Goal: Task Accomplishment & Management: Manage account settings

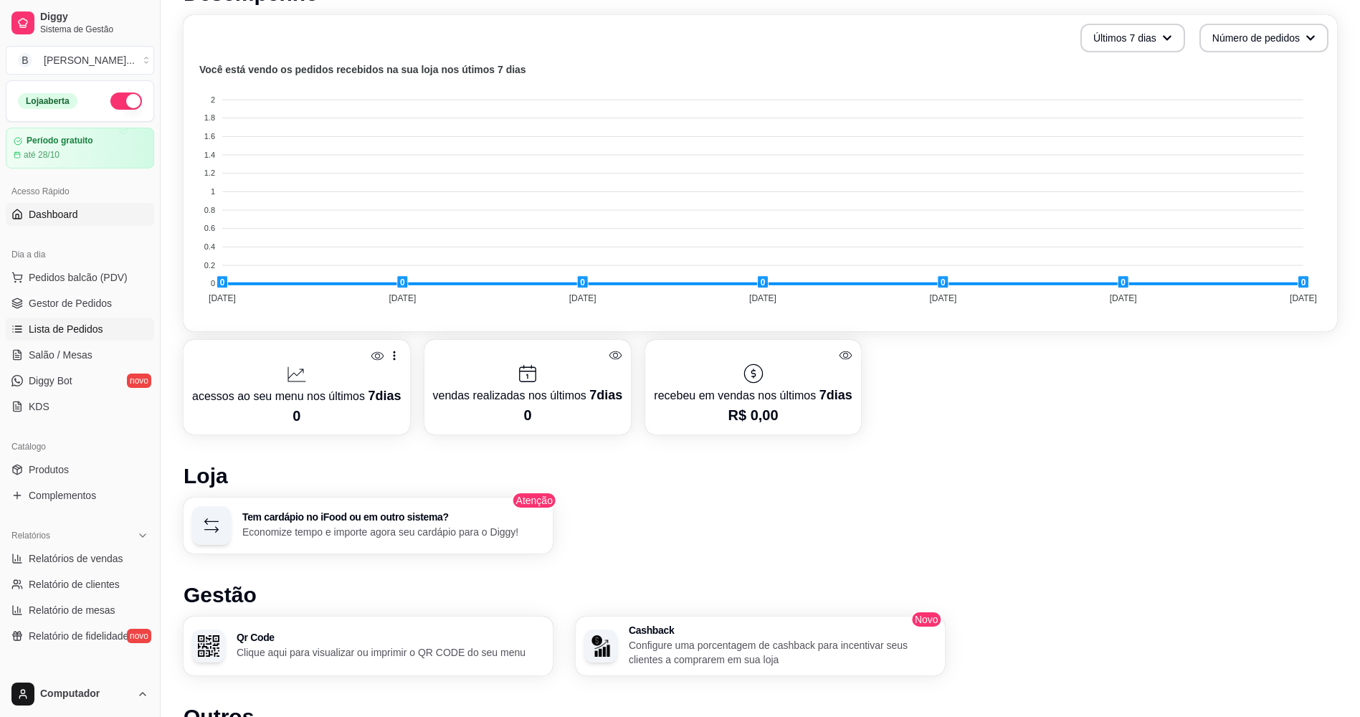
click at [87, 329] on span "Lista de Pedidos" at bounding box center [66, 329] width 75 height 14
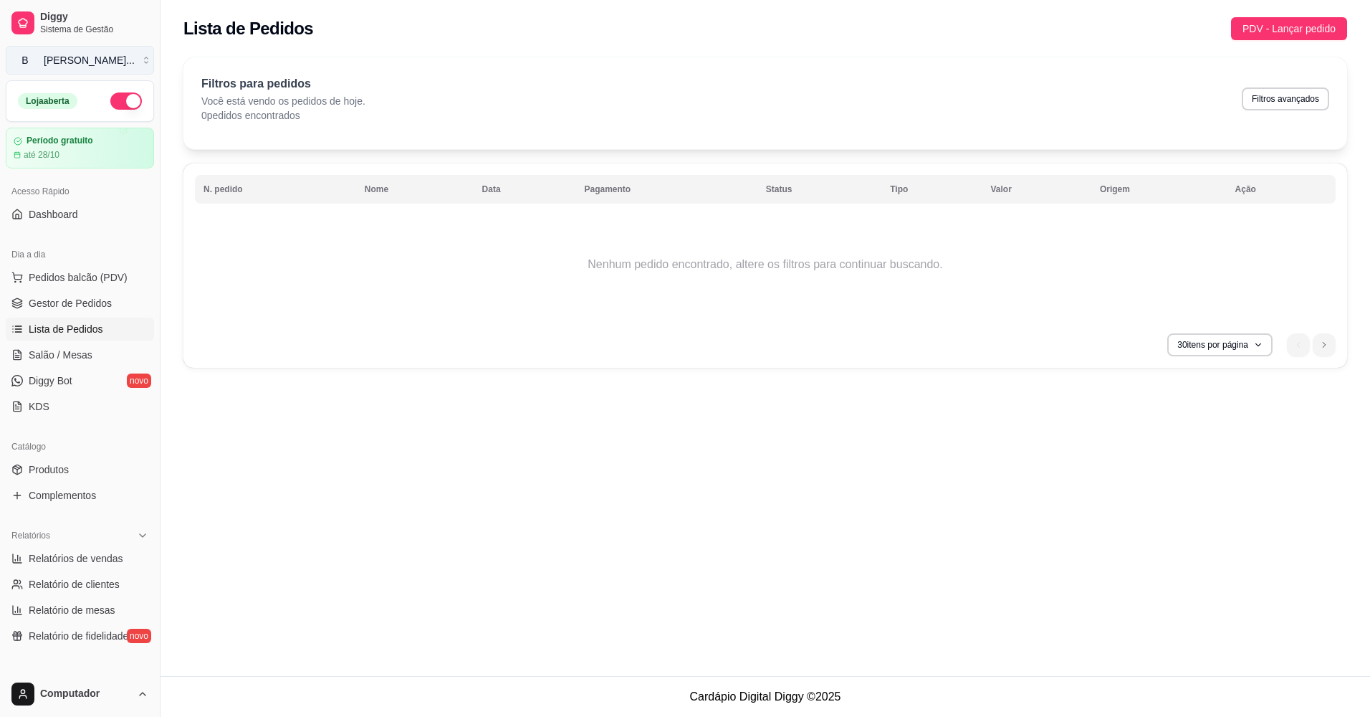
click at [72, 61] on div "Bella Pizzari ..." at bounding box center [89, 60] width 91 height 14
click at [299, 464] on div "Lista de Pedidos PDV - Lançar pedido Filtros para pedidos Você está vendo os pe…" at bounding box center [766, 338] width 1210 height 676
click at [95, 351] on link "Salão / Mesas" at bounding box center [80, 354] width 148 height 23
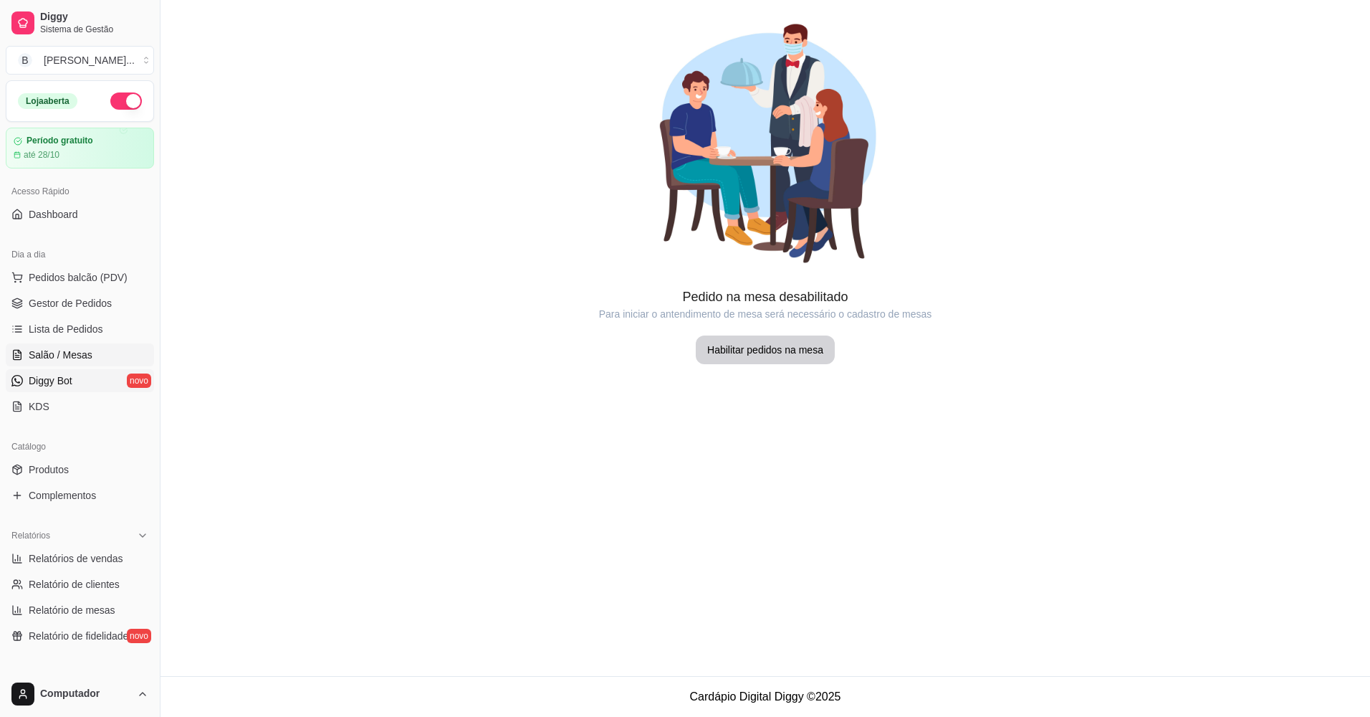
click at [70, 383] on span "Diggy Bot" at bounding box center [51, 380] width 44 height 14
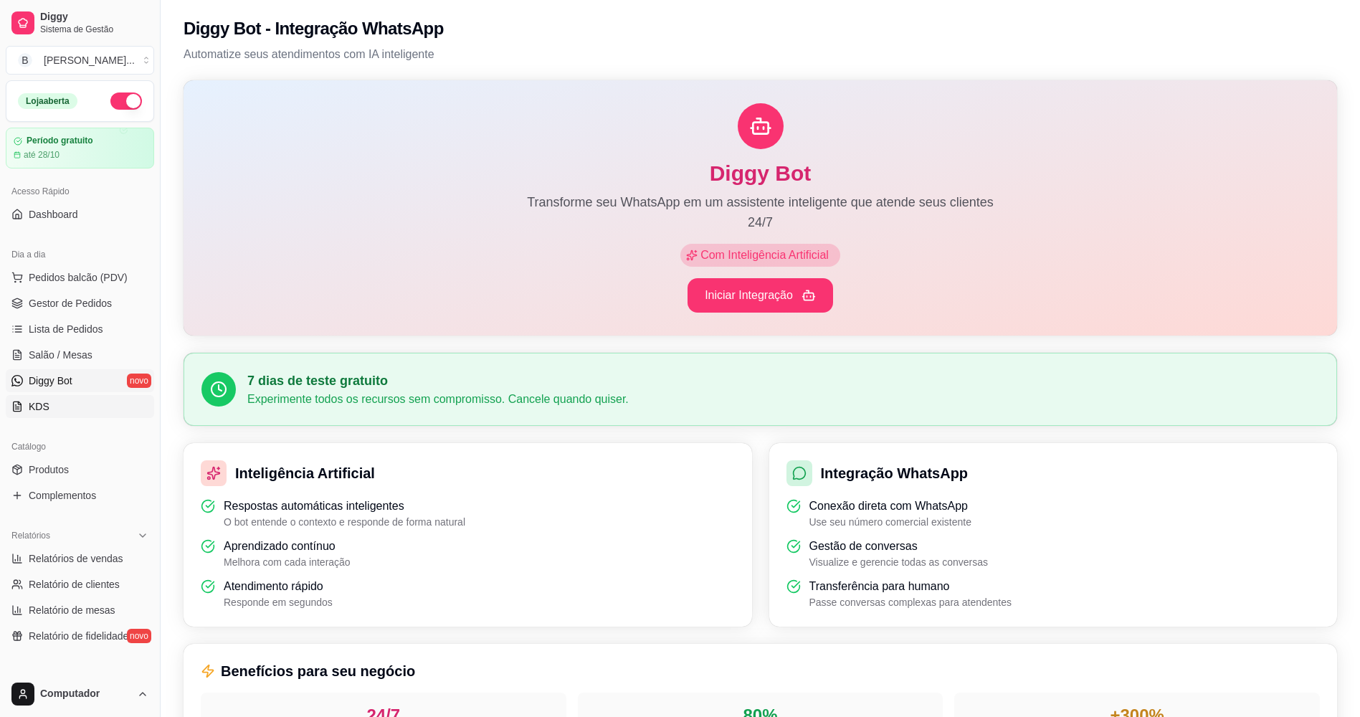
click at [57, 399] on link "KDS" at bounding box center [80, 406] width 148 height 23
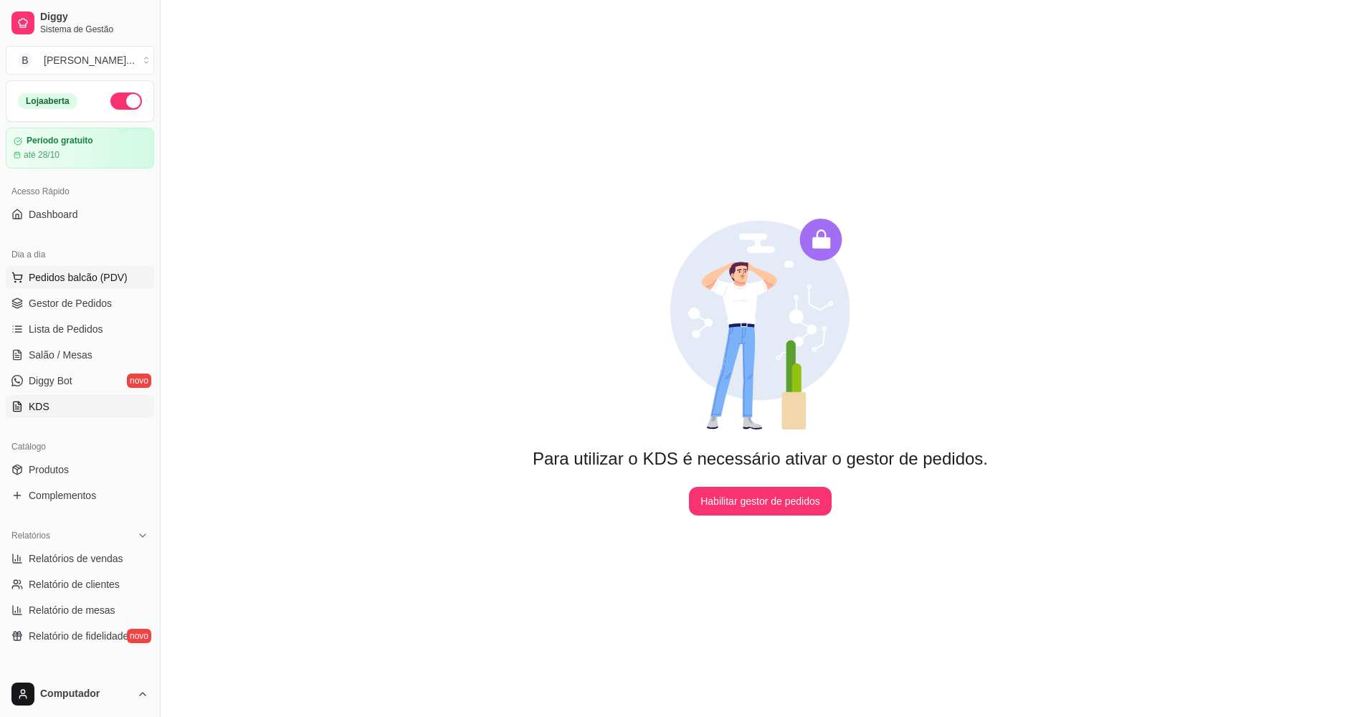
click at [77, 275] on span "Pedidos balcão (PDV)" at bounding box center [78, 277] width 99 height 14
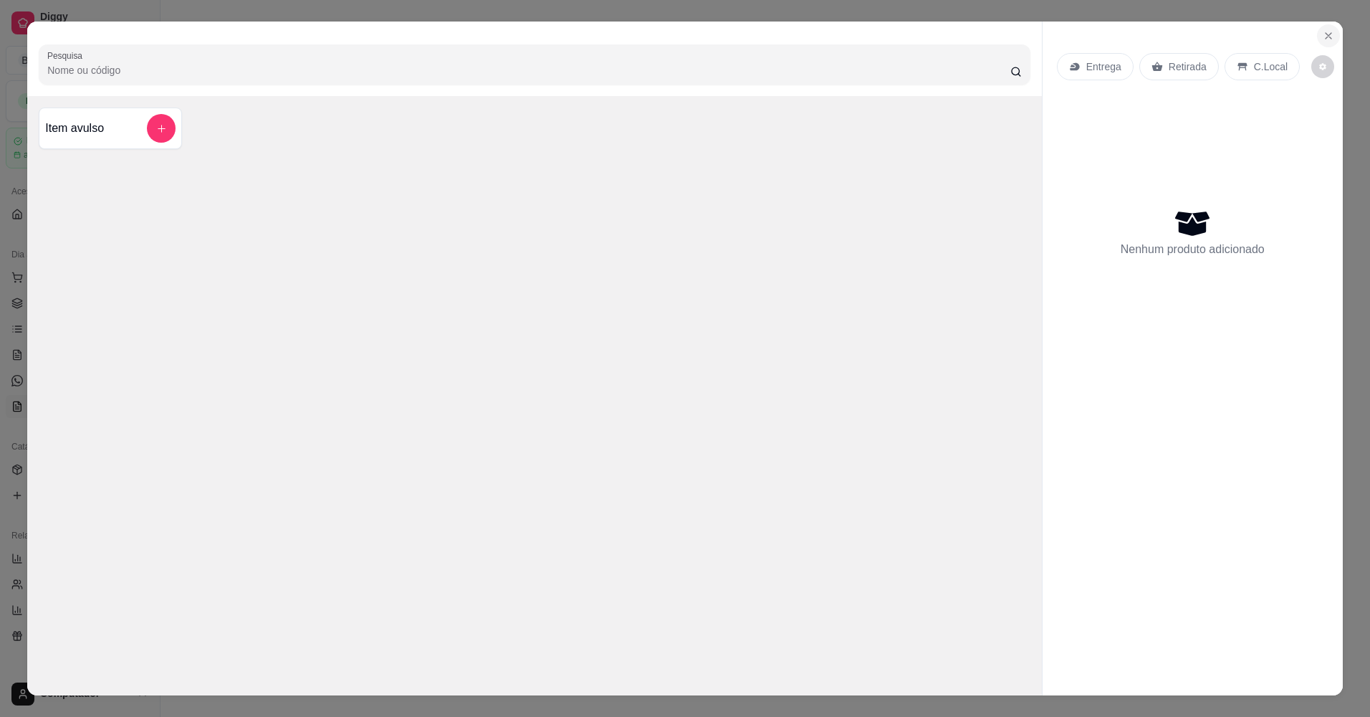
click at [1116, 41] on icon "Close" at bounding box center [1328, 35] width 11 height 11
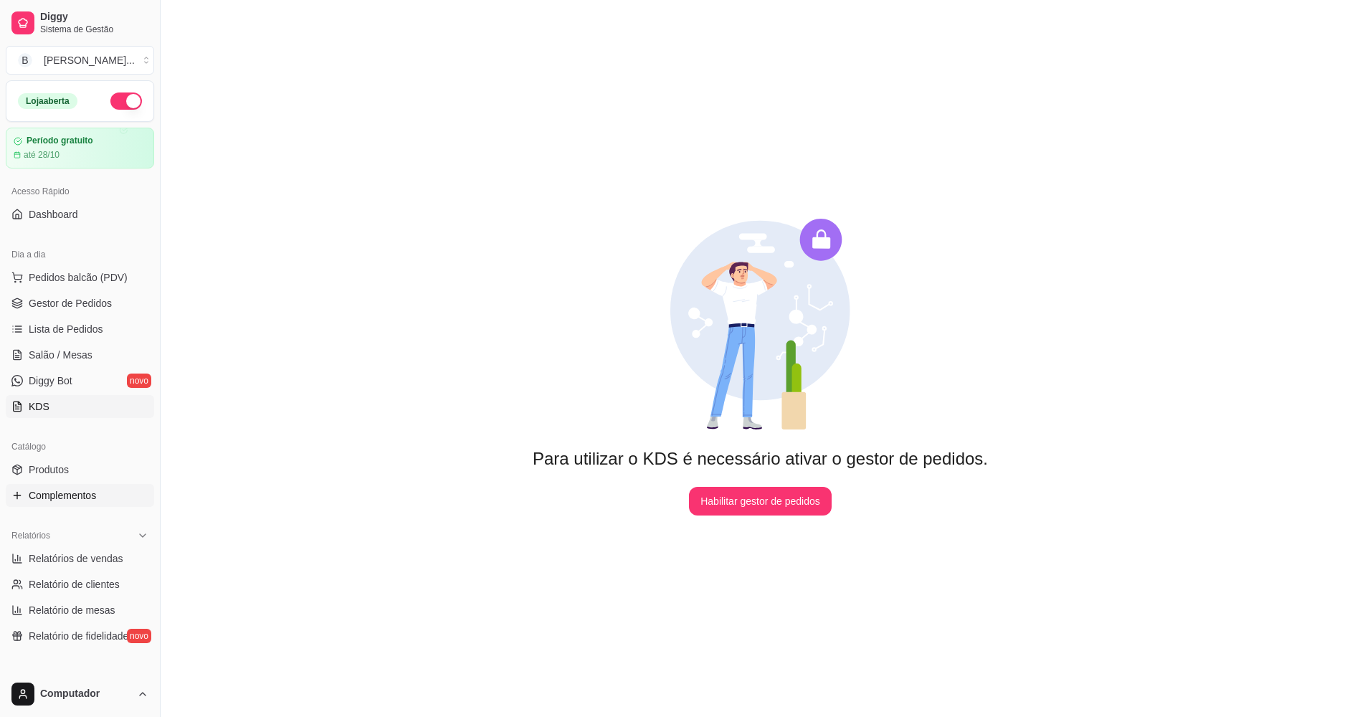
click at [102, 464] on link "Complementos" at bounding box center [80, 495] width 148 height 23
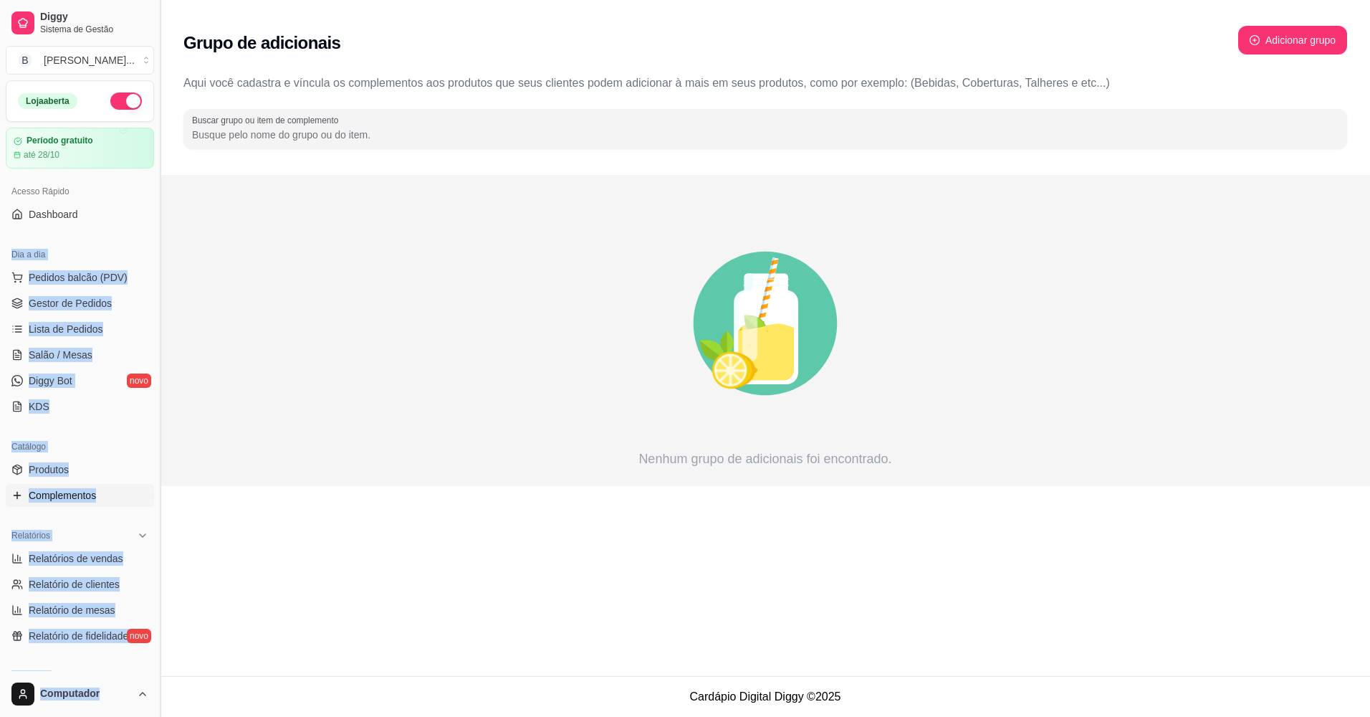
drag, startPoint x: 148, startPoint y: 221, endPoint x: 157, endPoint y: 272, distance: 50.9
click at [157, 272] on div "Diggy Sistema de Gestão B Bella Pizzari ... Loja aberta Período gratuito até 28…" at bounding box center [80, 358] width 160 height 717
click at [143, 254] on div "Dia a dia" at bounding box center [80, 254] width 148 height 23
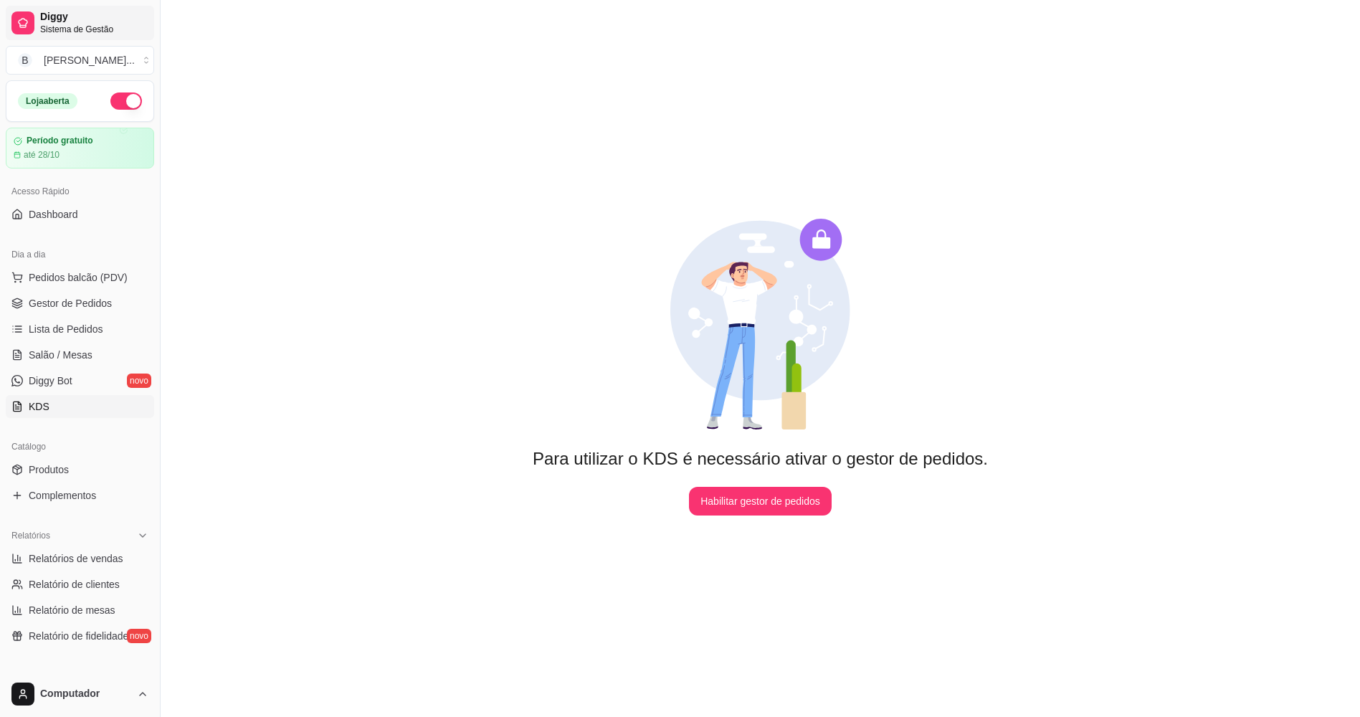
click at [62, 24] on span "Sistema de Gestão" at bounding box center [94, 29] width 108 height 11
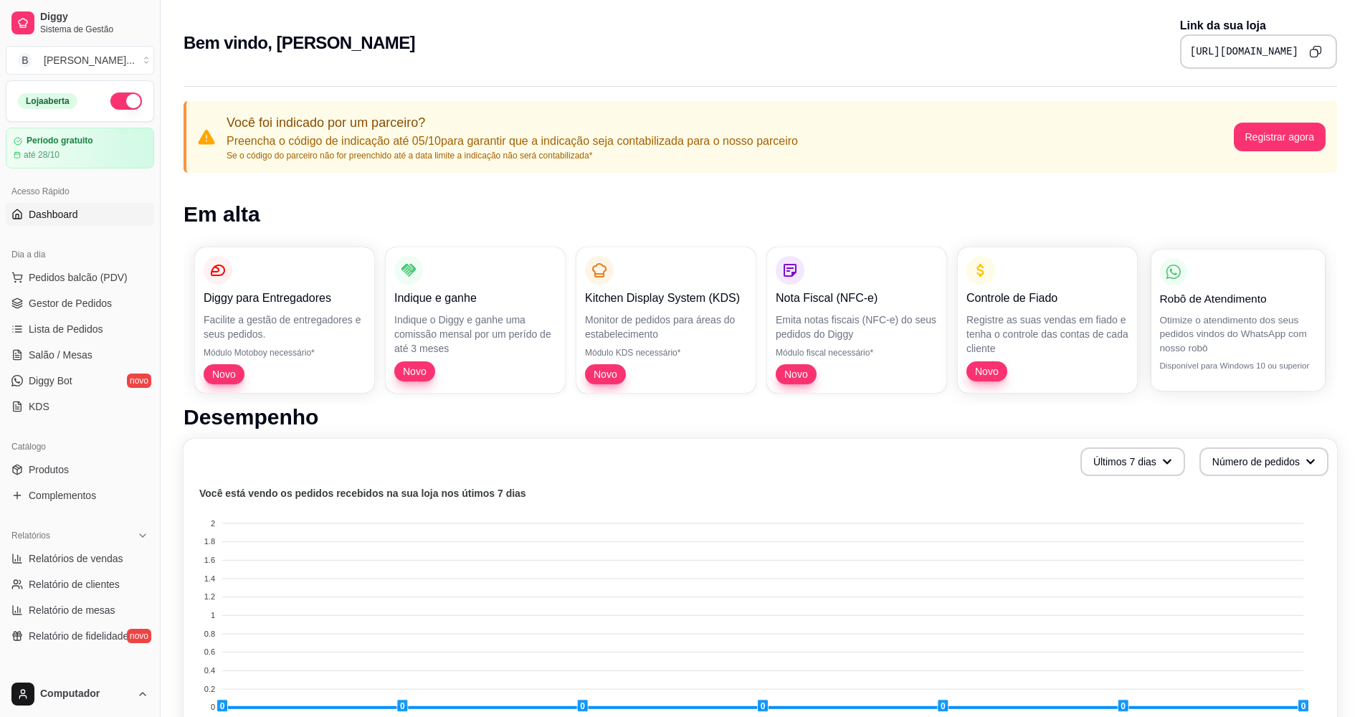
click at [1116, 297] on p "Robô de Atendimento" at bounding box center [1237, 298] width 157 height 16
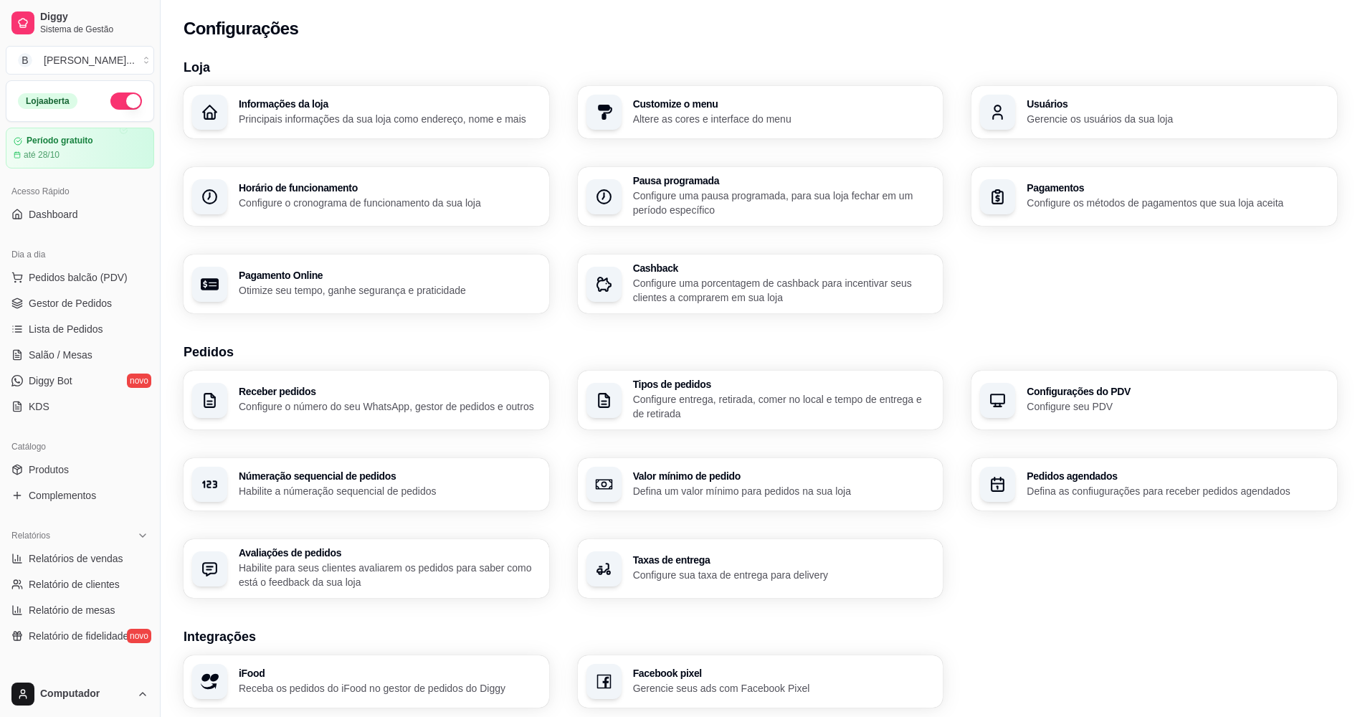
click at [272, 184] on h3 "Horário de funcionamento" at bounding box center [390, 188] width 302 height 10
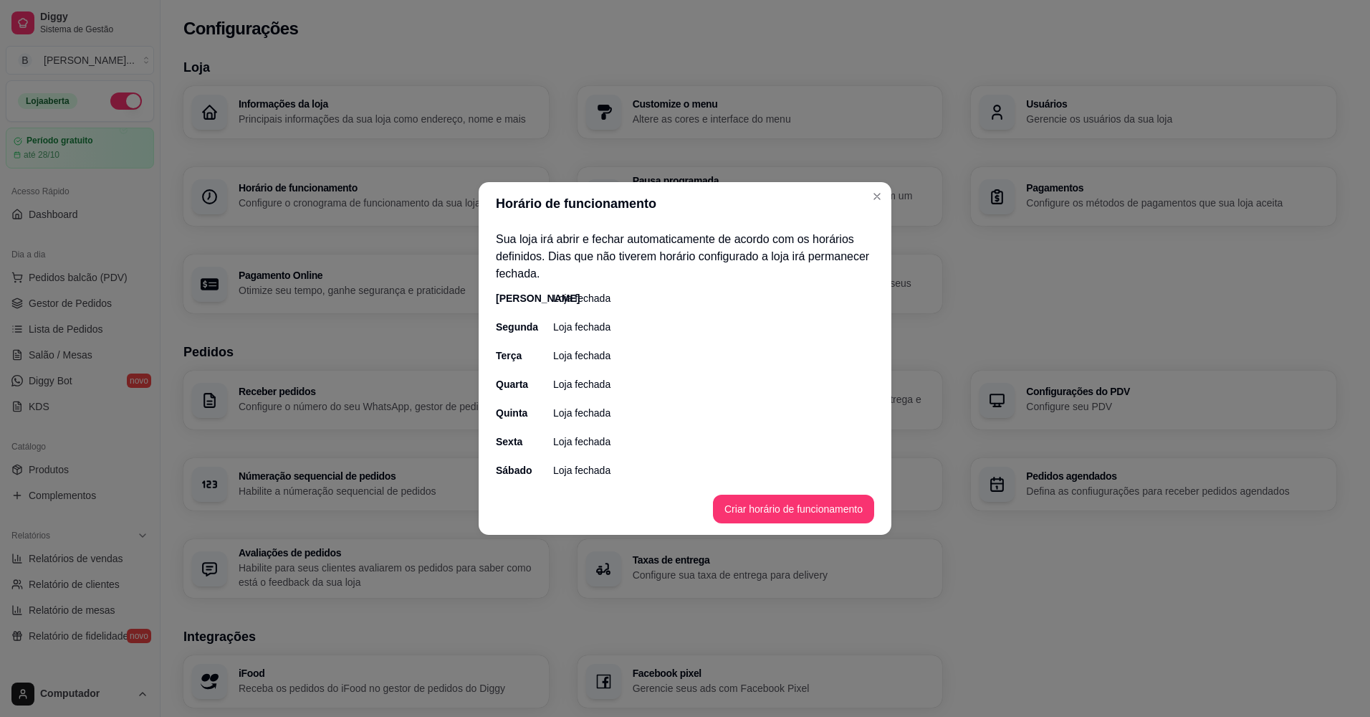
click at [556, 296] on p "Loja fechada" at bounding box center [581, 298] width 57 height 14
click at [775, 464] on button "Criar horário de funcionamento" at bounding box center [793, 509] width 161 height 29
click at [781, 464] on button "Criar horário de funcionamento" at bounding box center [793, 509] width 161 height 29
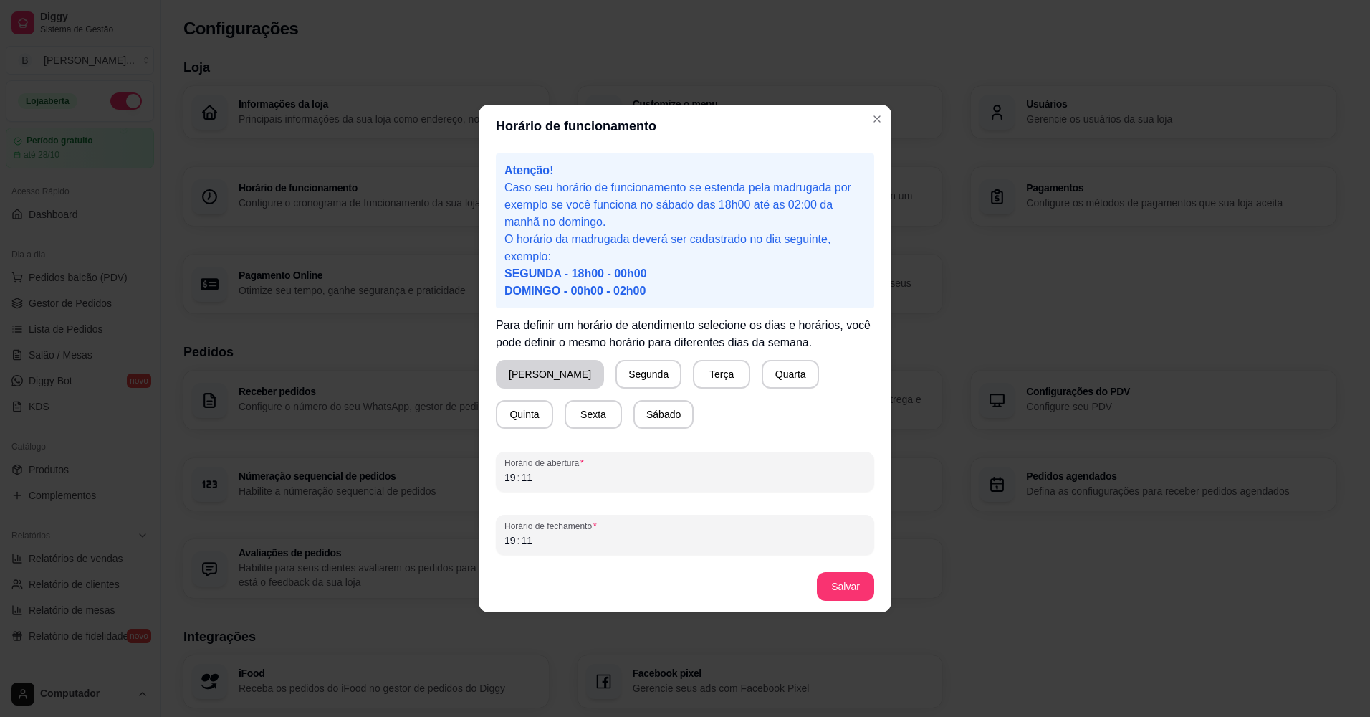
click at [543, 376] on button "Domingo" at bounding box center [550, 374] width 108 height 29
click at [759, 382] on button "Quarta" at bounding box center [787, 374] width 57 height 29
click at [553, 401] on button "Quinta" at bounding box center [525, 415] width 56 height 28
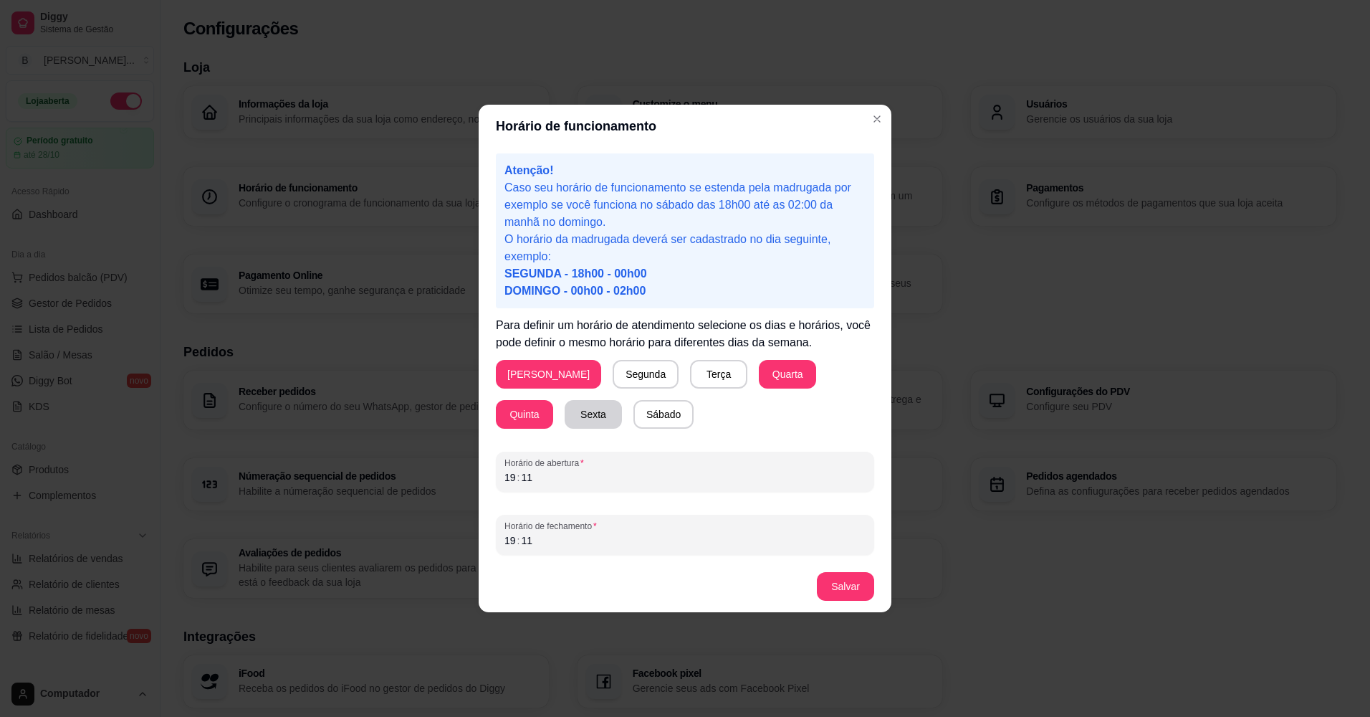
click at [565, 407] on button "Sexta" at bounding box center [593, 414] width 57 height 29
click at [634, 409] on button "Sábado" at bounding box center [663, 415] width 59 height 28
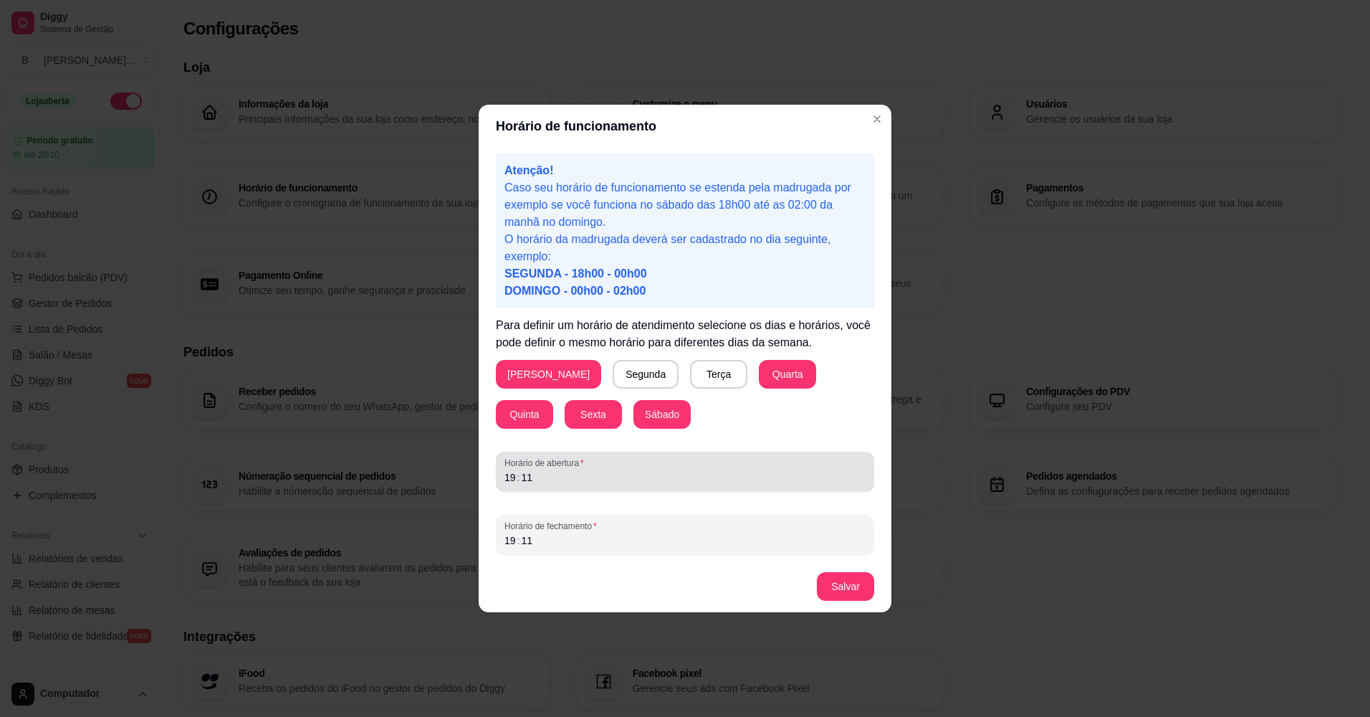
click at [582, 464] on span "Horário de abertura" at bounding box center [685, 462] width 361 height 11
click at [550, 464] on div "Horário de fechamento 19 : 11" at bounding box center [685, 535] width 378 height 40
click at [518, 464] on div ":" at bounding box center [519, 540] width 6 height 14
click at [855, 464] on button "Salvar" at bounding box center [846, 587] width 56 height 28
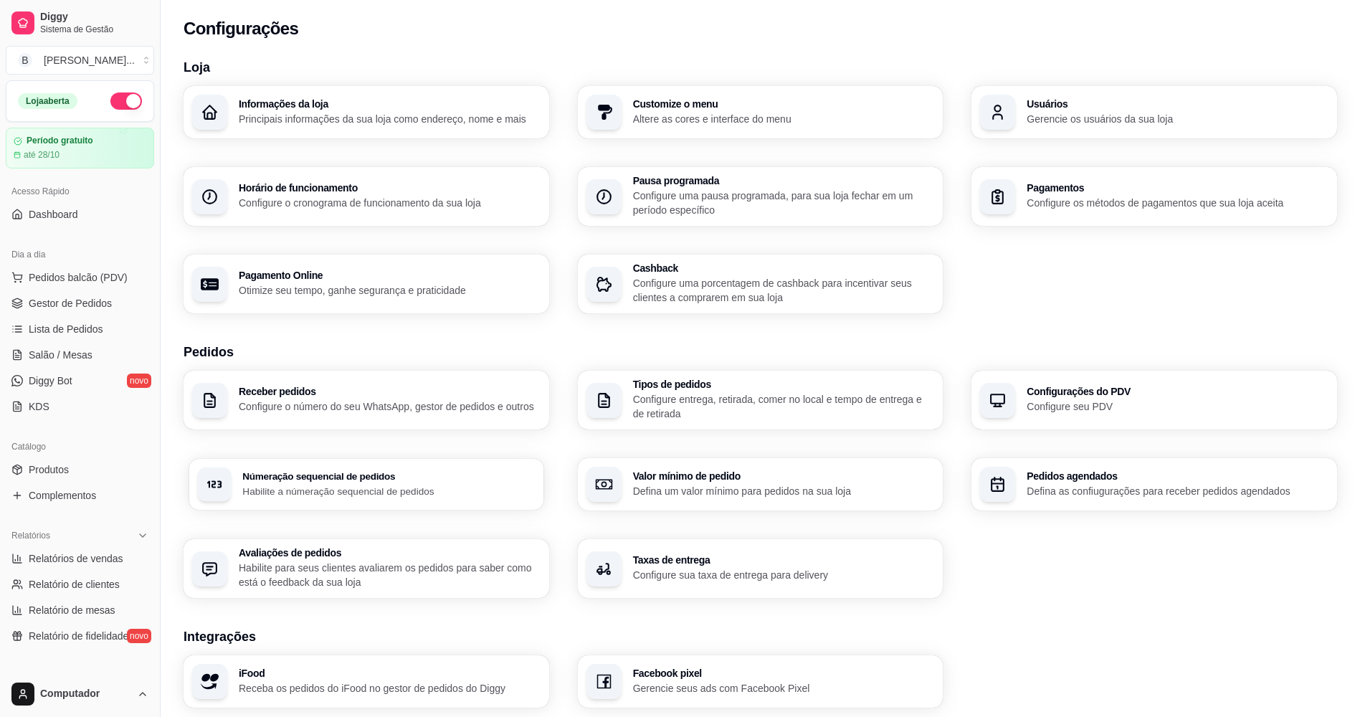
click at [328, 464] on p "Habilite a númeração sequencial de pedidos" at bounding box center [388, 491] width 292 height 14
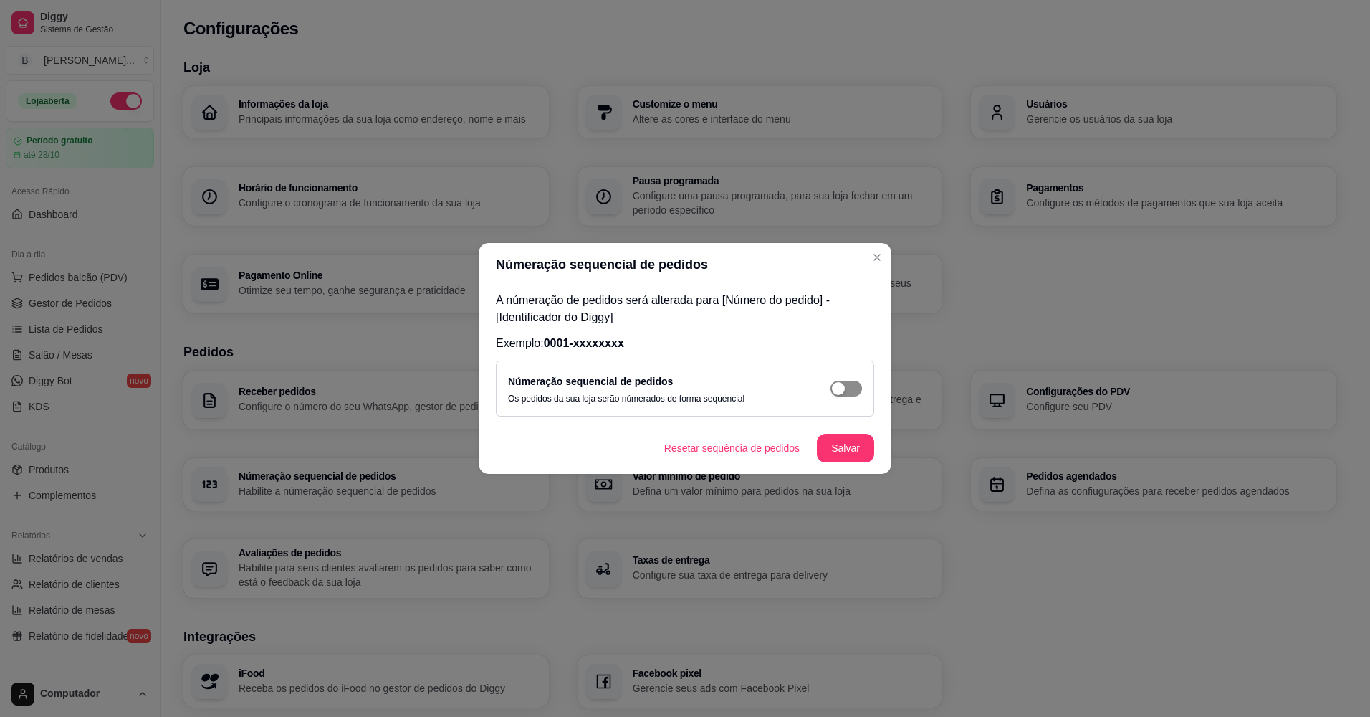
click at [834, 395] on span "button" at bounding box center [847, 389] width 32 height 16
click at [843, 447] on button "Salvar" at bounding box center [846, 448] width 56 height 28
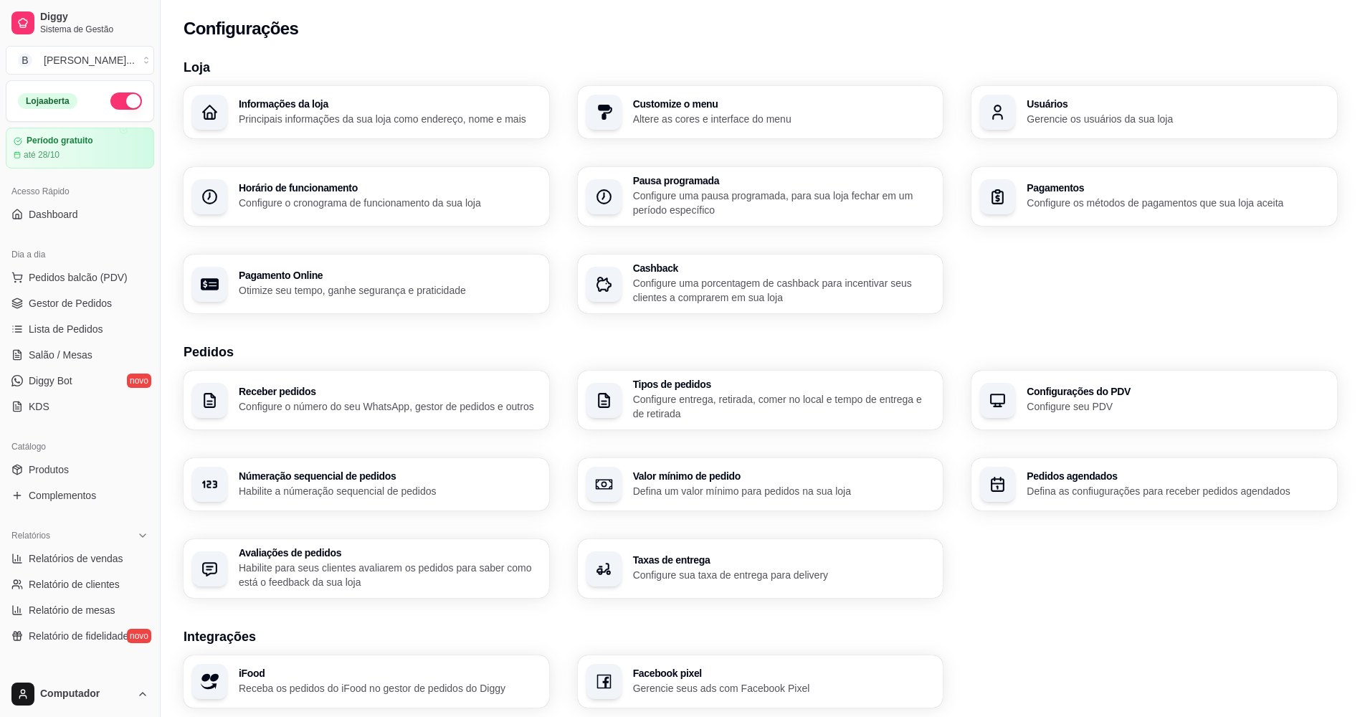
click at [368, 390] on h3 "Receber pedidos" at bounding box center [390, 391] width 302 height 10
click at [62, 214] on span "Dashboard" at bounding box center [53, 214] width 49 height 14
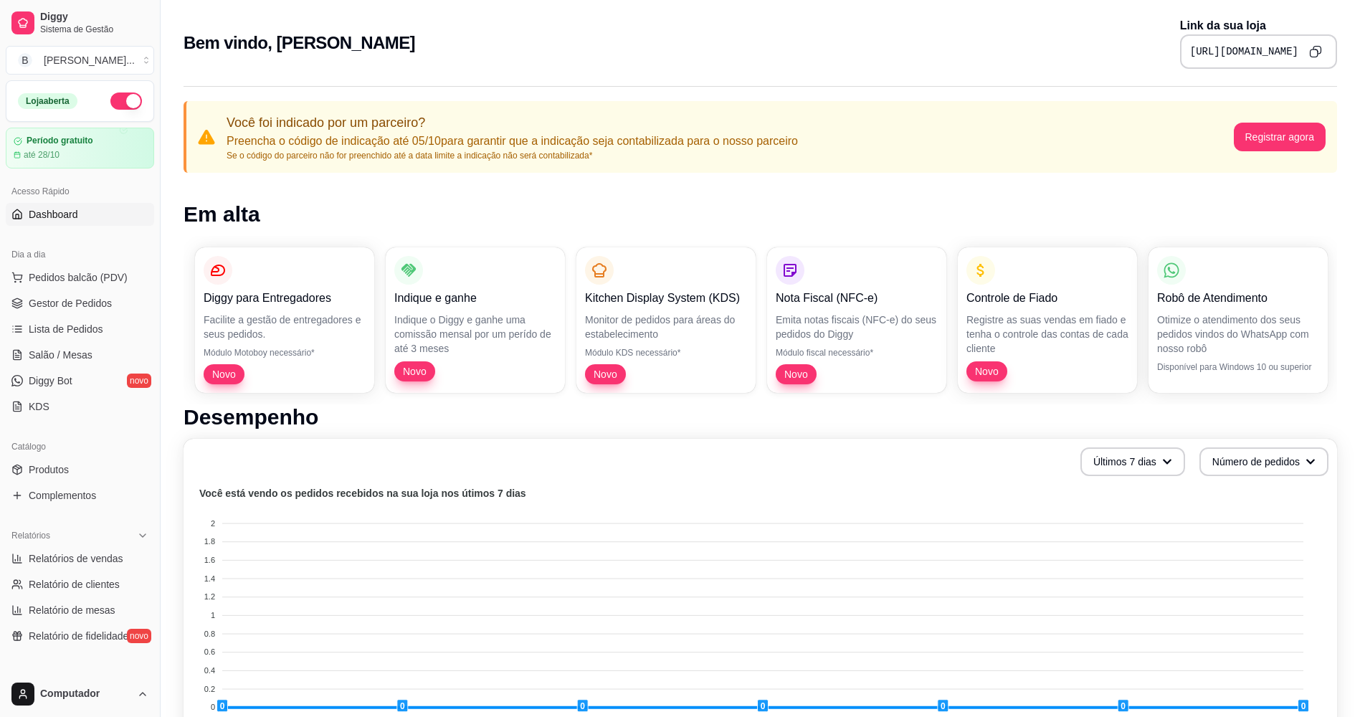
click at [1116, 271] on div "Robô de Atendimento" at bounding box center [1238, 281] width 162 height 51
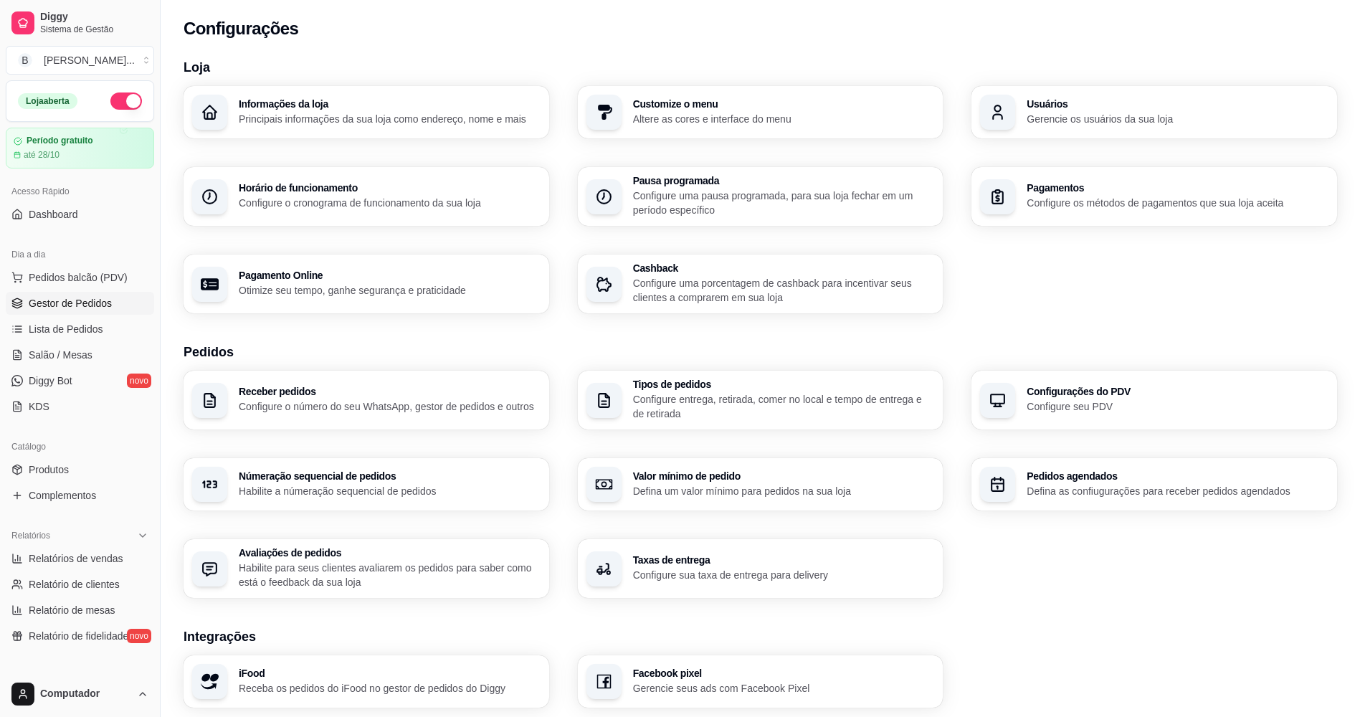
click at [75, 304] on span "Gestor de Pedidos" at bounding box center [70, 303] width 83 height 14
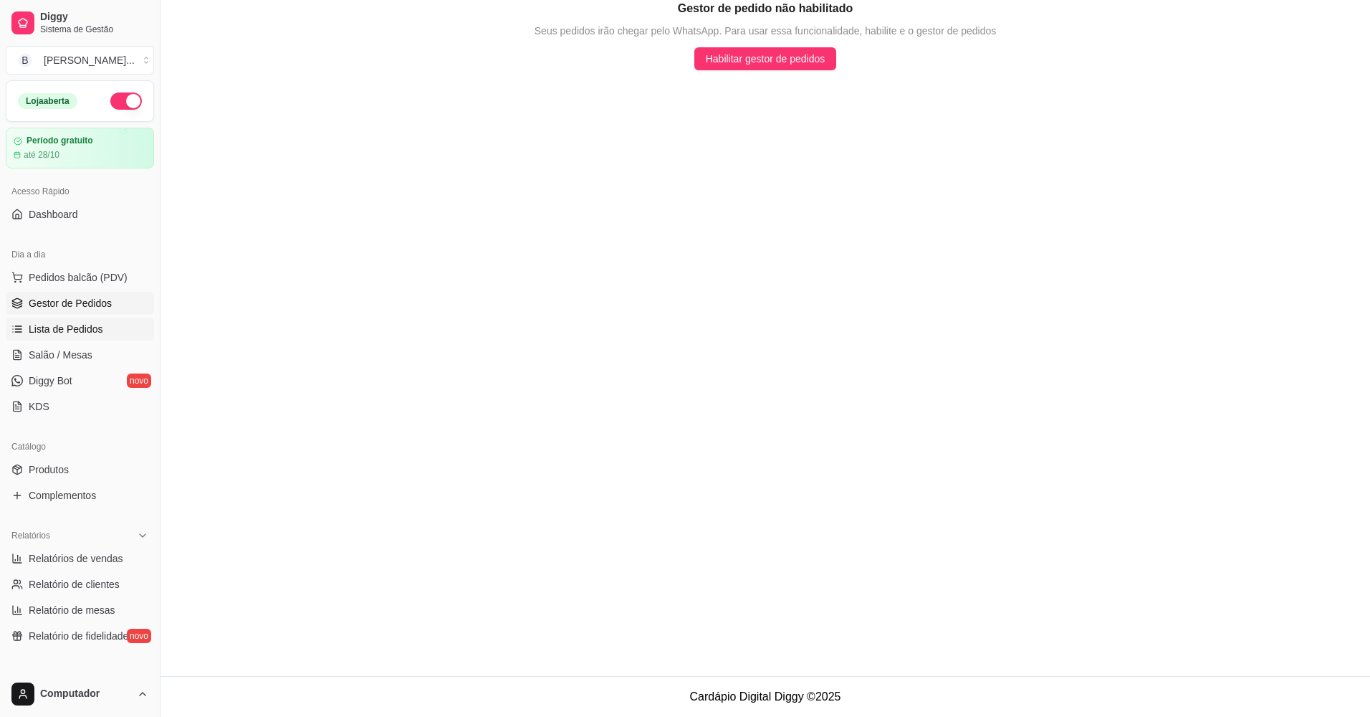
click at [80, 332] on span "Lista de Pedidos" at bounding box center [66, 329] width 75 height 14
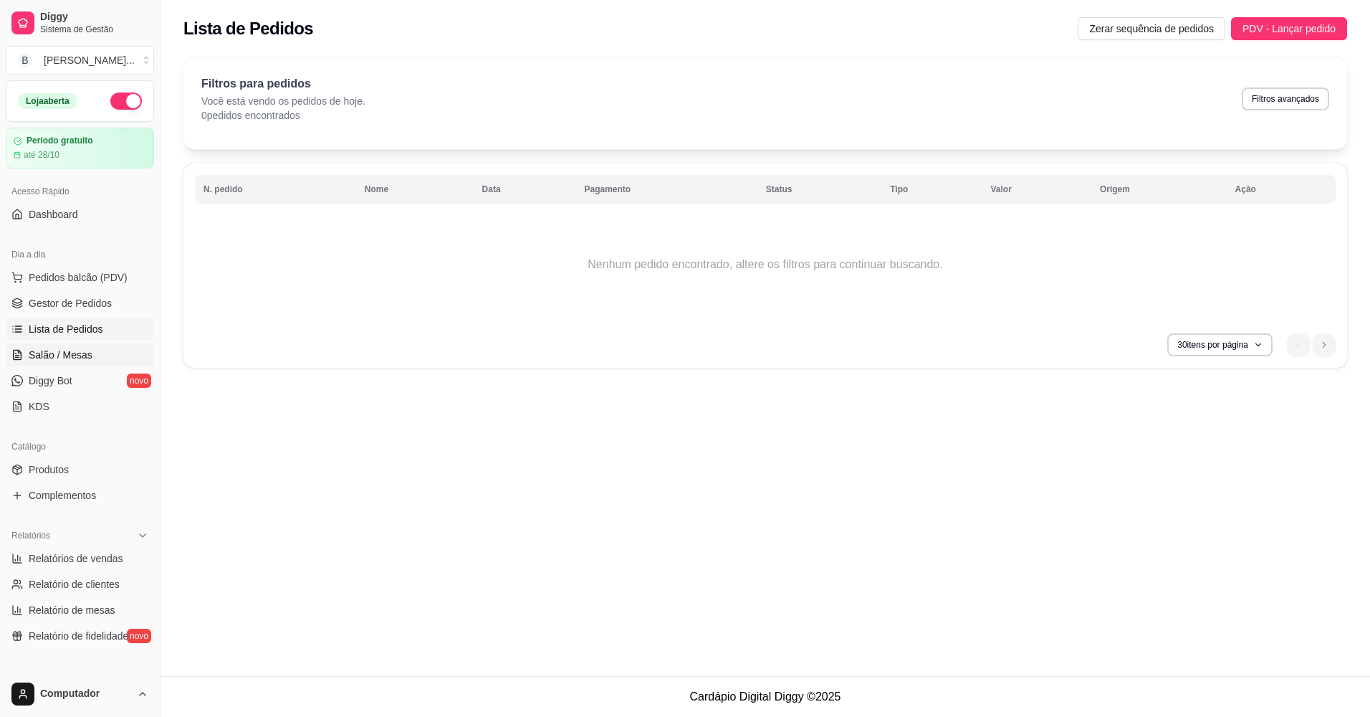
click at [78, 349] on span "Salão / Mesas" at bounding box center [61, 355] width 64 height 14
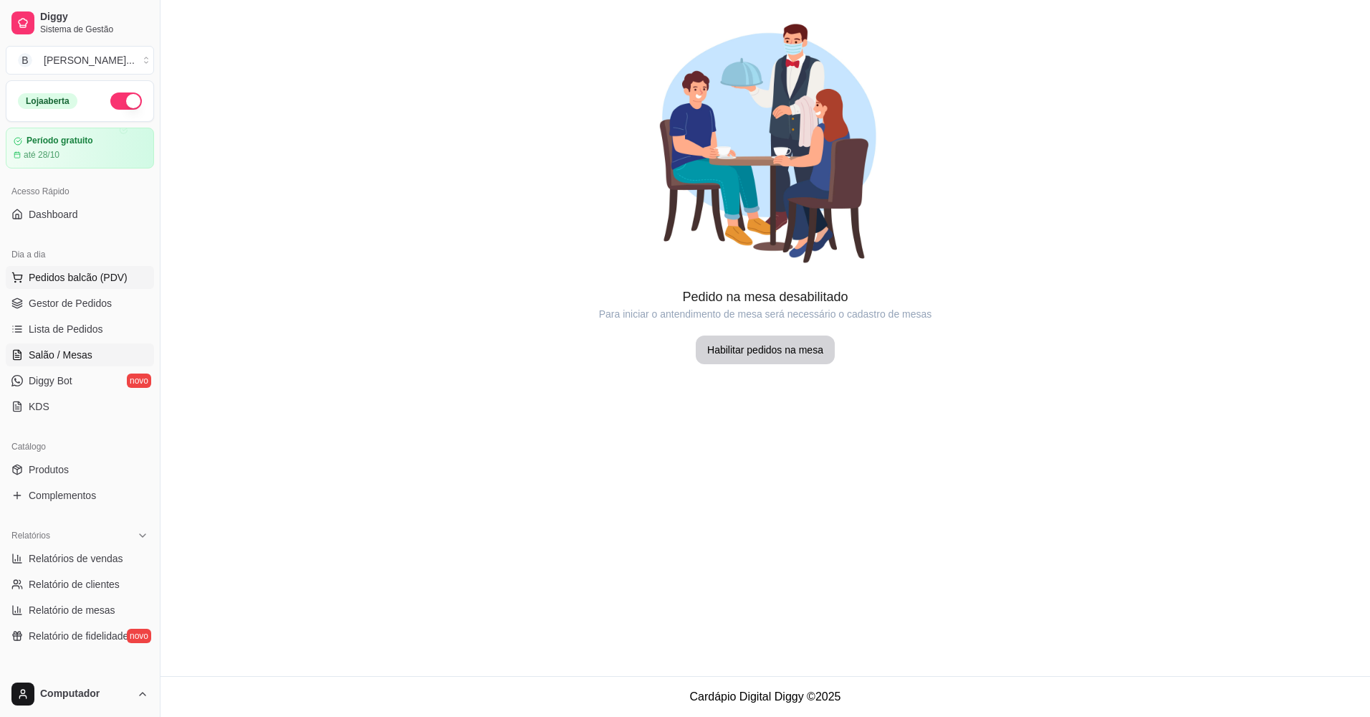
click at [90, 277] on span "Pedidos balcão (PDV)" at bounding box center [78, 277] width 99 height 14
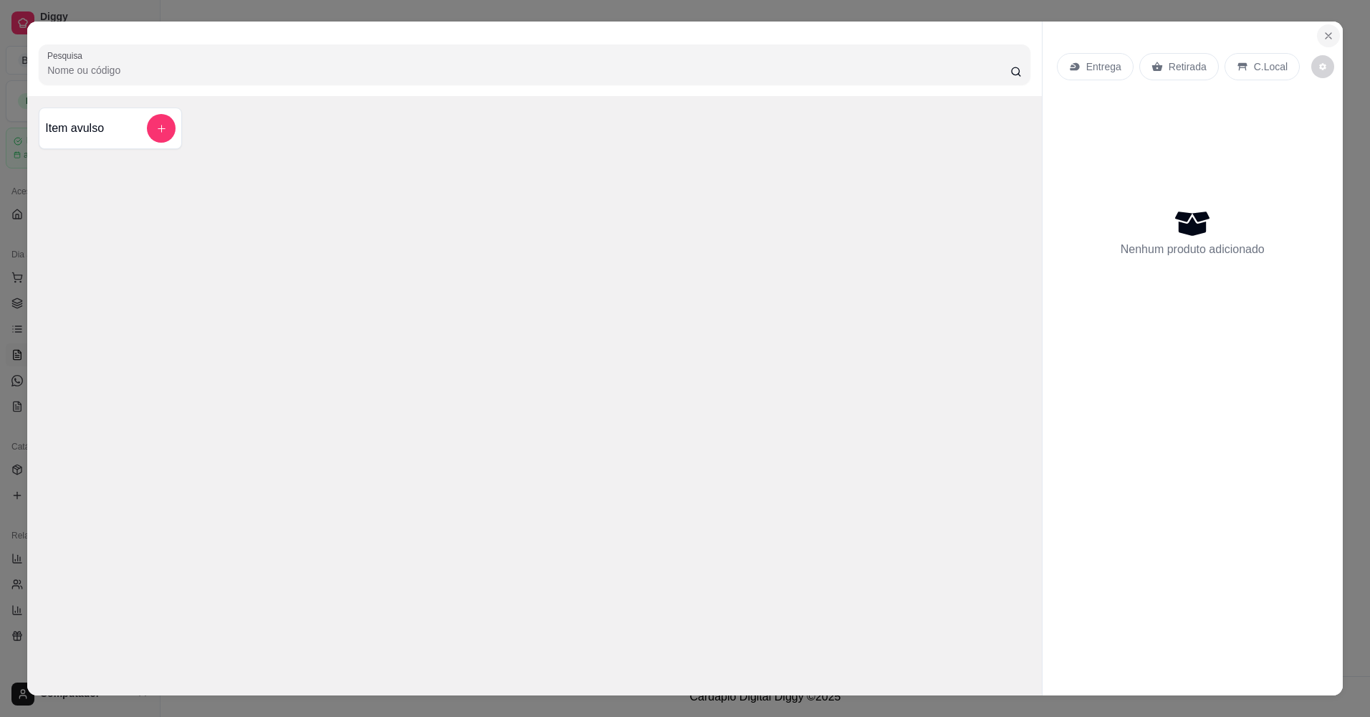
click at [1116, 28] on button "Close" at bounding box center [1328, 35] width 23 height 23
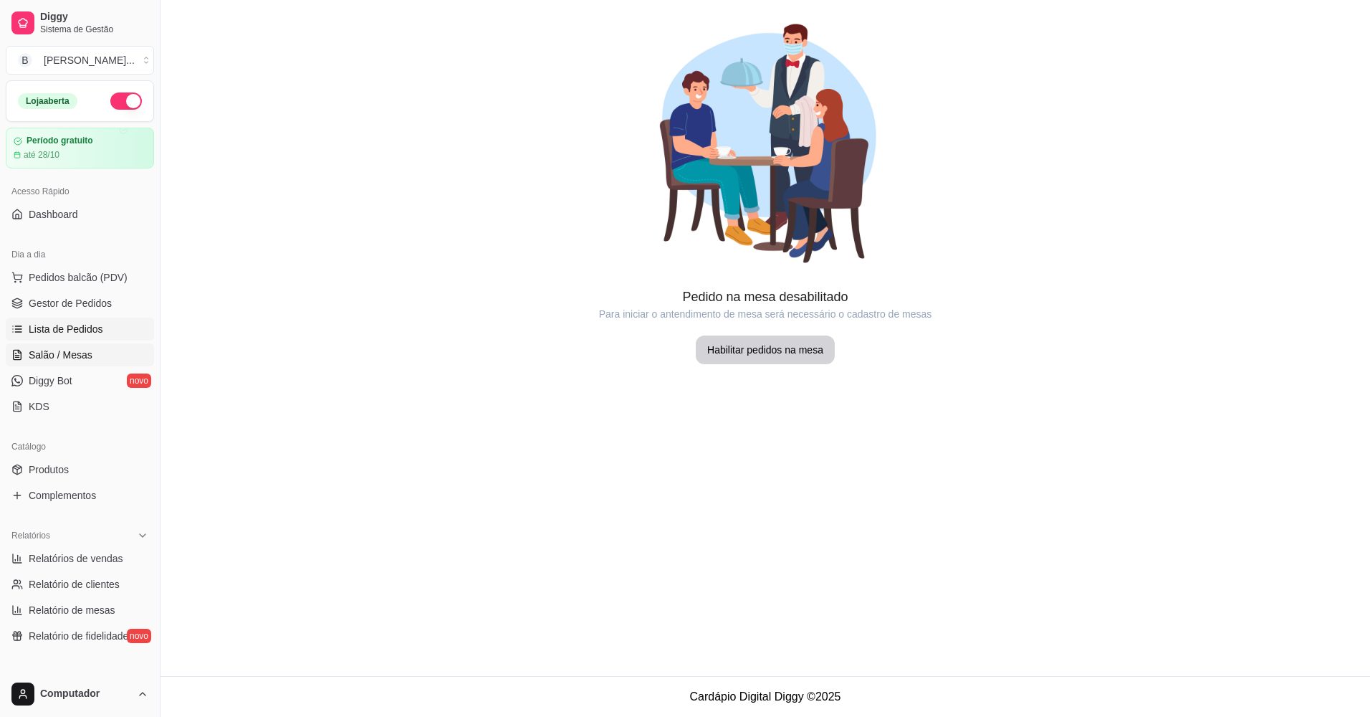
click at [75, 330] on span "Lista de Pedidos" at bounding box center [66, 329] width 75 height 14
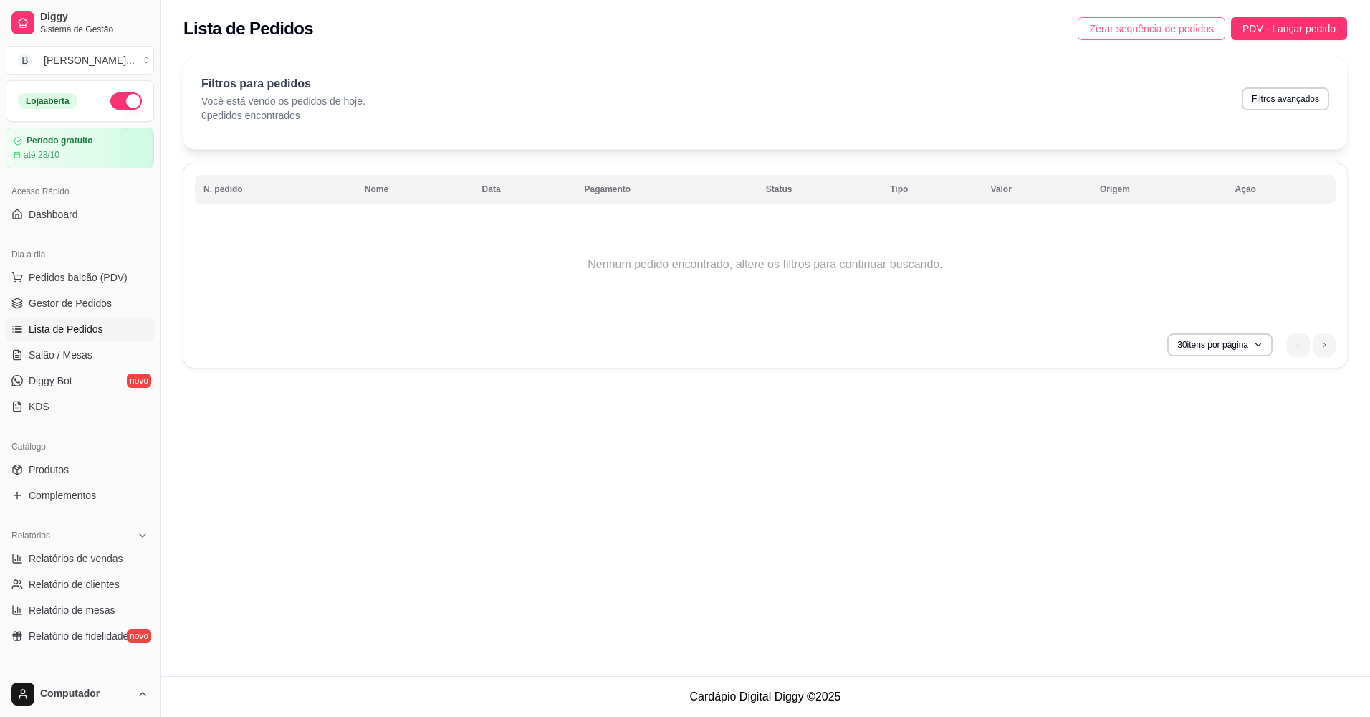
click at [1116, 34] on span "Zerar sequência de pedidos" at bounding box center [1152, 29] width 125 height 16
click at [1116, 22] on span "PDV - Lançar pedido" at bounding box center [1289, 29] width 93 height 16
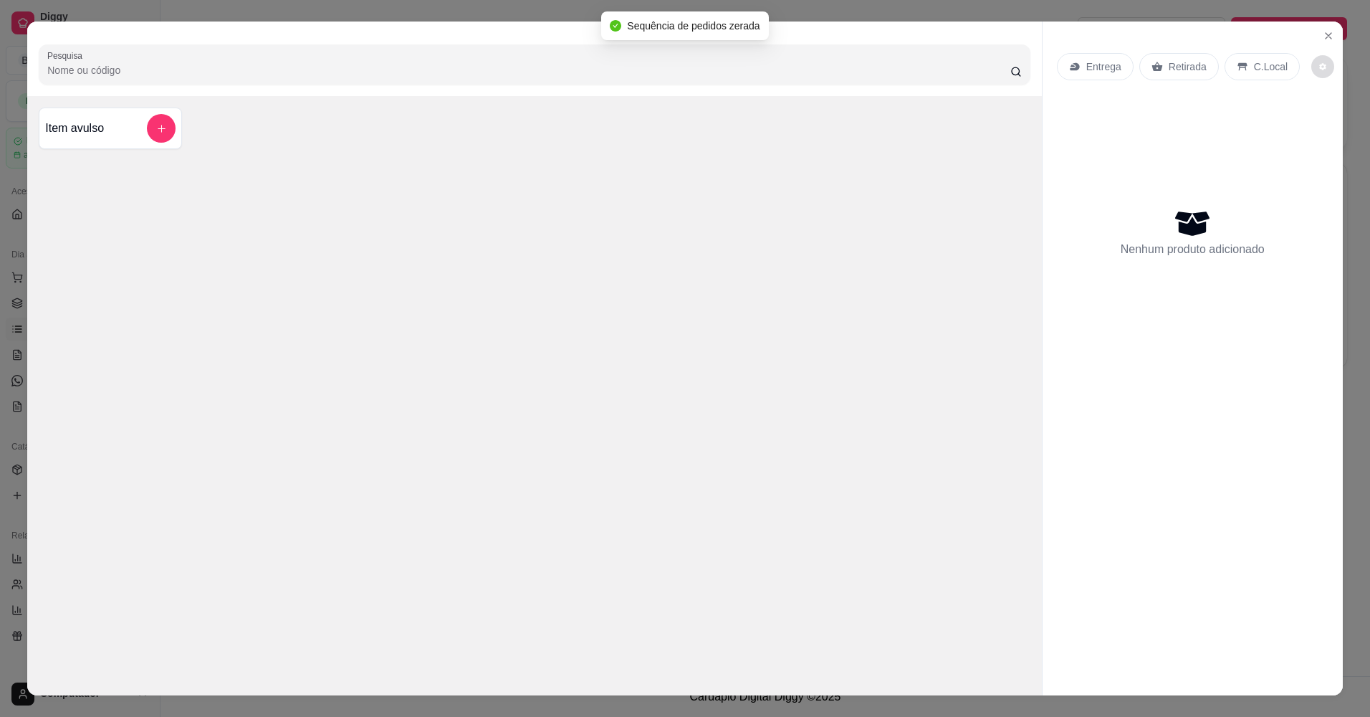
click at [1116, 59] on button "decrease-product-quantity" at bounding box center [1323, 66] width 23 height 23
click at [1116, 39] on icon "Close" at bounding box center [1328, 35] width 11 height 11
click at [1116, 33] on icon "Close" at bounding box center [1328, 35] width 11 height 11
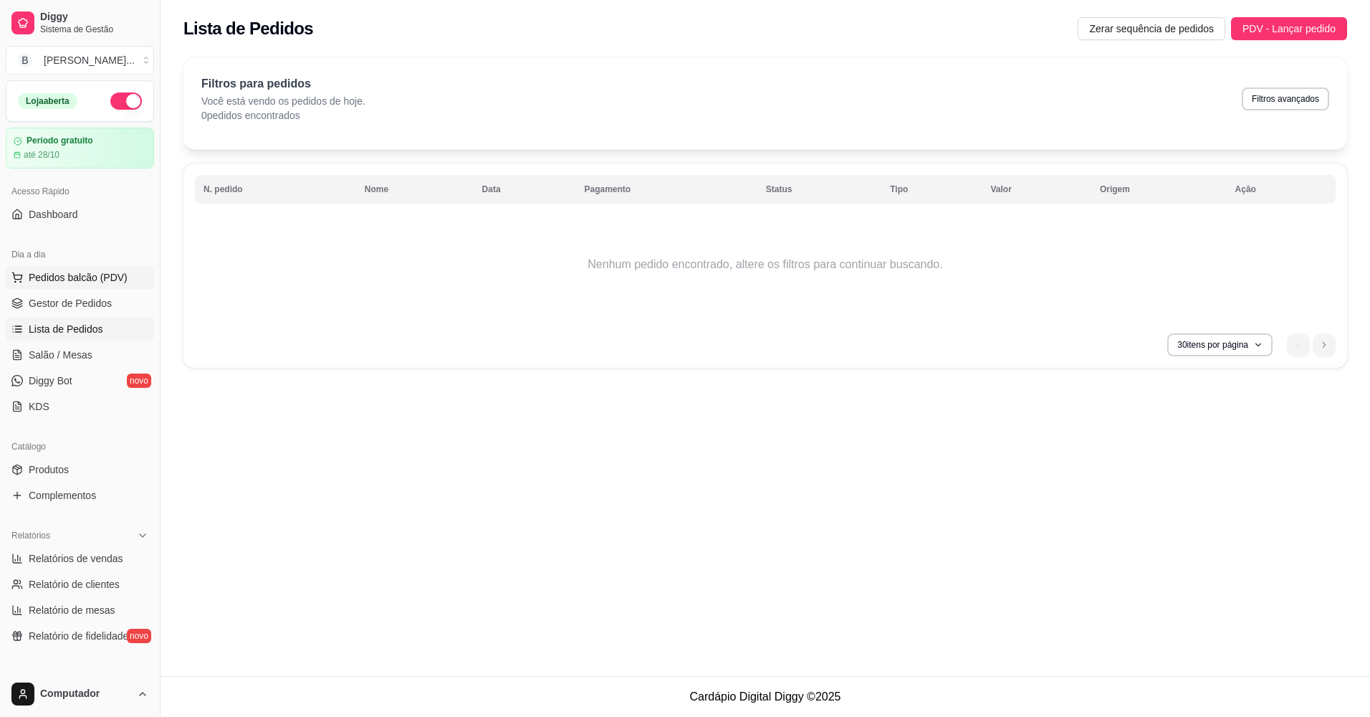
click at [86, 277] on span "Pedidos balcão (PDV)" at bounding box center [78, 277] width 99 height 14
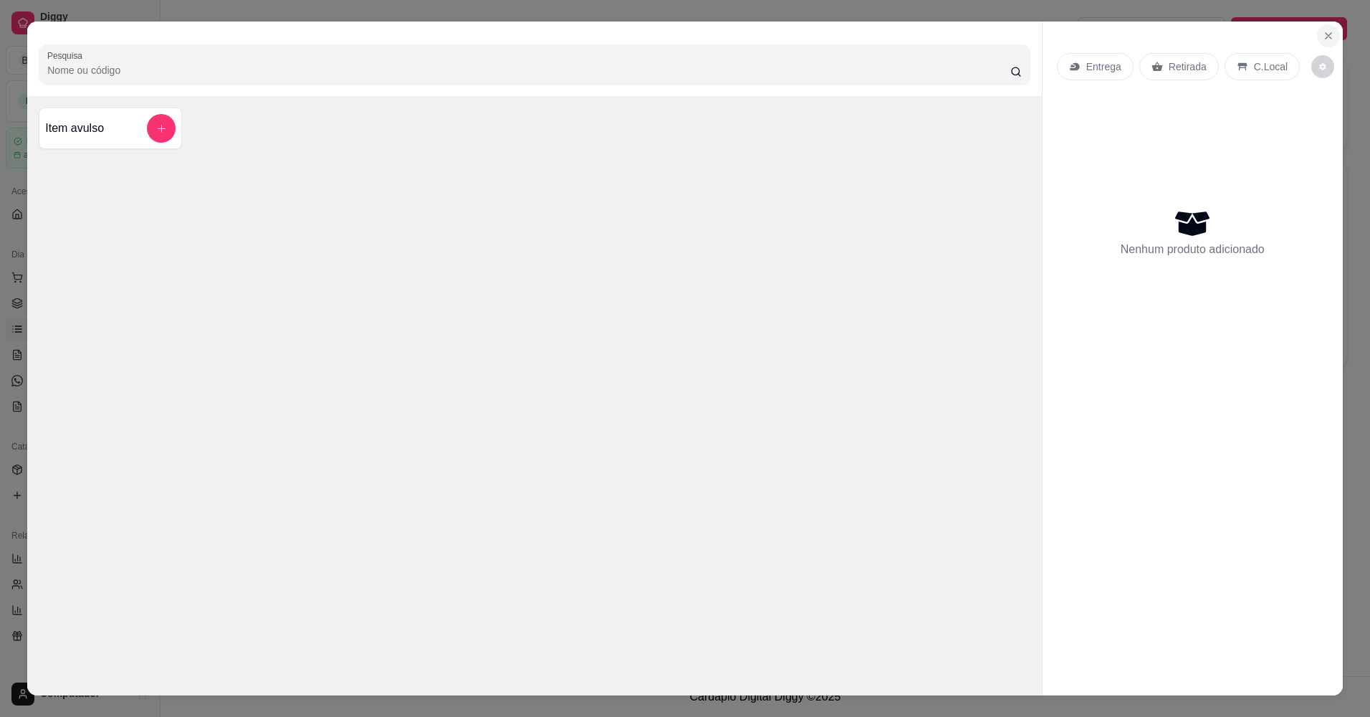
click at [1116, 39] on icon "Close" at bounding box center [1328, 35] width 11 height 11
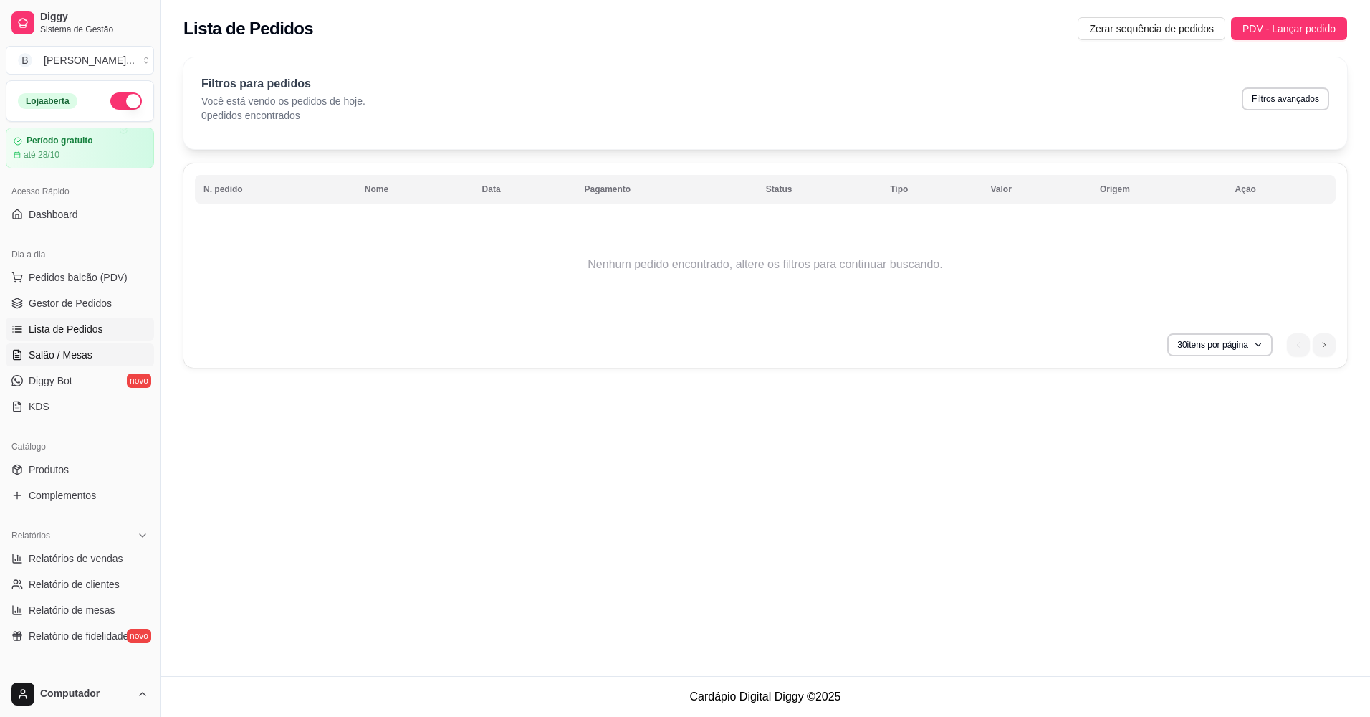
click at [68, 360] on span "Salão / Mesas" at bounding box center [61, 355] width 64 height 14
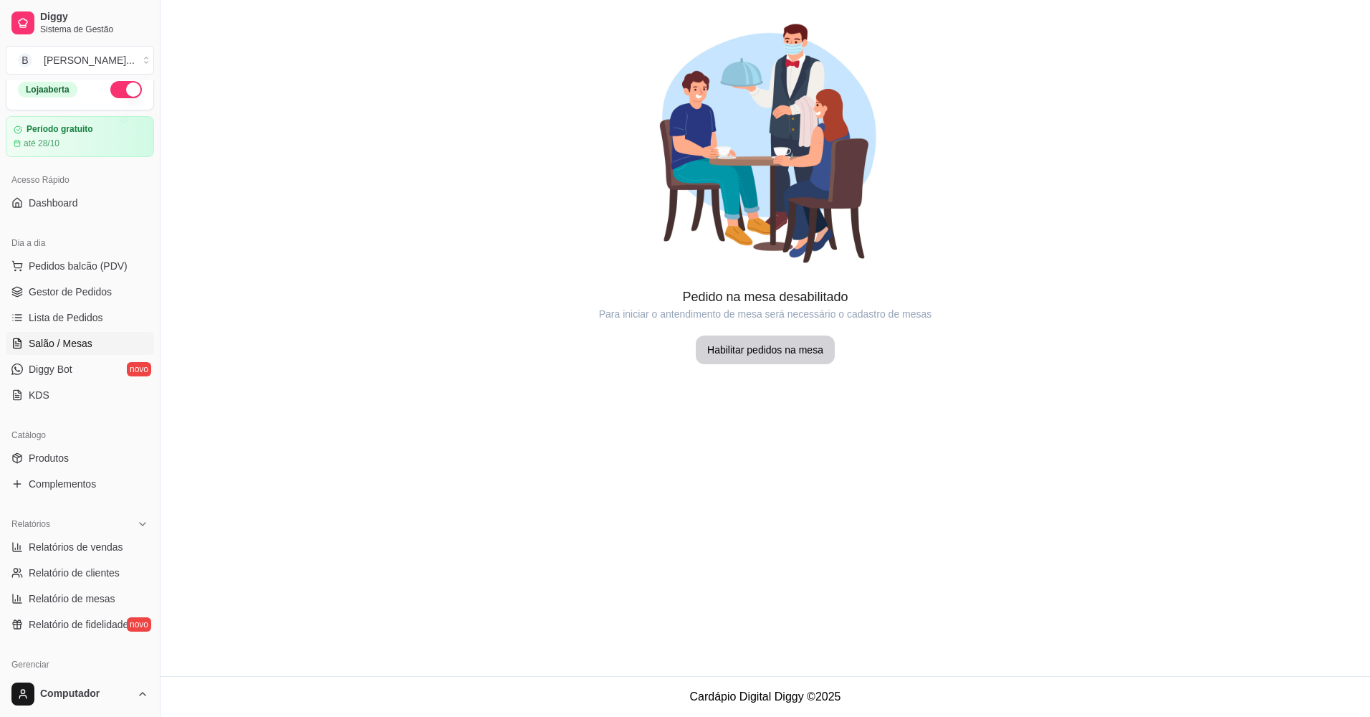
scroll to position [17, 0]
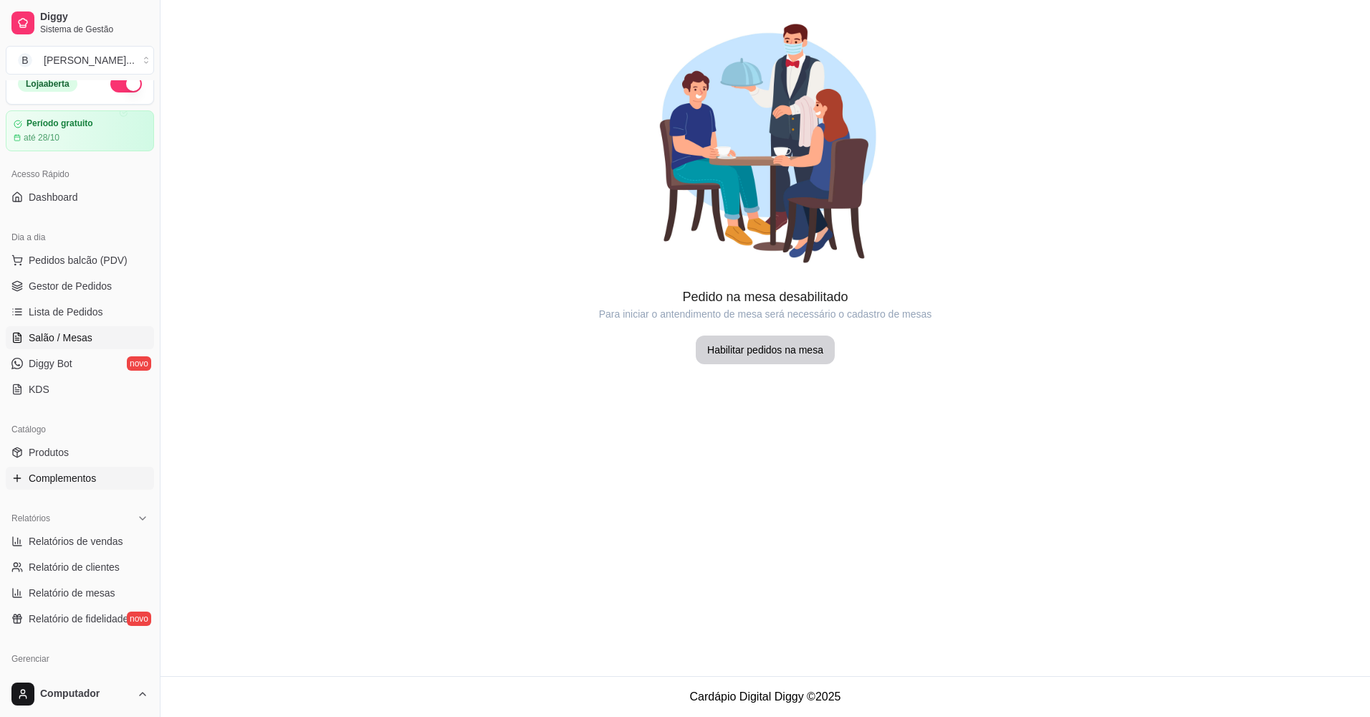
click at [62, 464] on span "Complementos" at bounding box center [62, 478] width 67 height 14
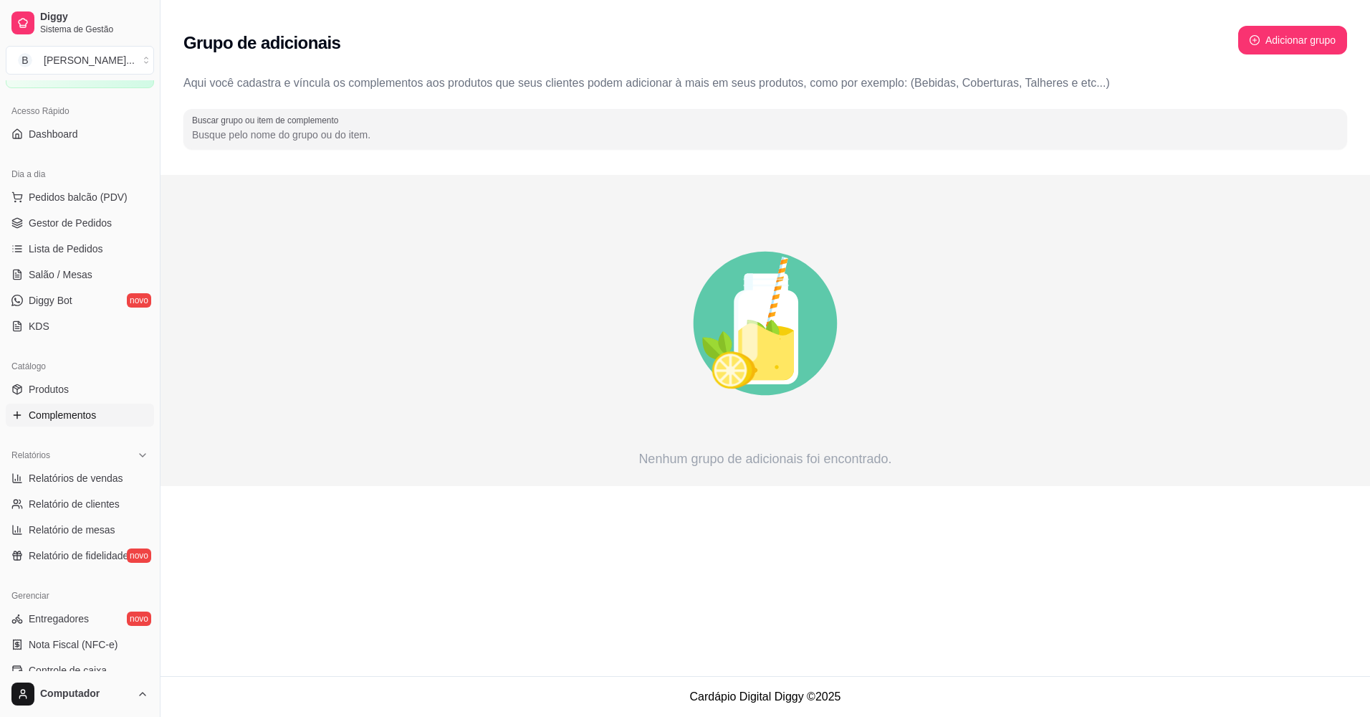
scroll to position [89, 0]
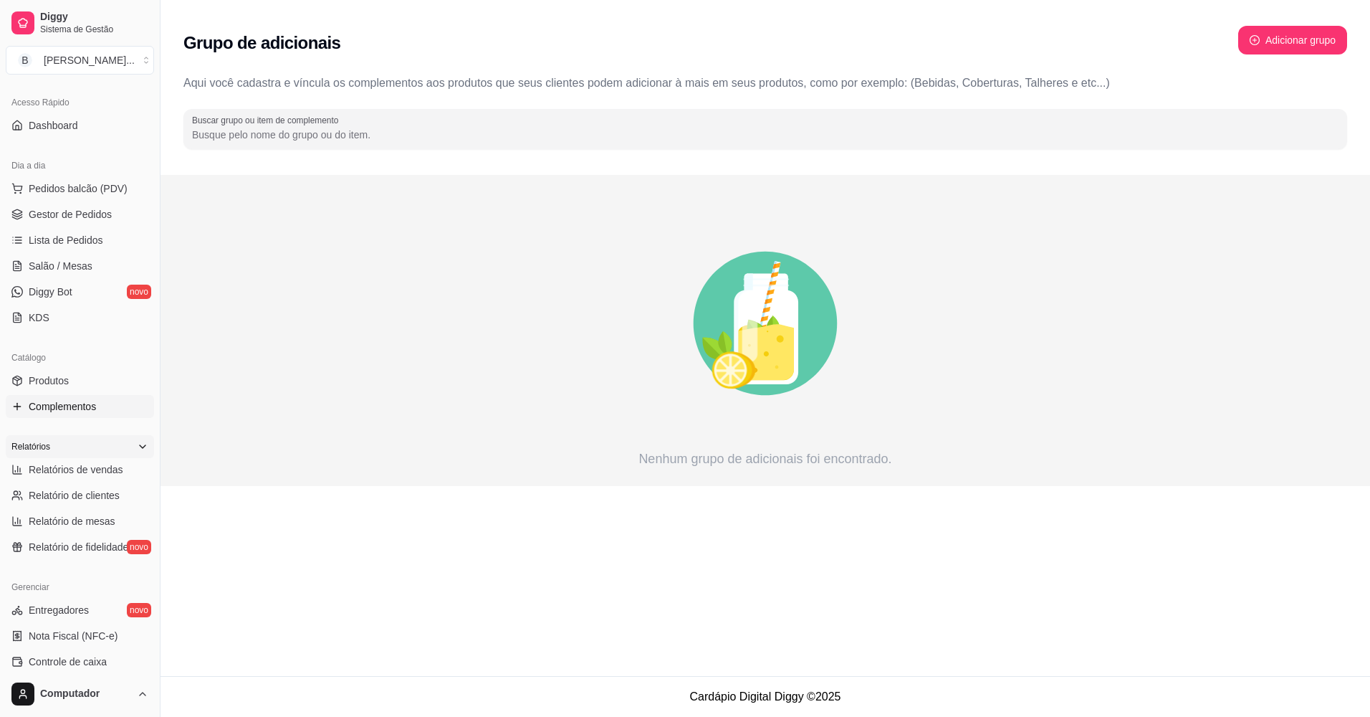
click at [137, 444] on icon at bounding box center [142, 446] width 11 height 11
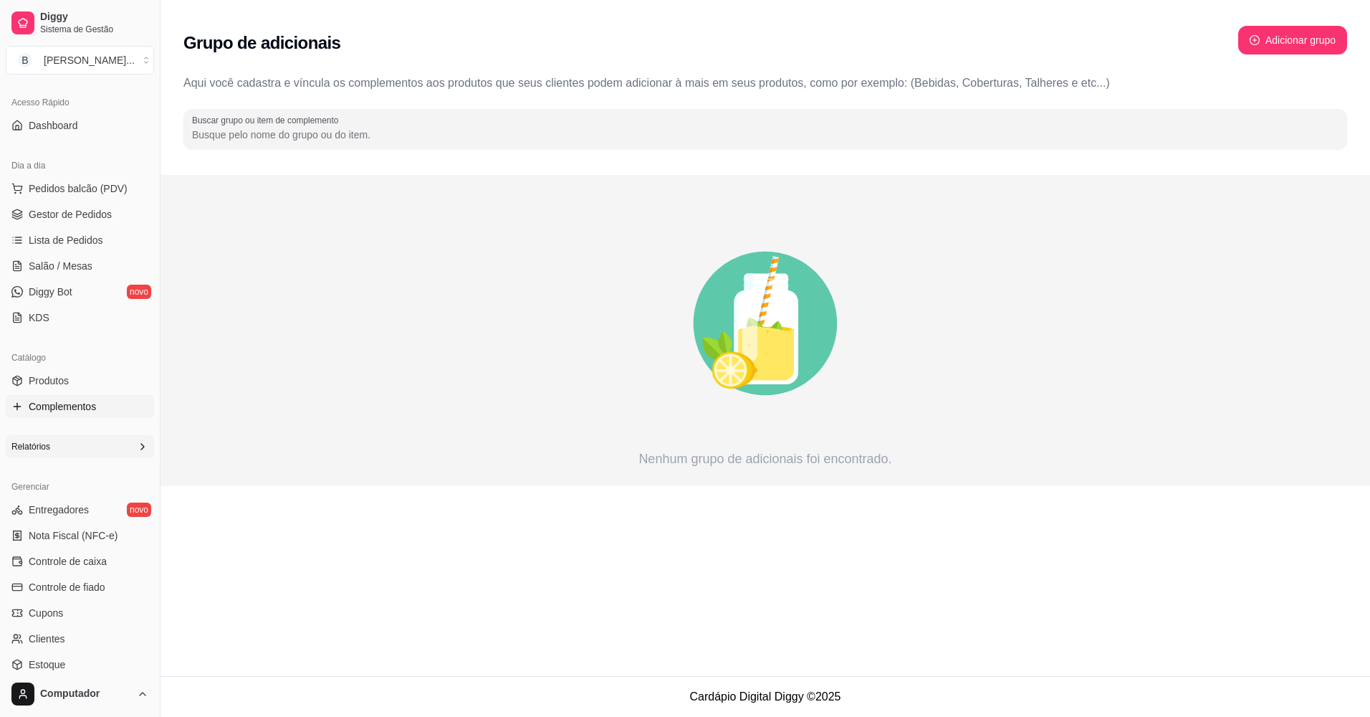
click at [137, 444] on icon at bounding box center [142, 446] width 11 height 11
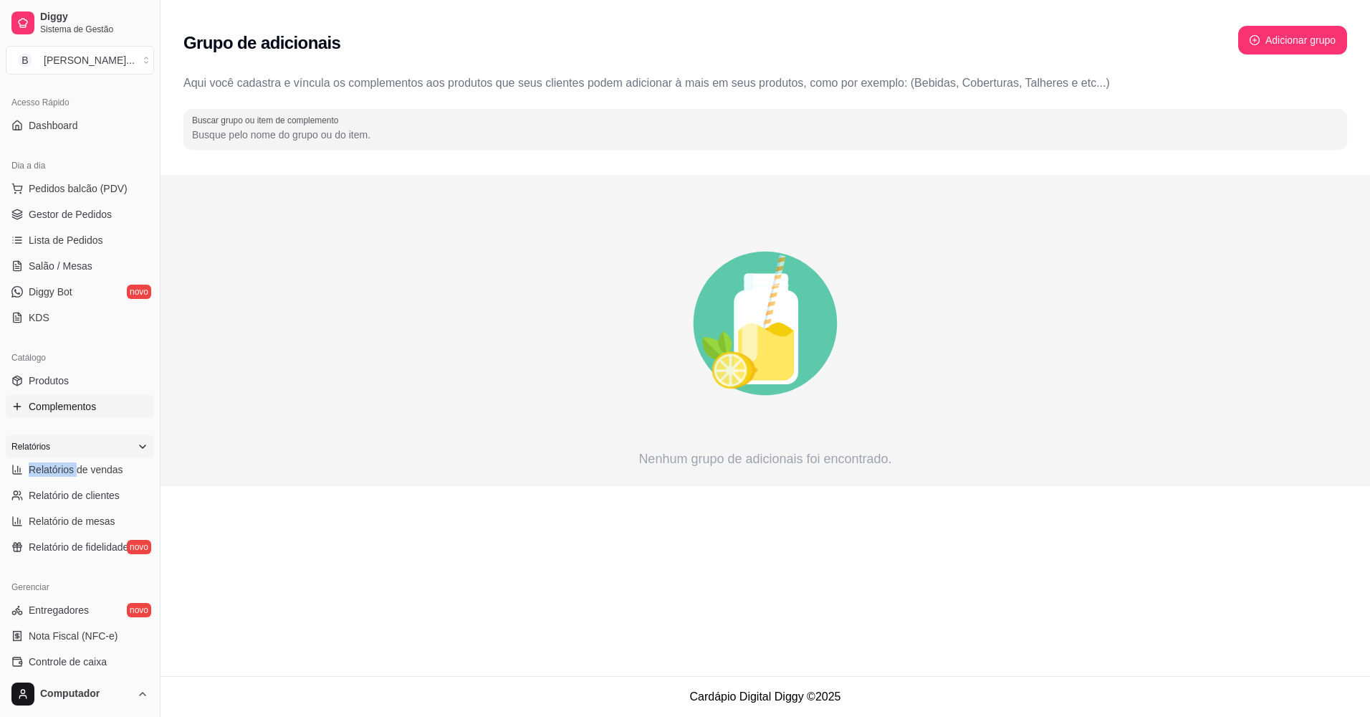
click at [137, 444] on icon at bounding box center [142, 446] width 11 height 11
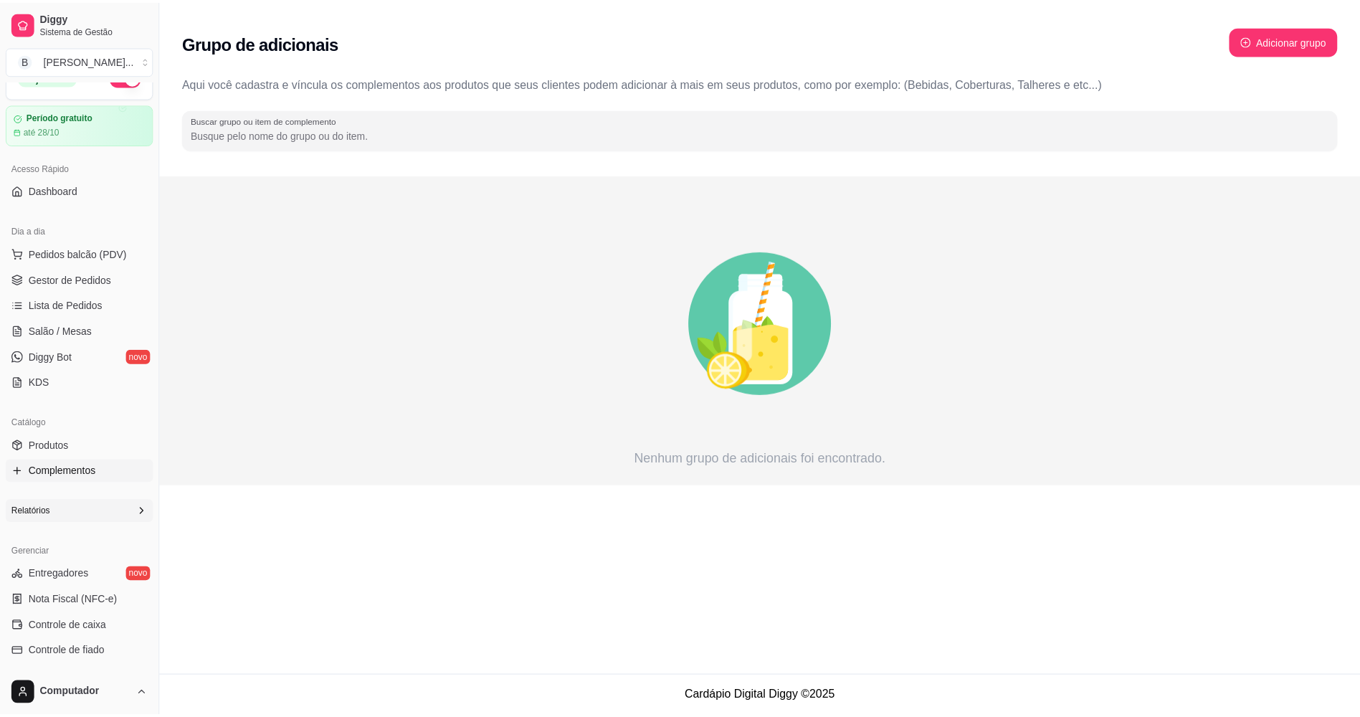
scroll to position [0, 0]
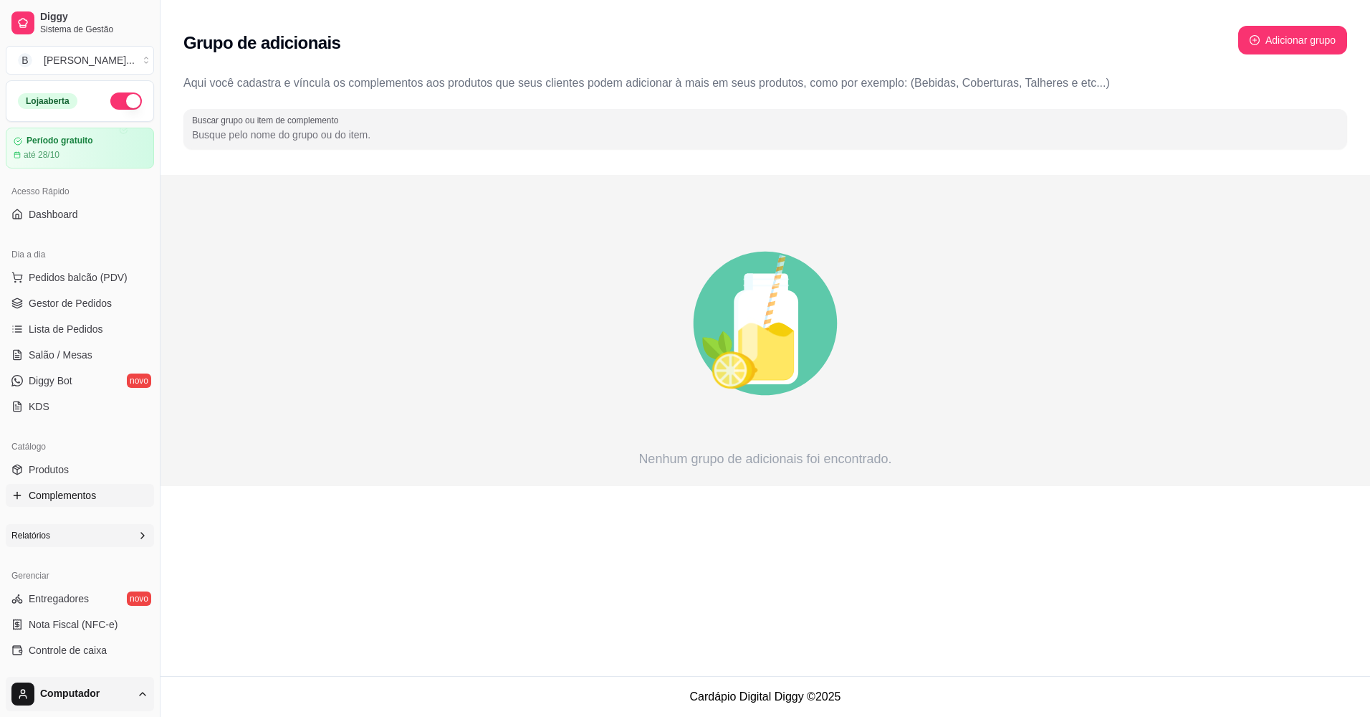
click at [75, 464] on html "Diggy Sistema de Gestão B Bella Pizzari ... Loja aberta Período gratuito até 28…" at bounding box center [685, 358] width 1370 height 717
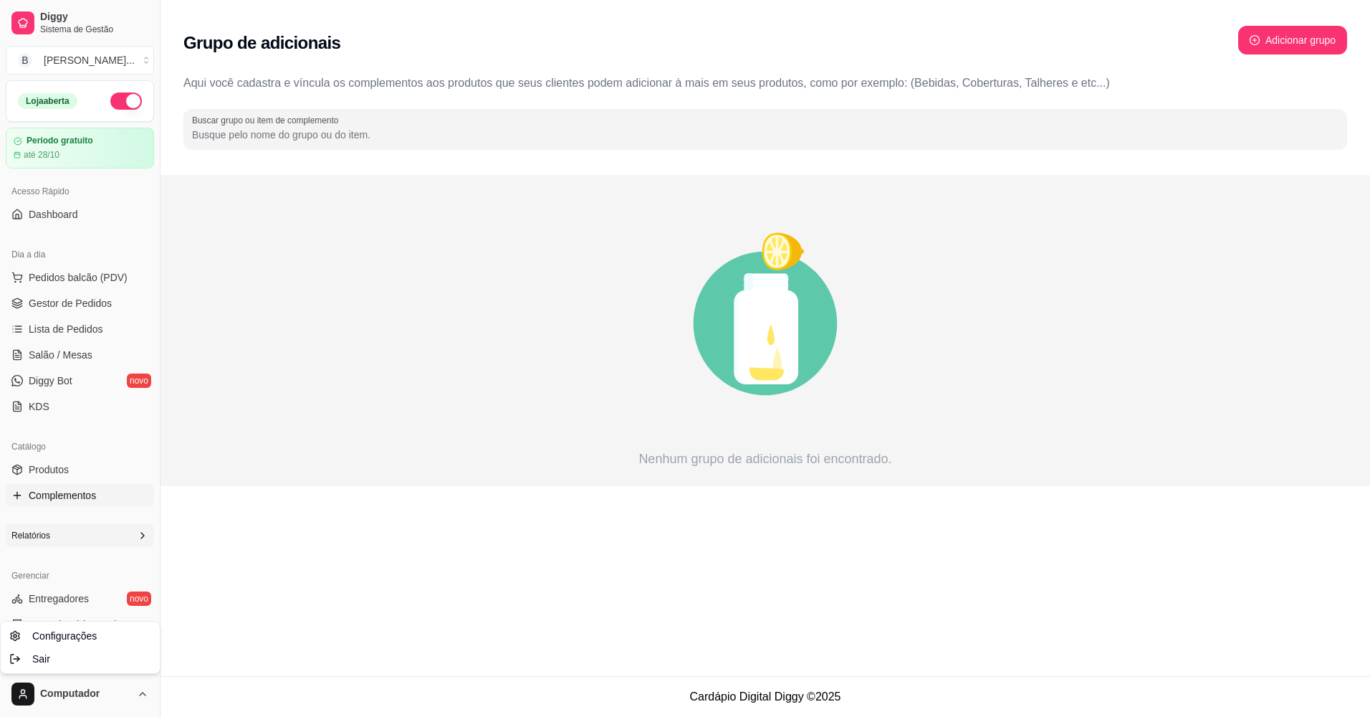
click at [207, 464] on html "Diggy Sistema de Gestão B Bella Pizzari ... Loja aberta Período gratuito até 28…" at bounding box center [685, 358] width 1370 height 717
click at [82, 62] on div "Bella Pizzari ..." at bounding box center [89, 60] width 91 height 14
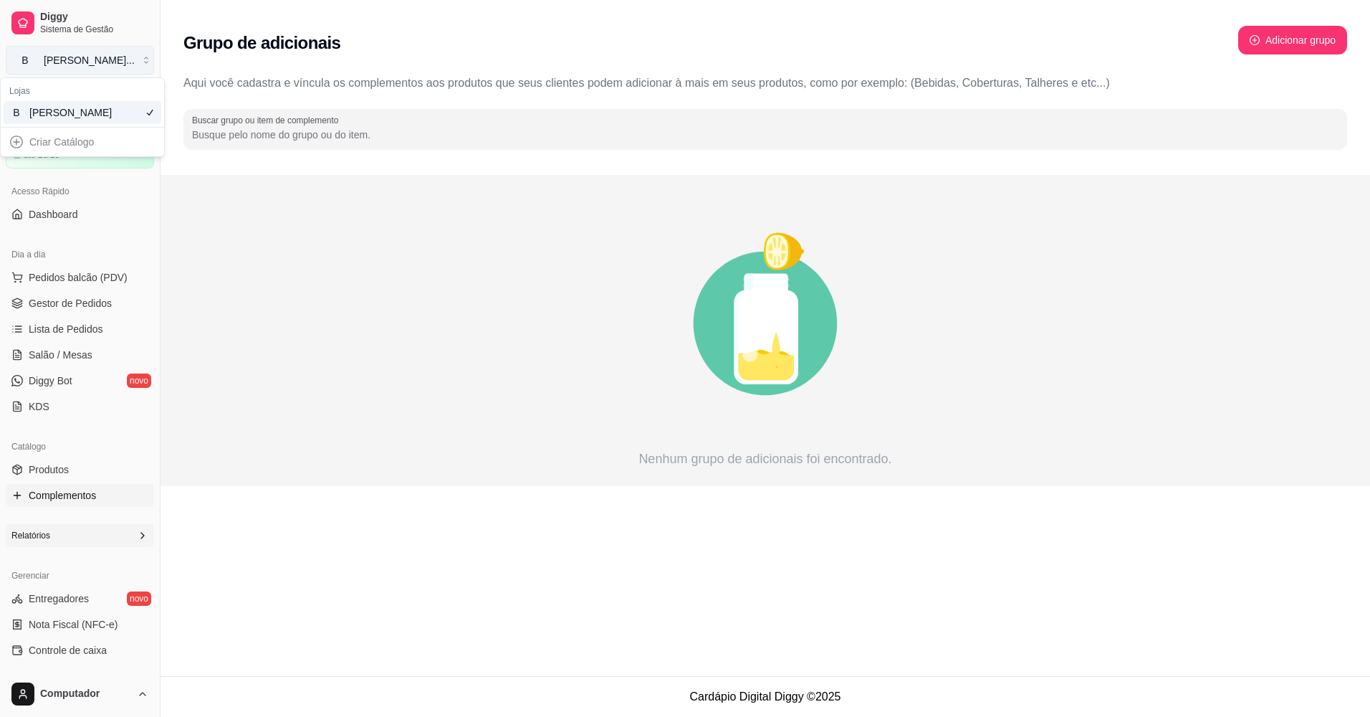
click at [82, 62] on div "Bella Pizzari ..." at bounding box center [89, 60] width 91 height 14
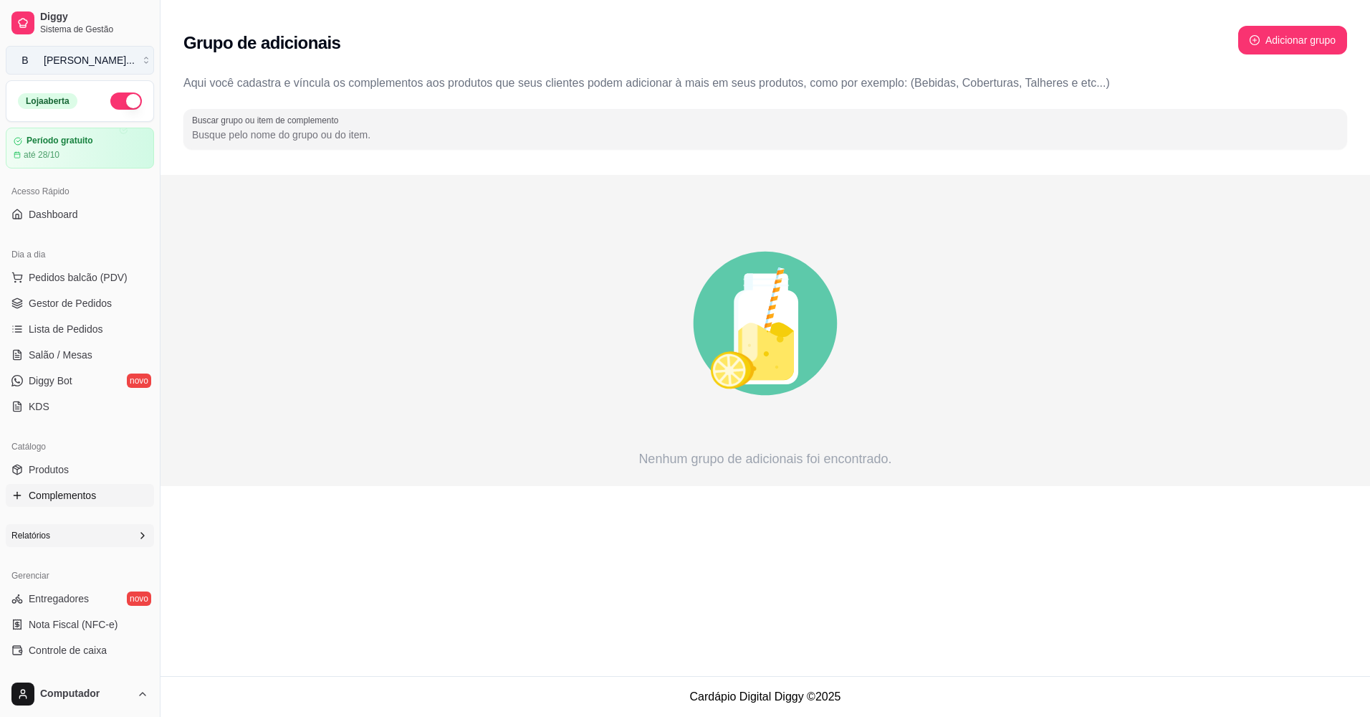
click at [62, 57] on div "Bella Pizzari ..." at bounding box center [89, 60] width 91 height 14
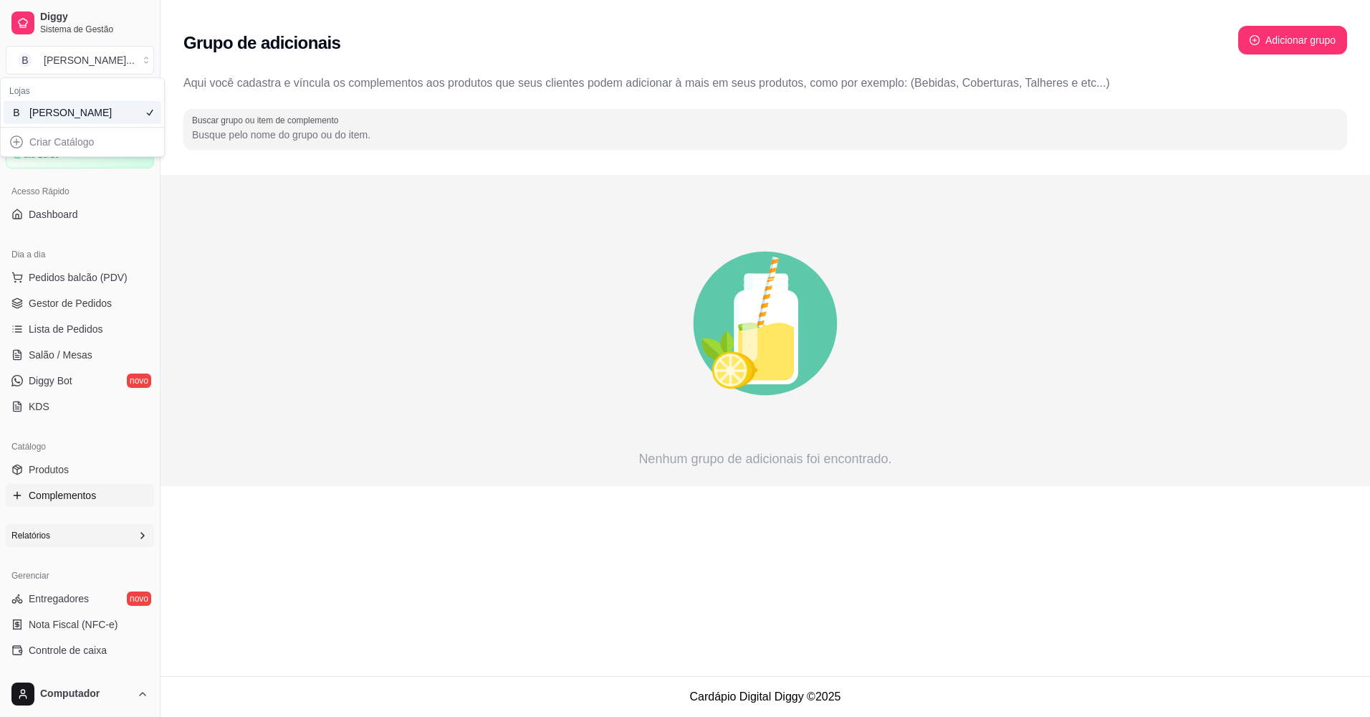
click at [72, 144] on div "Criar Catálogo" at bounding box center [83, 141] width 158 height 23
click at [14, 143] on div "Criar Catálogo" at bounding box center [83, 141] width 158 height 23
click at [10, 135] on div "Criar Catálogo" at bounding box center [83, 141] width 158 height 23
click at [26, 95] on div "Lojas" at bounding box center [83, 91] width 158 height 20
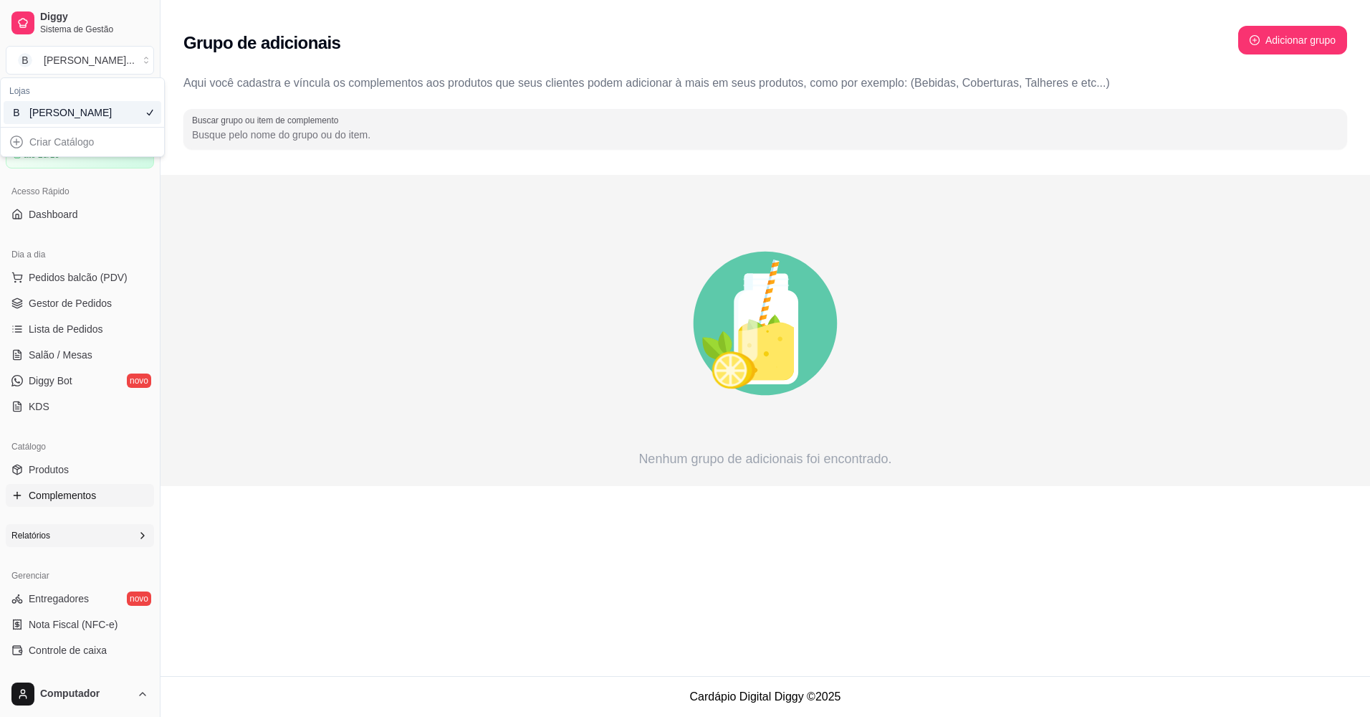
click at [153, 110] on icon "Suggestions" at bounding box center [149, 112] width 11 height 11
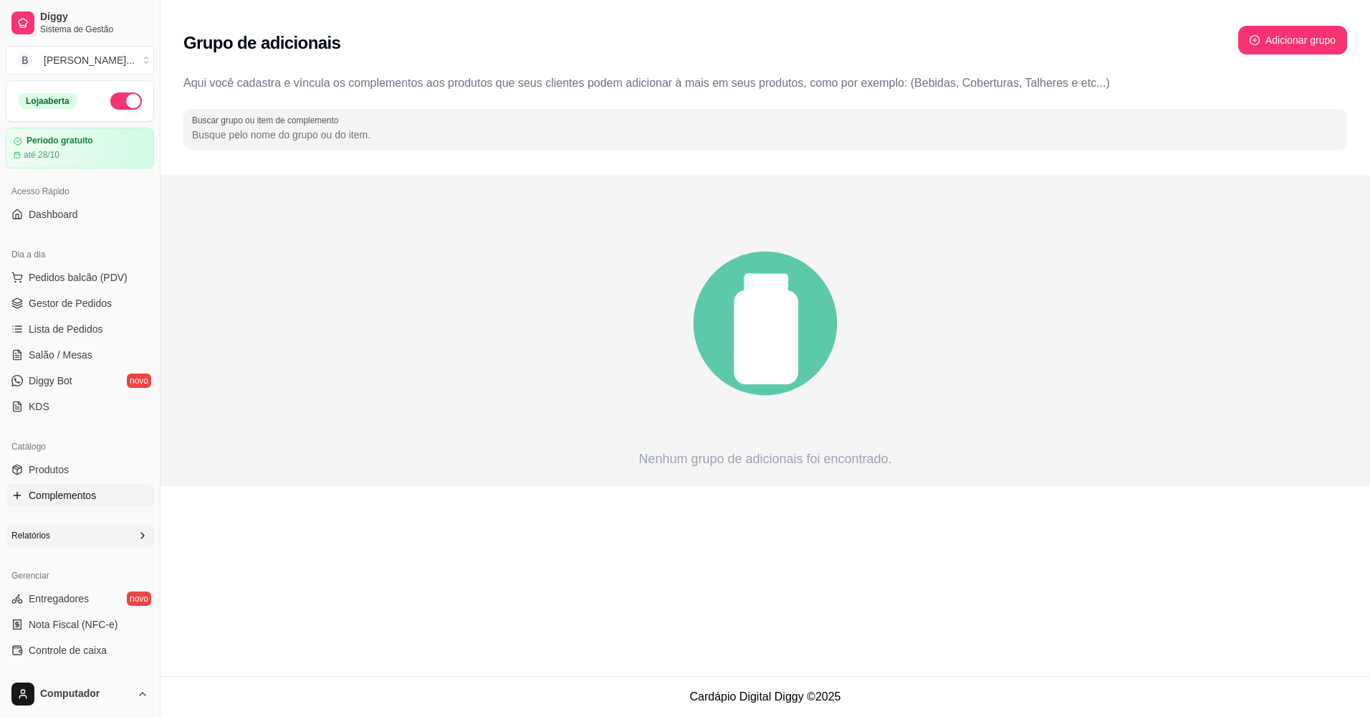
click at [120, 107] on button "button" at bounding box center [126, 100] width 32 height 17
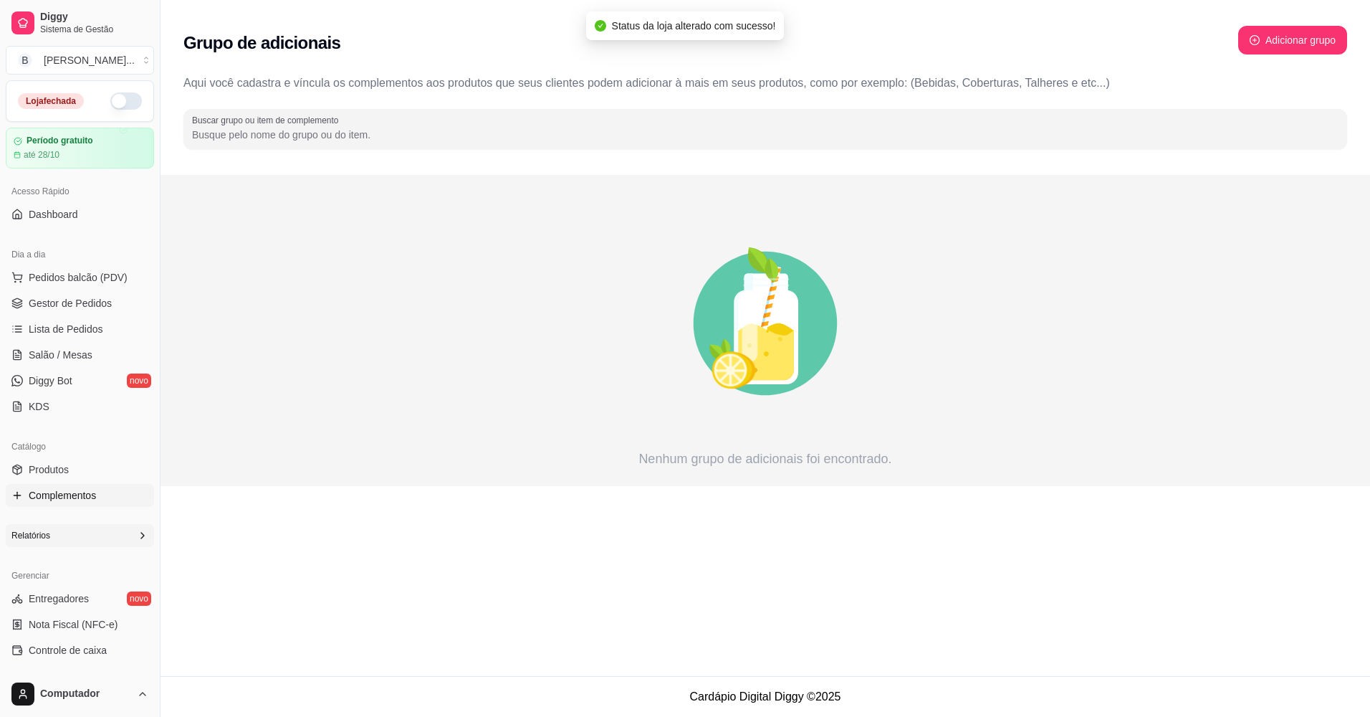
click at [115, 102] on button "button" at bounding box center [126, 100] width 32 height 17
click at [138, 60] on button "B Bella Pizzari ..." at bounding box center [80, 60] width 148 height 29
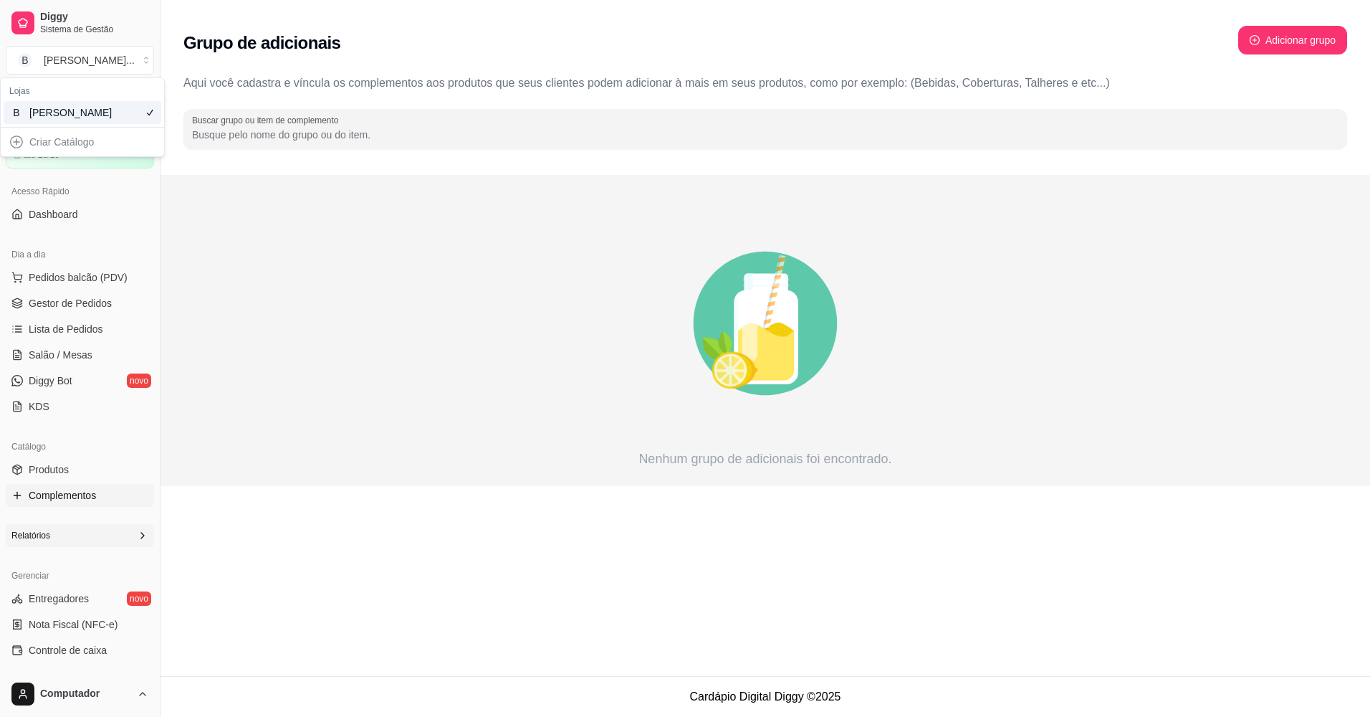
click at [15, 140] on div "Criar Catálogo" at bounding box center [83, 141] width 158 height 23
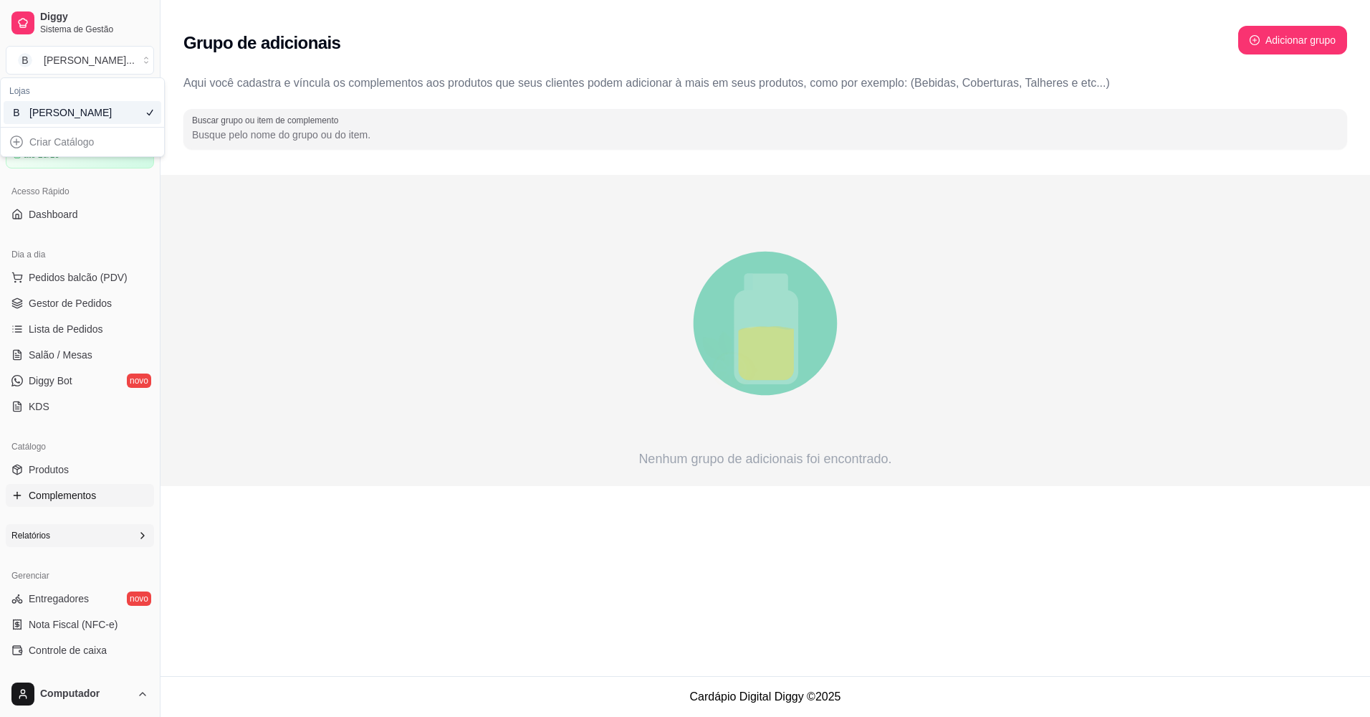
click at [14, 140] on div "Criar Catálogo" at bounding box center [83, 141] width 158 height 23
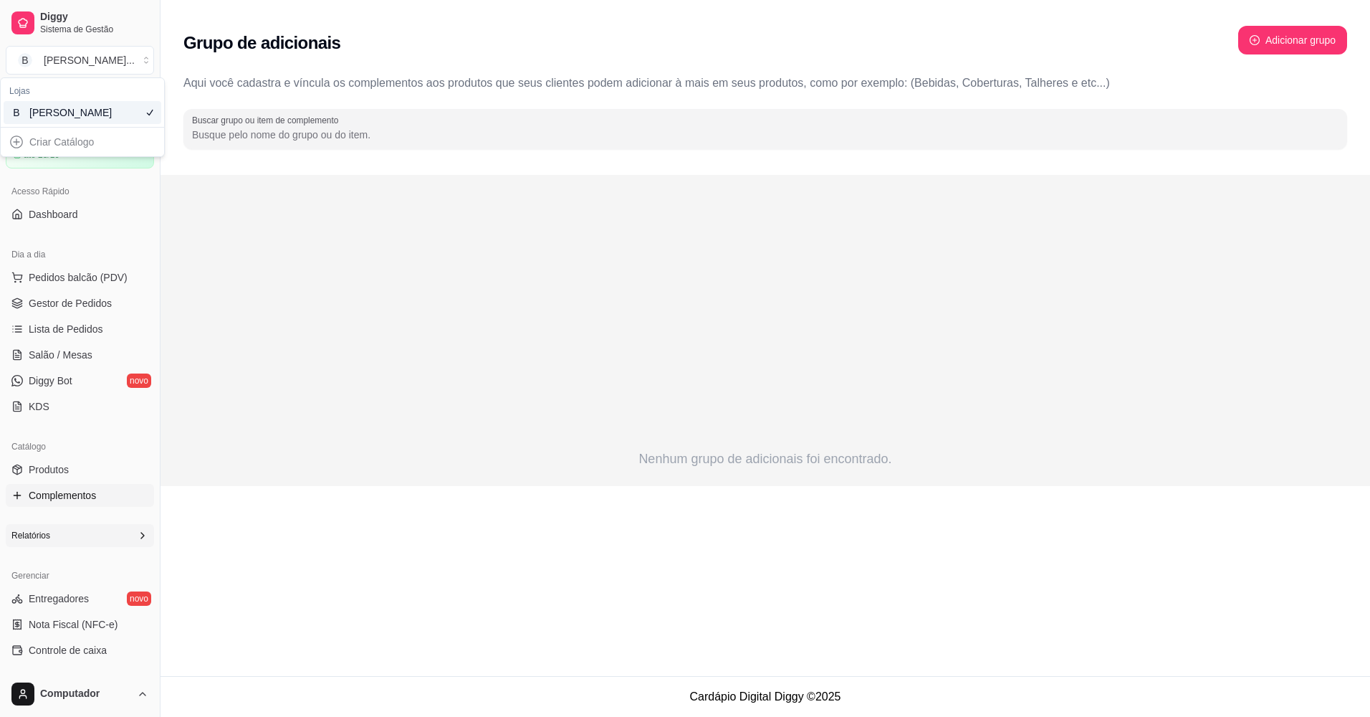
click at [14, 140] on div "Criar Catálogo" at bounding box center [83, 141] width 158 height 23
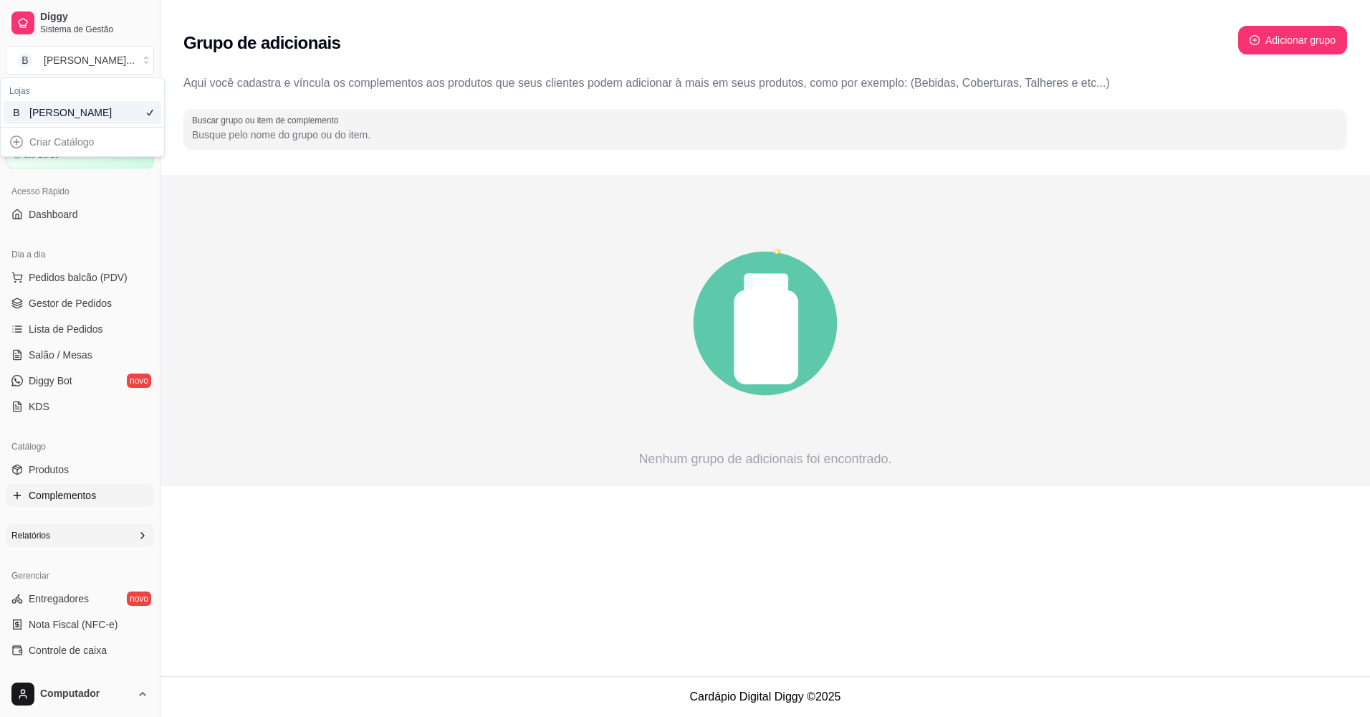
click at [14, 140] on div "Criar Catálogo" at bounding box center [83, 141] width 158 height 23
click at [61, 147] on div "Criar Catálogo" at bounding box center [83, 141] width 158 height 23
click at [199, 255] on icon "animation" at bounding box center [765, 323] width 1164 height 251
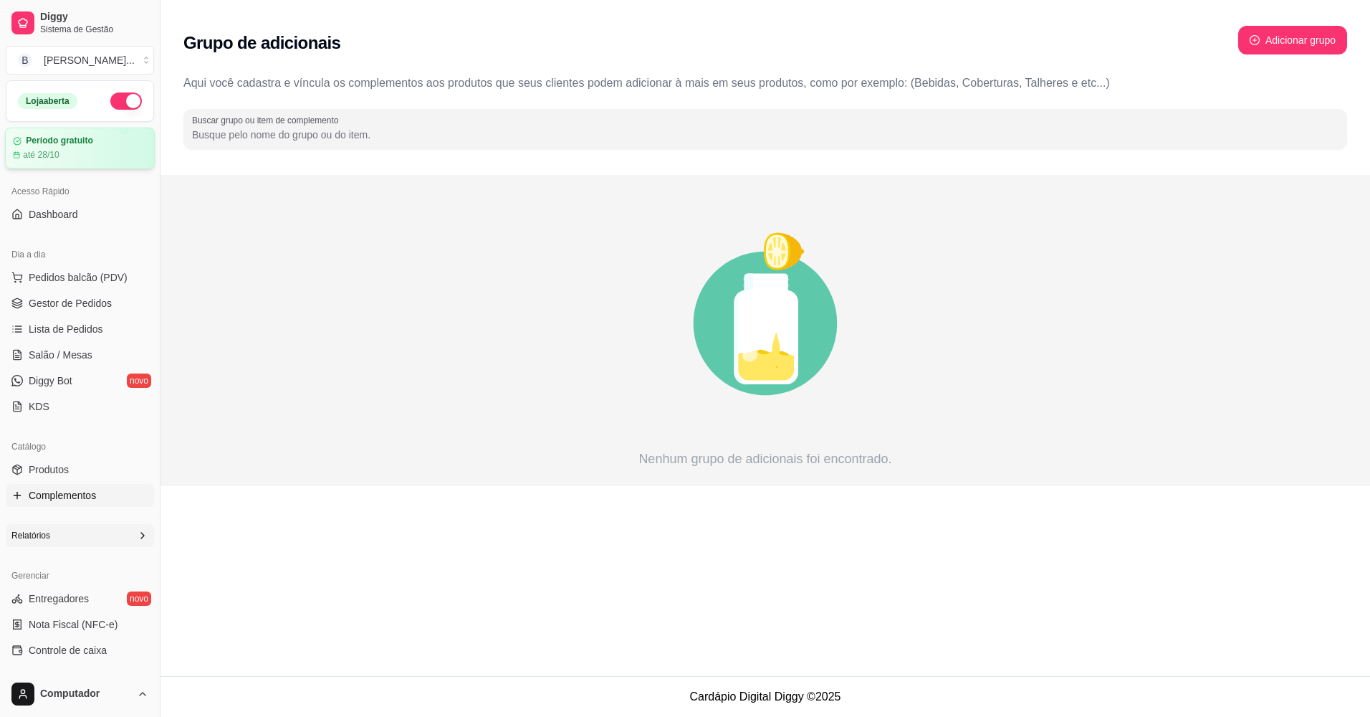
click at [95, 148] on div "Período gratuito até 28/10" at bounding box center [80, 147] width 134 height 25
click at [72, 275] on span "Pedidos balcão (PDV)" at bounding box center [78, 277] width 99 height 14
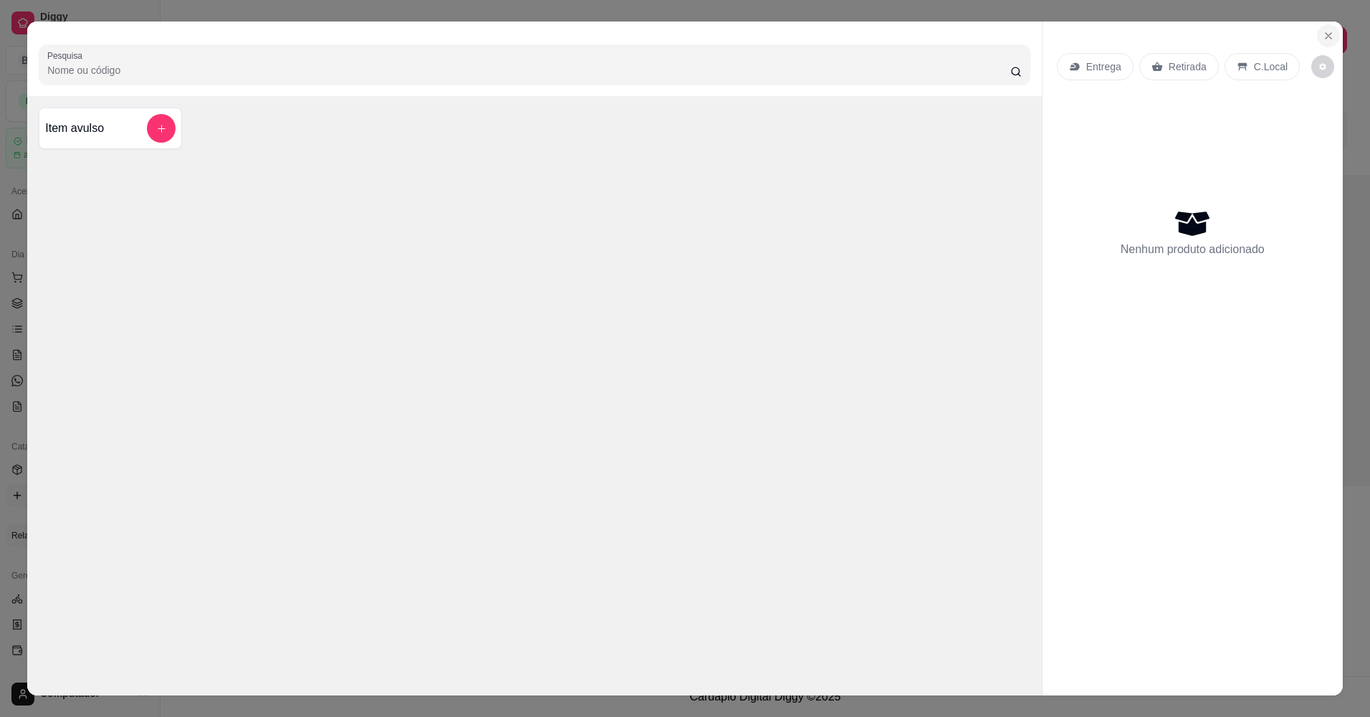
click at [1116, 38] on icon "Close" at bounding box center [1329, 36] width 6 height 6
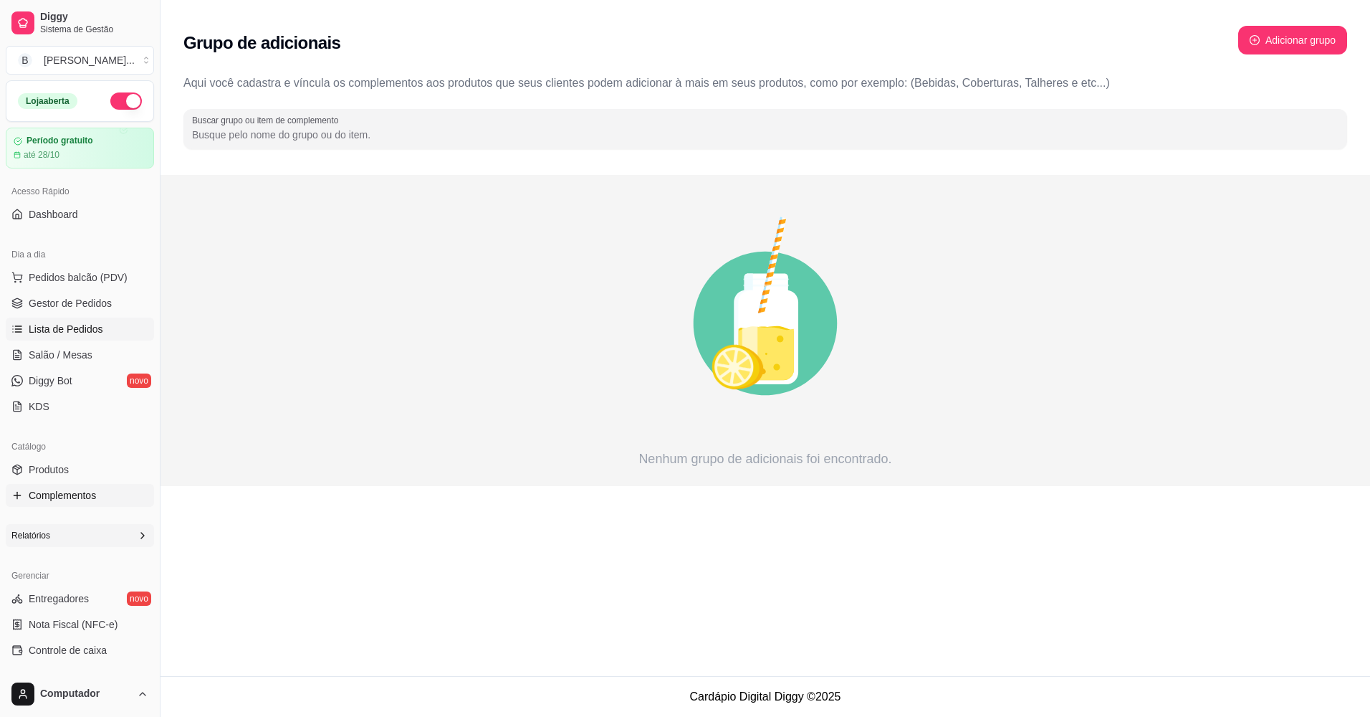
click at [64, 327] on span "Lista de Pedidos" at bounding box center [66, 329] width 75 height 14
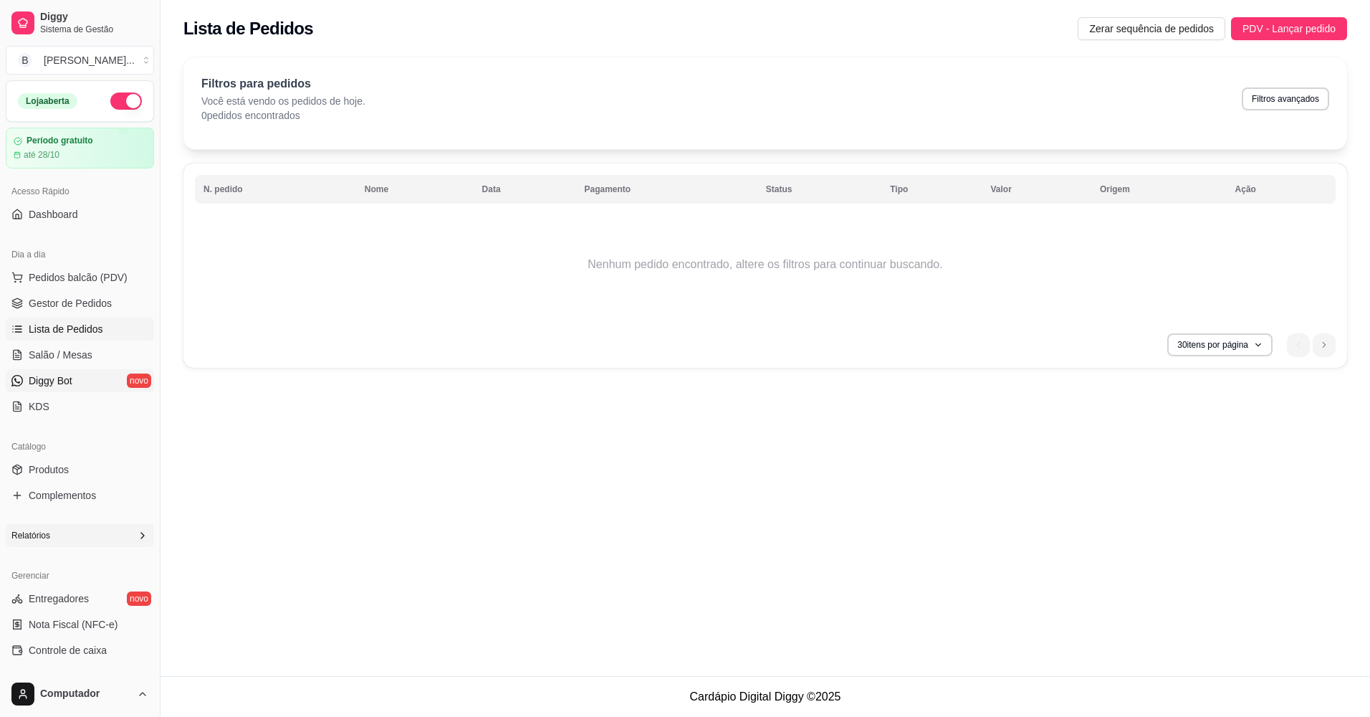
click at [48, 385] on span "Diggy Bot" at bounding box center [51, 380] width 44 height 14
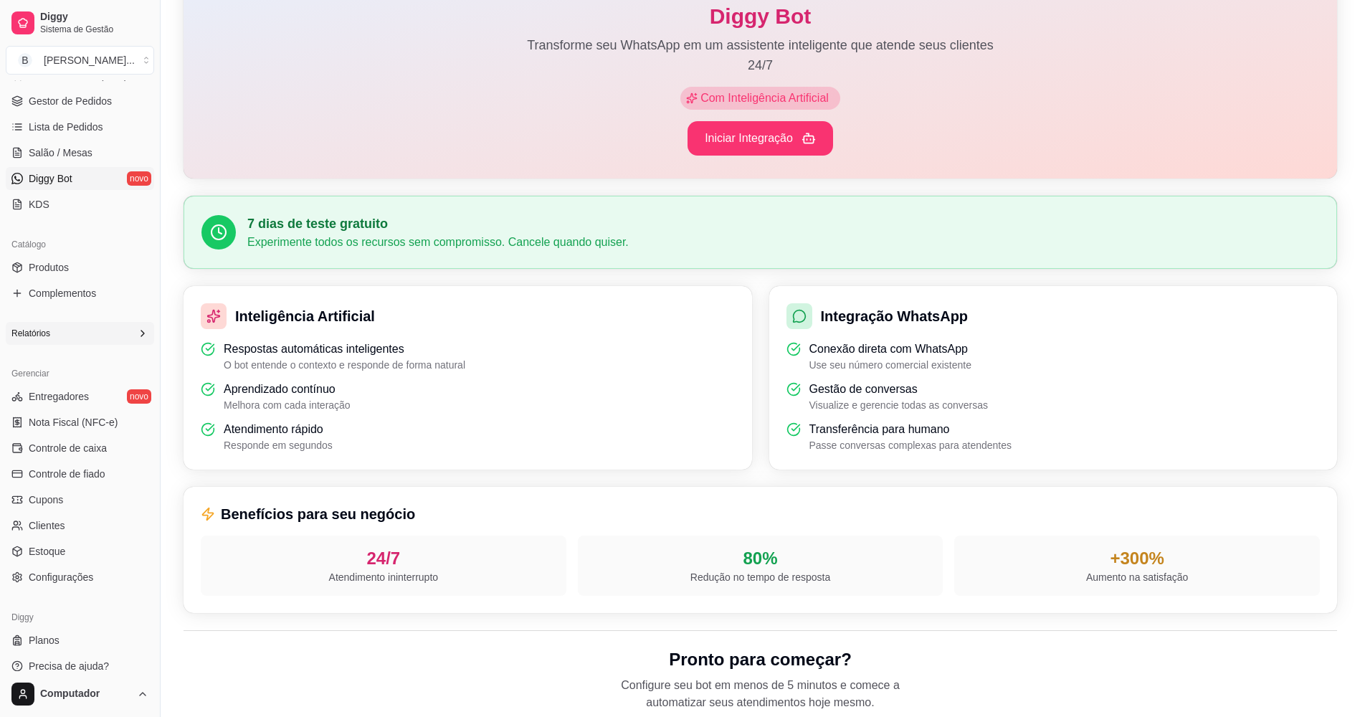
scroll to position [214, 0]
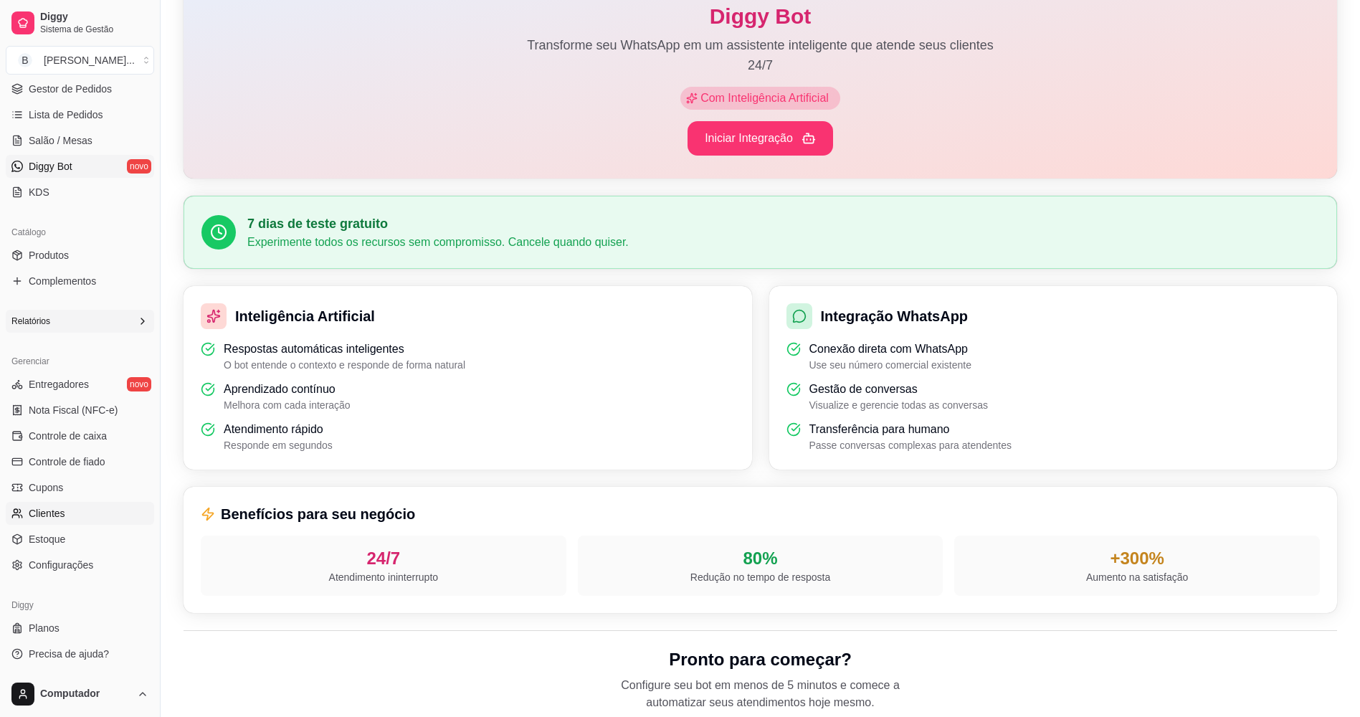
click at [114, 464] on link "Clientes" at bounding box center [80, 513] width 148 height 23
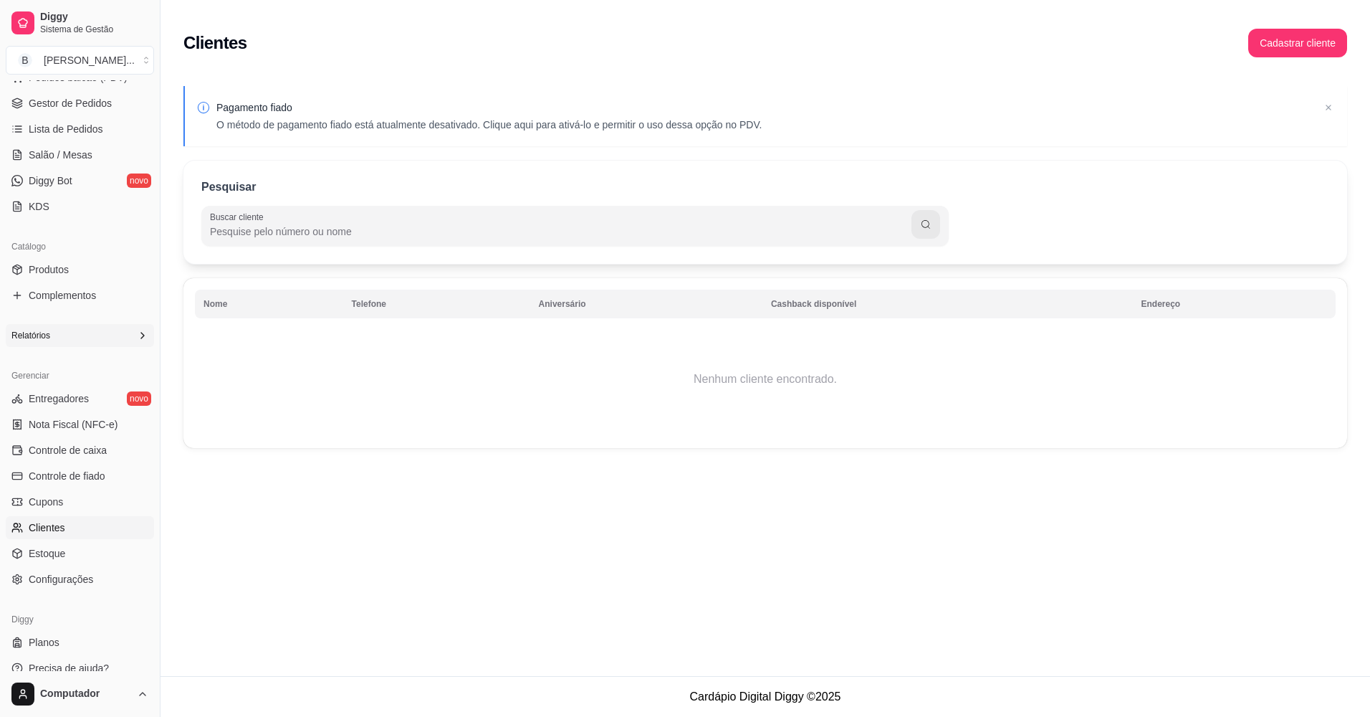
scroll to position [214, 0]
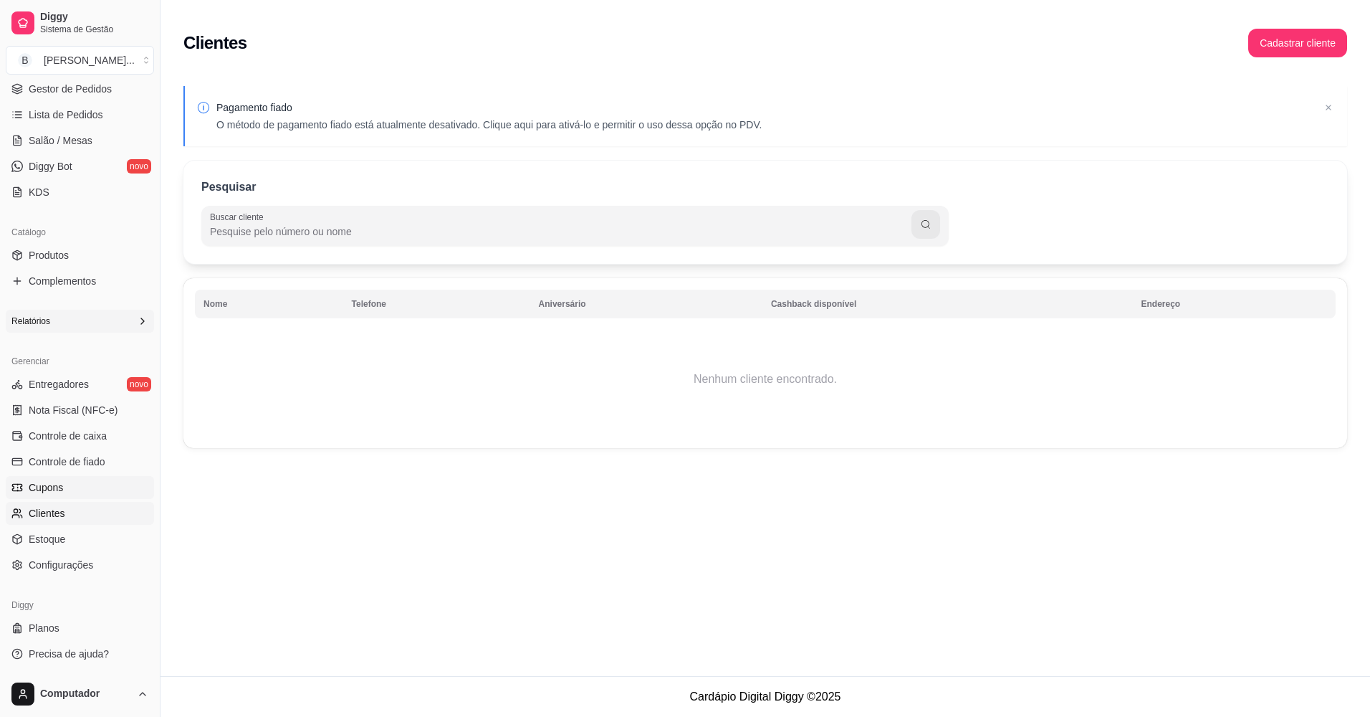
click at [55, 464] on span "Cupons" at bounding box center [46, 487] width 34 height 14
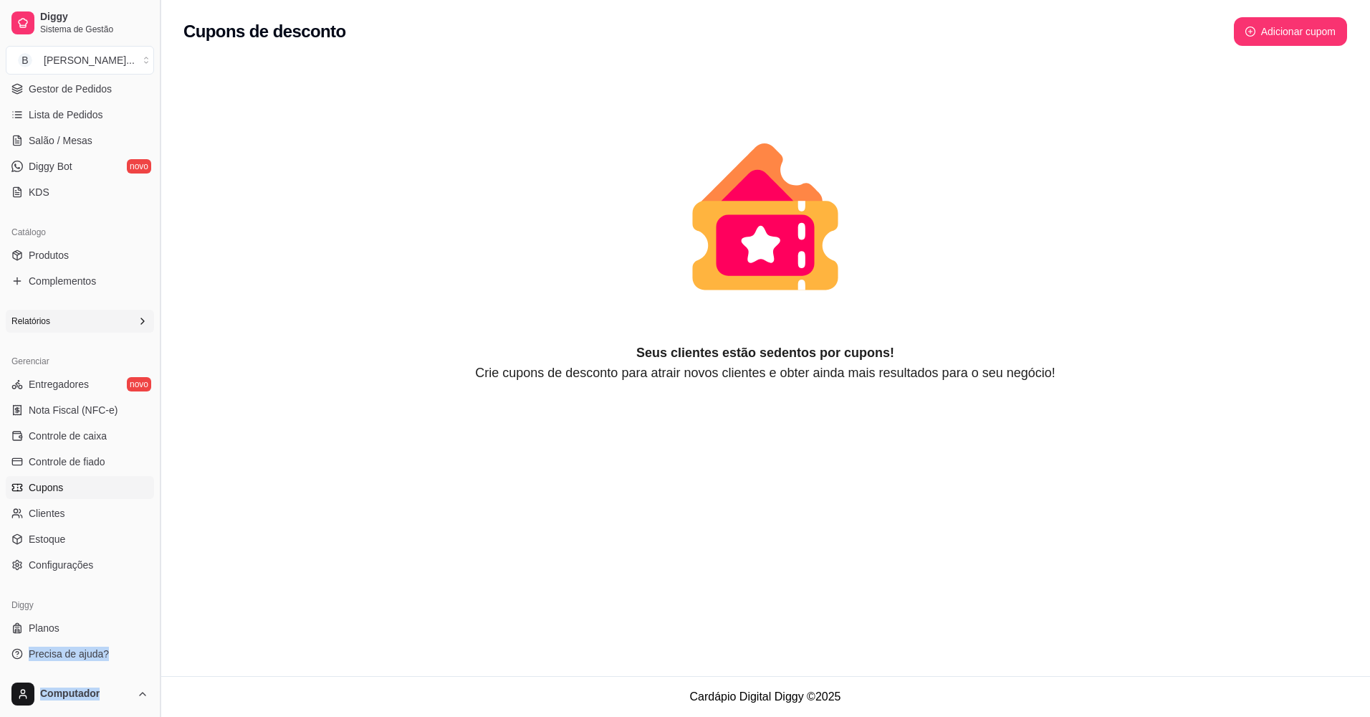
drag, startPoint x: 146, startPoint y: 620, endPoint x: 165, endPoint y: 549, distance: 73.4
click at [160, 464] on div "Diggy Sistema de Gestão B Bella Pizzari ... Loja aberta Período gratuito até 28…" at bounding box center [80, 358] width 160 height 717
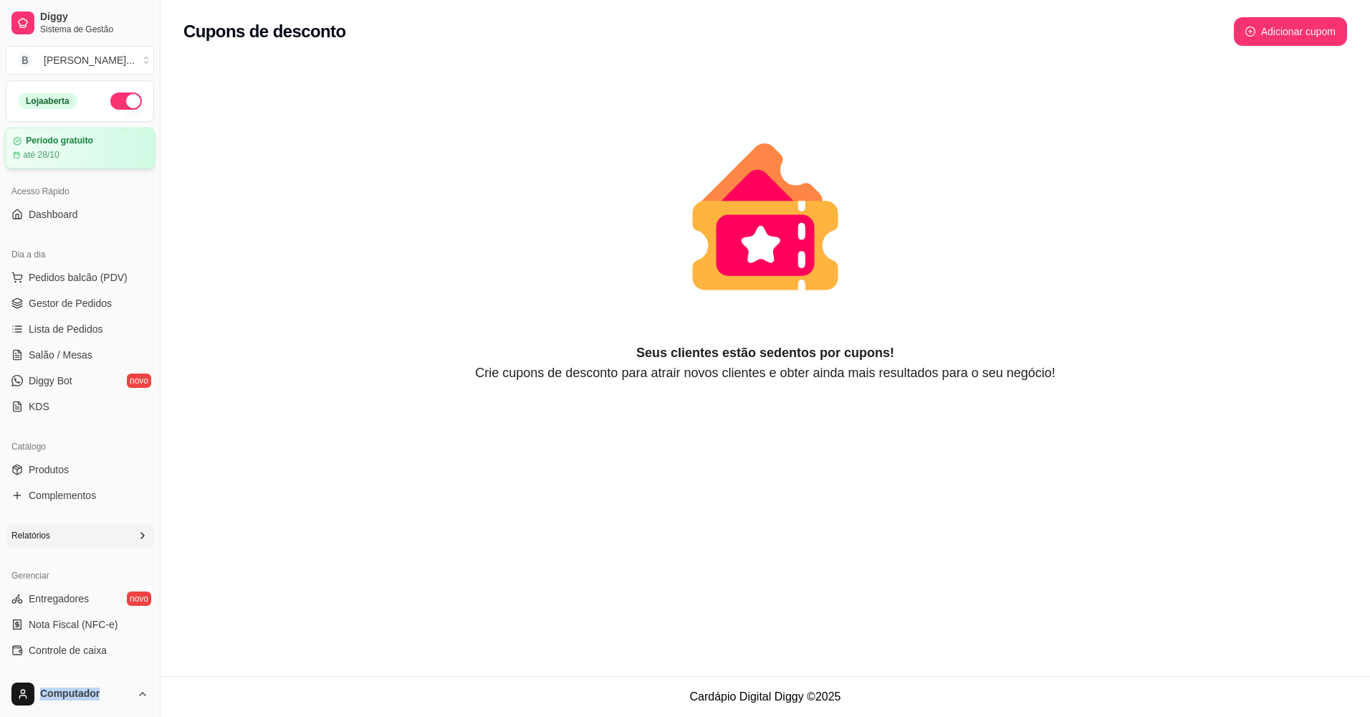
click at [25, 145] on div "Período gratuito" at bounding box center [80, 140] width 134 height 11
click at [35, 55] on button "B Bella Pizzari ..." at bounding box center [80, 60] width 148 height 29
click at [43, 133] on div "Criar Catálogo" at bounding box center [83, 141] width 158 height 23
click at [46, 136] on div "Criar Catálogo" at bounding box center [83, 141] width 158 height 23
click at [47, 137] on div "Criar Catálogo" at bounding box center [83, 141] width 158 height 23
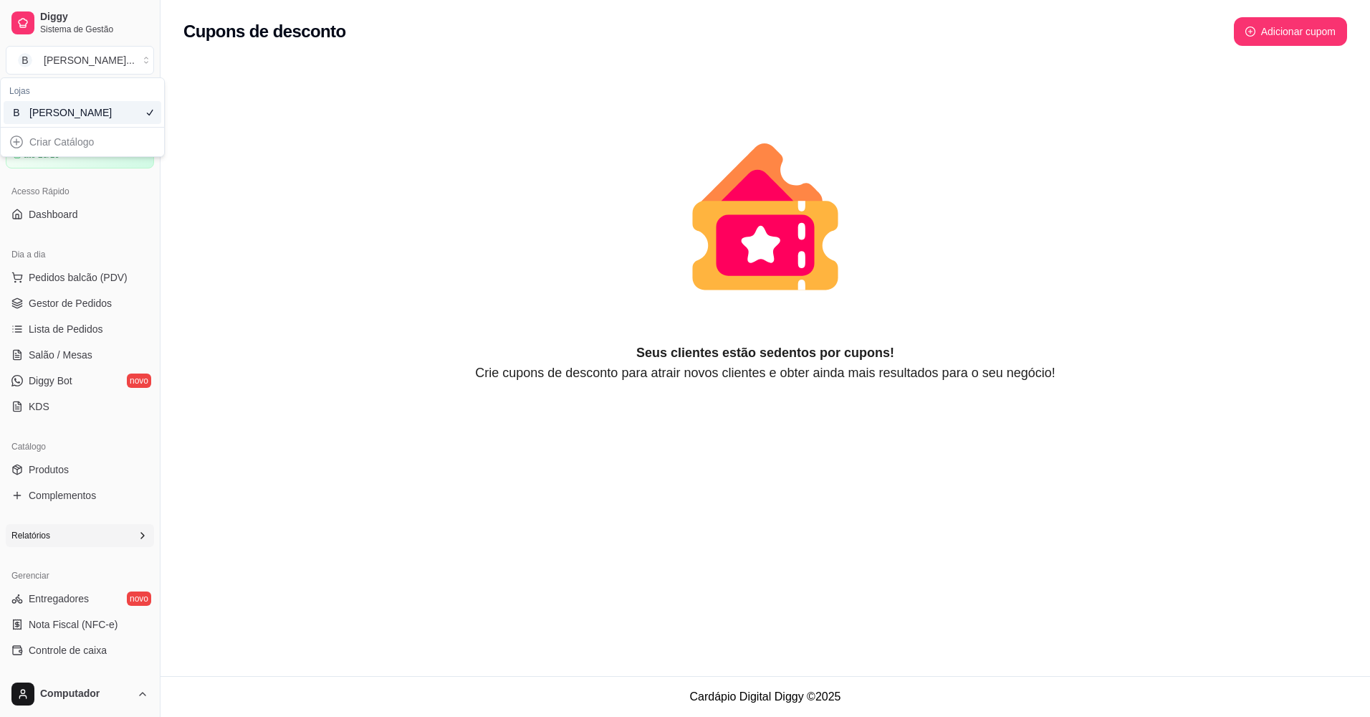
click at [47, 140] on div "Criar Catálogo" at bounding box center [83, 141] width 158 height 23
click at [49, 144] on div "Criar Catálogo" at bounding box center [83, 141] width 158 height 23
click at [49, 145] on div "Criar Catálogo" at bounding box center [83, 141] width 158 height 23
click at [52, 146] on div "Criar Catálogo" at bounding box center [83, 141] width 158 height 23
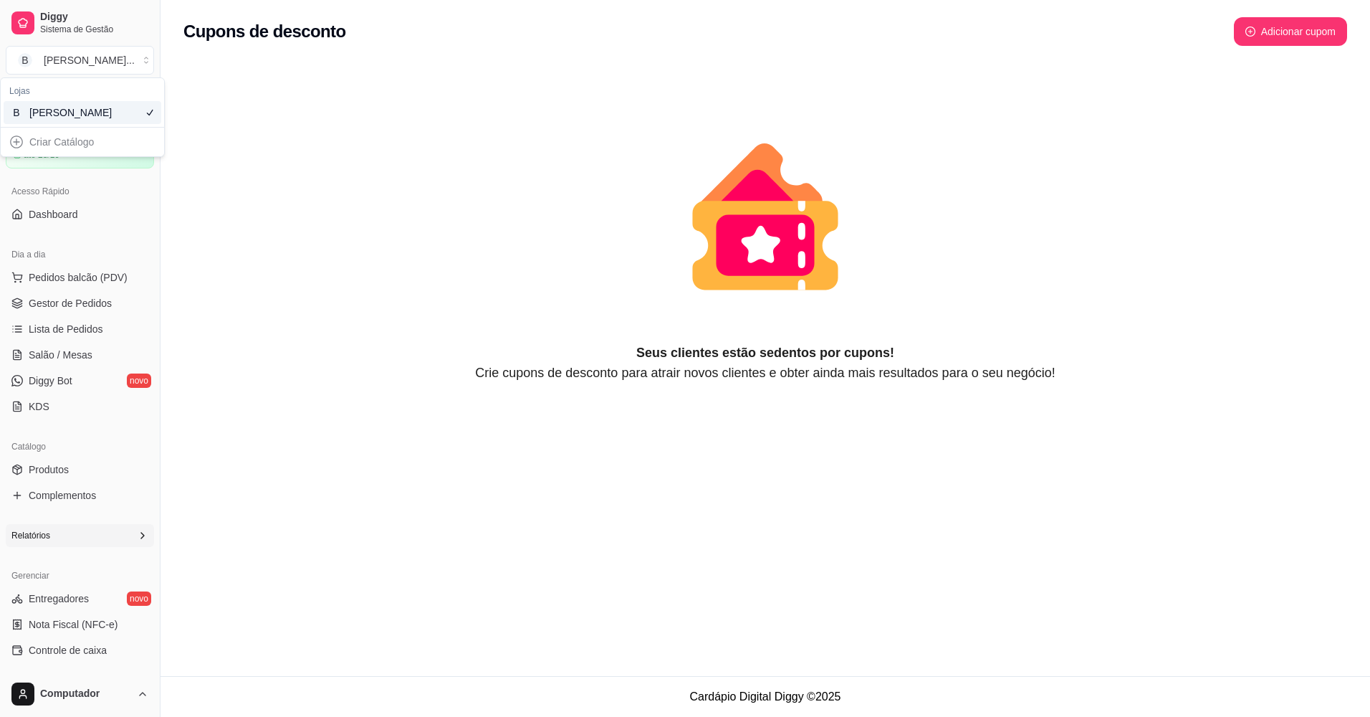
click at [52, 146] on div "Criar Catálogo" at bounding box center [83, 141] width 158 height 23
click at [54, 148] on div "Criar Catálogo" at bounding box center [83, 141] width 158 height 23
click at [130, 145] on div "Criar Catálogo" at bounding box center [83, 141] width 158 height 23
click at [130, 142] on div "Criar Catálogo" at bounding box center [83, 141] width 158 height 23
click at [222, 203] on icon "animation" at bounding box center [765, 217] width 1164 height 251
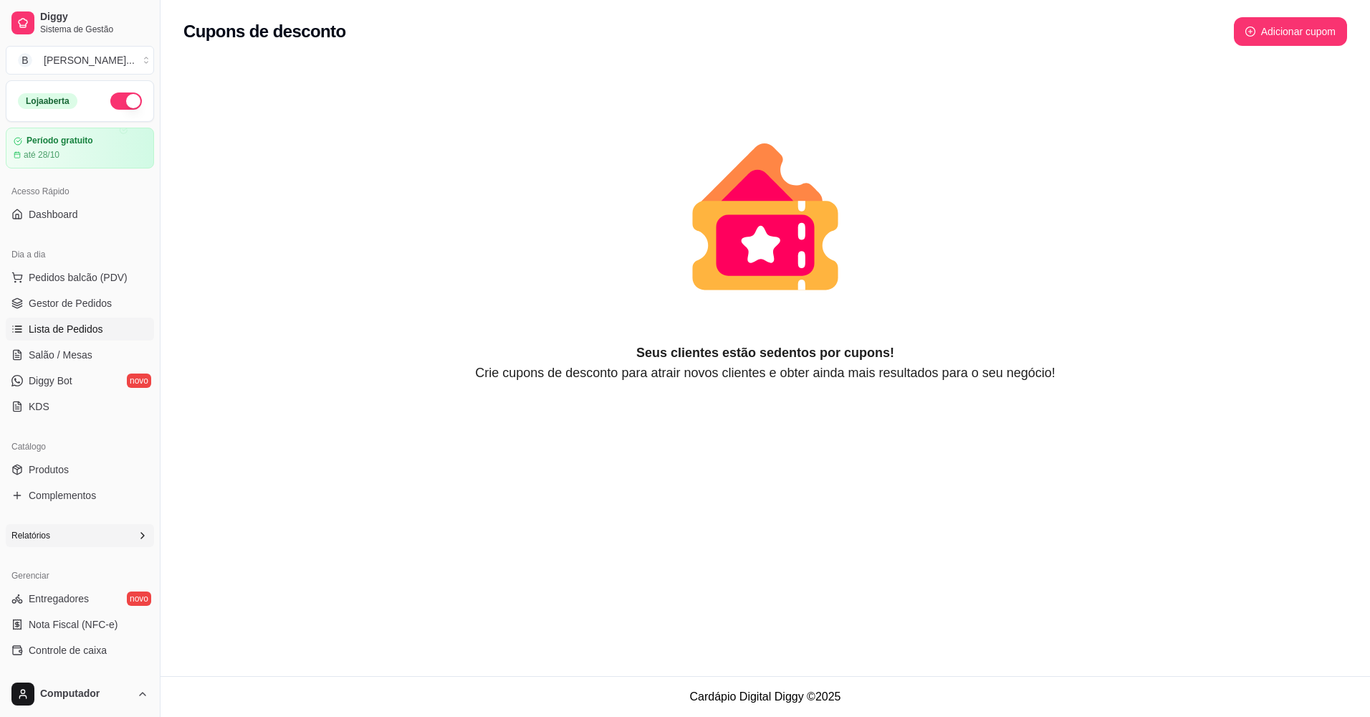
click at [65, 332] on span "Lista de Pedidos" at bounding box center [66, 329] width 75 height 14
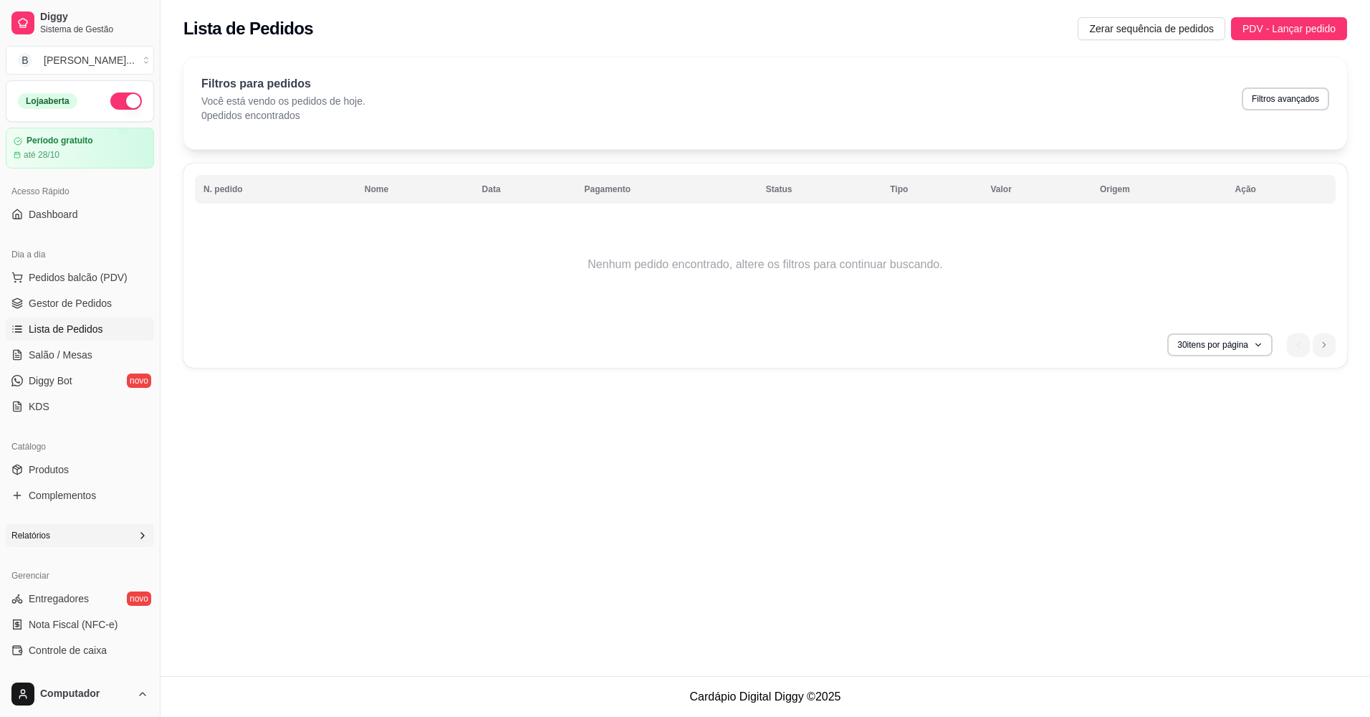
click at [598, 264] on td "Nenhum pedido encontrado, altere os filtros para continuar buscando." at bounding box center [765, 264] width 1141 height 115
click at [334, 79] on p "Filtros para pedidos" at bounding box center [283, 83] width 164 height 17
click at [73, 308] on span "Gestor de Pedidos" at bounding box center [70, 303] width 83 height 14
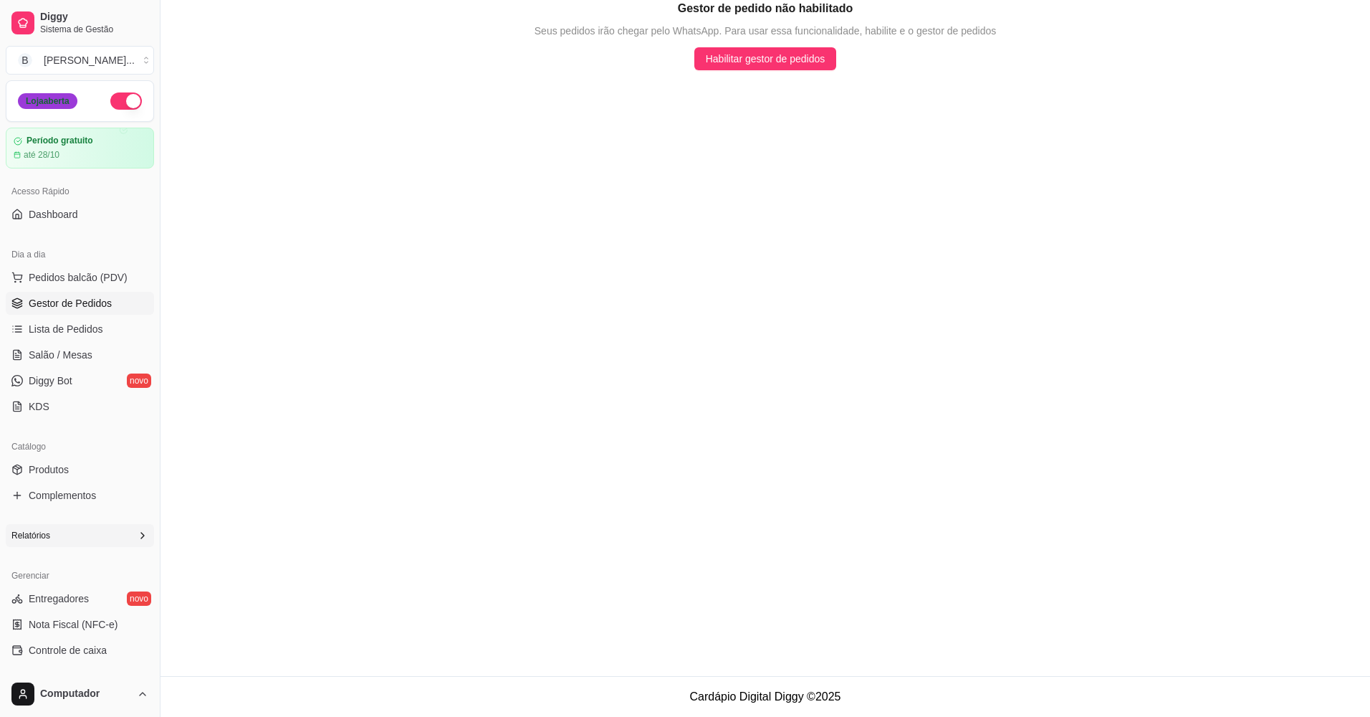
click at [54, 104] on div "Loja aberta" at bounding box center [47, 101] width 59 height 16
click at [37, 62] on button "B Bella Pizzari ..." at bounding box center [80, 60] width 148 height 29
click at [133, 62] on button "B Bella Pizzari ..." at bounding box center [80, 60] width 148 height 29
click at [134, 62] on button "B Bella Pizzari ..." at bounding box center [80, 60] width 148 height 29
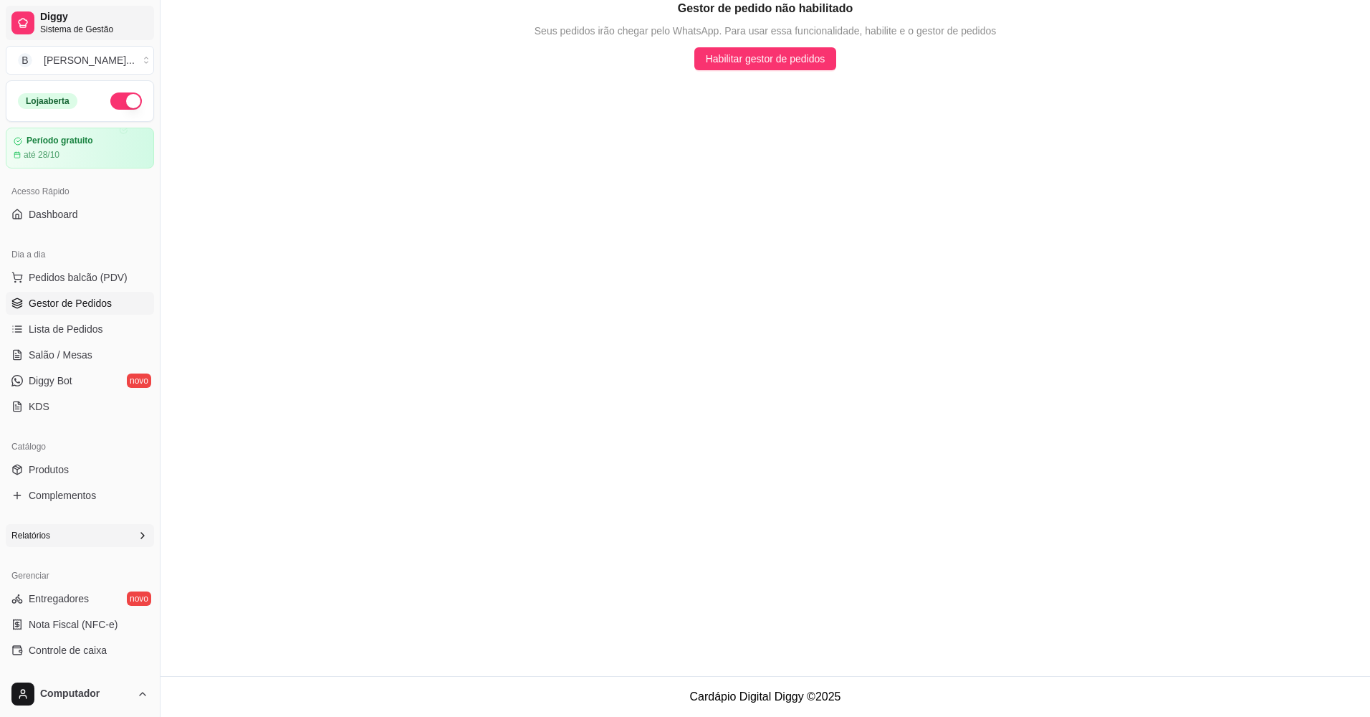
click at [85, 22] on span "Diggy" at bounding box center [94, 17] width 108 height 13
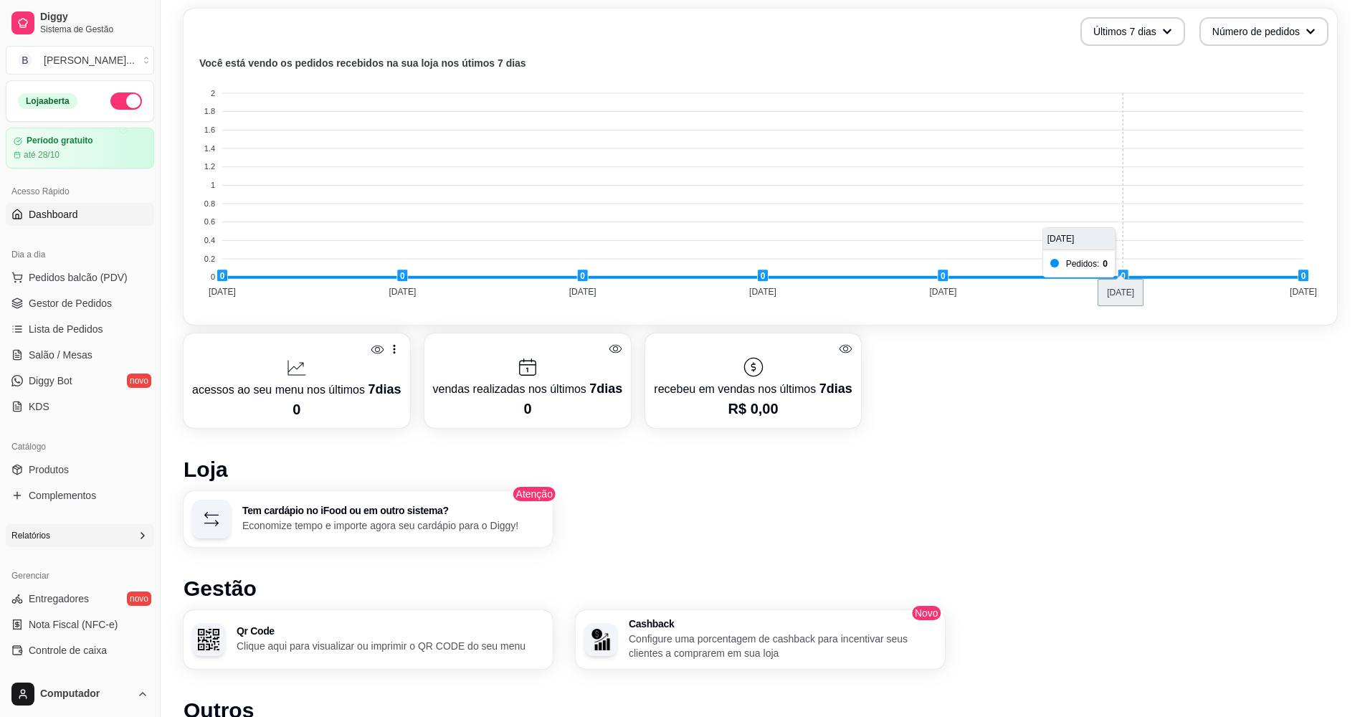
scroll to position [502, 0]
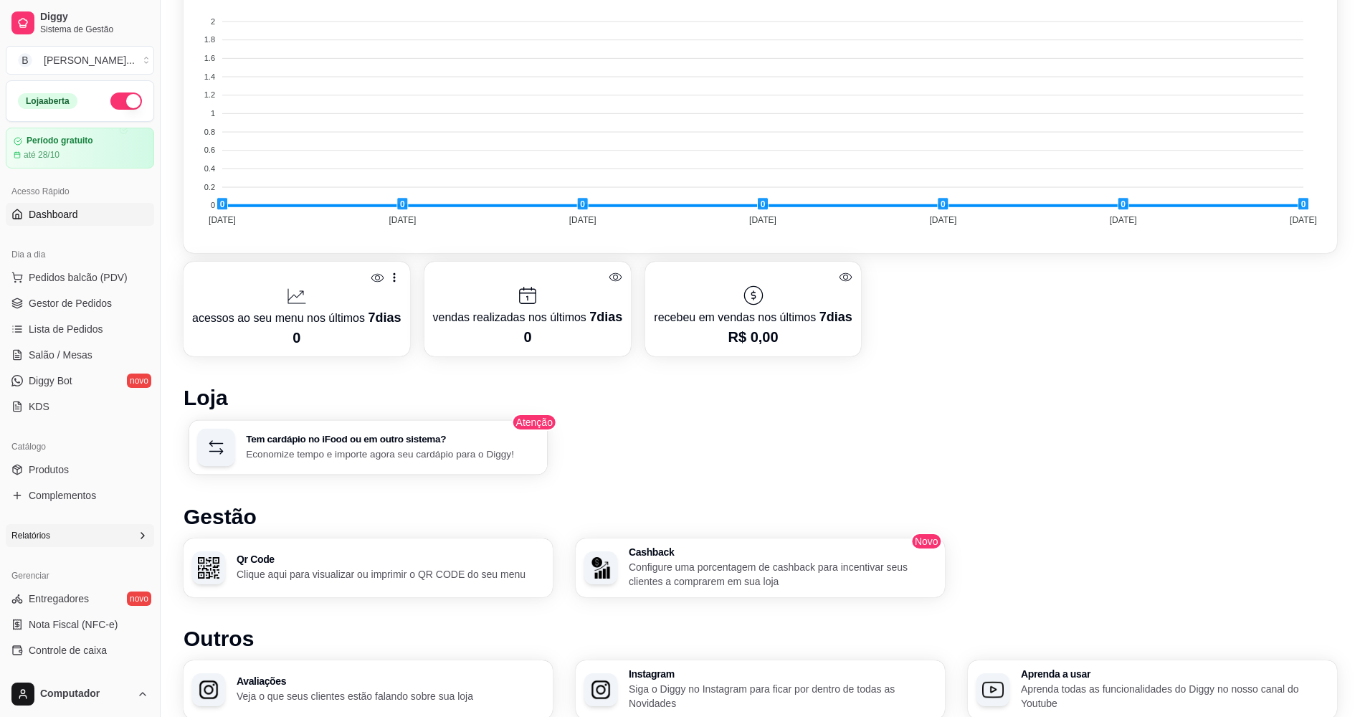
click at [356, 436] on h3 "Tem cardápio no iFood ou em outro sistema?" at bounding box center [392, 439] width 292 height 10
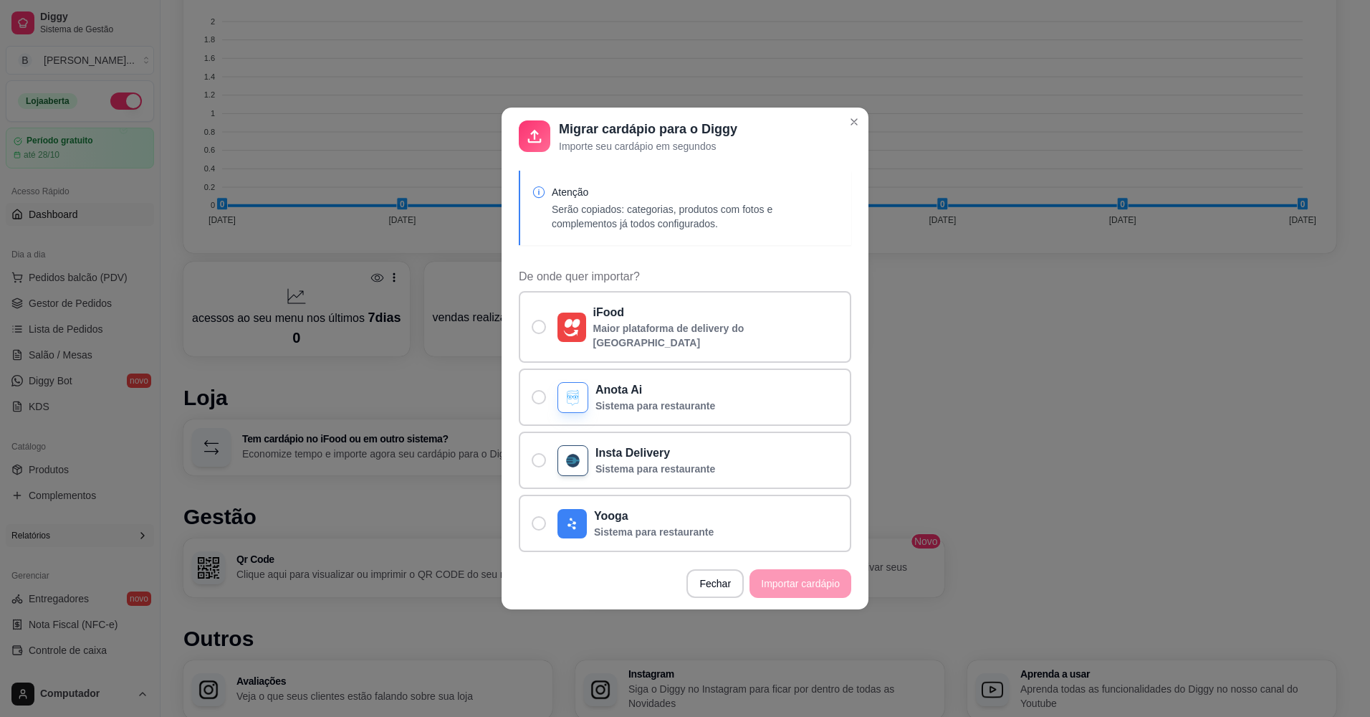
click at [669, 217] on p "Serão copiados: categorias, produtos com fotos e complementos já todos configur…" at bounding box center [696, 216] width 288 height 29
click at [639, 220] on p "Serão copiados: categorias, produtos com fotos e complementos já todos configur…" at bounding box center [696, 216] width 288 height 29
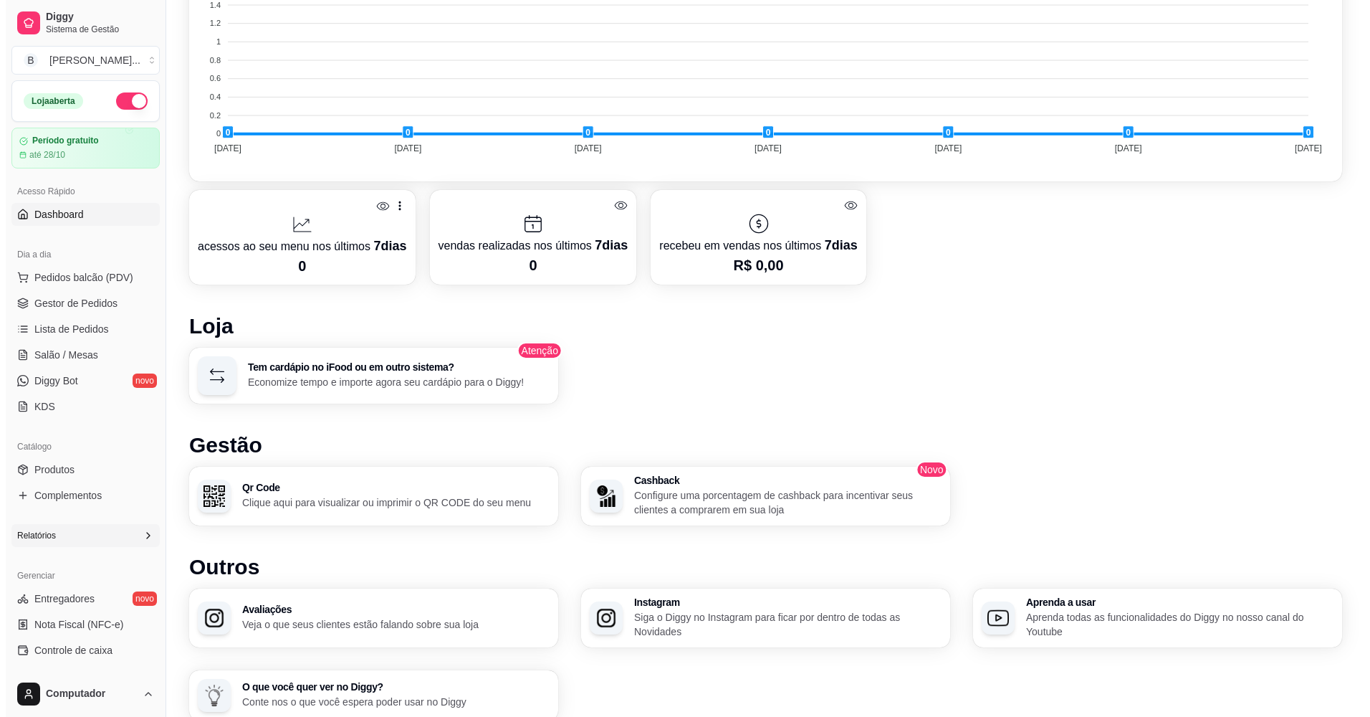
scroll to position [634, 0]
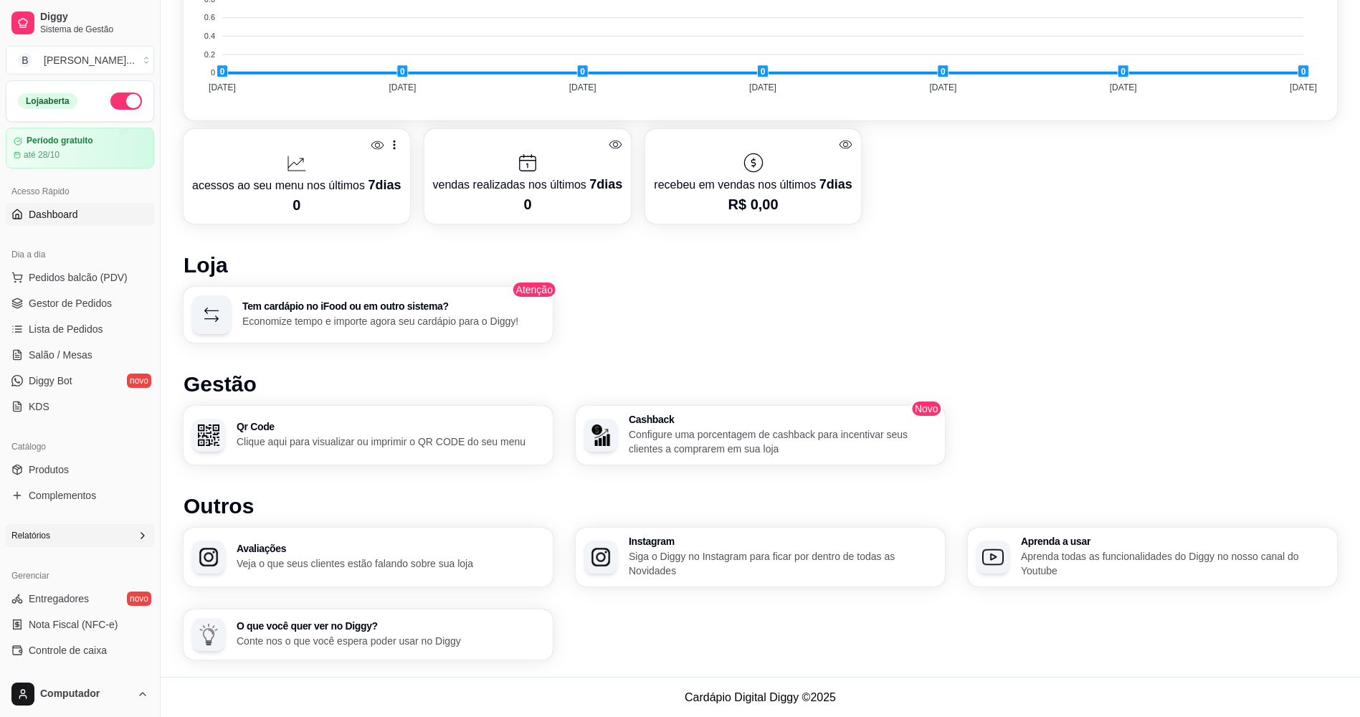
click at [315, 464] on p "Conte nos o que você espera poder usar no Diggy" at bounding box center [390, 641] width 307 height 14
click at [406, 445] on p "Clique aqui para visualizar ou imprimir o QR CODE do seu menu" at bounding box center [390, 441] width 298 height 14
click at [194, 314] on div "Tem cardápio no iFood ou em outro sistema? Economize tempo e importe agora seu …" at bounding box center [368, 314] width 358 height 54
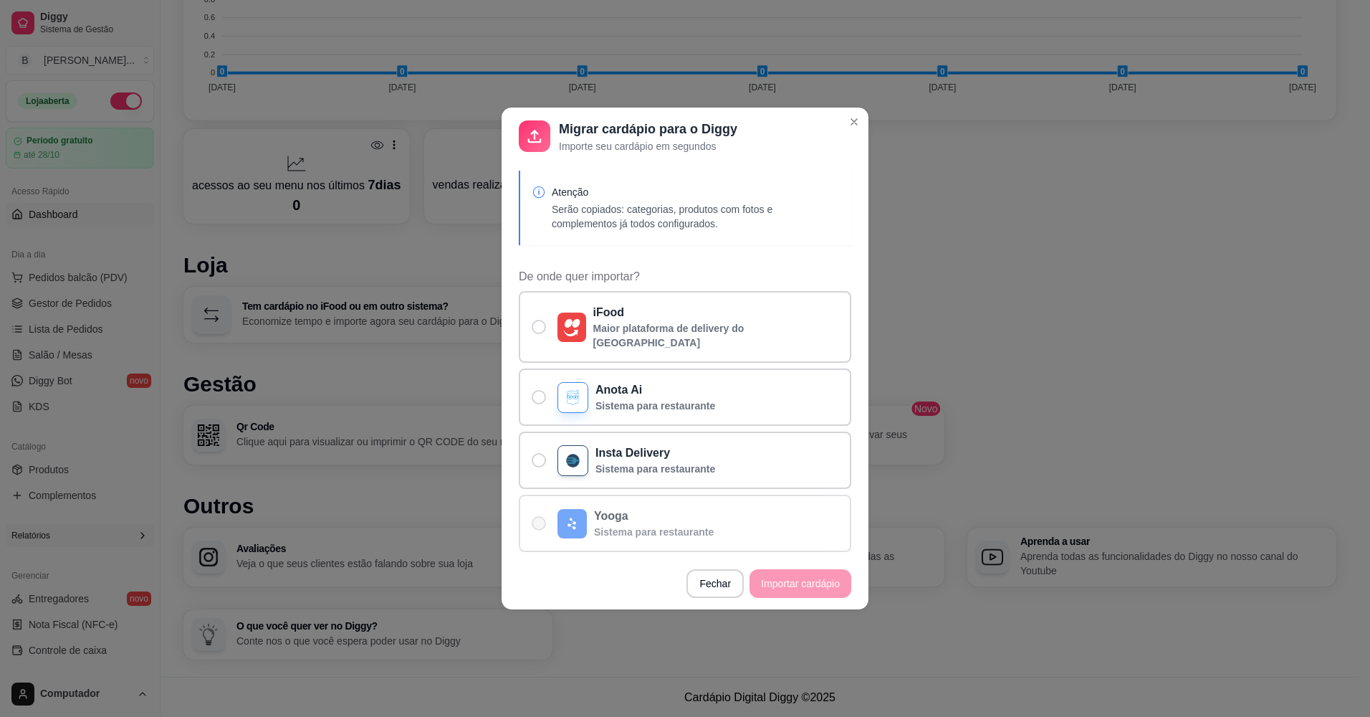
click at [545, 464] on label "Yooga Sistema para restaurante" at bounding box center [685, 523] width 333 height 57
click at [540, 464] on input "Yooga Sistema para restaurante" at bounding box center [535, 530] width 9 height 9
radio input "true"
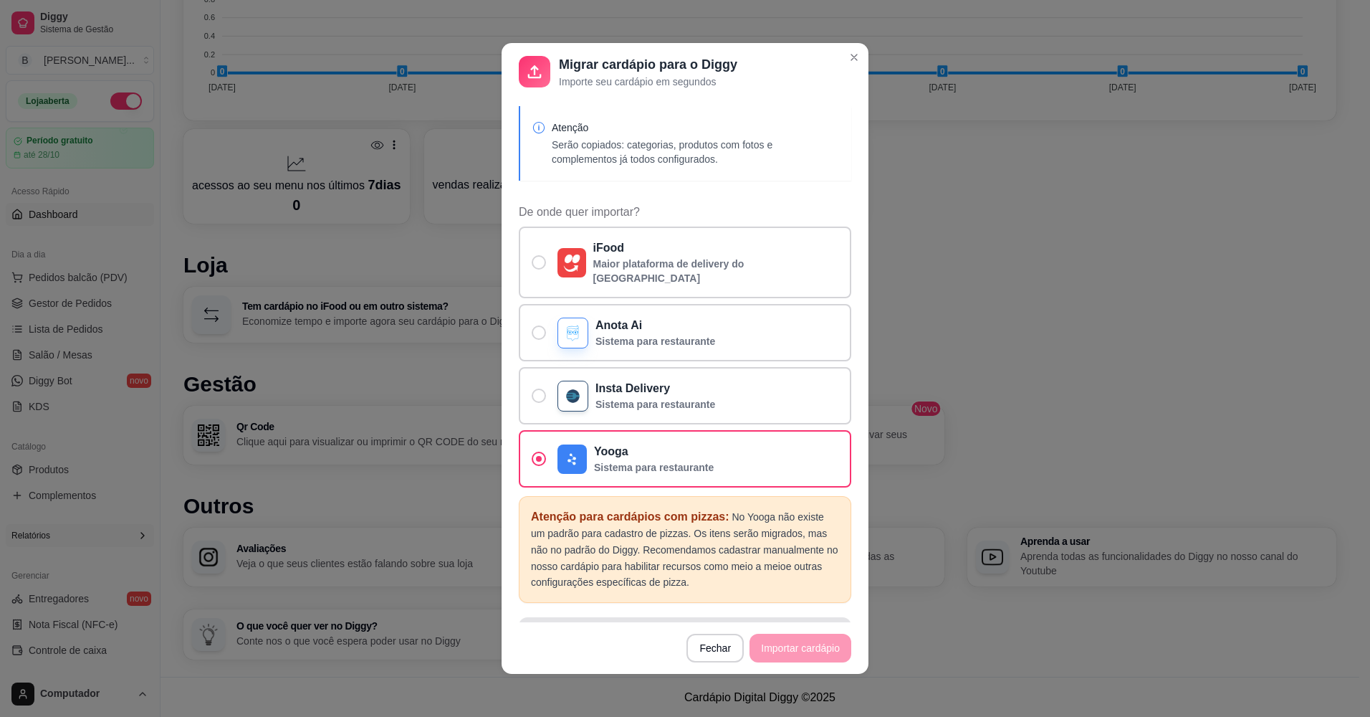
drag, startPoint x: 623, startPoint y: 606, endPoint x: 584, endPoint y: 611, distance: 39.1
drag, startPoint x: 584, startPoint y: 611, endPoint x: 549, endPoint y: 616, distance: 35.5
click at [549, 464] on label "Link do cardápio no Yooga" at bounding box center [583, 628] width 110 height 12
click at [549, 464] on input "Link do cardápio no Yooga" at bounding box center [685, 643] width 315 height 14
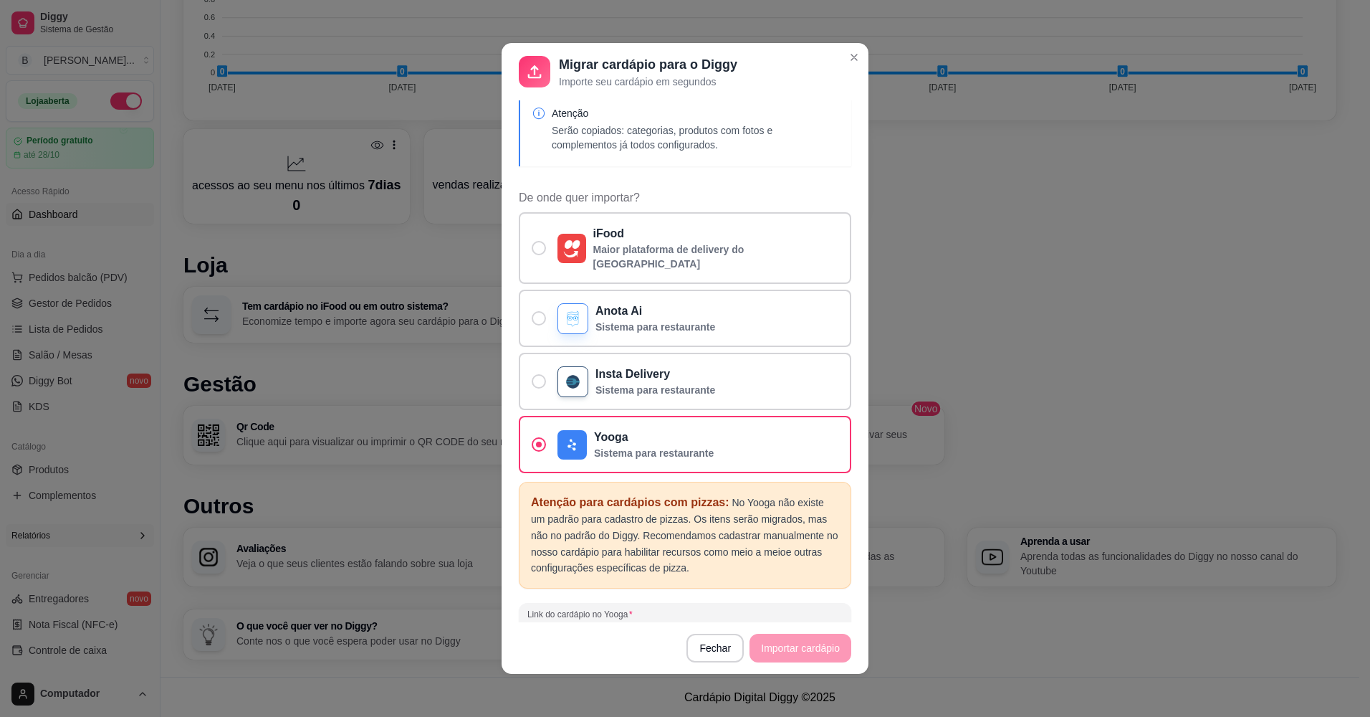
paste input "[URL][DOMAIN_NAME]"
click at [778, 464] on footer "Fechar Importar cardápio" at bounding box center [685, 648] width 367 height 52
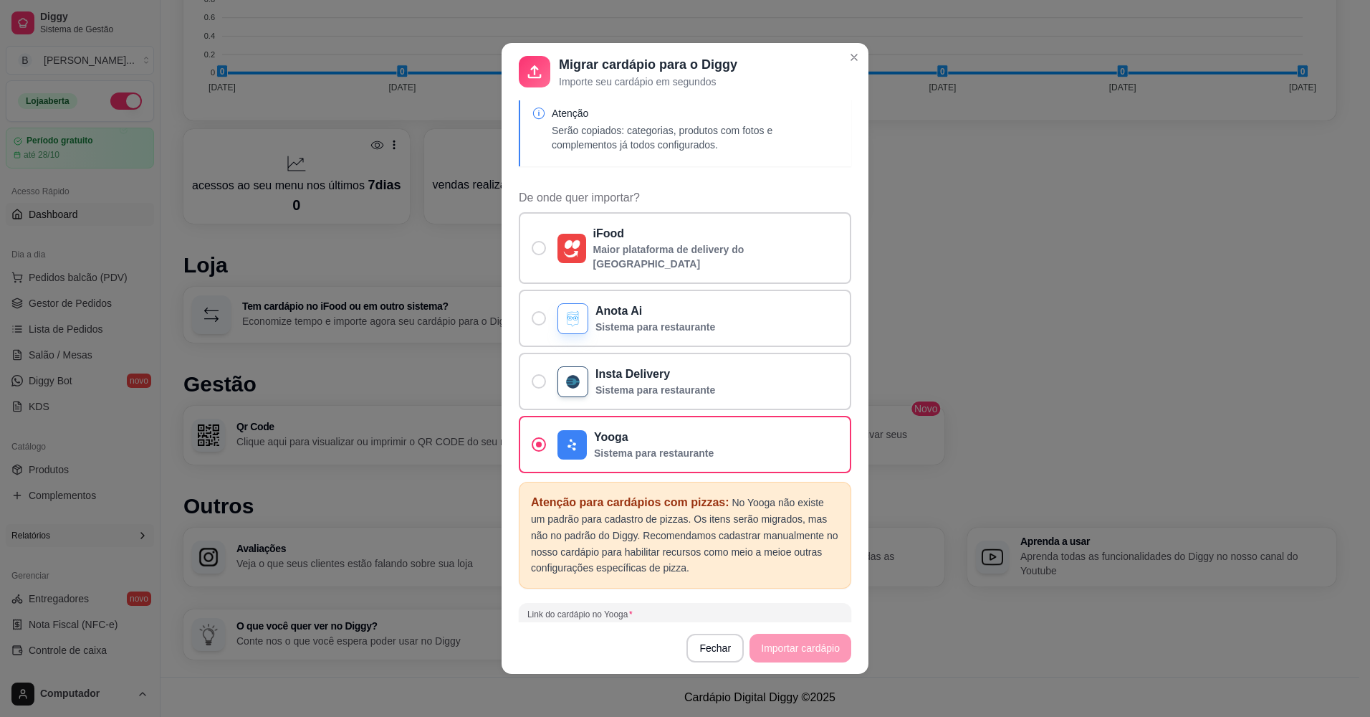
click at [778, 464] on footer "Fechar Importar cardápio" at bounding box center [685, 648] width 367 height 52
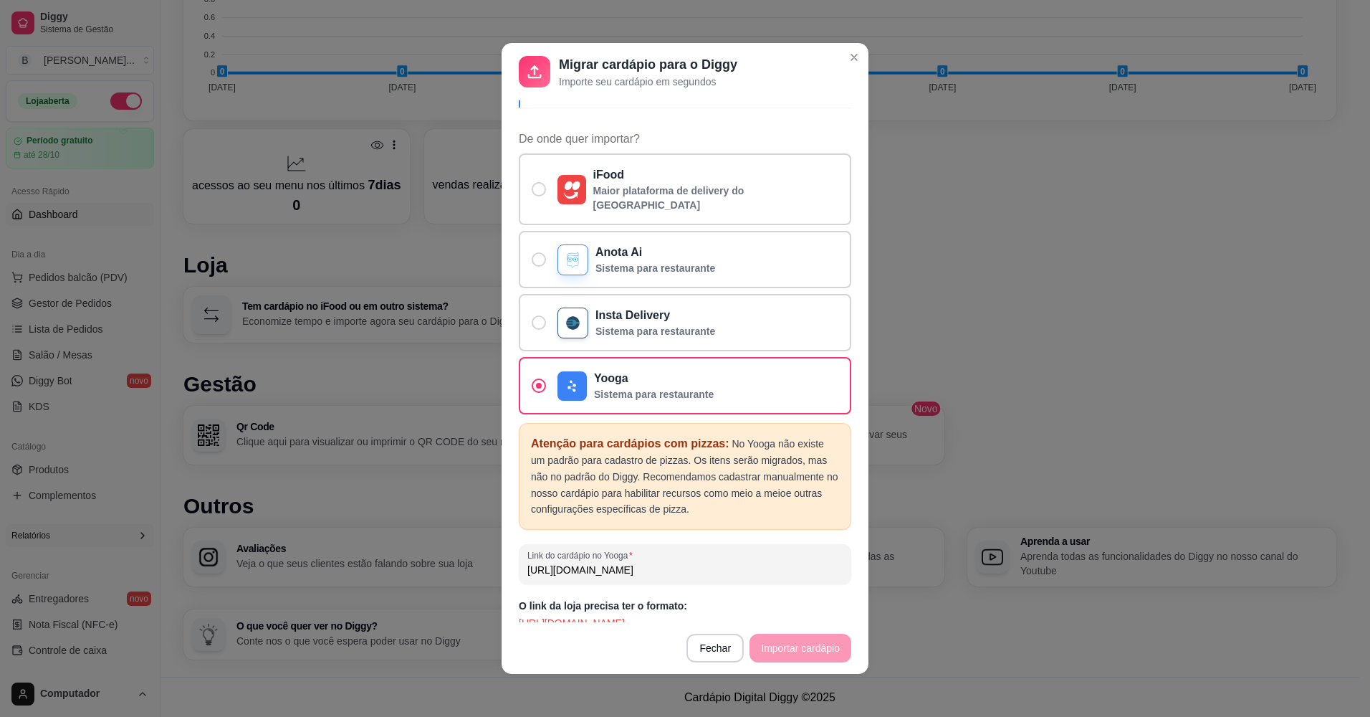
scroll to position [0, 30]
drag, startPoint x: 821, startPoint y: 557, endPoint x: 542, endPoint y: 548, distance: 279.7
click at [542, 464] on input "[URL][DOMAIN_NAME]" at bounding box center [685, 570] width 315 height 14
drag, startPoint x: 829, startPoint y: 556, endPoint x: 665, endPoint y: 536, distance: 165.4
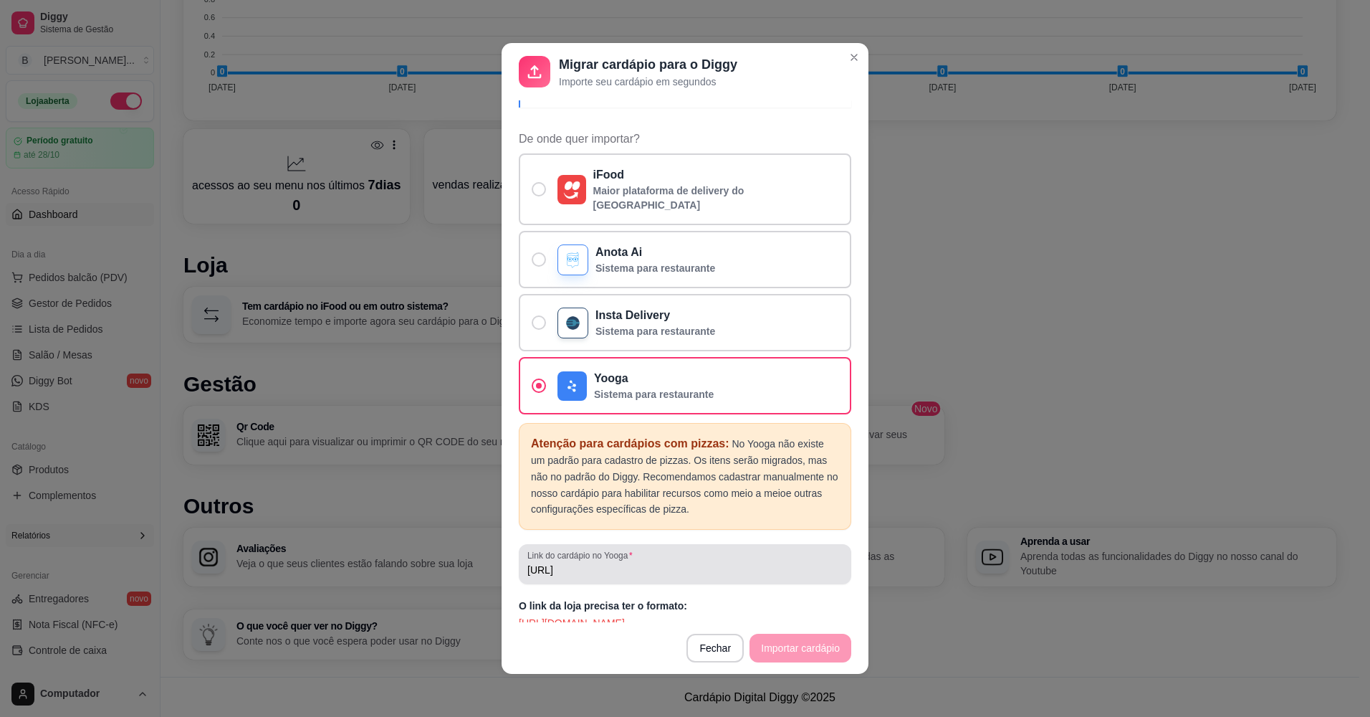
click at [665, 464] on div "Link do cardápio no Yooga https://diggncionamosdequartaadomingodas18hrss2330ass…" at bounding box center [685, 564] width 333 height 40
type input "https://digncionamosdequartaadomingodas18hrss2330assimqueestivermosdevoltarespo…"
drag, startPoint x: 522, startPoint y: 548, endPoint x: 864, endPoint y: 556, distance: 342.7
click at [864, 464] on div "Migrar cardápio para o Diggy Importe seu cardápio em segundos Atenção Serão cop…" at bounding box center [685, 358] width 1370 height 717
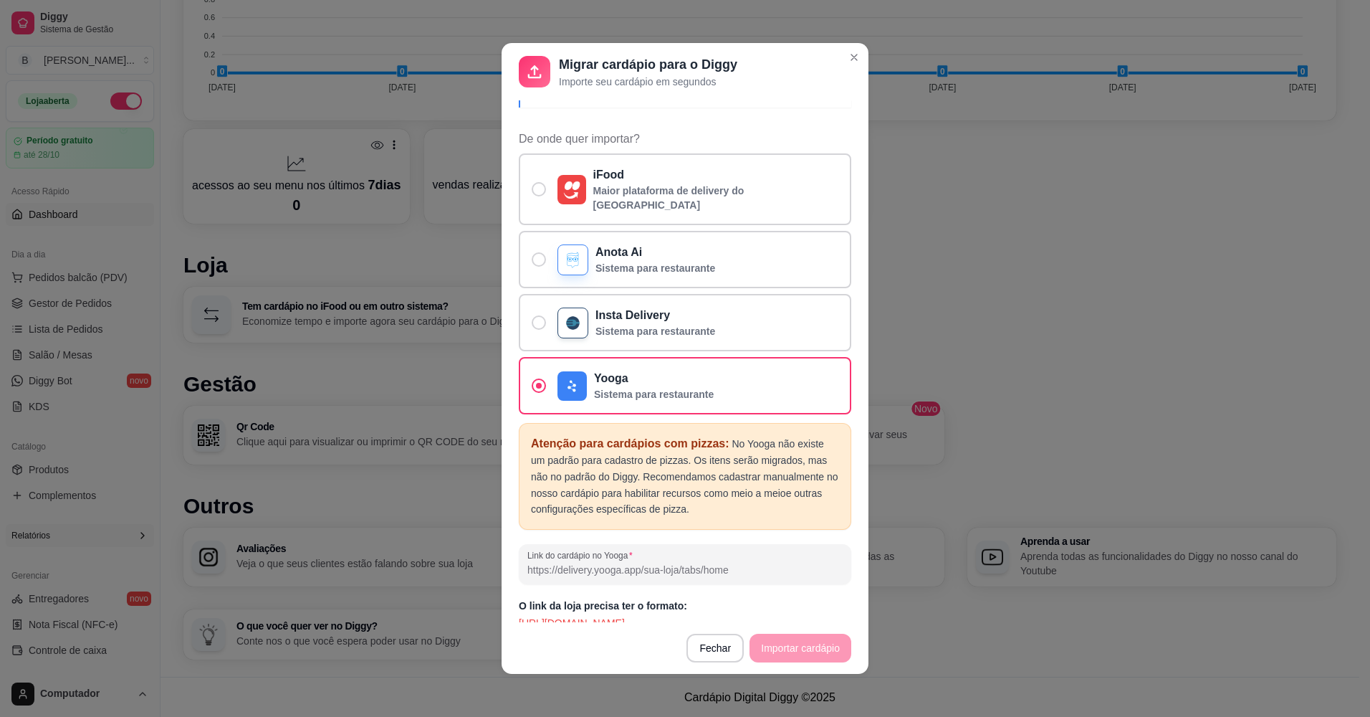
scroll to position [0, 0]
click at [544, 304] on label "Insta Delivery Sistema para restaurante" at bounding box center [685, 322] width 333 height 57
click at [540, 325] on input "Insta Delivery Sistema para restaurante" at bounding box center [535, 329] width 9 height 9
radio input "true"
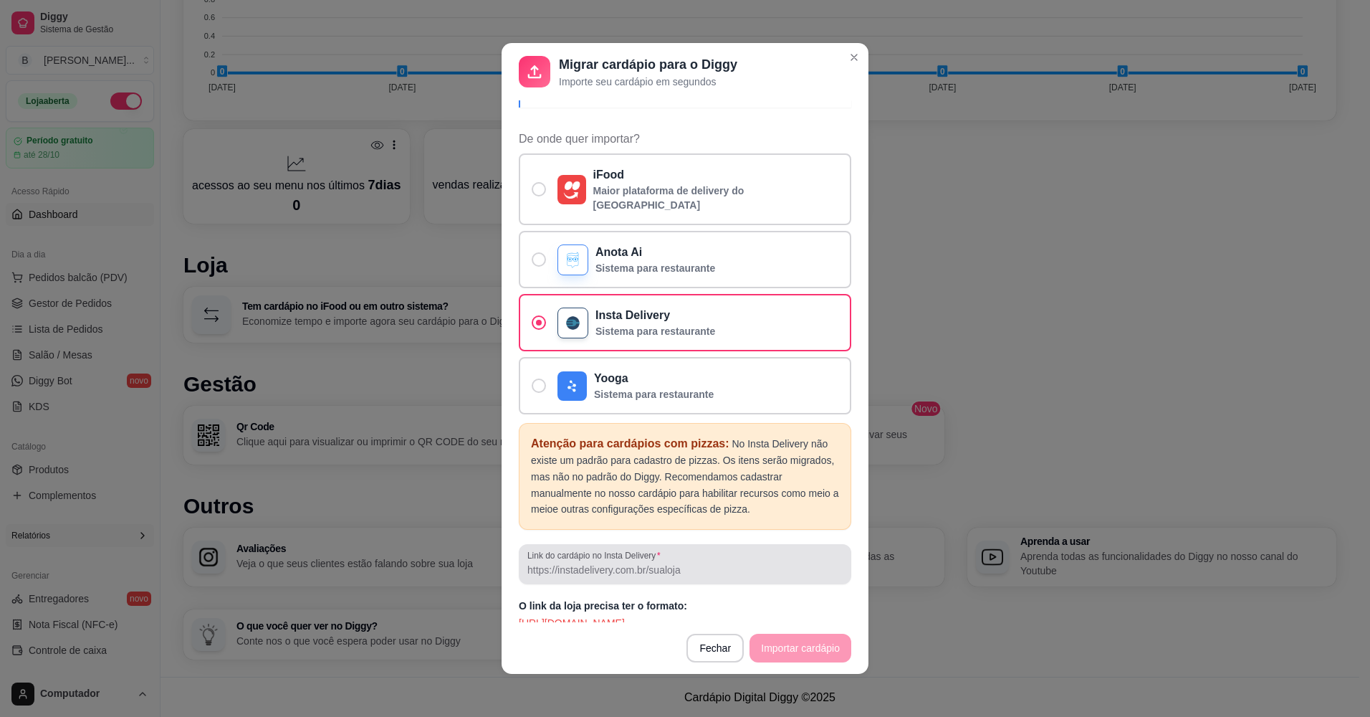
drag, startPoint x: 620, startPoint y: 564, endPoint x: 567, endPoint y: 550, distance: 54.8
click at [567, 464] on input "Link do cardápio no Insta Delivery" at bounding box center [685, 570] width 315 height 14
paste input "[URL][DOMAIN_NAME]"
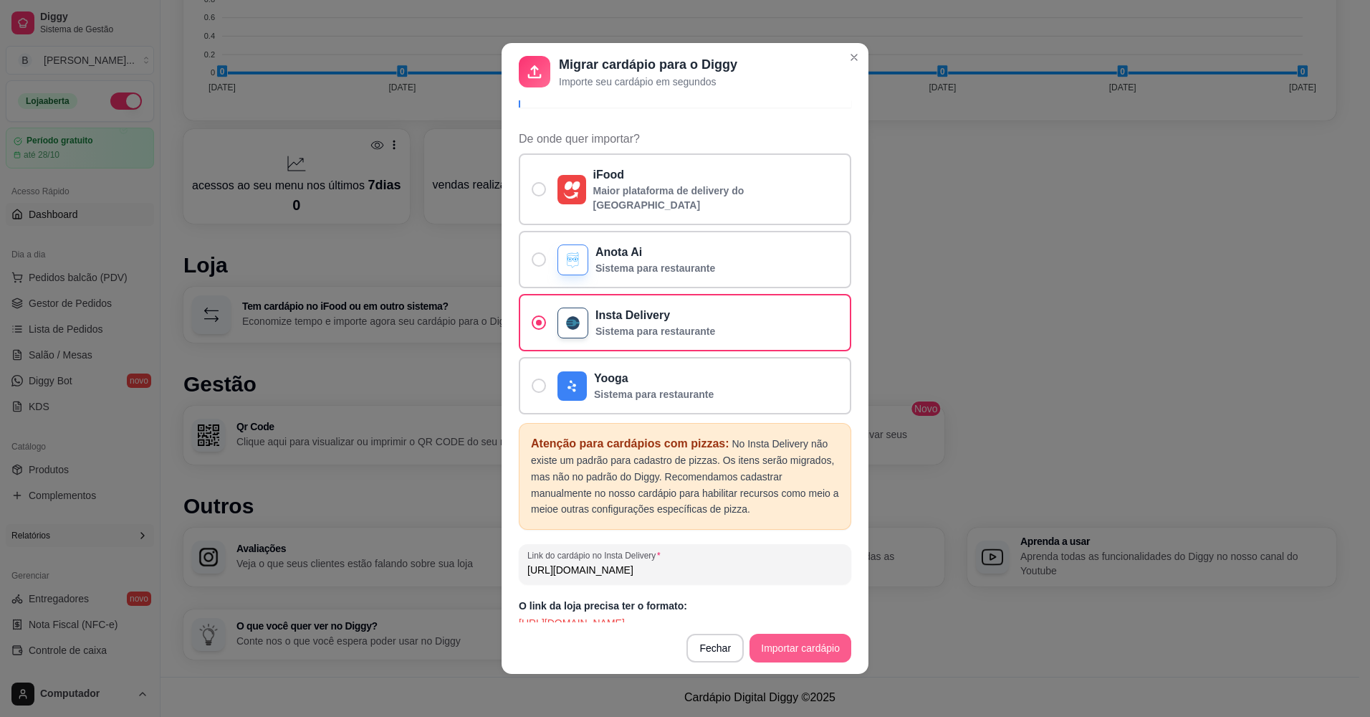
type input "[URL][DOMAIN_NAME]"
click at [802, 464] on button "Importar cardápio" at bounding box center [801, 648] width 102 height 29
click at [549, 188] on label "iFood Maior plataforma de delivery do Brasil" at bounding box center [685, 189] width 333 height 72
click at [540, 192] on input "iFood Maior plataforma de delivery do Brasil" at bounding box center [535, 196] width 9 height 9
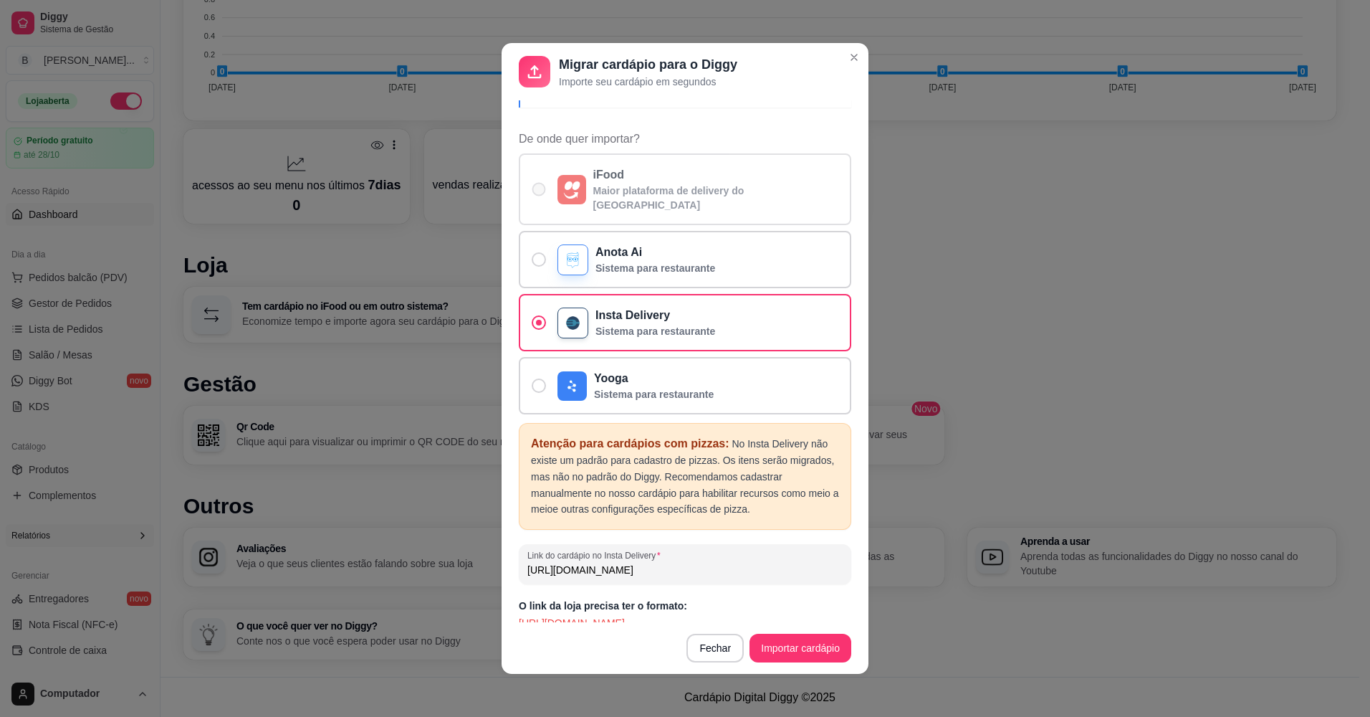
radio input "true"
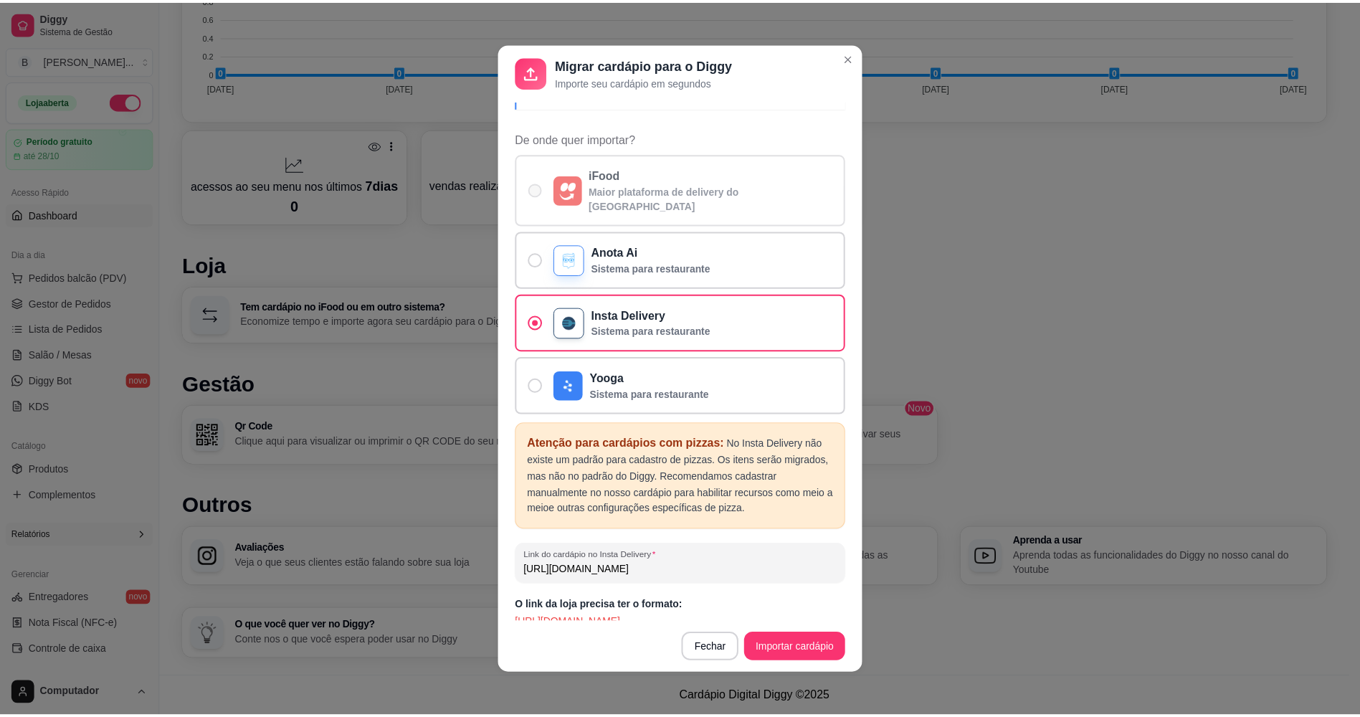
scroll to position [57, 0]
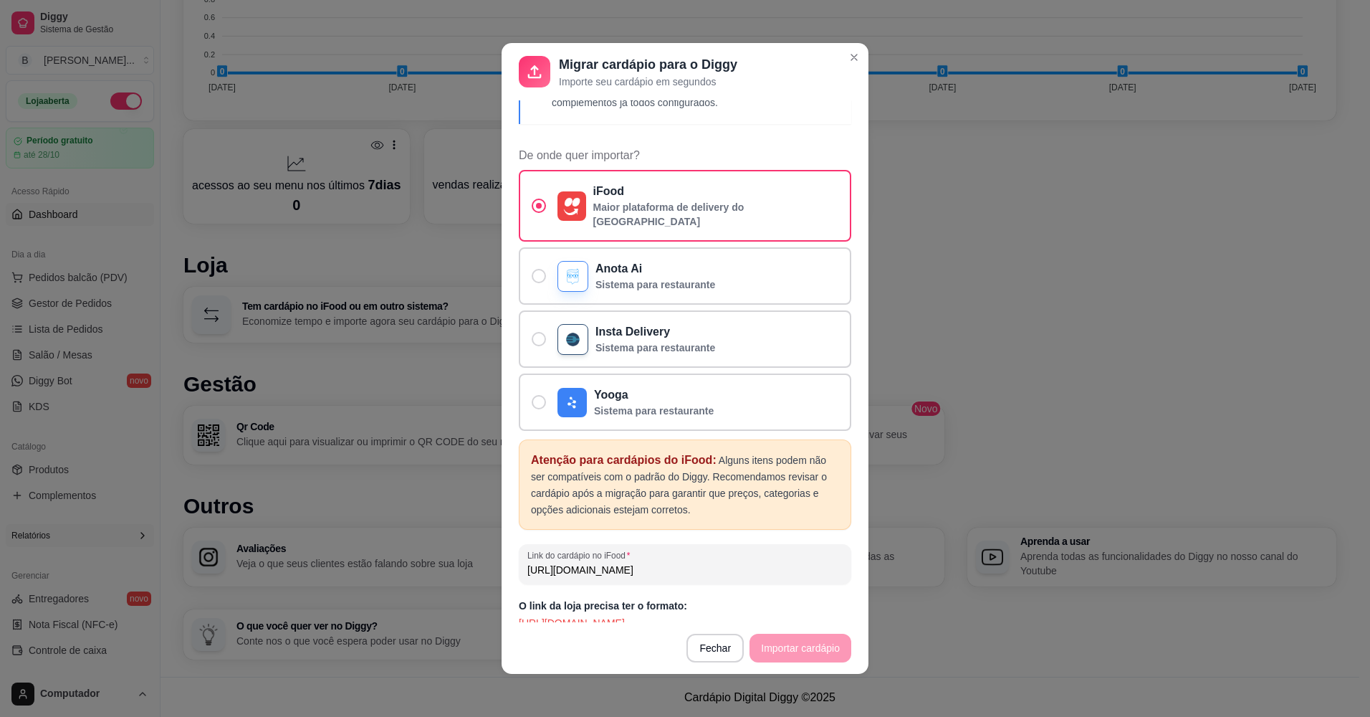
click at [802, 464] on footer "Fechar Importar cardápio" at bounding box center [685, 648] width 367 height 52
click at [813, 464] on input "[URL][DOMAIN_NAME]" at bounding box center [685, 570] width 315 height 14
drag, startPoint x: 519, startPoint y: 557, endPoint x: 809, endPoint y: 568, distance: 290.5
click at [809, 464] on div "Link do cardápio no iFood https://diggy.menu/ol-nossoatendimentoestencerradonom…" at bounding box center [685, 564] width 333 height 40
drag, startPoint x: 819, startPoint y: 557, endPoint x: 432, endPoint y: 508, distance: 390.8
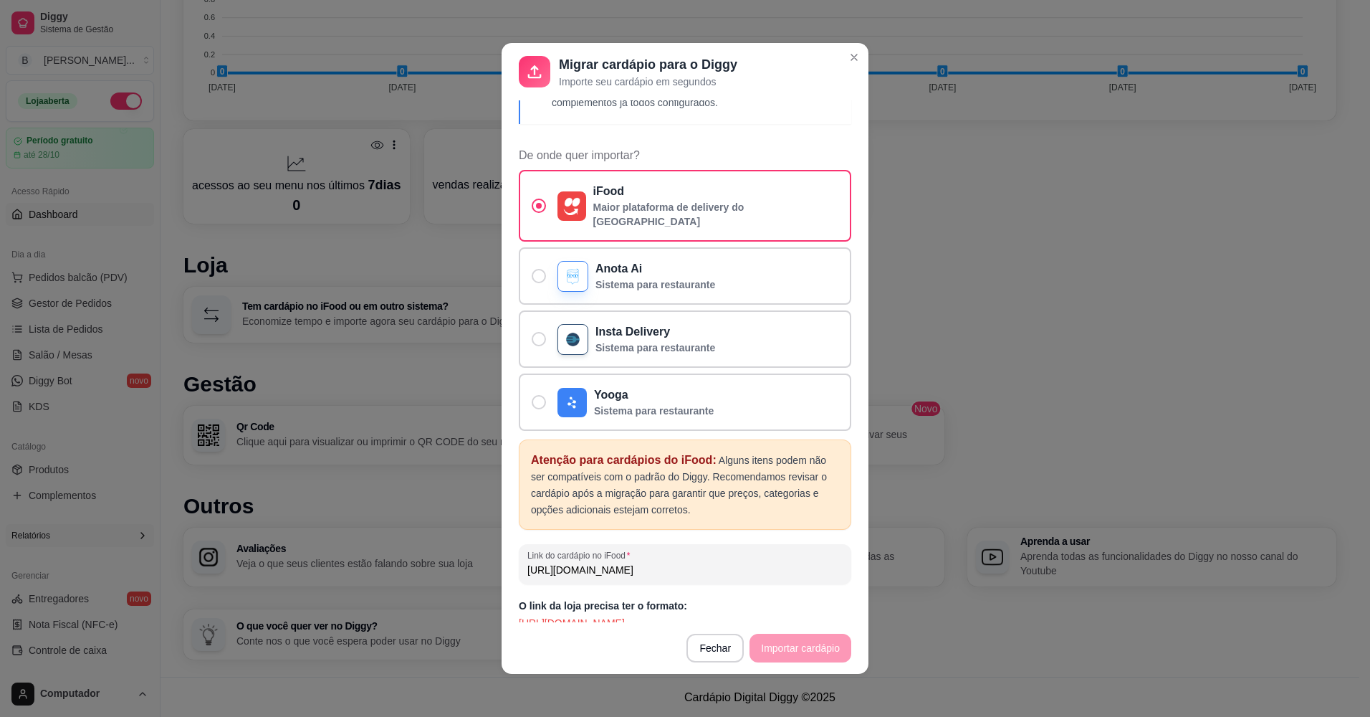
click at [432, 464] on div "Migrar cardápio para o Diggy Importe seu cardápio em segundos Atenção Serão cop…" at bounding box center [685, 358] width 1370 height 717
type input "ncionamosdequartaadomingodas18hrss2330assimqueestivermosdevoltaresponderemossua…"
drag, startPoint x: 521, startPoint y: 550, endPoint x: 571, endPoint y: 565, distance: 51.5
click at [571, 464] on div "Link do cardápio no iFood ncionamosdequartaadomingodas18hrss2330assimqueestiver…" at bounding box center [685, 564] width 333 height 40
click at [535, 464] on input "ncionamosdequartaadomingodas18hrss2330assimqueestivermosdevoltaresponderemossua…" at bounding box center [685, 570] width 315 height 14
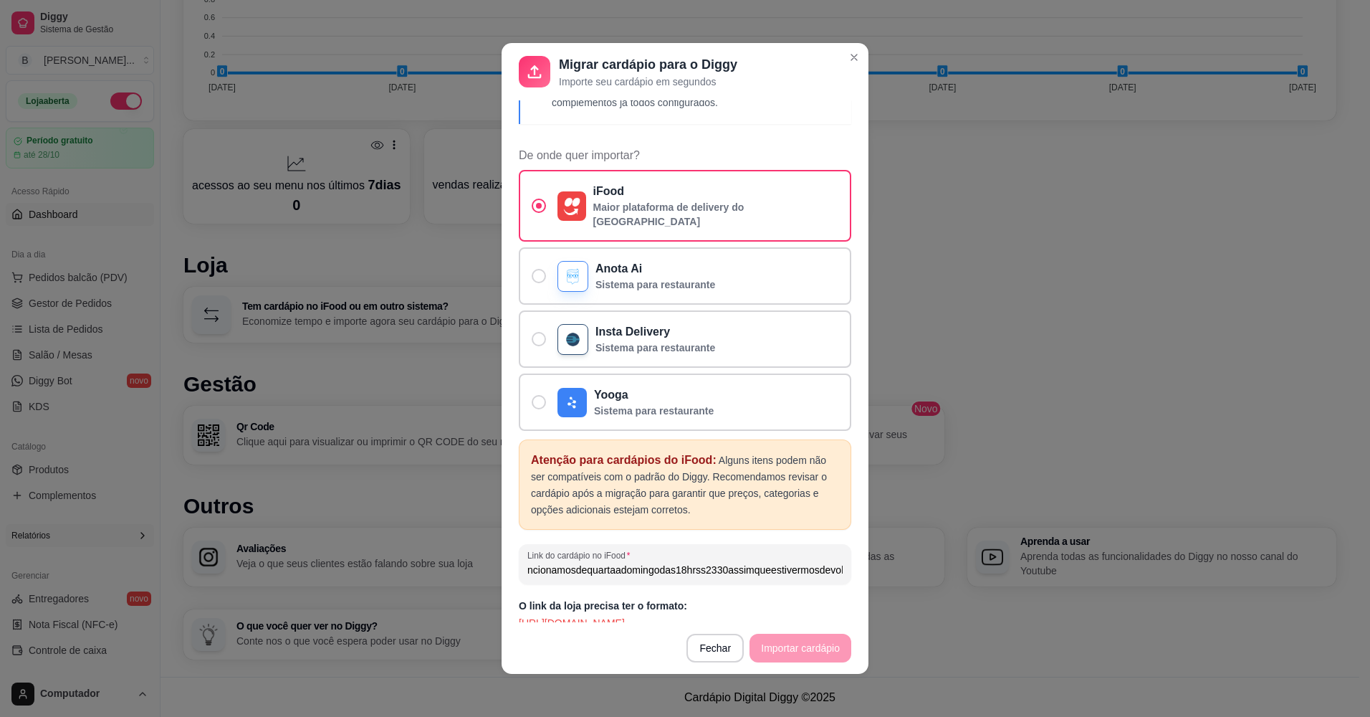
click at [533, 464] on input "ncionamosdequartaadomingodas18hrss2330assimqueestivermosdevoltaresponderemossua…" at bounding box center [685, 570] width 315 height 14
click at [642, 108] on p "Serão copiados: categorias, produtos com fotos e complementos já todos configur…" at bounding box center [696, 95] width 288 height 29
click at [643, 100] on header "Migrar cardápio para o Diggy Importe seu cardápio em segundos" at bounding box center [685, 71] width 367 height 57
click at [608, 108] on p "Serão copiados: categorias, produtos com fotos e complementos já todos configur…" at bounding box center [696, 95] width 288 height 29
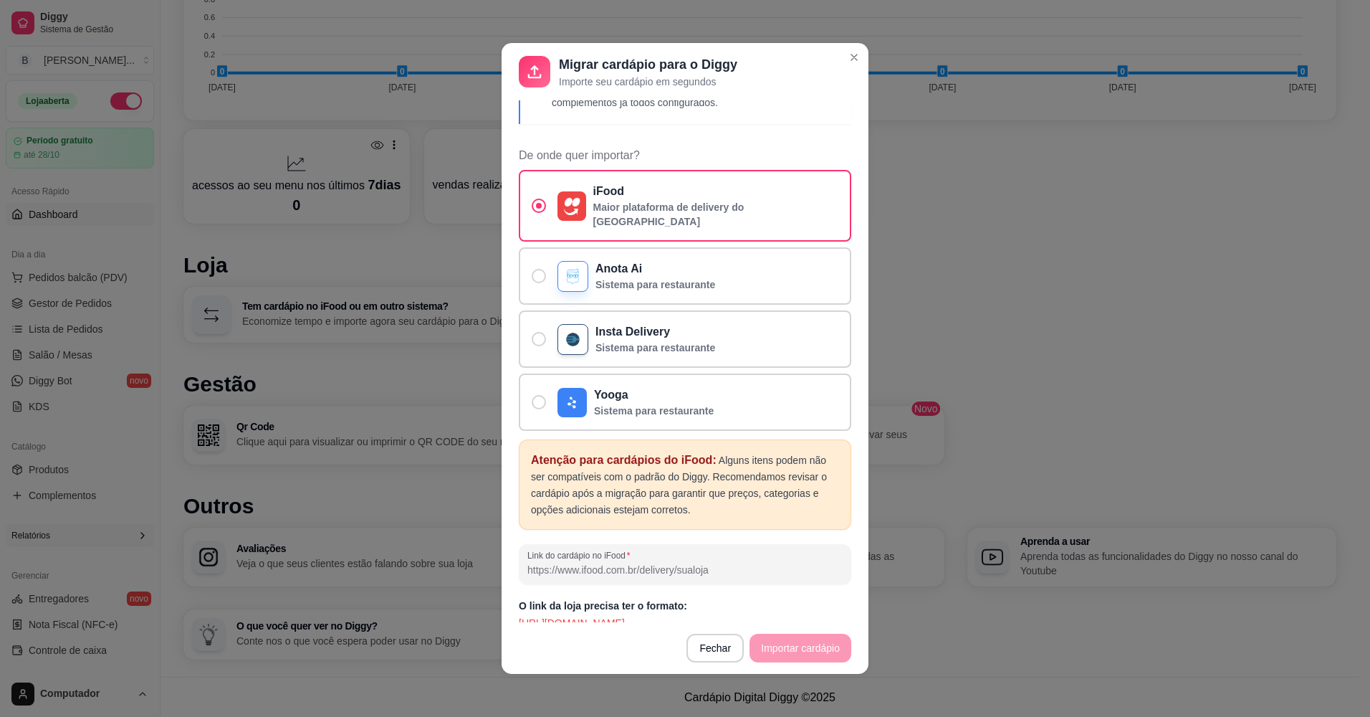
click at [669, 78] on p "Importe seu cardápio em segundos" at bounding box center [648, 82] width 178 height 14
click at [529, 77] on icon at bounding box center [535, 72] width 14 height 14
click at [535, 67] on icon at bounding box center [535, 72] width 20 height 20
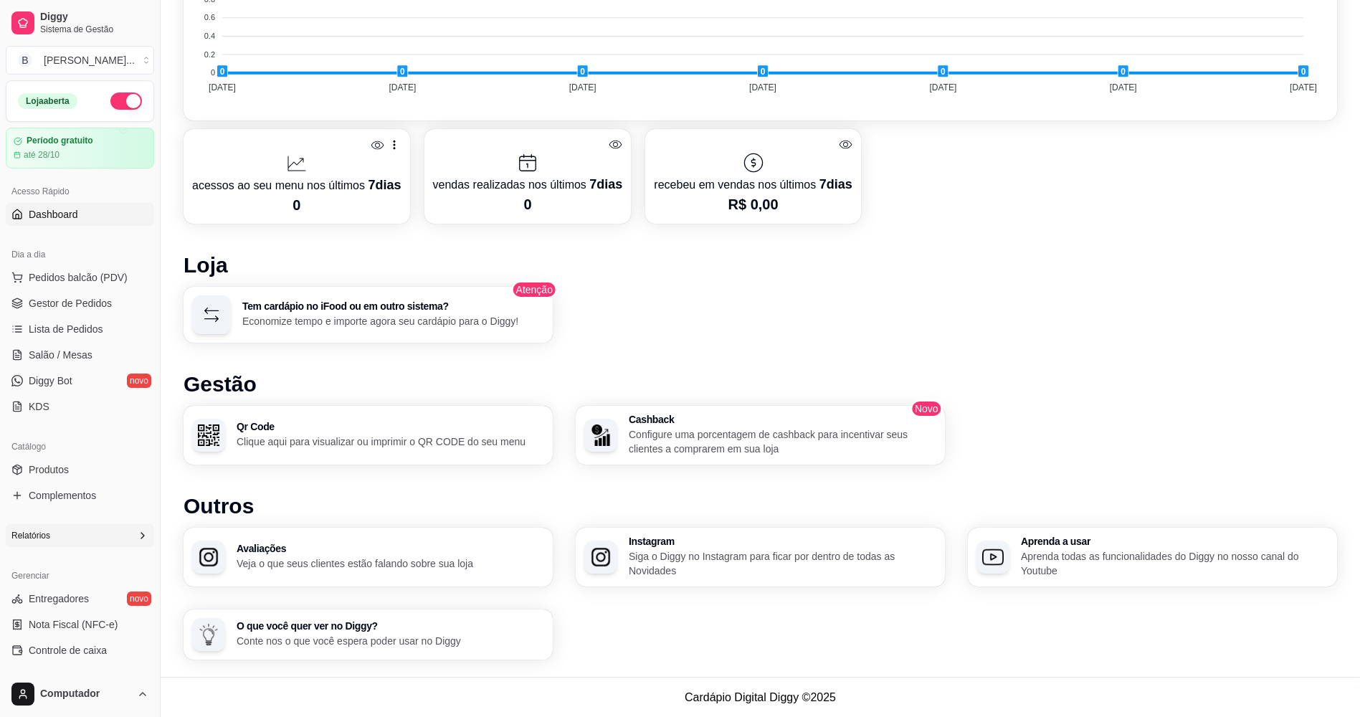
click at [954, 187] on div "acessos ao seu menu nos últimos 7 dias 0 vendas realizadas nos últimos 7 dias 0…" at bounding box center [759, 176] width 1153 height 95
click at [839, 146] on icon at bounding box center [846, 145] width 14 height 14
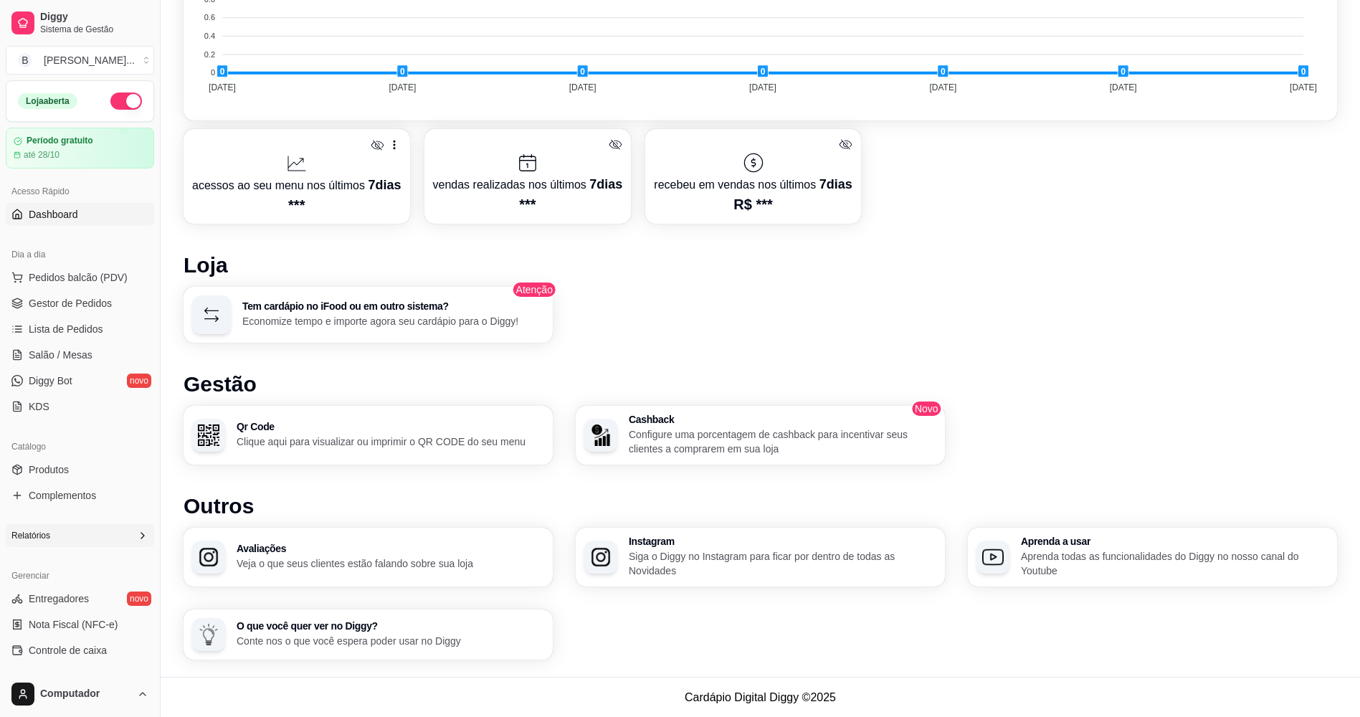
click at [839, 144] on icon at bounding box center [845, 145] width 13 height 10
click at [508, 302] on h3 "Tem cardápio no iFood ou em outro sistema?" at bounding box center [392, 307] width 292 height 10
click at [387, 431] on div "Qr Code Clique aqui para visualizar ou imprimir o QR CODE do seu menu" at bounding box center [390, 434] width 307 height 27
click at [70, 25] on span "Sistema de Gestão" at bounding box center [94, 29] width 108 height 11
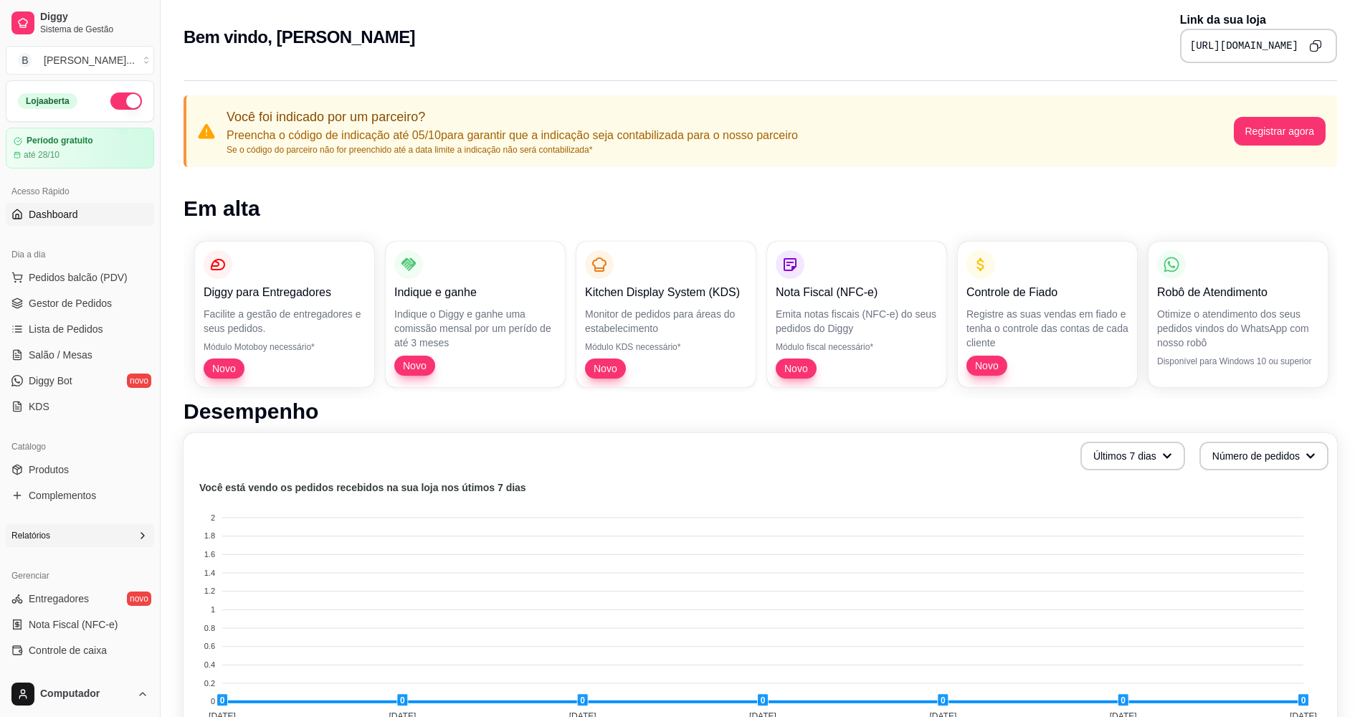
scroll to position [0, 0]
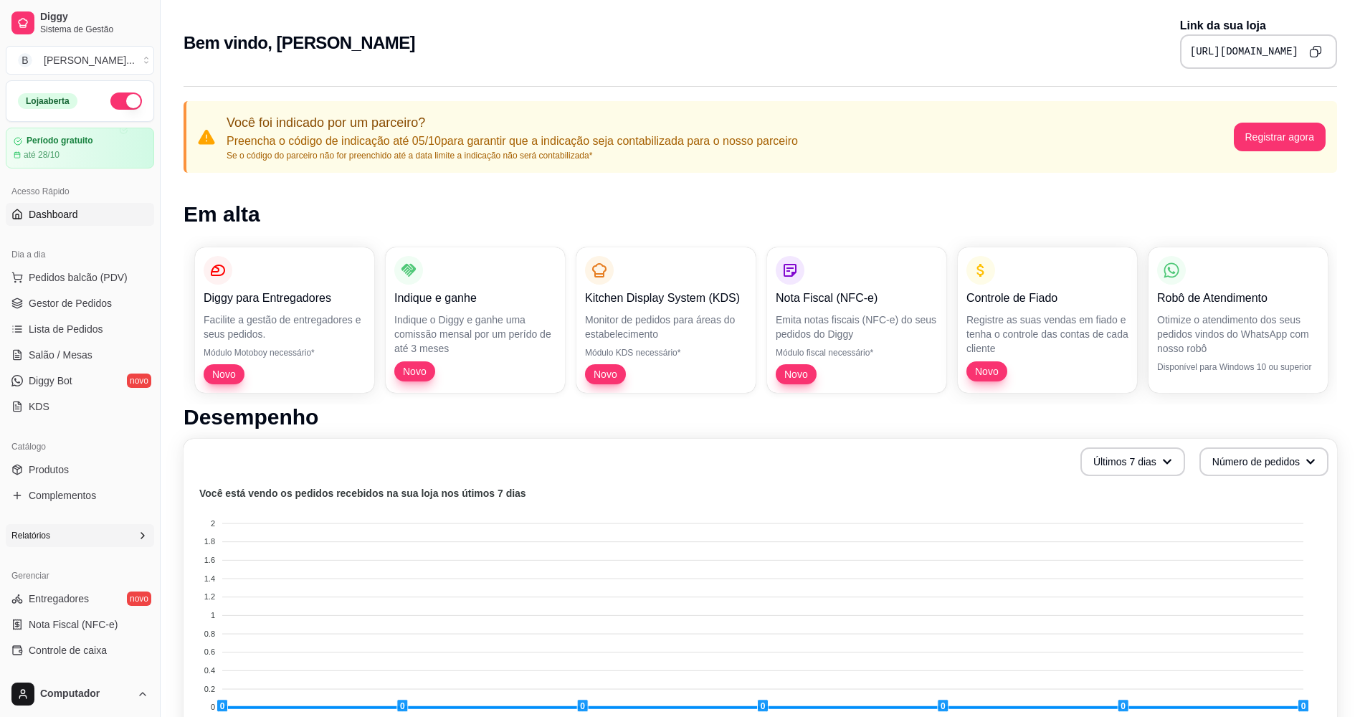
click at [1116, 50] on pre "https://diggy.menu/68d9b0c6738778423e281d10" at bounding box center [1244, 51] width 108 height 14
drag, startPoint x: 1046, startPoint y: 47, endPoint x: 1303, endPoint y: 30, distance: 257.1
click at [1116, 30] on div "Link da sua loja https://diggy.menu/68d9b0c6738778423e281d10" at bounding box center [1258, 43] width 157 height 52
click at [1116, 52] on div "https://diggy.menu/68d9b0c6738778423e281d10" at bounding box center [1258, 51] width 157 height 34
drag, startPoint x: 1298, startPoint y: 50, endPoint x: 978, endPoint y: 75, distance: 321.4
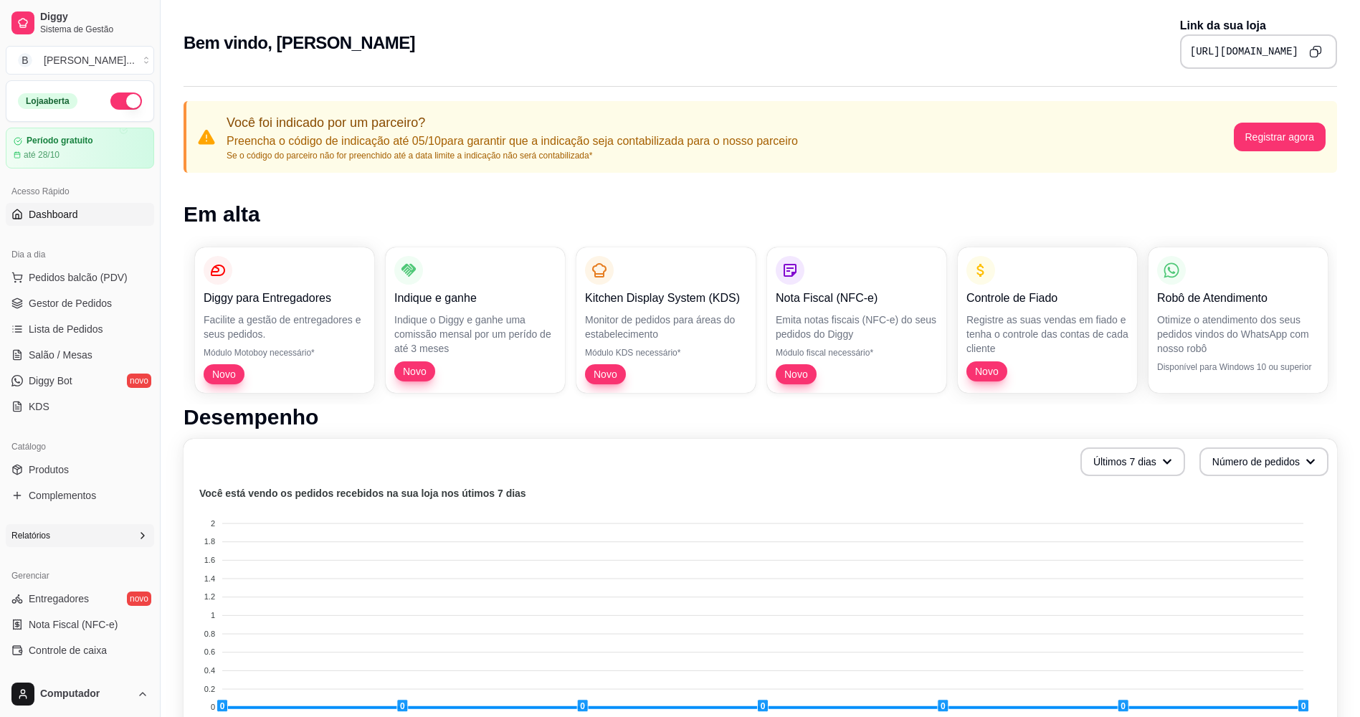
click at [978, 75] on div "Bem vindo, Bella Pizzaria Link da sua loja https://diggy.menu/68d9b0c6738778423…" at bounding box center [760, 38] width 1199 height 77
click at [943, 61] on div "Bem vindo, Bella Pizzaria Link da sua loja https://diggy.menu/68d9b0c6738778423…" at bounding box center [759, 43] width 1153 height 52
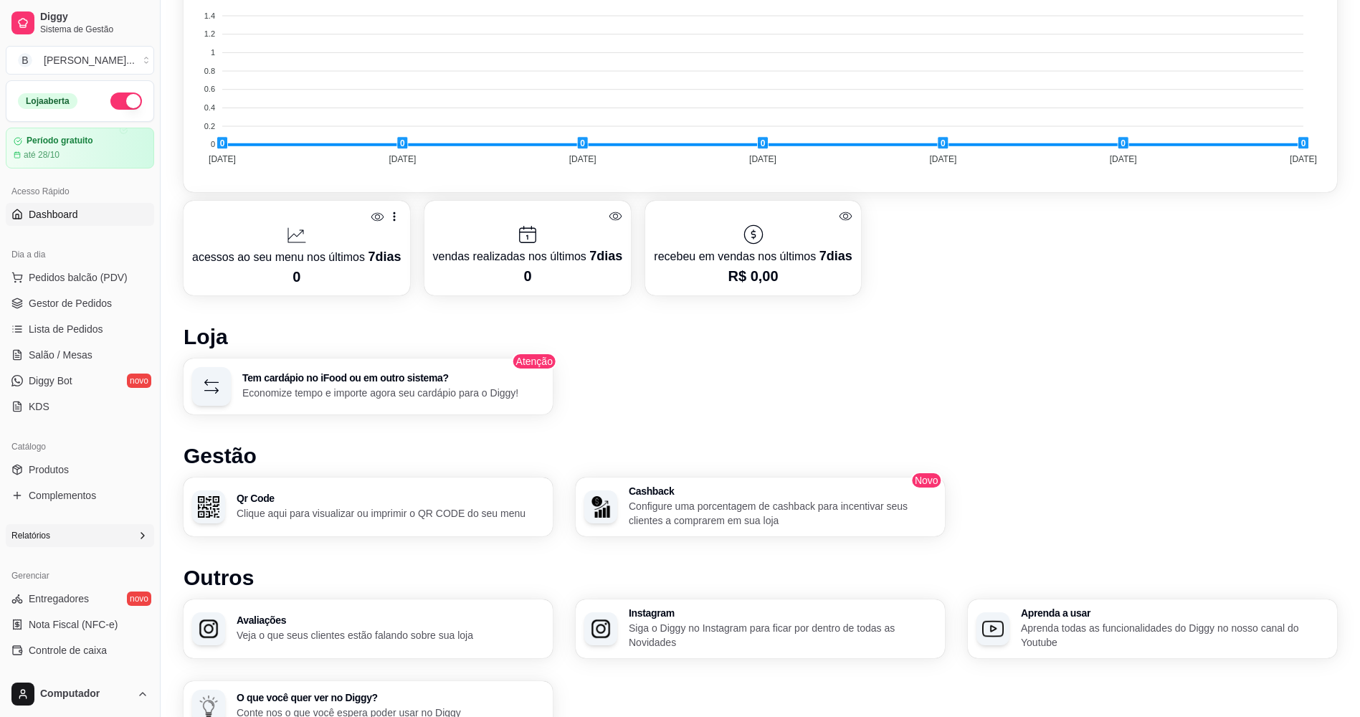
scroll to position [634, 0]
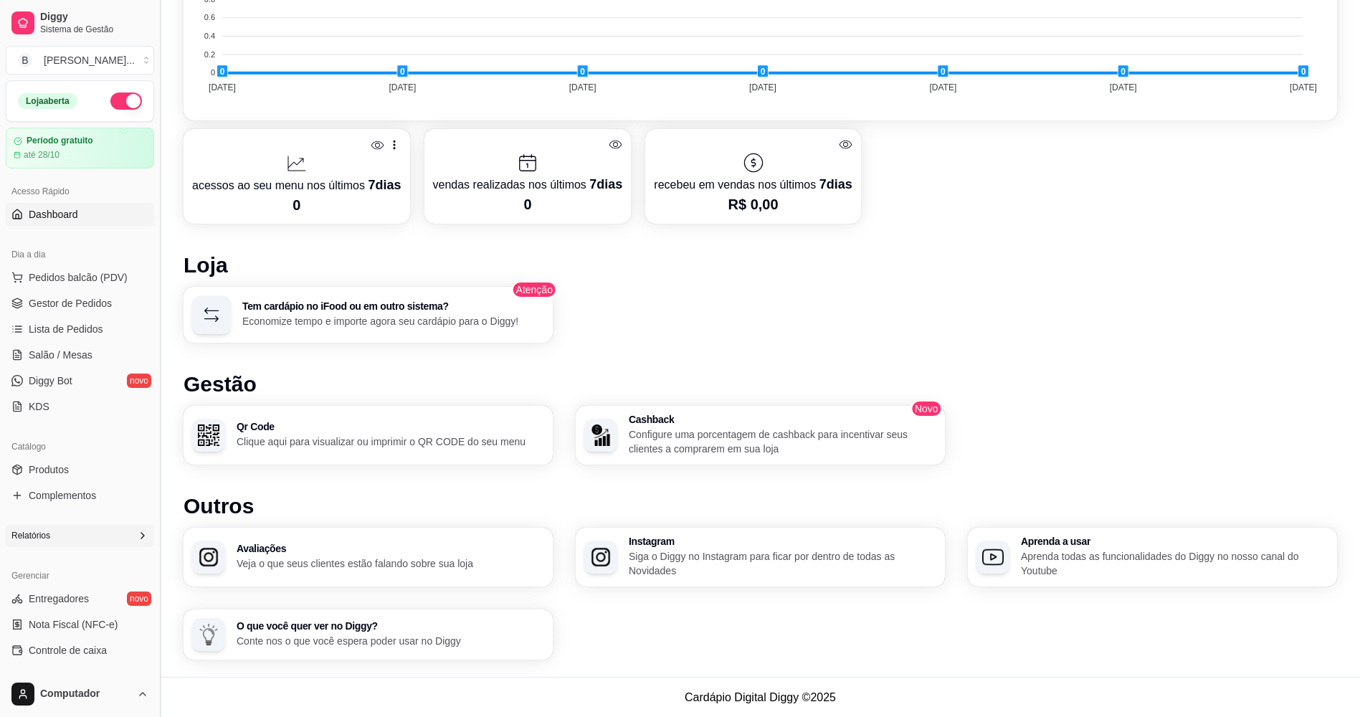
click at [156, 464] on button "Toggle Sidebar" at bounding box center [159, 358] width 11 height 717
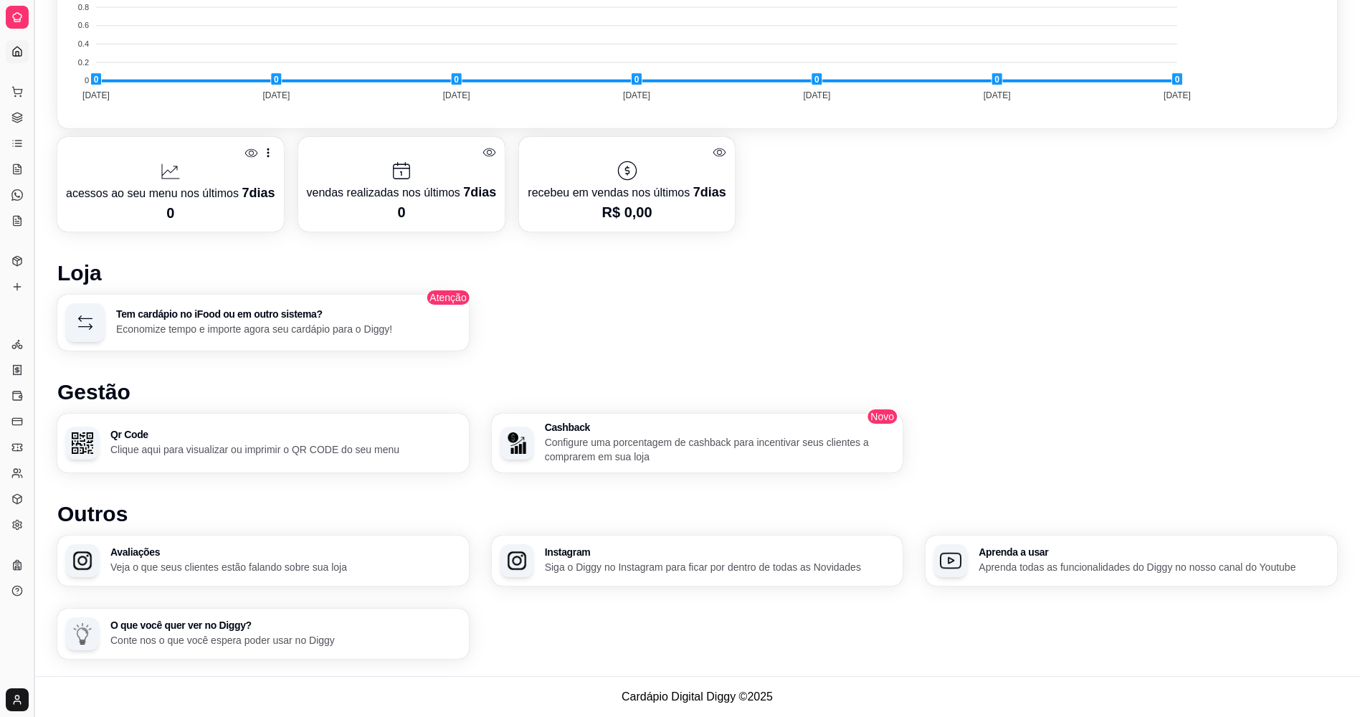
scroll to position [626, 0]
drag, startPoint x: 37, startPoint y: 92, endPoint x: 85, endPoint y: 92, distance: 48.0
click at [85, 92] on div "Diggy Sistema de Gestão B Bella Pizzari ... Loja aberta Período gratuito até 28…" at bounding box center [680, 45] width 1360 height 1343
drag, startPoint x: 33, startPoint y: 136, endPoint x: 62, endPoint y: 143, distance: 29.6
click at [62, 143] on div "Diggy Sistema de Gestão B Bella Pizzari ... Loja aberta Período gratuito até 28…" at bounding box center [680, 45] width 1360 height 1343
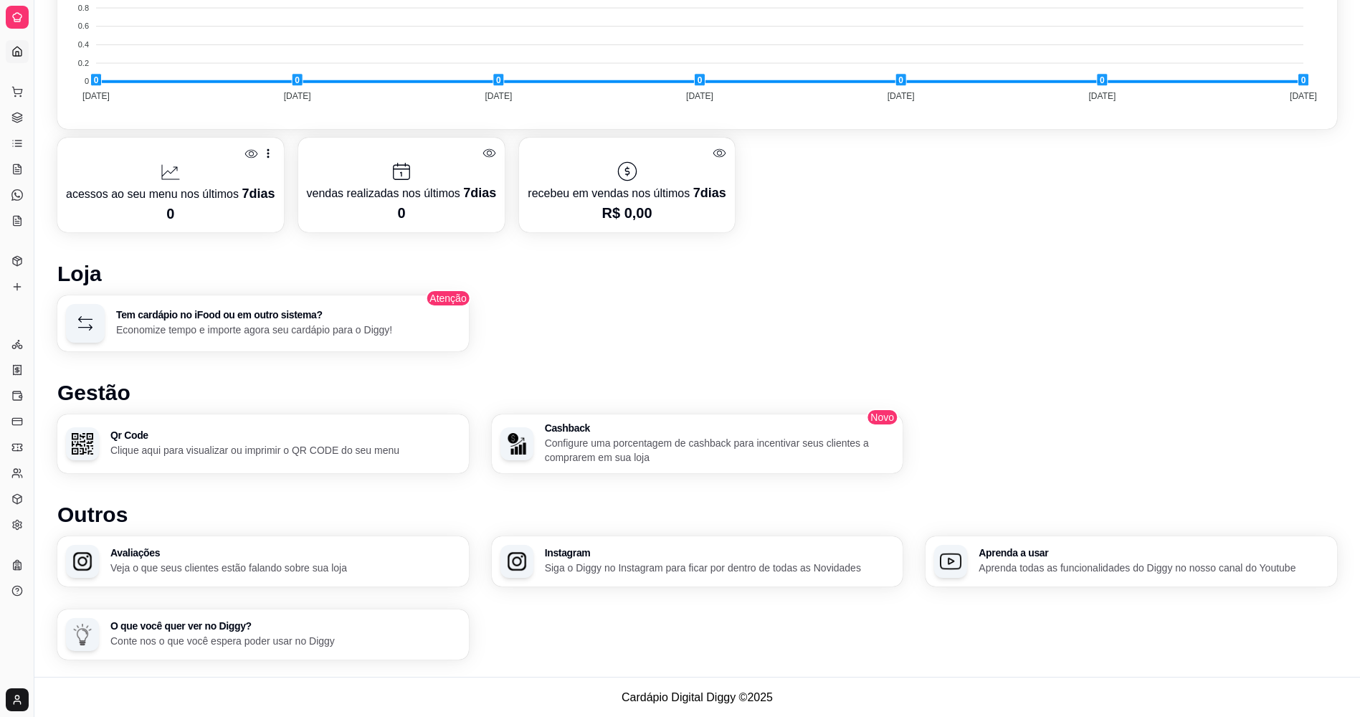
drag, startPoint x: 30, startPoint y: 298, endPoint x: 40, endPoint y: 300, distance: 10.1
click at [40, 300] on div "Diggy Sistema de Gestão B Bella Pizzari ... Loja aberta Período gratuito até 28…" at bounding box center [680, 45] width 1360 height 1343
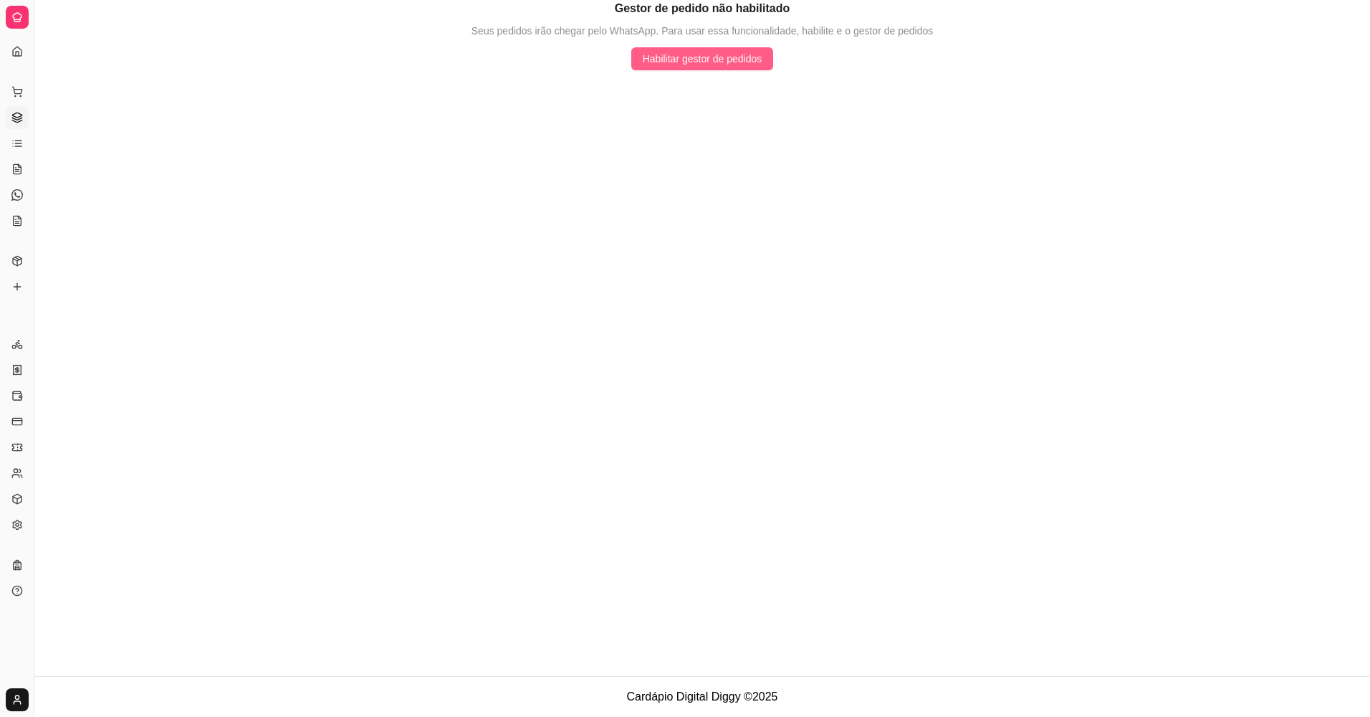
click at [721, 63] on span "Habilitar gestor de pedidos" at bounding box center [703, 59] width 120 height 16
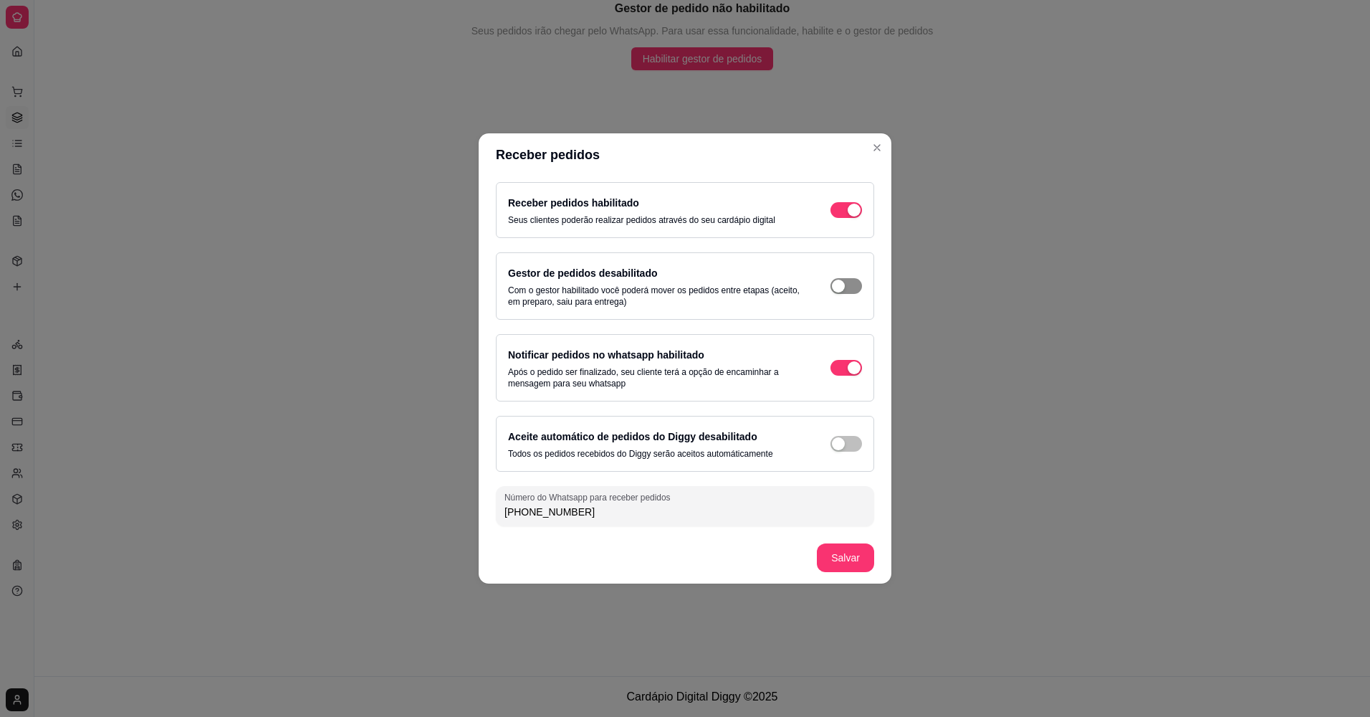
click at [853, 288] on span "button" at bounding box center [847, 286] width 32 height 16
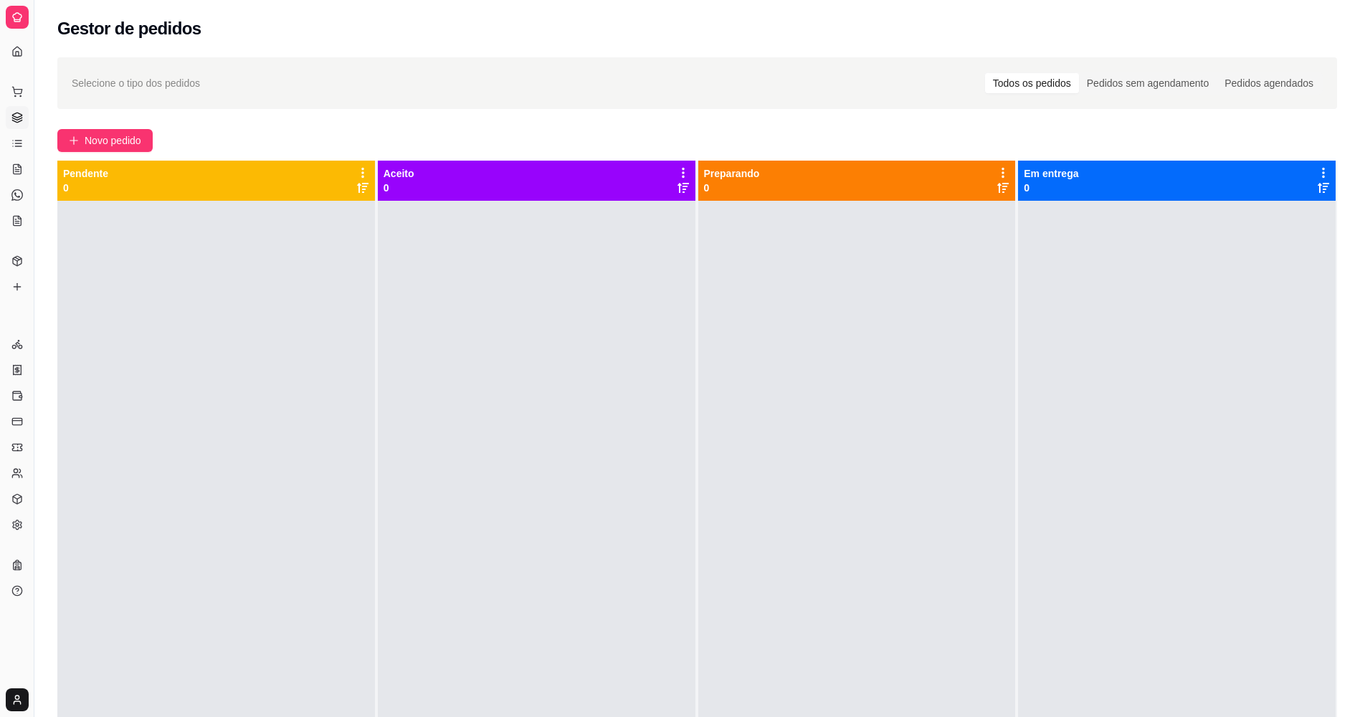
drag, startPoint x: 31, startPoint y: 163, endPoint x: 73, endPoint y: 174, distance: 43.8
click at [73, 174] on div "Diggy Sistema de Gestão B Bella Pizzari ... Loja aberta Período gratuito até 28…" at bounding box center [680, 467] width 1360 height 935
drag, startPoint x: 31, startPoint y: 201, endPoint x: 46, endPoint y: 201, distance: 15.1
click at [46, 201] on div "Diggy Sistema de Gestão B Bella Pizzari ... Loja aberta Período gratuito até 28…" at bounding box center [680, 467] width 1360 height 935
click at [22, 11] on icon at bounding box center [16, 16] width 11 height 11
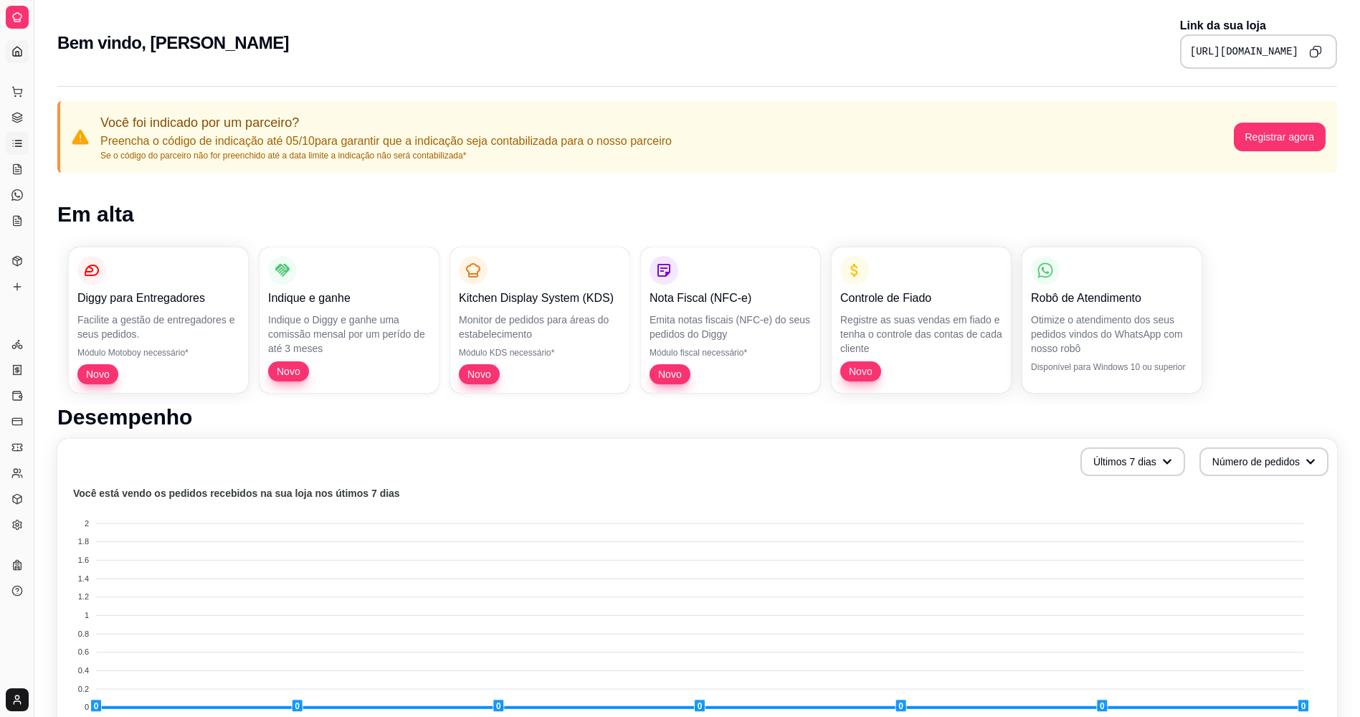
click at [11, 143] on icon at bounding box center [16, 143] width 11 height 11
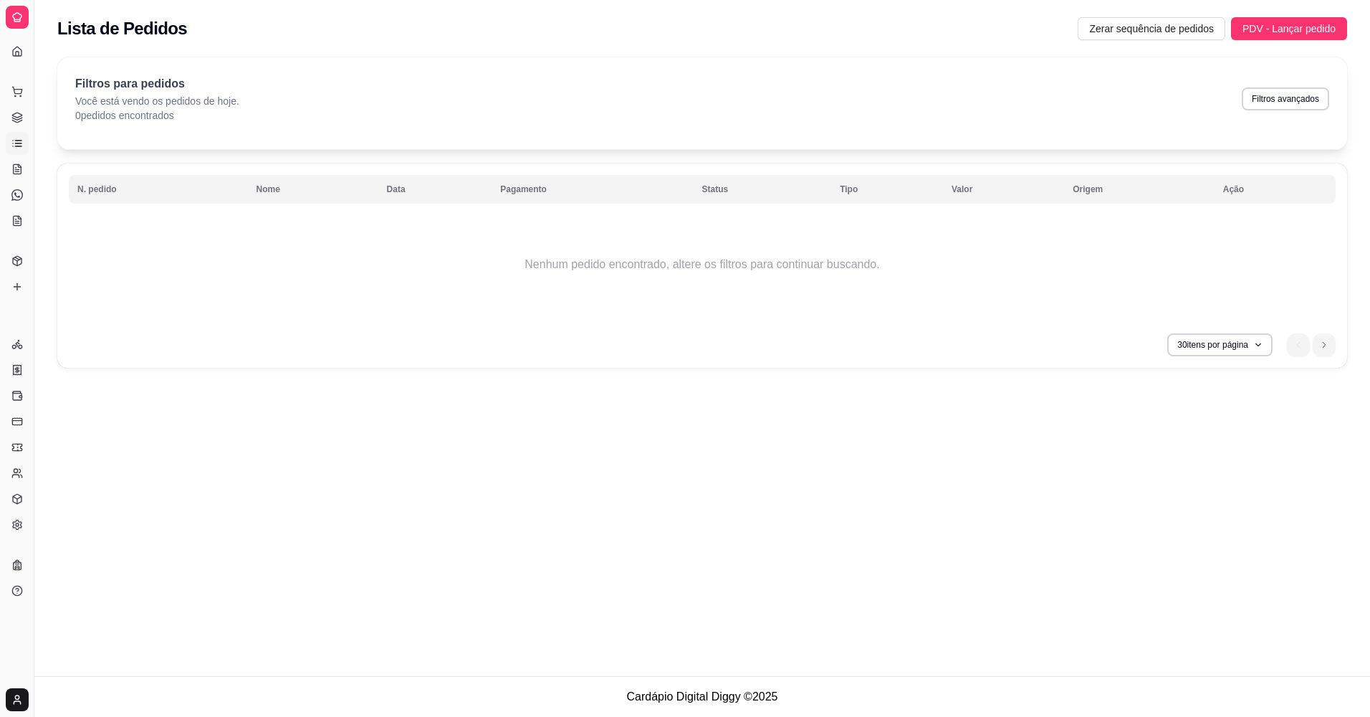
click at [9, 16] on div at bounding box center [17, 17] width 23 height 23
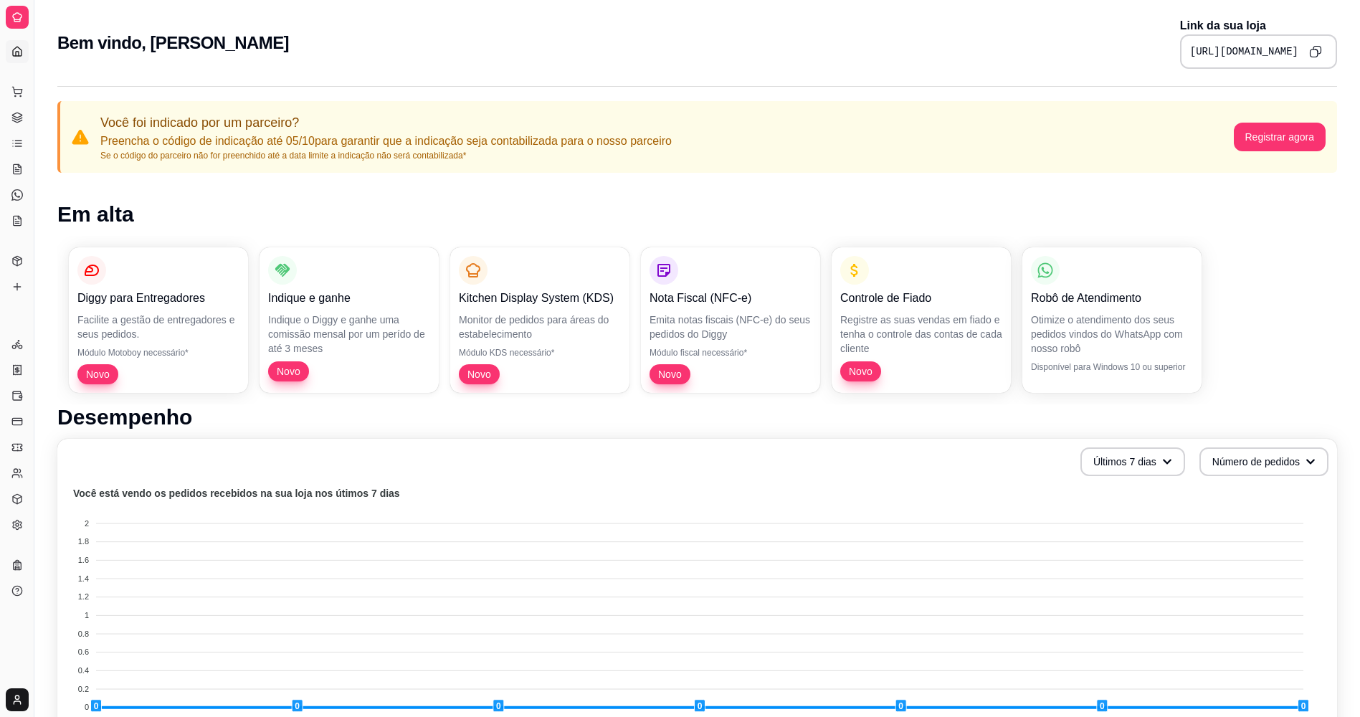
click at [18, 49] on icon at bounding box center [16, 51] width 11 height 11
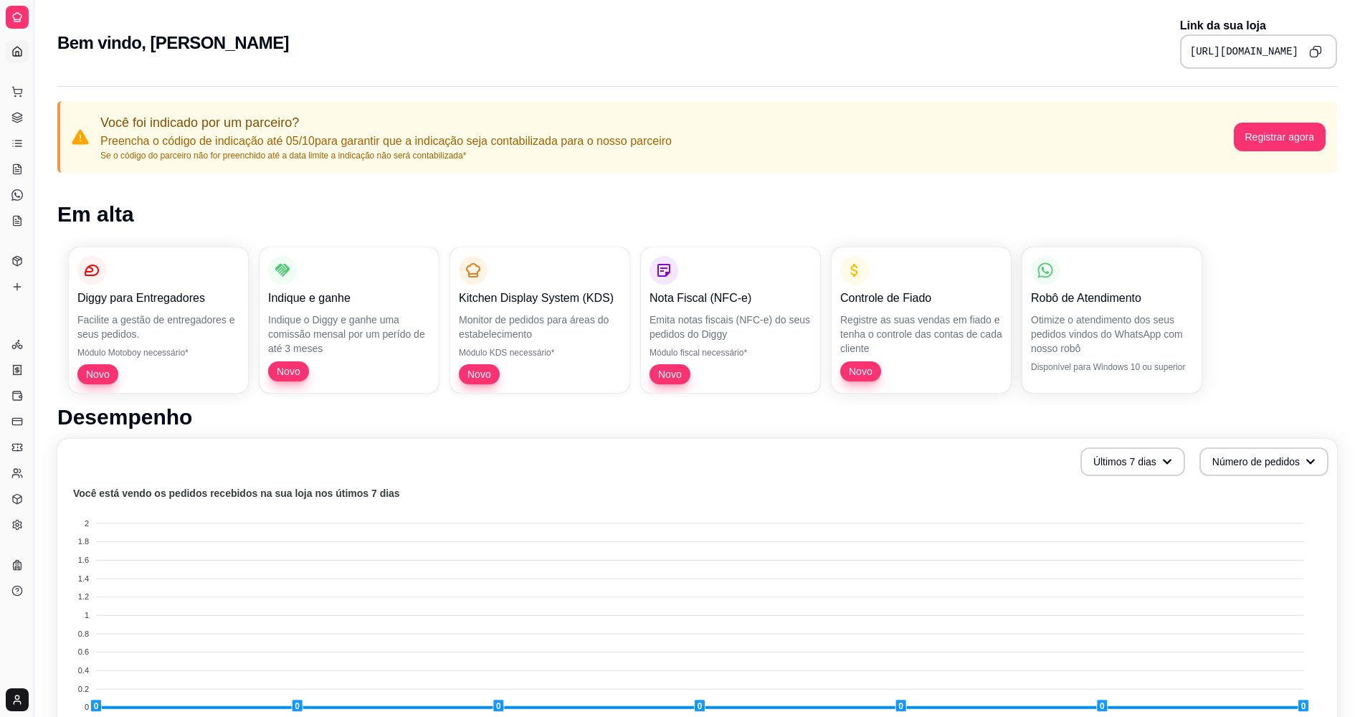
click at [18, 49] on icon at bounding box center [16, 51] width 11 height 11
click at [16, 464] on icon at bounding box center [17, 524] width 9 height 9
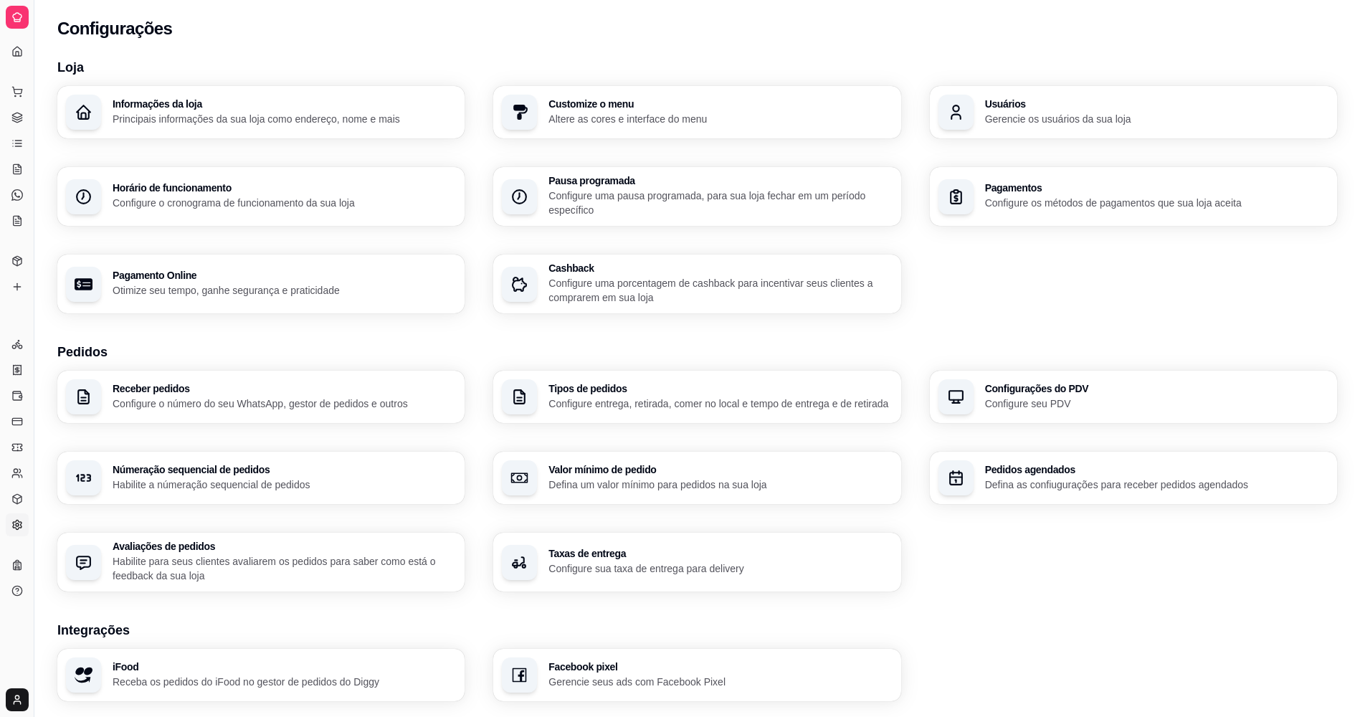
click at [613, 115] on p "Altere as cores e interface do menu" at bounding box center [719, 119] width 343 height 14
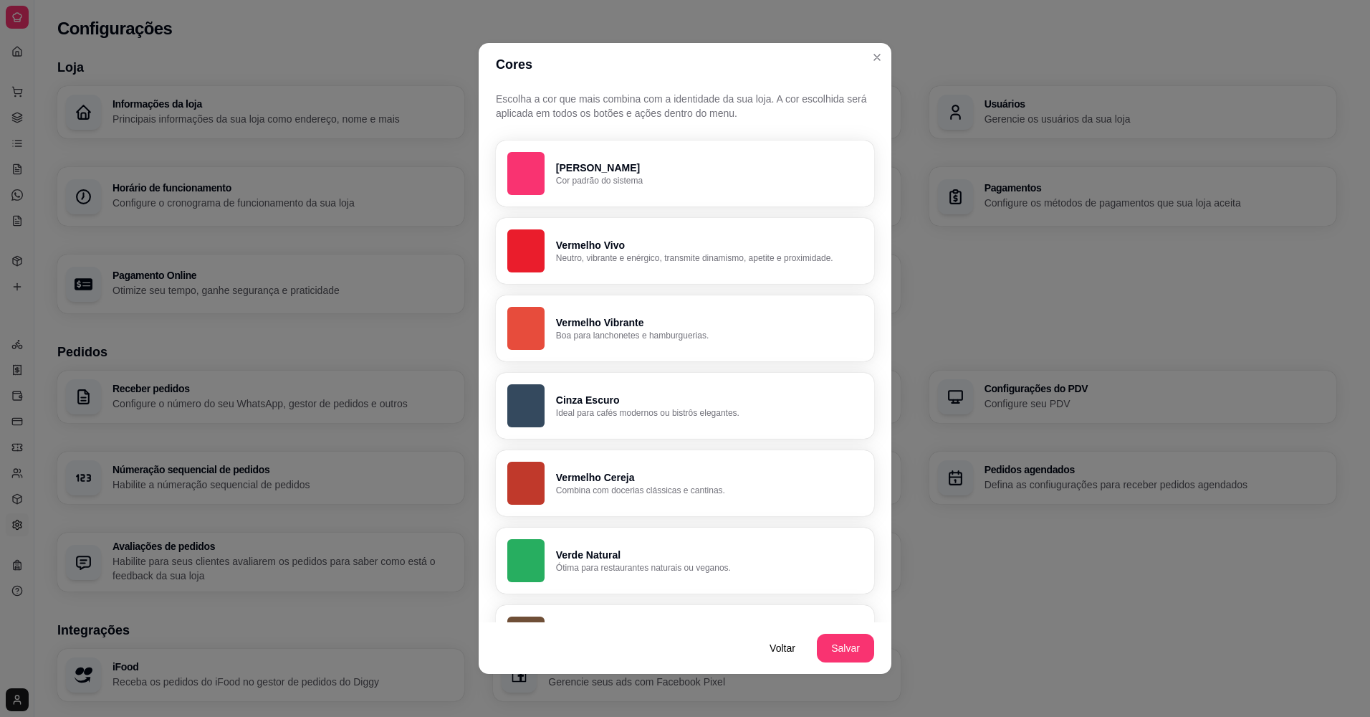
click at [600, 257] on p "Neutro, vibrante e enérgico, transmite dinamismo, apetite e proximidade." at bounding box center [709, 257] width 307 height 11
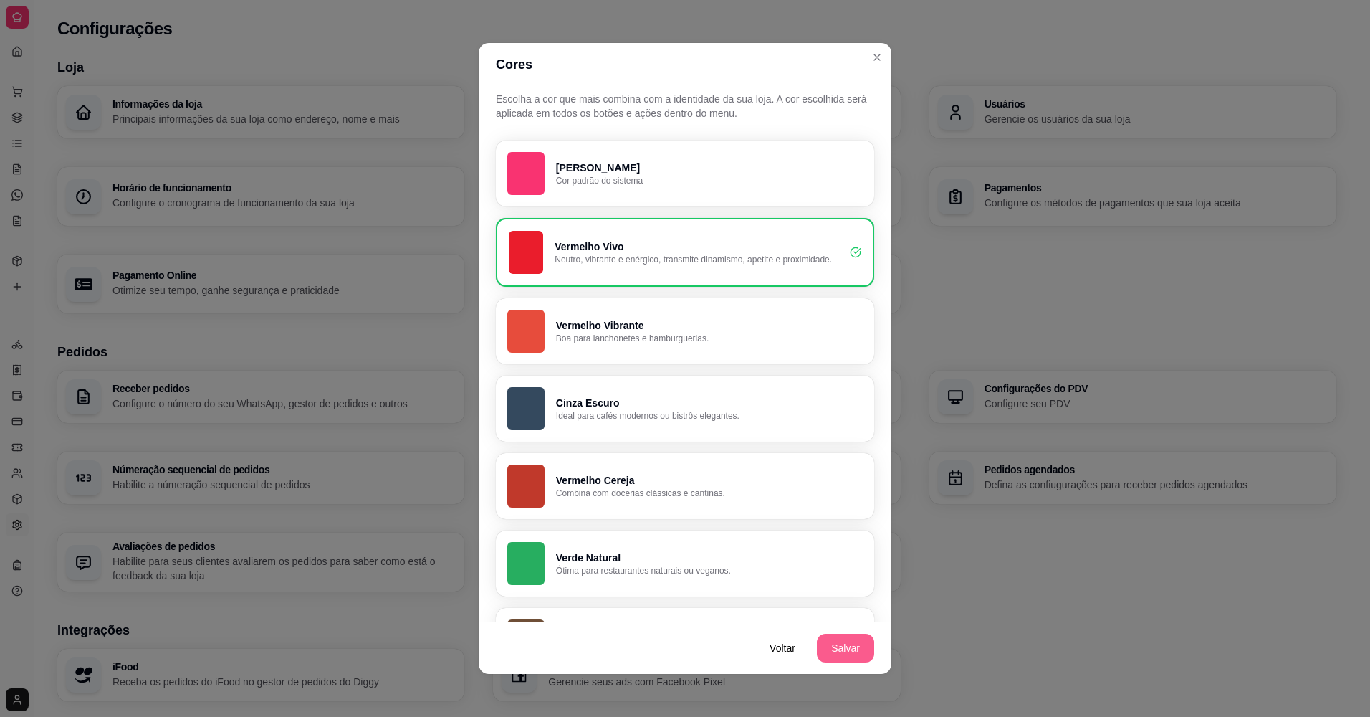
click at [836, 464] on button "Salvar" at bounding box center [845, 648] width 57 height 29
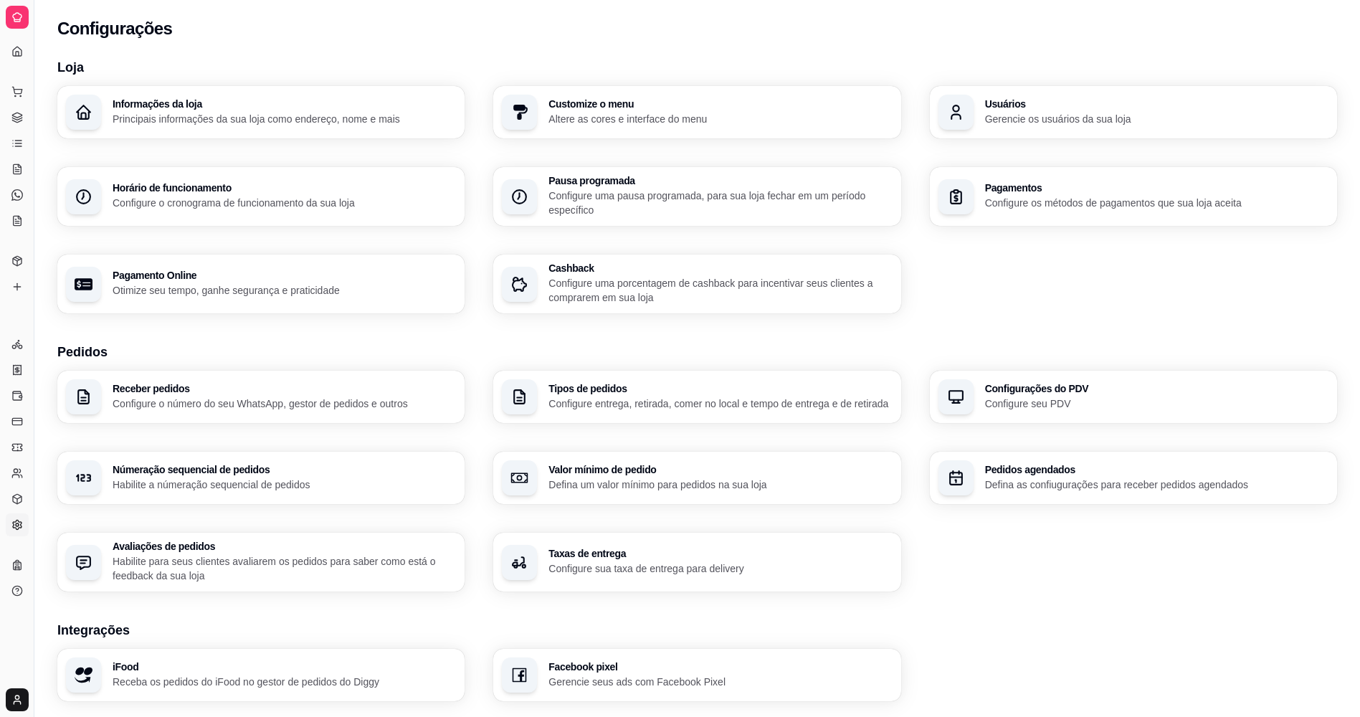
click at [638, 189] on p "Configure uma pausa programada, para sua loja fechar em um período específico" at bounding box center [719, 203] width 343 height 29
click at [16, 464] on html "Diggy Sistema de Gestão B Bella Pizzari ... Loja aberta Período gratuito até 28…" at bounding box center [680, 358] width 1360 height 717
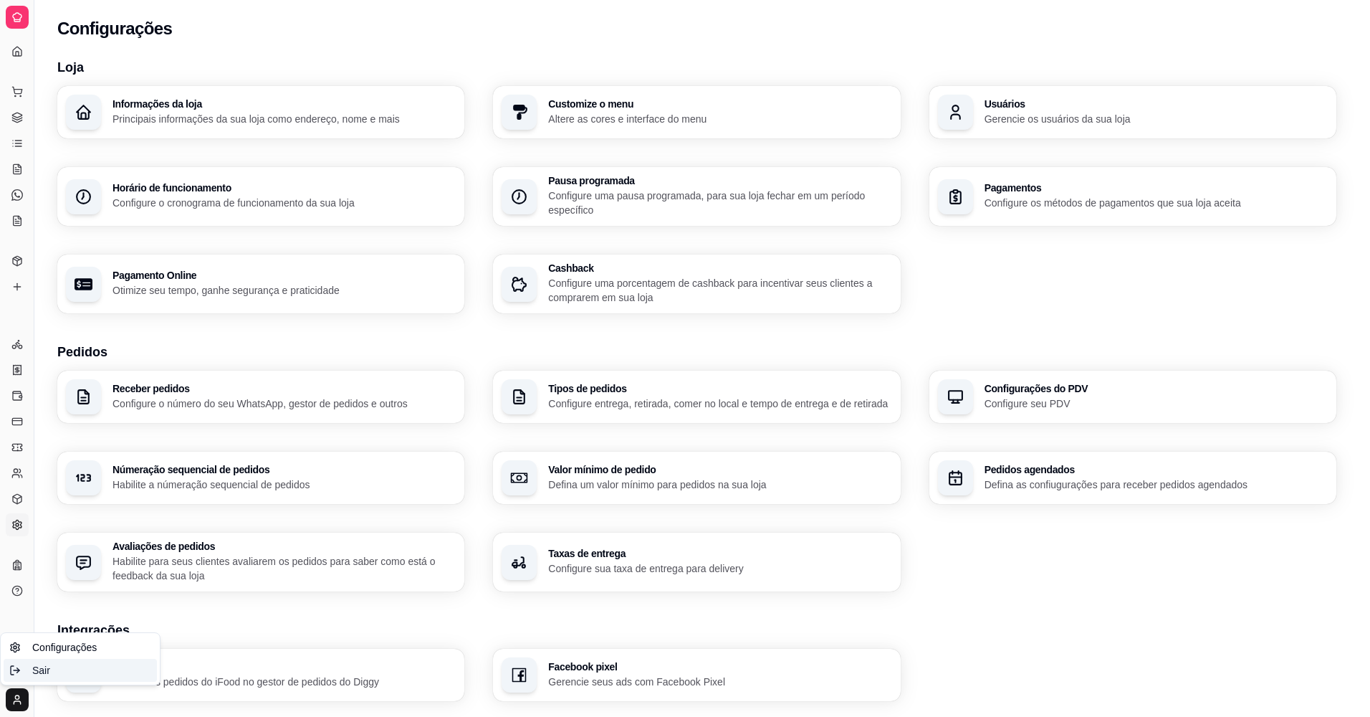
click at [56, 464] on div "Sair" at bounding box center [80, 670] width 153 height 23
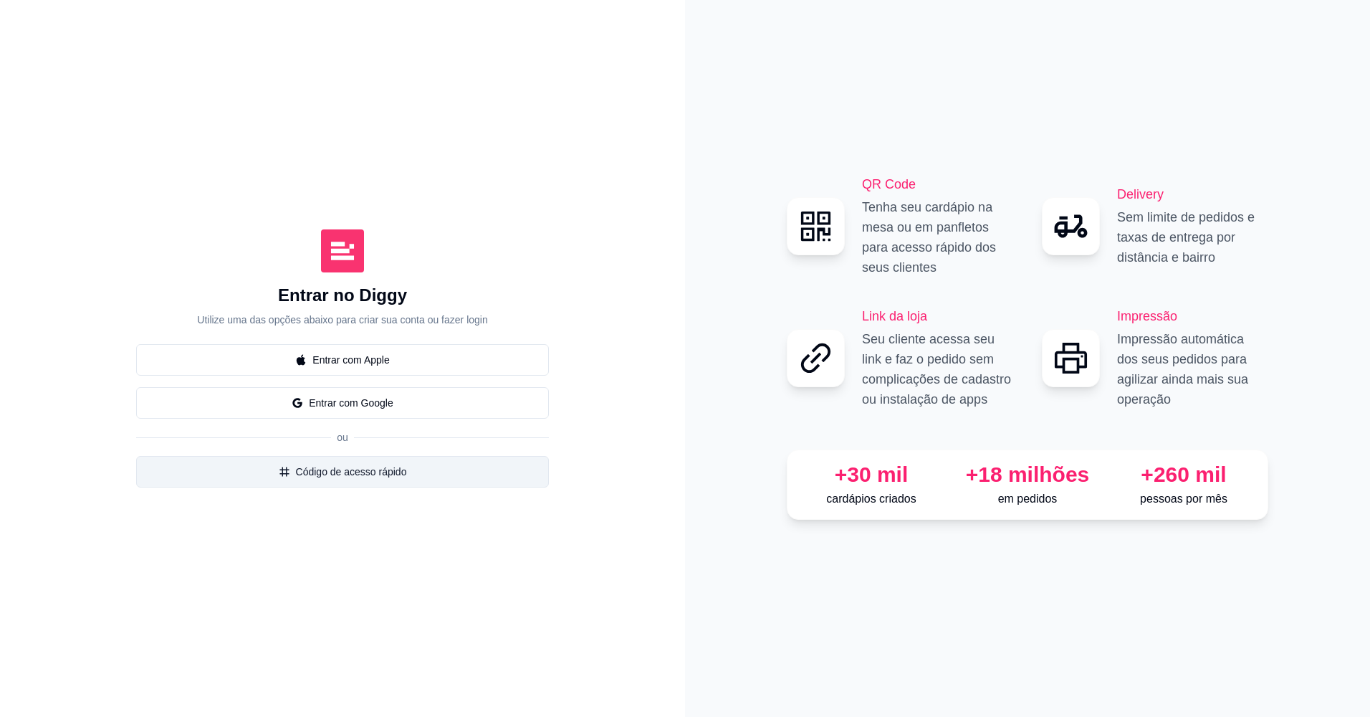
click at [340, 464] on button "Código de acesso rápido" at bounding box center [342, 472] width 413 height 32
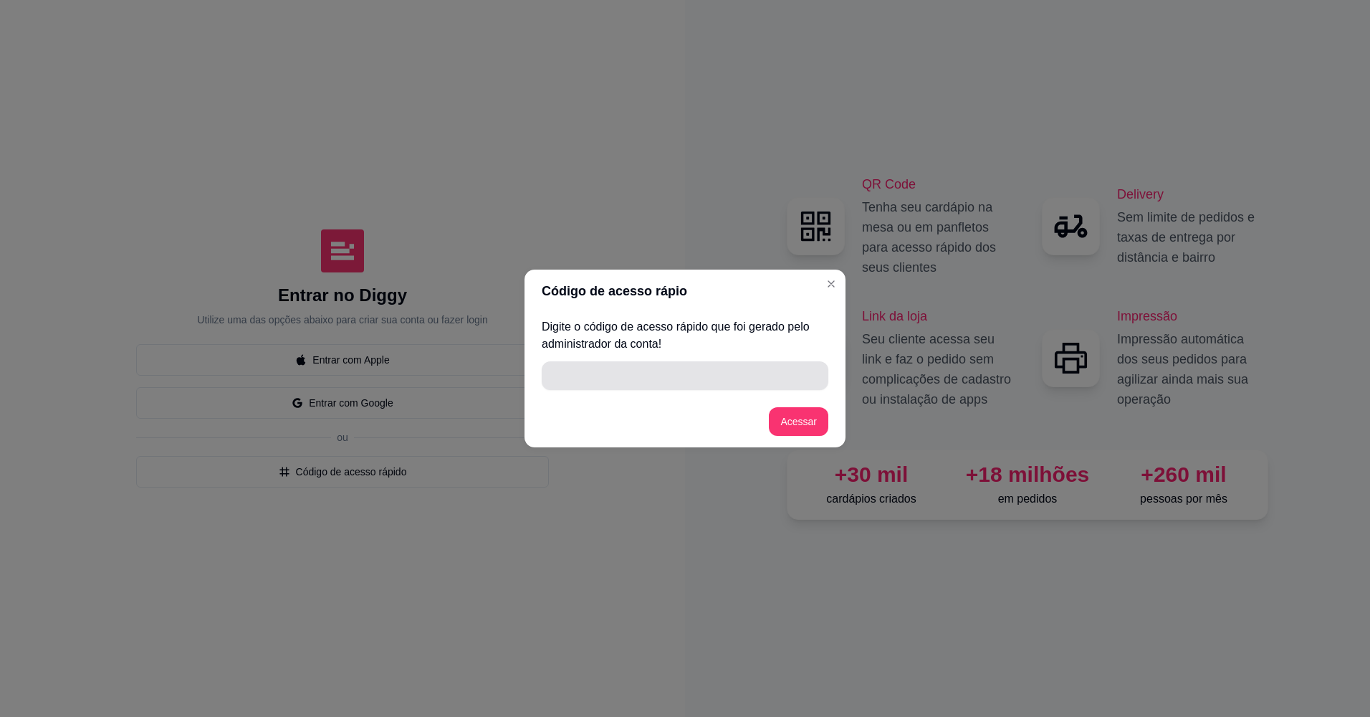
click at [558, 375] on input "" at bounding box center [685, 375] width 270 height 29
type input "68EBF"
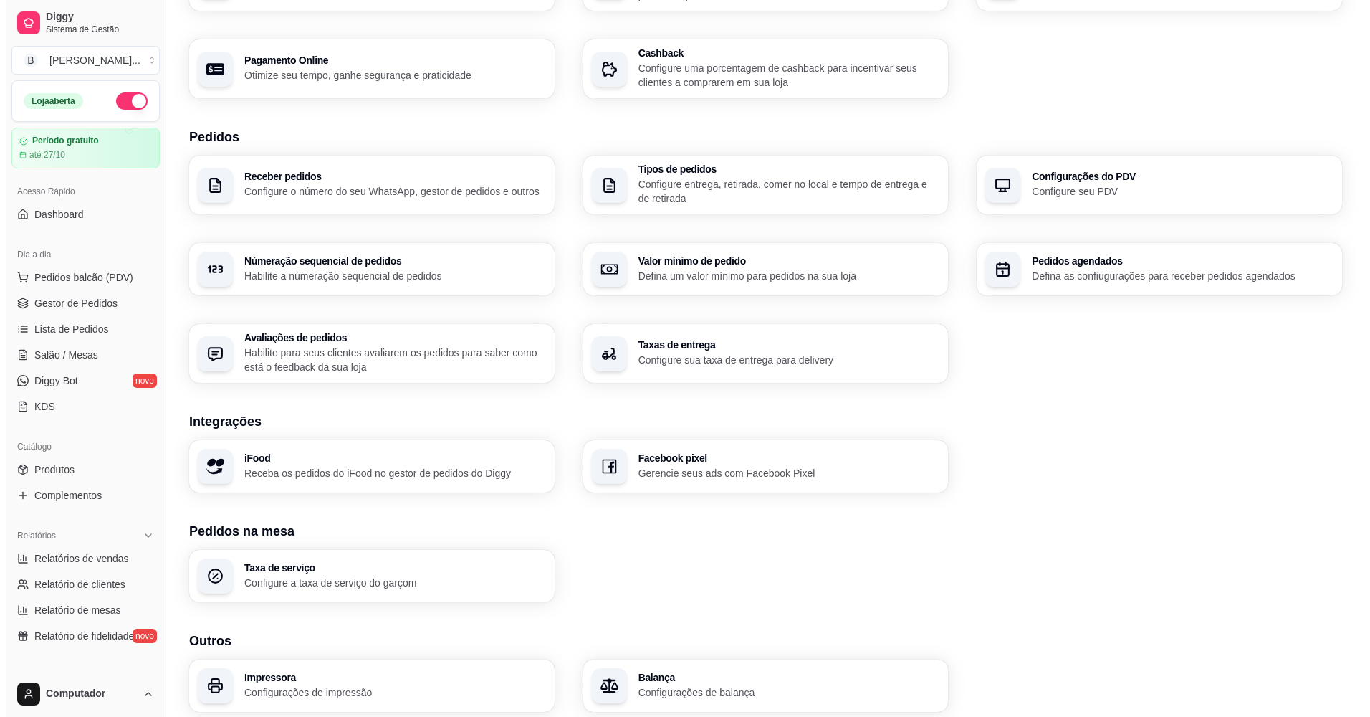
scroll to position [268, 0]
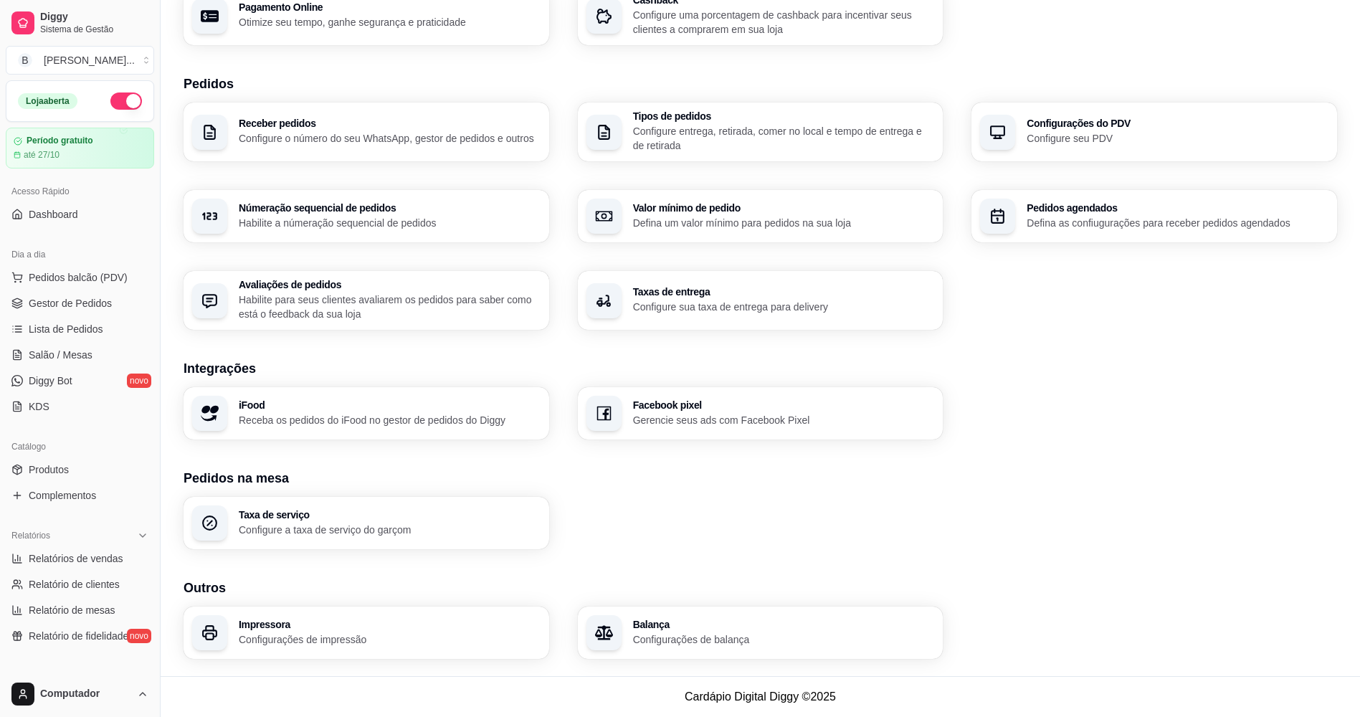
click at [477, 464] on p "Configurações de impressão" at bounding box center [390, 639] width 302 height 14
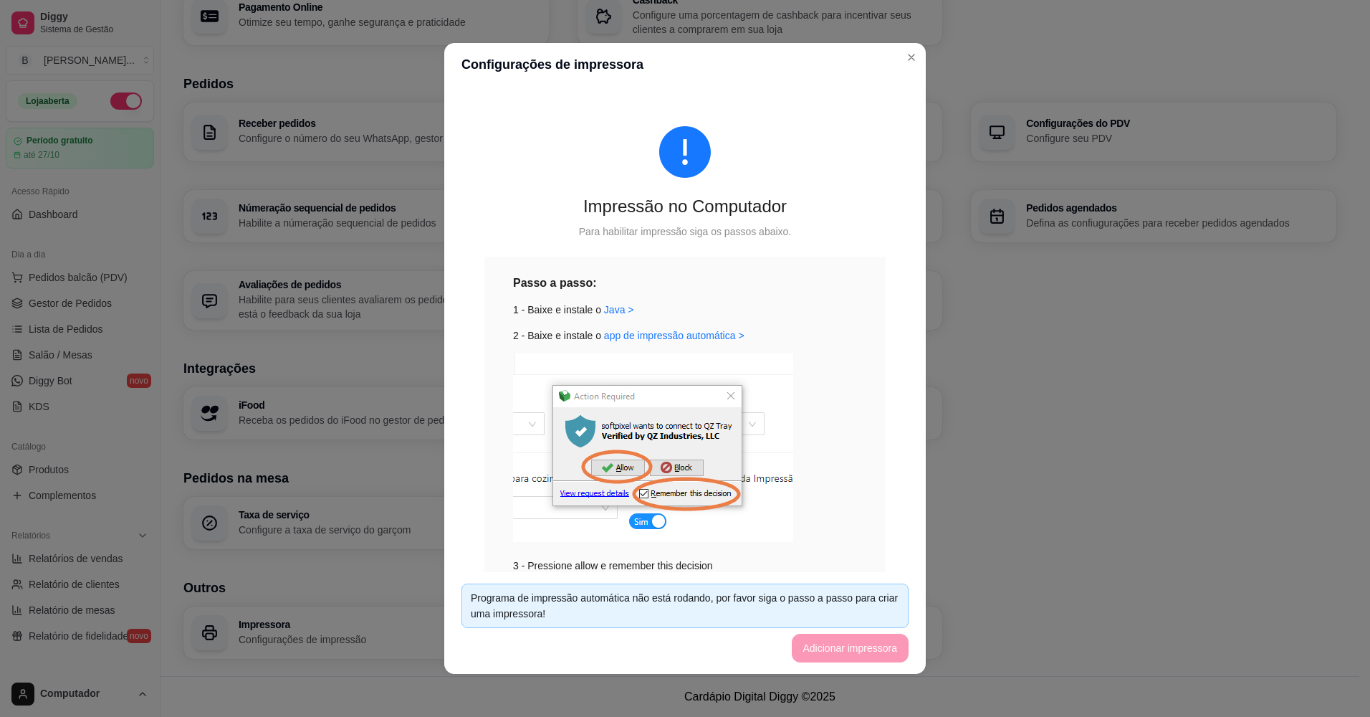
click at [836, 464] on footer "Programa de impressão automática não está rodando, por favor siga o passo a pas…" at bounding box center [685, 623] width 482 height 102
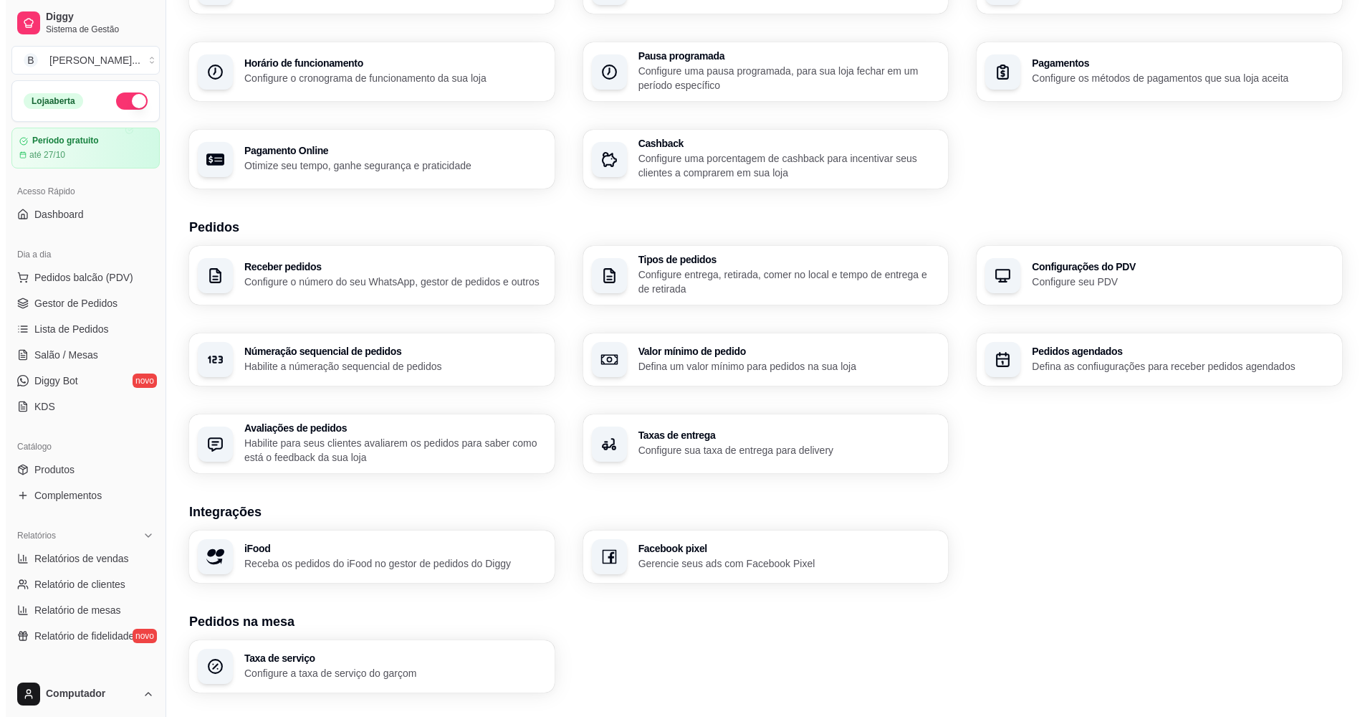
scroll to position [0, 0]
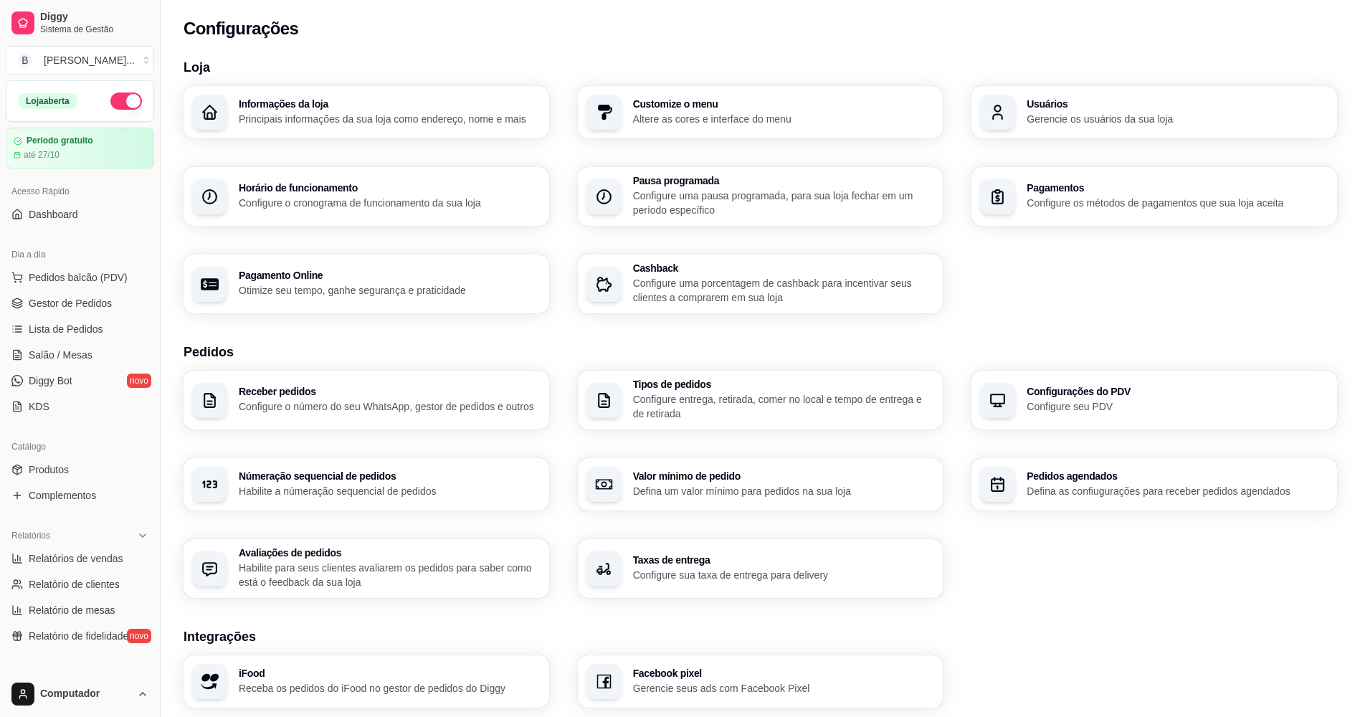
click at [423, 464] on div "Númeração sequencial de pedidos Habilite a númeração sequencial de pedidos" at bounding box center [390, 484] width 302 height 27
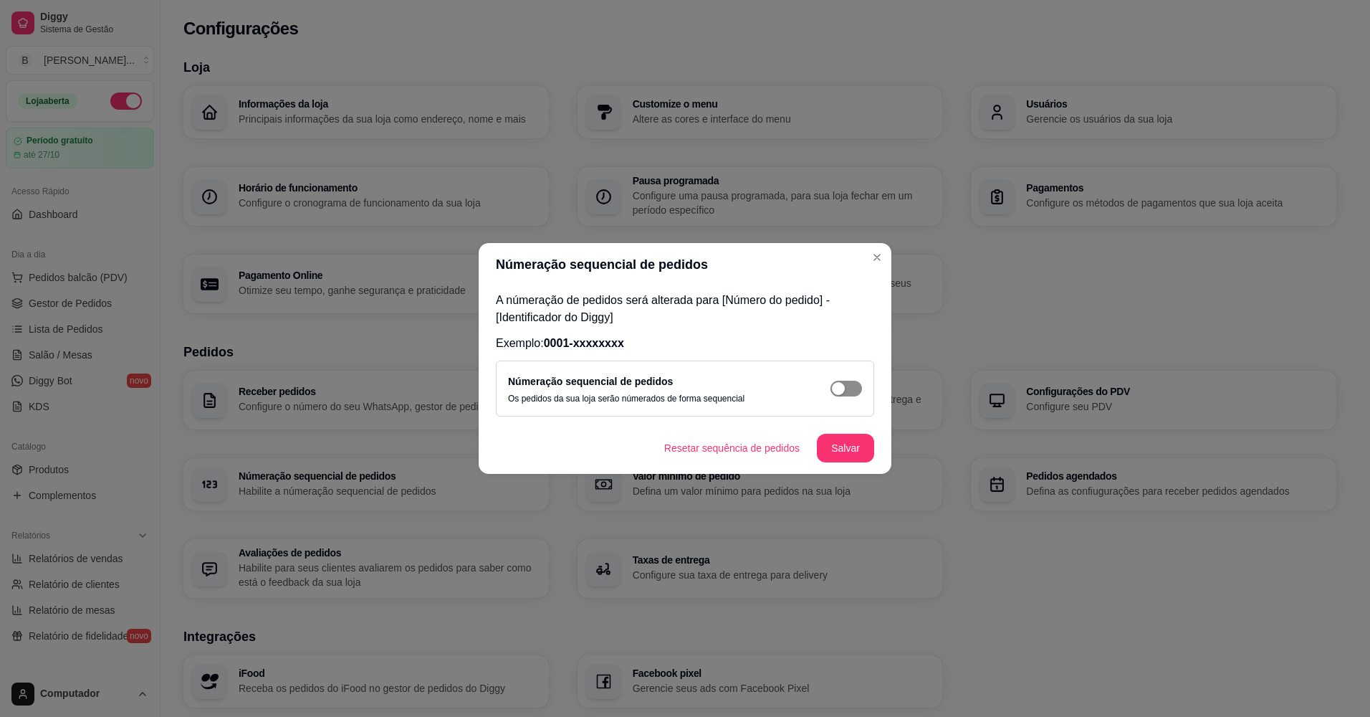
click at [839, 392] on div "button" at bounding box center [838, 388] width 13 height 13
click at [854, 448] on button "Salvar" at bounding box center [846, 448] width 56 height 28
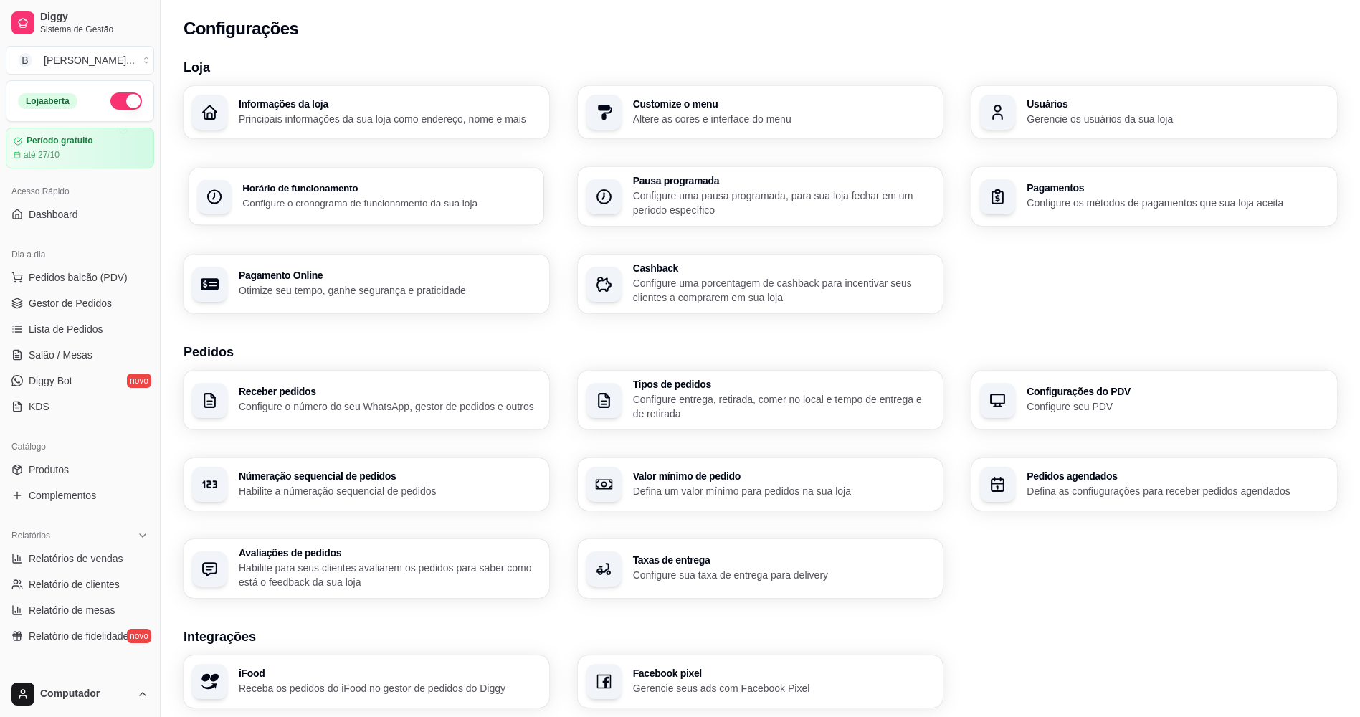
click at [444, 207] on p "Configure o cronograma de funcionamento da sua loja" at bounding box center [388, 203] width 292 height 14
click at [1116, 209] on p "Configure os métodos de pagamentos que sua loja aceita" at bounding box center [1177, 203] width 302 height 14
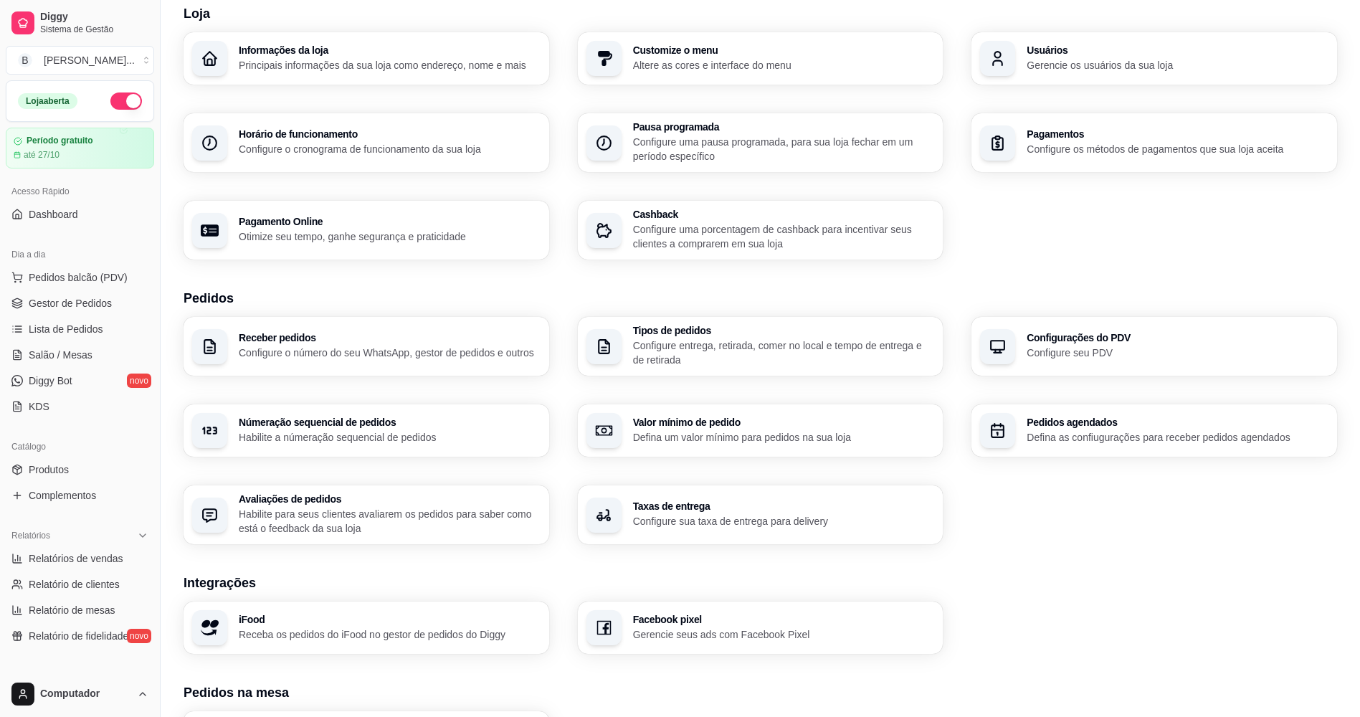
scroll to position [57, 0]
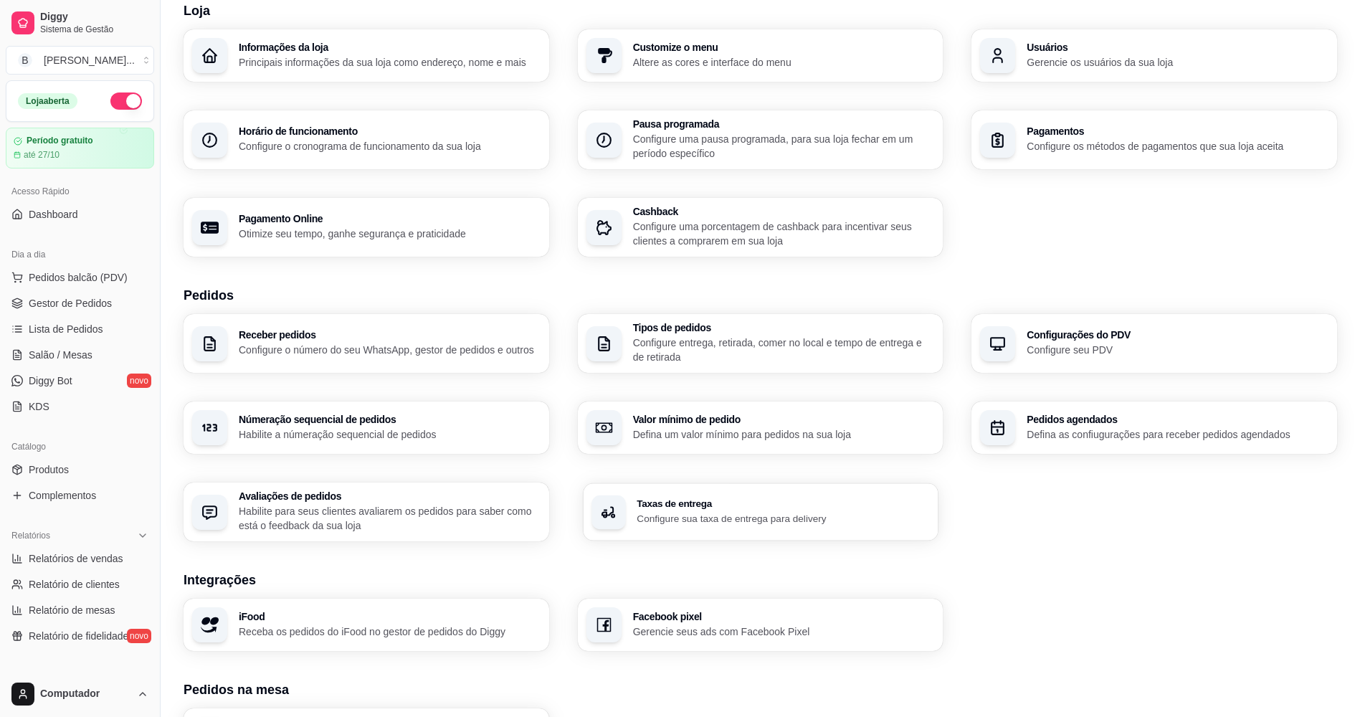
click at [733, 464] on h3 "Taxas de entrega" at bounding box center [782, 504] width 292 height 10
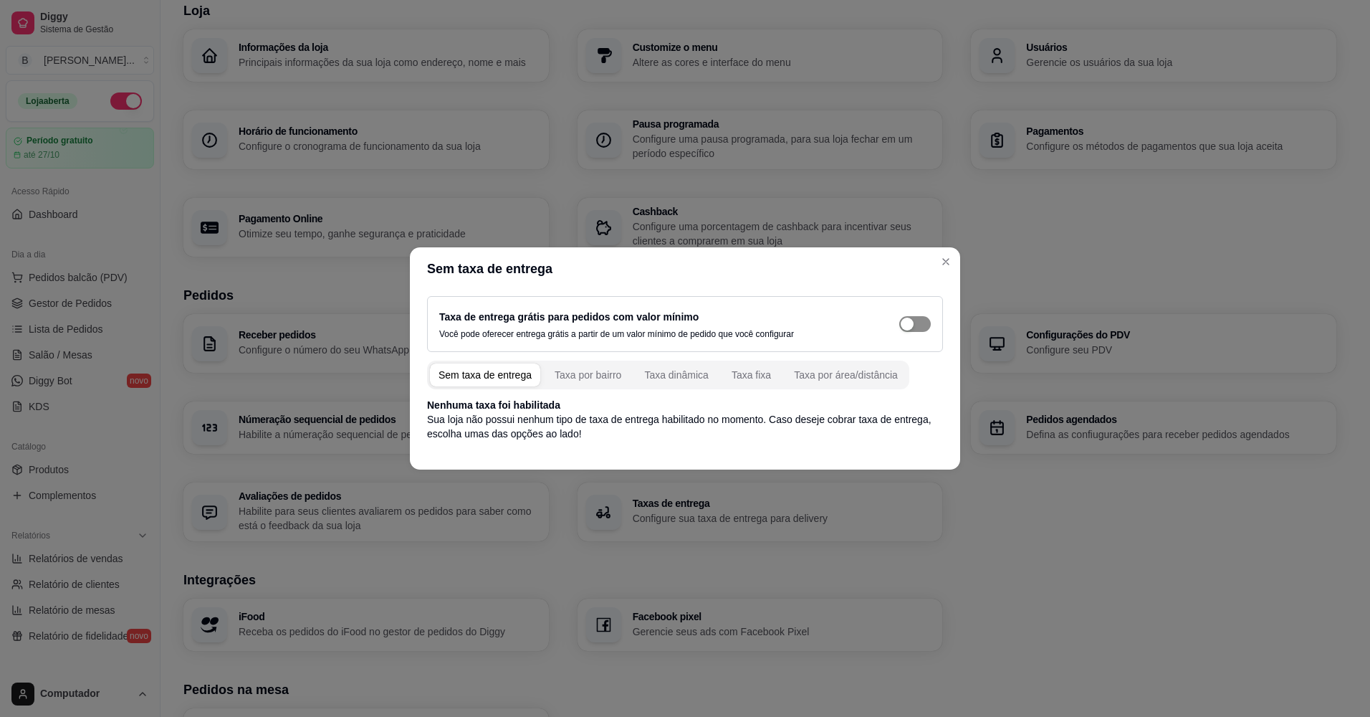
click at [913, 328] on div "button" at bounding box center [907, 324] width 13 height 13
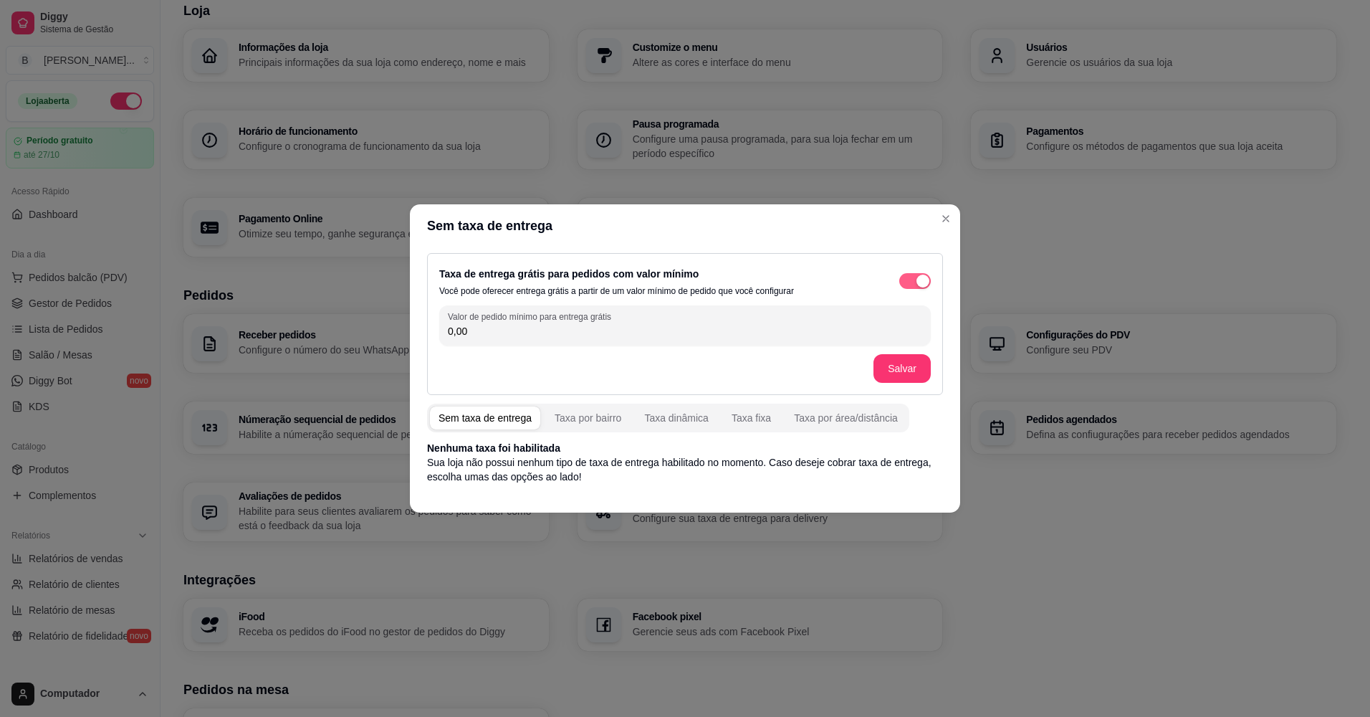
click at [918, 285] on div "button" at bounding box center [923, 281] width 13 height 13
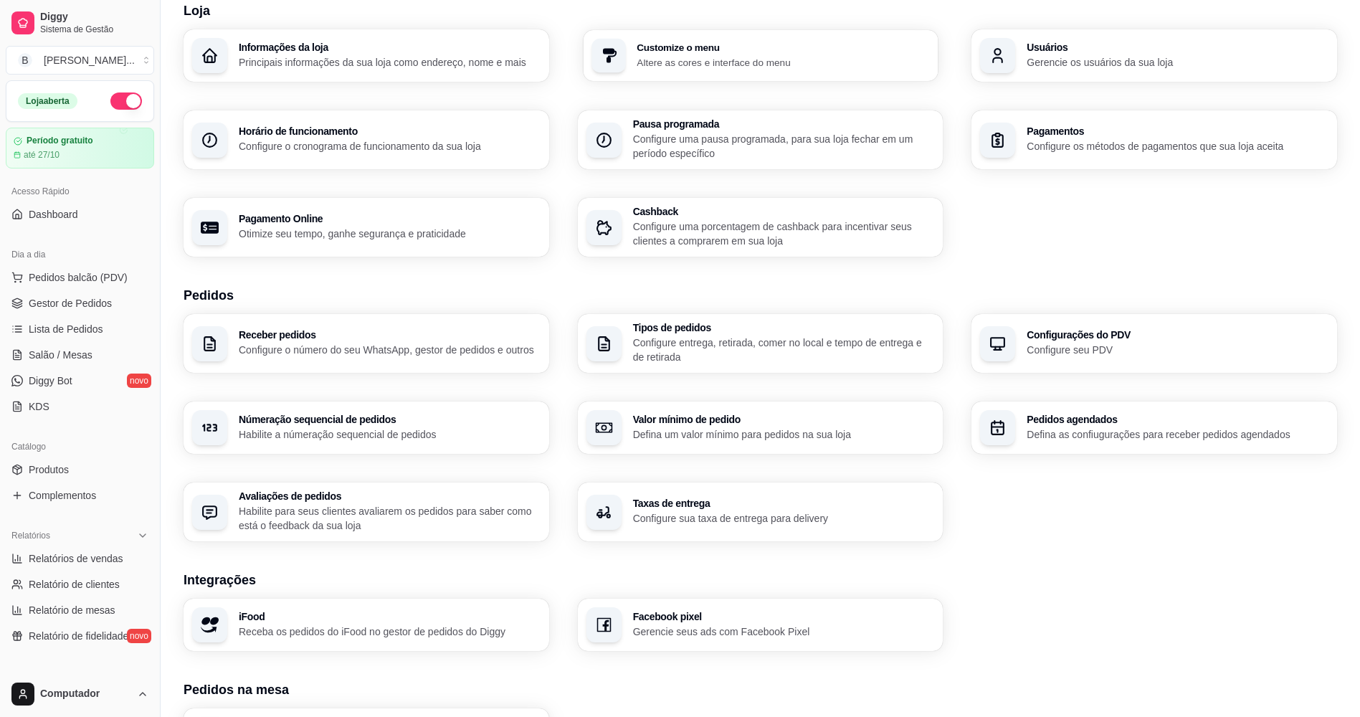
click at [685, 55] on p "Altere as cores e interface do menu" at bounding box center [782, 62] width 292 height 14
click at [701, 229] on p "Configure uma porcentagem de cashback para incentivar seus clientes a comprarem…" at bounding box center [784, 233] width 302 height 29
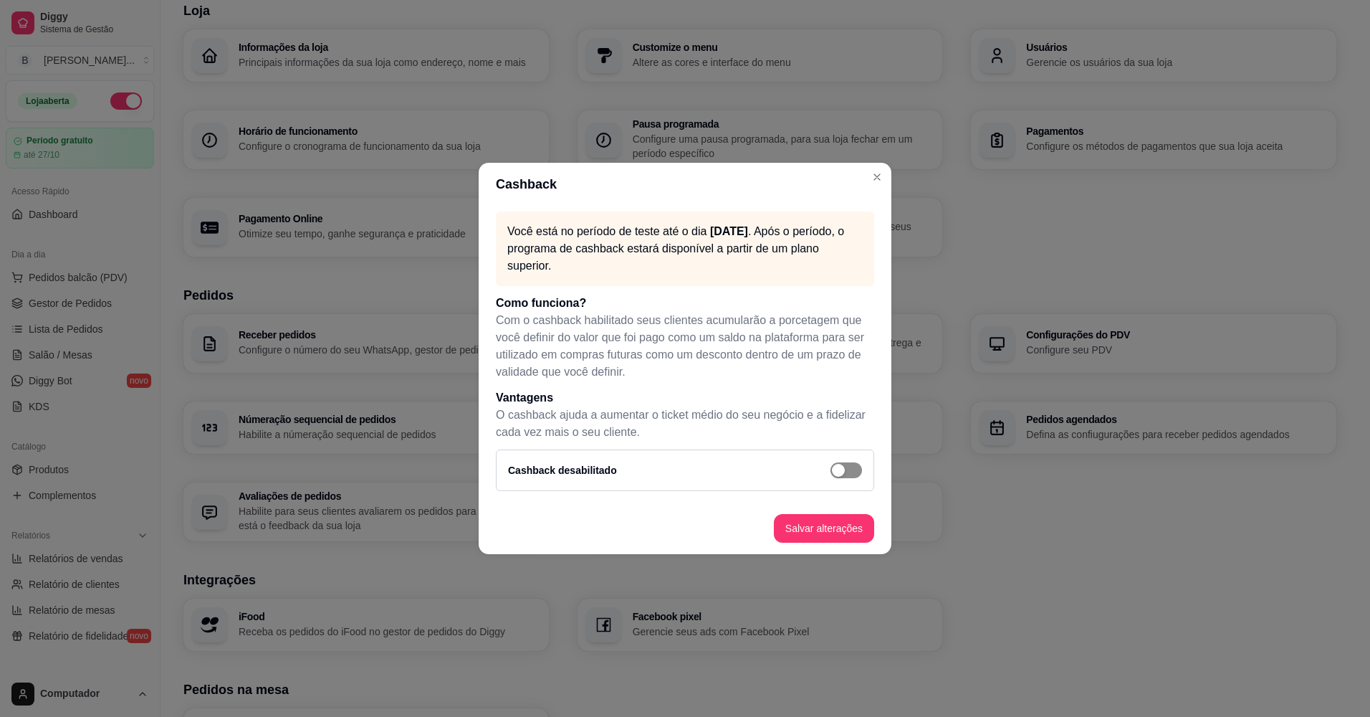
click at [844, 464] on div "button" at bounding box center [838, 470] width 13 height 13
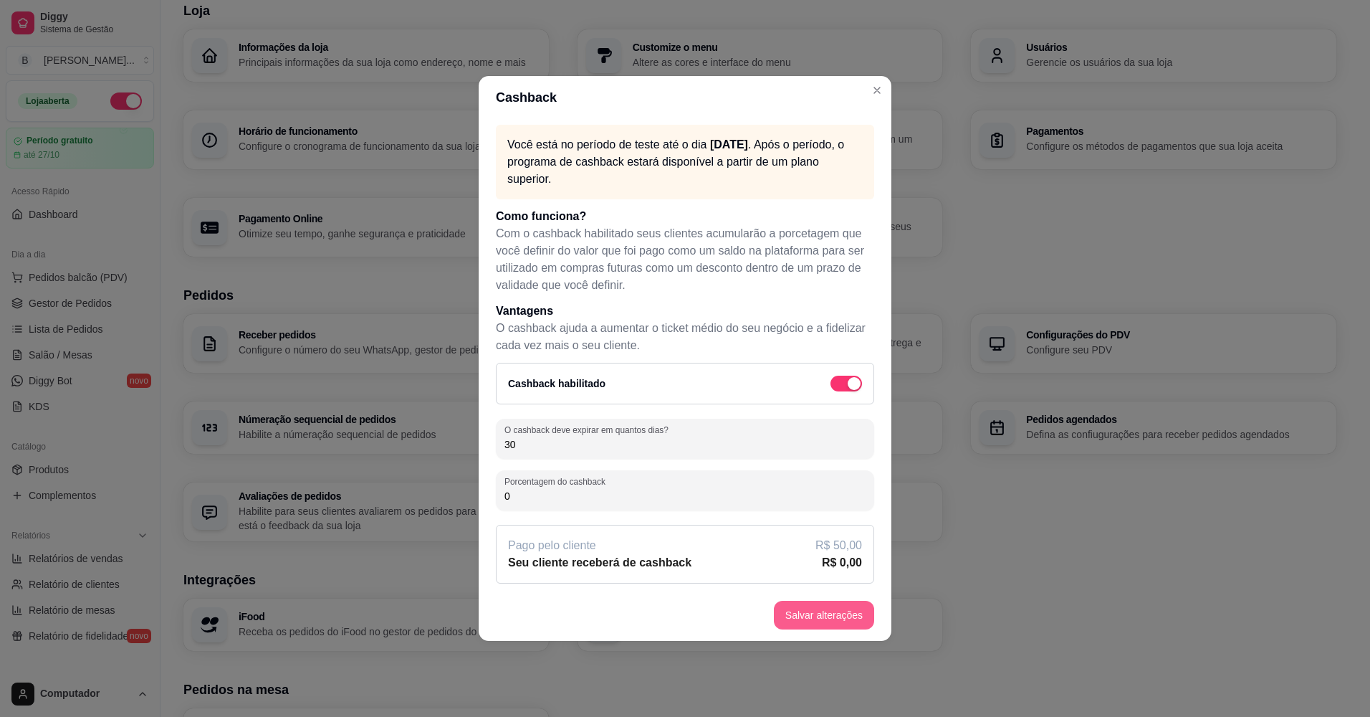
click at [864, 464] on button "Salvar alterações" at bounding box center [824, 615] width 100 height 29
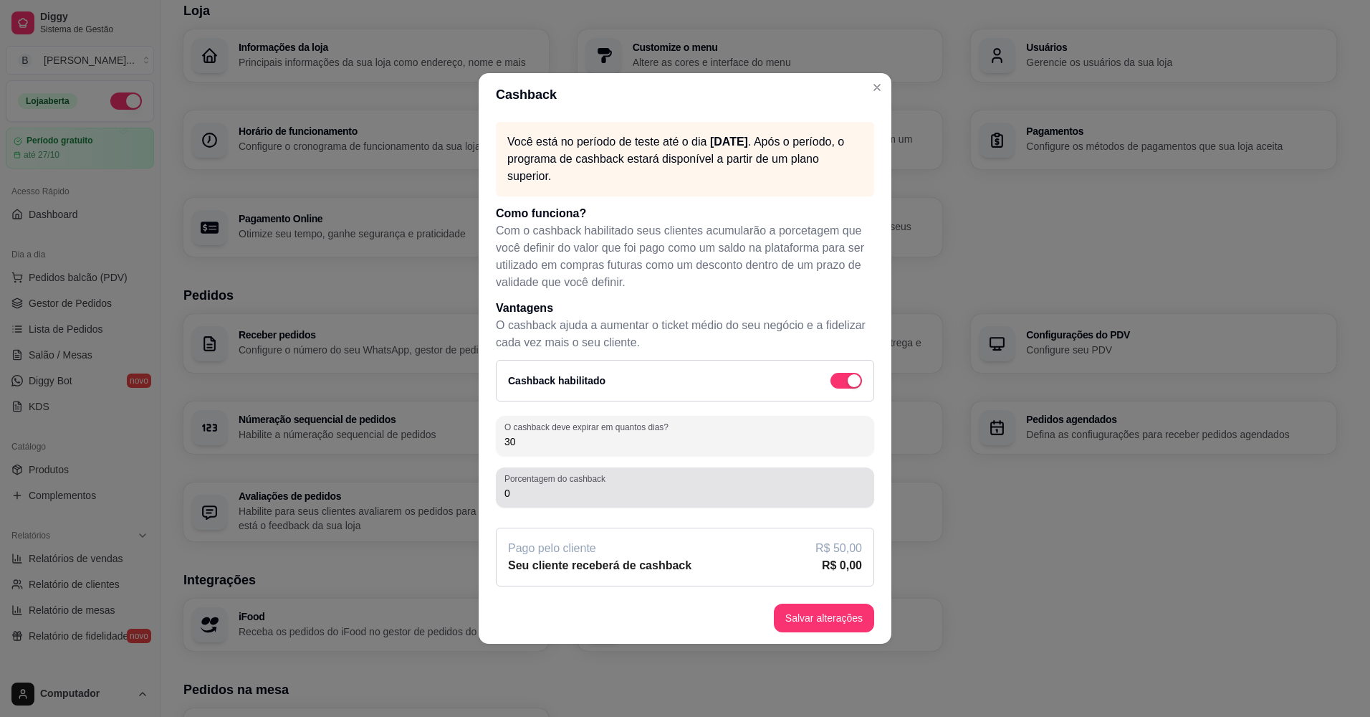
click at [642, 464] on div "0" at bounding box center [685, 487] width 361 height 29
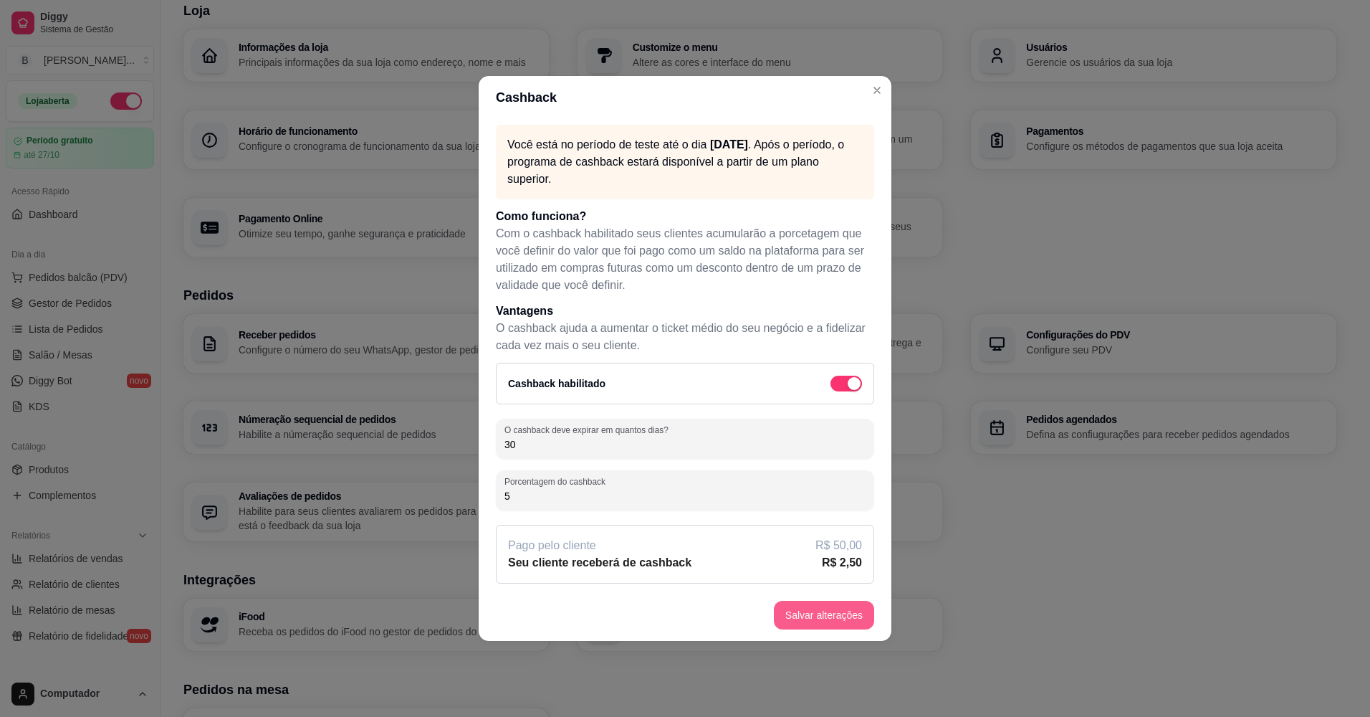
type input "5"
click at [577, 464] on input "5" at bounding box center [685, 496] width 361 height 14
click at [847, 376] on button "button" at bounding box center [847, 384] width 32 height 16
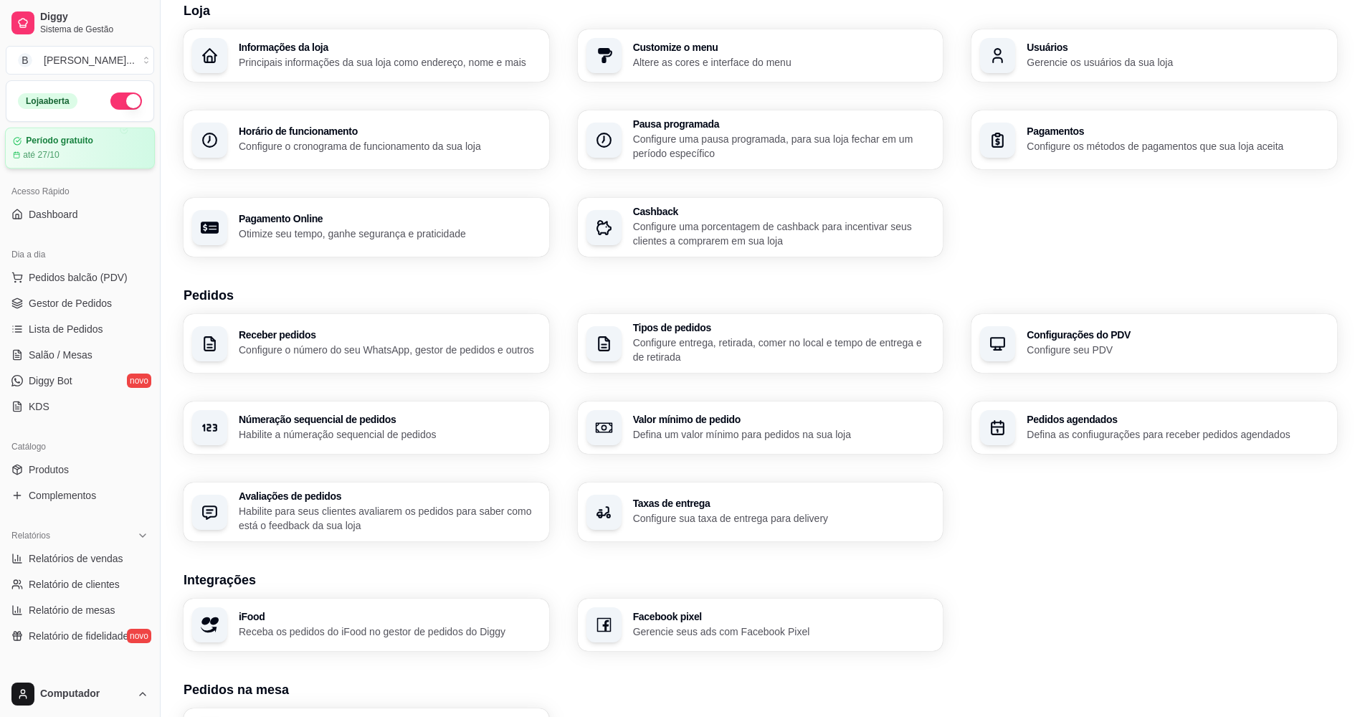
click at [23, 140] on div "Período gratuito" at bounding box center [80, 140] width 134 height 11
click at [302, 330] on h3 "Receber pedidos" at bounding box center [390, 335] width 302 height 10
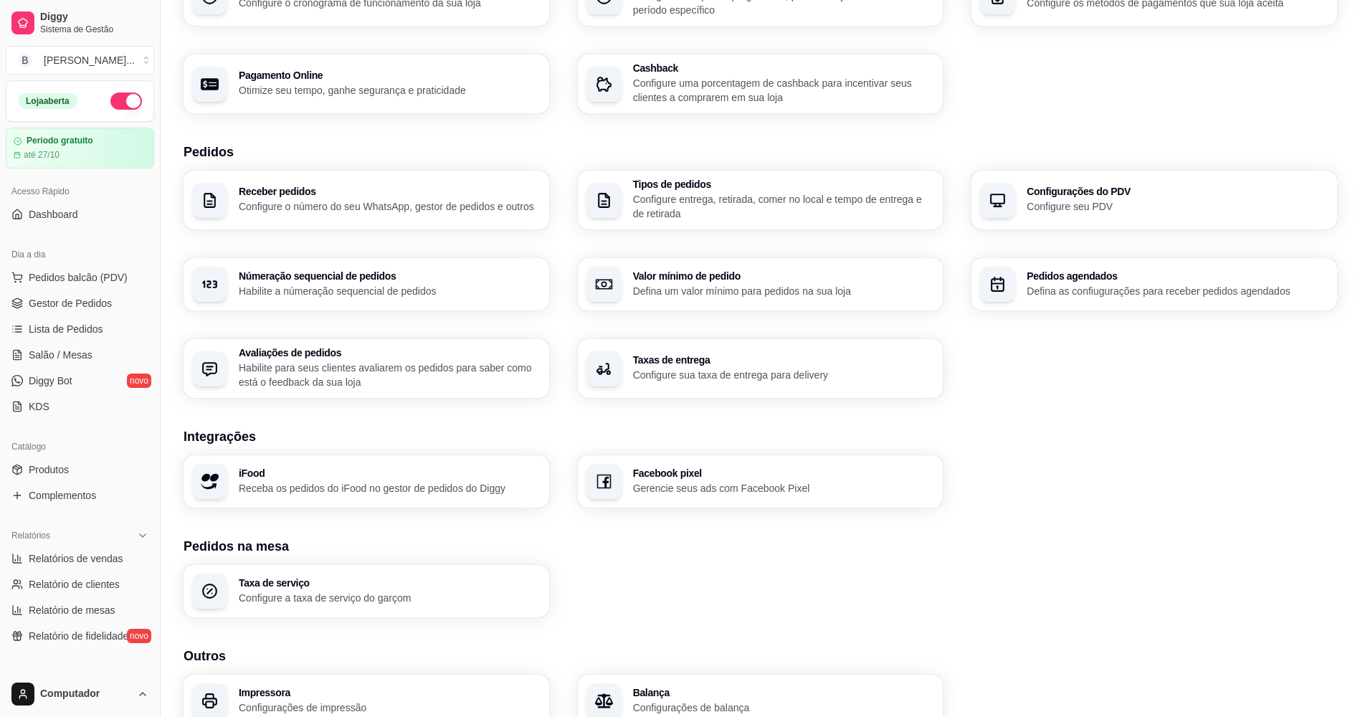
scroll to position [268, 0]
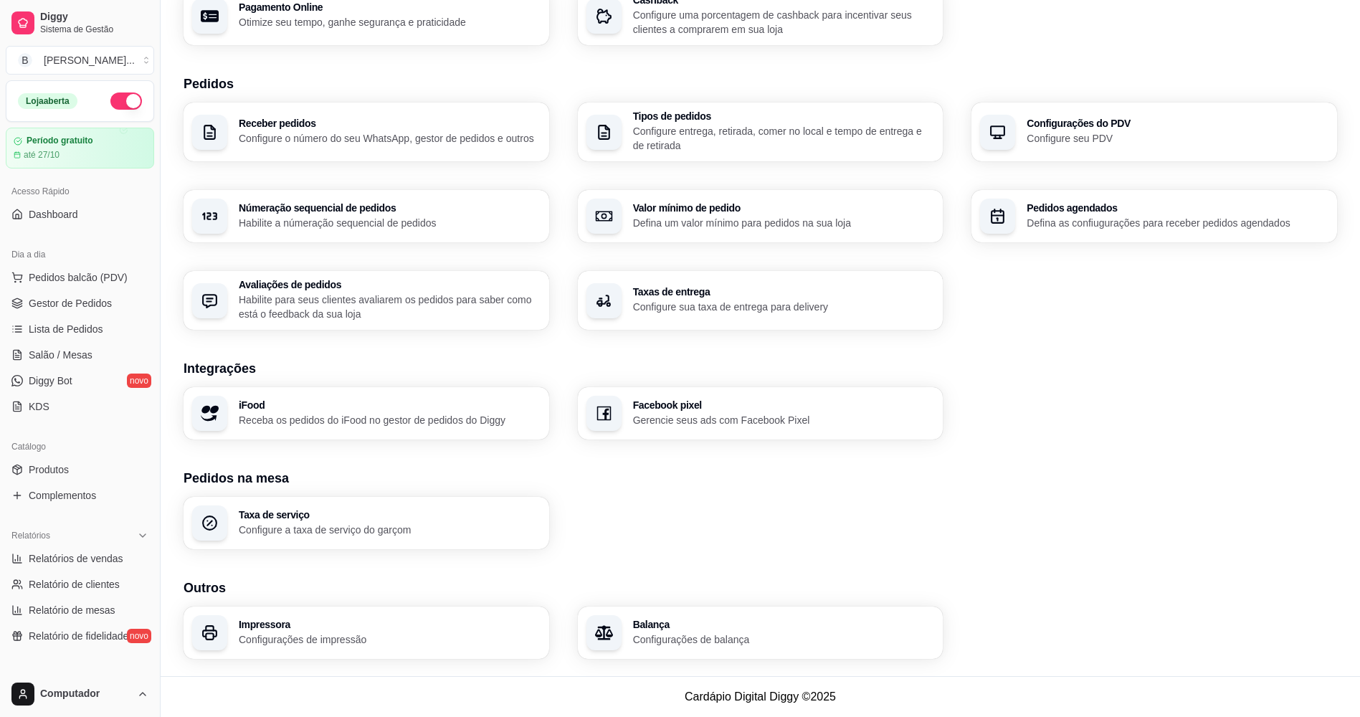
click at [701, 307] on p "Configure sua taxa de entrega para delivery" at bounding box center [784, 307] width 302 height 14
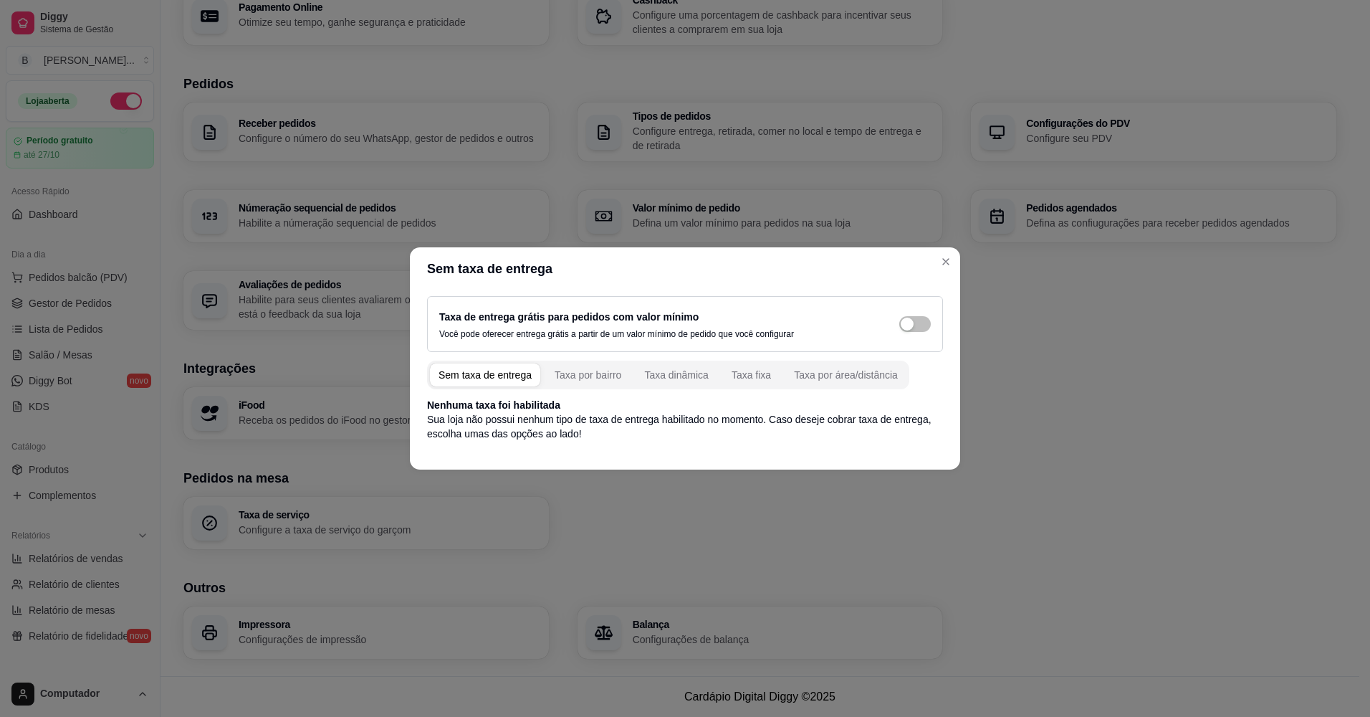
click at [530, 375] on span "button" at bounding box center [485, 374] width 110 height 23
click at [582, 372] on div "Taxa por bairro" at bounding box center [588, 375] width 67 height 14
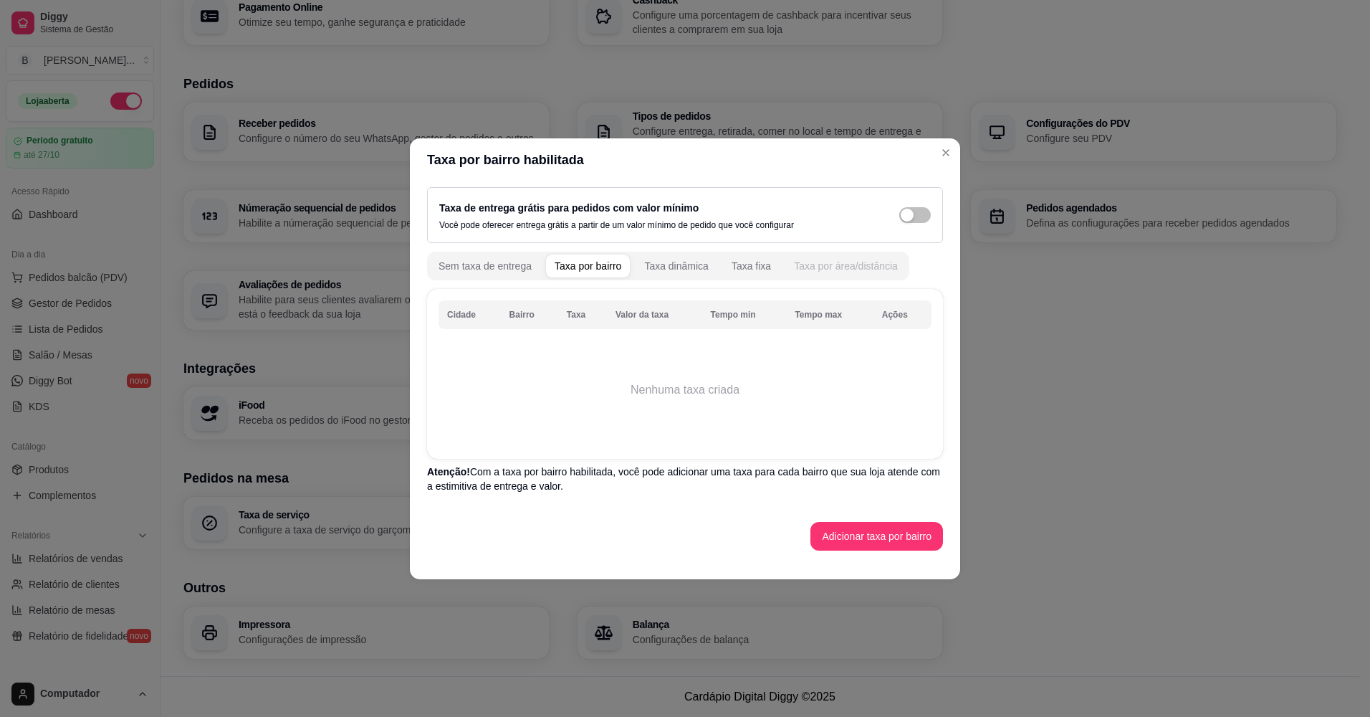
click at [816, 263] on div "Taxa por área/distância" at bounding box center [846, 266] width 104 height 14
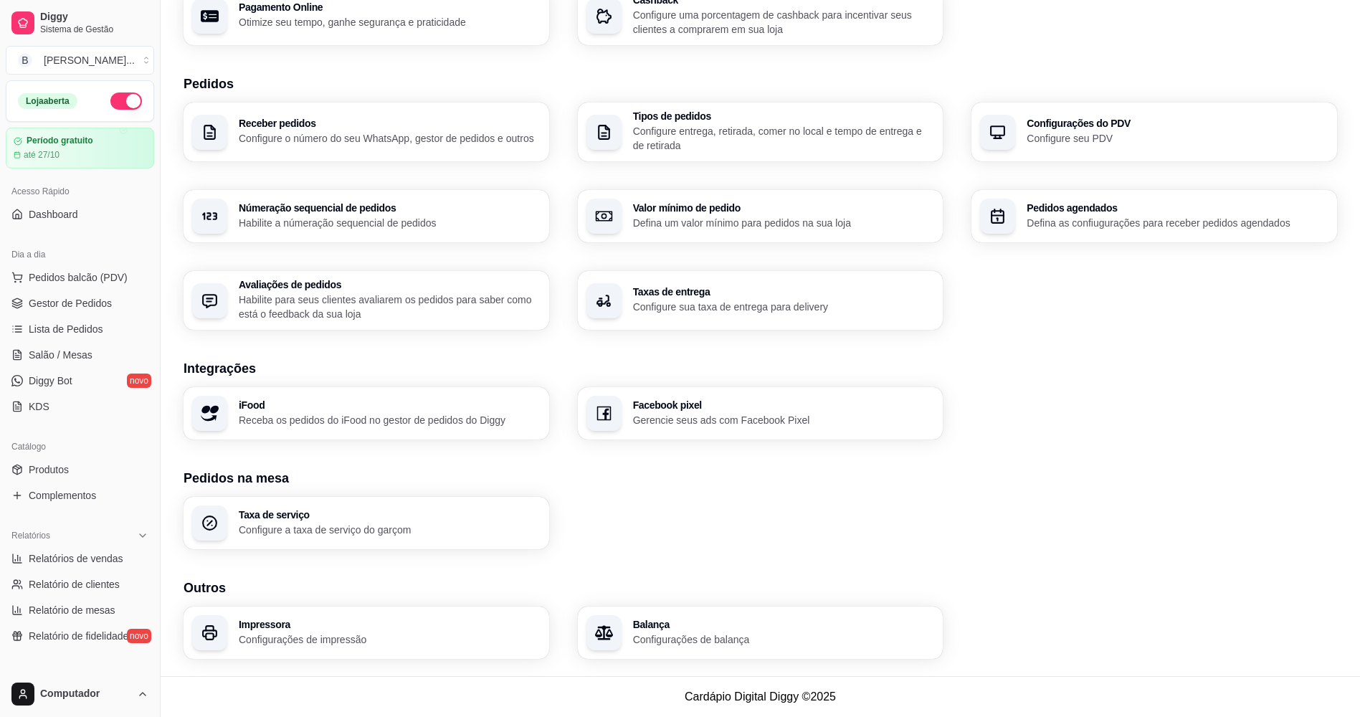
click at [734, 308] on p "Configure sua taxa de entrega para delivery" at bounding box center [784, 307] width 302 height 14
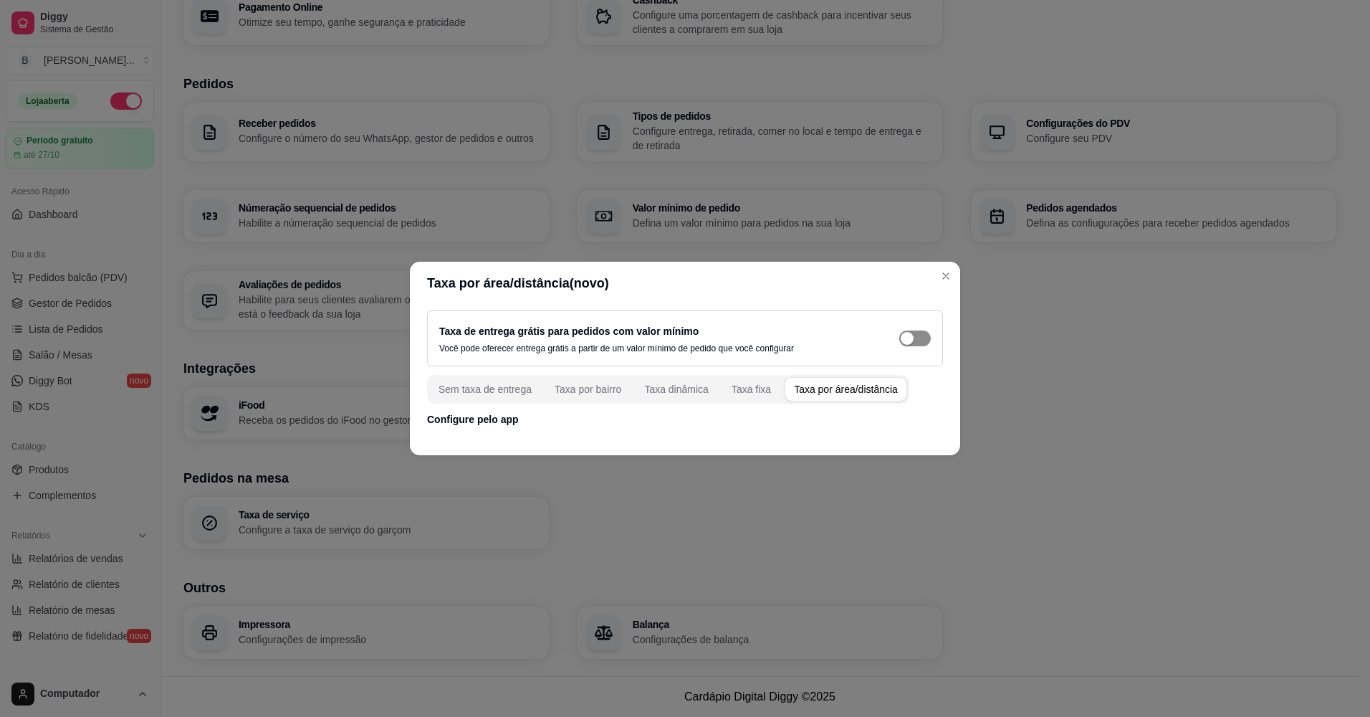
click at [917, 339] on span "button" at bounding box center [916, 338] width 32 height 16
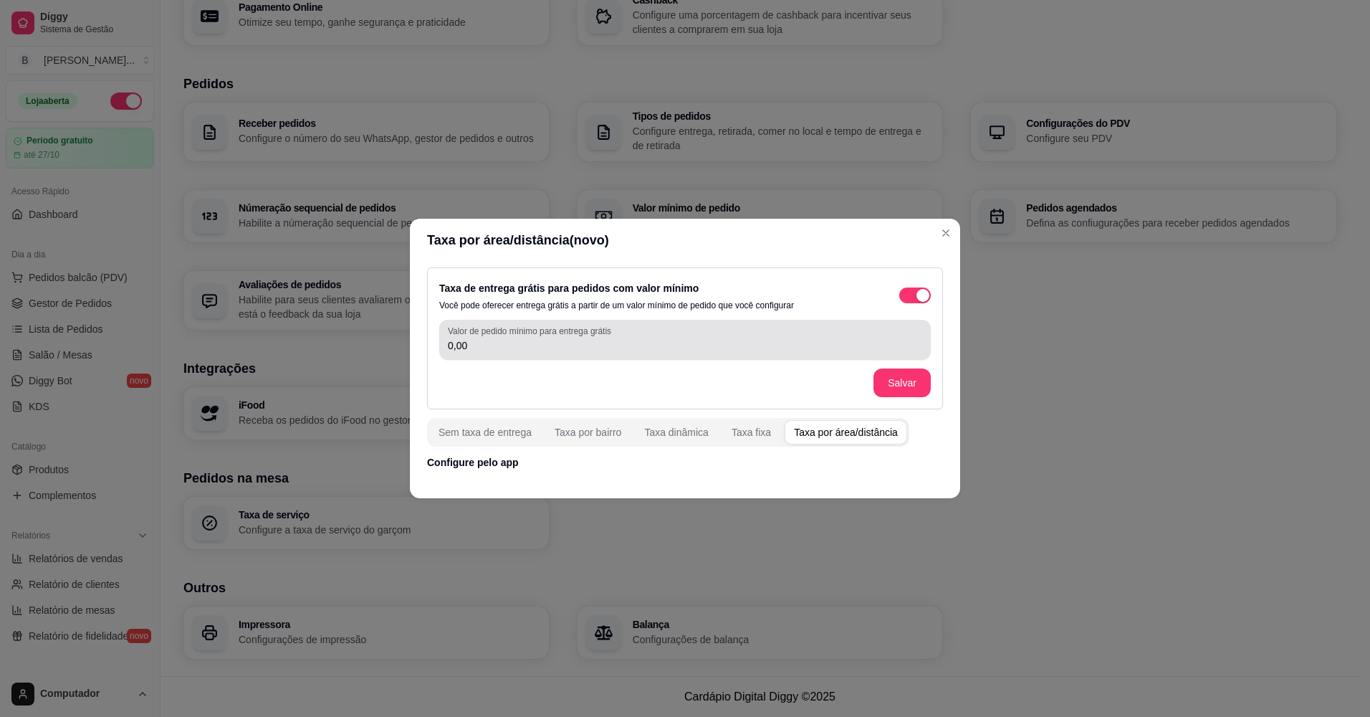
click at [702, 345] on input "0,00" at bounding box center [685, 345] width 475 height 14
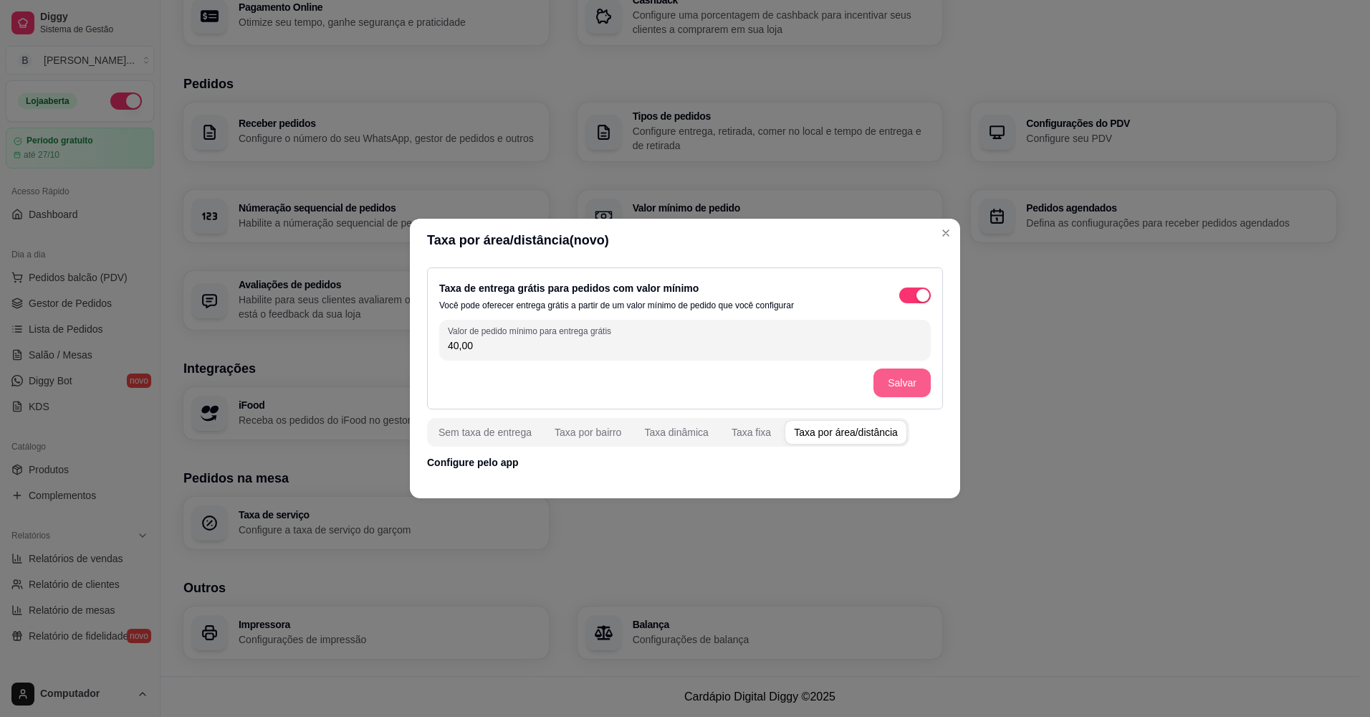
type input "40,00"
click at [915, 382] on button "Salvar" at bounding box center [902, 382] width 57 height 29
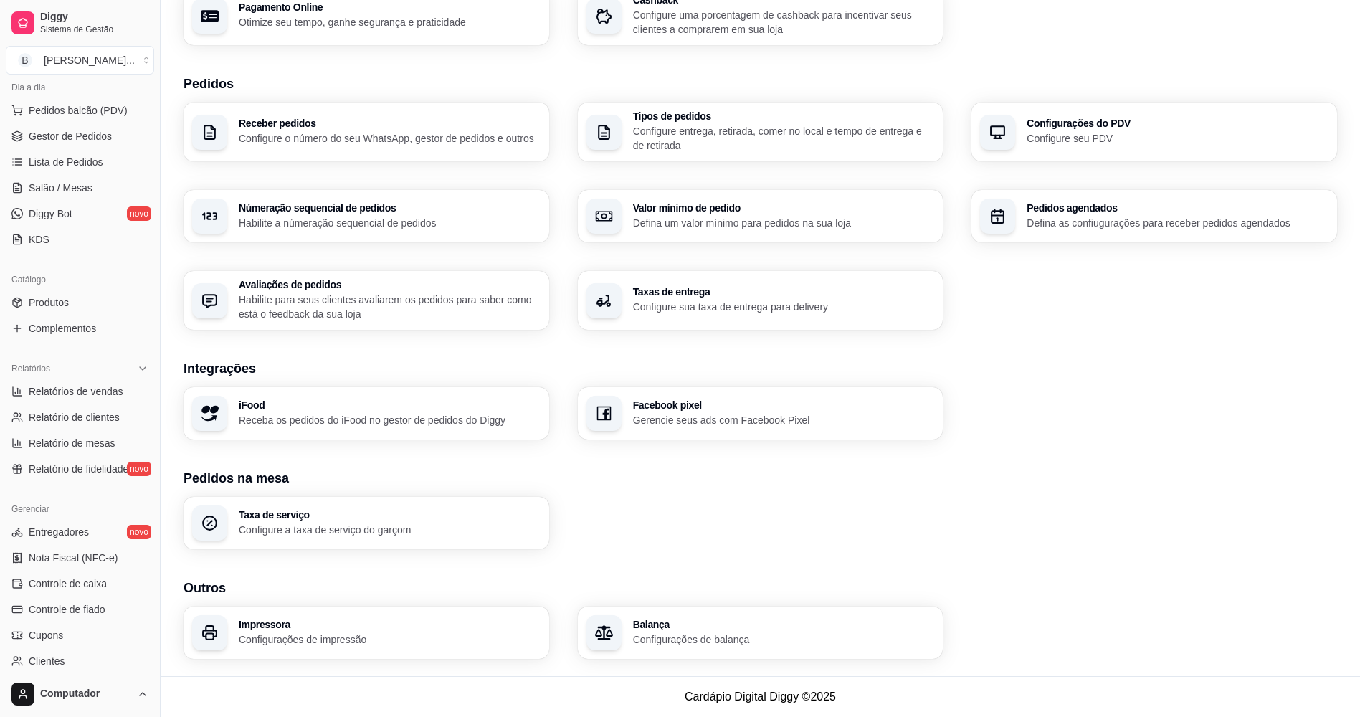
scroll to position [168, 0]
click at [52, 464] on span "Entregadores" at bounding box center [59, 531] width 60 height 14
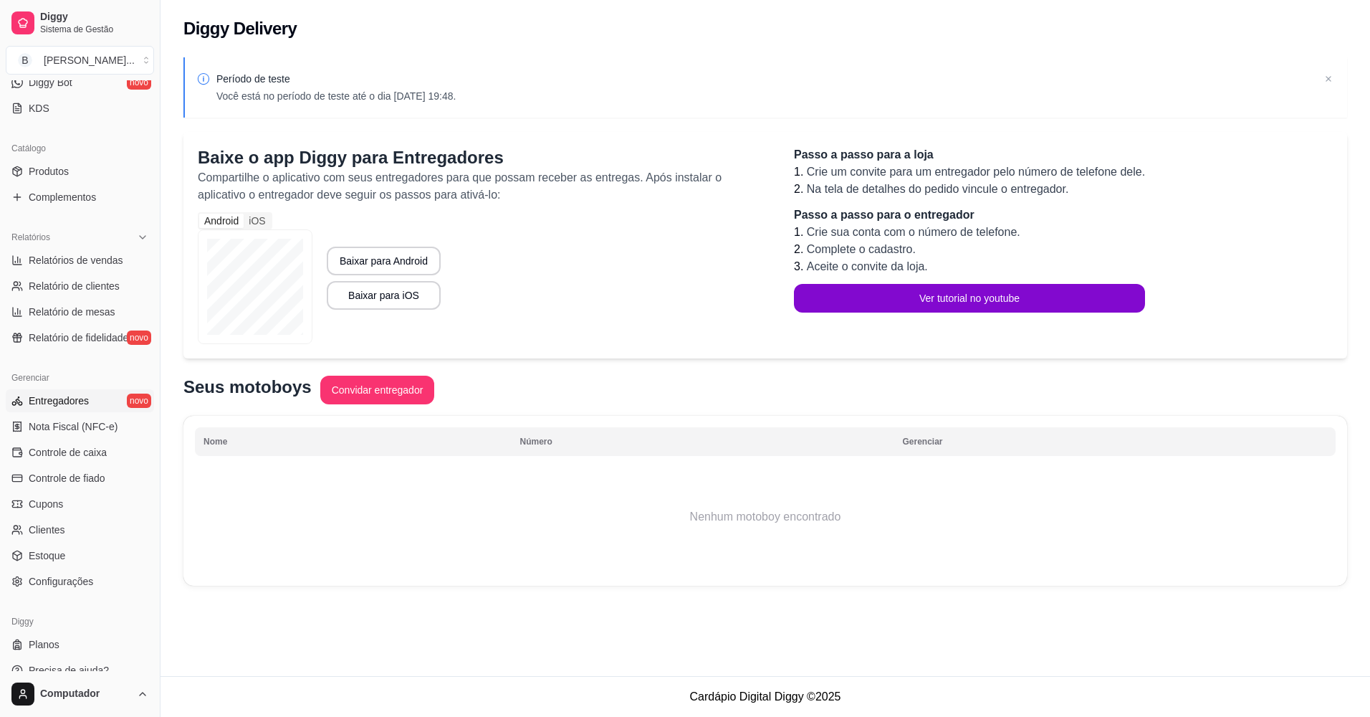
scroll to position [300, 0]
click at [70, 464] on link "Clientes" at bounding box center [80, 528] width 148 height 23
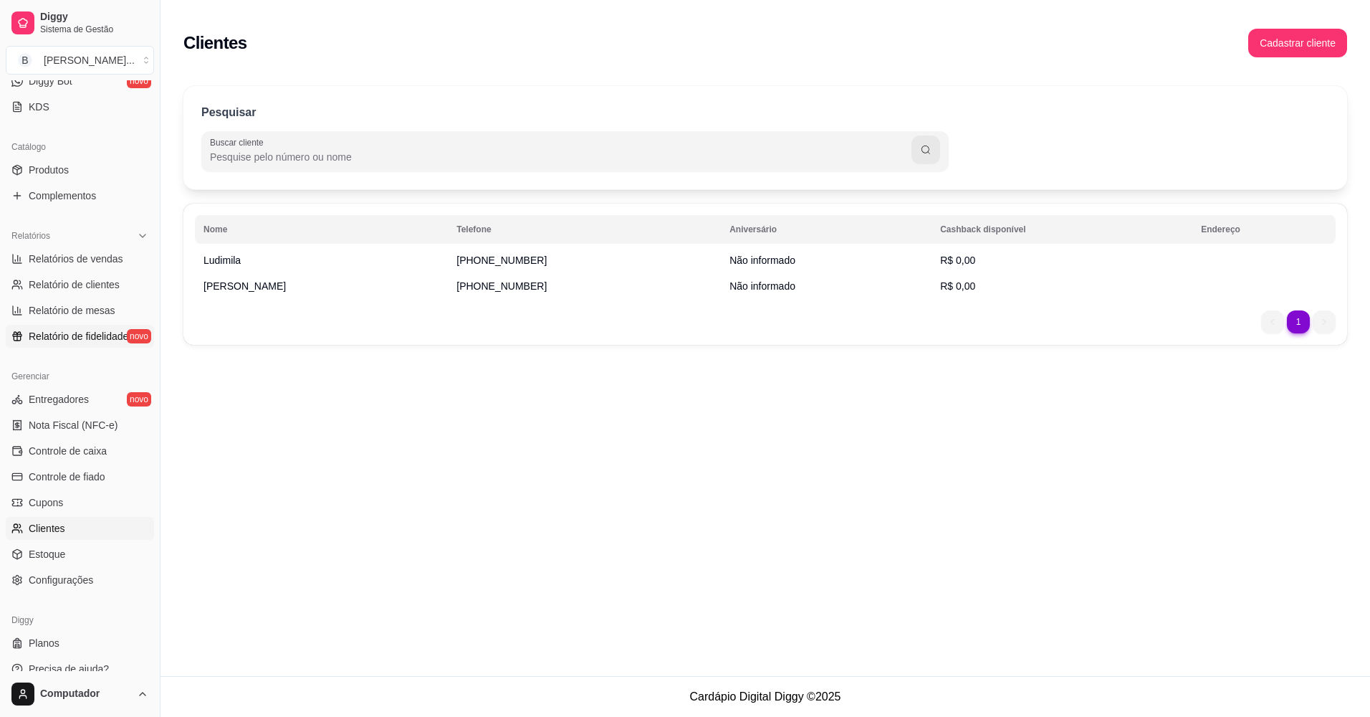
click at [87, 338] on span "Relatório de fidelidade" at bounding box center [79, 336] width 100 height 14
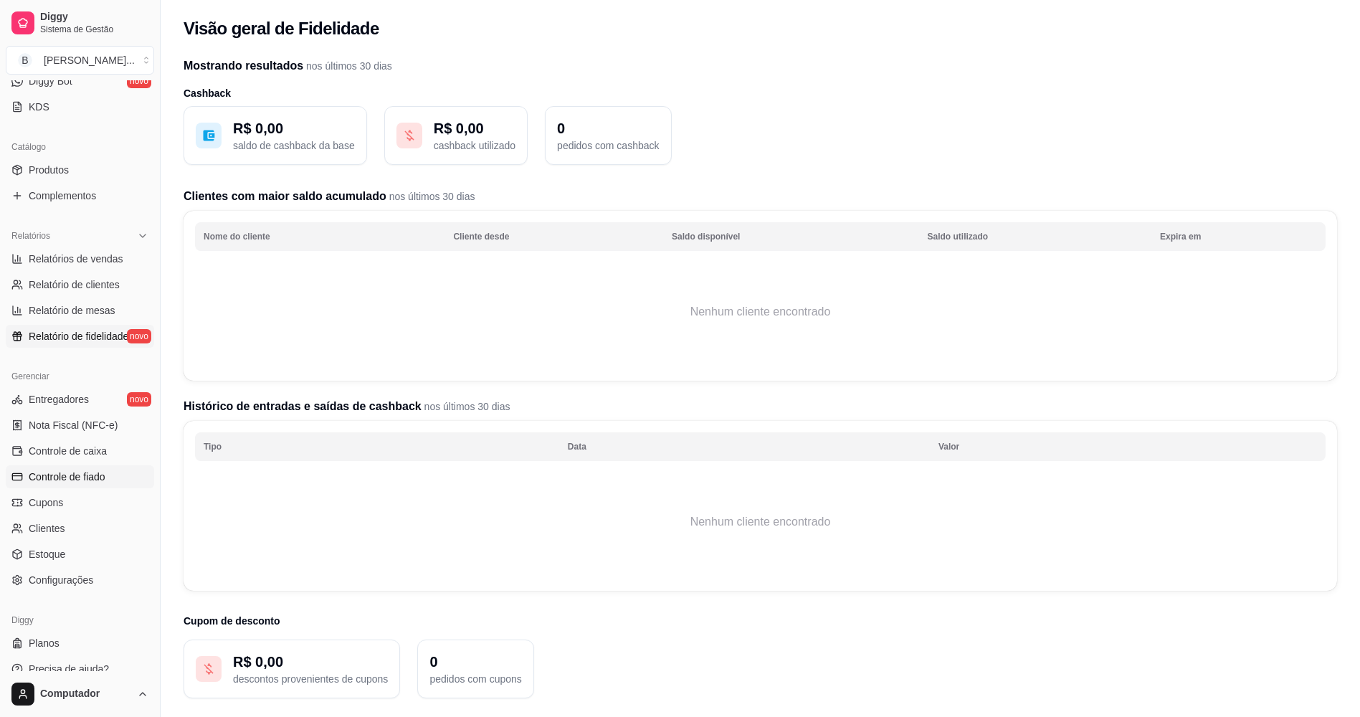
click at [88, 464] on span "Controle de fiado" at bounding box center [67, 476] width 77 height 14
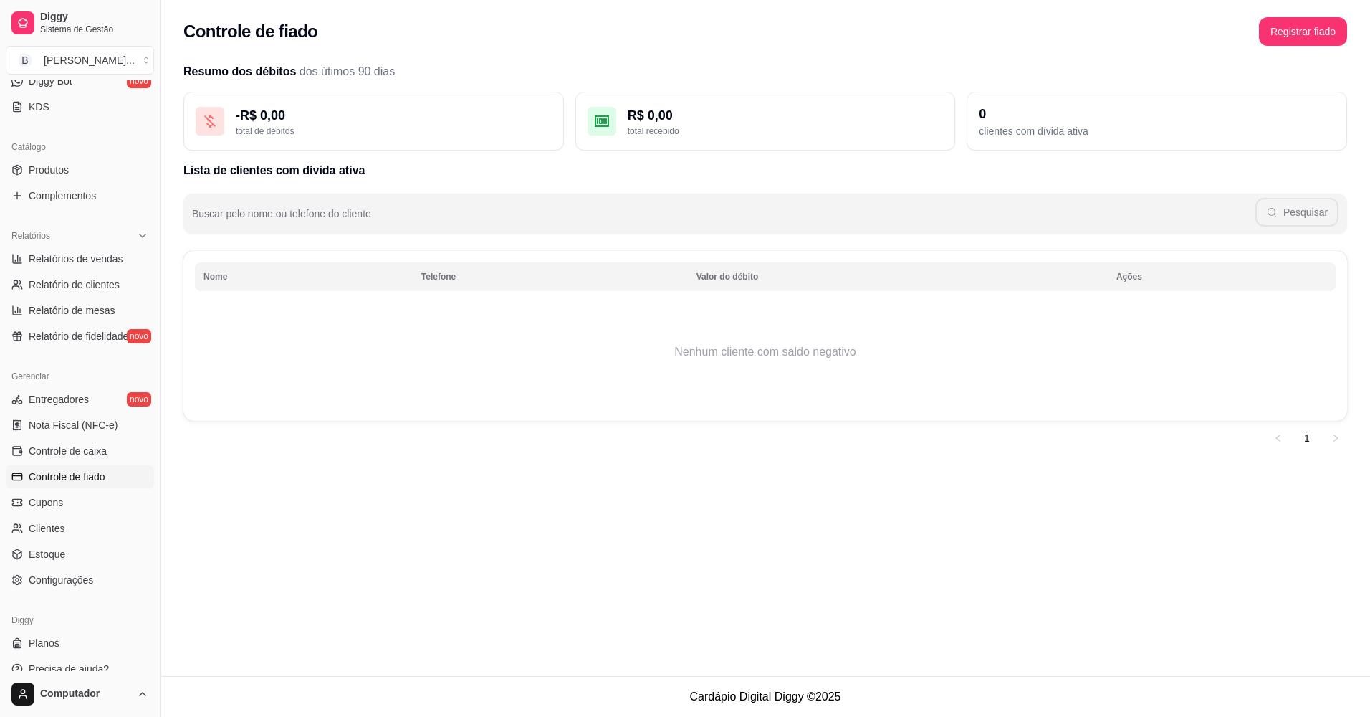
drag, startPoint x: 156, startPoint y: 318, endPoint x: 156, endPoint y: 339, distance: 21.5
click at [156, 339] on button "Toggle Sidebar" at bounding box center [159, 358] width 11 height 717
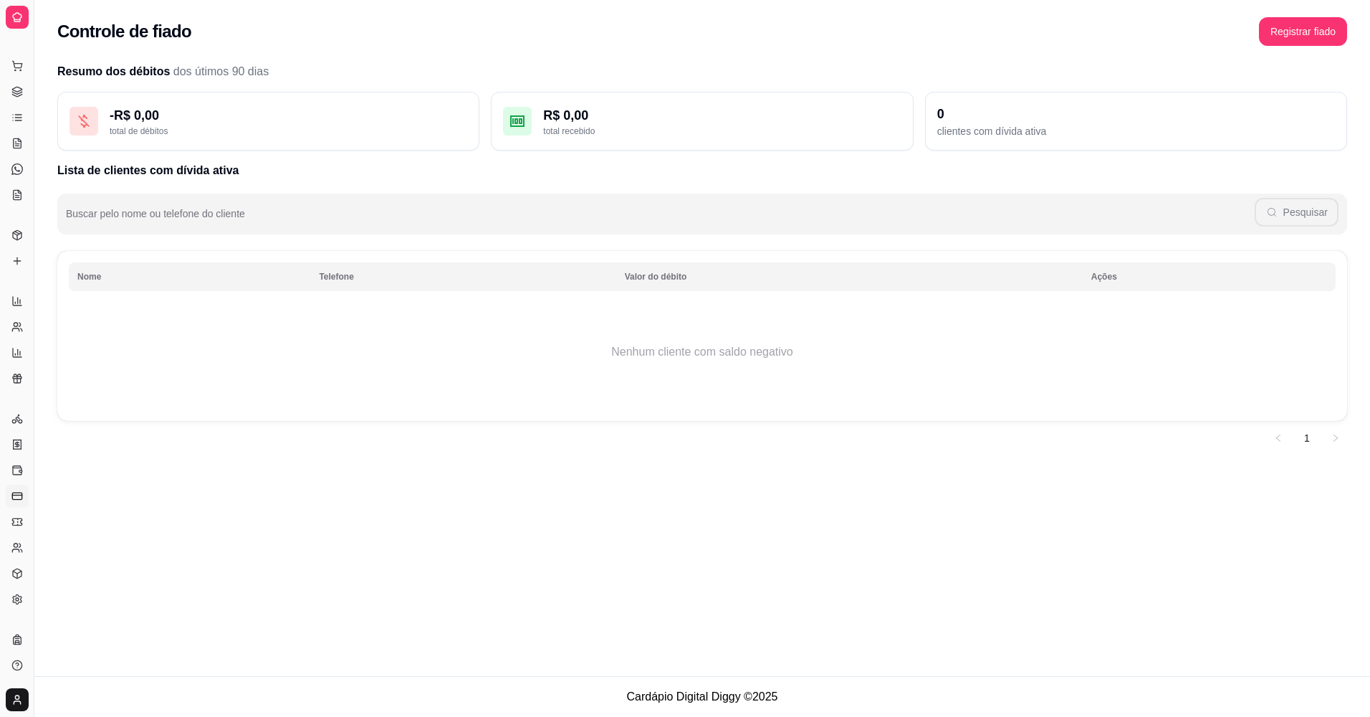
scroll to position [26, 0]
drag, startPoint x: 34, startPoint y: 295, endPoint x: 62, endPoint y: 308, distance: 31.7
click at [62, 308] on div "Diggy Sistema de Gestão B Bella Pizzari ... Loja aberta Período gratuito até 27…" at bounding box center [685, 358] width 1370 height 717
drag, startPoint x: 33, startPoint y: 307, endPoint x: 90, endPoint y: 320, distance: 58.8
click at [90, 321] on div "Diggy Sistema de Gestão B Bella Pizzari ... Loja aberta Período gratuito até 27…" at bounding box center [685, 358] width 1370 height 717
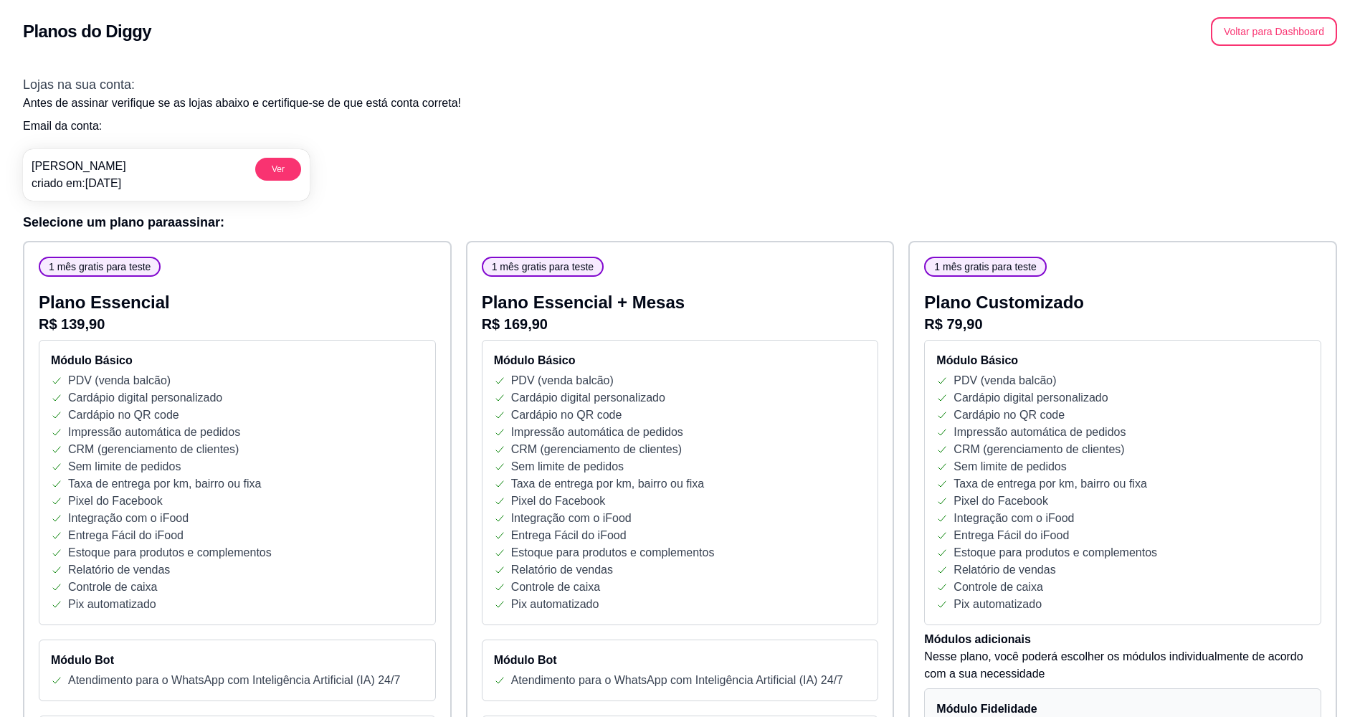
scroll to position [72, 0]
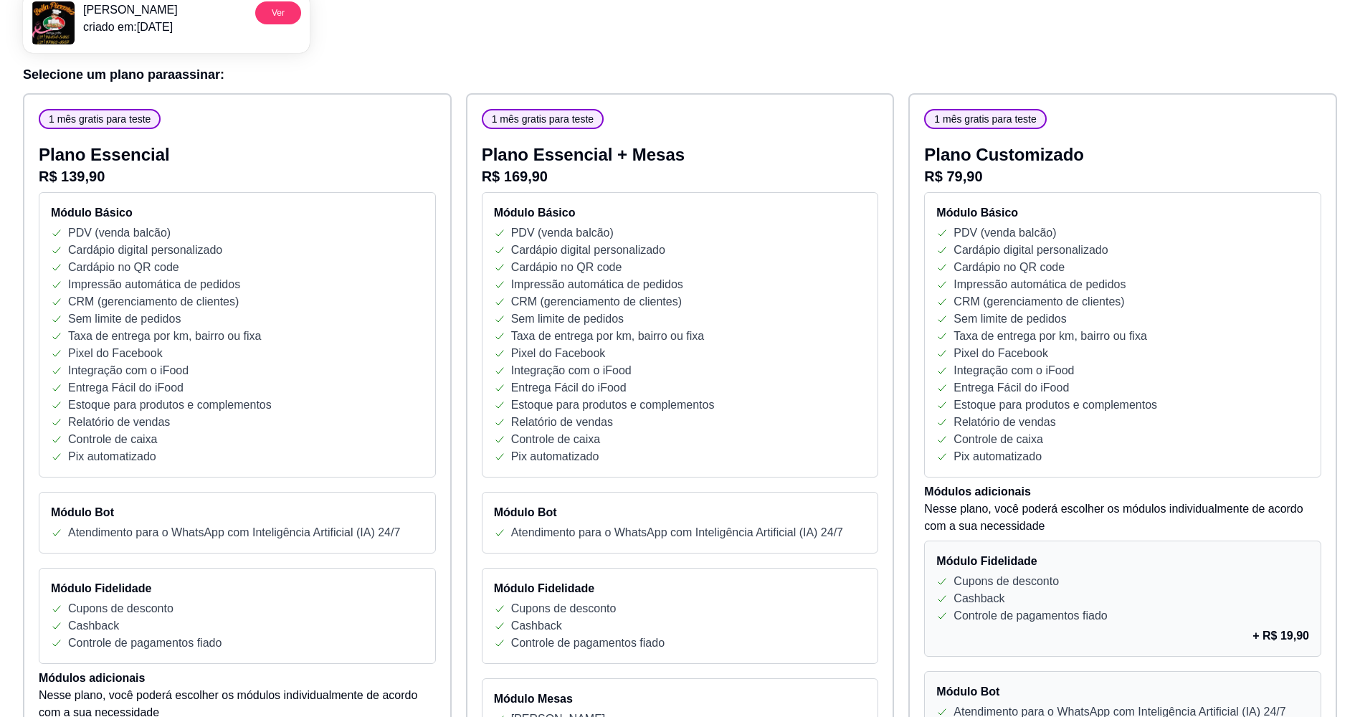
scroll to position [228, 0]
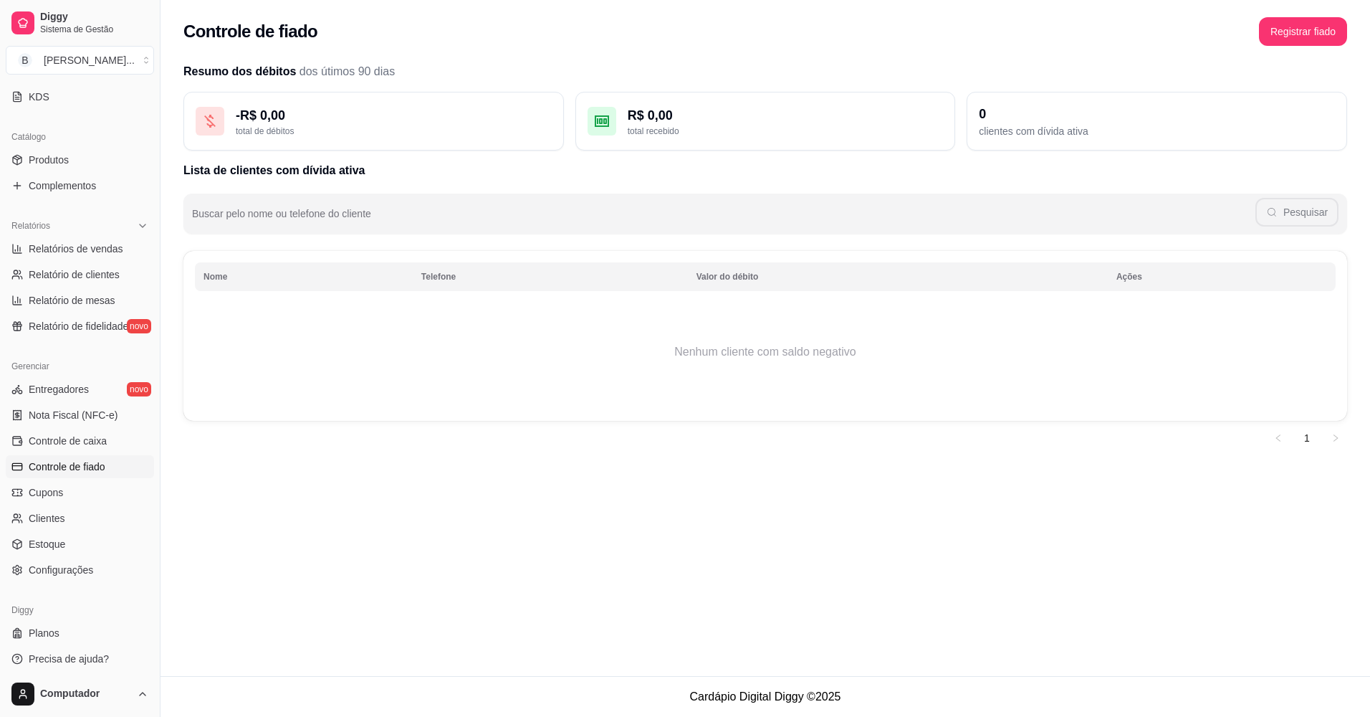
scroll to position [315, 0]
click at [38, 561] on span "Configurações" at bounding box center [61, 565] width 65 height 14
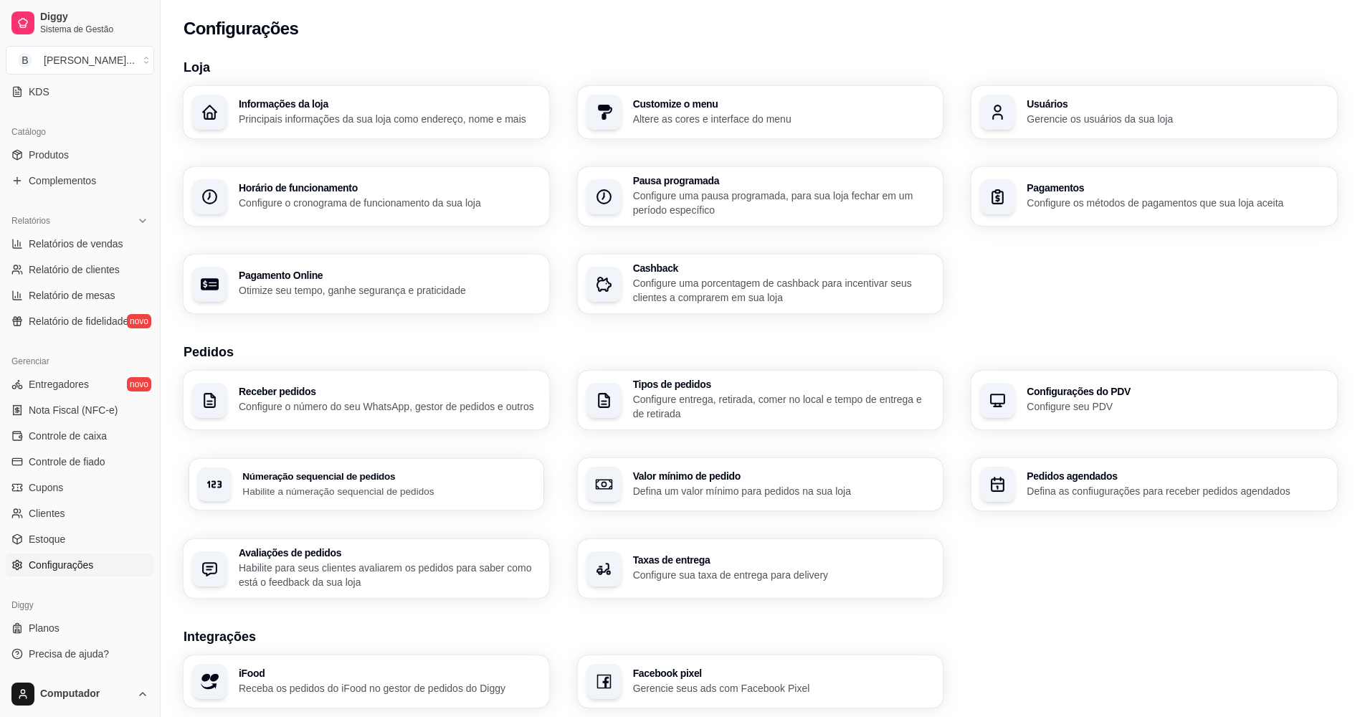
click at [293, 491] on p "Habilite a númeração sequencial de pedidos" at bounding box center [388, 491] width 292 height 14
click at [1125, 194] on div "Pagamentos Configure os métodos de pagamentos que sua loja aceita" at bounding box center [1177, 196] width 292 height 27
click at [383, 276] on h3 "Pagamento Online" at bounding box center [388, 276] width 292 height 10
select select "4.98"
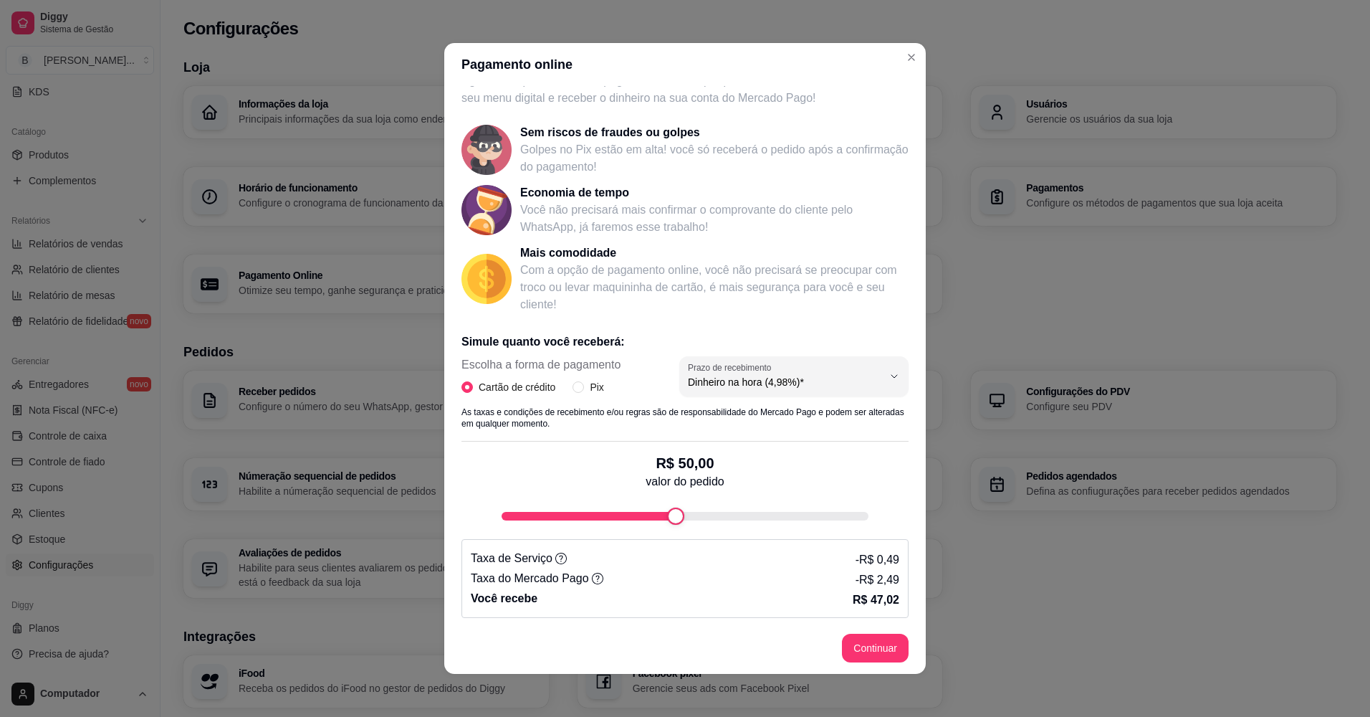
scroll to position [41, 0]
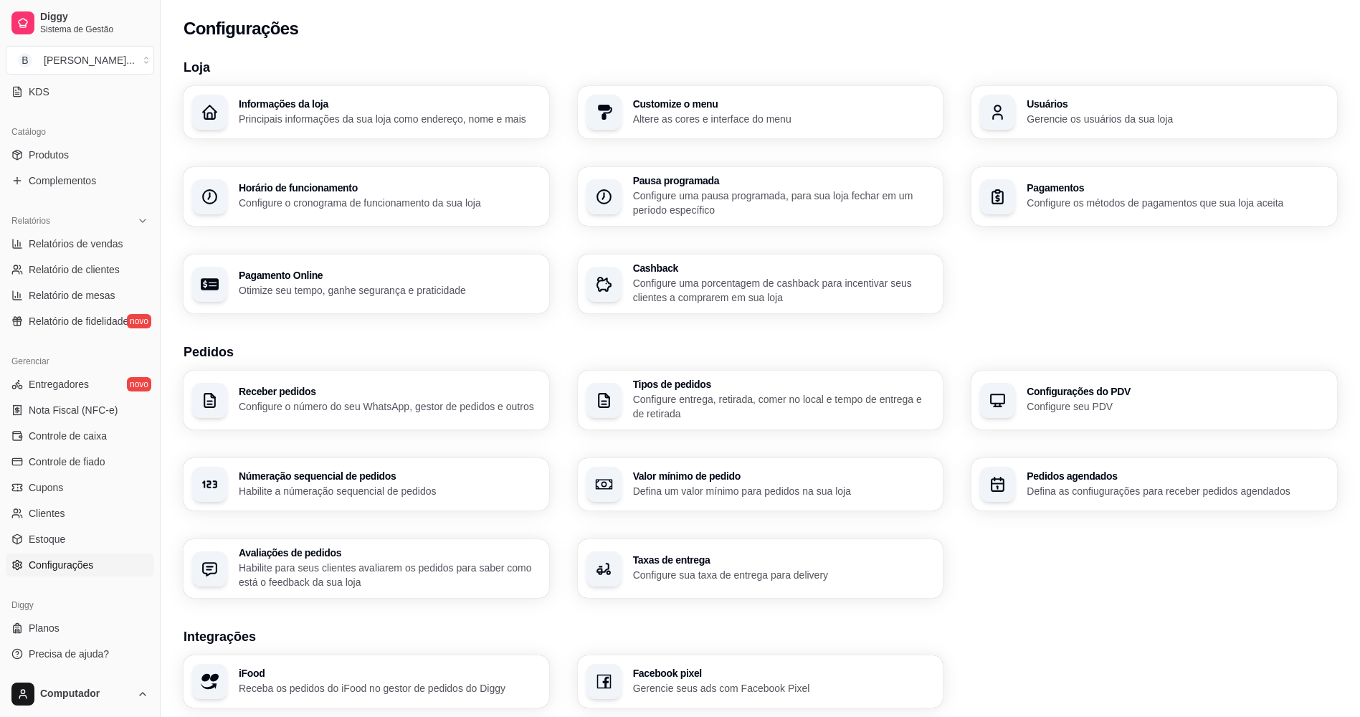
click at [378, 124] on p "Principais informações da sua loja como endereço, nome e mais" at bounding box center [390, 119] width 302 height 14
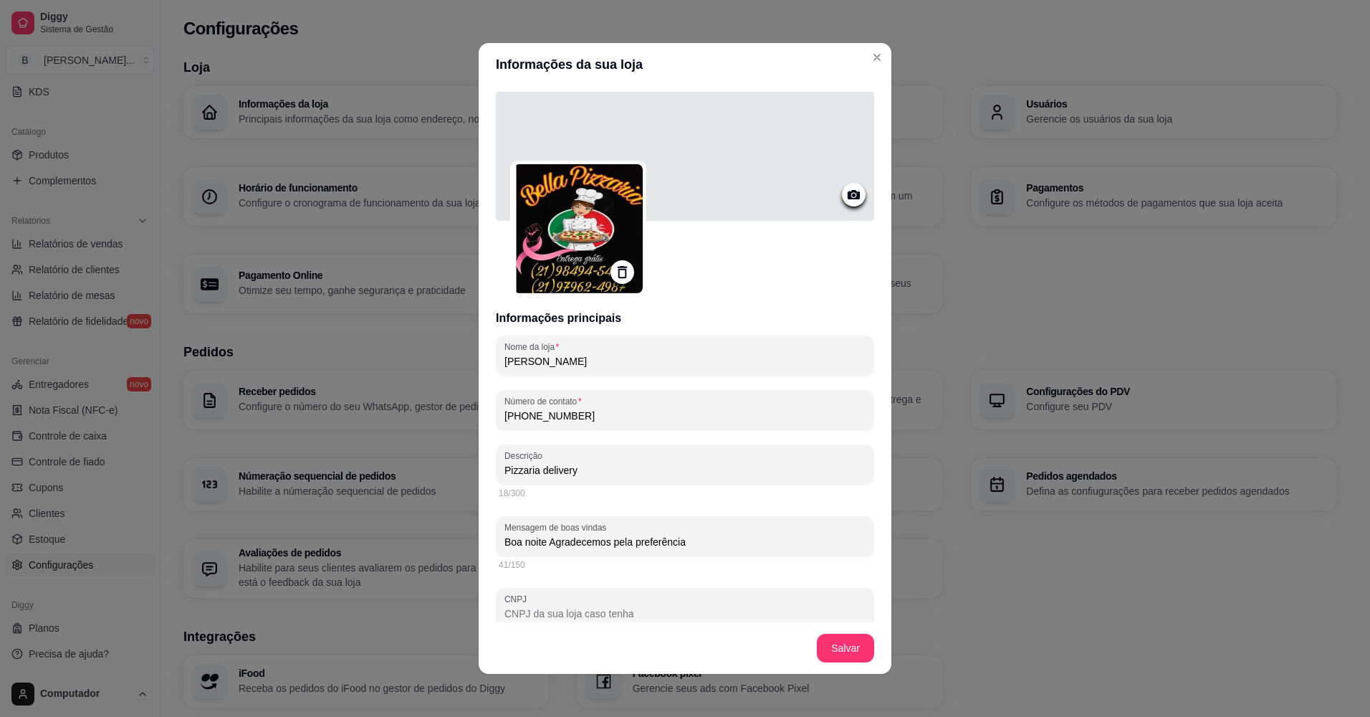
click at [848, 194] on icon at bounding box center [854, 194] width 12 height 9
click at [846, 197] on icon at bounding box center [854, 194] width 16 height 16
click at [559, 214] on img at bounding box center [578, 228] width 129 height 129
click at [846, 194] on icon at bounding box center [854, 194] width 16 height 16
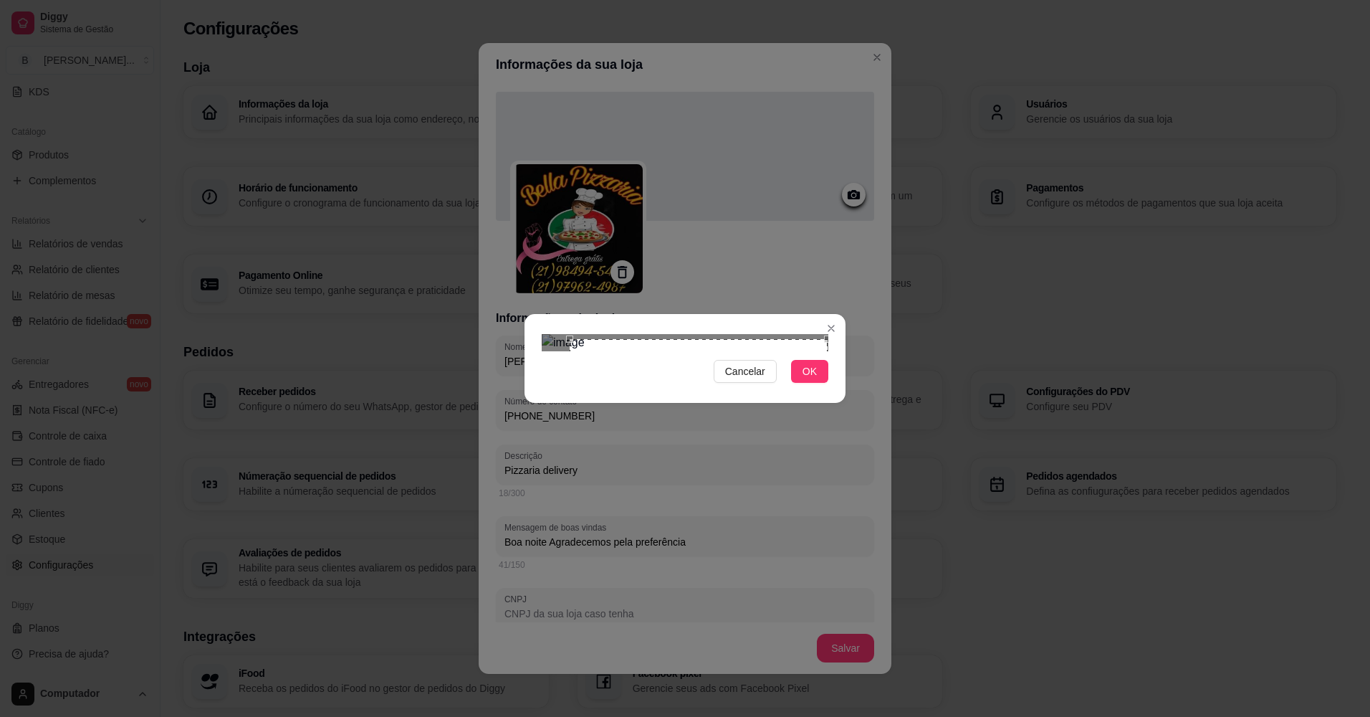
click at [728, 339] on div "Use the arrow keys to move the crop selection area" at bounding box center [699, 382] width 258 height 86
click at [526, 328] on div "Cancelar OK" at bounding box center [685, 358] width 321 height 60
click at [665, 362] on div "Use the arrow keys to move the crop selection area" at bounding box center [685, 409] width 286 height 95
click at [707, 362] on div "Use the arrow keys to move the crop selection area" at bounding box center [686, 409] width 286 height 95
click at [686, 345] on div "Use the arrow keys to move the crop selection area" at bounding box center [686, 392] width 286 height 95
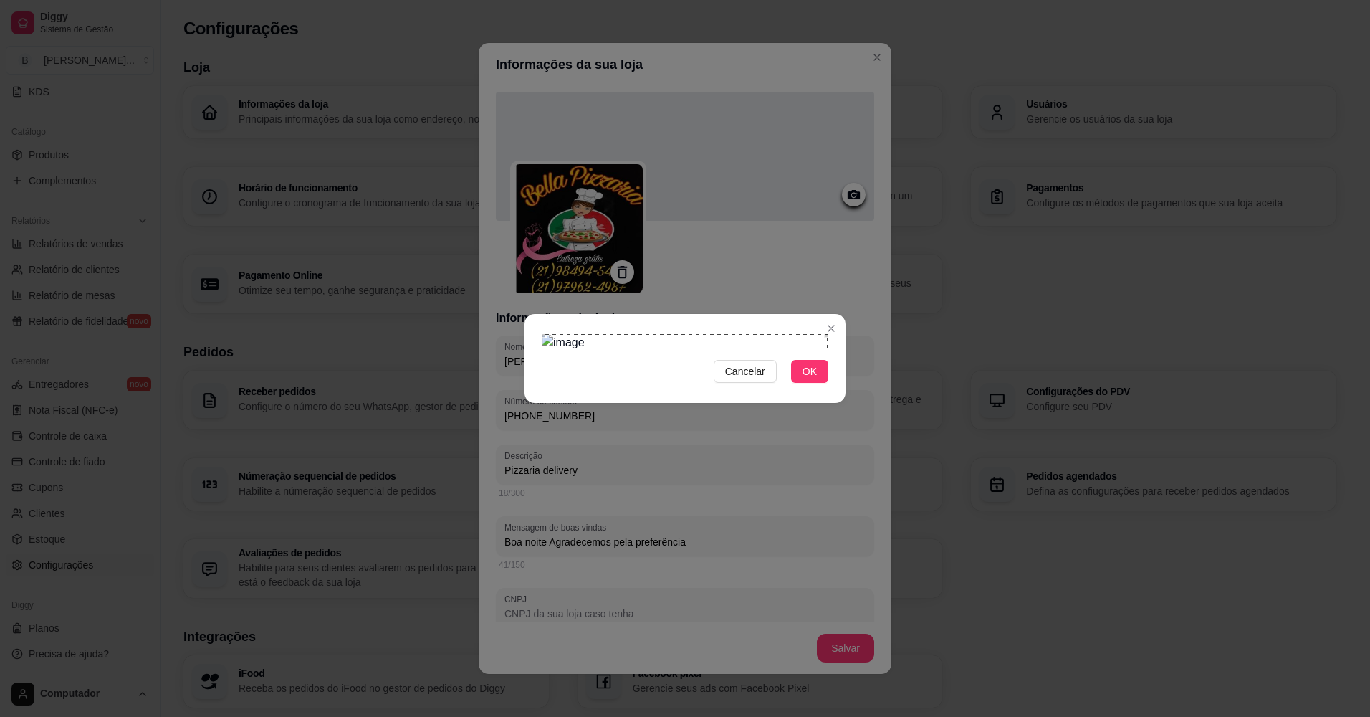
click at [684, 334] on div "Use the arrow keys to move the crop selection area" at bounding box center [685, 381] width 286 height 95
click at [801, 383] on button "OK" at bounding box center [809, 371] width 37 height 23
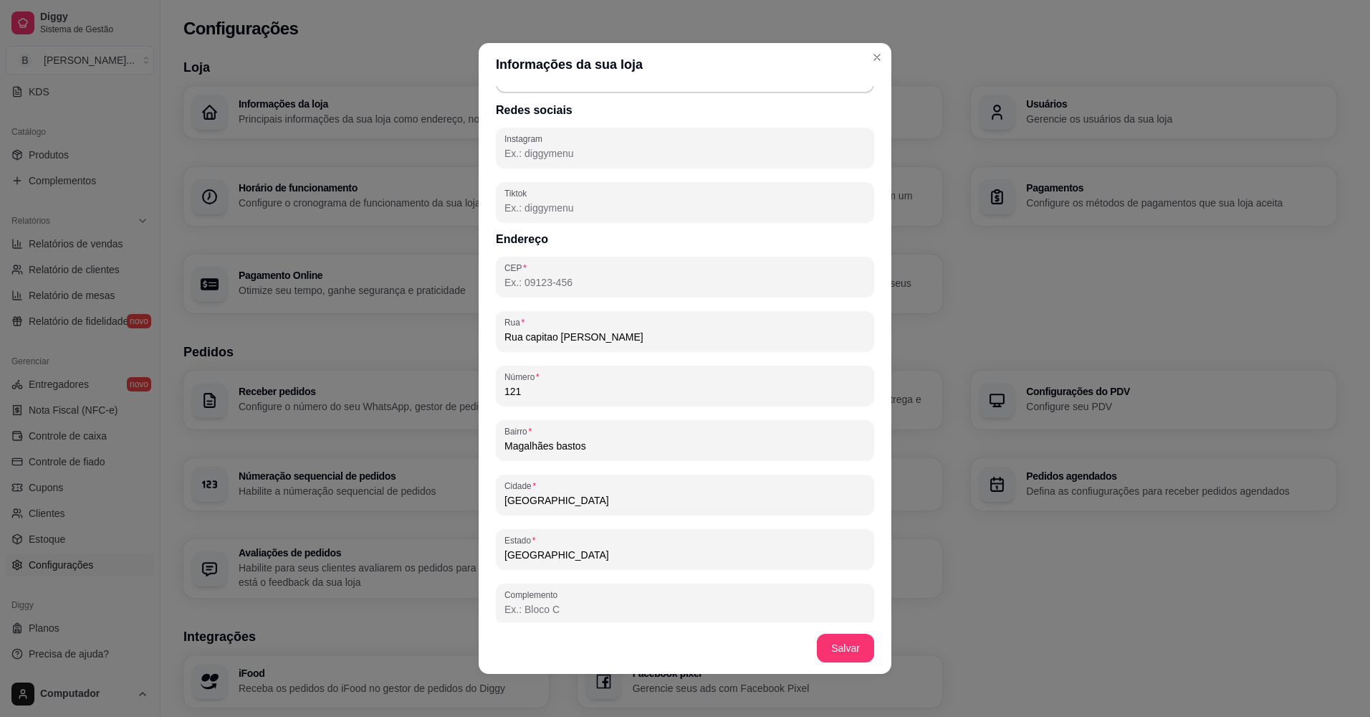
scroll to position [677, 0]
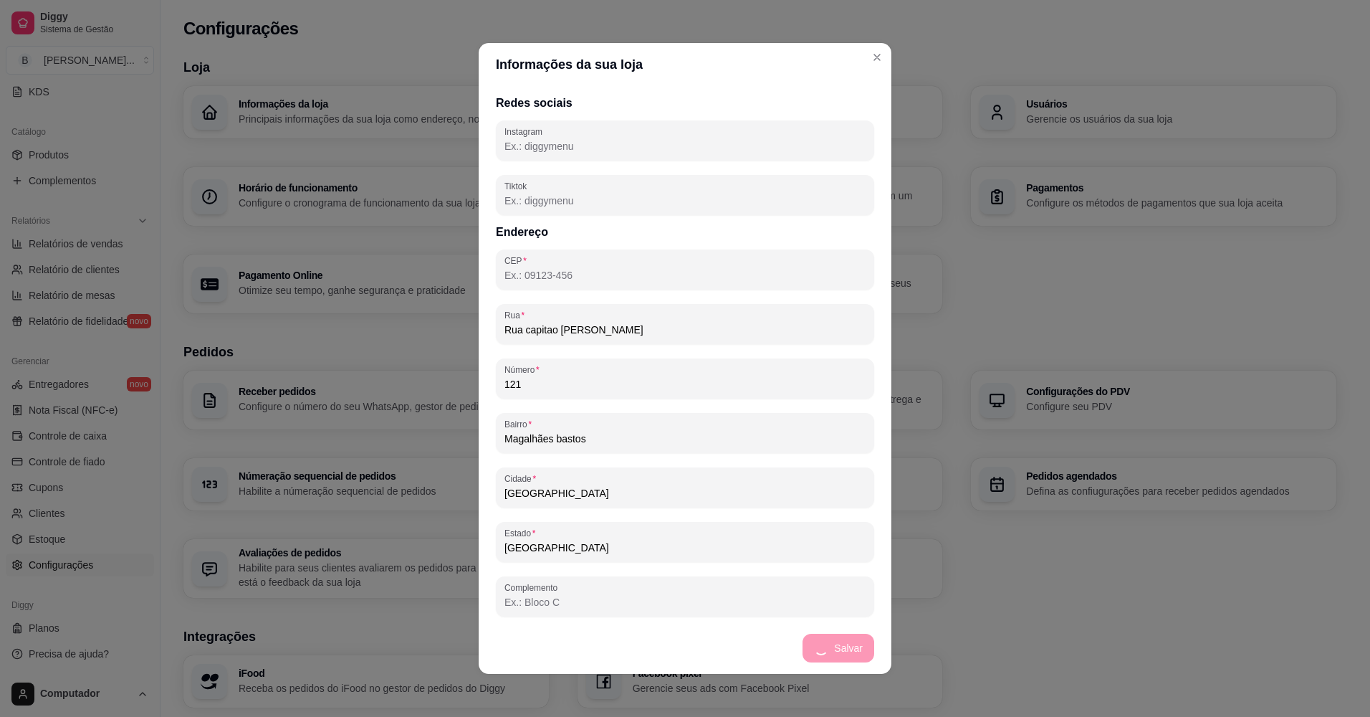
type input "Boa noite Agradecemos pela preferência"
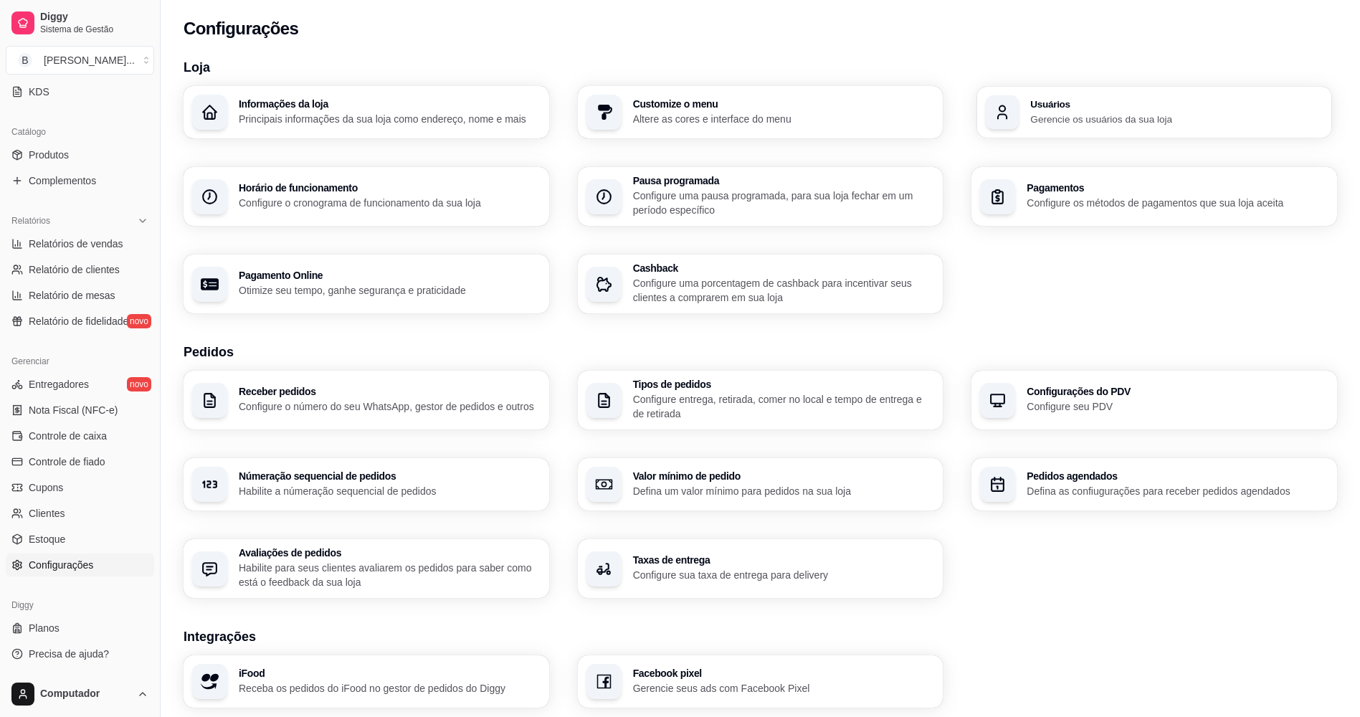
click at [1097, 119] on p "Gerencie os usuários da sua loja" at bounding box center [1177, 119] width 292 height 14
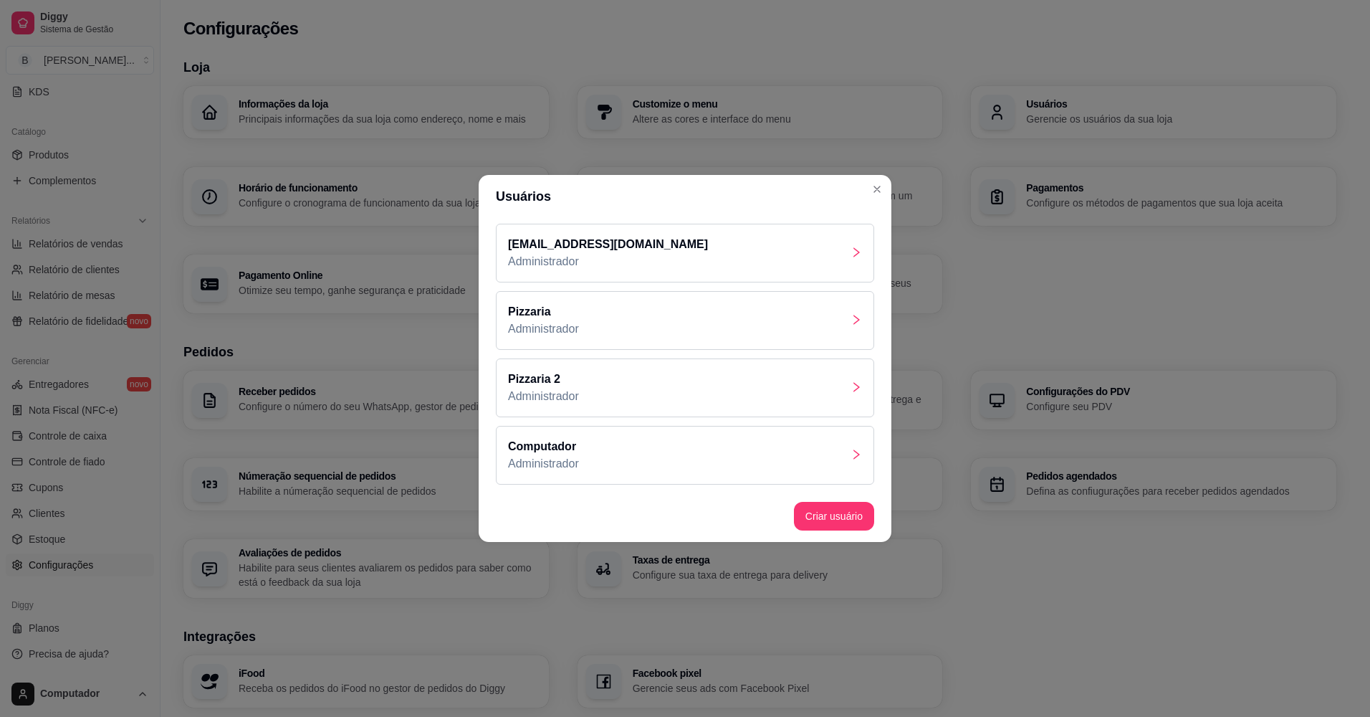
click at [856, 401] on div "Pizzaria 2 Administrador" at bounding box center [685, 387] width 378 height 59
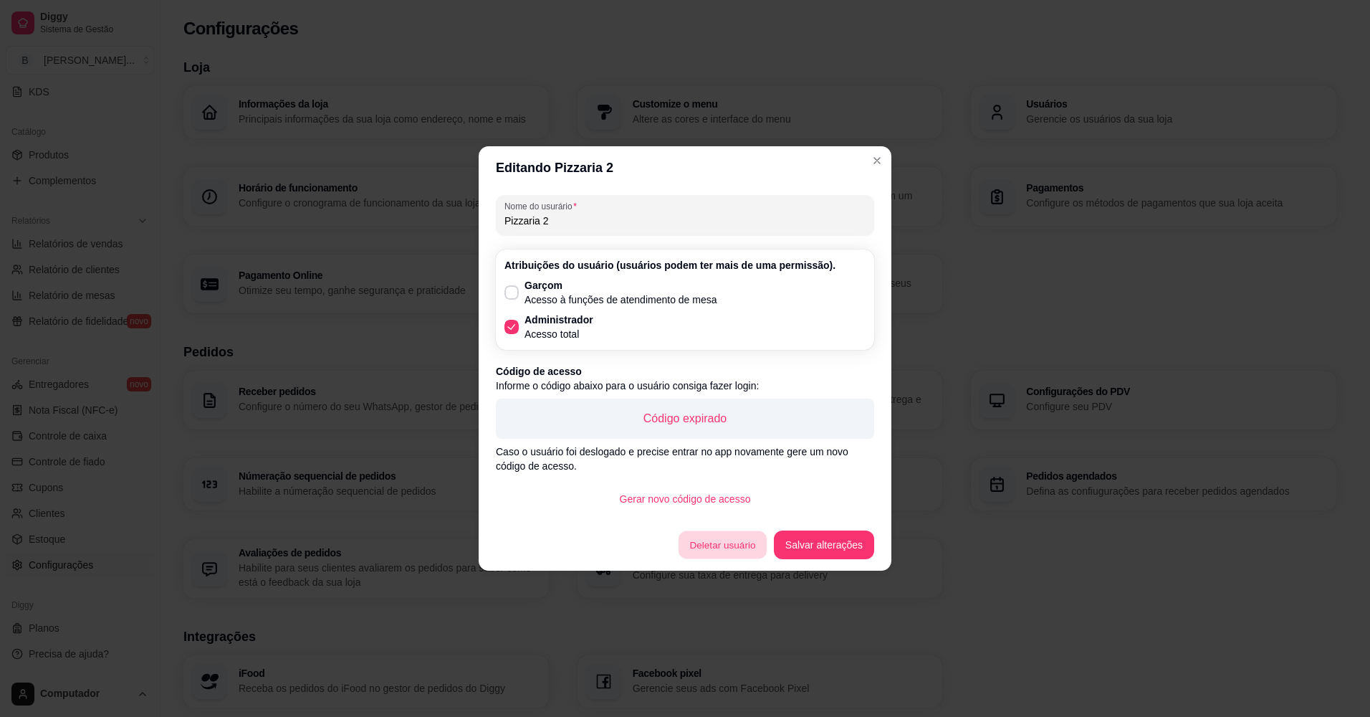
click at [702, 550] on button "Deletar usuário" at bounding box center [723, 545] width 88 height 28
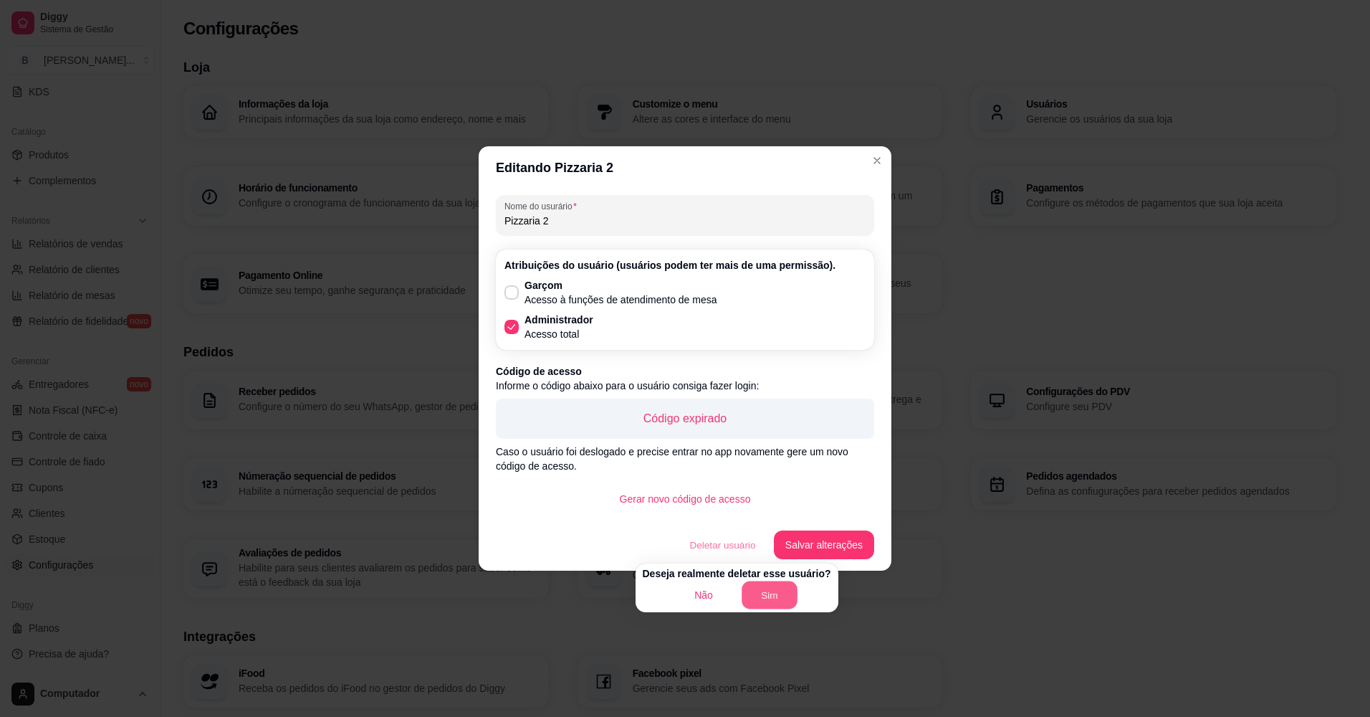
click at [783, 600] on button "Sim" at bounding box center [770, 595] width 56 height 28
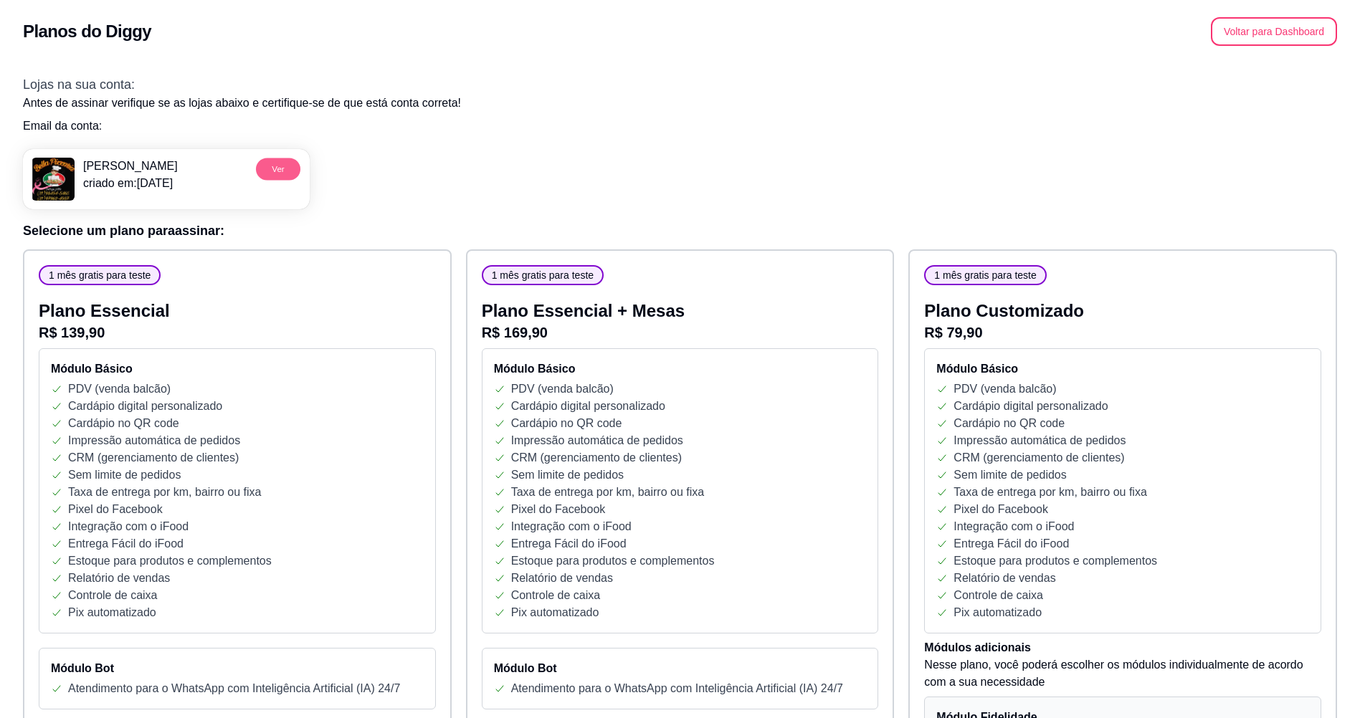
click at [271, 173] on button "Ver" at bounding box center [278, 169] width 44 height 22
click at [95, 176] on p "criado em: [DATE]" at bounding box center [130, 183] width 95 height 17
click at [69, 89] on h3 "Lojas na sua conta:" at bounding box center [680, 85] width 1314 height 20
click at [48, 89] on h3 "Lojas na sua conta:" at bounding box center [680, 85] width 1314 height 20
click at [1246, 40] on button "Voltar para Dashboard" at bounding box center [1274, 32] width 123 height 28
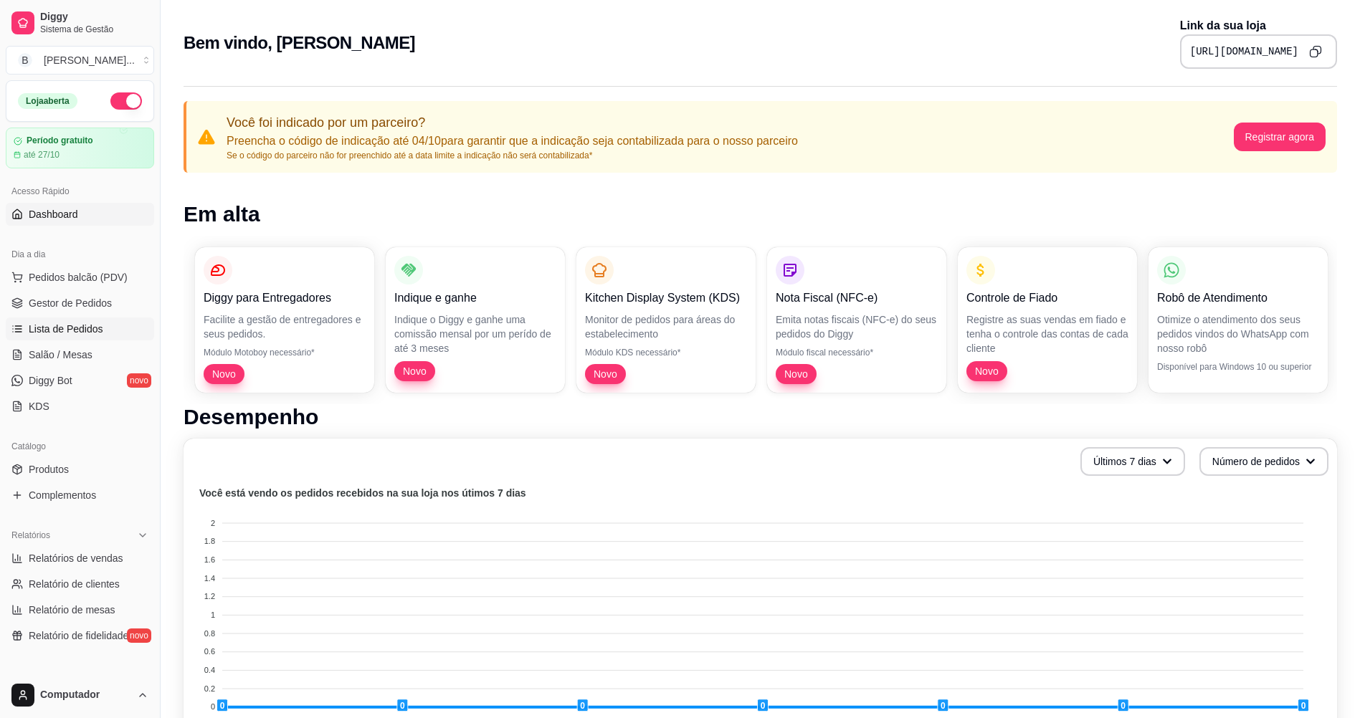
click at [77, 325] on span "Lista de Pedidos" at bounding box center [66, 329] width 75 height 14
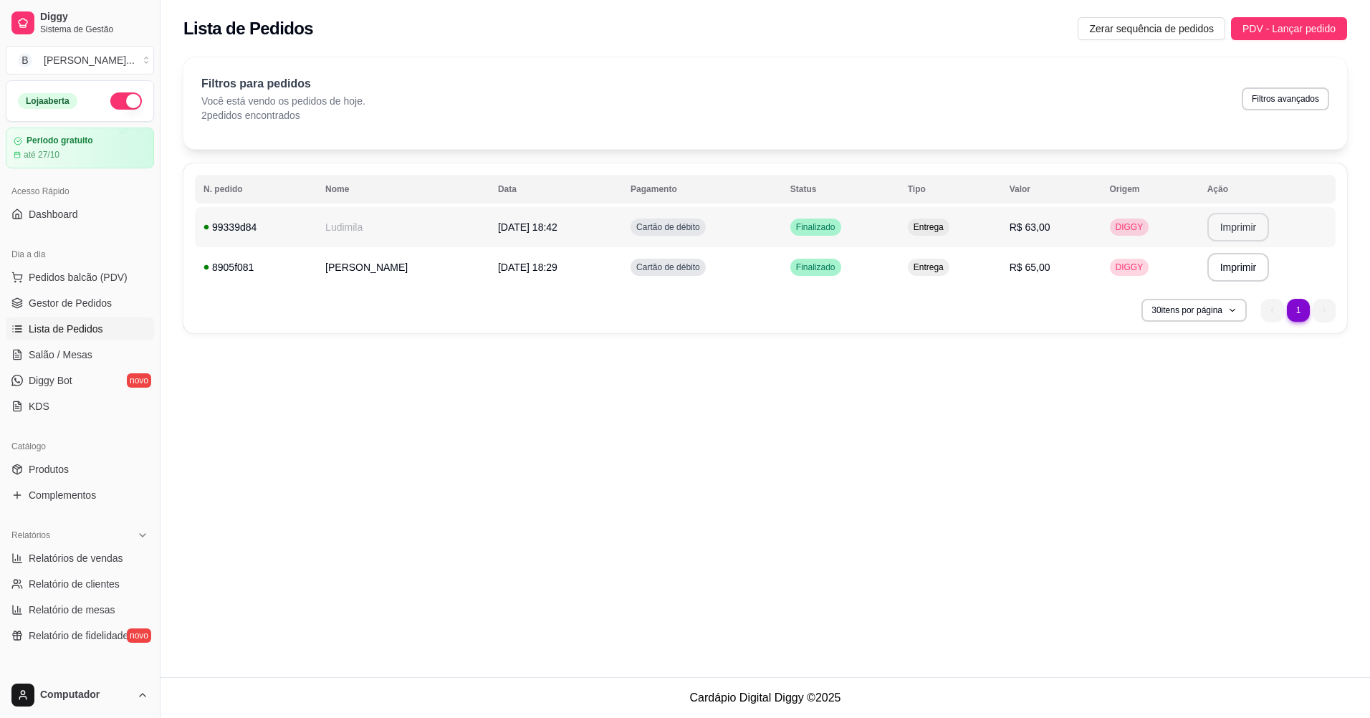
click at [1214, 225] on button "Imprimir" at bounding box center [1239, 227] width 62 height 29
click at [65, 30] on span "Sistema de Gestão" at bounding box center [94, 29] width 108 height 11
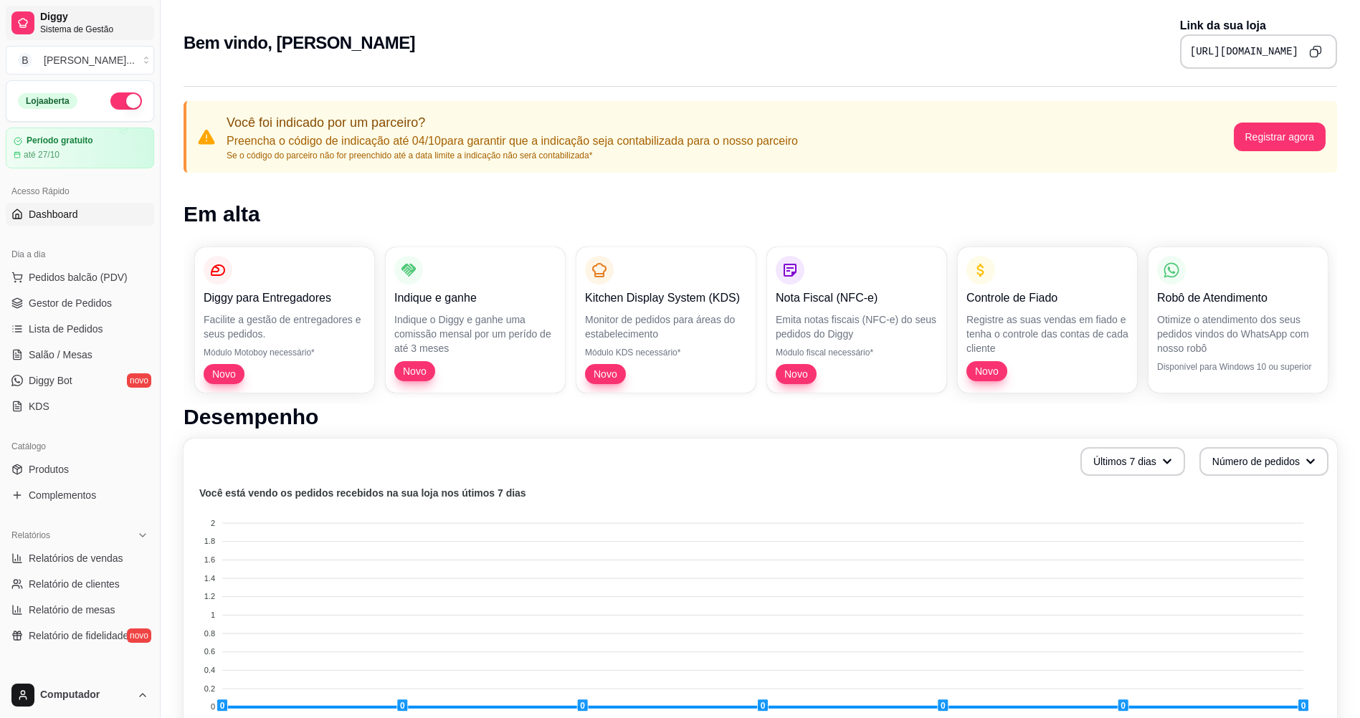
click at [22, 32] on div at bounding box center [22, 22] width 23 height 23
click at [44, 62] on div "Bella Pizzari ..." at bounding box center [89, 60] width 91 height 14
click at [53, 136] on div "Criar Catálogo" at bounding box center [83, 141] width 158 height 23
click at [140, 180] on div "Acesso Rápido" at bounding box center [80, 191] width 148 height 23
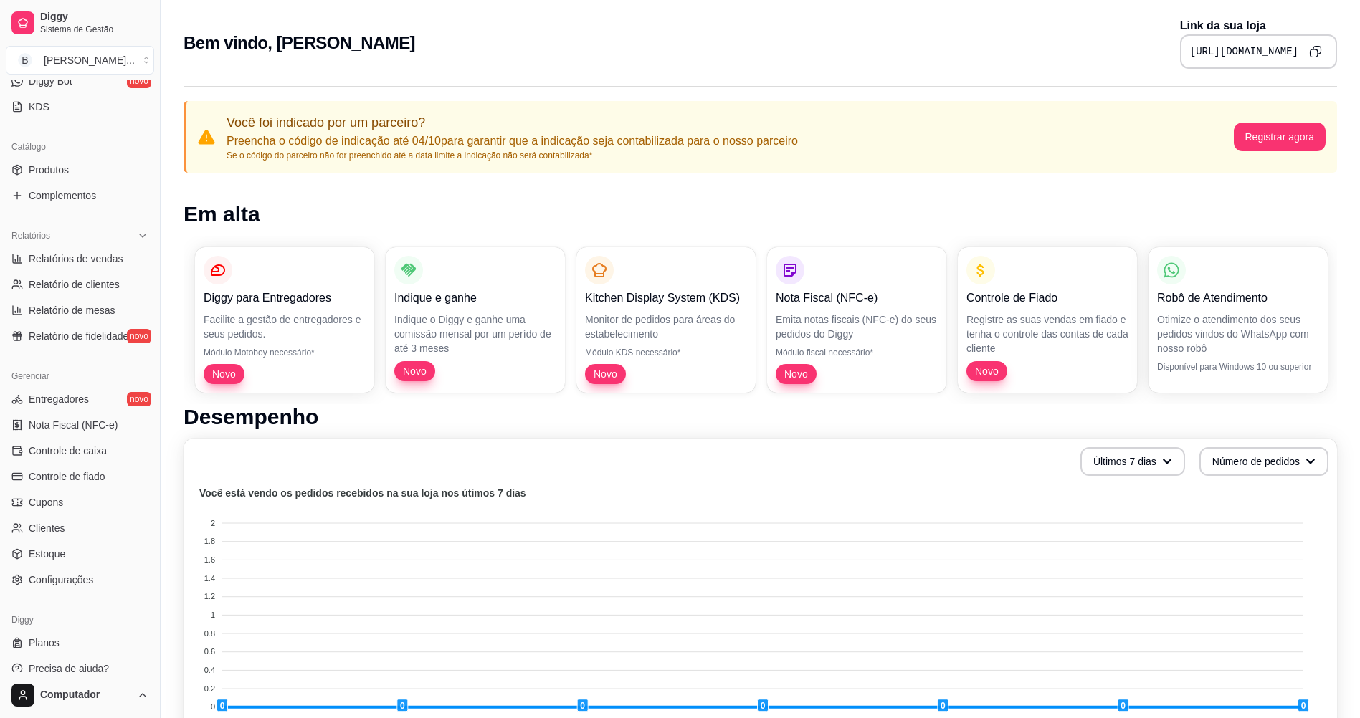
scroll to position [313, 0]
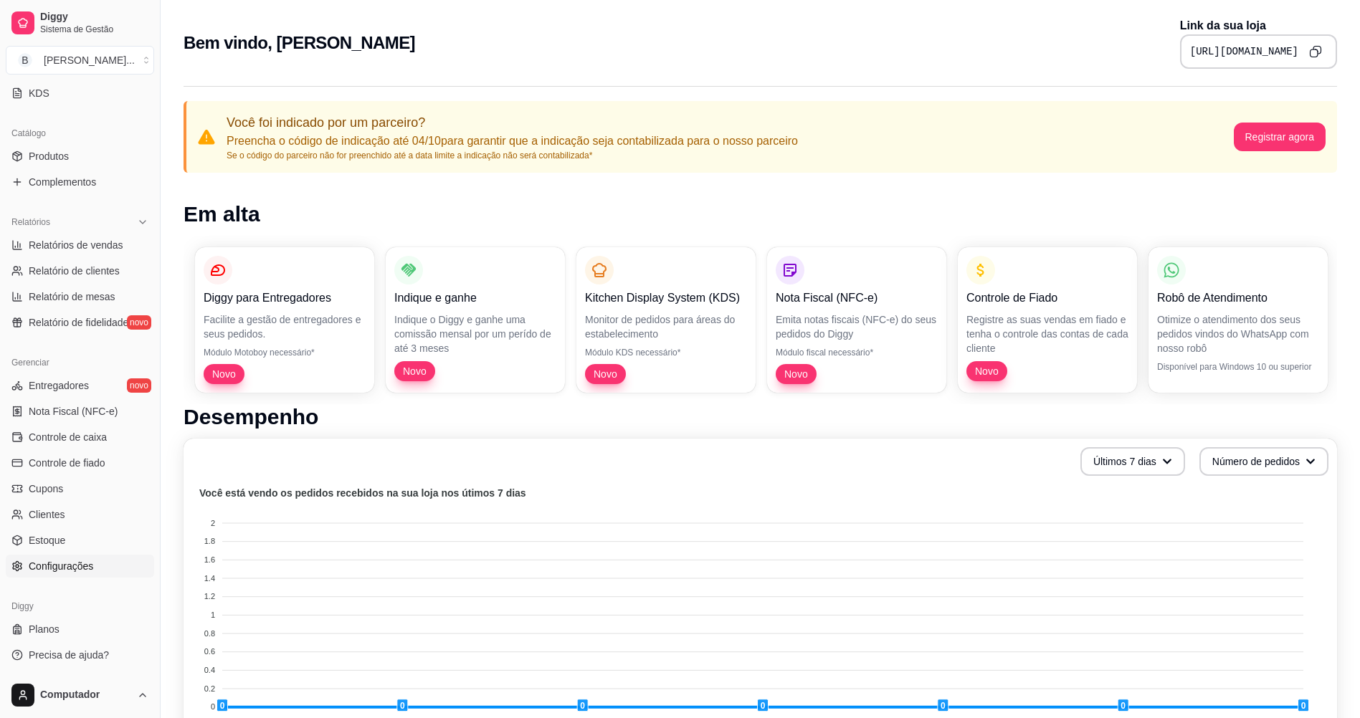
click at [63, 566] on span "Configurações" at bounding box center [61, 566] width 65 height 14
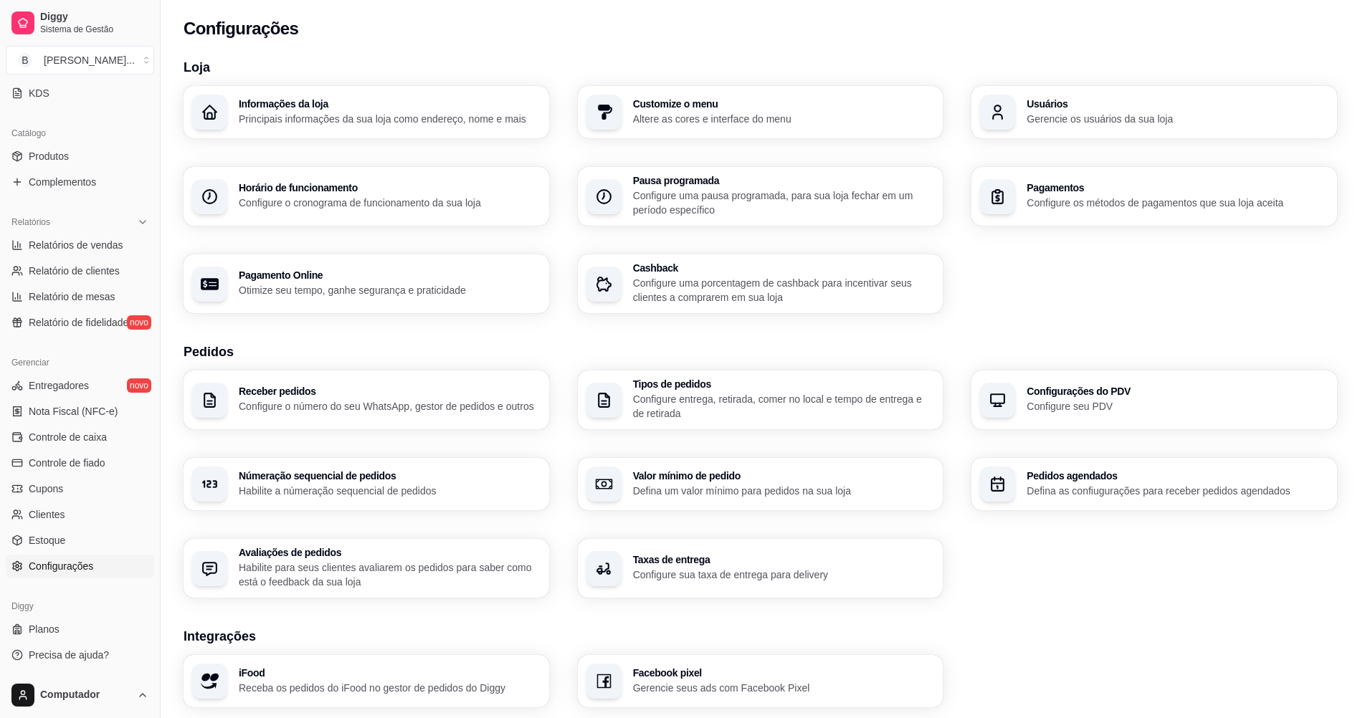
click at [675, 292] on p "Configure uma porcentagem de cashback para incentivar seus clientes a comprarem…" at bounding box center [784, 290] width 302 height 29
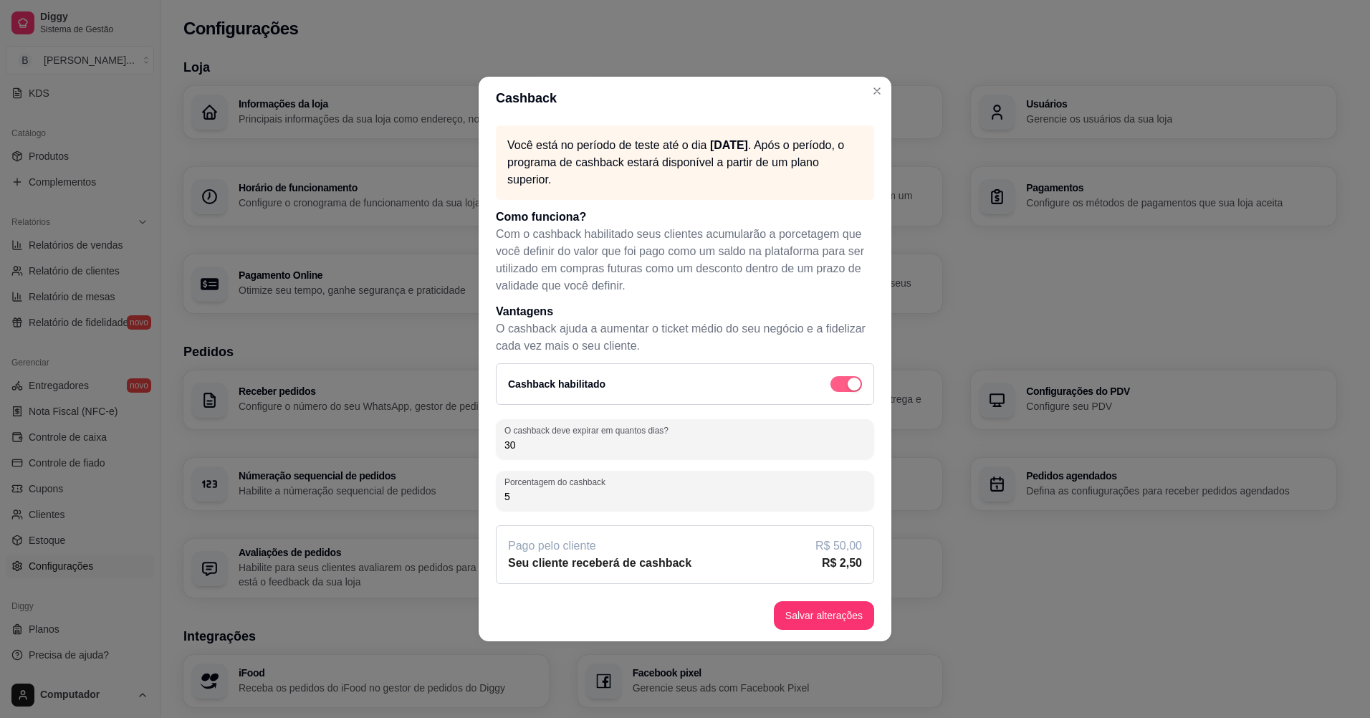
click at [838, 379] on span "button" at bounding box center [847, 384] width 32 height 16
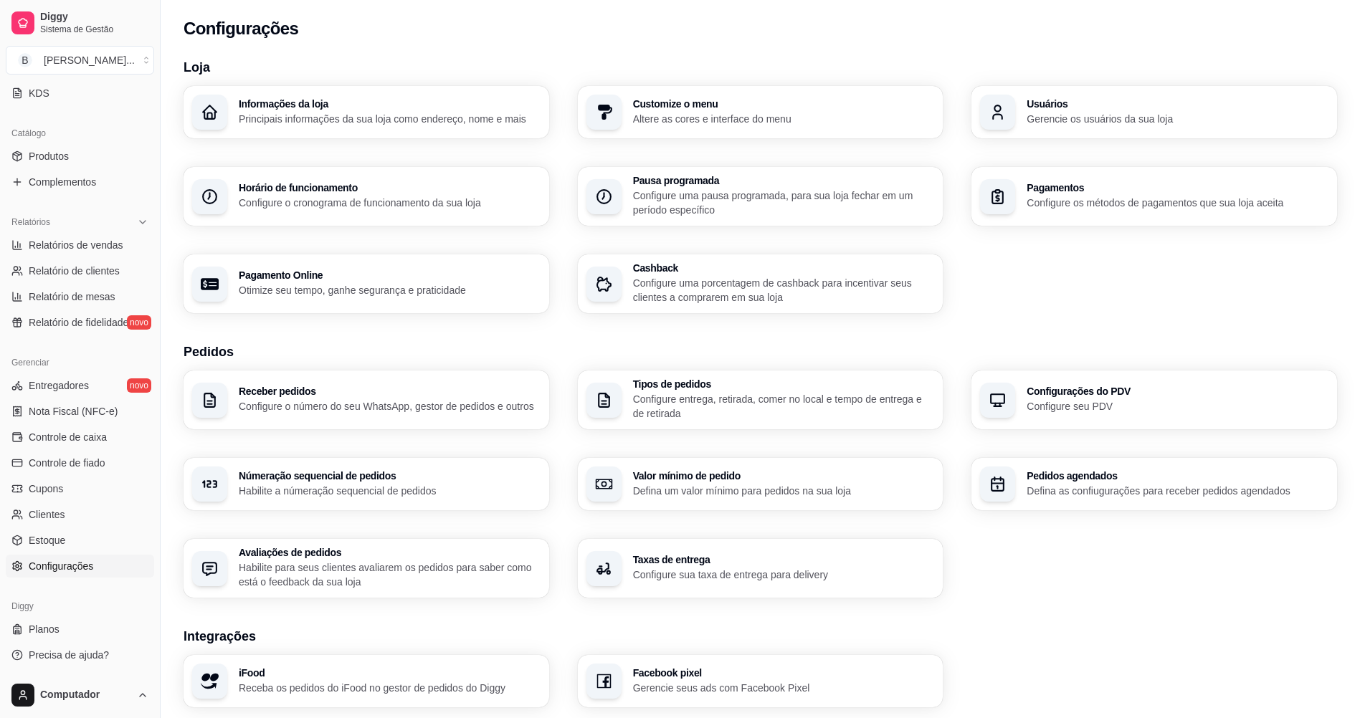
click at [733, 277] on p "Configure uma porcentagem de cashback para incentivar seus clientes a comprarem…" at bounding box center [784, 290] width 302 height 29
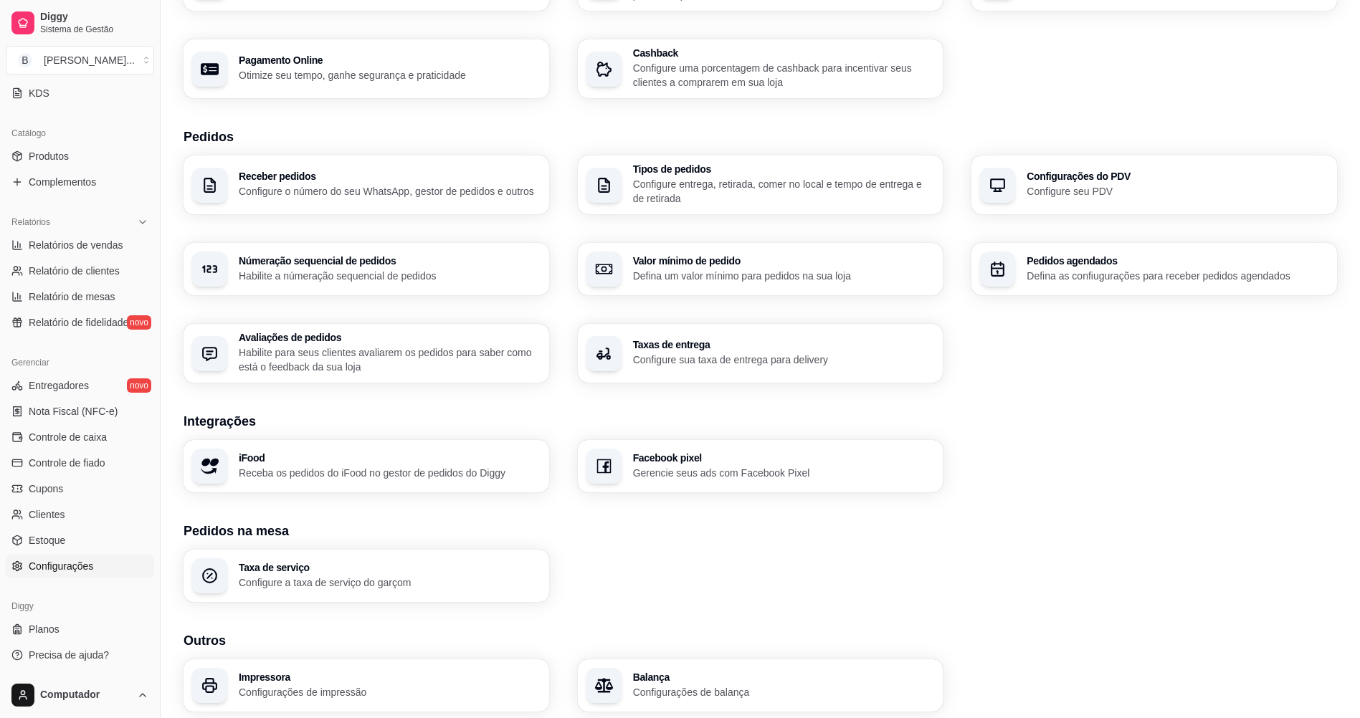
scroll to position [267, 0]
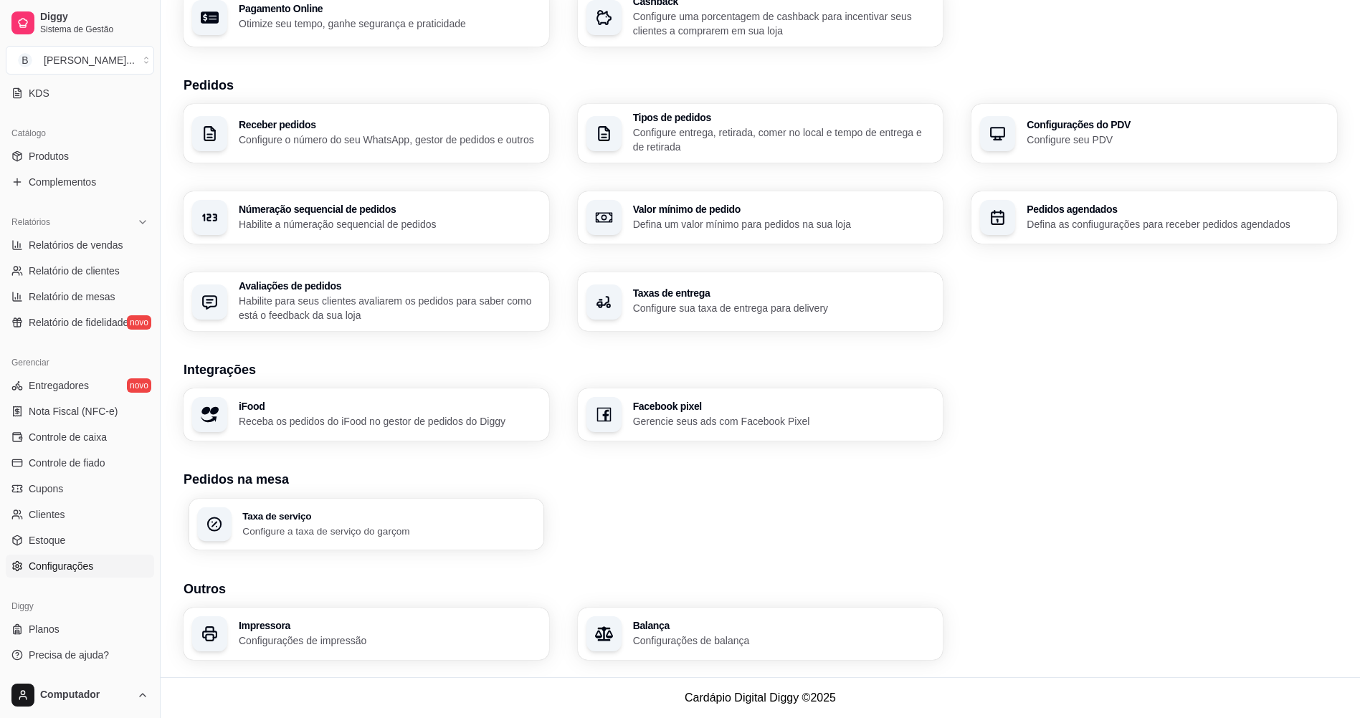
click at [318, 535] on p "Configure a taxa de serviço do garçom" at bounding box center [388, 531] width 292 height 14
click at [693, 627] on h3 "Balança" at bounding box center [782, 626] width 292 height 10
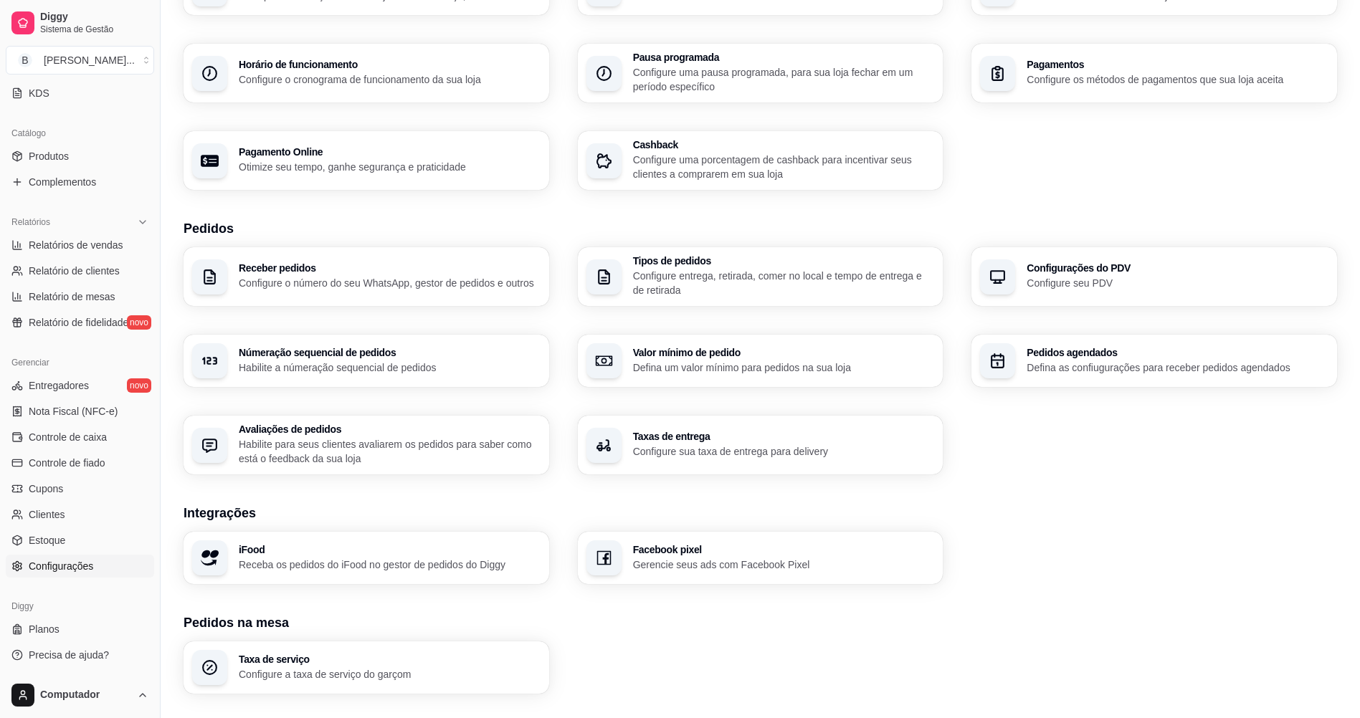
click at [717, 284] on p "Configure entrega, retirada, comer no local e tempo de entrega e de retirada" at bounding box center [784, 283] width 302 height 29
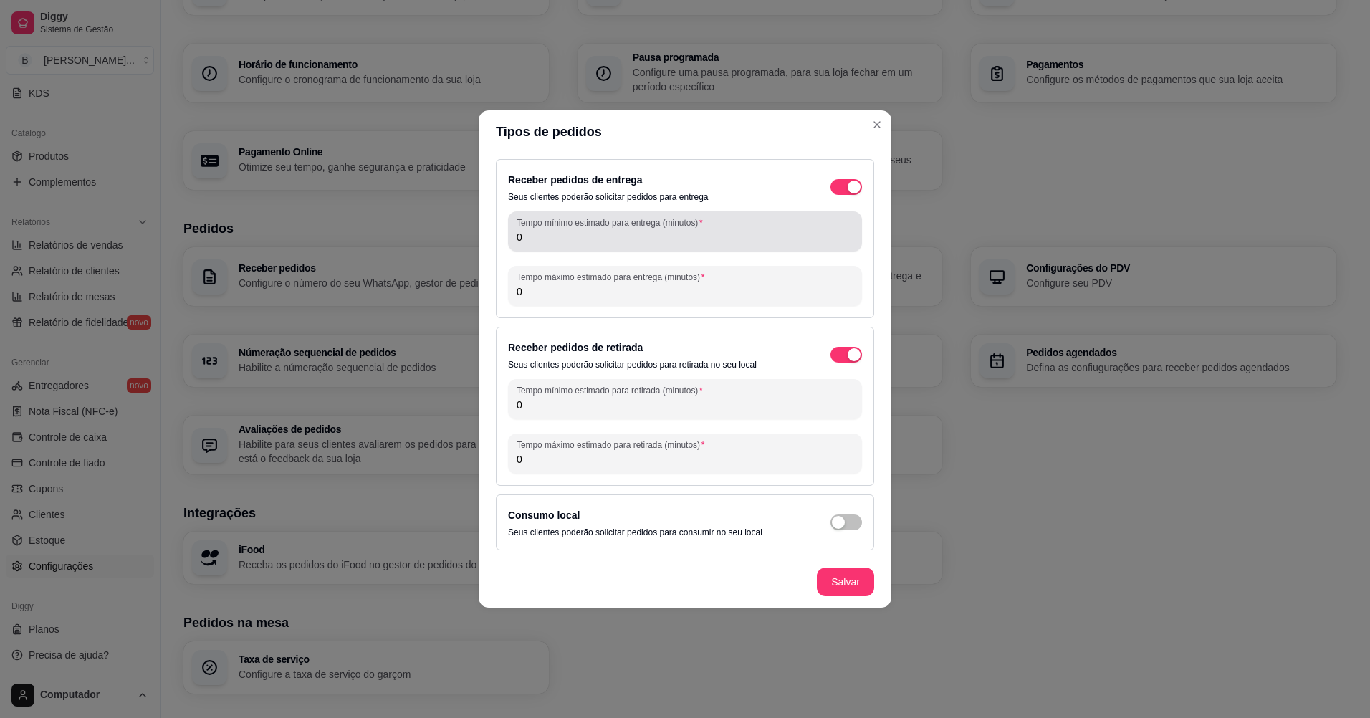
click at [583, 244] on div "0" at bounding box center [685, 231] width 337 height 29
type input "8"
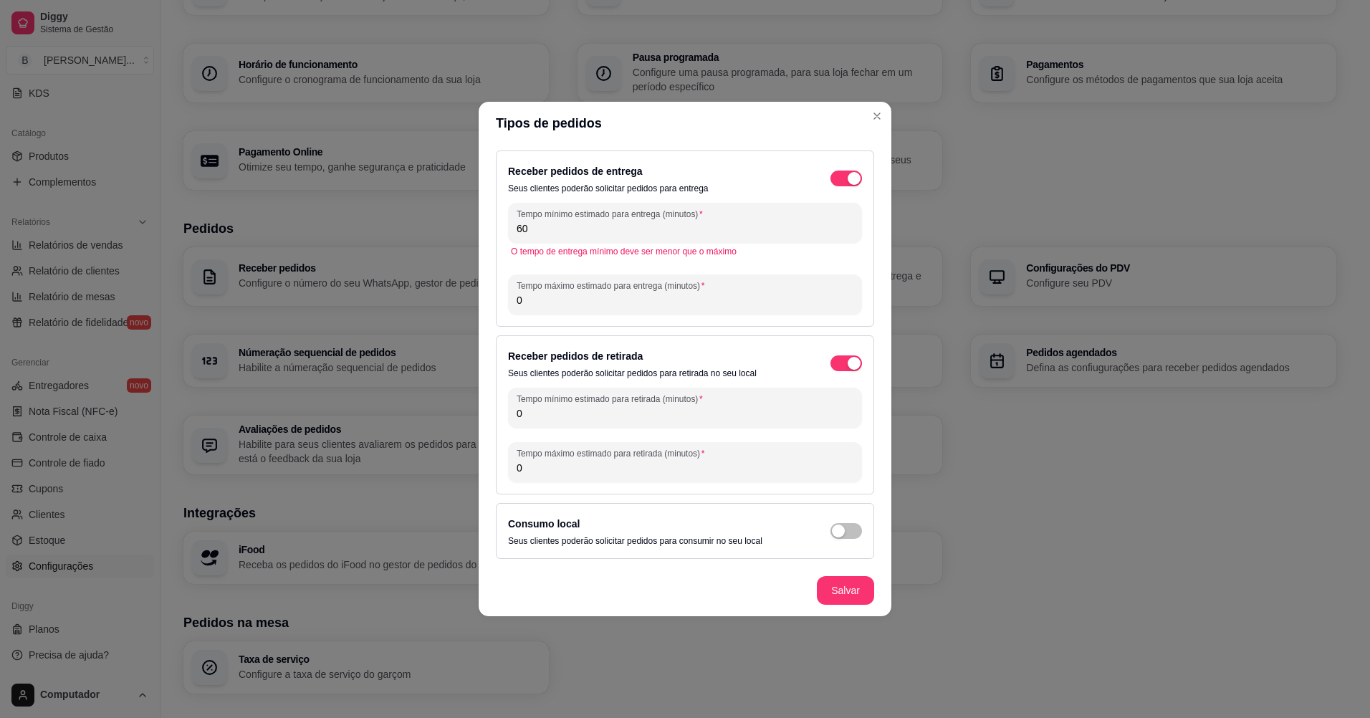
type input "6"
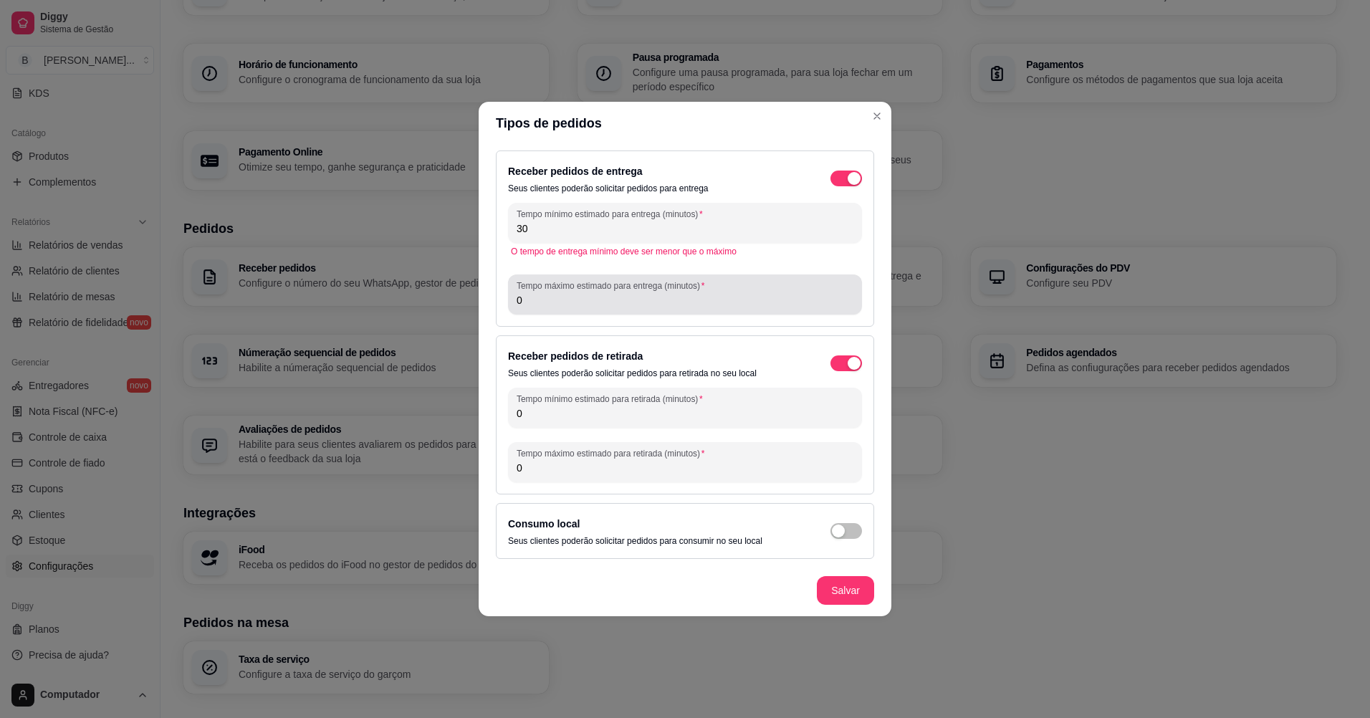
type input "30"
click at [563, 295] on input "0" at bounding box center [685, 300] width 337 height 14
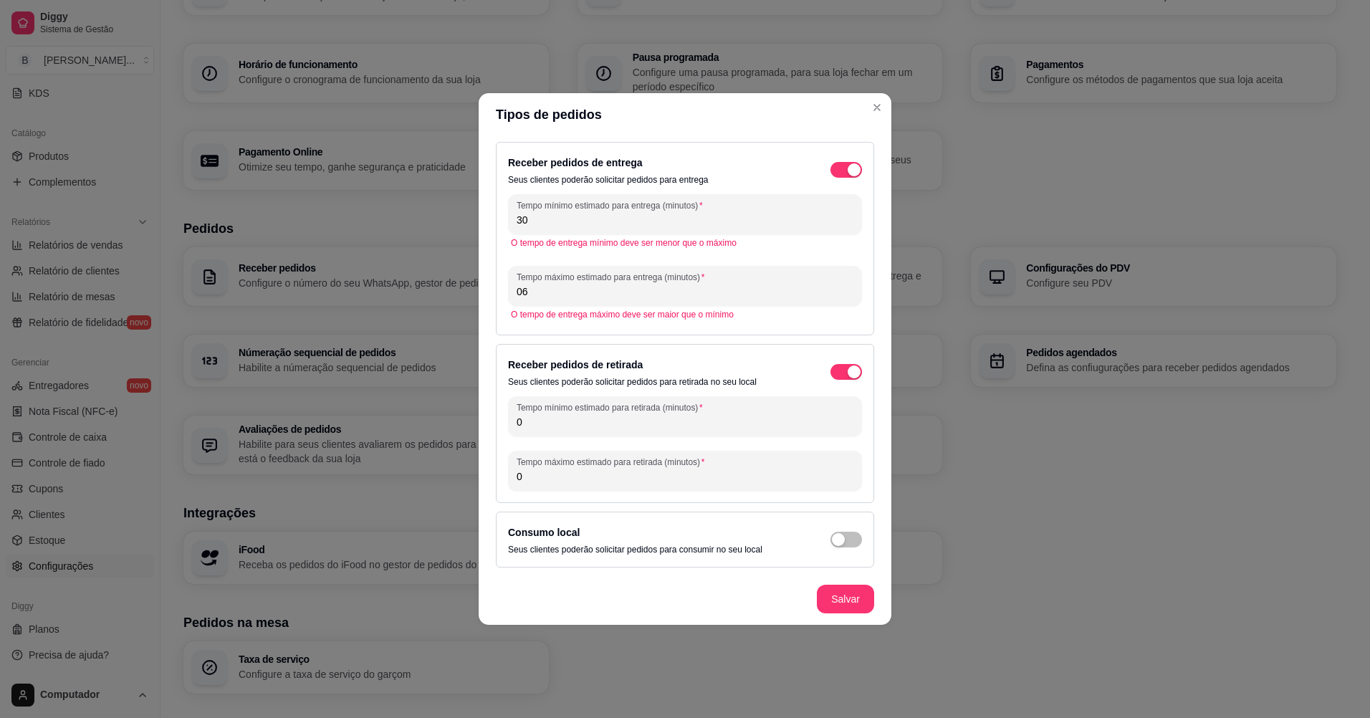
type input "0"
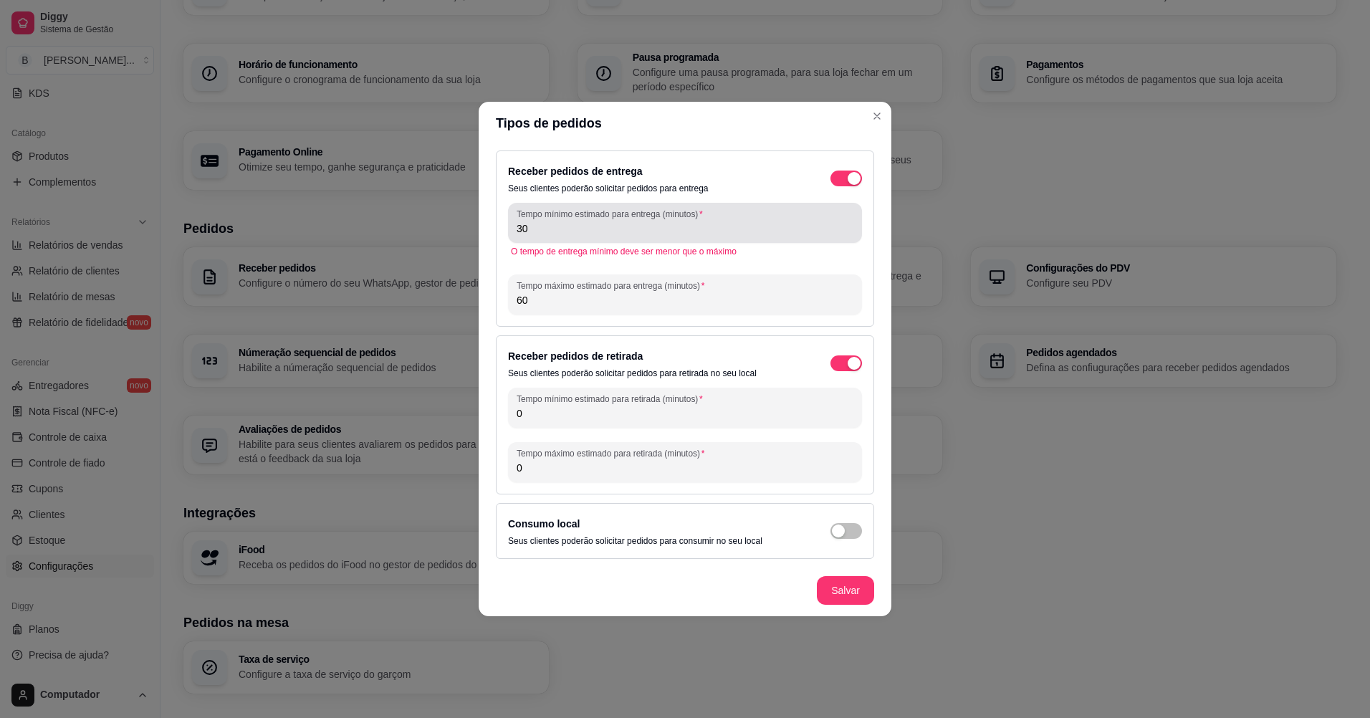
type input "60"
click at [537, 217] on label "Tempo mínimo estimado para entrega (minutos)" at bounding box center [612, 214] width 191 height 12
click at [537, 221] on input "30" at bounding box center [685, 228] width 337 height 14
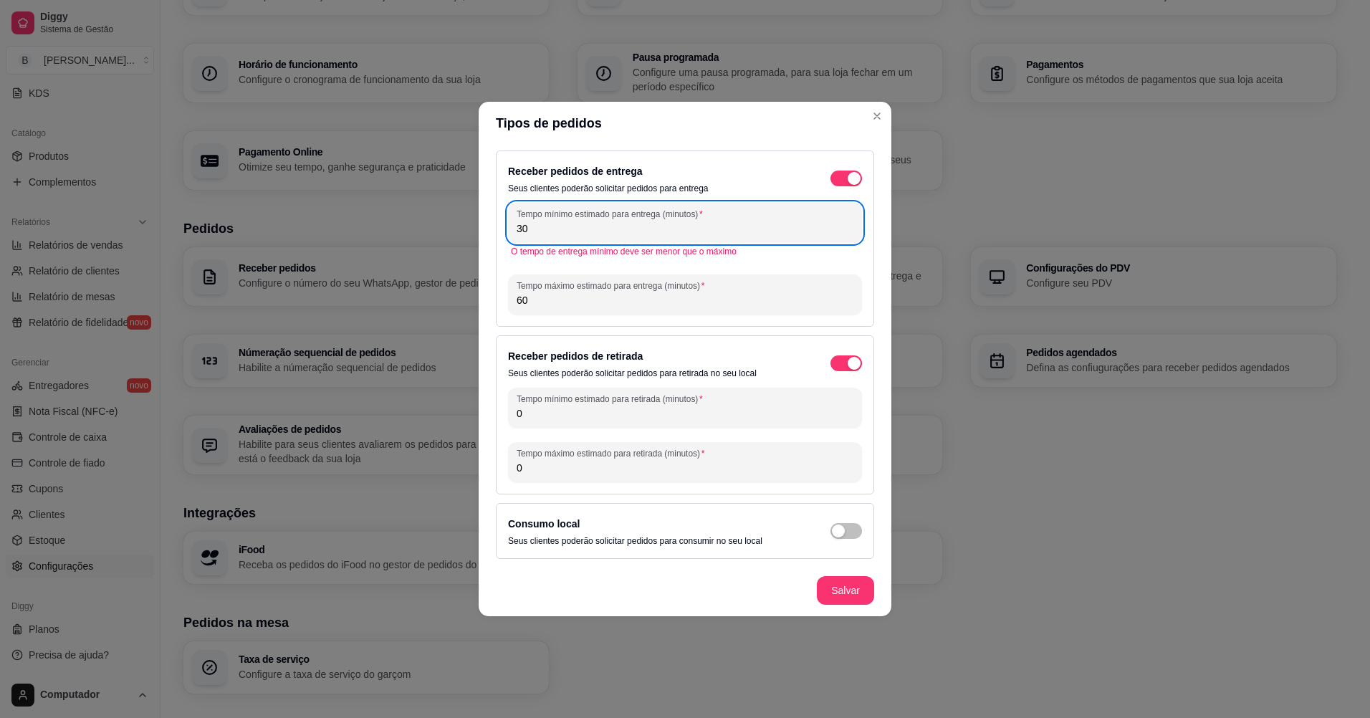
type input "3"
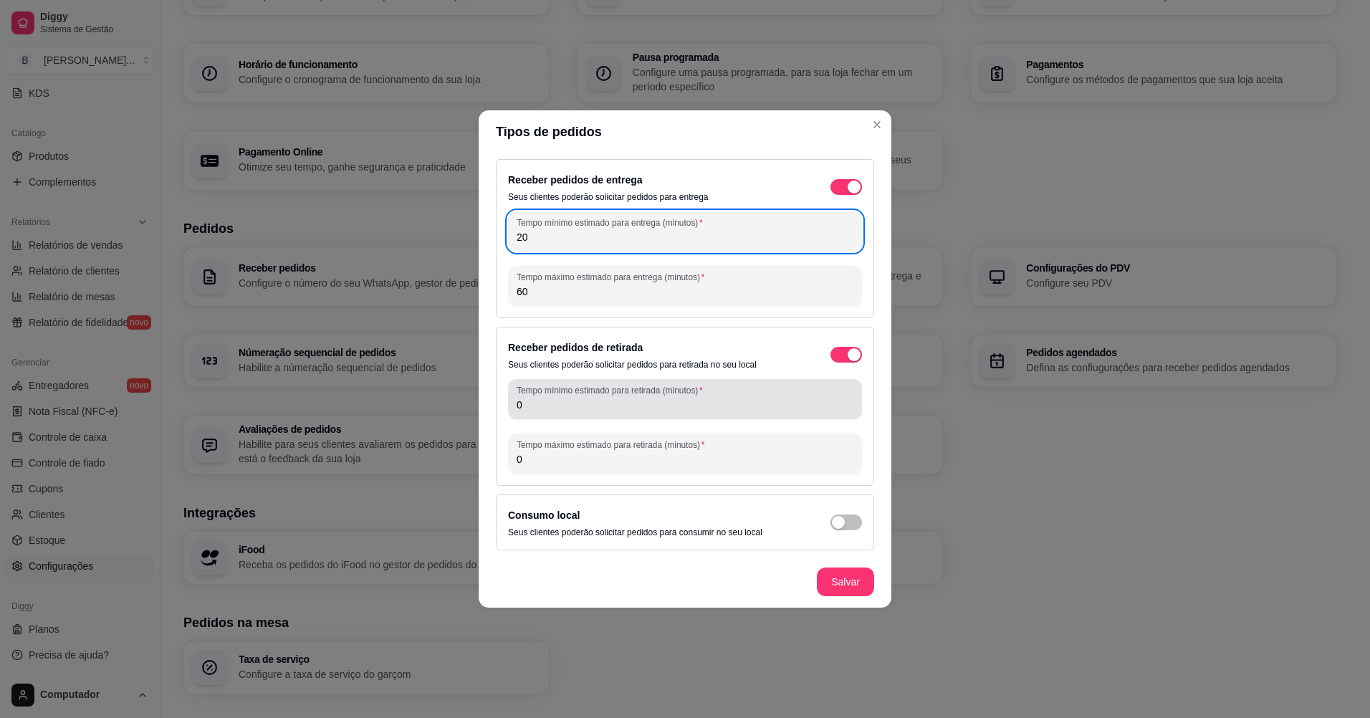
type input "20"
click at [674, 414] on div "Tempo mínimo estimado para retirada (minutos) 0" at bounding box center [685, 399] width 354 height 40
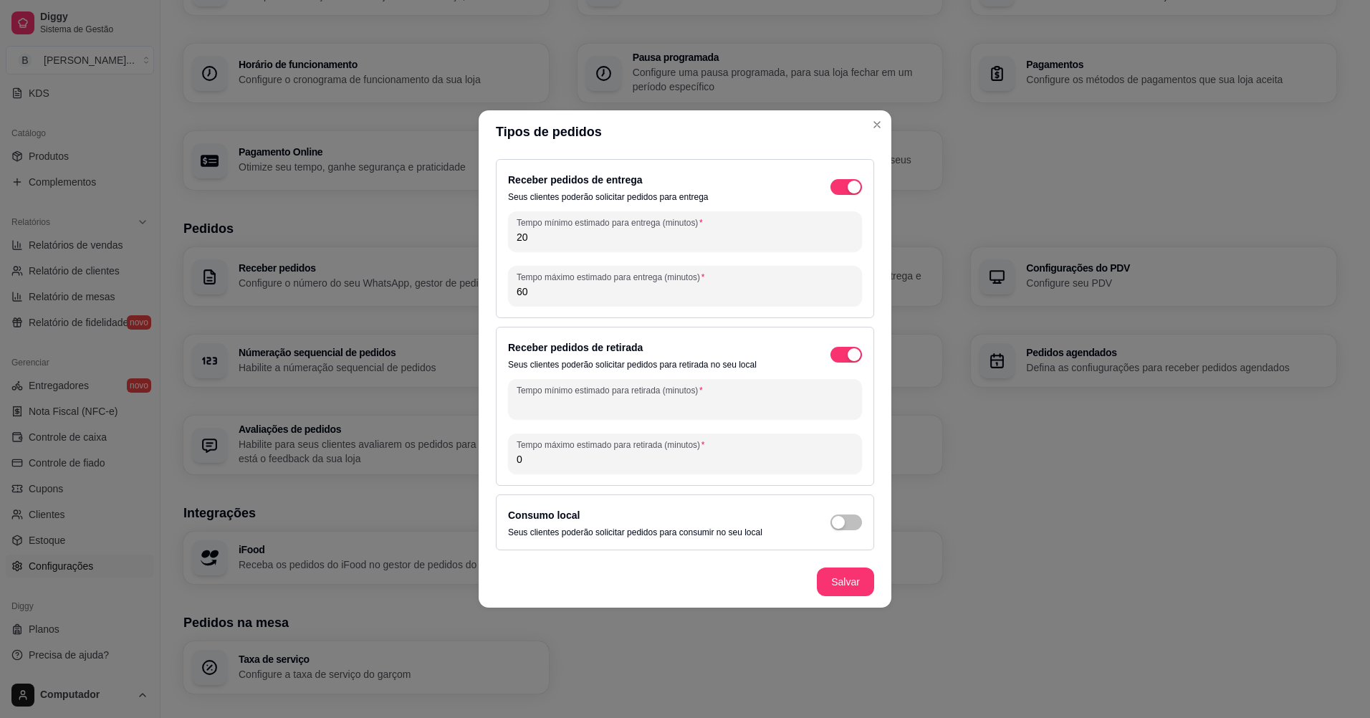
type input "3"
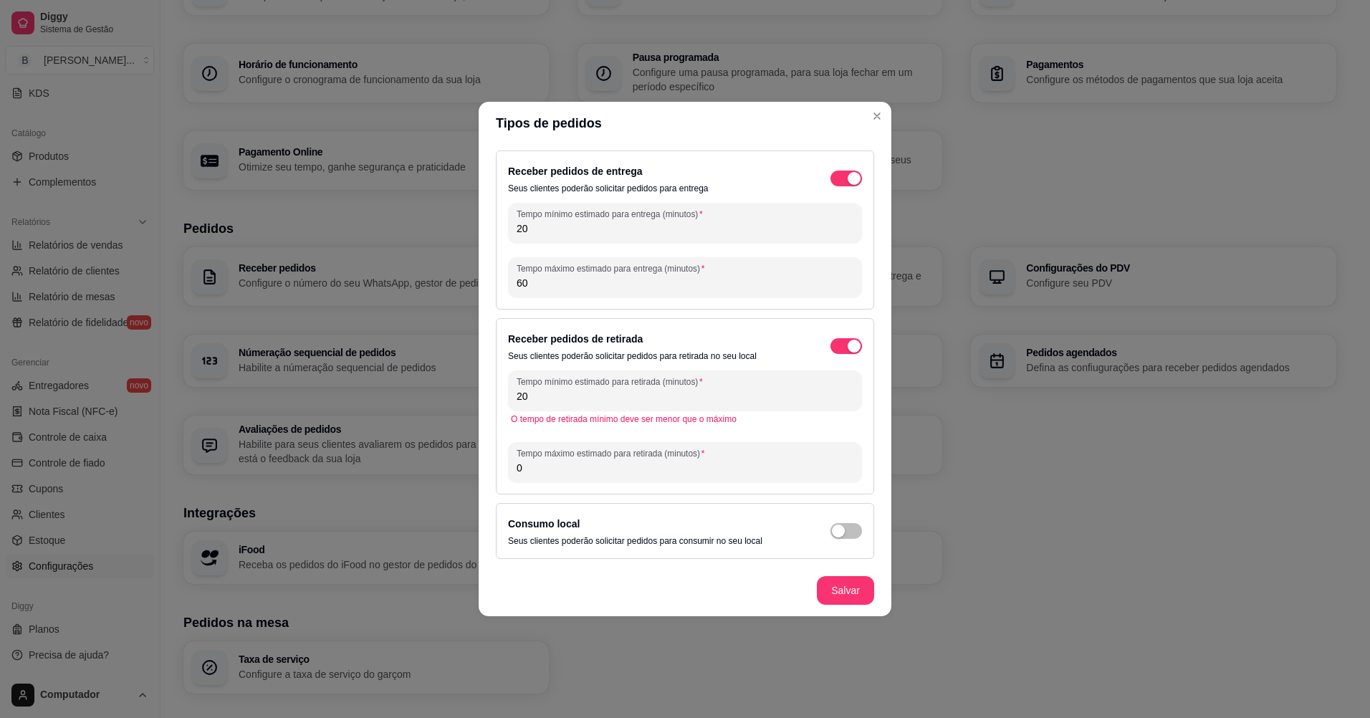
type input "20"
click at [679, 480] on div "Tempo máximo estimado para retirada (minutos) 0" at bounding box center [685, 462] width 354 height 40
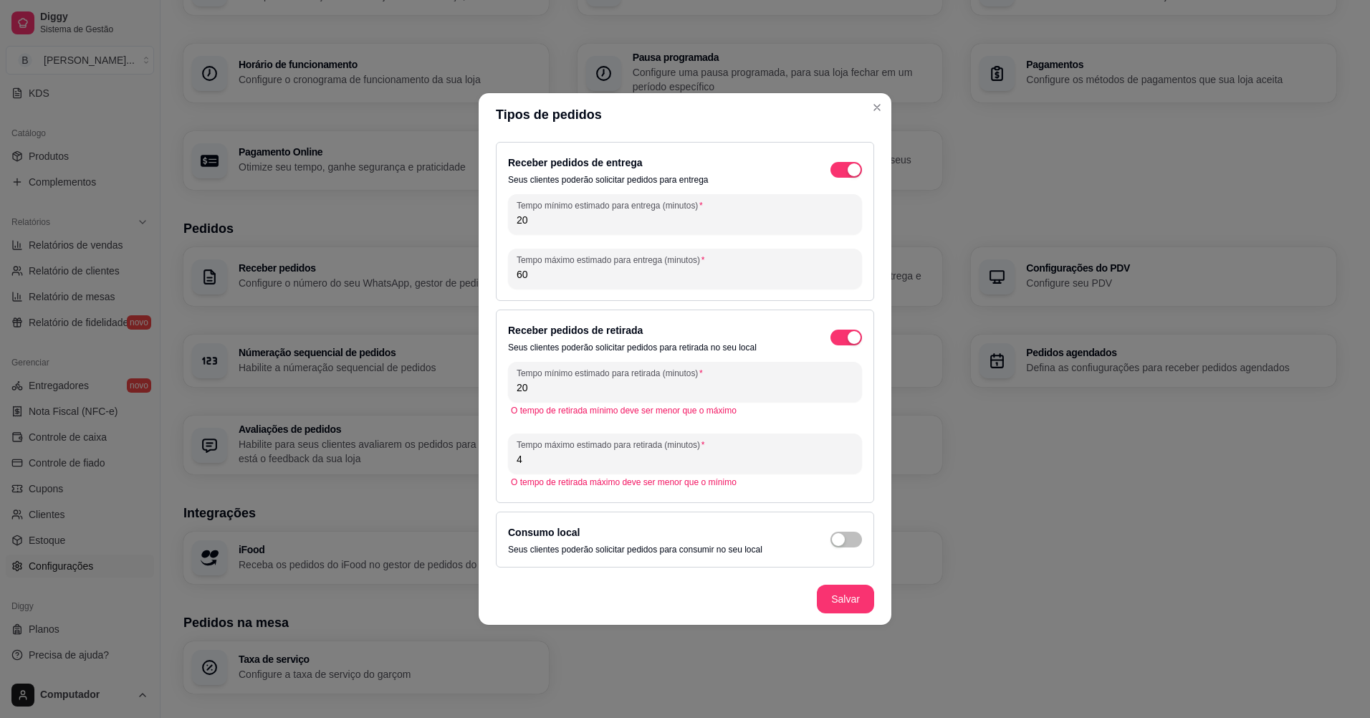
type input "40"
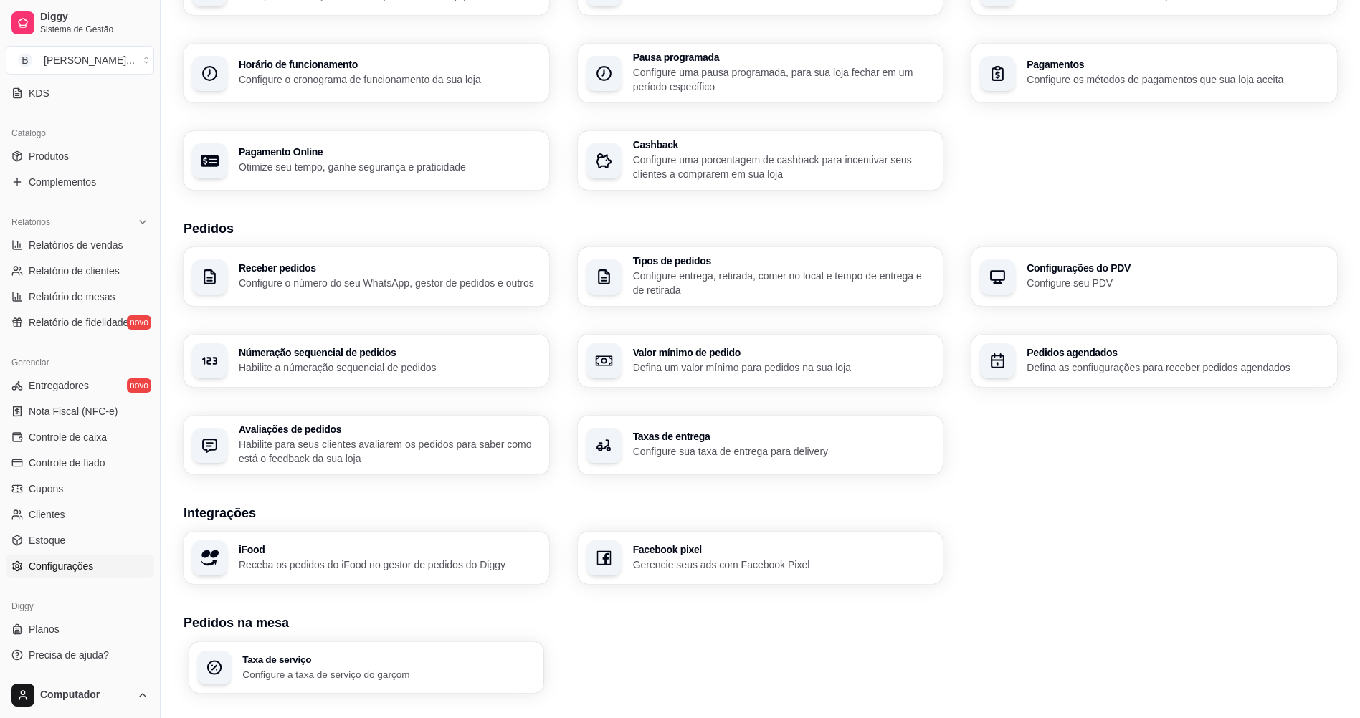
click at [330, 687] on div "Taxa de serviço Configure a taxa de serviço do garçom" at bounding box center [366, 667] width 354 height 51
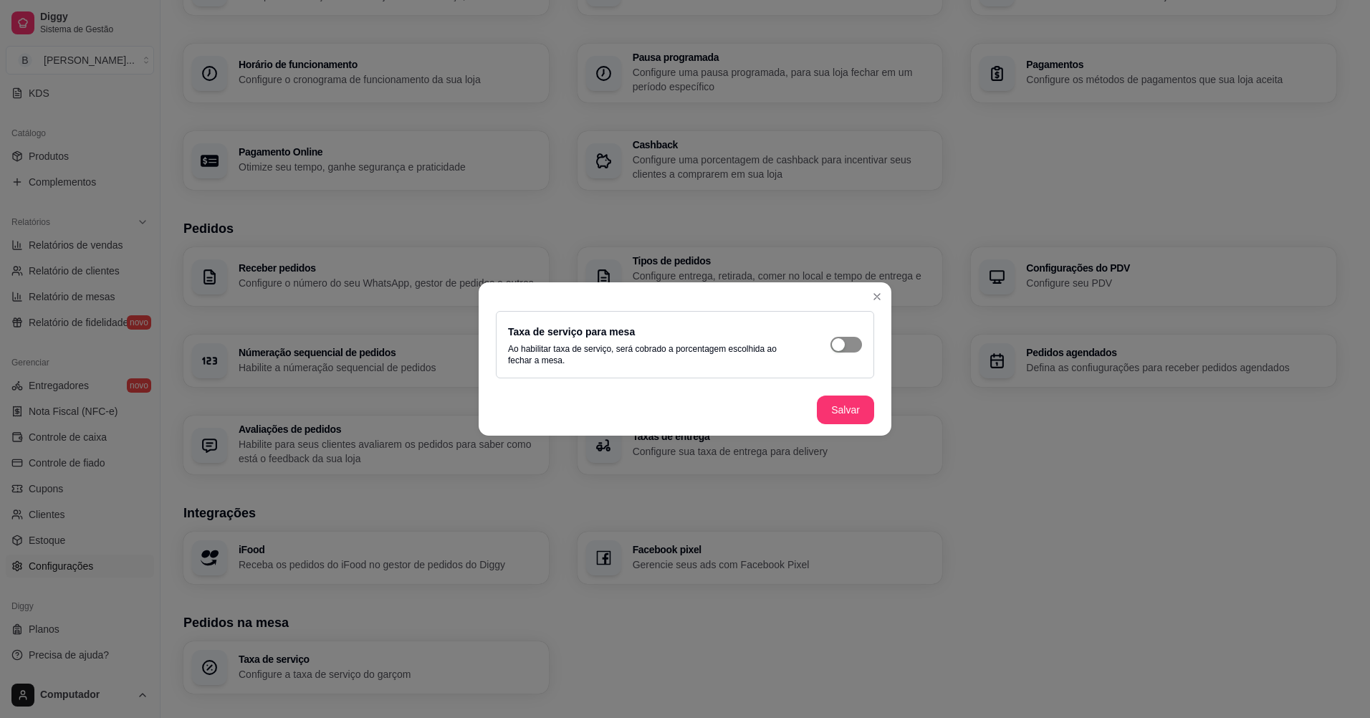
click at [839, 351] on div "button" at bounding box center [838, 344] width 13 height 13
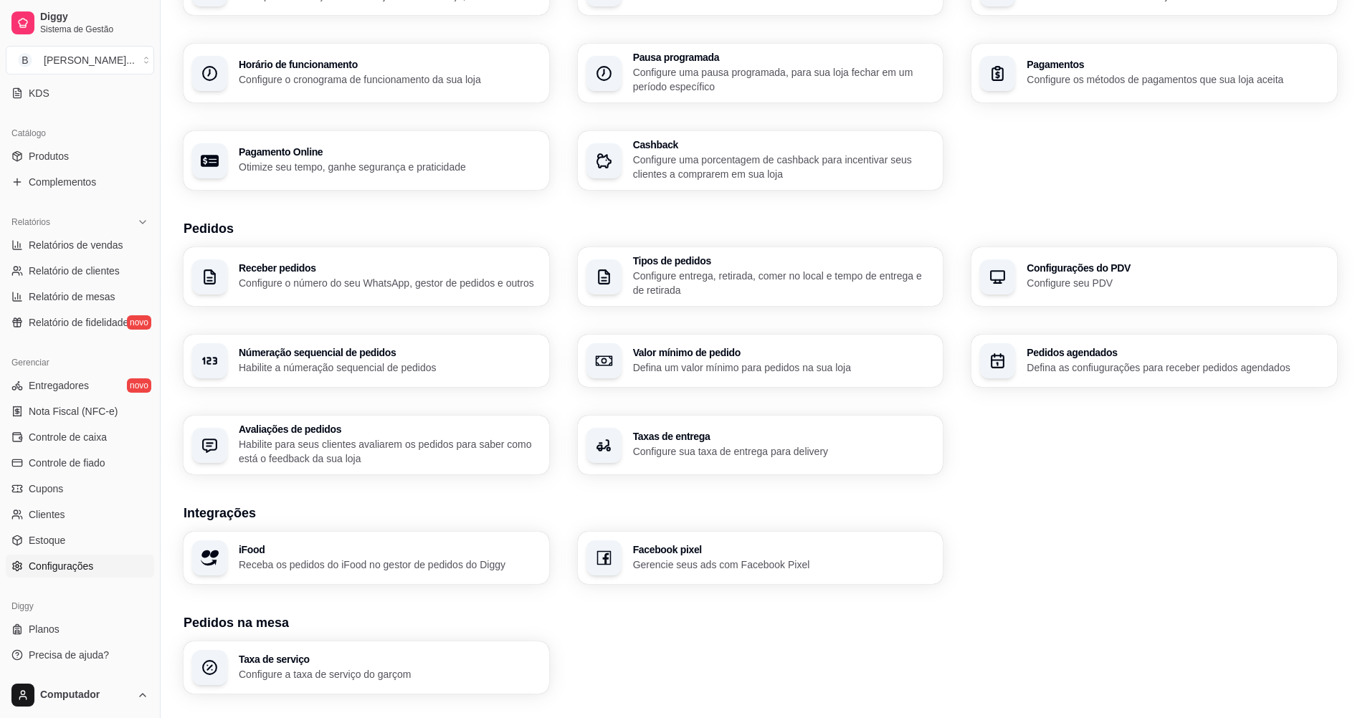
click at [848, 289] on p "Configure entrega, retirada, comer no local e tempo de entrega e de retirada" at bounding box center [784, 283] width 302 height 29
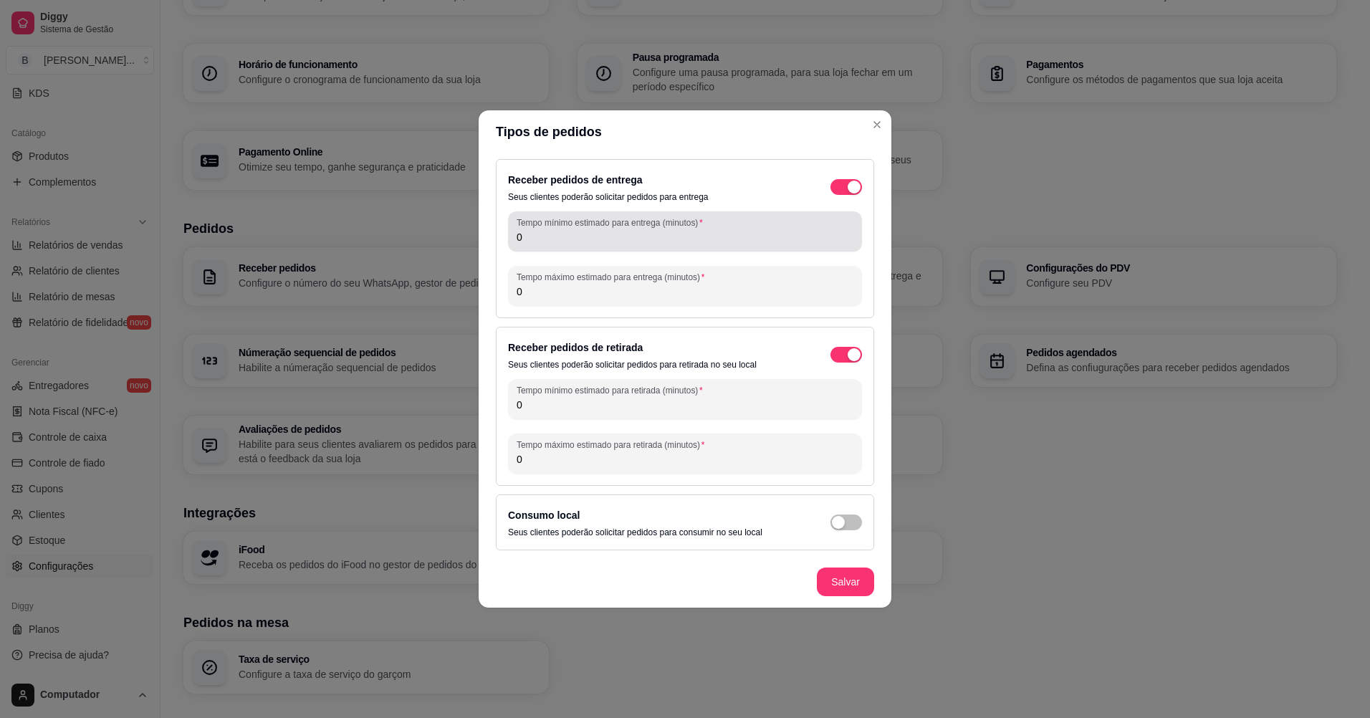
click at [709, 245] on div "0" at bounding box center [685, 231] width 337 height 29
click at [839, 345] on div "Receber pedidos de retirada Seus clientes poderão solicitar pedidos para retira…" at bounding box center [685, 355] width 354 height 32
click at [840, 356] on span "button" at bounding box center [847, 355] width 32 height 16
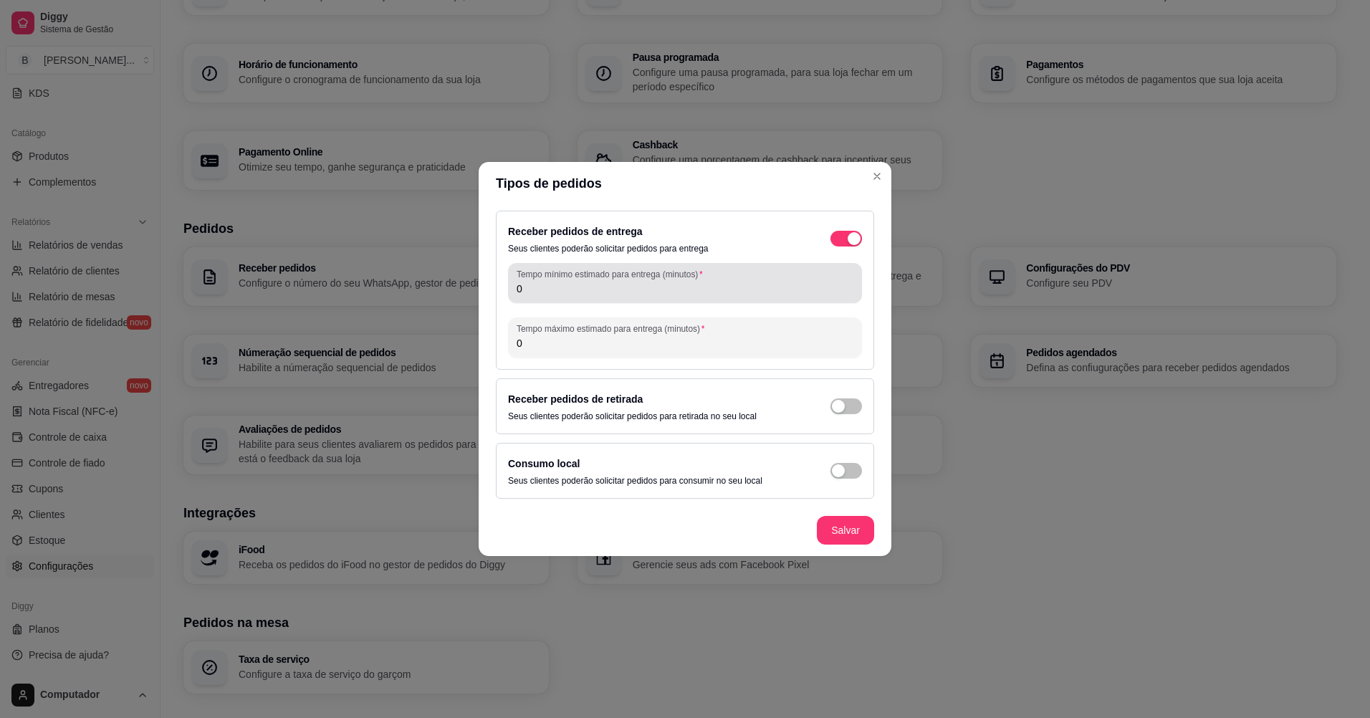
click at [691, 290] on input "0" at bounding box center [685, 289] width 337 height 14
type input "0"
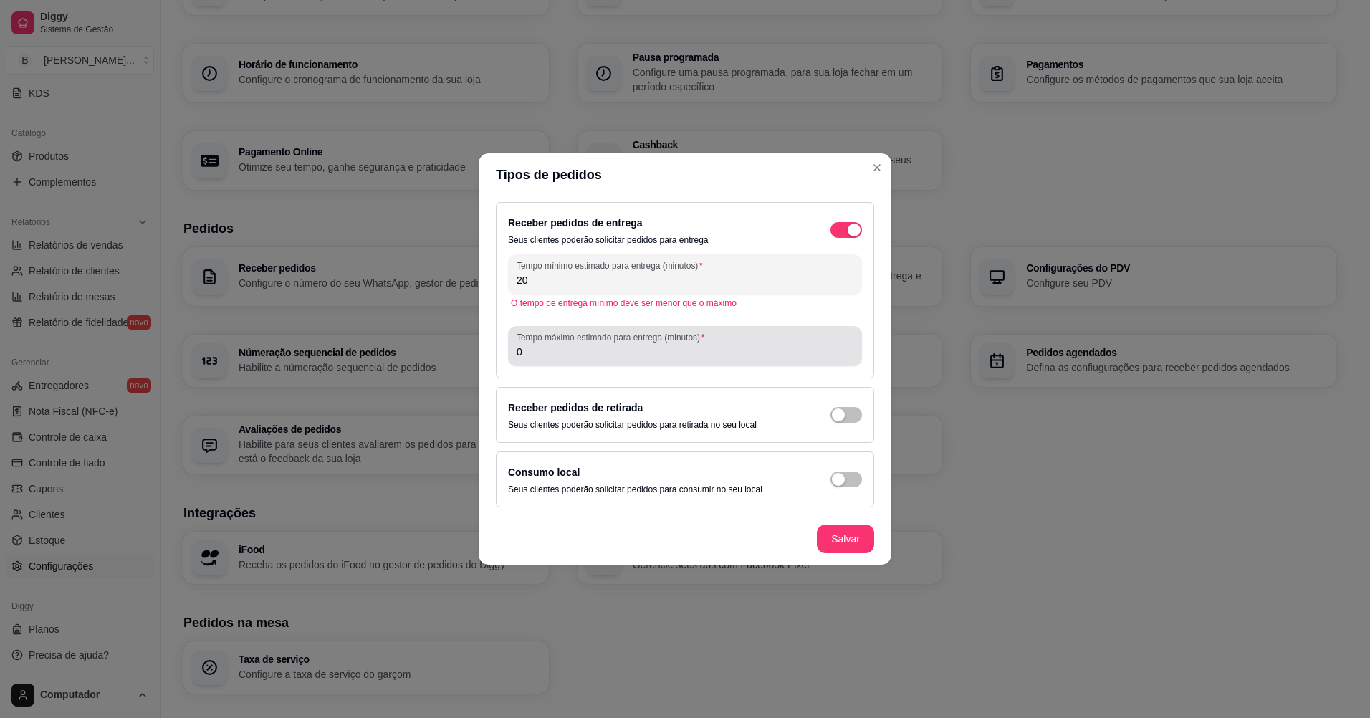
type input "20"
click at [631, 347] on input "0" at bounding box center [685, 352] width 337 height 14
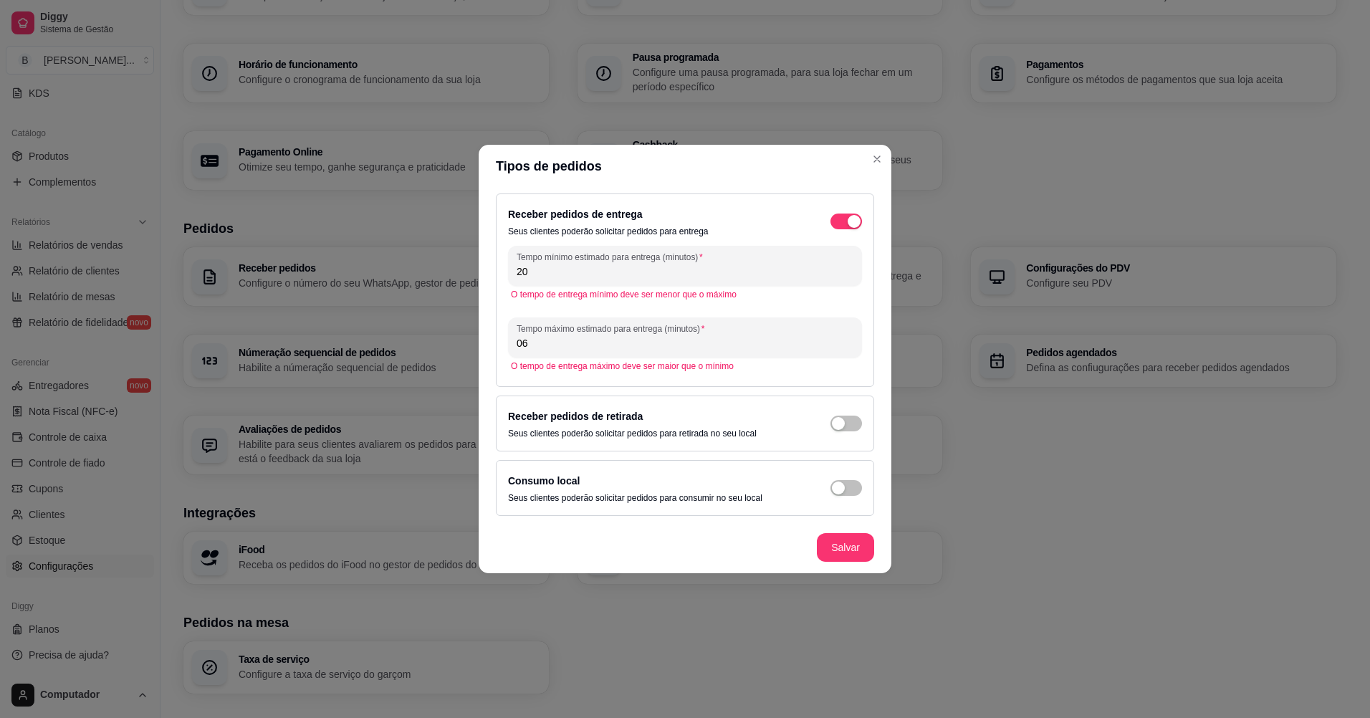
type input "0"
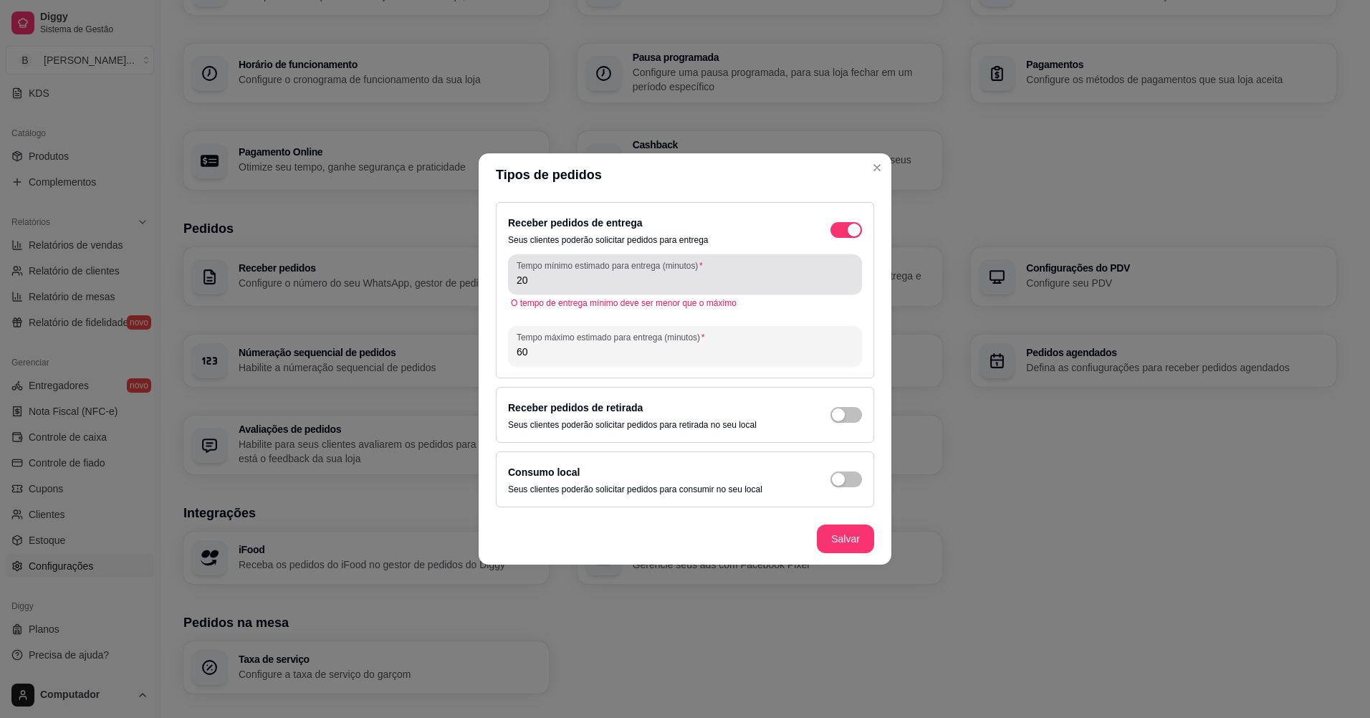
type input "60"
click at [573, 281] on input "20" at bounding box center [685, 280] width 337 height 14
type input "2"
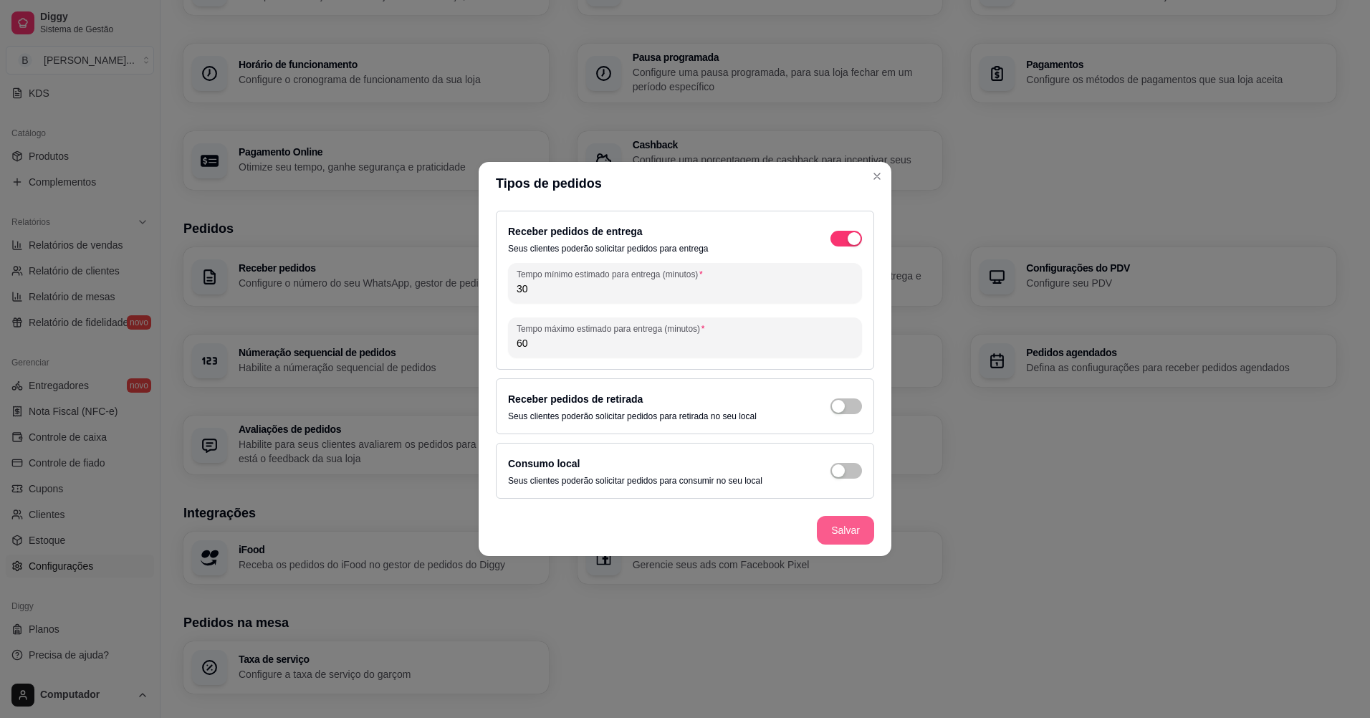
type input "30"
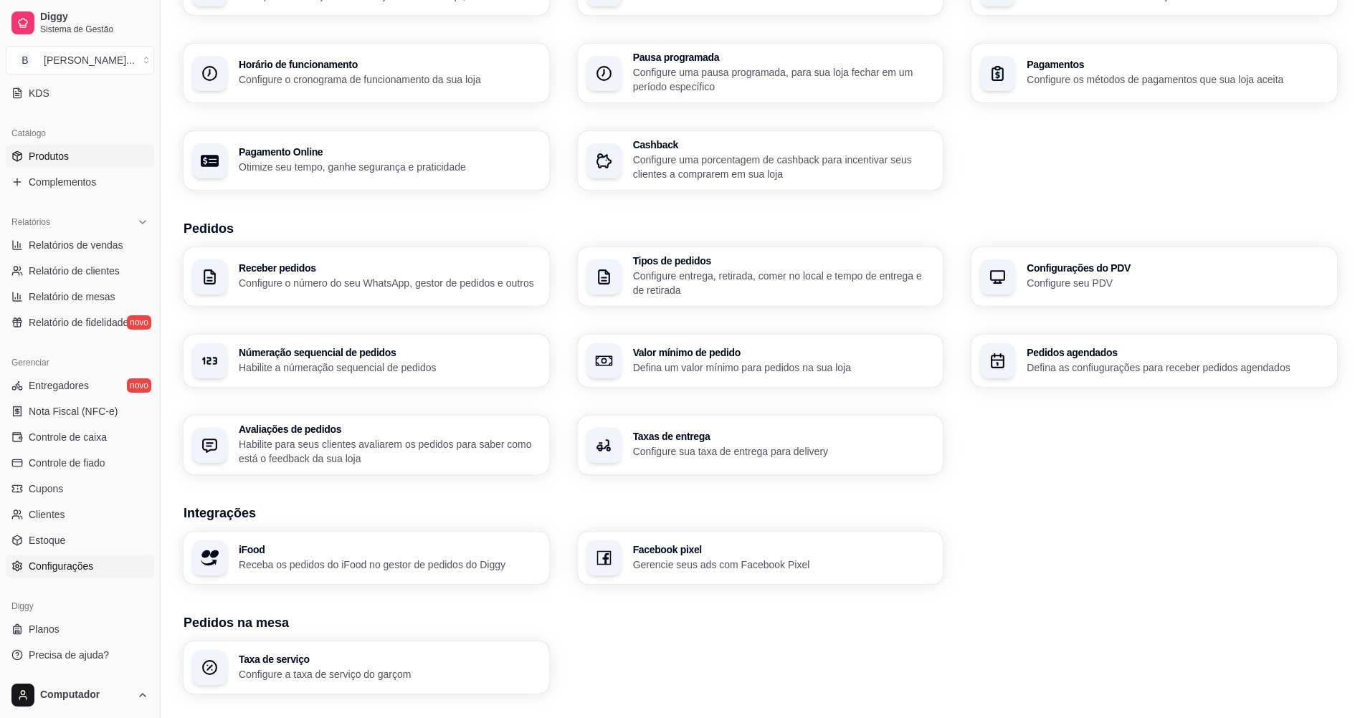
click at [39, 153] on span "Produtos" at bounding box center [49, 156] width 40 height 14
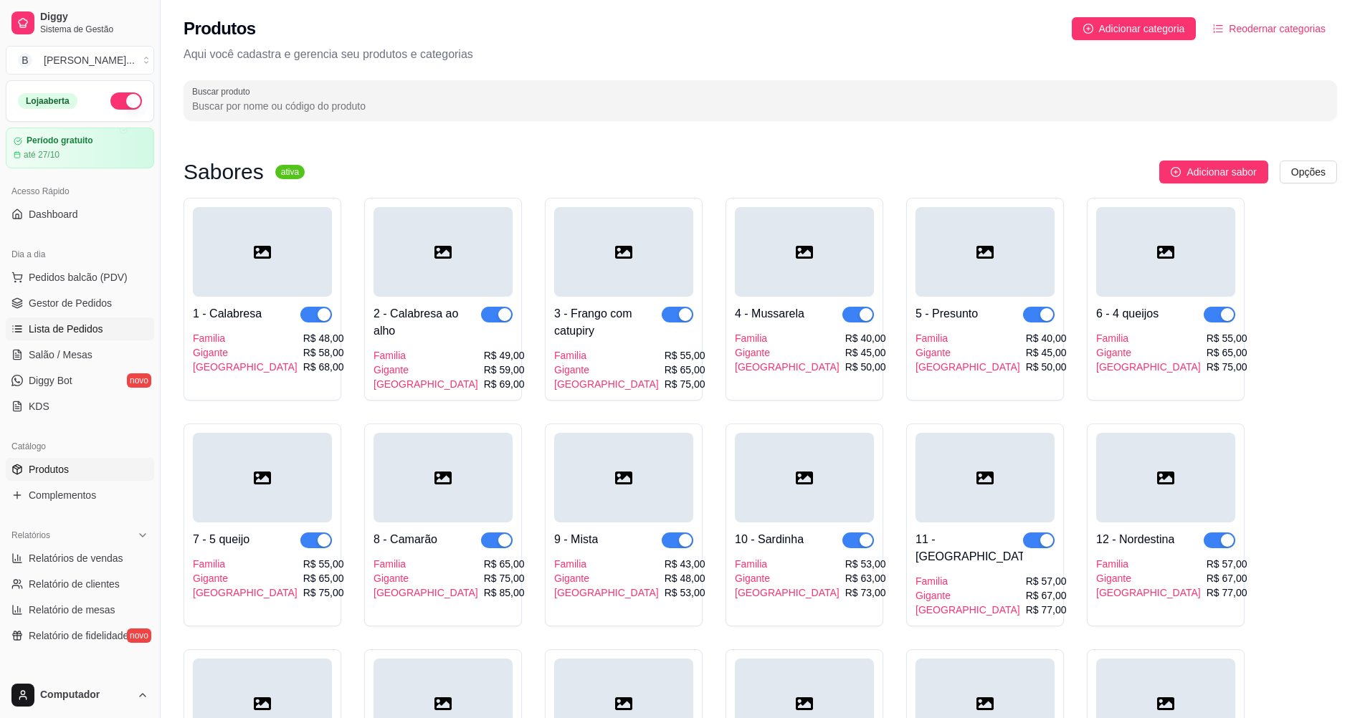
click at [75, 335] on span "Lista de Pedidos" at bounding box center [66, 329] width 75 height 14
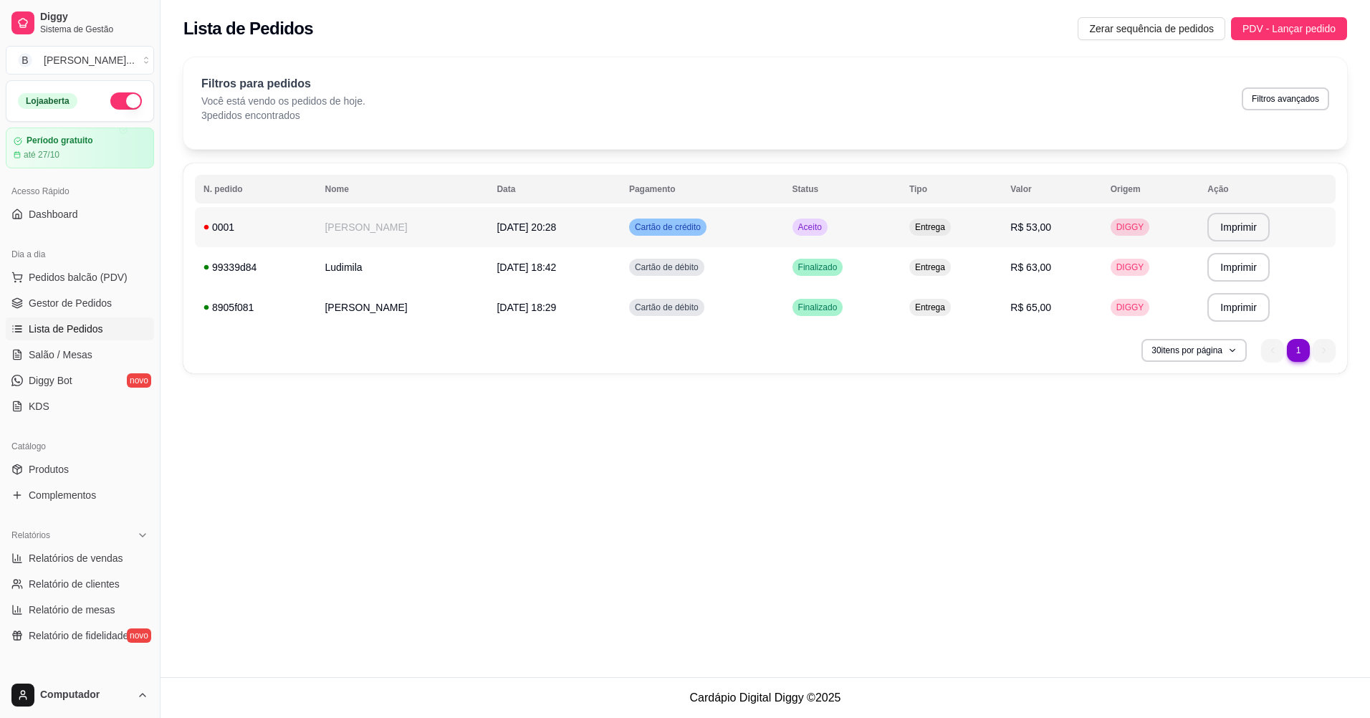
click at [1015, 231] on span "R$ 53,00" at bounding box center [1031, 226] width 41 height 11
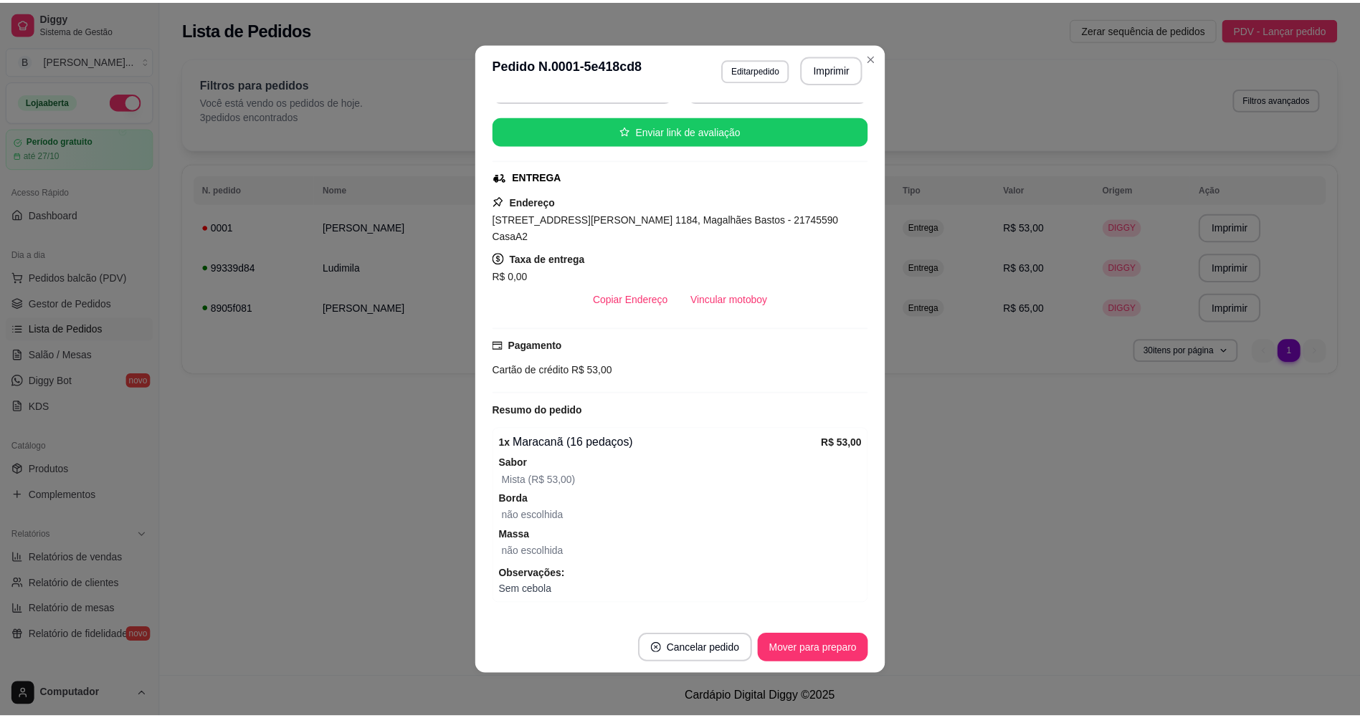
scroll to position [186, 0]
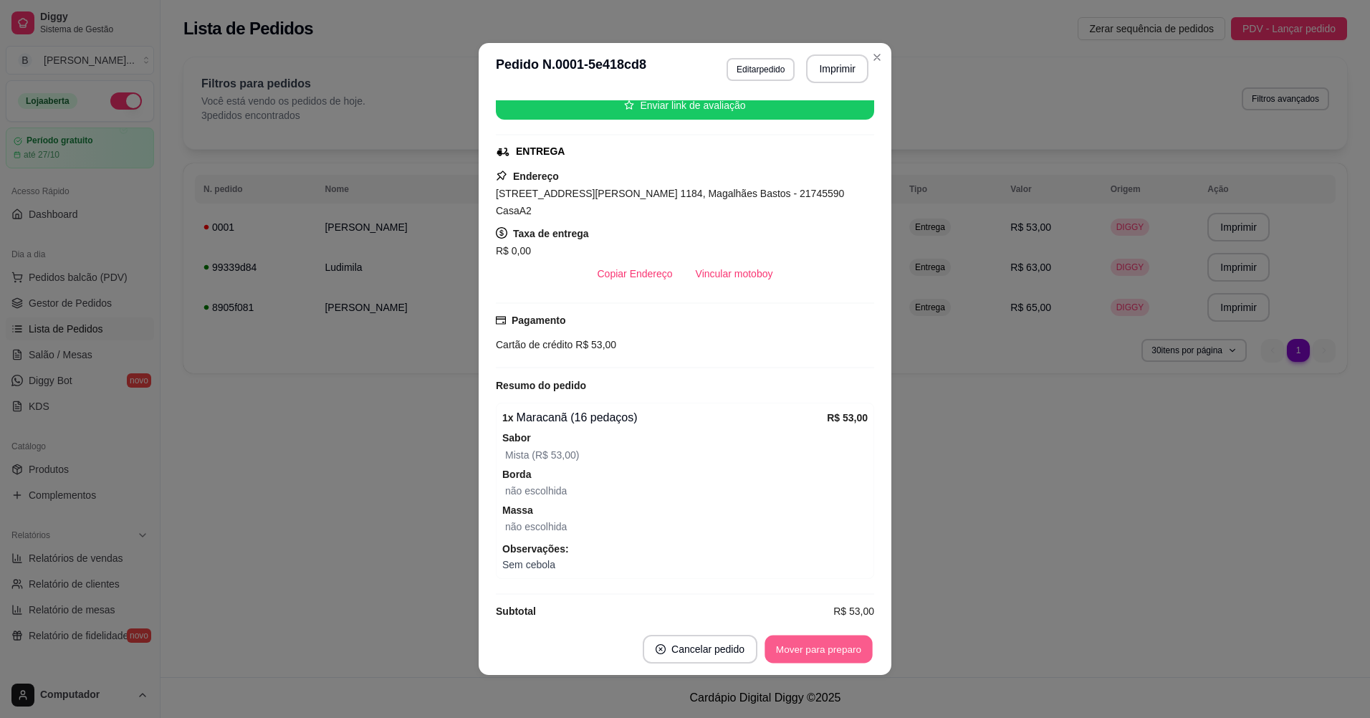
click at [838, 648] on button "Mover para preparo" at bounding box center [819, 650] width 108 height 28
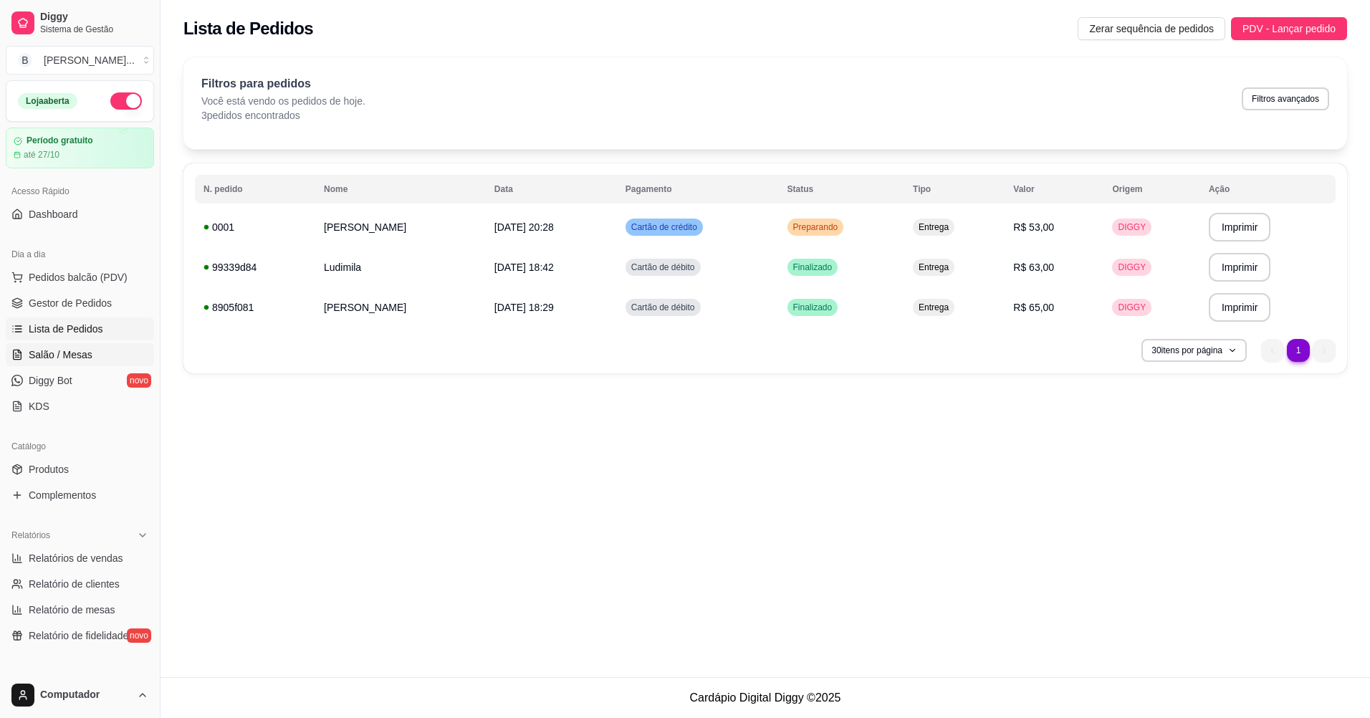
click at [84, 349] on span "Salão / Mesas" at bounding box center [61, 355] width 64 height 14
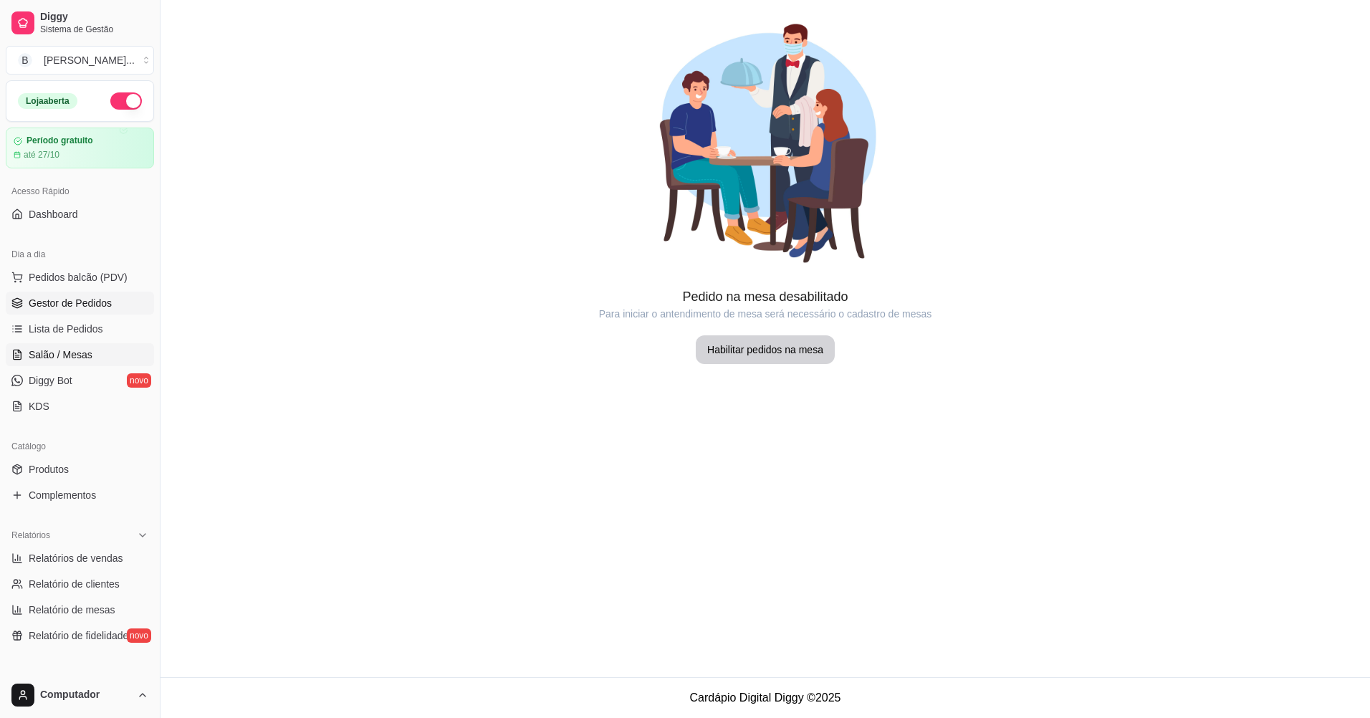
click at [118, 303] on link "Gestor de Pedidos" at bounding box center [80, 303] width 148 height 23
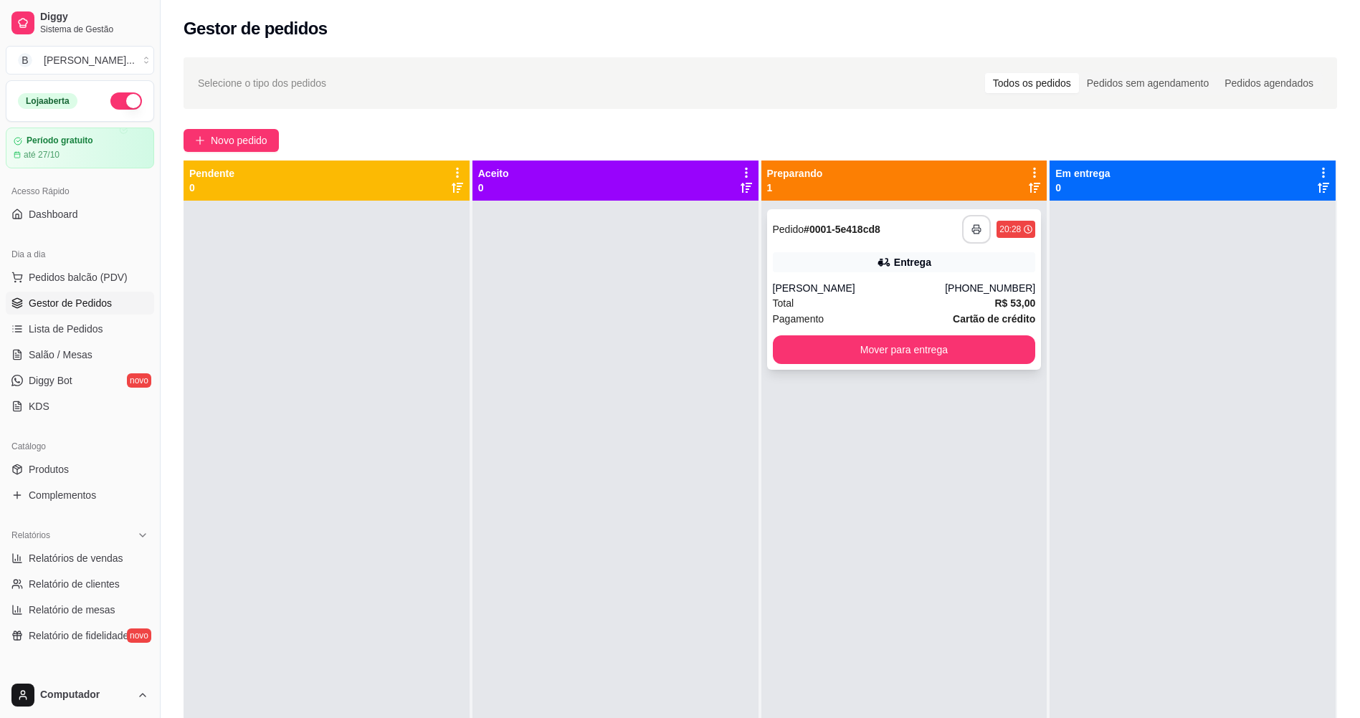
click at [970, 222] on button "button" at bounding box center [976, 229] width 29 height 29
click at [72, 148] on div "Período gratuito até 27/10" at bounding box center [80, 147] width 134 height 25
click at [84, 306] on span "Gestor de Pedidos" at bounding box center [70, 303] width 83 height 14
click at [102, 304] on span "Gestor de Pedidos" at bounding box center [70, 303] width 83 height 14
click at [89, 327] on span "Lista de Pedidos" at bounding box center [66, 329] width 75 height 14
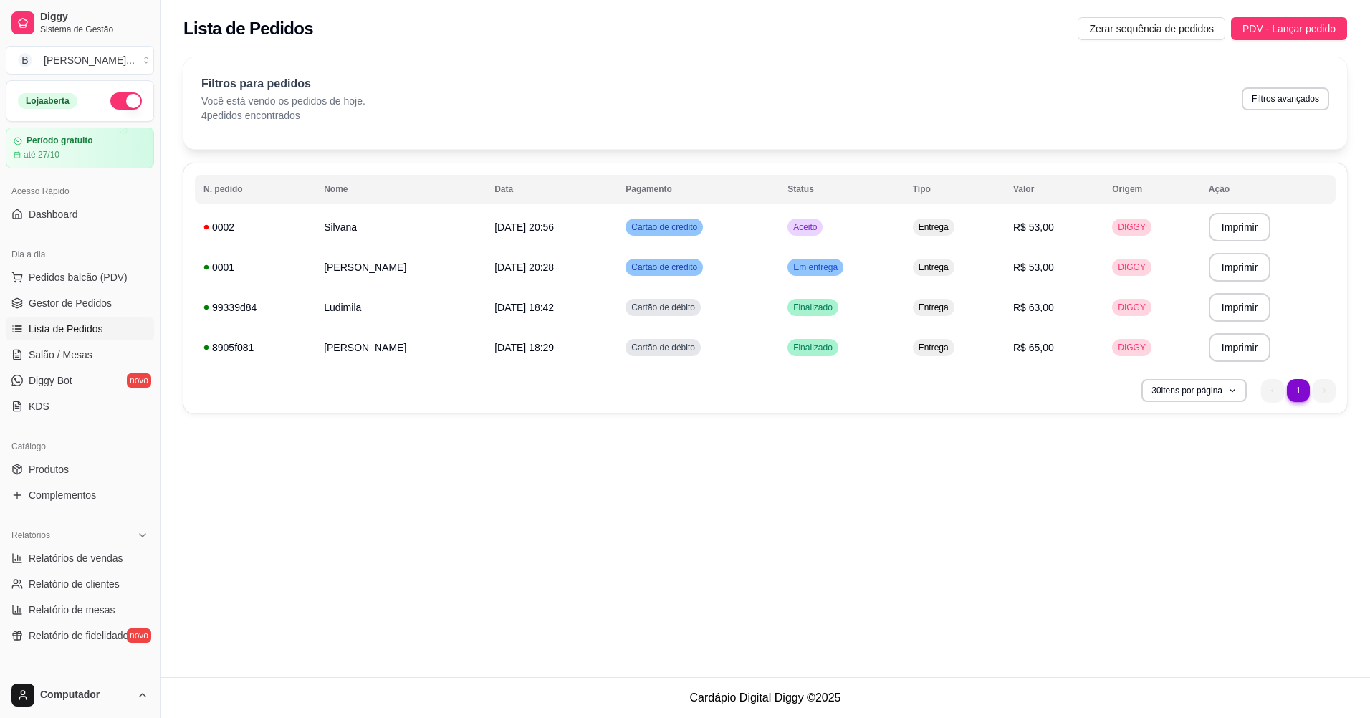
click at [1229, 422] on div "**********" at bounding box center [766, 240] width 1210 height 382
click at [57, 310] on span "Gestor de Pedidos" at bounding box center [70, 303] width 83 height 14
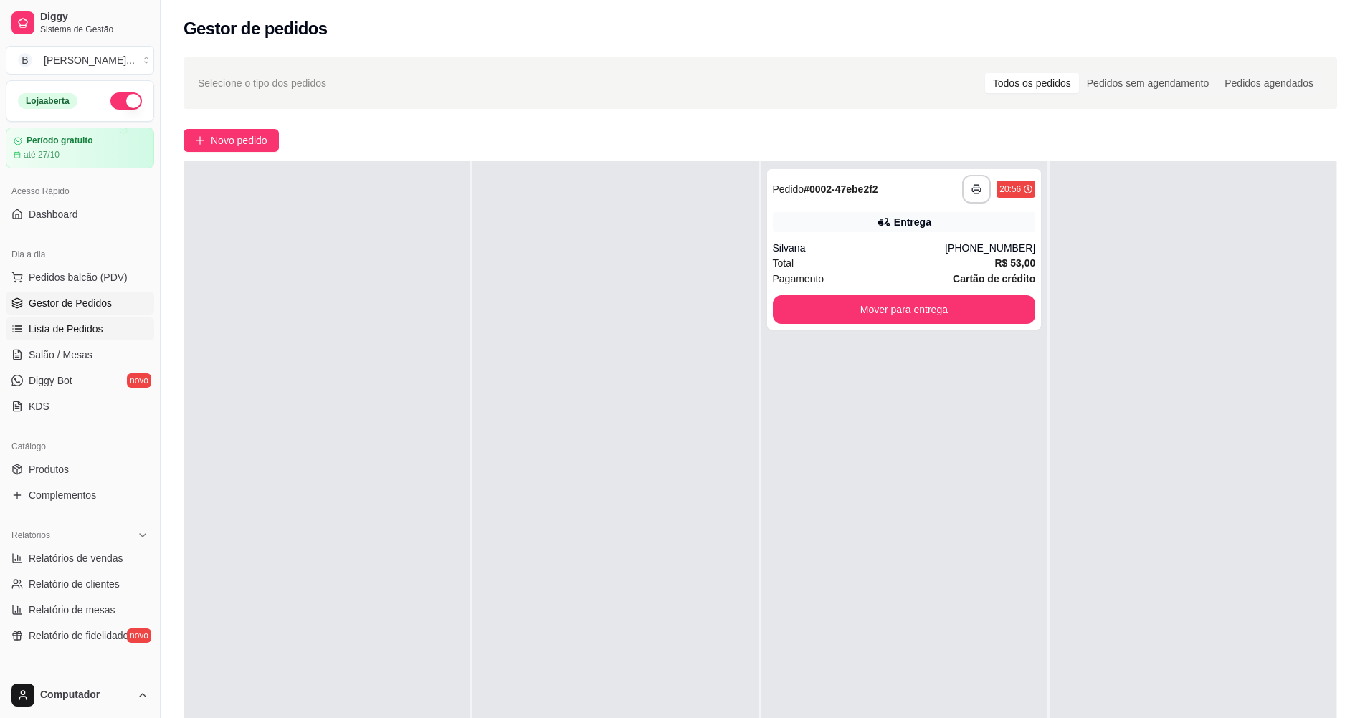
click at [25, 338] on link "Lista de Pedidos" at bounding box center [80, 329] width 148 height 23
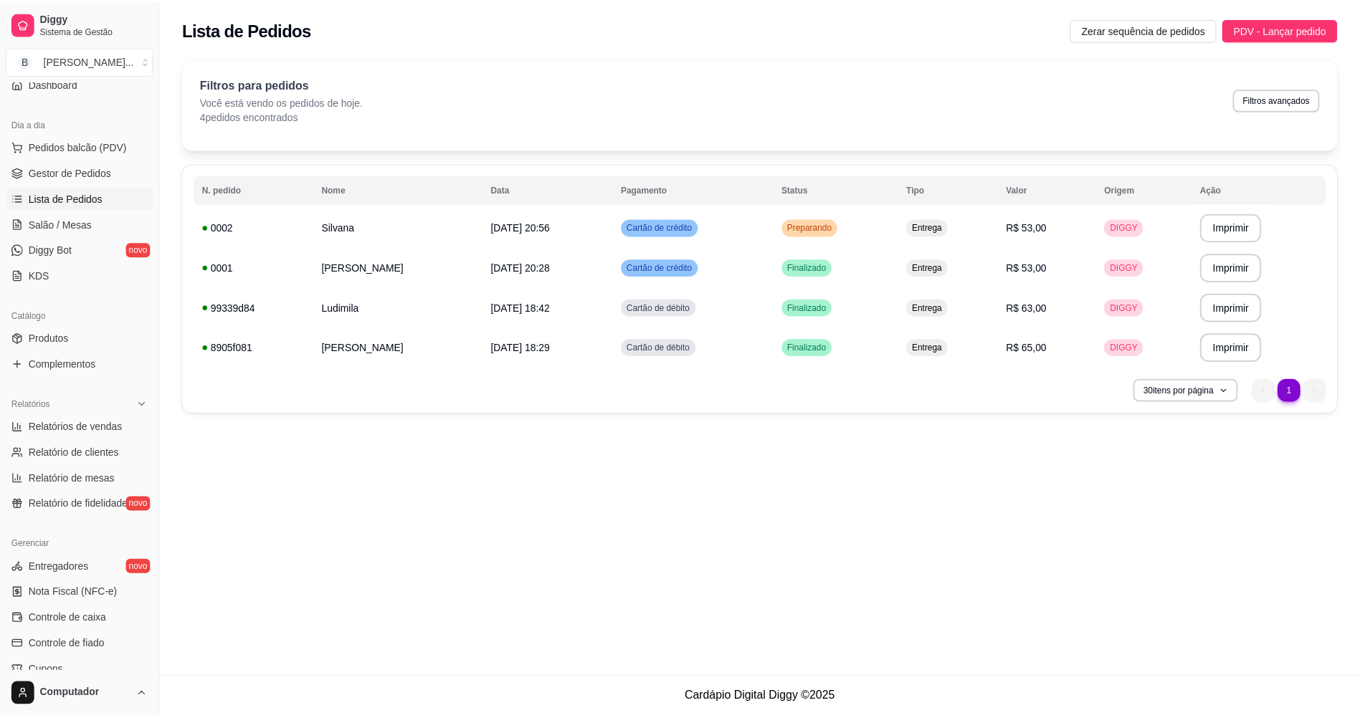
scroll to position [133, 0]
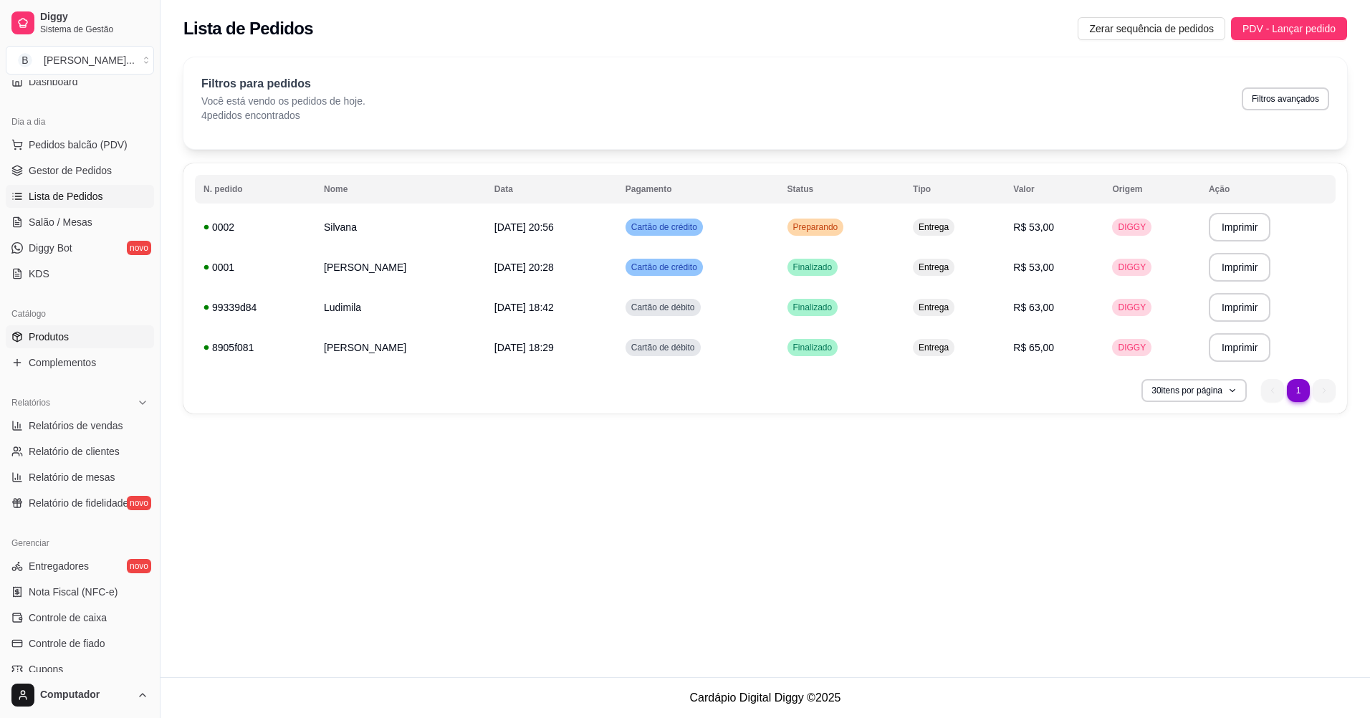
click at [71, 340] on link "Produtos" at bounding box center [80, 336] width 148 height 23
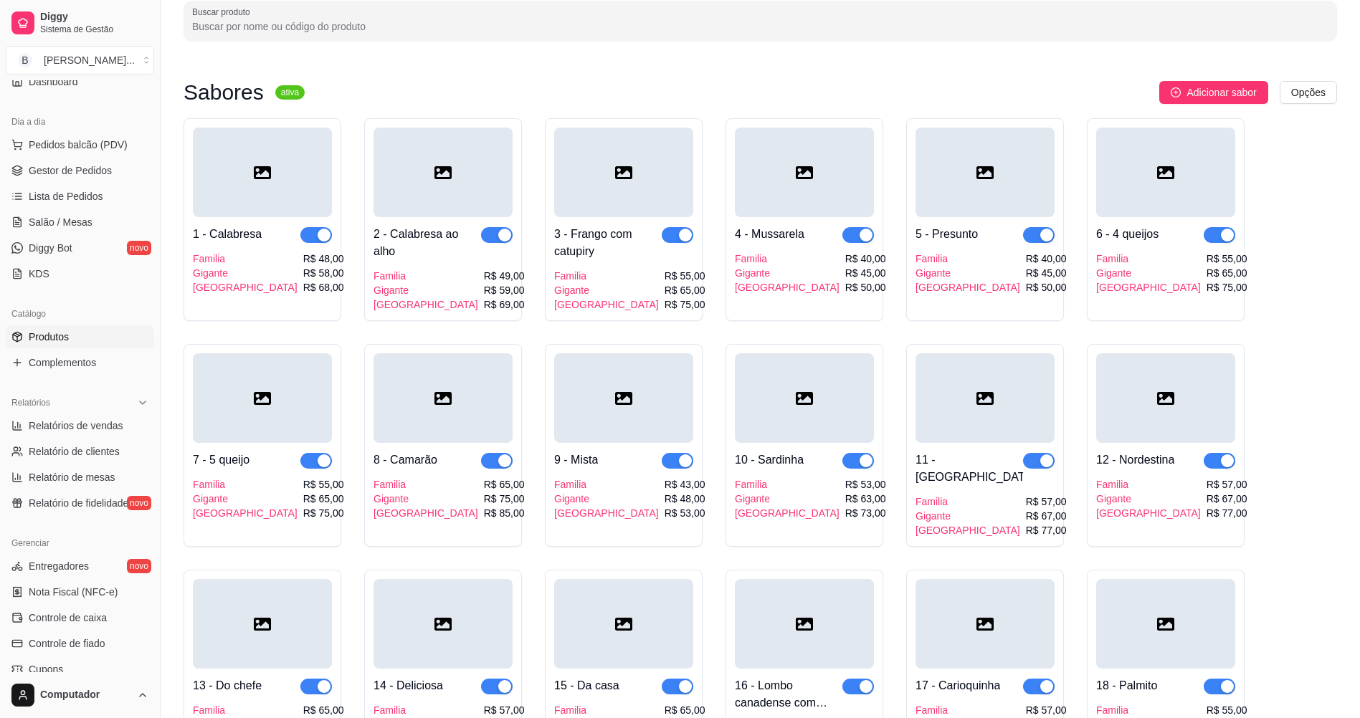
scroll to position [57, 0]
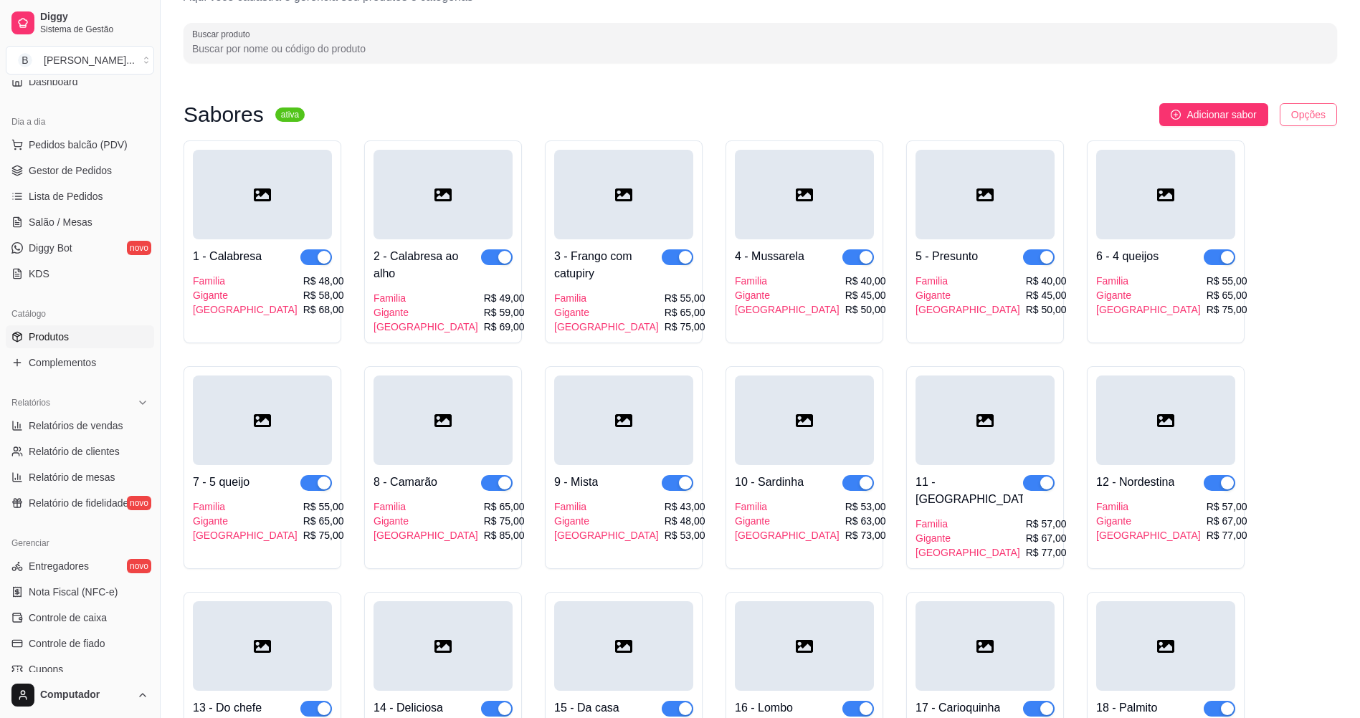
click at [1333, 125] on html "Diggy Sistema de Gestão B Bella Pizzari ... Loja aberta Período gratuito até 27…" at bounding box center [680, 302] width 1360 height 718
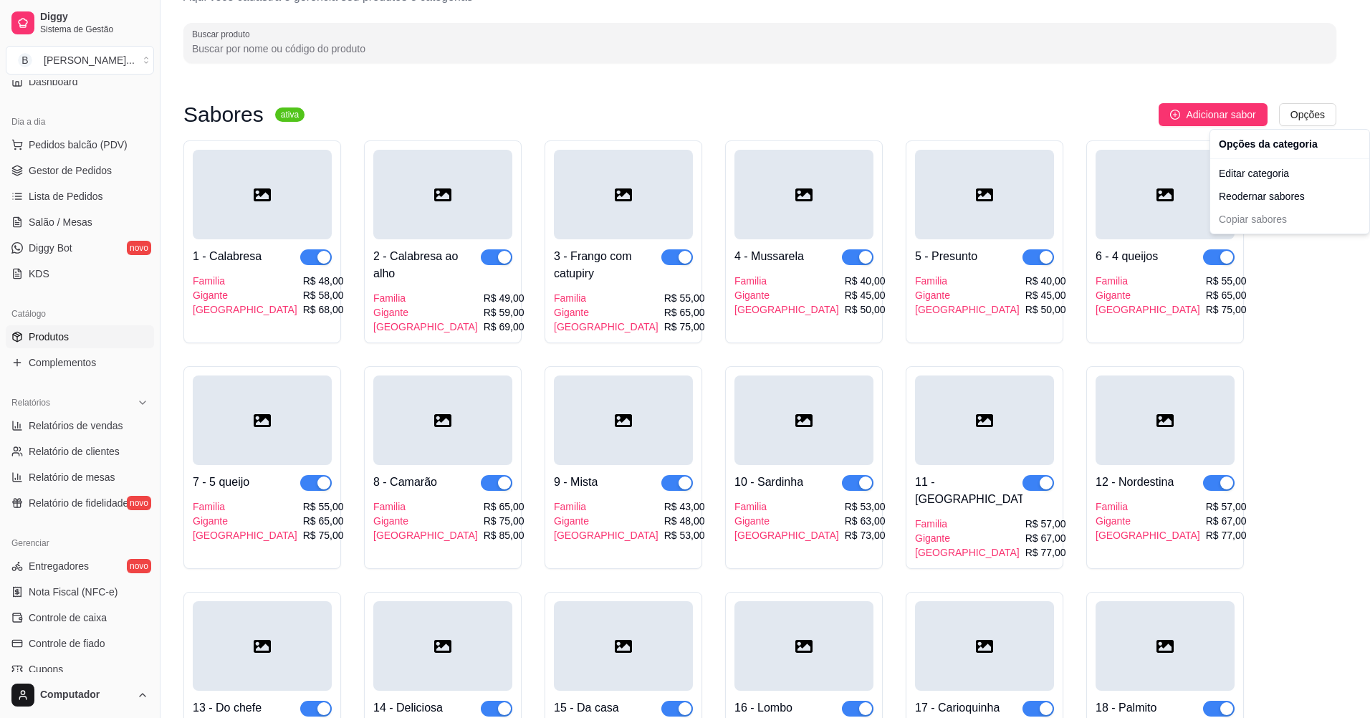
click at [1016, 95] on html "Diggy Sistema de Gestão B Bella Pizzari ... Loja aberta Período gratuito até 27…" at bounding box center [685, 302] width 1370 height 718
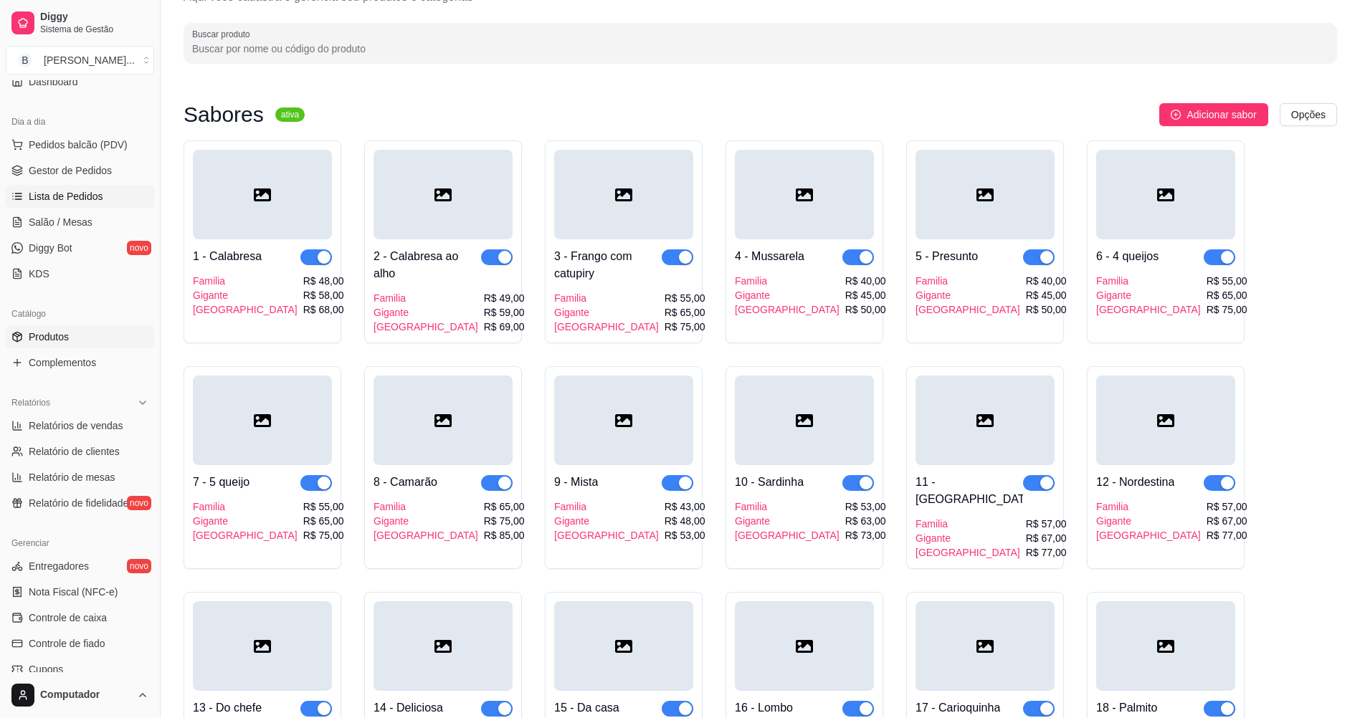
click at [80, 194] on span "Lista de Pedidos" at bounding box center [66, 196] width 75 height 14
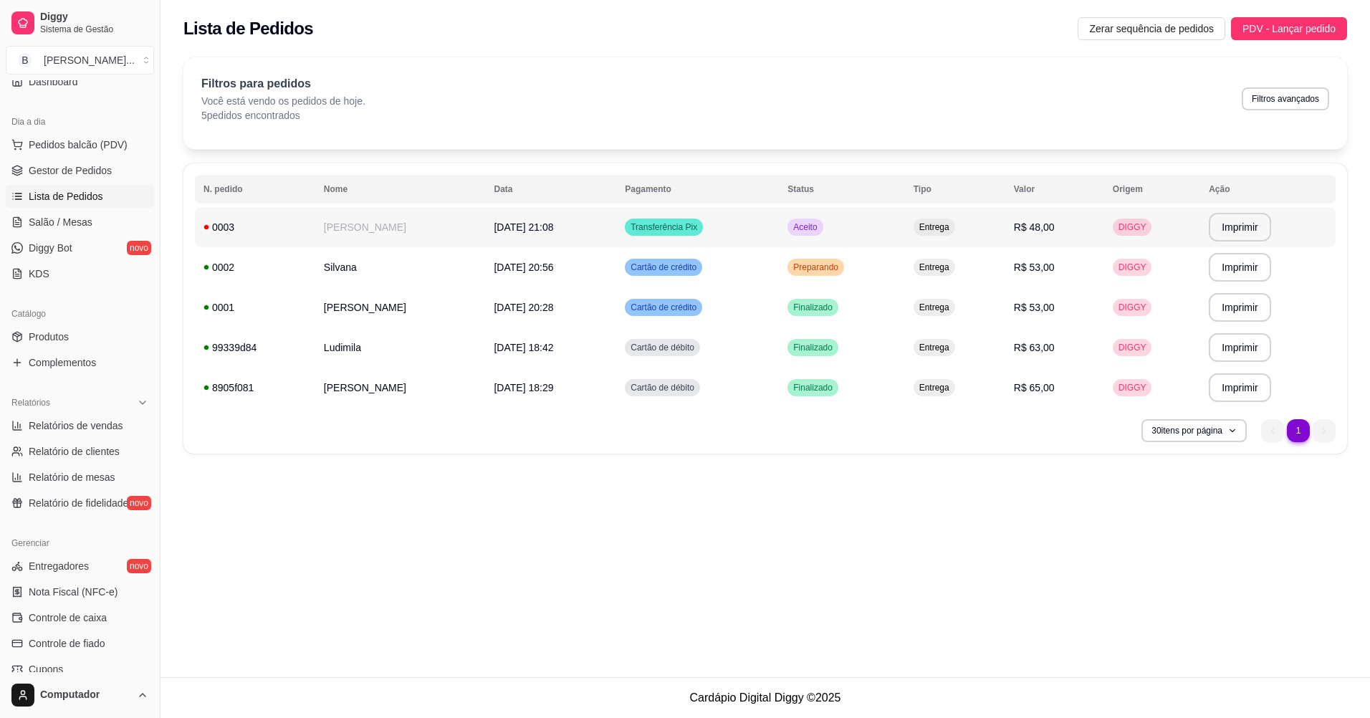
click at [768, 227] on td "Transferência Pix" at bounding box center [697, 227] width 163 height 40
click at [779, 218] on td "Aceito" at bounding box center [841, 227] width 125 height 40
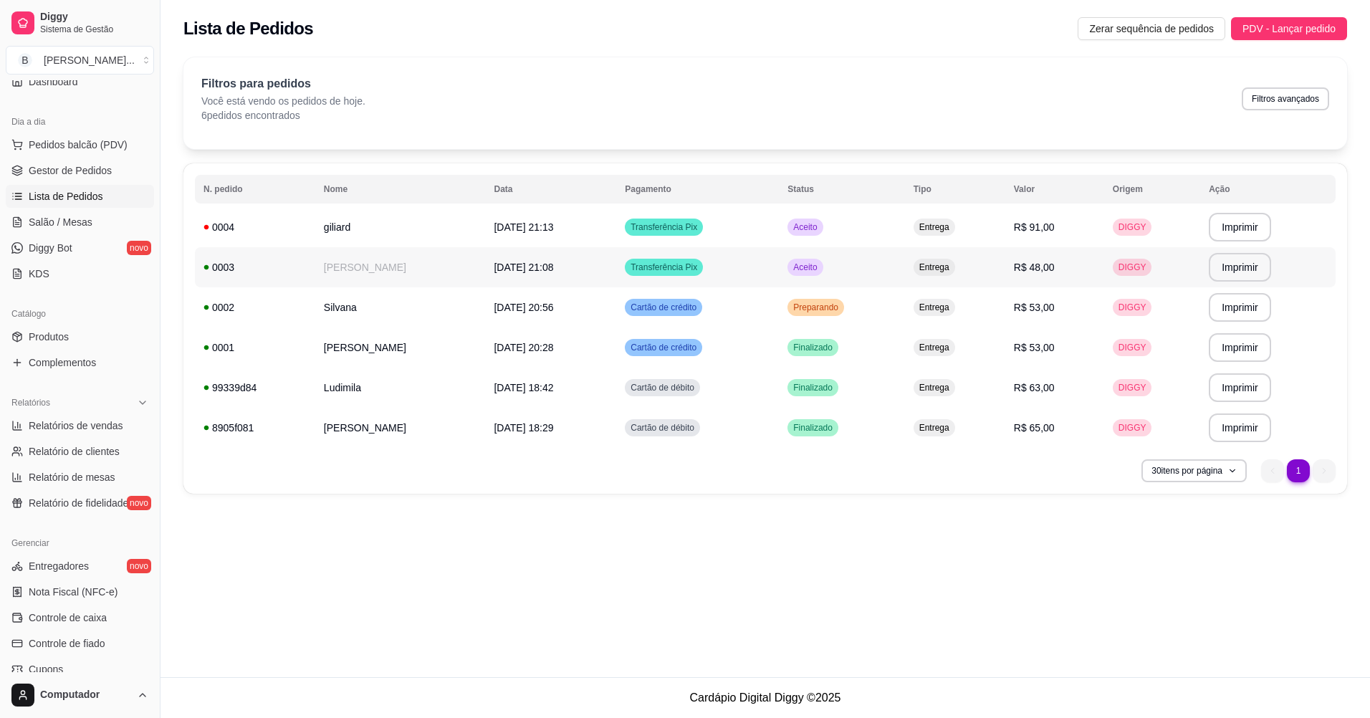
click at [750, 270] on td "Transferência Pix" at bounding box center [697, 267] width 163 height 40
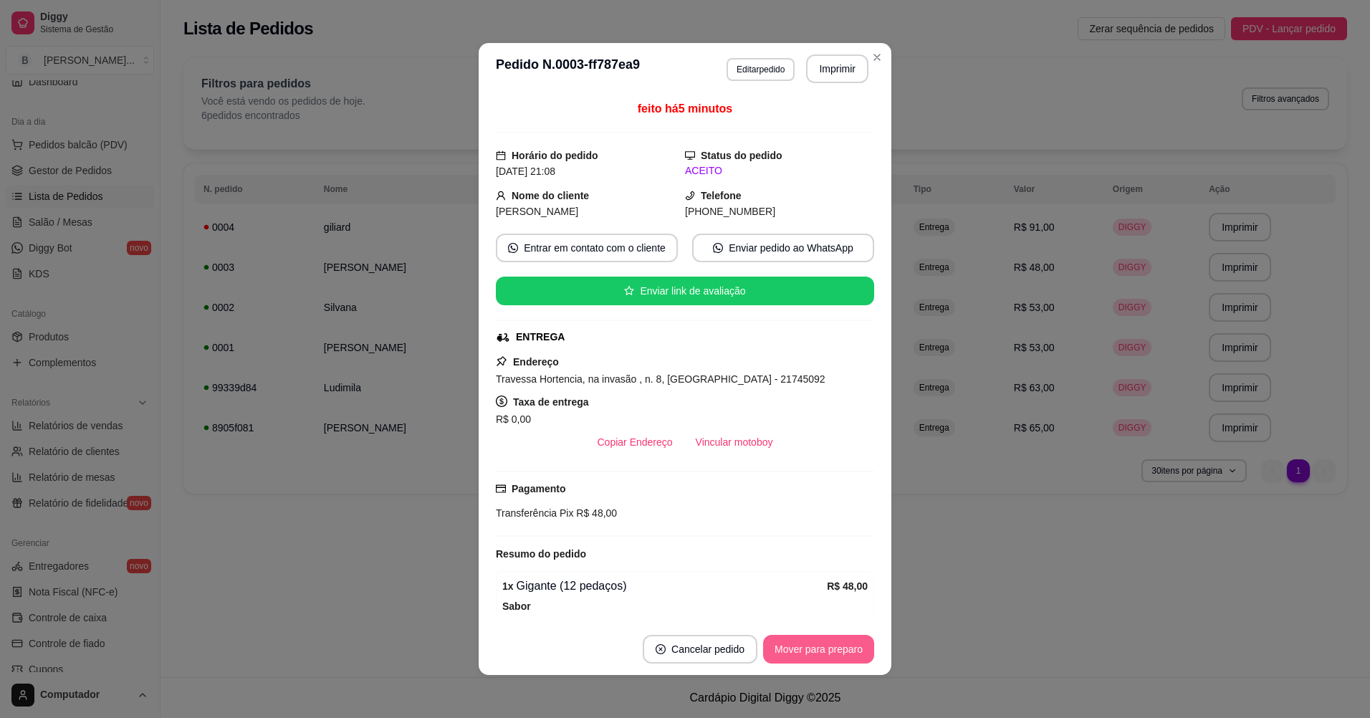
click at [816, 644] on button "Mover para preparo" at bounding box center [818, 649] width 111 height 29
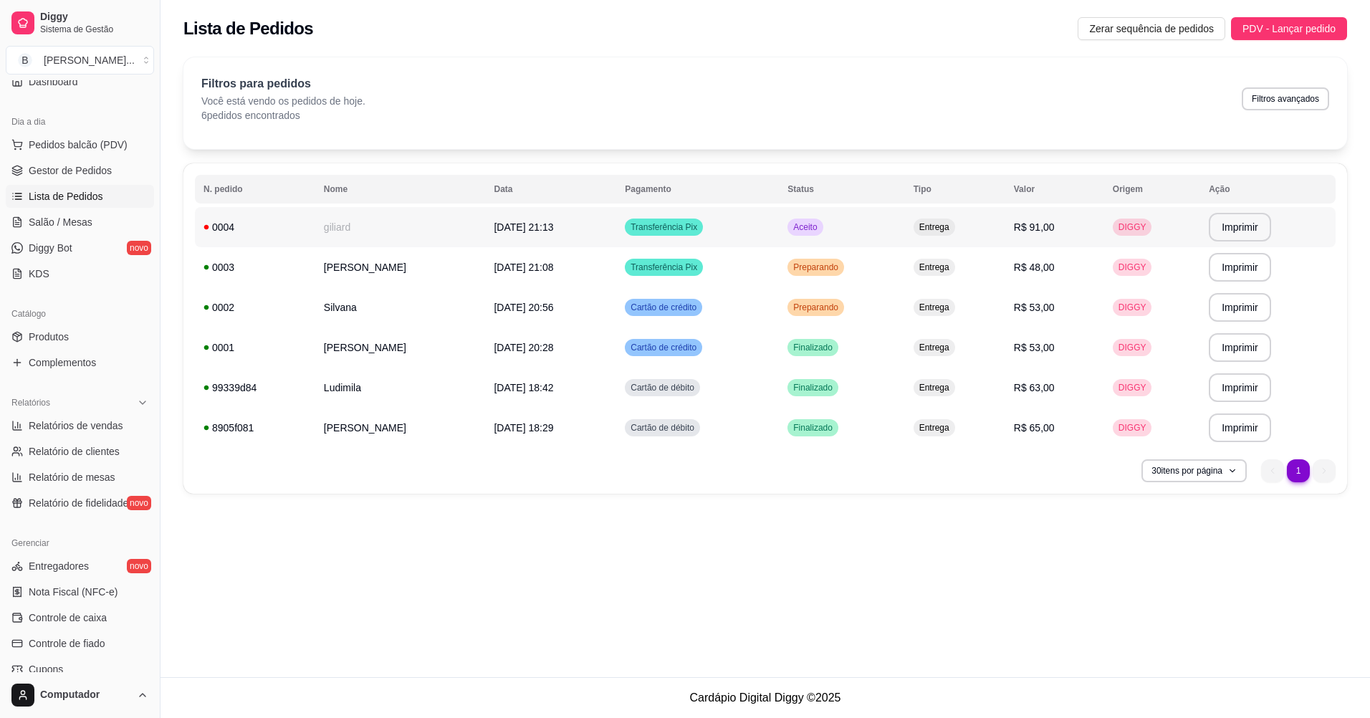
click at [779, 229] on td "Aceito" at bounding box center [841, 227] width 125 height 40
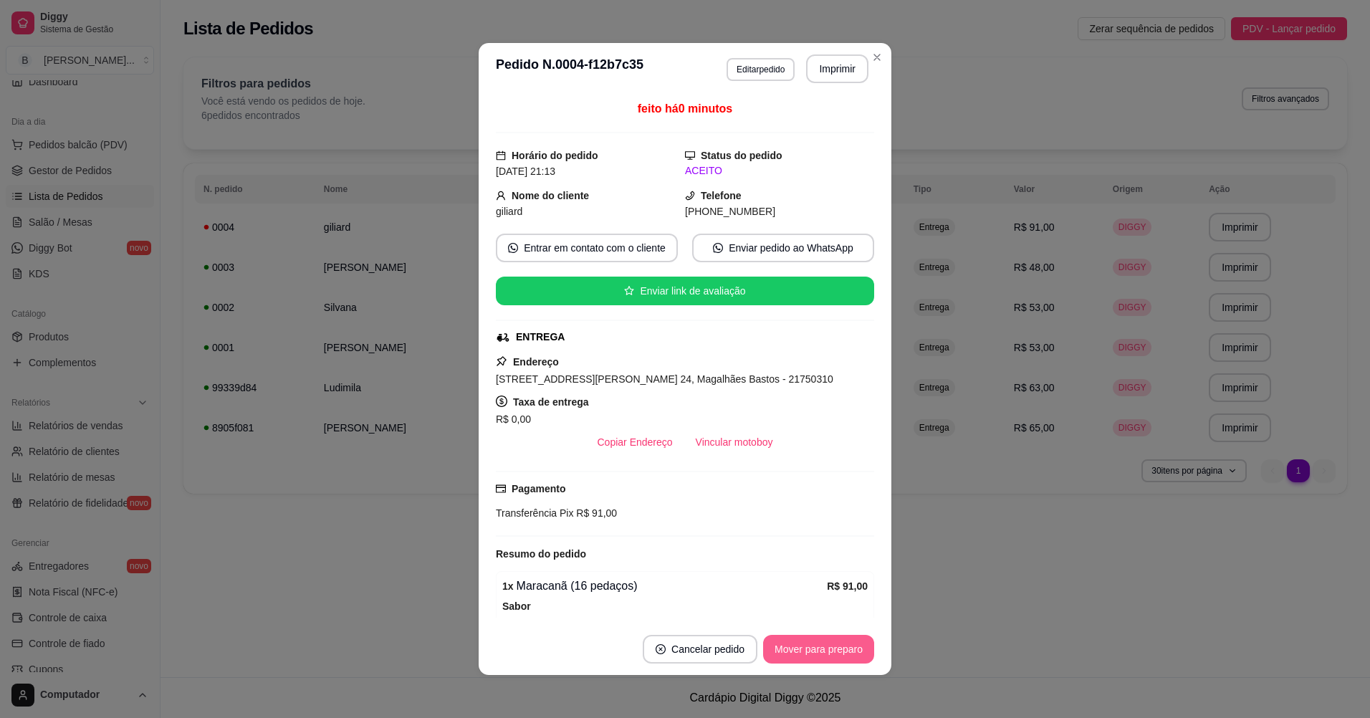
click at [811, 644] on button "Mover para preparo" at bounding box center [818, 649] width 111 height 29
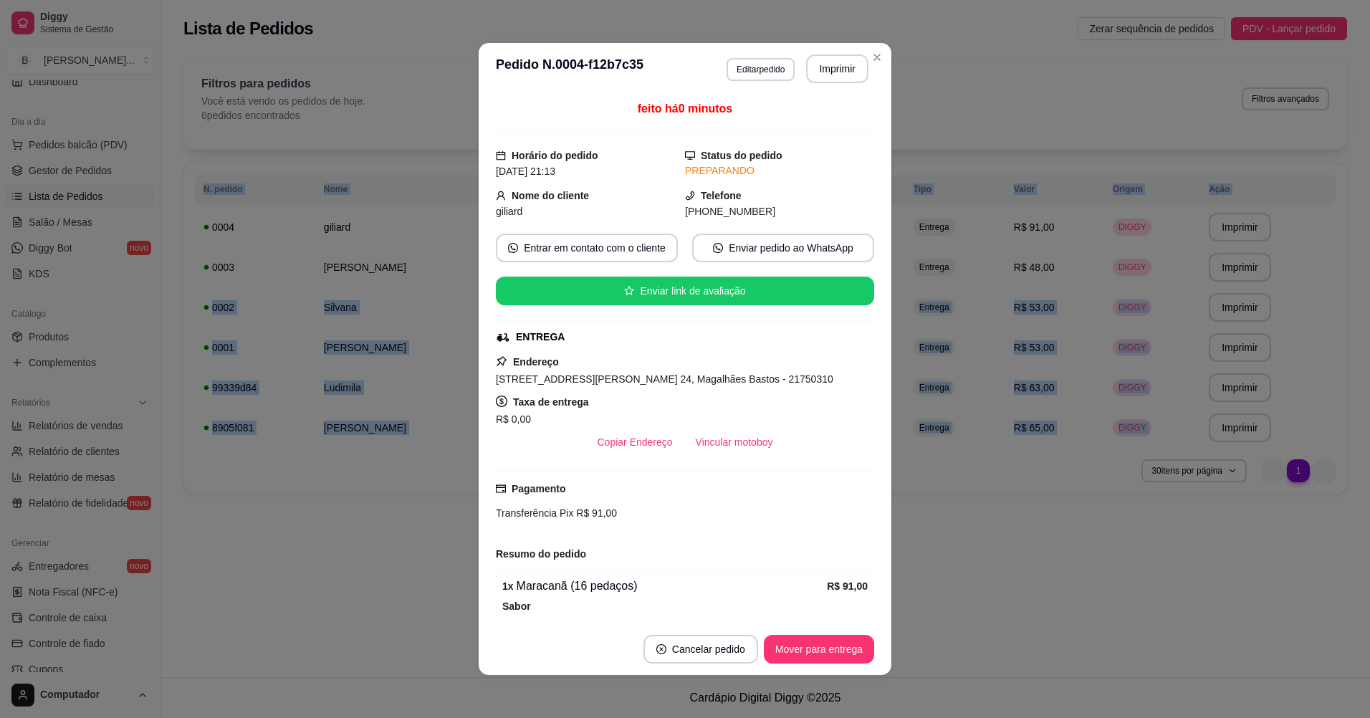
click at [1068, 539] on div "**********" at bounding box center [766, 338] width 1210 height 677
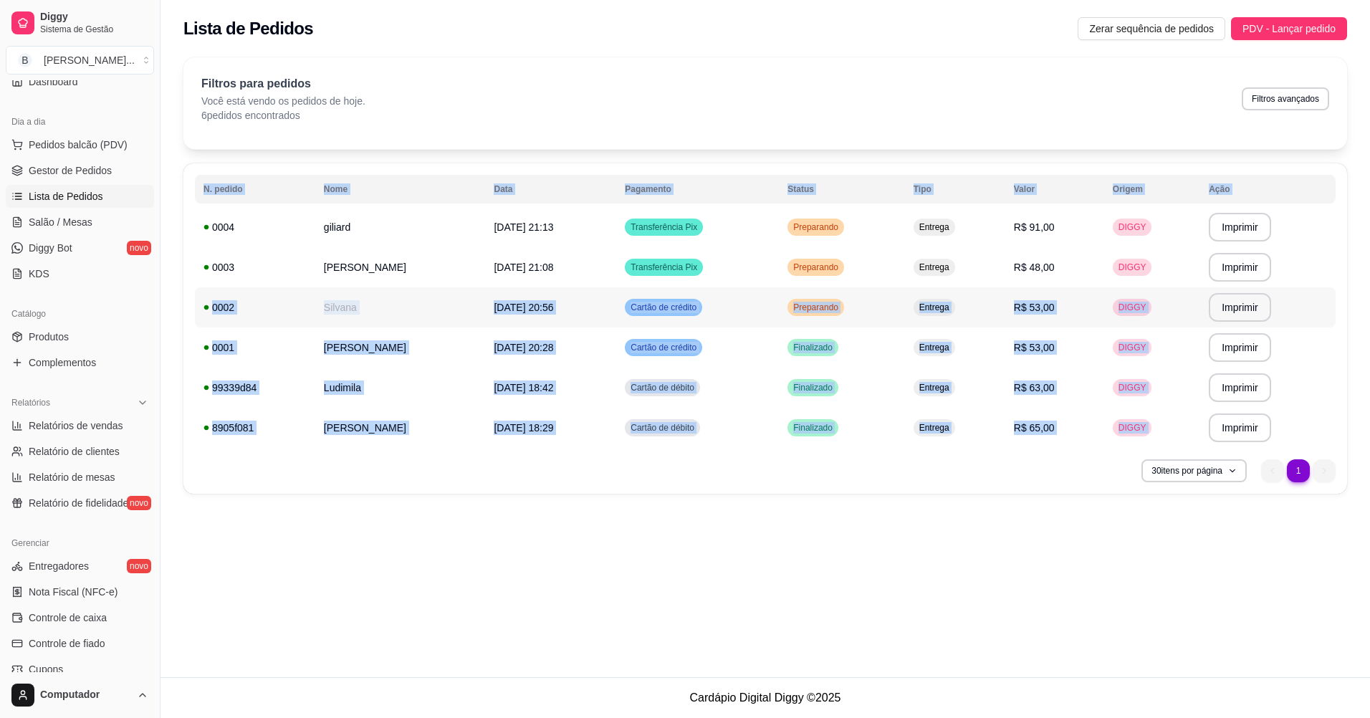
click at [847, 310] on td "Preparando" at bounding box center [841, 307] width 125 height 40
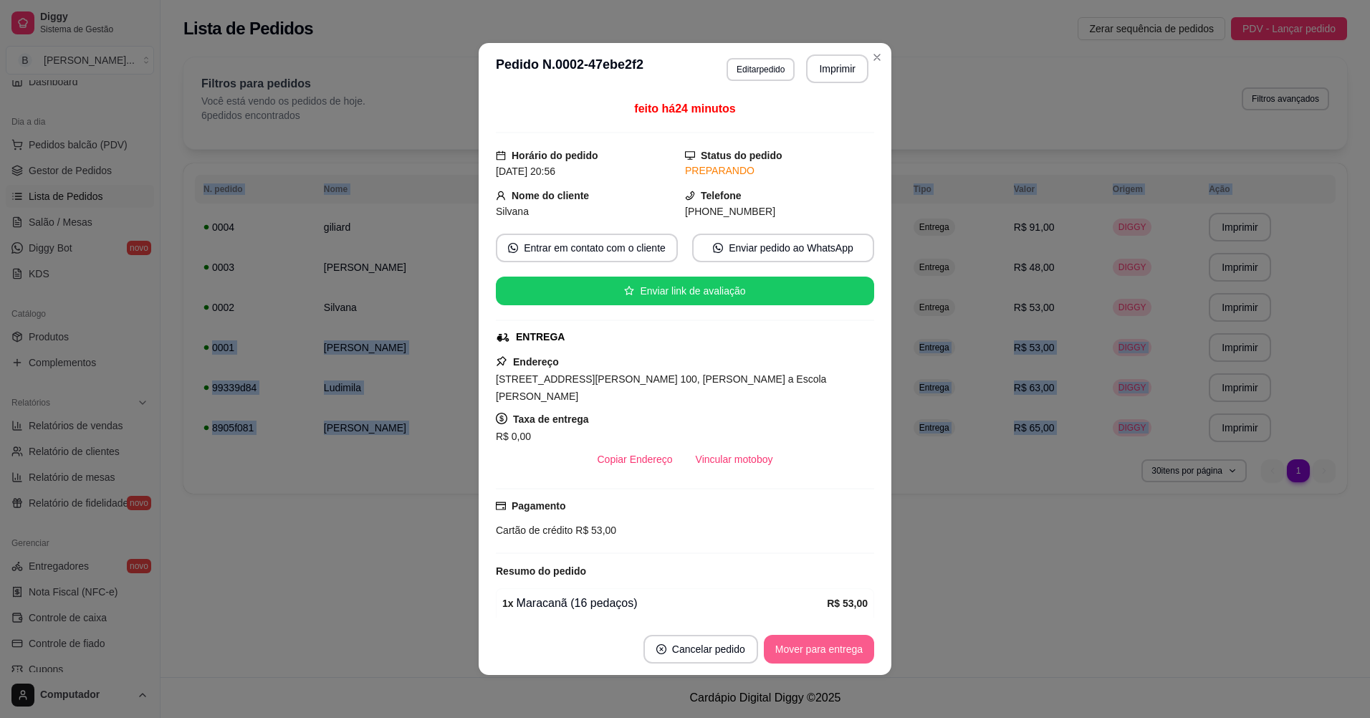
click at [824, 652] on button "Mover para entrega" at bounding box center [819, 649] width 110 height 29
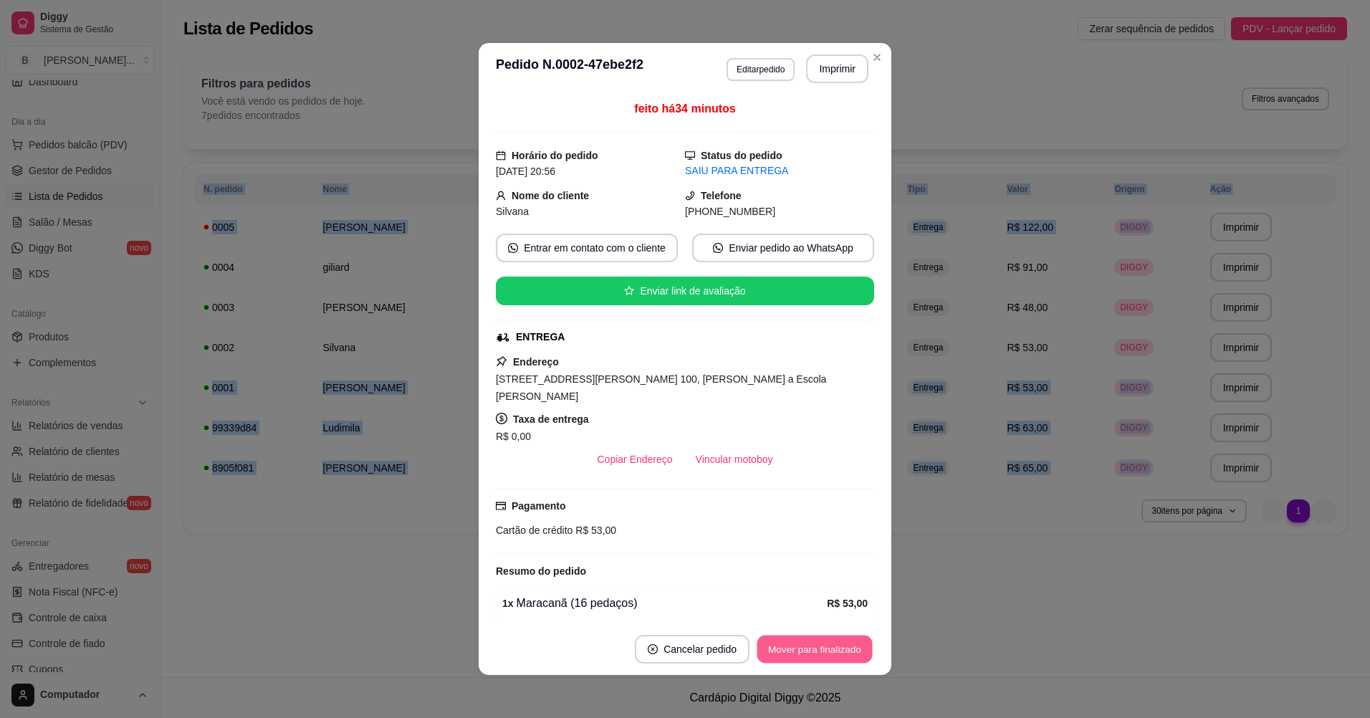
click at [819, 649] on button "Mover para finalizado" at bounding box center [815, 650] width 115 height 28
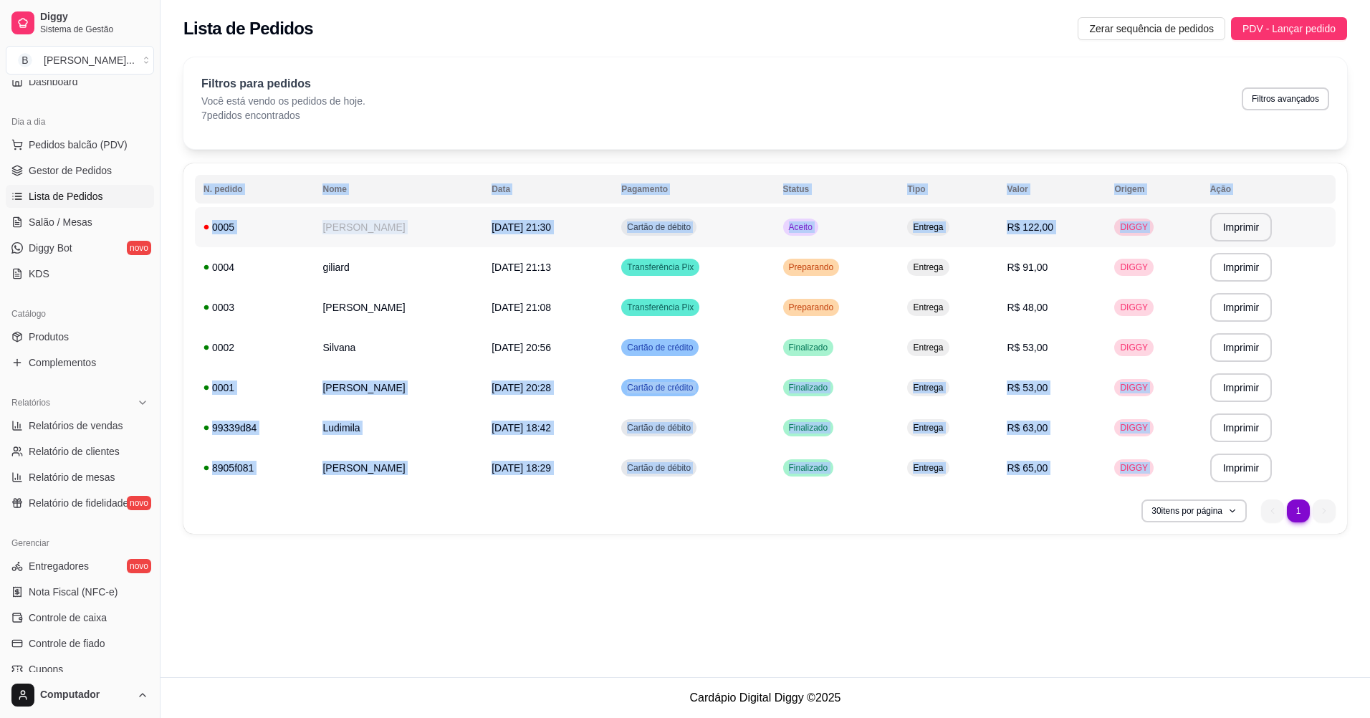
click at [755, 219] on td "Cartão de débito" at bounding box center [693, 227] width 161 height 40
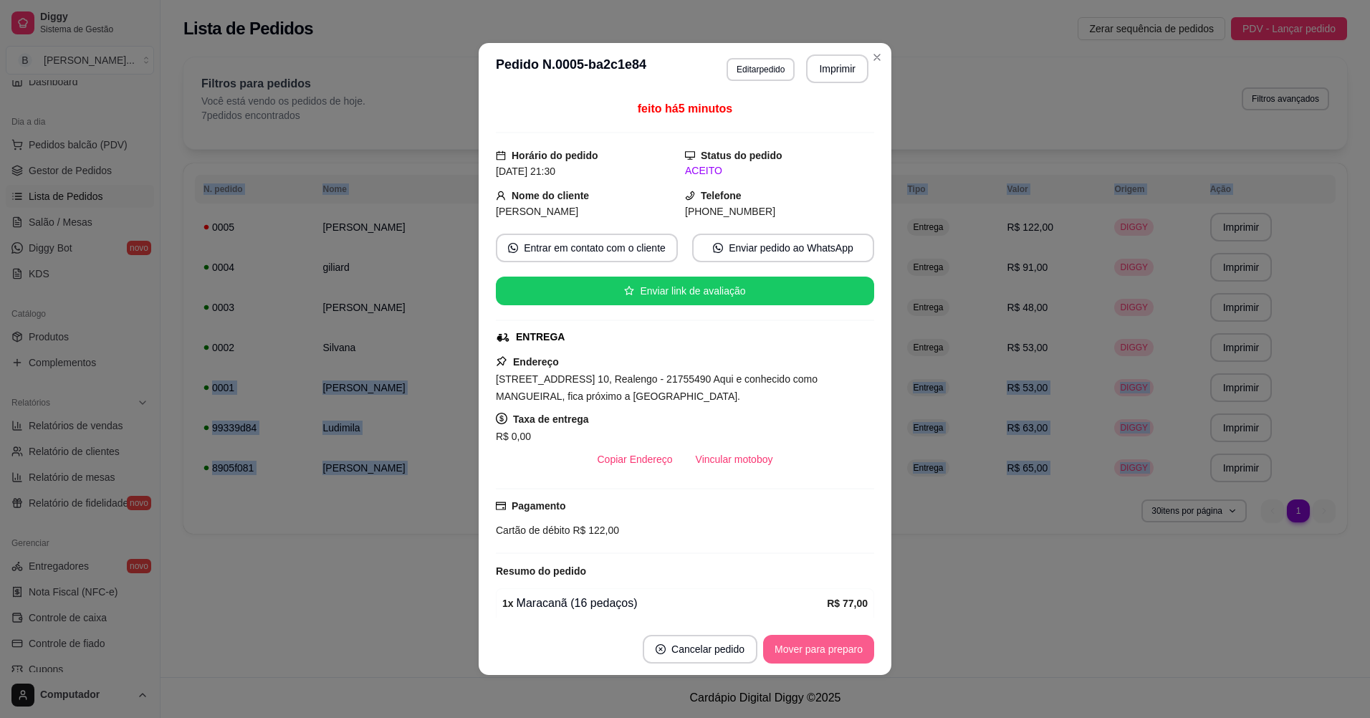
click at [806, 648] on button "Mover para preparo" at bounding box center [818, 649] width 111 height 29
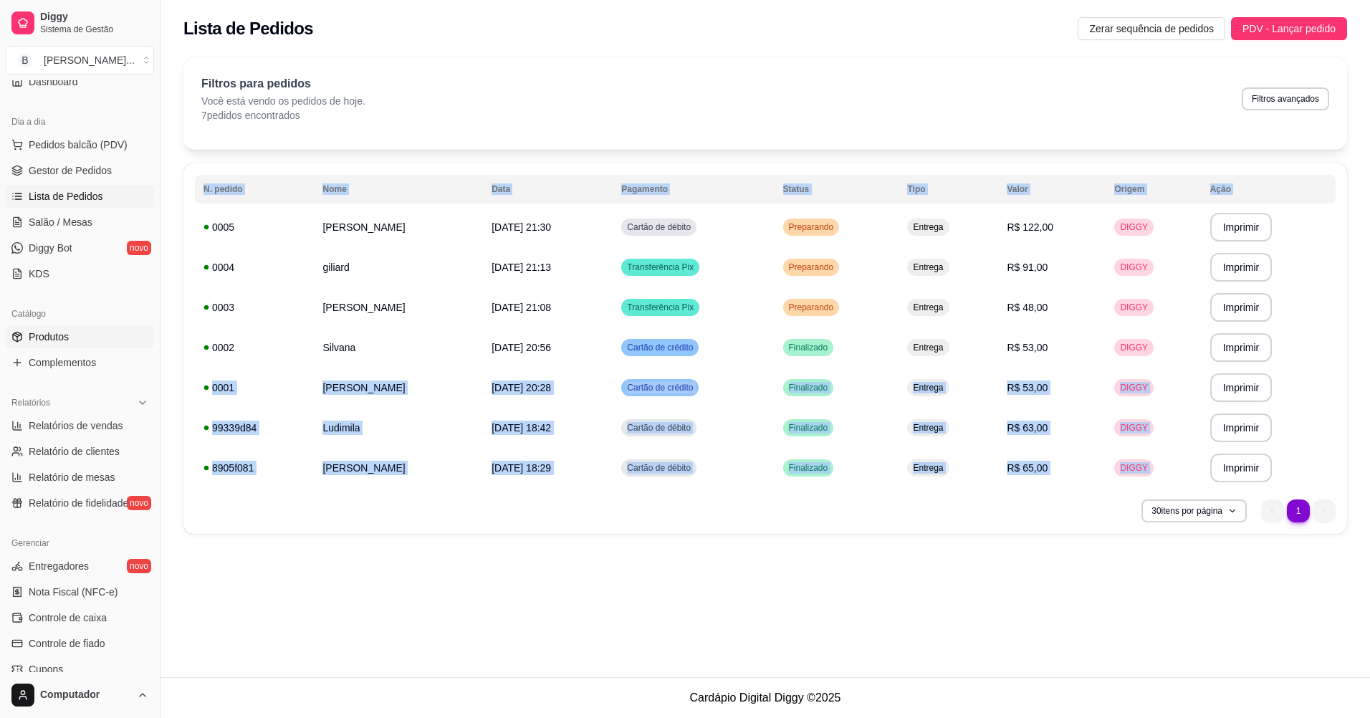
click at [30, 340] on span "Produtos" at bounding box center [49, 337] width 40 height 14
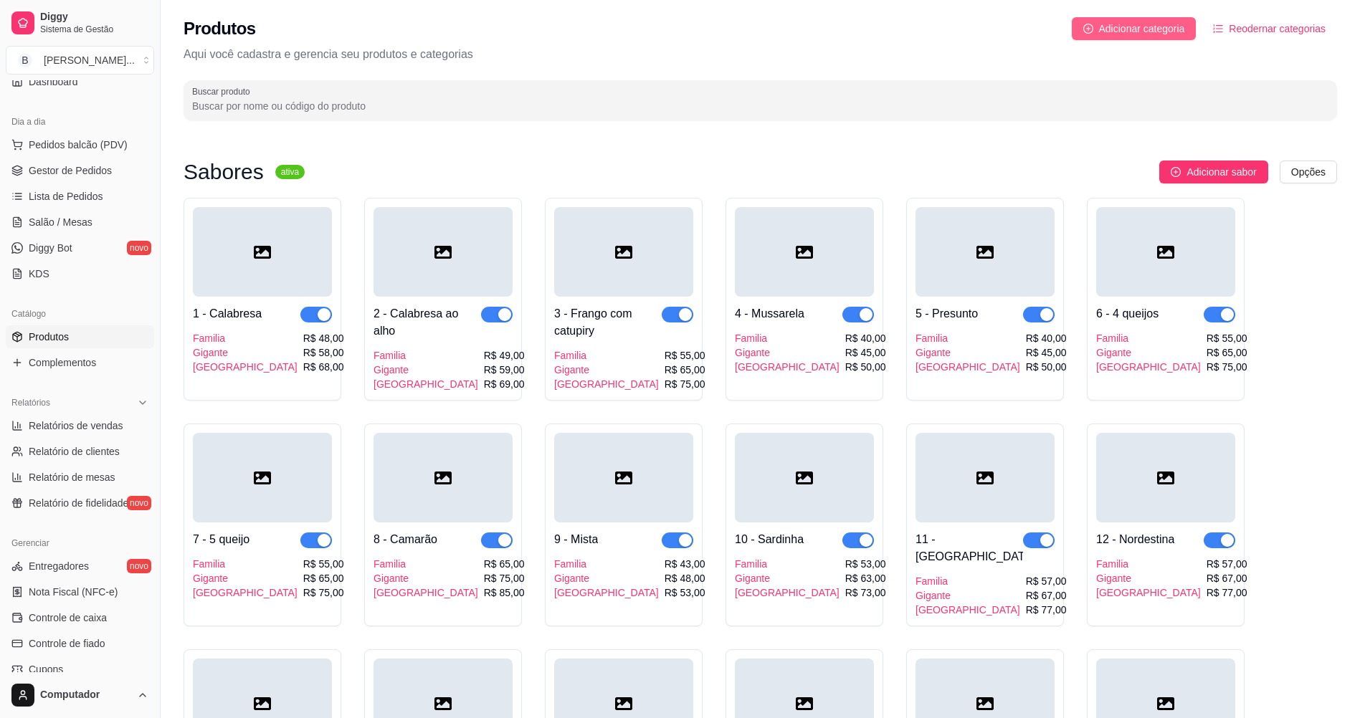
click at [1115, 35] on span "Adicionar categoria" at bounding box center [1142, 29] width 86 height 16
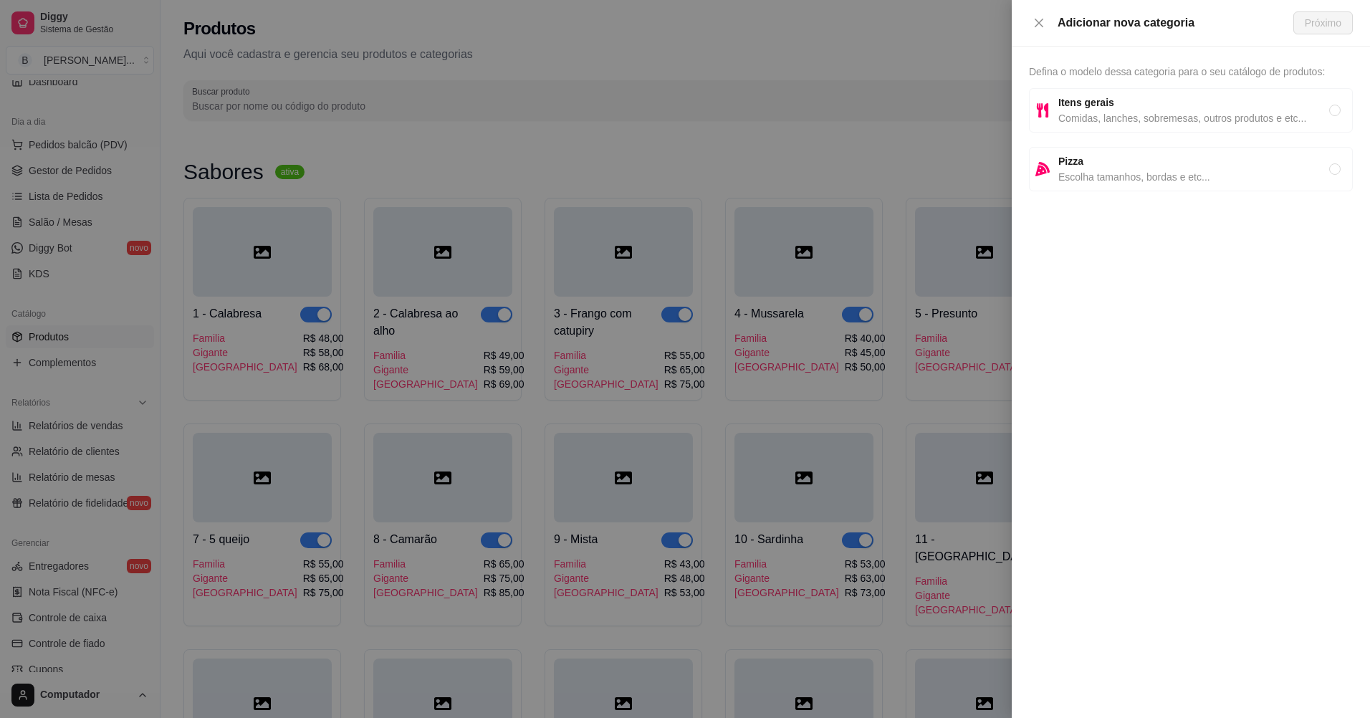
click at [1109, 163] on span "Pizza" at bounding box center [1194, 161] width 271 height 16
radio input "true"
click at [1309, 30] on span "Próximo" at bounding box center [1323, 23] width 37 height 16
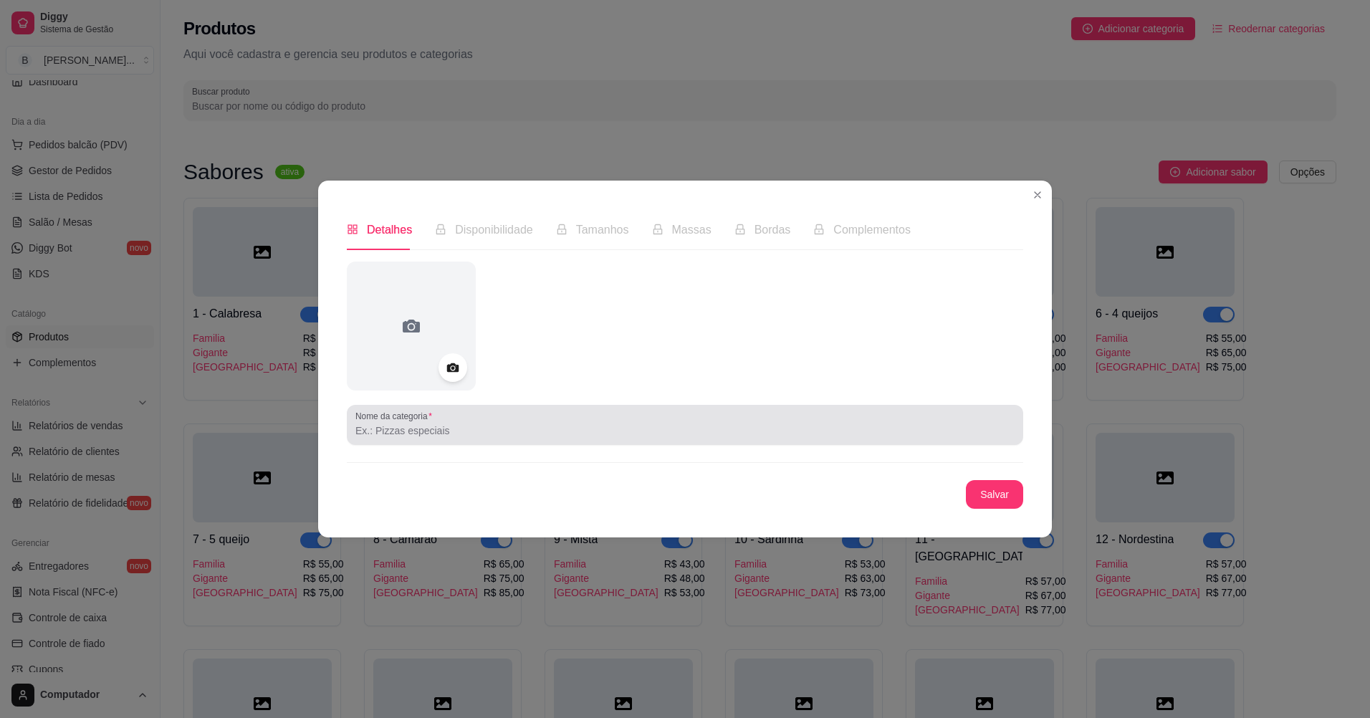
click at [482, 416] on div at bounding box center [685, 425] width 659 height 29
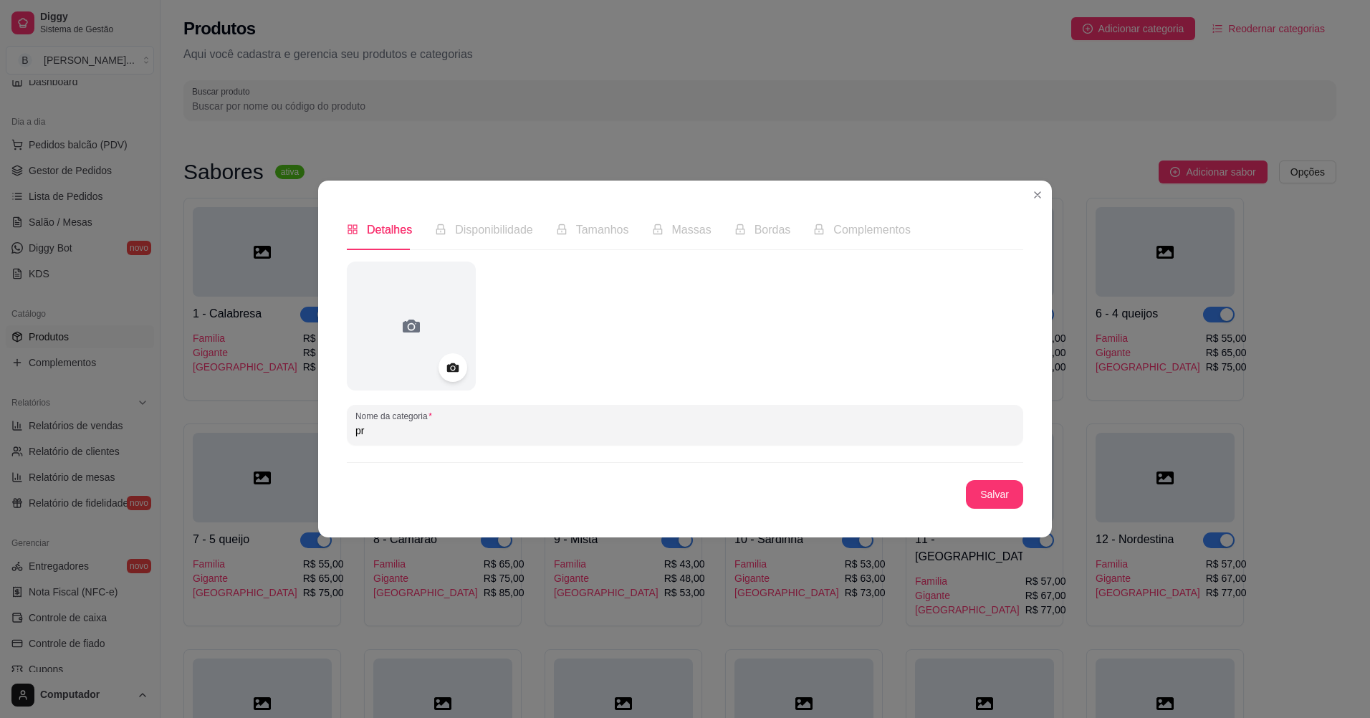
type input "p"
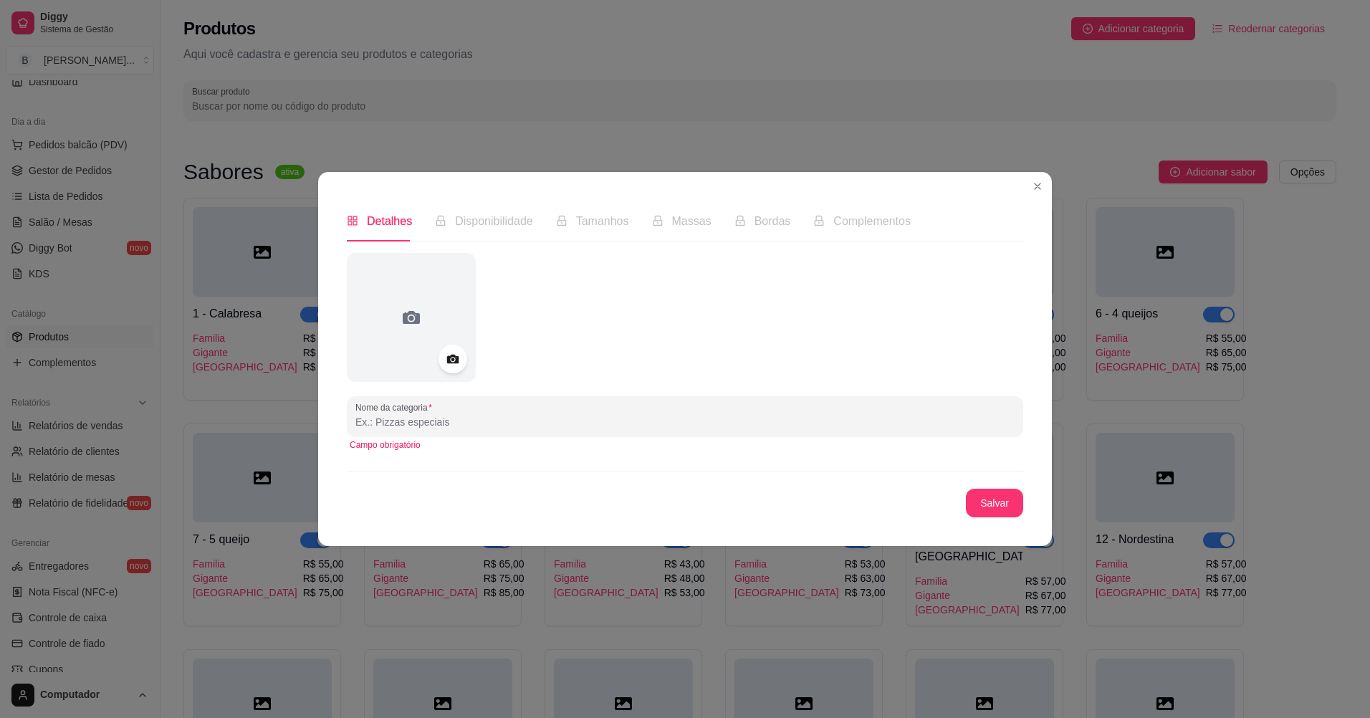
click at [448, 416] on input "Nome da categoria" at bounding box center [685, 422] width 659 height 14
paste input "promoção"
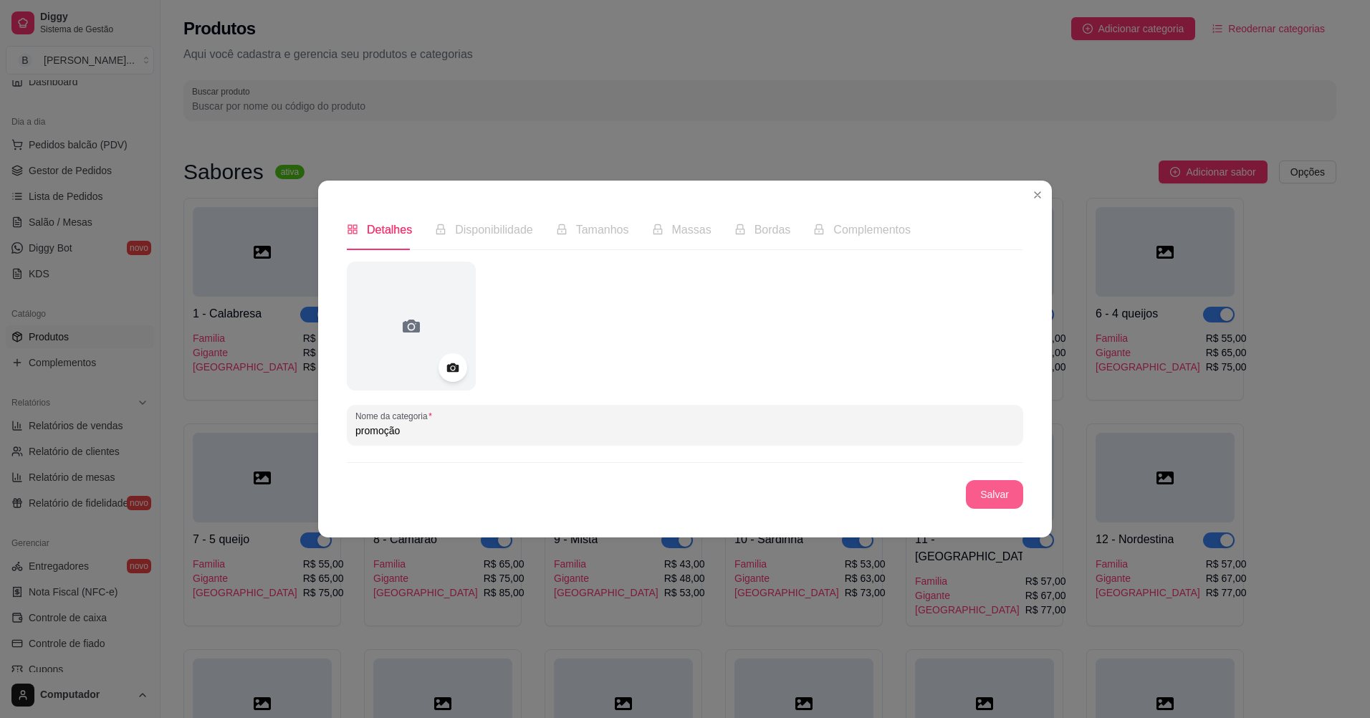
type input "promoção"
click at [983, 496] on button "Salvar" at bounding box center [994, 494] width 57 height 29
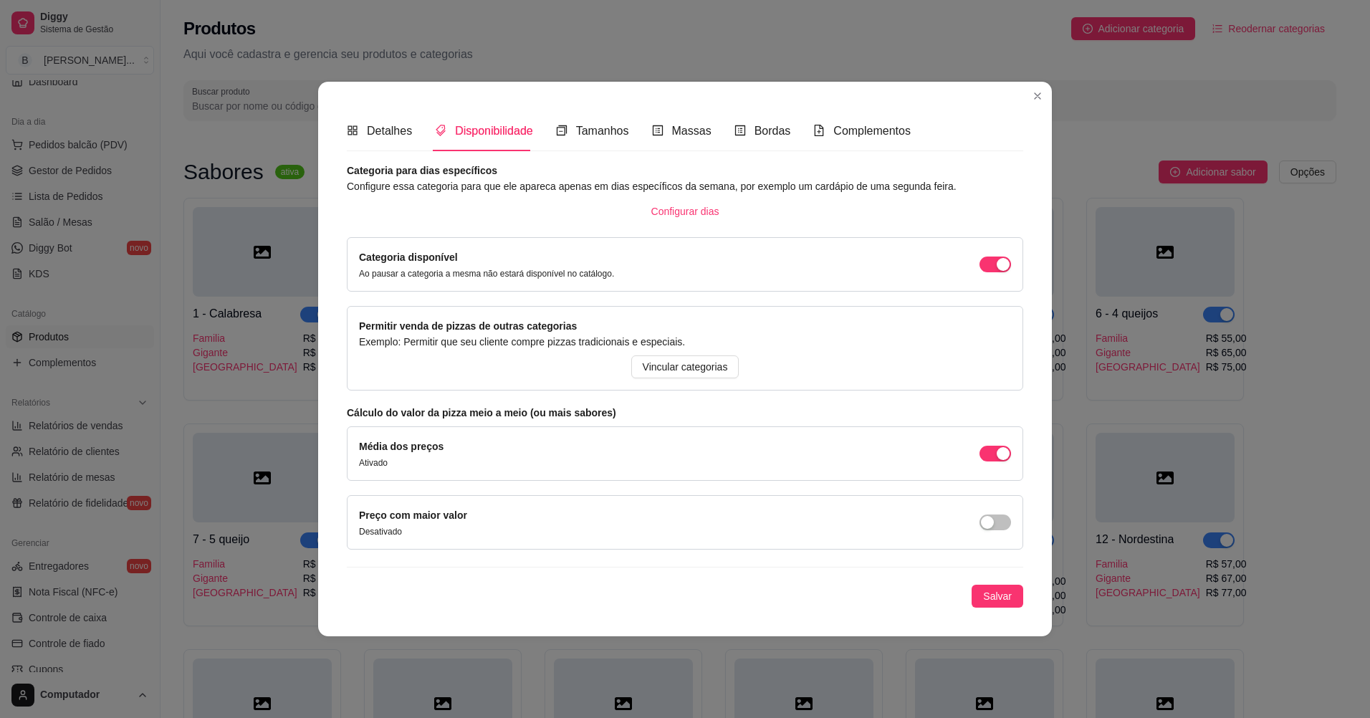
click at [991, 462] on div "Média dos preços Ativado" at bounding box center [685, 454] width 652 height 30
click at [987, 454] on span "button" at bounding box center [996, 454] width 32 height 16
click at [696, 211] on span "Configurar dias" at bounding box center [686, 212] width 68 height 16
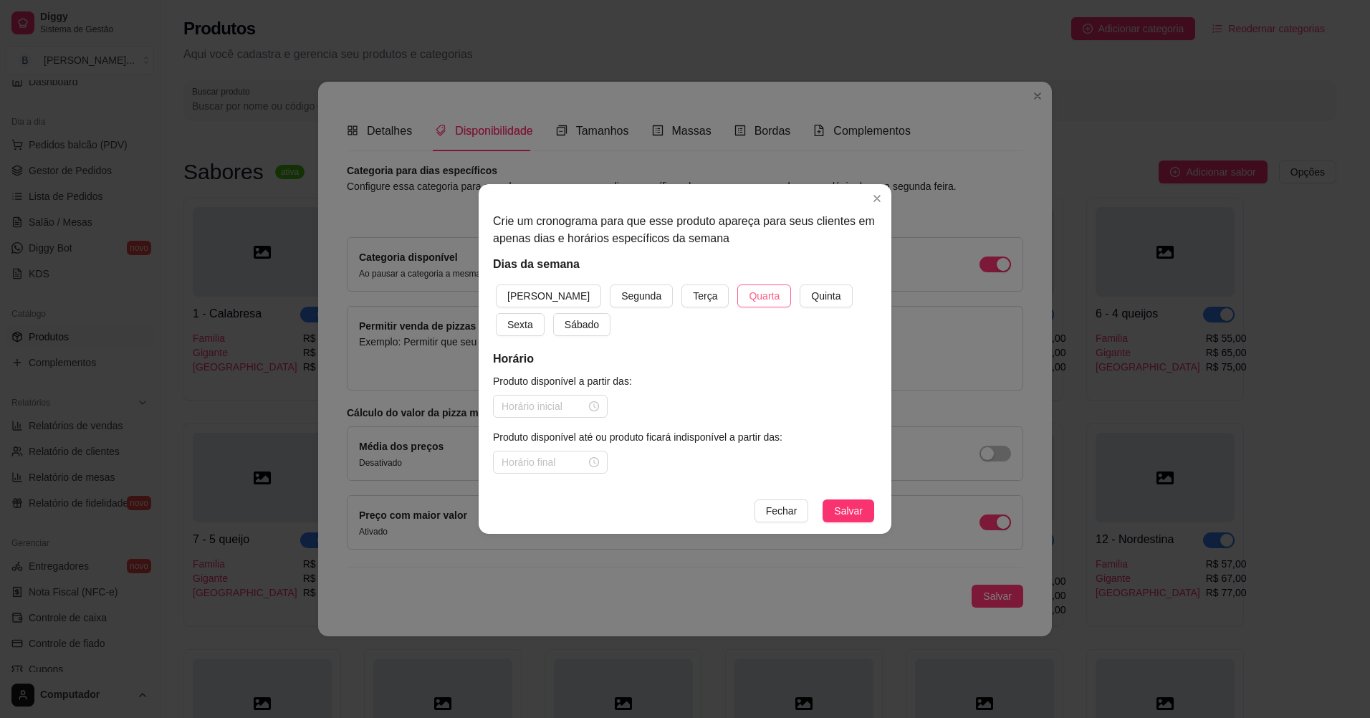
drag, startPoint x: 717, startPoint y: 298, endPoint x: 733, endPoint y: 295, distance: 16.9
click at [749, 298] on span "Quarta" at bounding box center [764, 296] width 31 height 16
click at [811, 290] on span "Quinta" at bounding box center [825, 296] width 29 height 16
click at [550, 410] on input at bounding box center [544, 407] width 85 height 16
click at [664, 356] on h5 "Horário" at bounding box center [685, 359] width 384 height 17
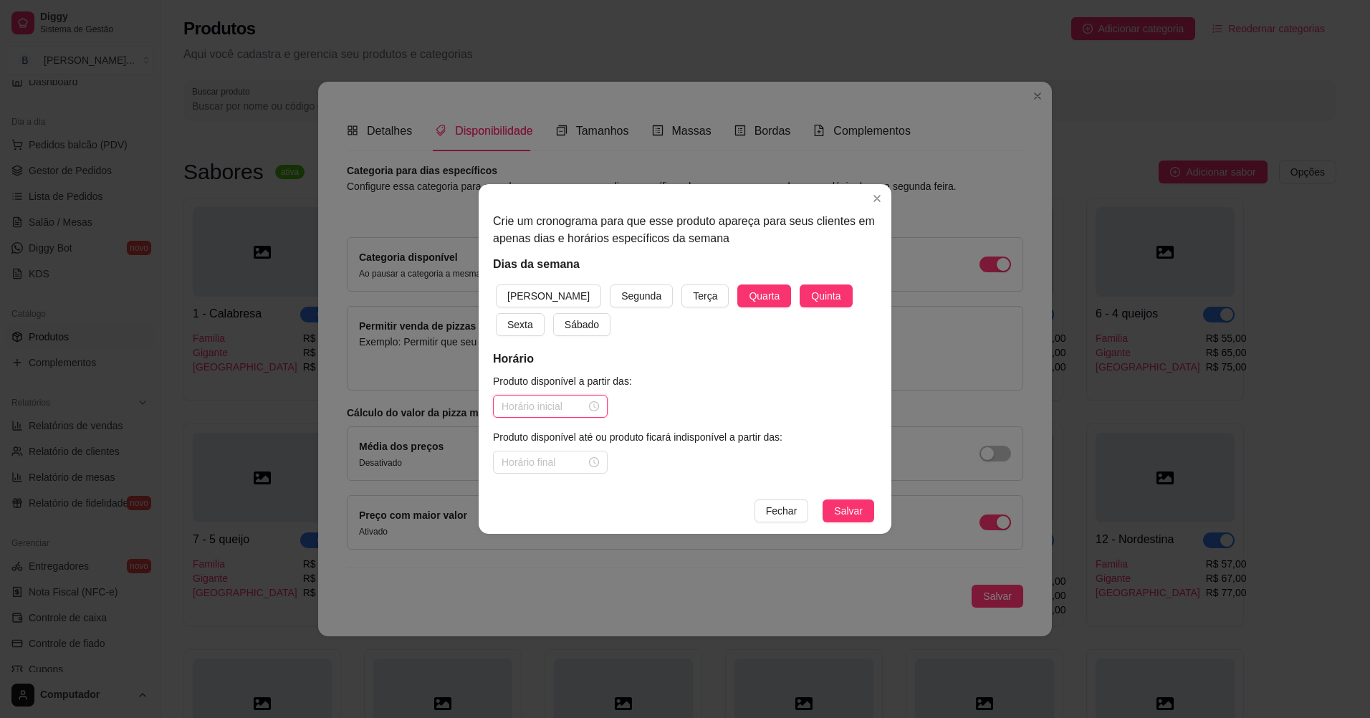
click at [571, 406] on input at bounding box center [544, 407] width 85 height 16
click at [511, 233] on div "01" at bounding box center [513, 234] width 34 height 20
click at [557, 331] on div "10" at bounding box center [554, 328] width 34 height 20
type input "01:10"
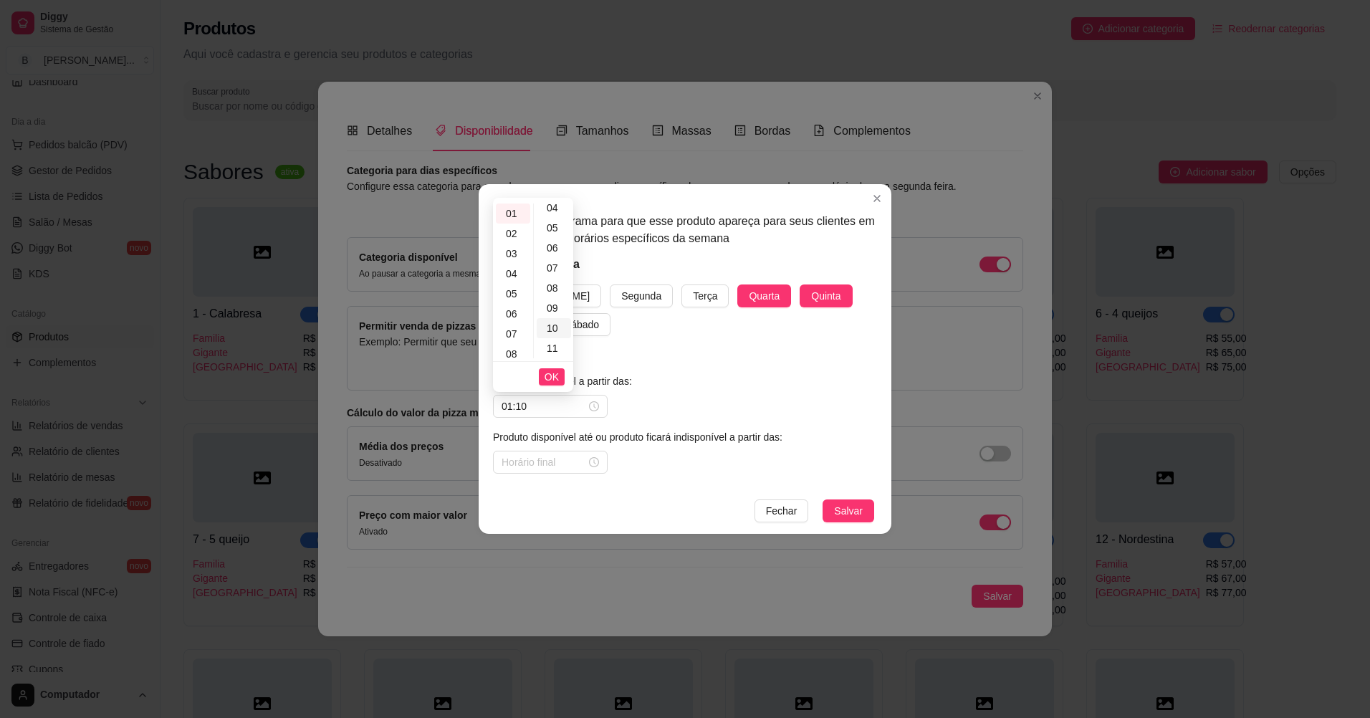
scroll to position [201, 0]
click at [547, 367] on li "OK" at bounding box center [552, 377] width 26 height 30
click at [550, 375] on span "OK" at bounding box center [552, 377] width 14 height 16
click at [593, 404] on icon "close-circle" at bounding box center [594, 406] width 10 height 10
click at [551, 399] on input at bounding box center [544, 407] width 85 height 16
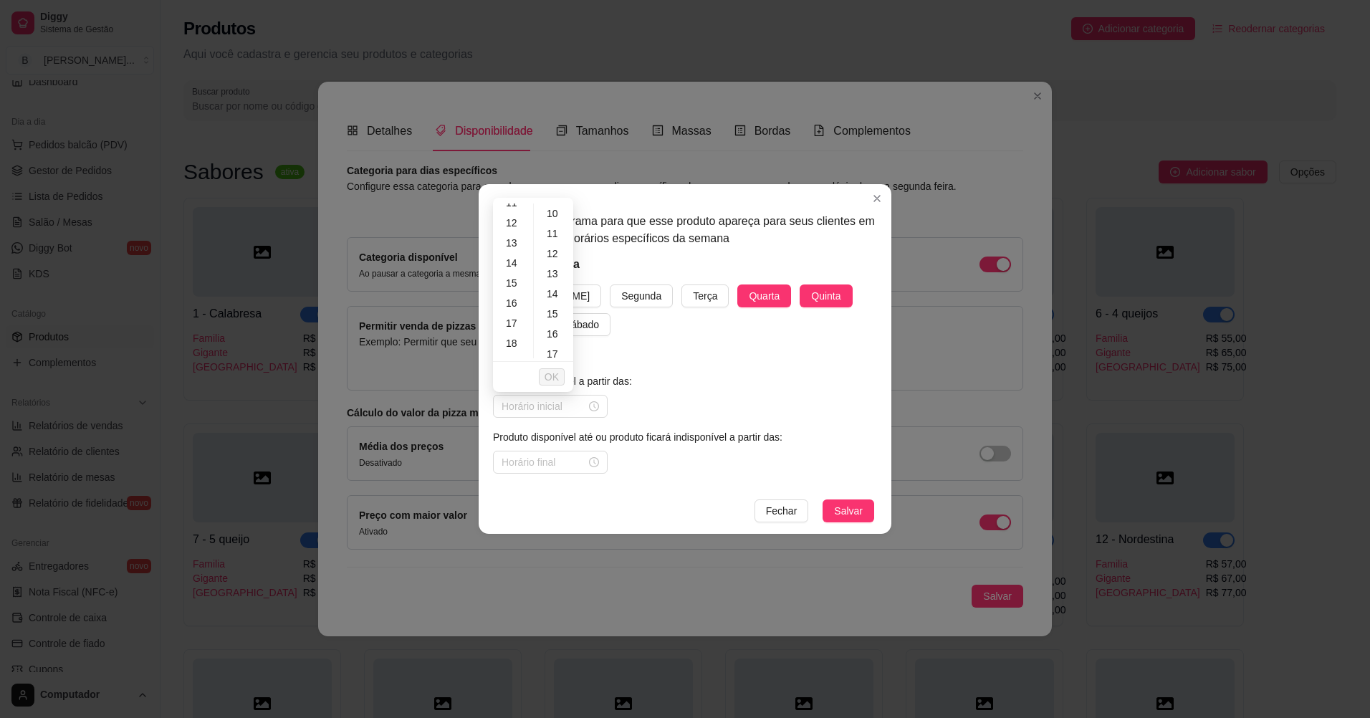
scroll to position [320, 0]
click at [515, 261] on div "18" at bounding box center [513, 255] width 34 height 20
click at [556, 213] on div "00" at bounding box center [554, 214] width 34 height 20
type input "18:00"
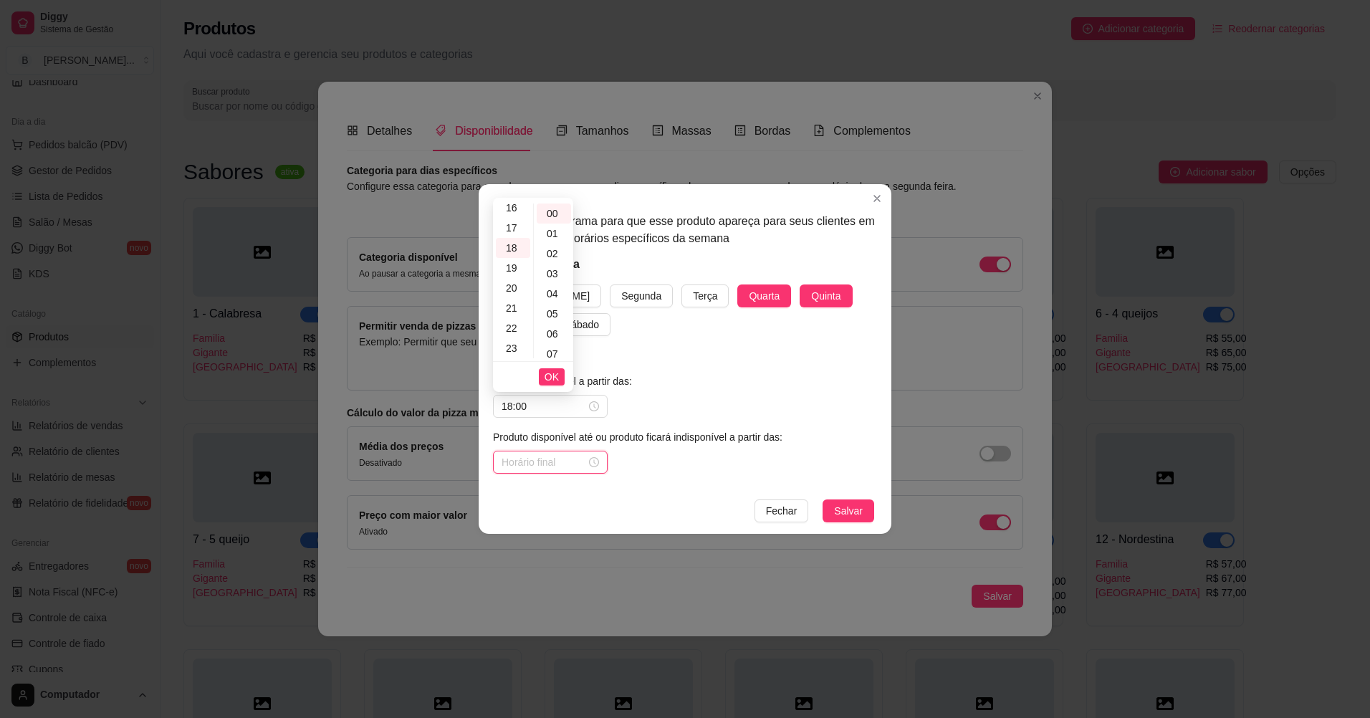
click at [571, 468] on input at bounding box center [544, 462] width 85 height 16
click at [512, 401] on div "23" at bounding box center [513, 404] width 34 height 20
click at [563, 338] on div "30" at bounding box center [554, 335] width 34 height 20
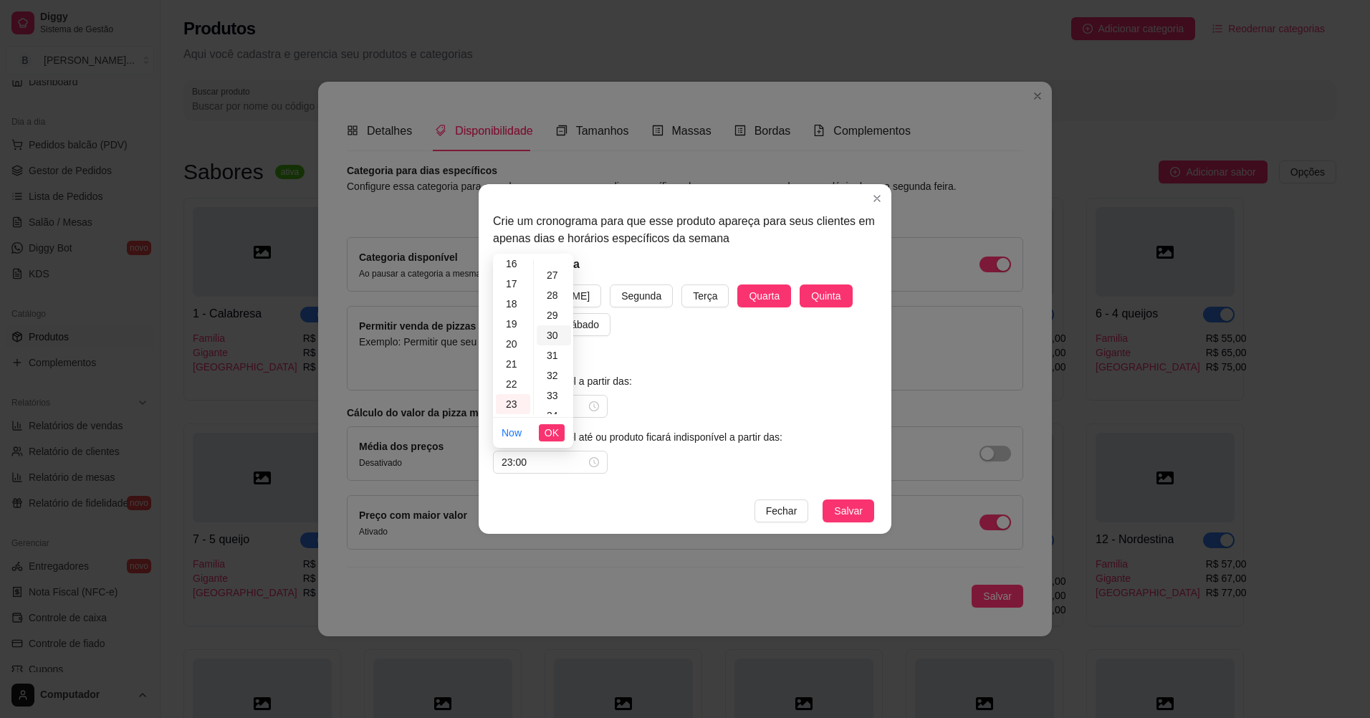
type input "23:30"
click at [839, 506] on span "Salvar" at bounding box center [848, 511] width 29 height 16
click at [545, 408] on input at bounding box center [544, 407] width 85 height 16
click at [510, 245] on div "18" at bounding box center [513, 248] width 34 height 20
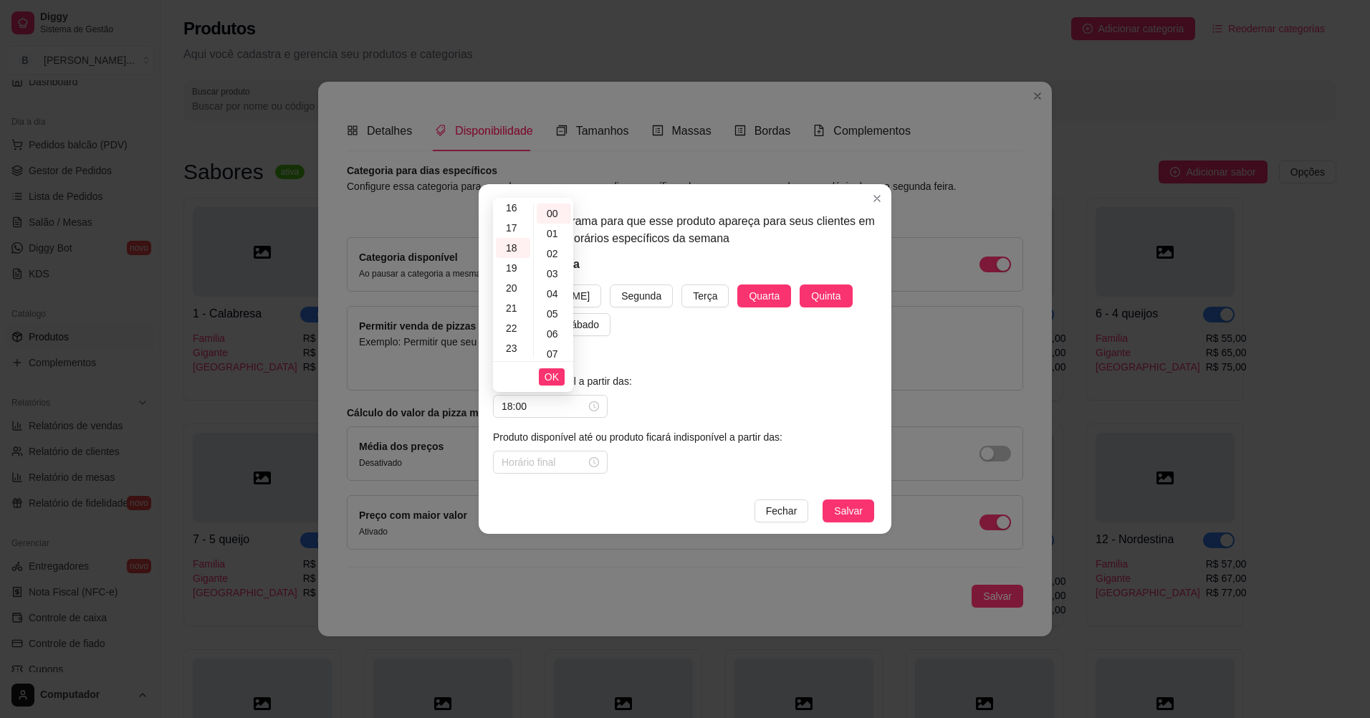
click at [568, 358] on div "00 01 02 03 04 05 06 07 08 09 10 11 12 13 14 15 16 17 18 19 20 21 22 23 00 01 0…" at bounding box center [533, 281] width 80 height 161
click at [554, 330] on div "30" at bounding box center [554, 328] width 34 height 20
type input "18:30"
click at [556, 375] on span "OK" at bounding box center [552, 377] width 14 height 16
click at [558, 457] on input at bounding box center [544, 462] width 85 height 16
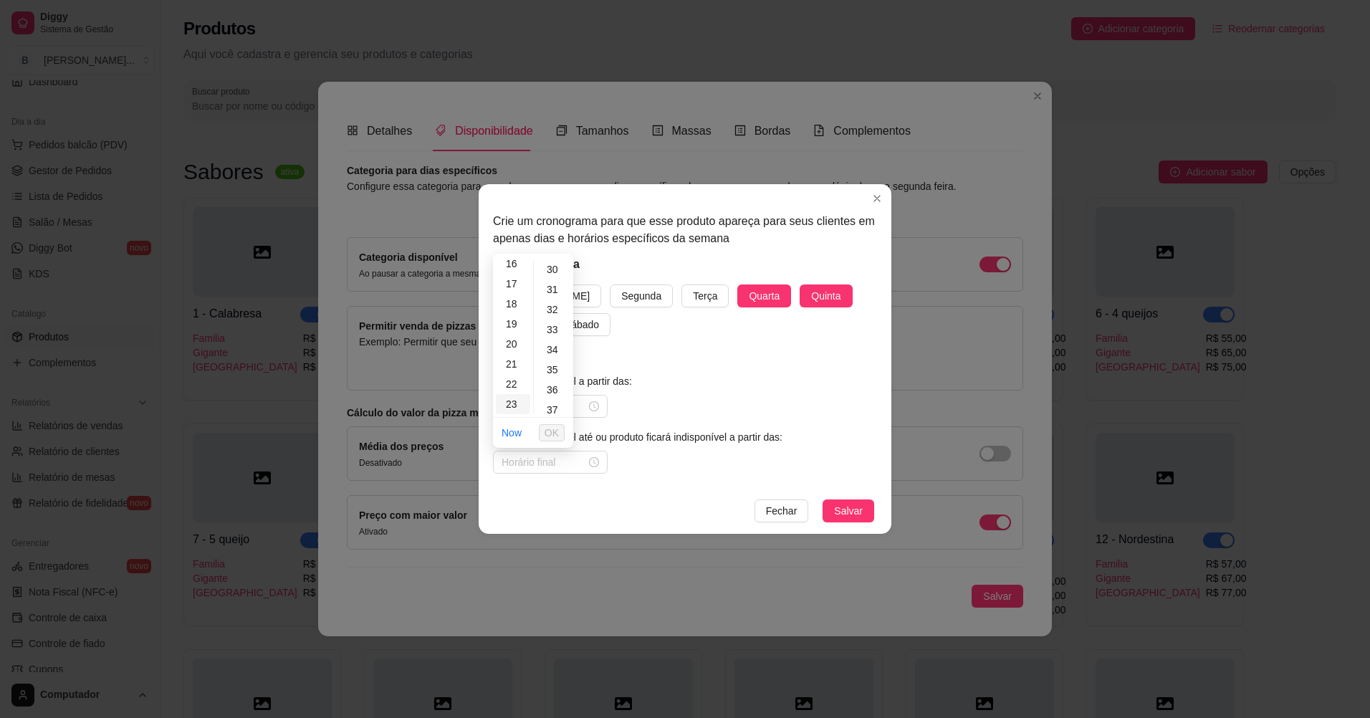
click at [510, 404] on div "23" at bounding box center [513, 404] width 34 height 20
type input "23:30"
click at [554, 432] on span "OK" at bounding box center [552, 433] width 14 height 16
click at [843, 505] on span "Salvar" at bounding box center [848, 511] width 29 height 16
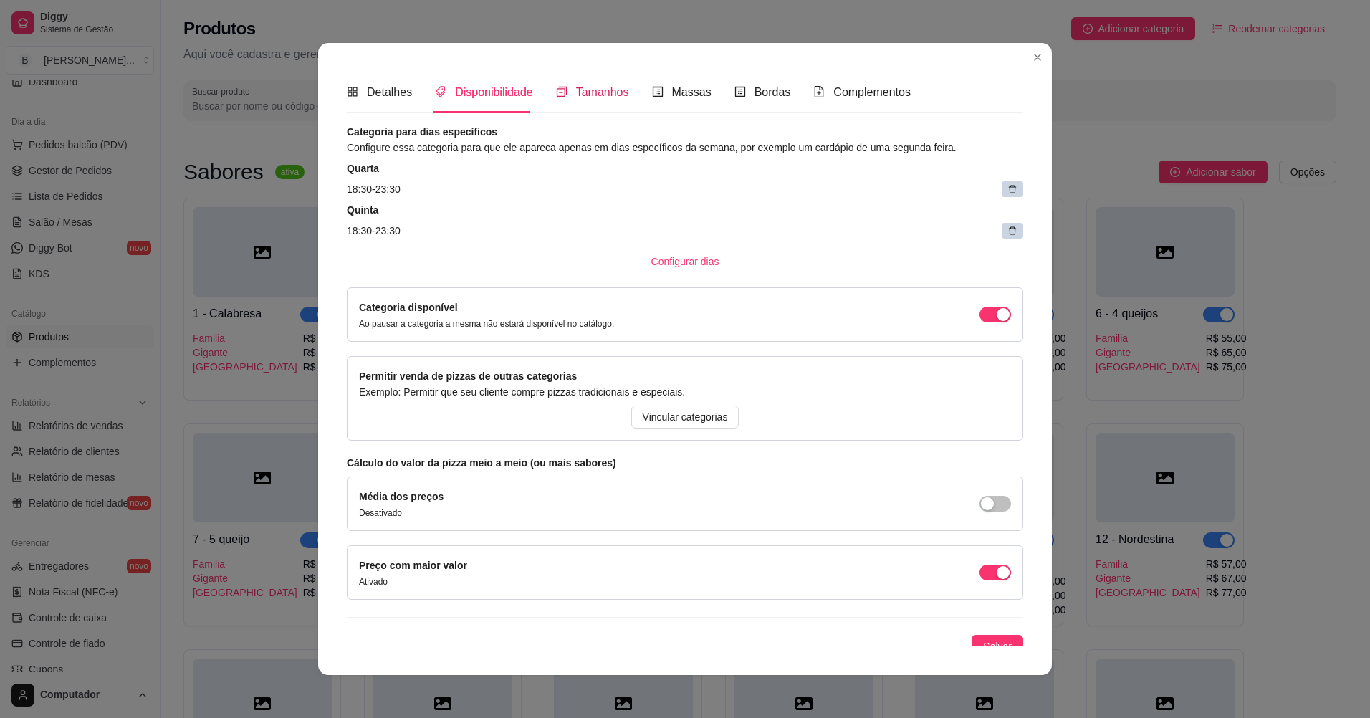
click at [561, 95] on div "Tamanhos" at bounding box center [592, 92] width 73 height 18
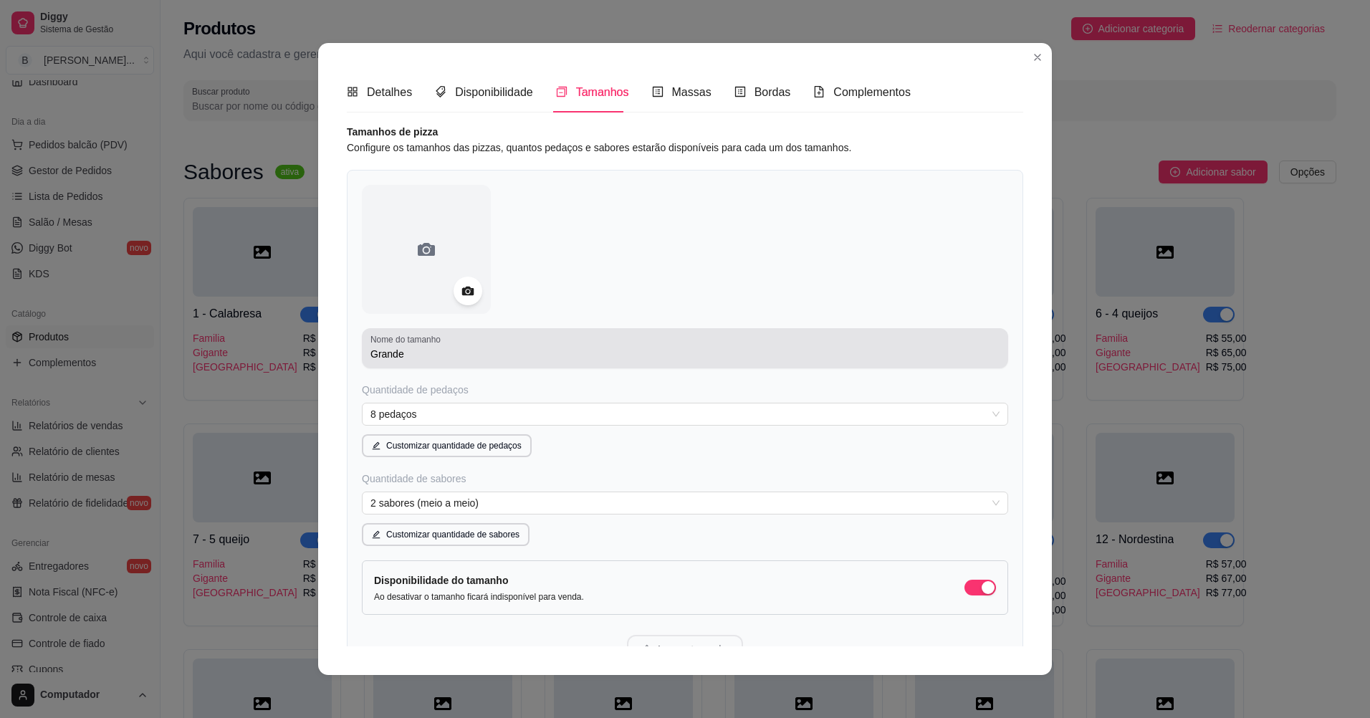
click at [456, 350] on input "Grande" at bounding box center [685, 354] width 629 height 14
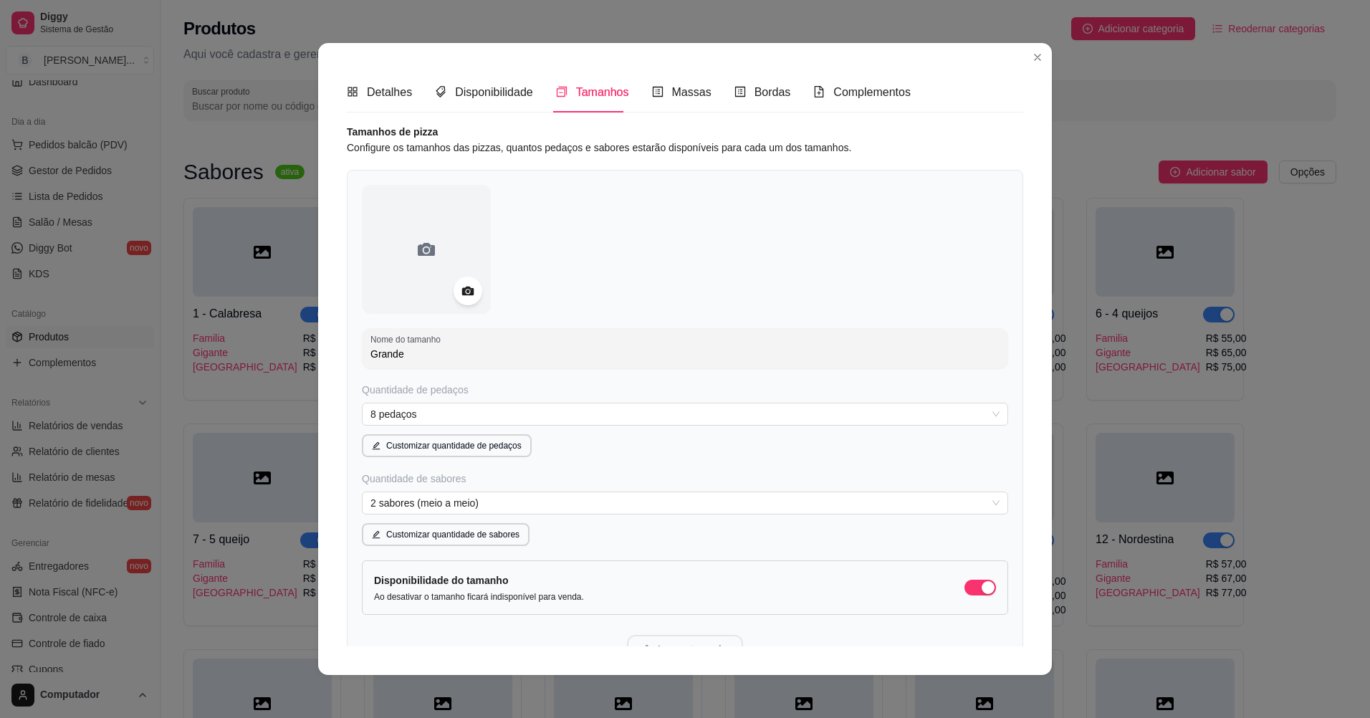
drag, startPoint x: 456, startPoint y: 350, endPoint x: 357, endPoint y: 339, distance: 99.5
click at [362, 339] on div "Nome do tamanho Grande" at bounding box center [685, 348] width 647 height 40
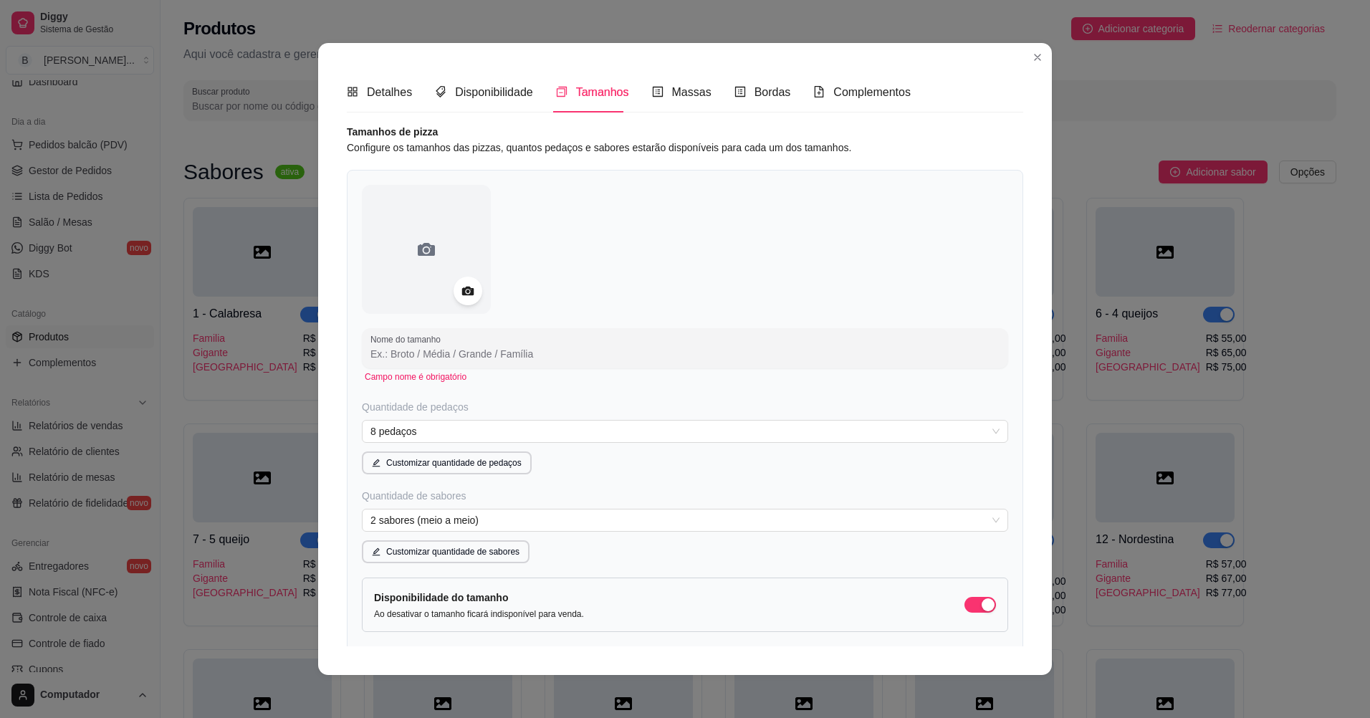
paste input "maracanã"
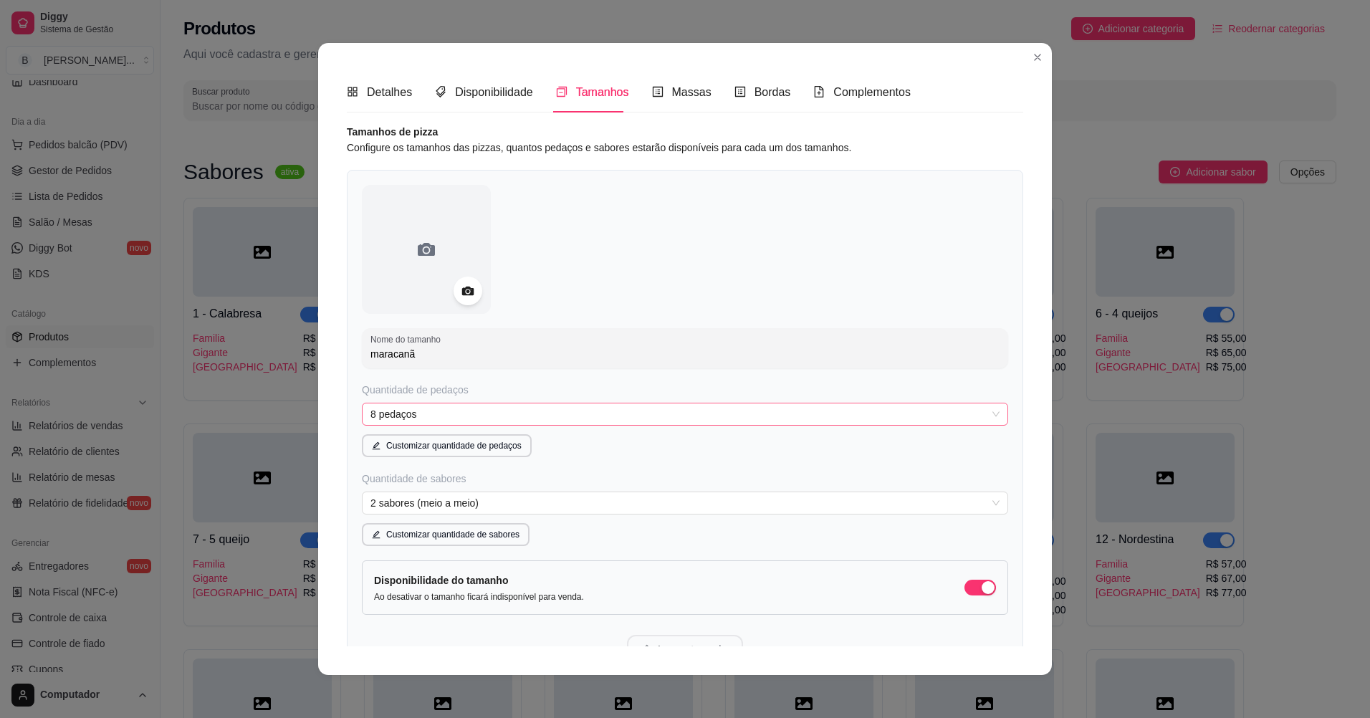
click at [424, 418] on span "8 pedaços" at bounding box center [685, 415] width 629 height 22
type input "maracanã"
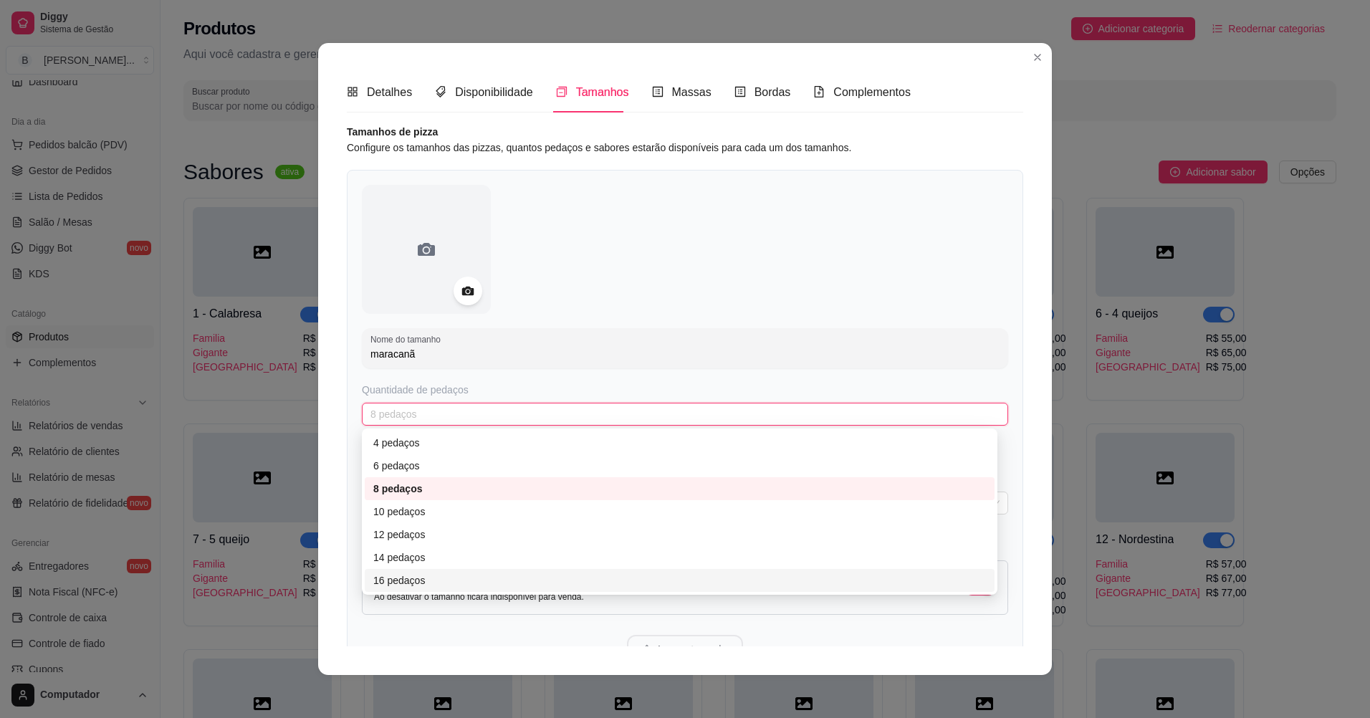
click at [402, 578] on div "16 pedaços" at bounding box center [679, 581] width 613 height 16
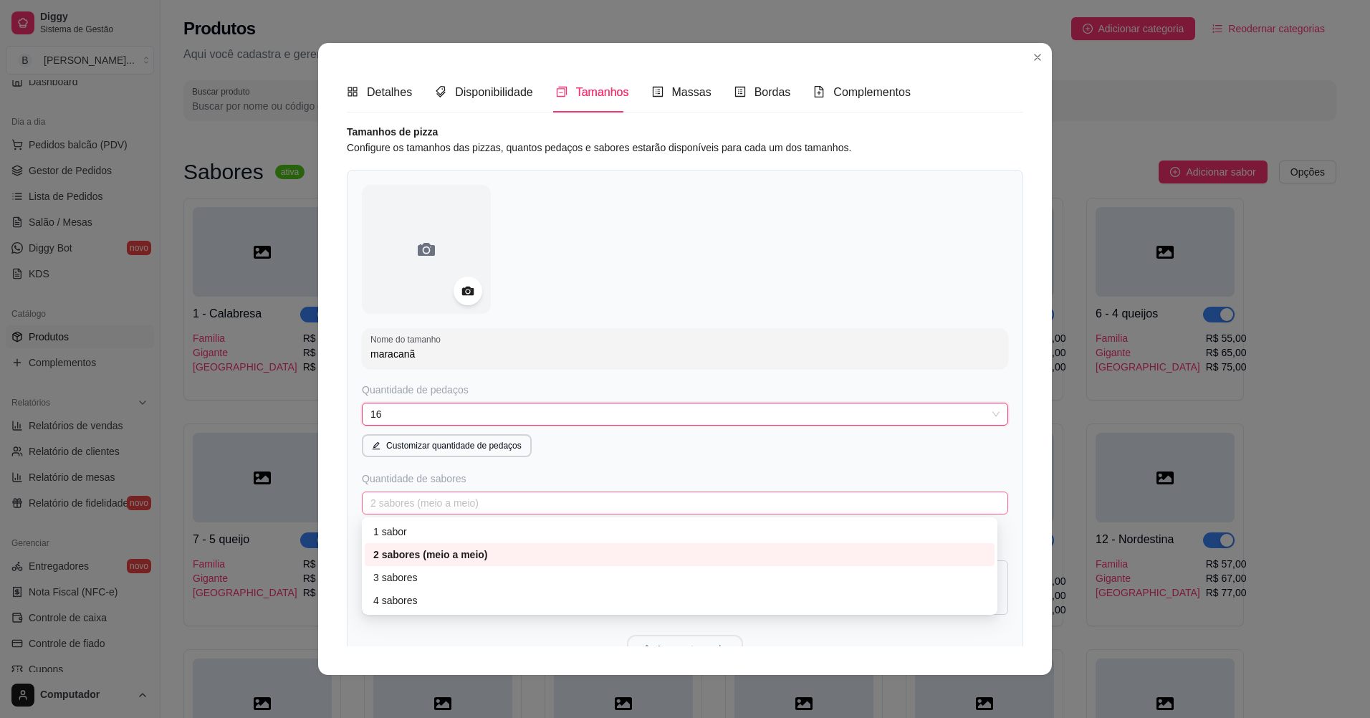
click at [452, 510] on span "2 sabores (meio a meio)" at bounding box center [685, 503] width 629 height 22
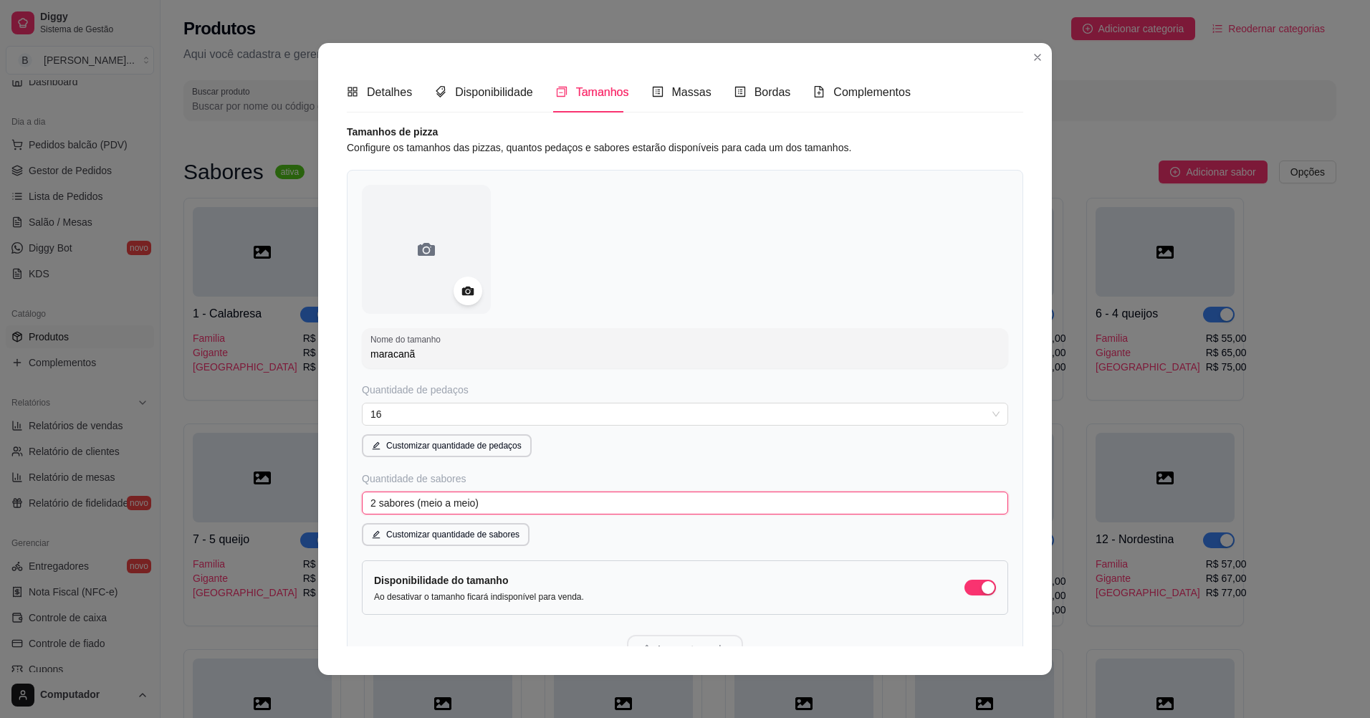
click at [451, 510] on span "2 sabores (meio a meio)" at bounding box center [685, 503] width 629 height 22
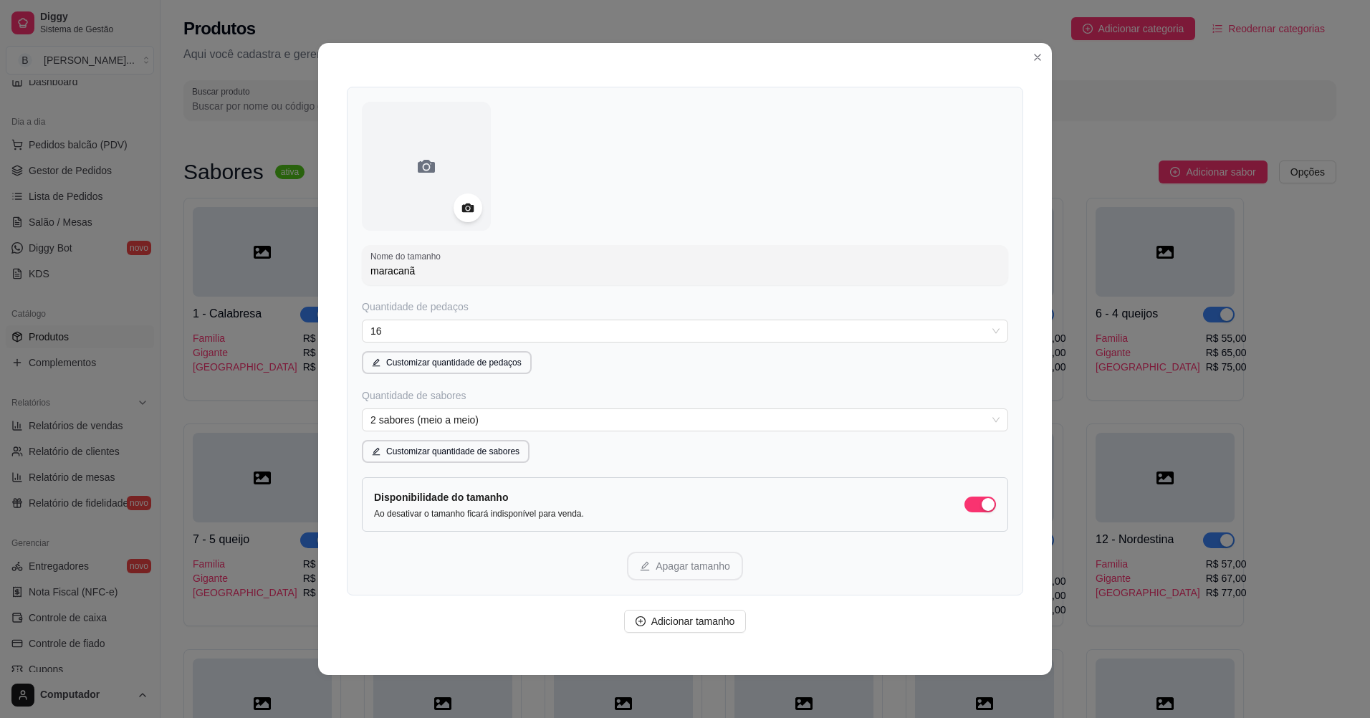
scroll to position [128, 0]
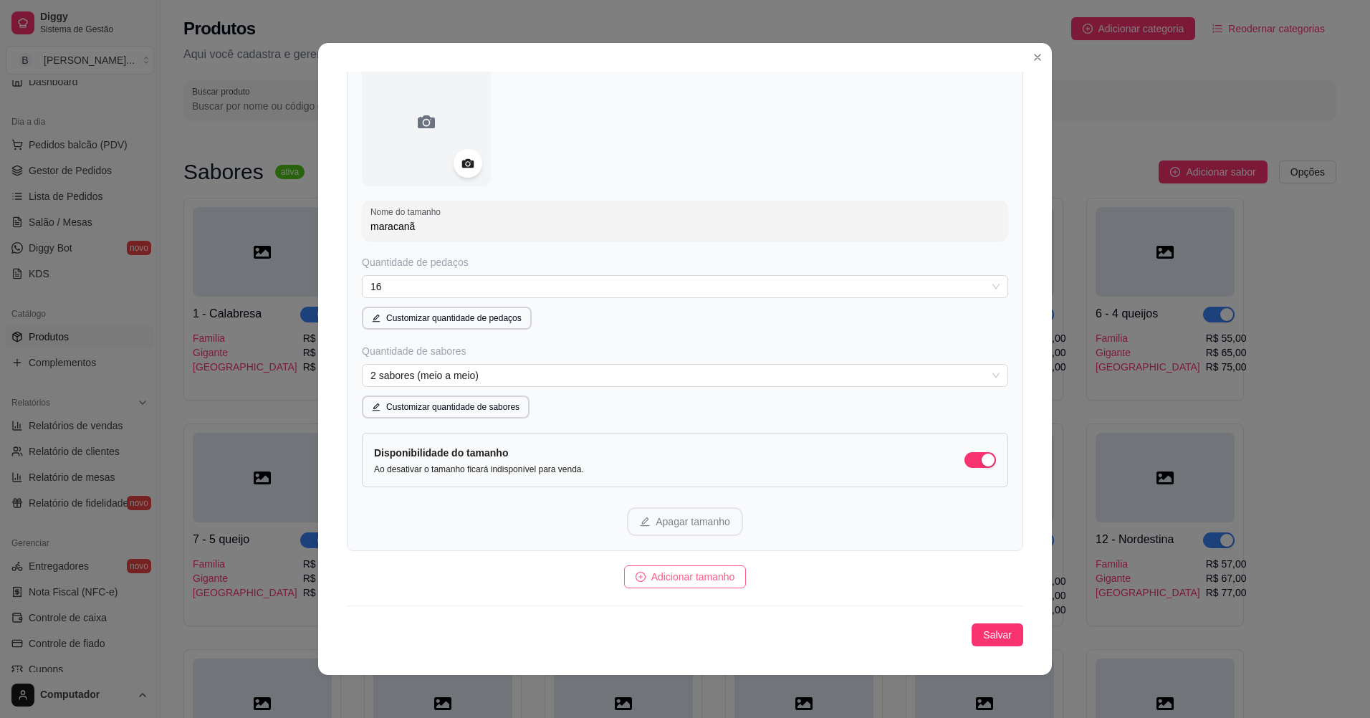
click at [690, 581] on span "Adicionar tamanho" at bounding box center [694, 577] width 84 height 16
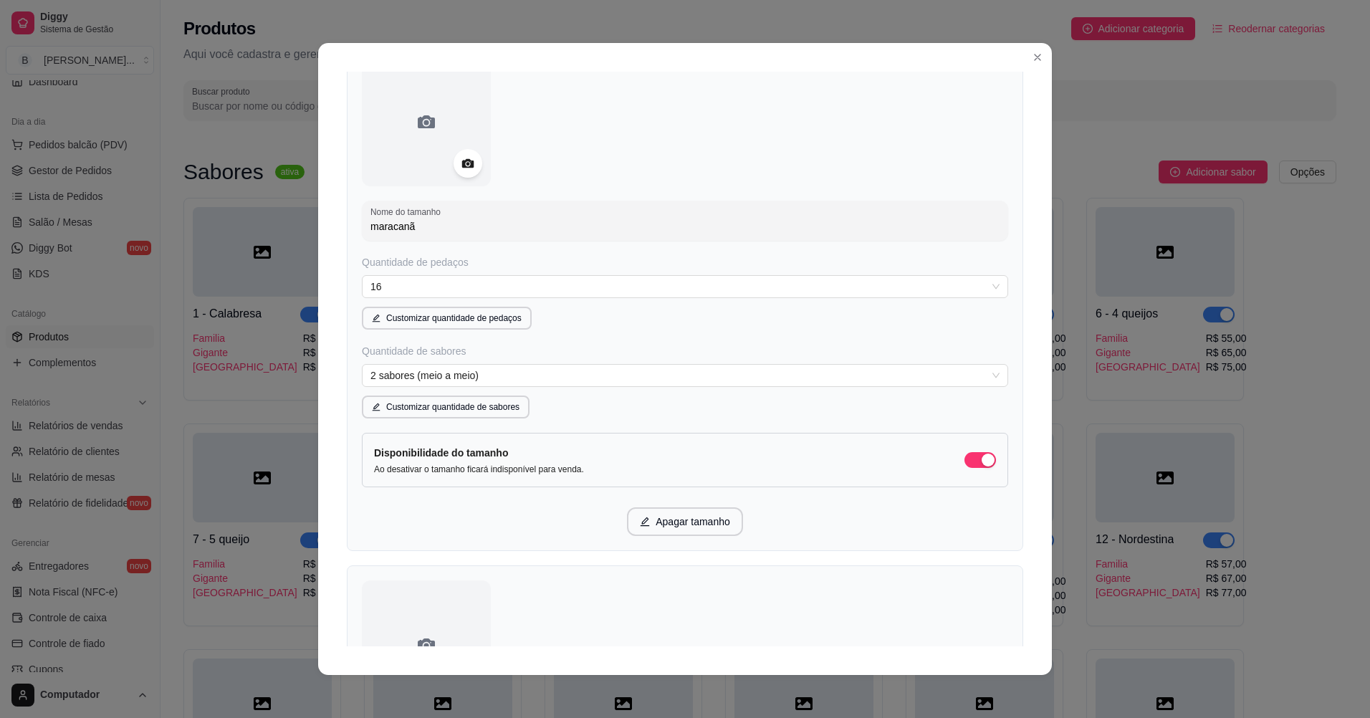
scroll to position [343, 0]
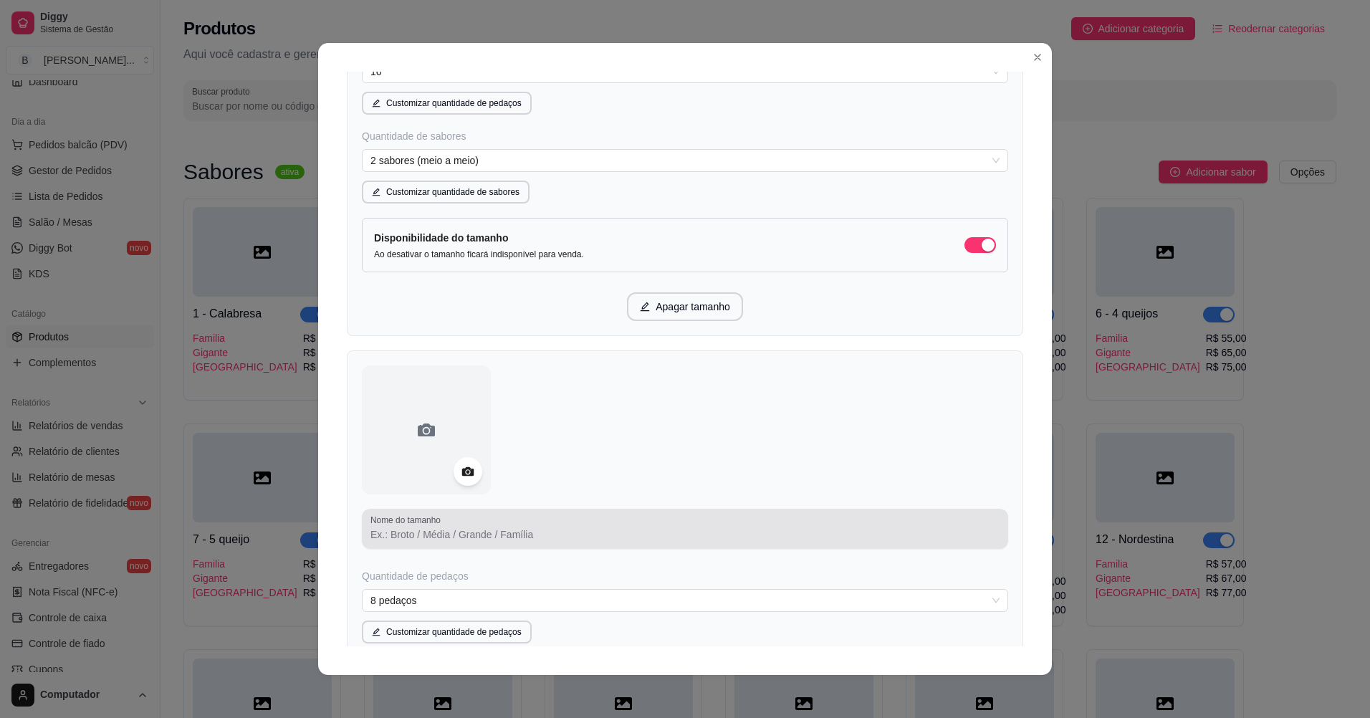
click at [499, 526] on div at bounding box center [685, 529] width 629 height 29
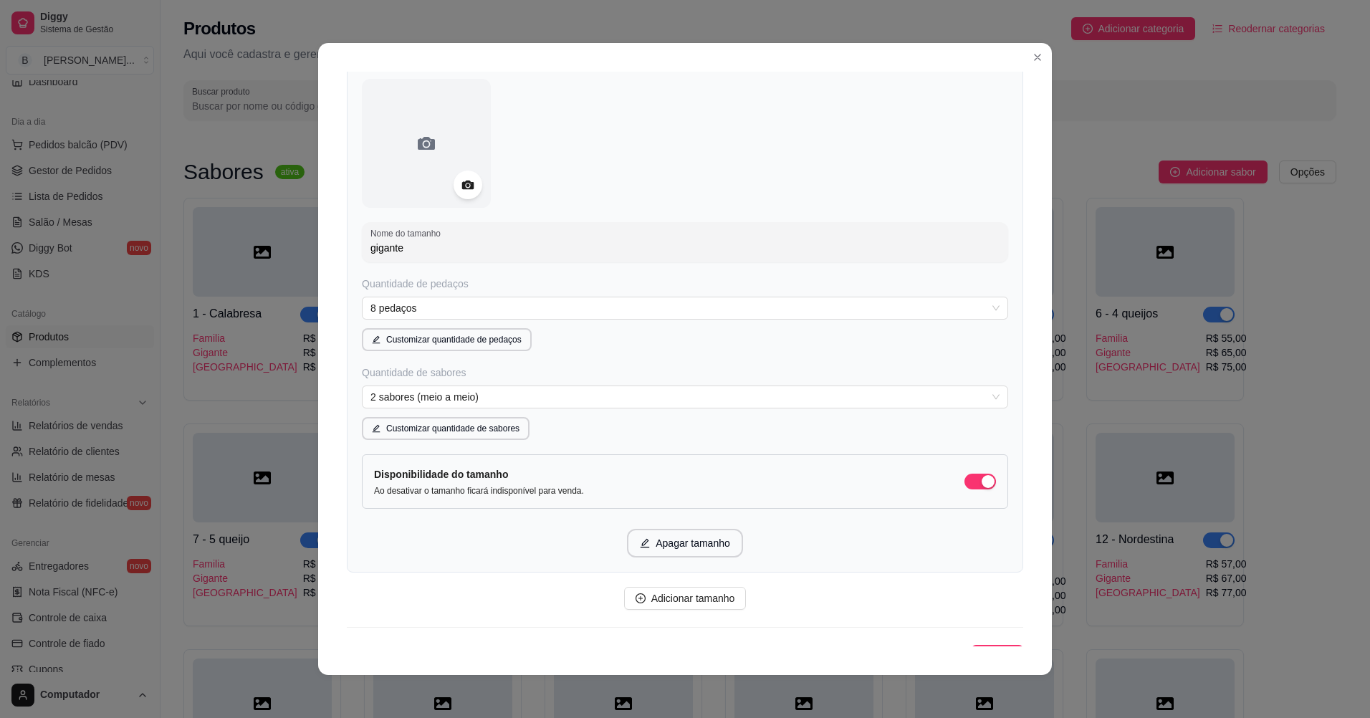
scroll to position [651, 0]
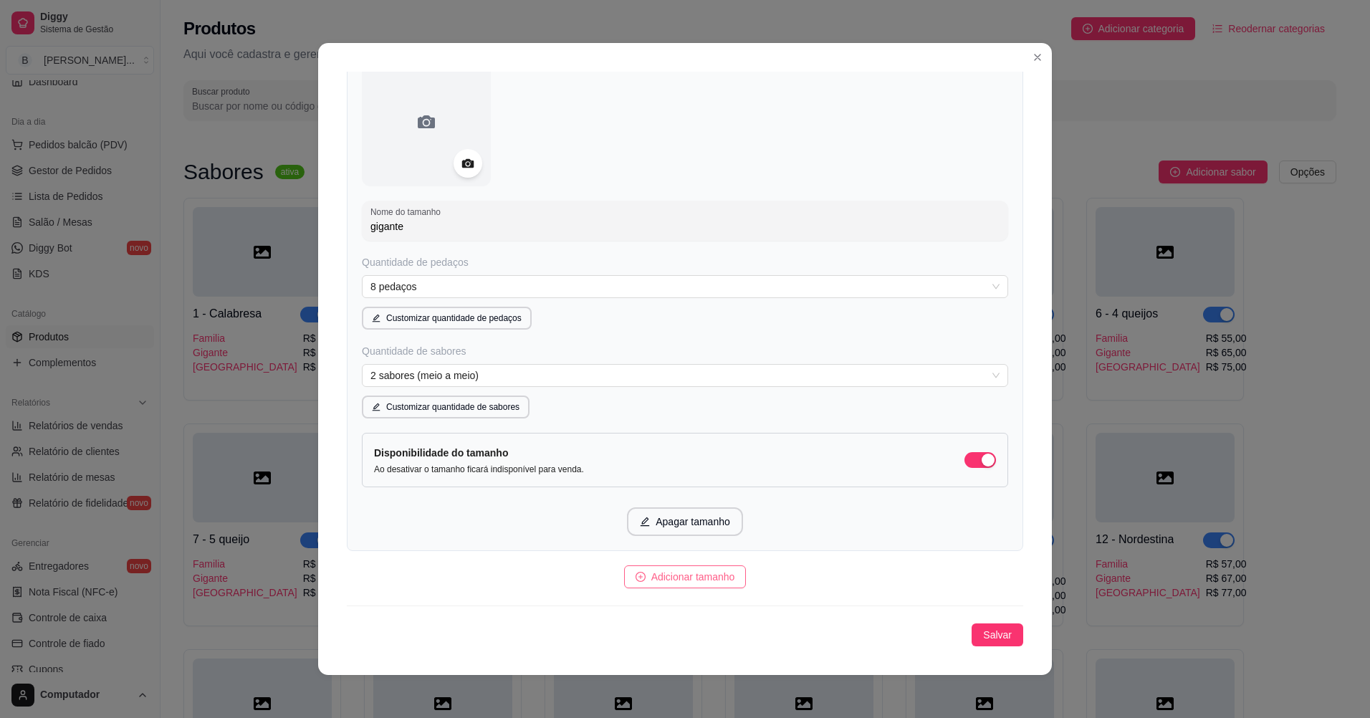
type input "gigante"
click at [665, 578] on span "Adicionar tamanho" at bounding box center [694, 577] width 84 height 16
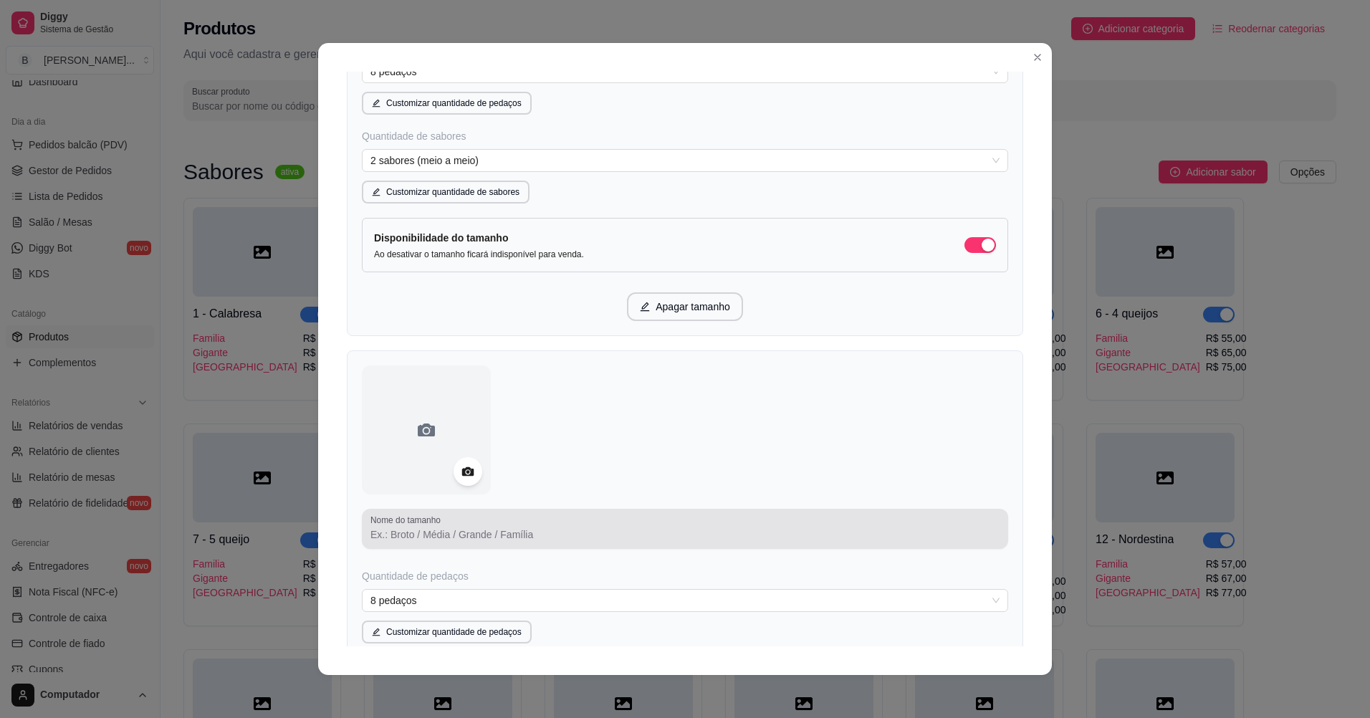
click at [510, 535] on input "Nome do tamanho" at bounding box center [685, 535] width 629 height 14
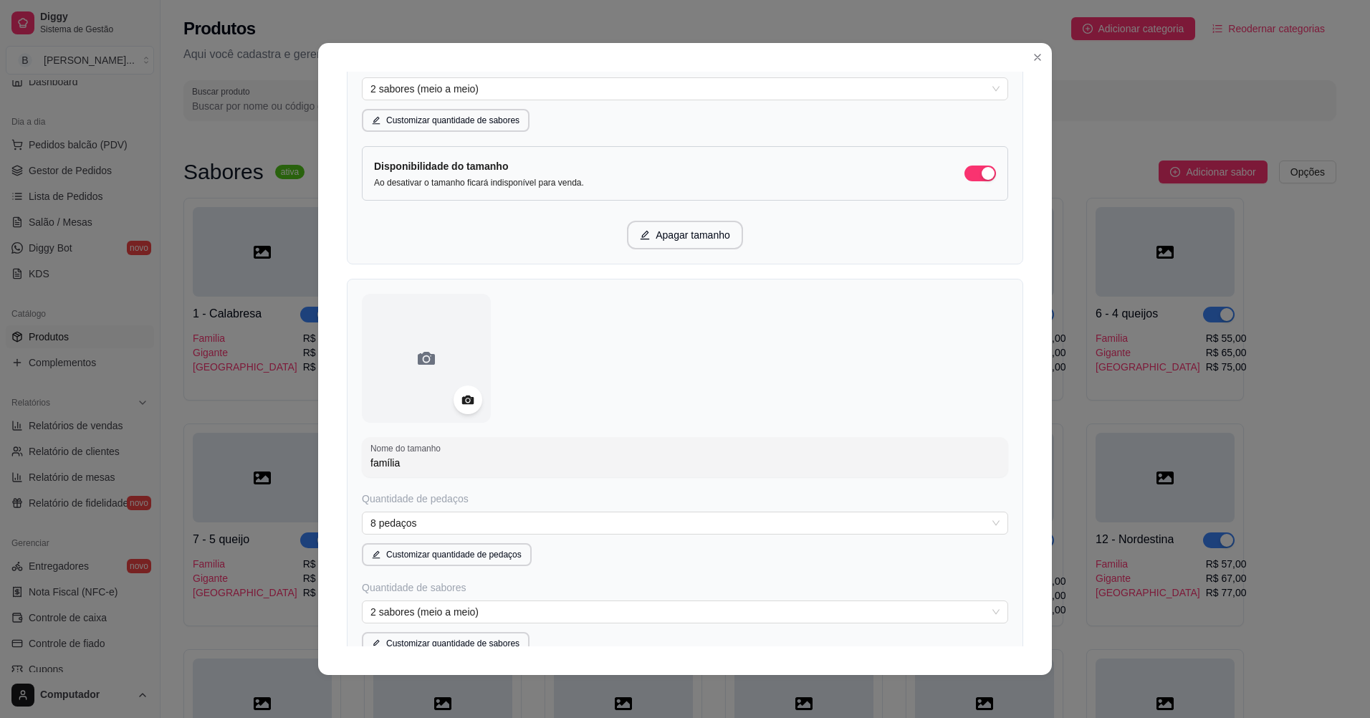
scroll to position [1081, 0]
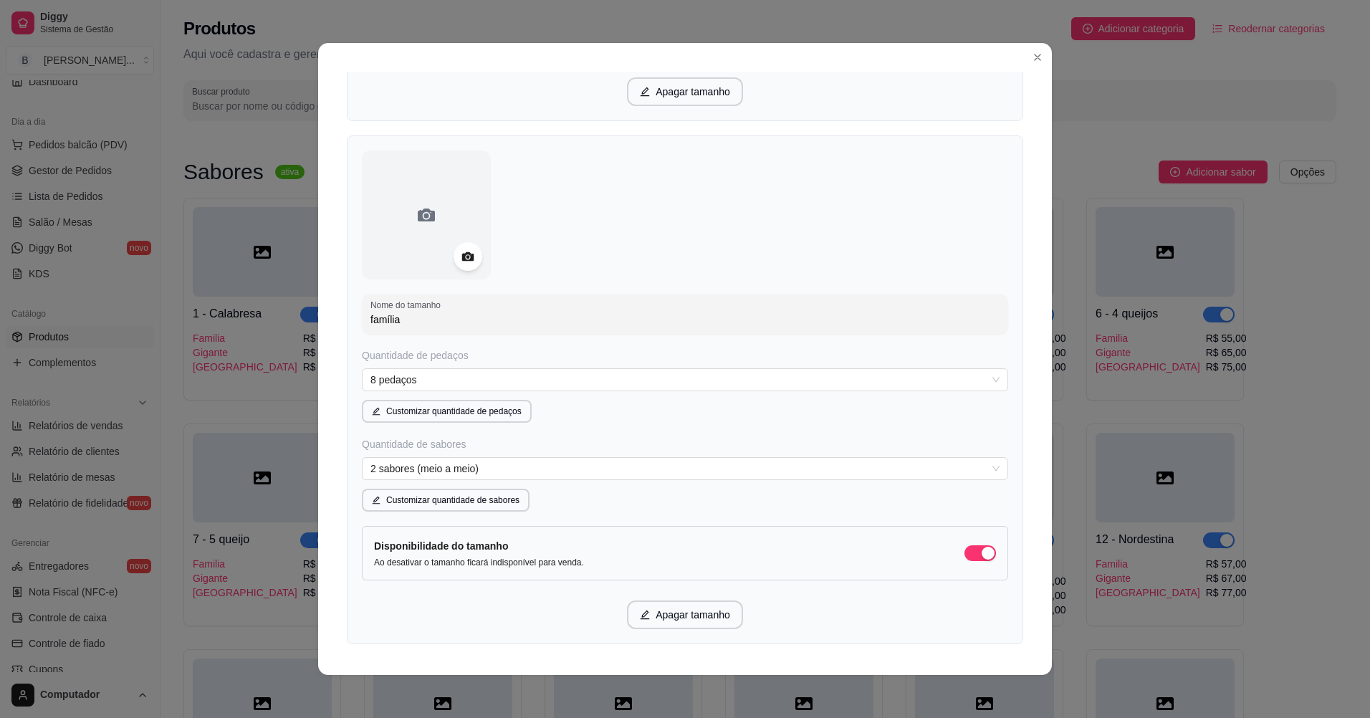
type input "família"
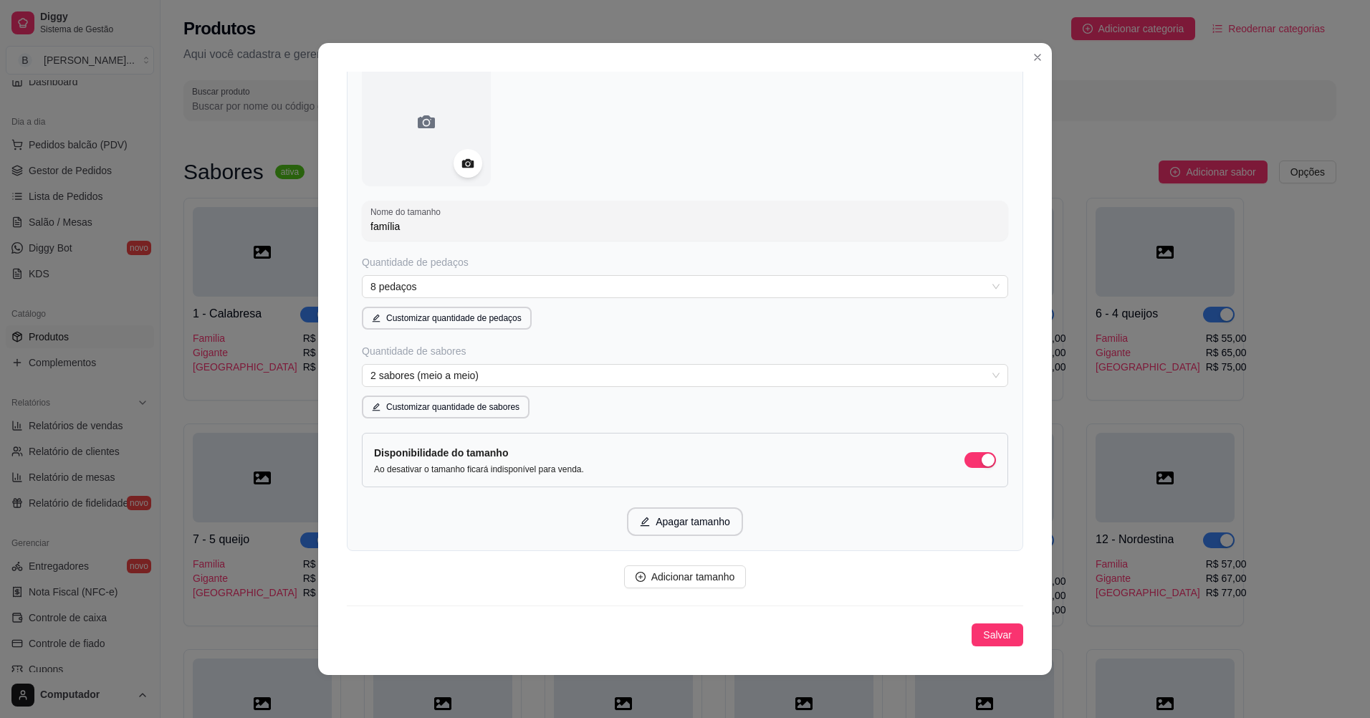
scroll to position [3, 0]
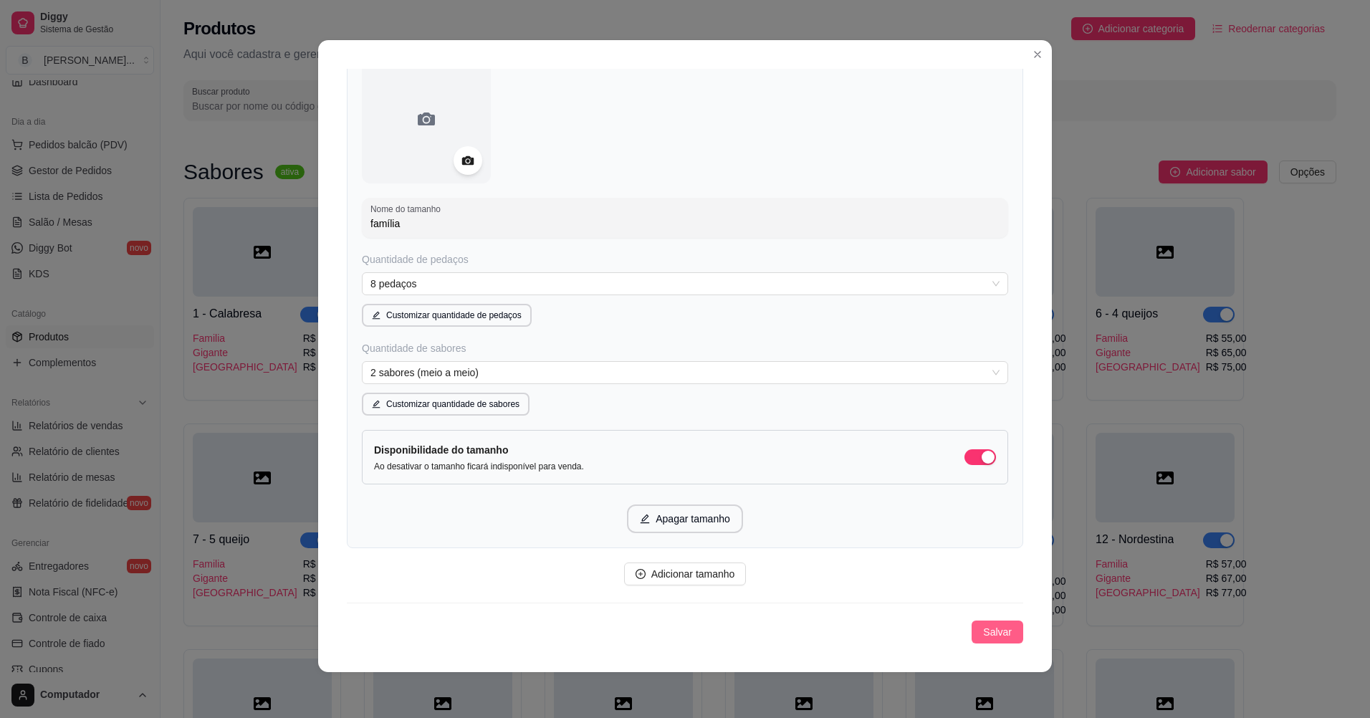
click at [991, 633] on span "Salvar" at bounding box center [997, 632] width 29 height 16
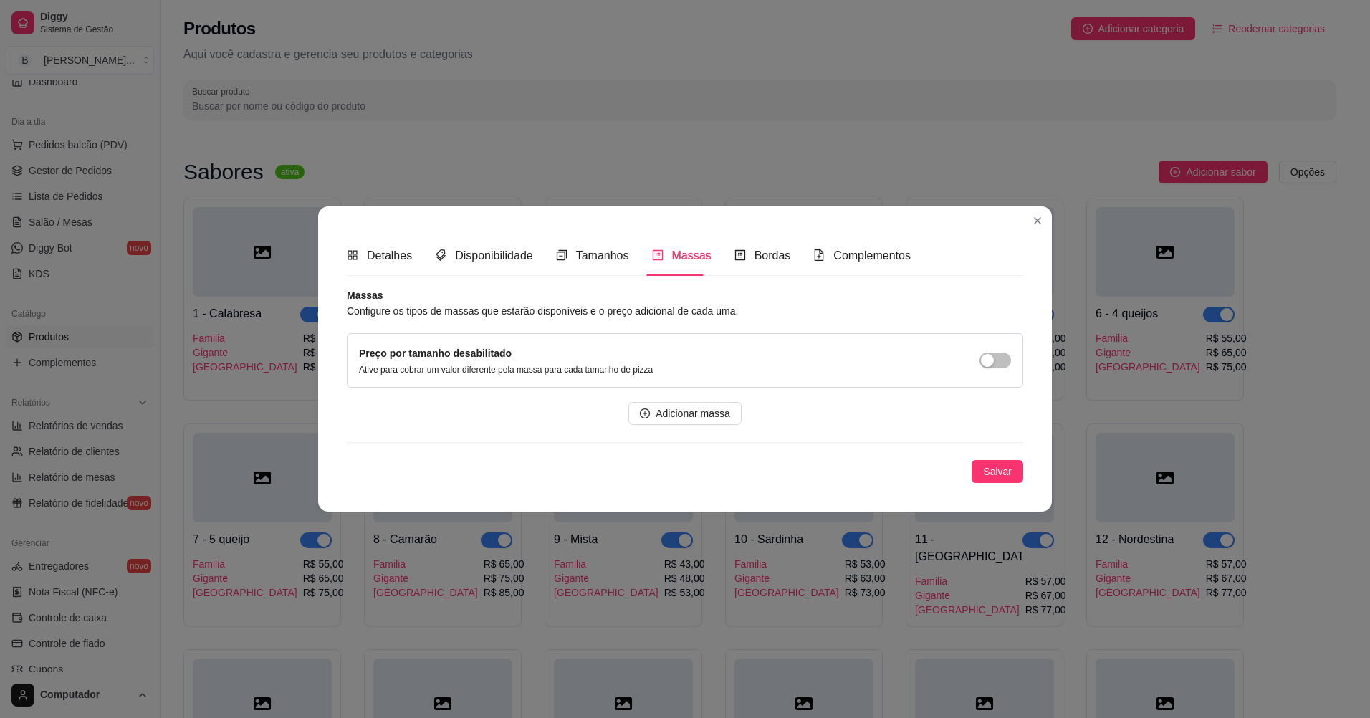
scroll to position [0, 0]
click at [765, 261] on span "Bordas" at bounding box center [773, 255] width 37 height 12
click at [834, 259] on span "Complementos" at bounding box center [872, 255] width 77 height 12
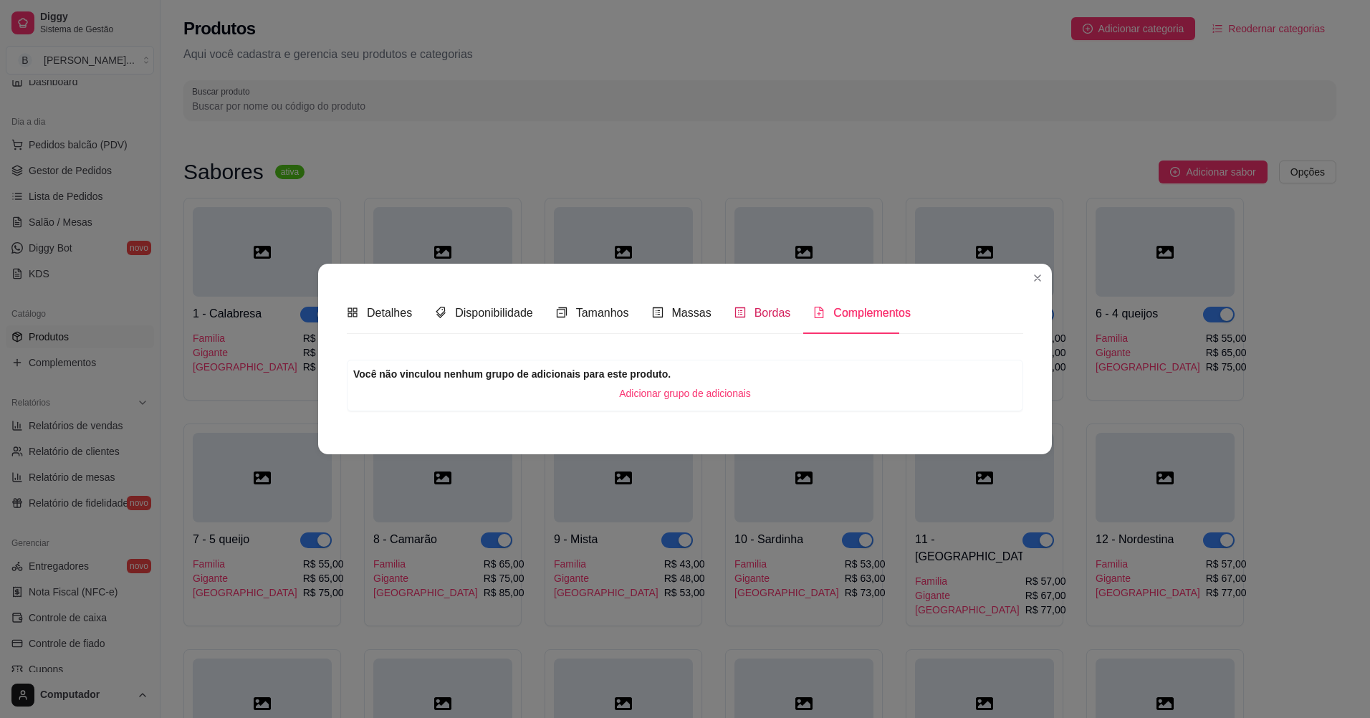
click at [755, 310] on span "Bordas" at bounding box center [773, 313] width 37 height 12
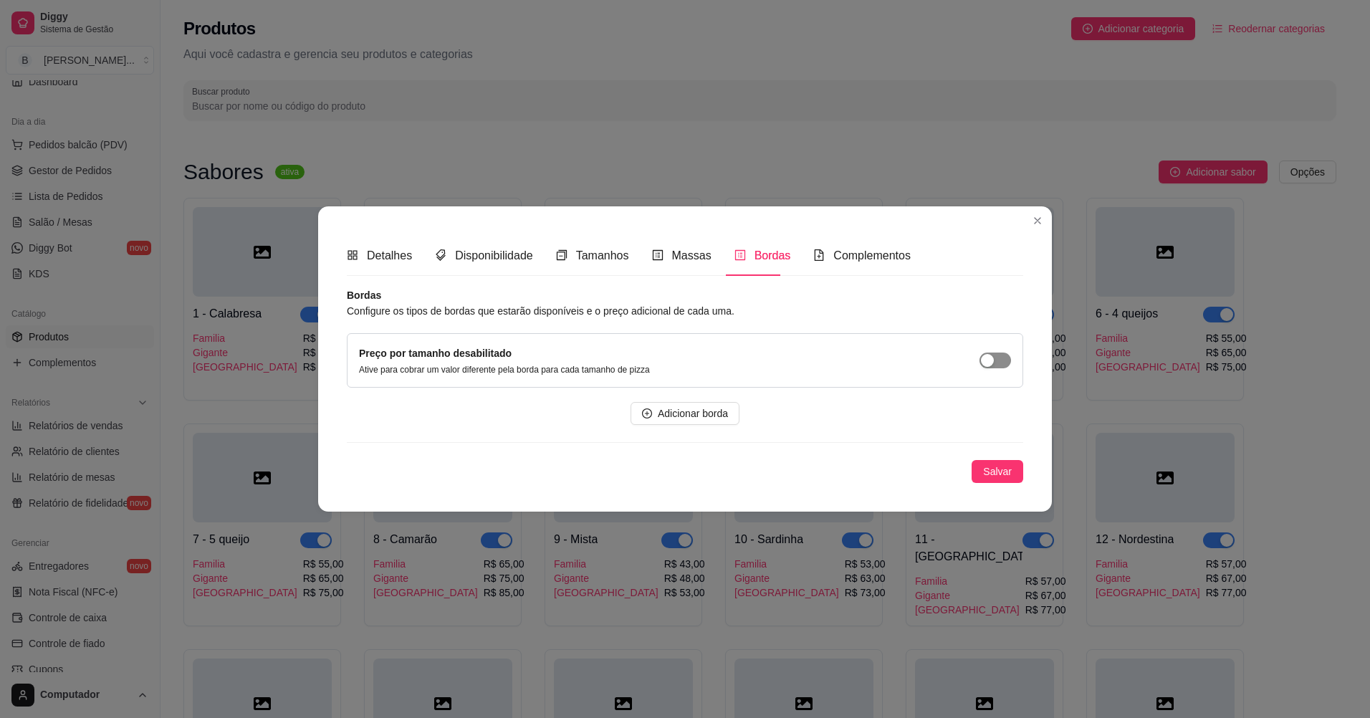
click at [998, 363] on span "button" at bounding box center [996, 361] width 32 height 16
click at [724, 416] on span "Adicionar borda" at bounding box center [693, 414] width 70 height 16
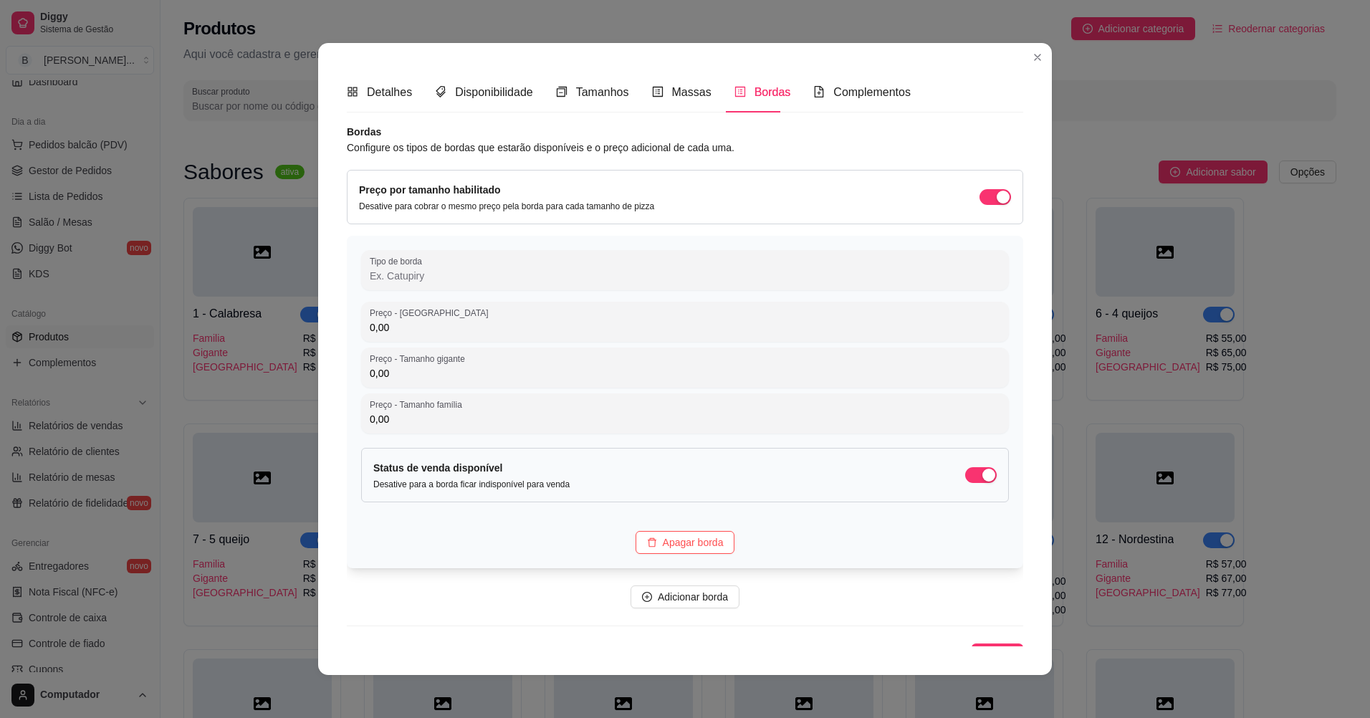
click at [720, 279] on input "Tipo de borda" at bounding box center [685, 276] width 631 height 14
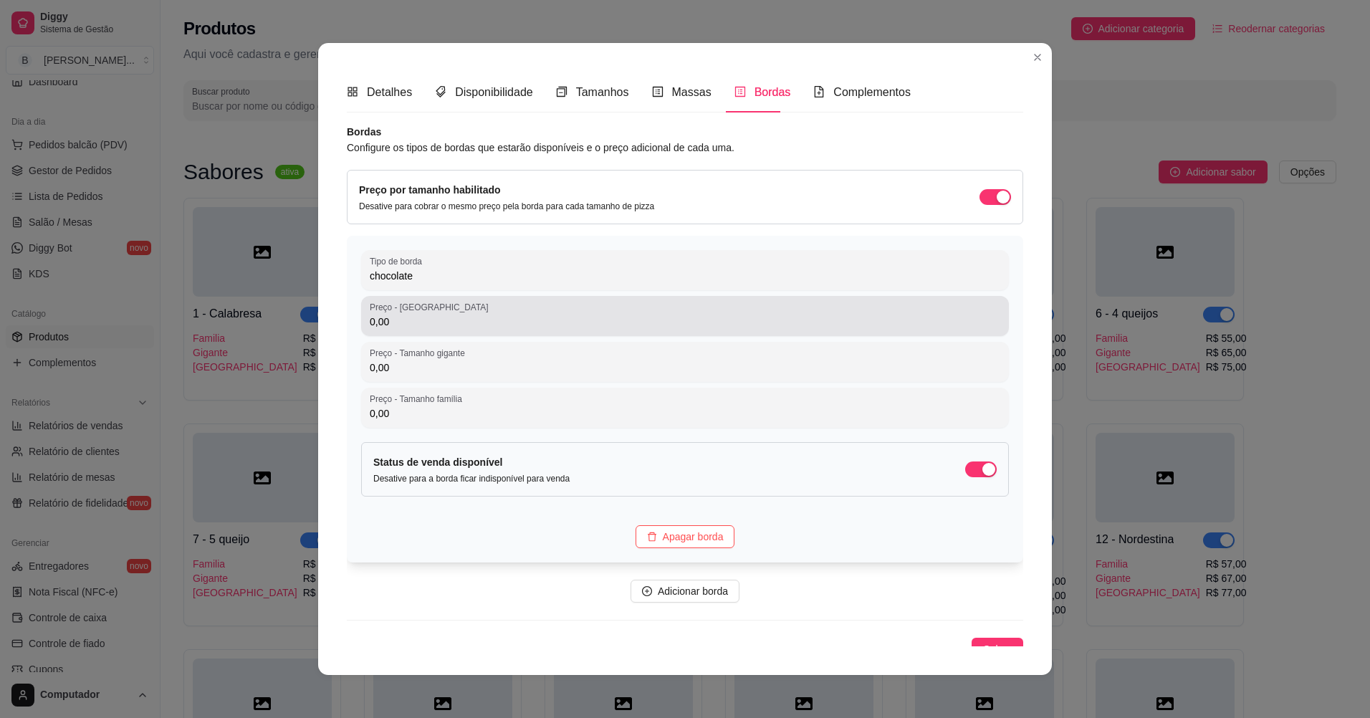
type input "chocolate"
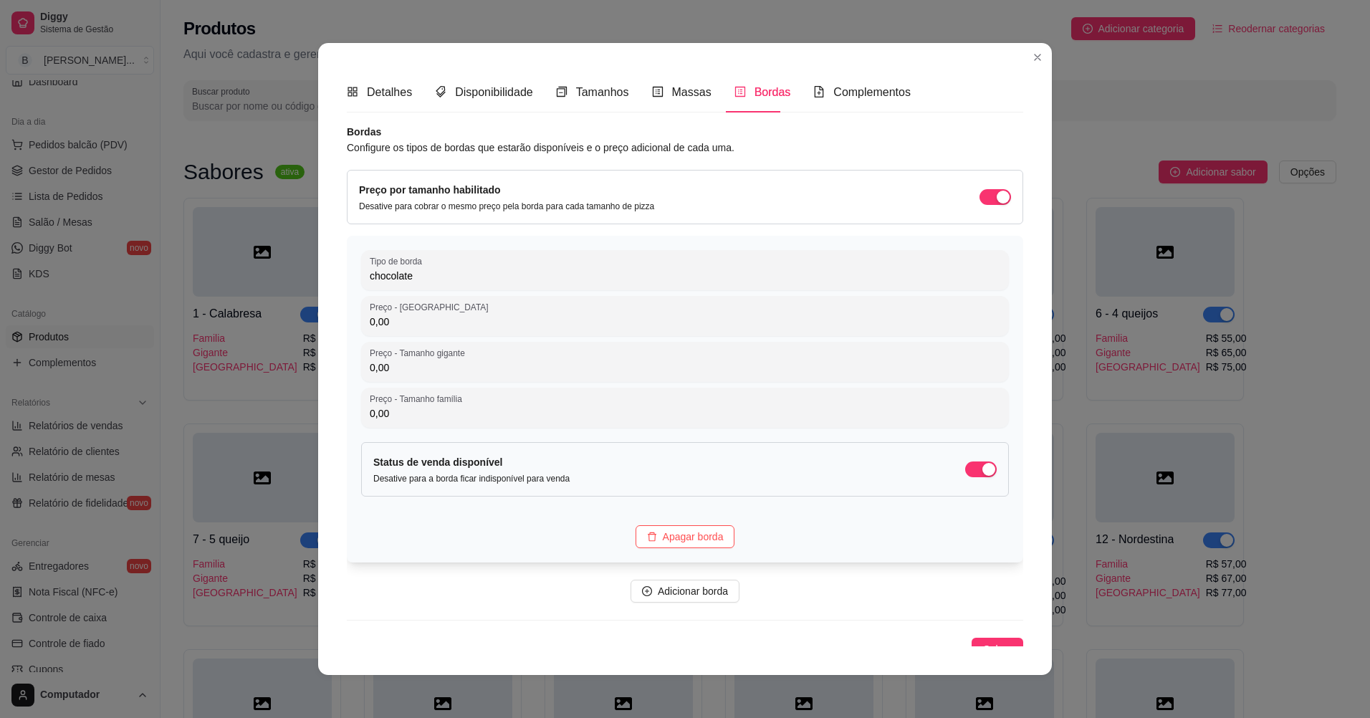
click at [643, 315] on input "0,00" at bounding box center [685, 322] width 631 height 14
type input "16,00"
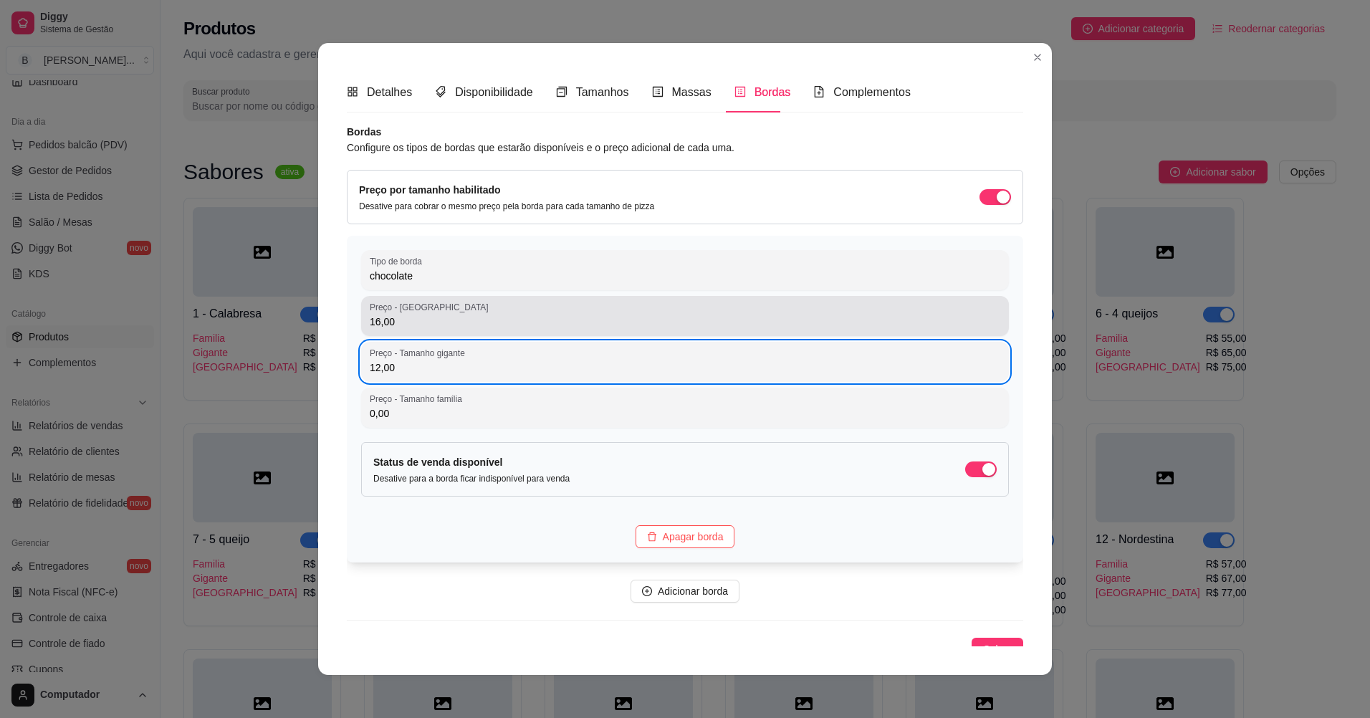
type input "12,00"
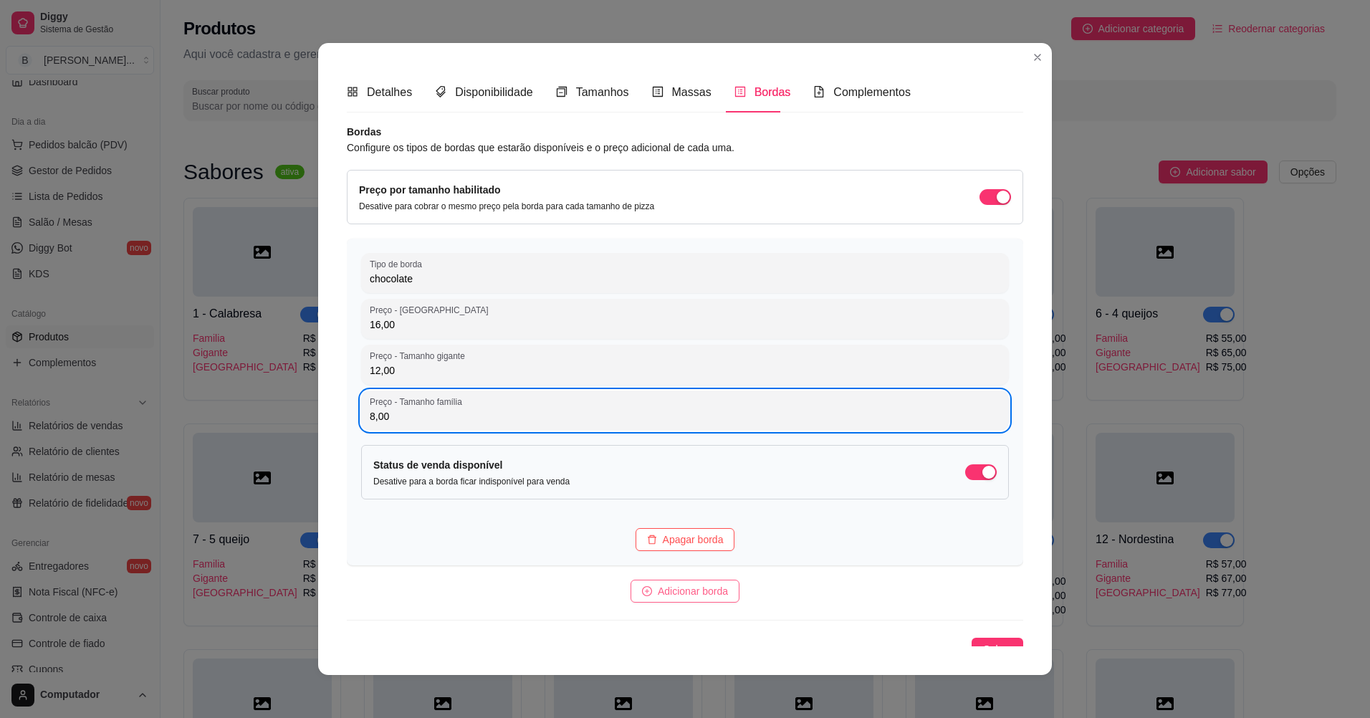
type input "8,00"
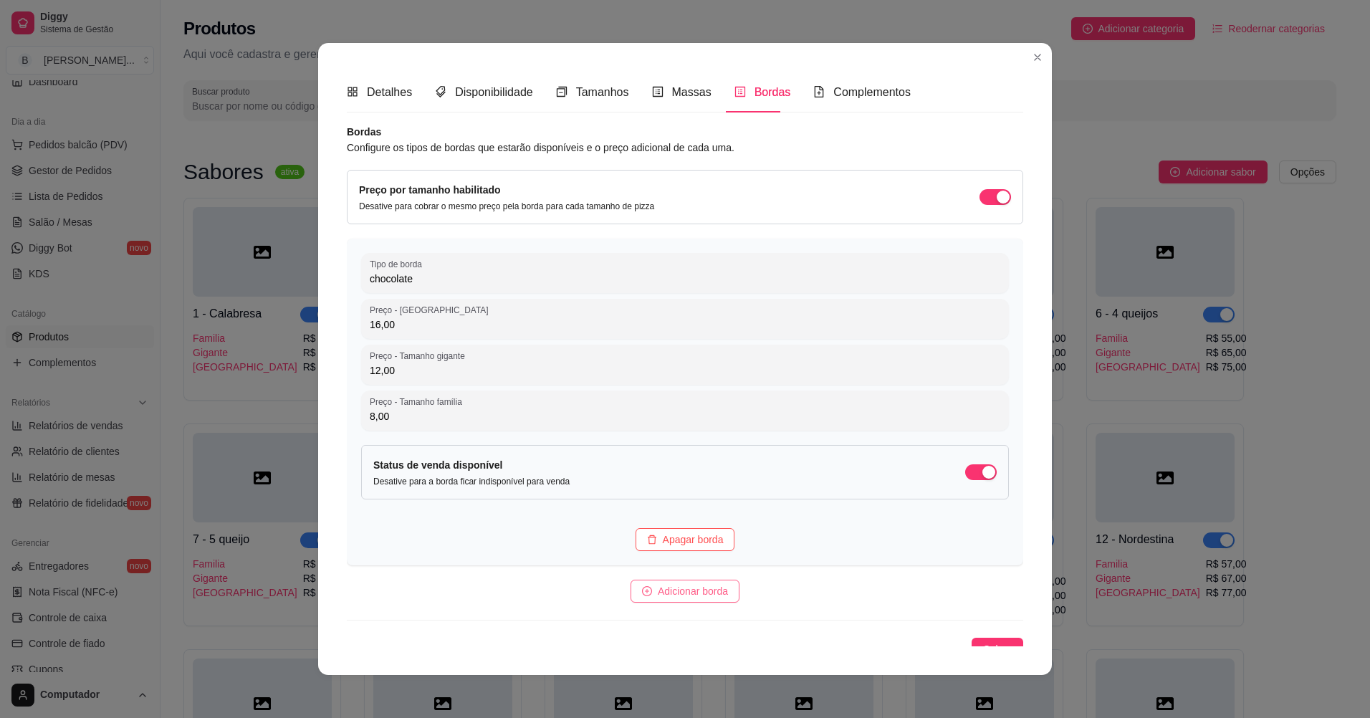
click at [695, 601] on button "Adicionar borda" at bounding box center [685, 591] width 109 height 23
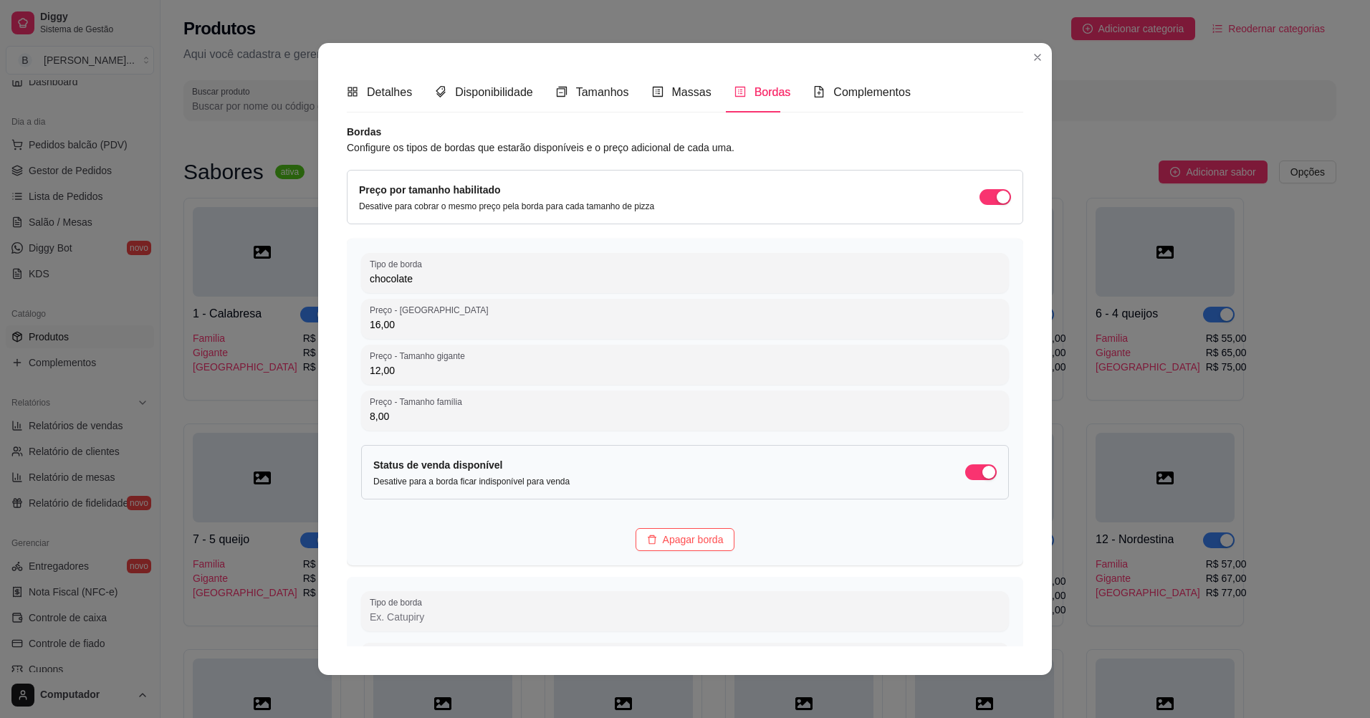
click at [677, 622] on input "Tipo de borda" at bounding box center [685, 617] width 631 height 14
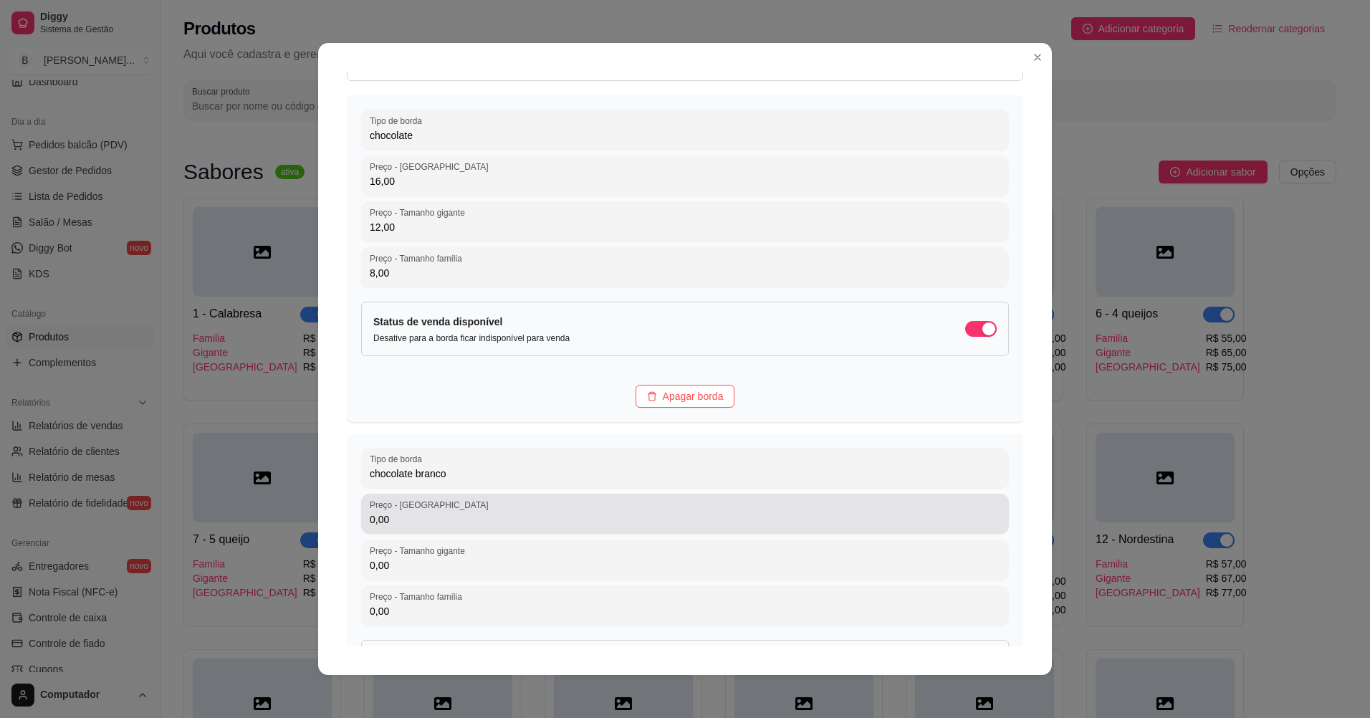
type input "chocolate branco"
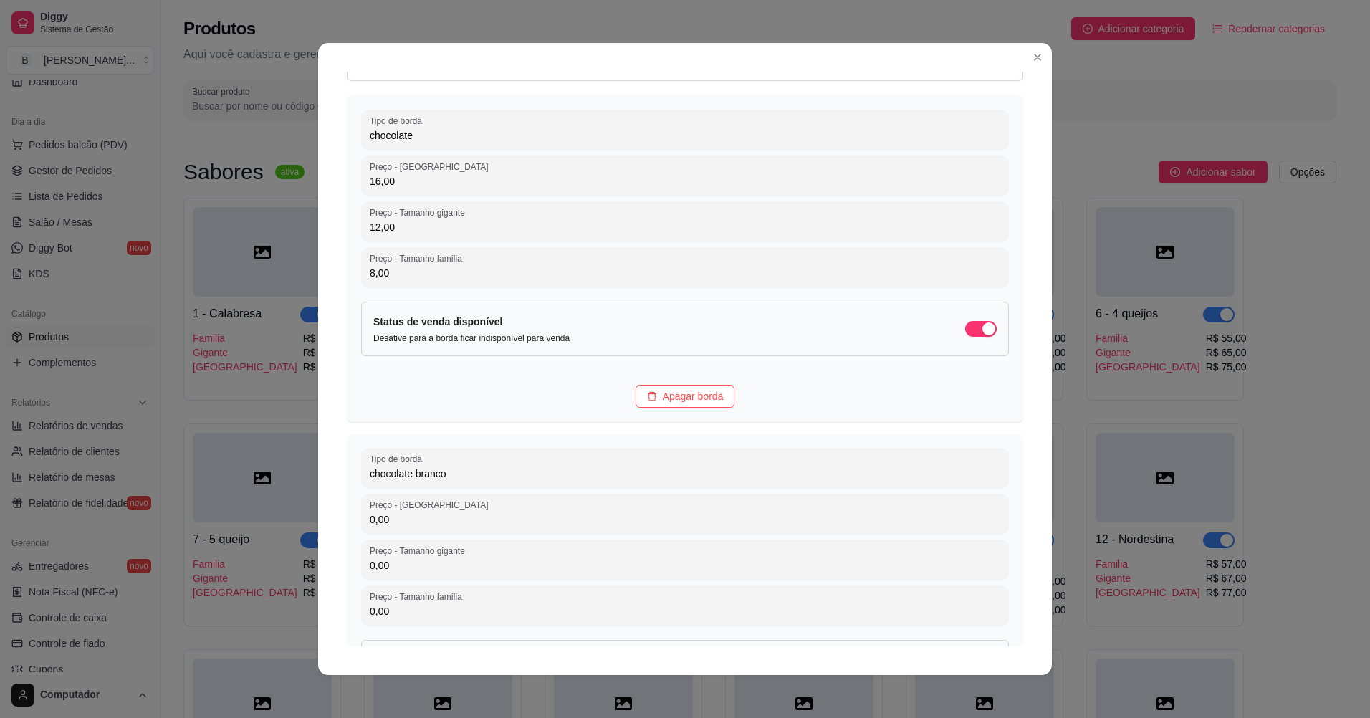
click at [686, 520] on input "0,00" at bounding box center [685, 519] width 631 height 14
type input "16,00"
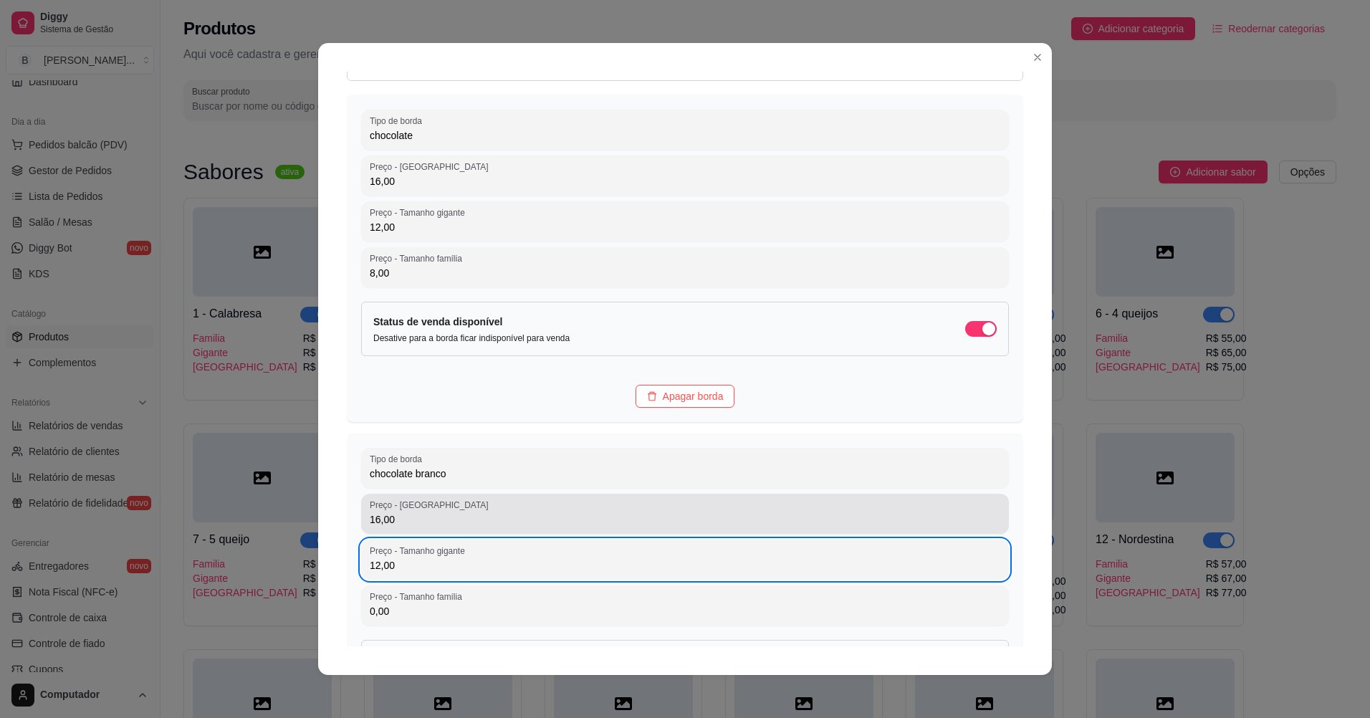
type input "12,00"
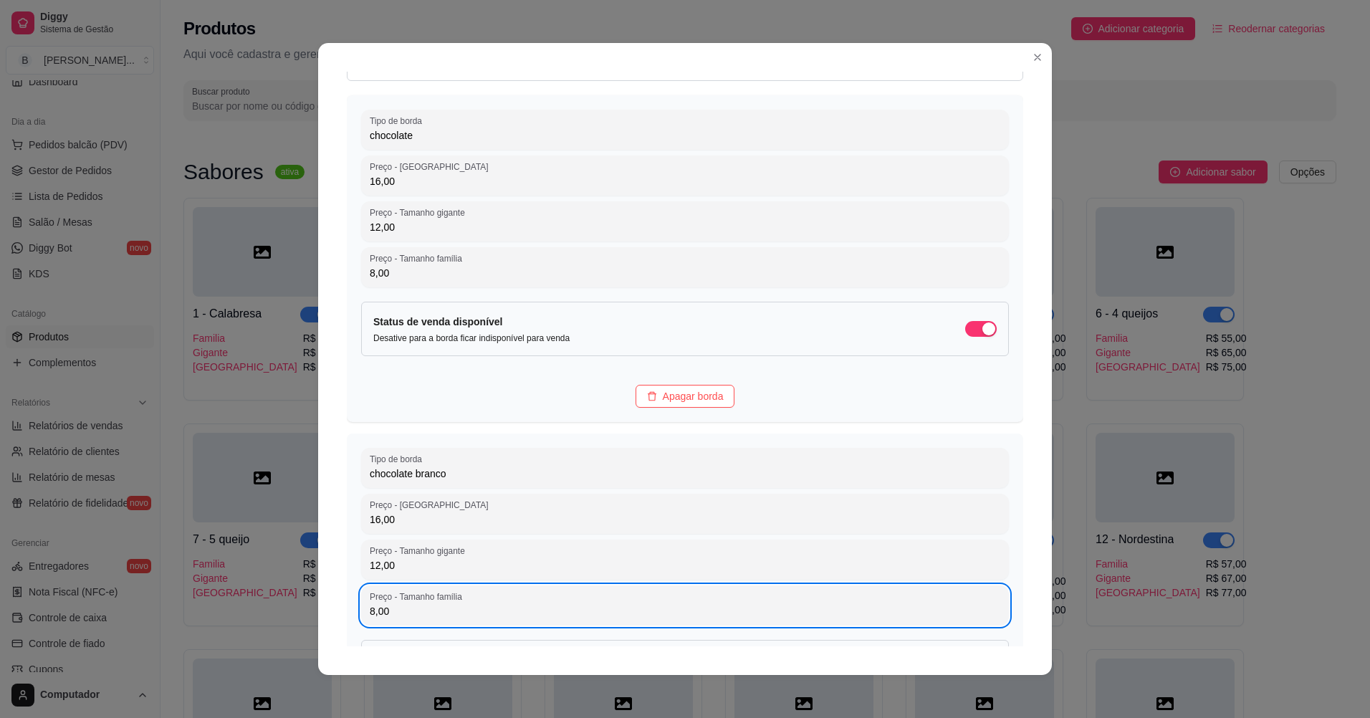
scroll to position [356, 0]
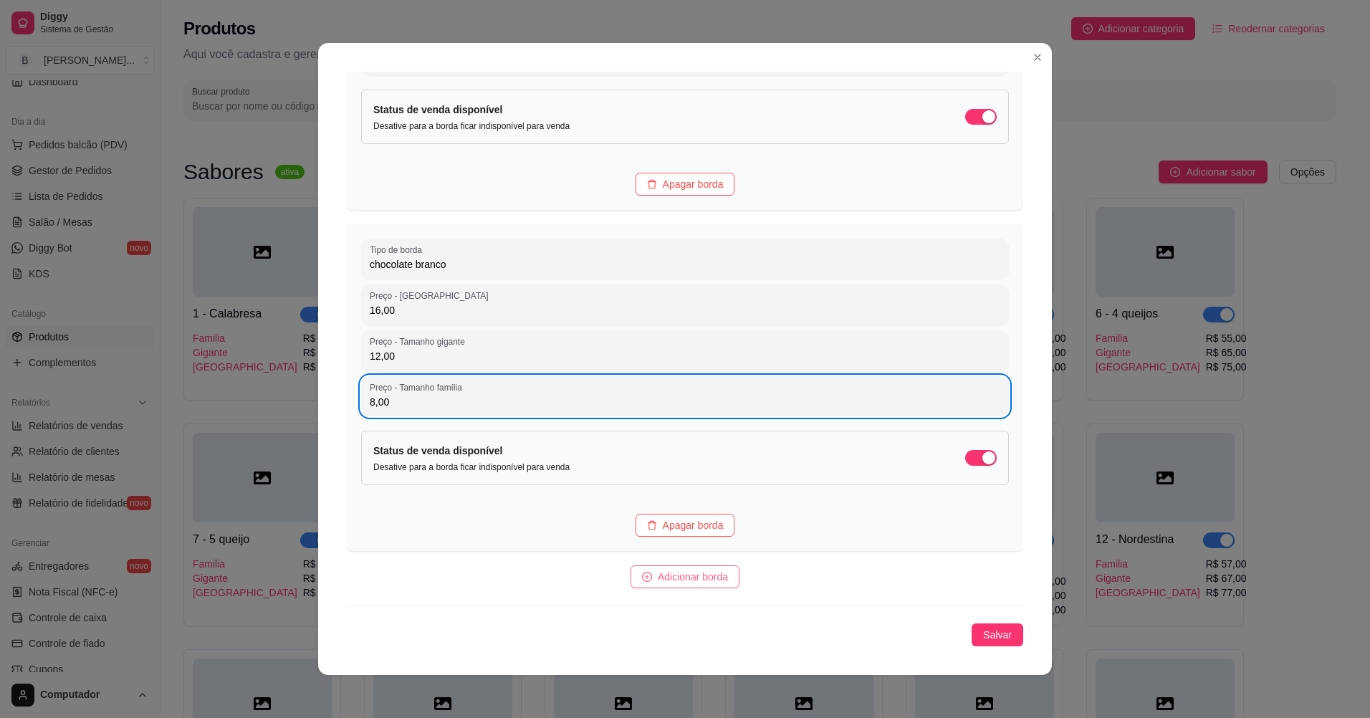
type input "8,00"
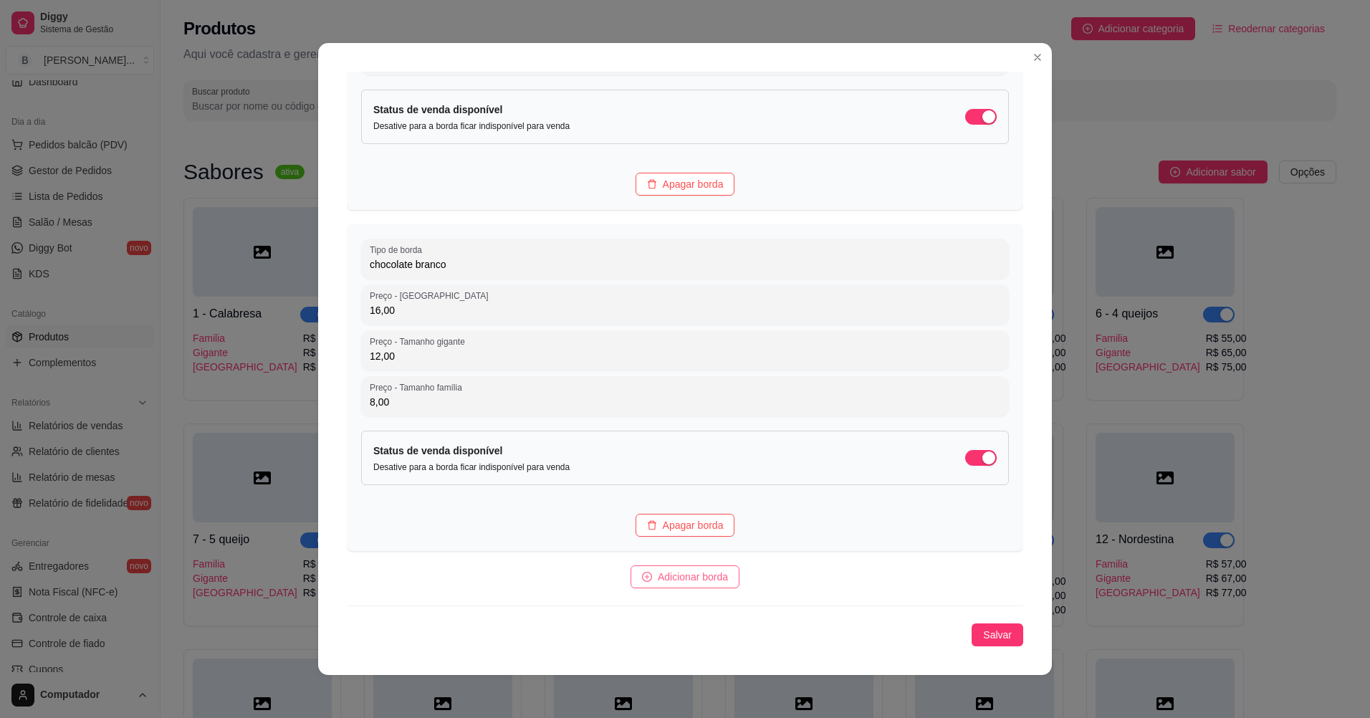
click at [677, 581] on span "Adicionar borda" at bounding box center [693, 577] width 70 height 16
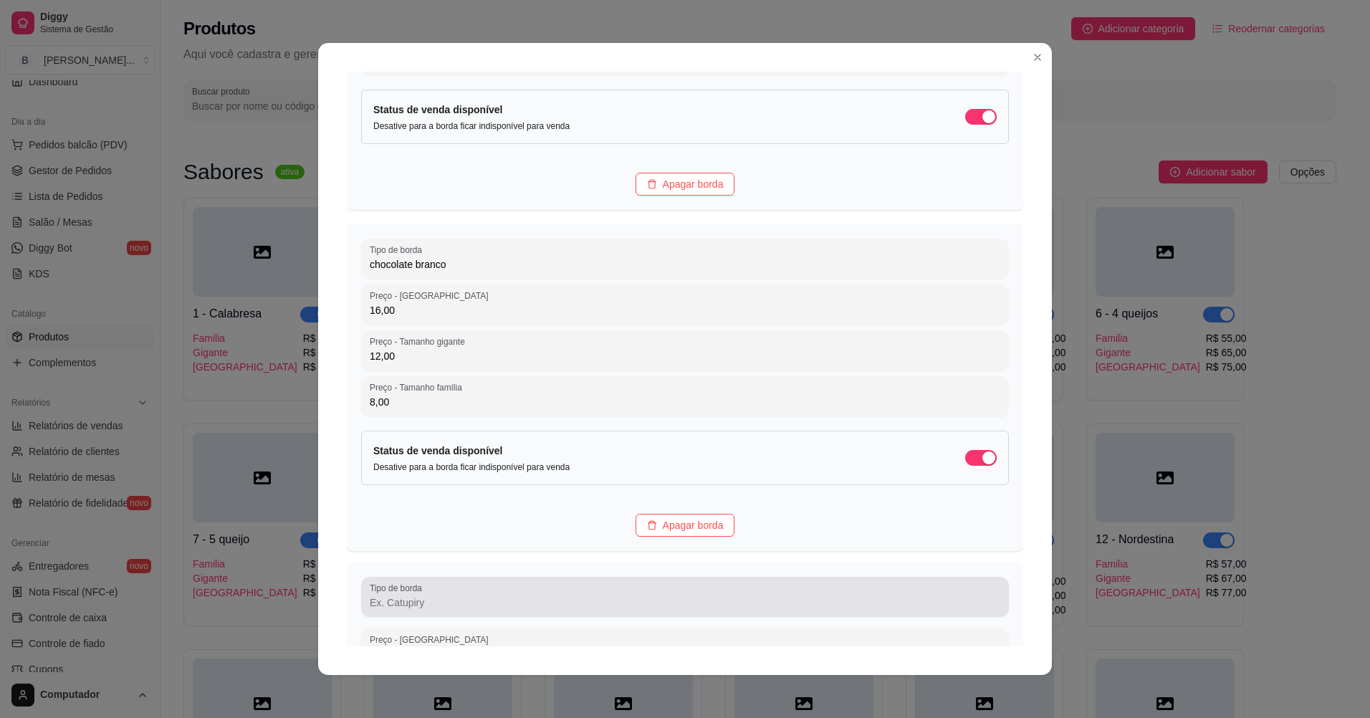
click at [675, 583] on div at bounding box center [685, 597] width 631 height 29
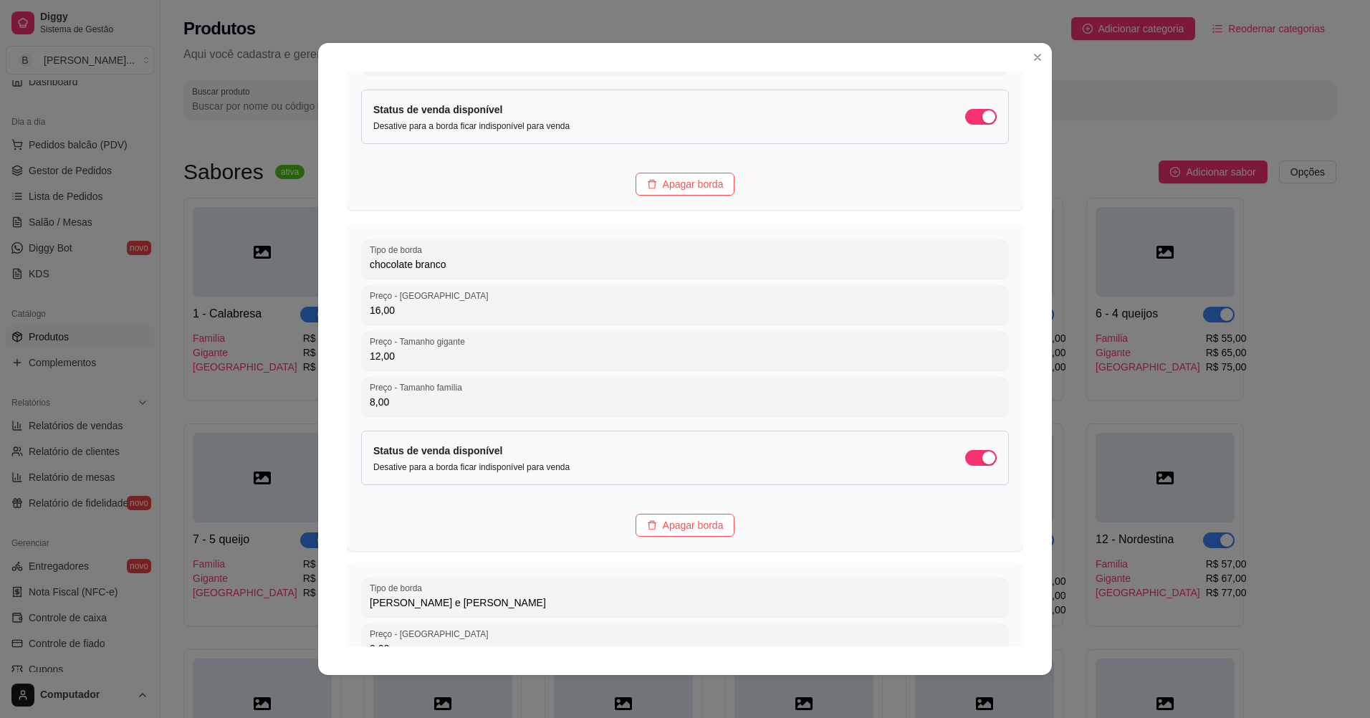
type input "romeu e julieta"
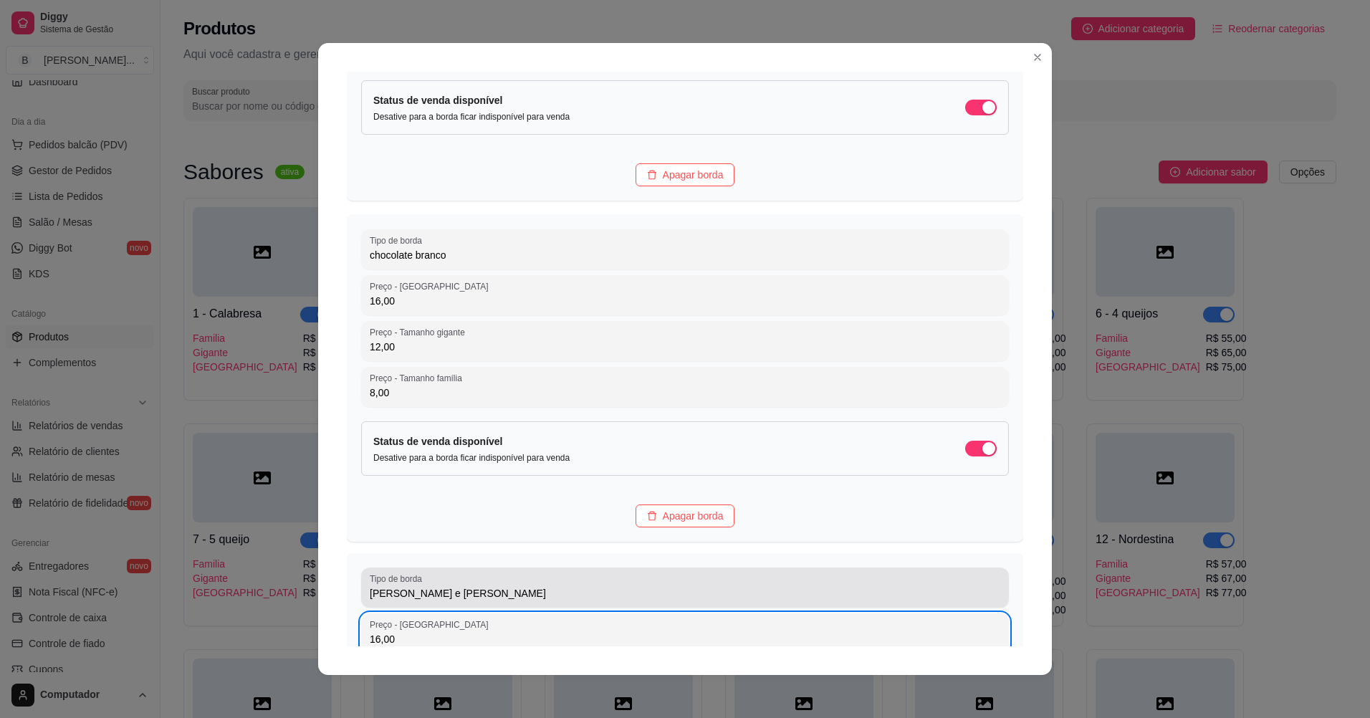
type input "16,00"
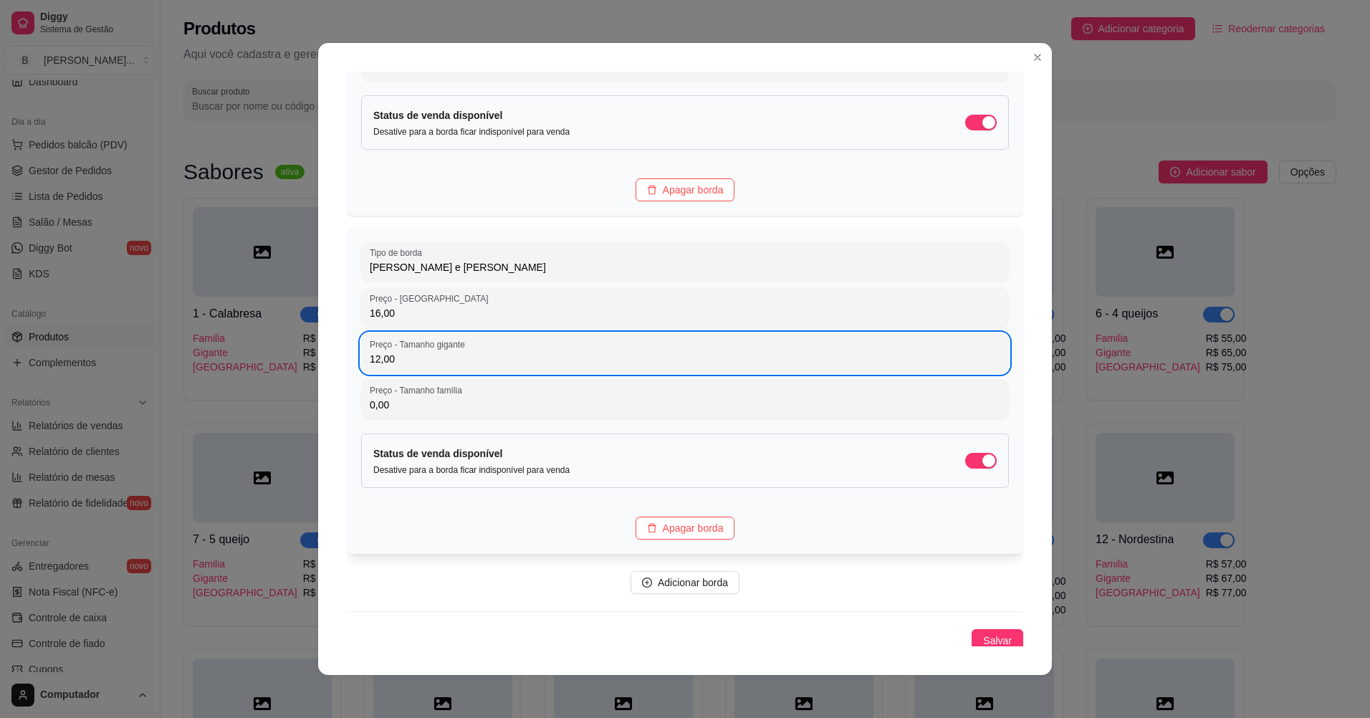
type input "12,00"
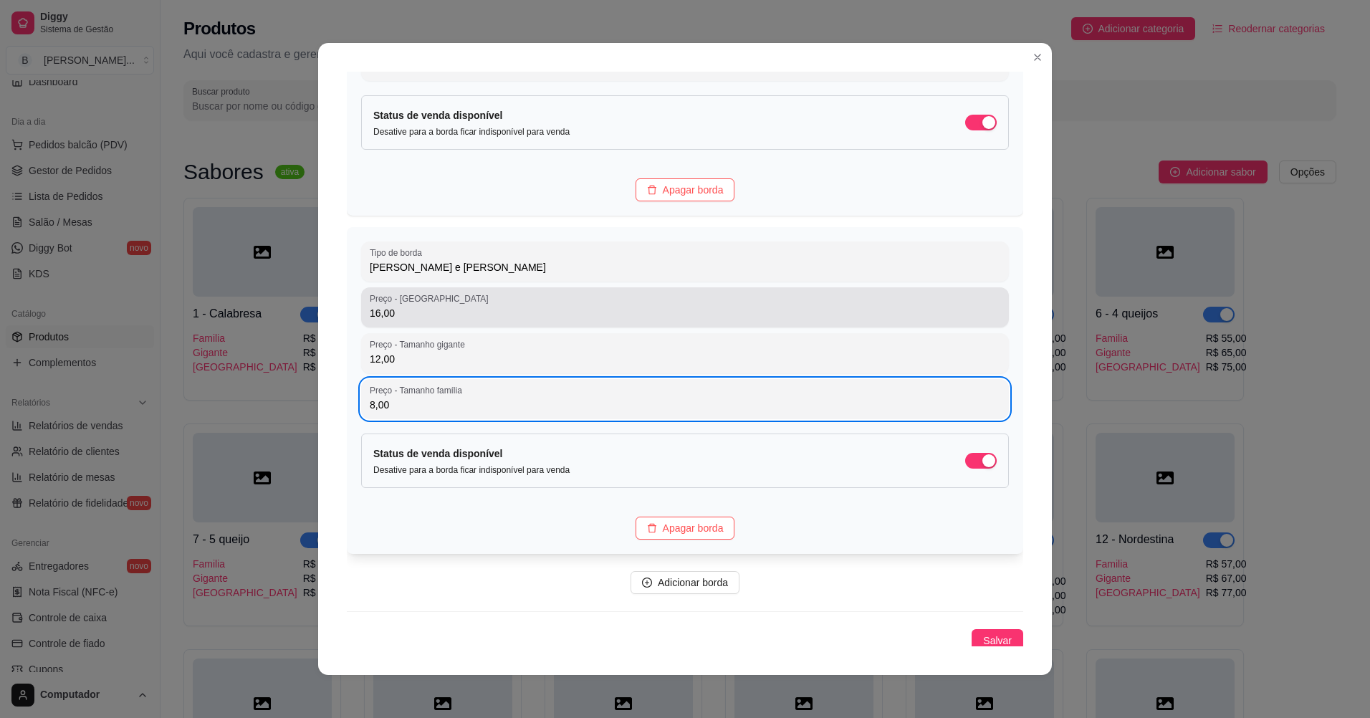
scroll to position [697, 0]
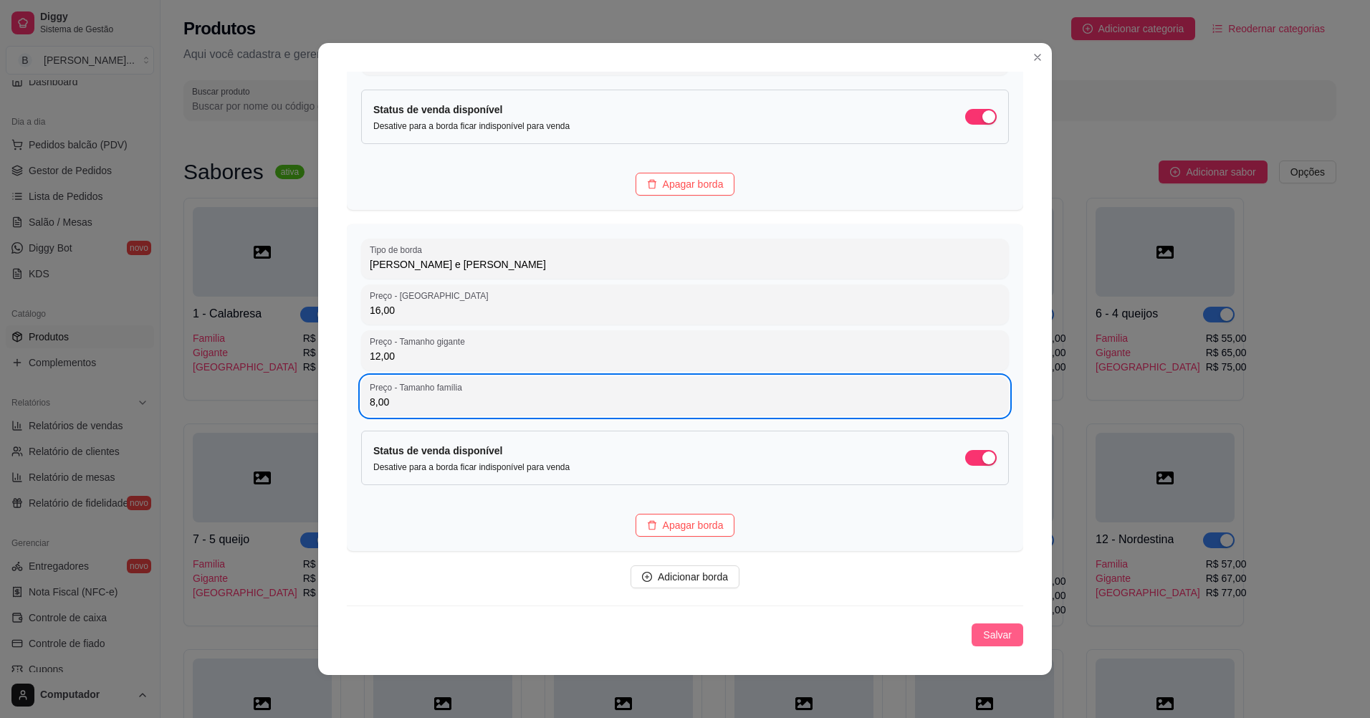
type input "8,00"
click at [983, 635] on span "Salvar" at bounding box center [997, 635] width 29 height 16
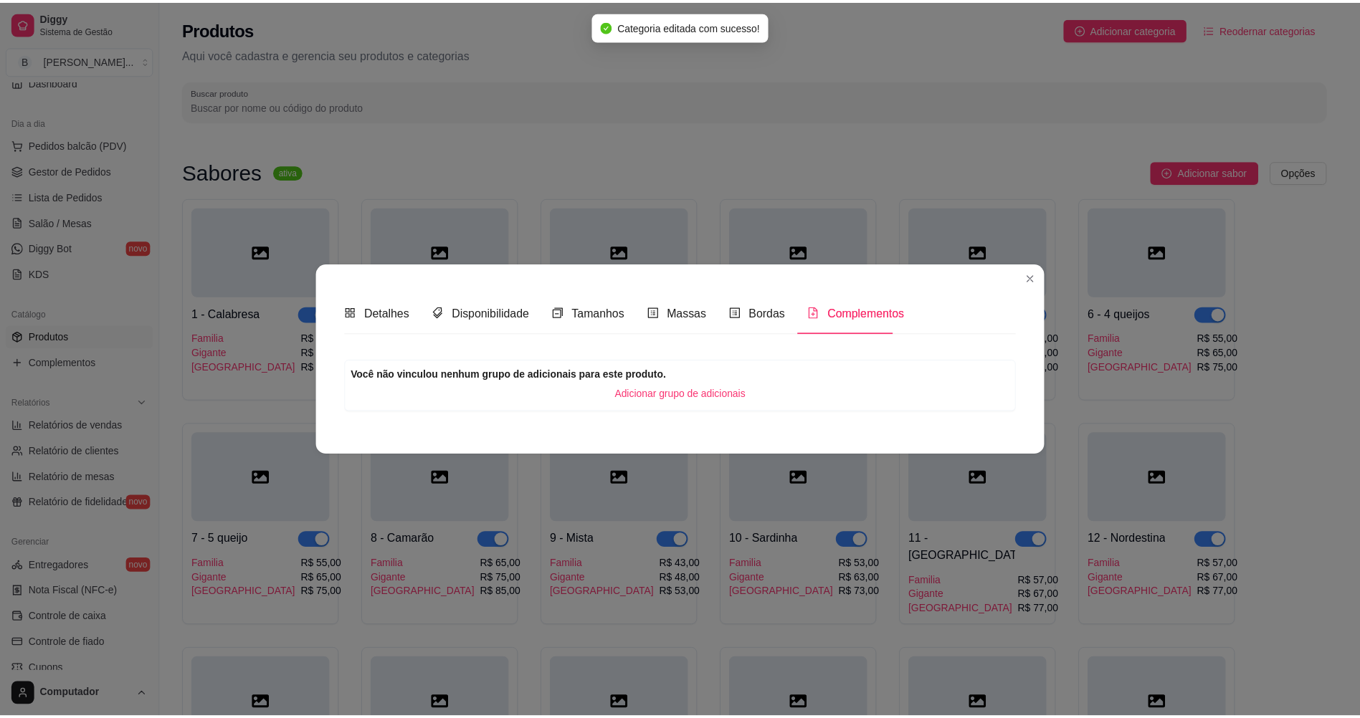
scroll to position [0, 0]
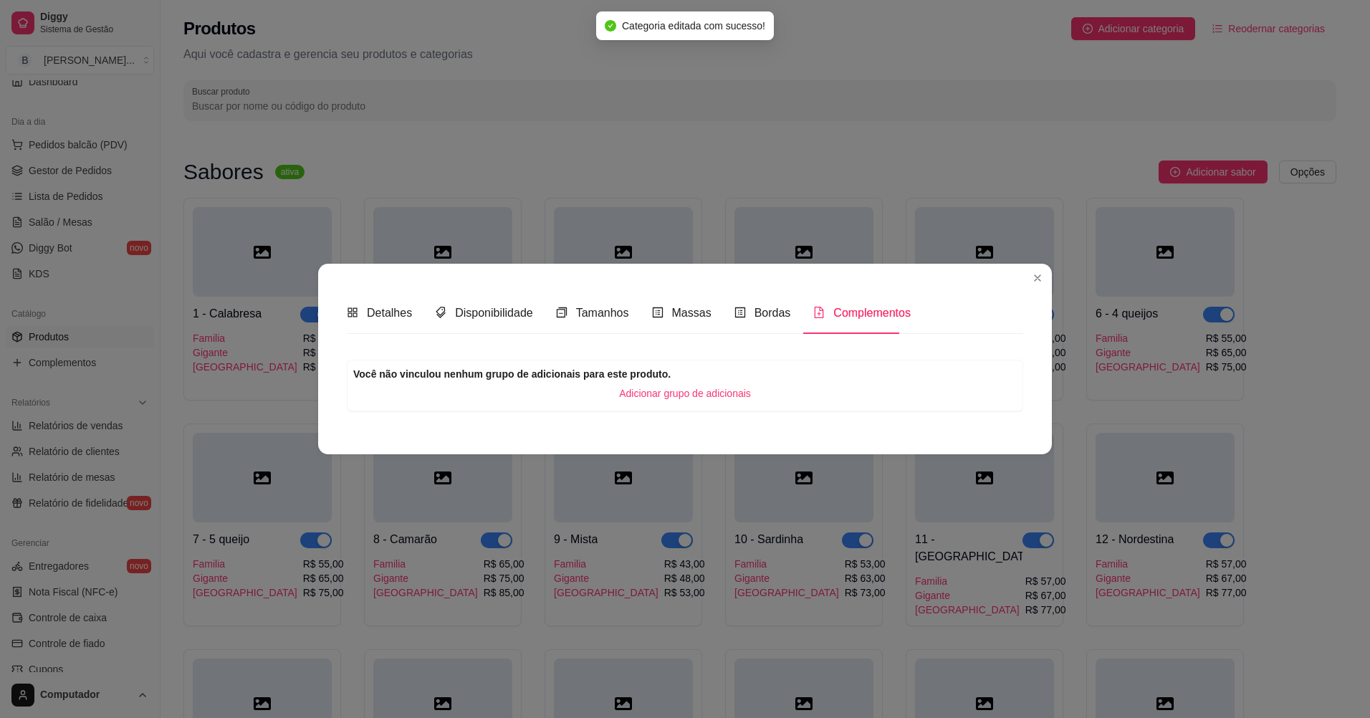
click at [732, 396] on span "Adicionar grupo de adicionais" at bounding box center [685, 394] width 132 height 16
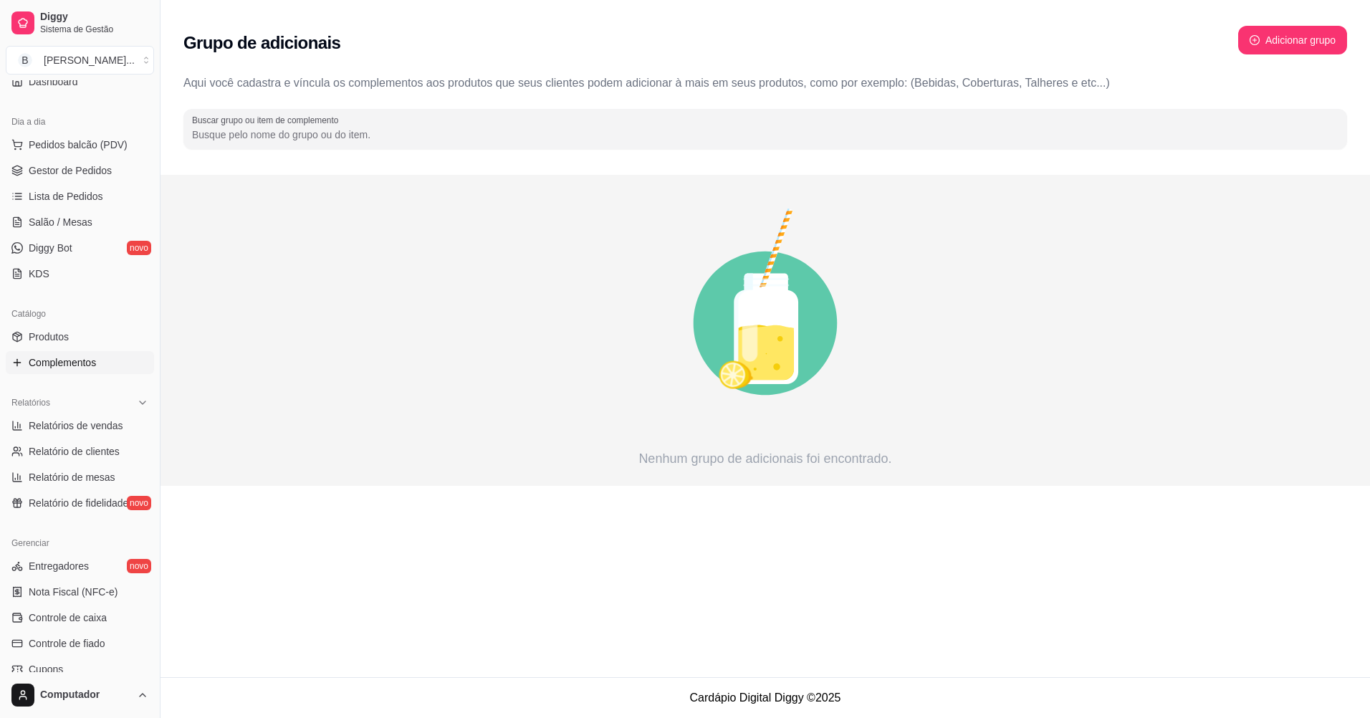
click at [803, 376] on icon "animation" at bounding box center [766, 324] width 144 height 144
click at [72, 163] on link "Gestor de Pedidos" at bounding box center [80, 170] width 148 height 23
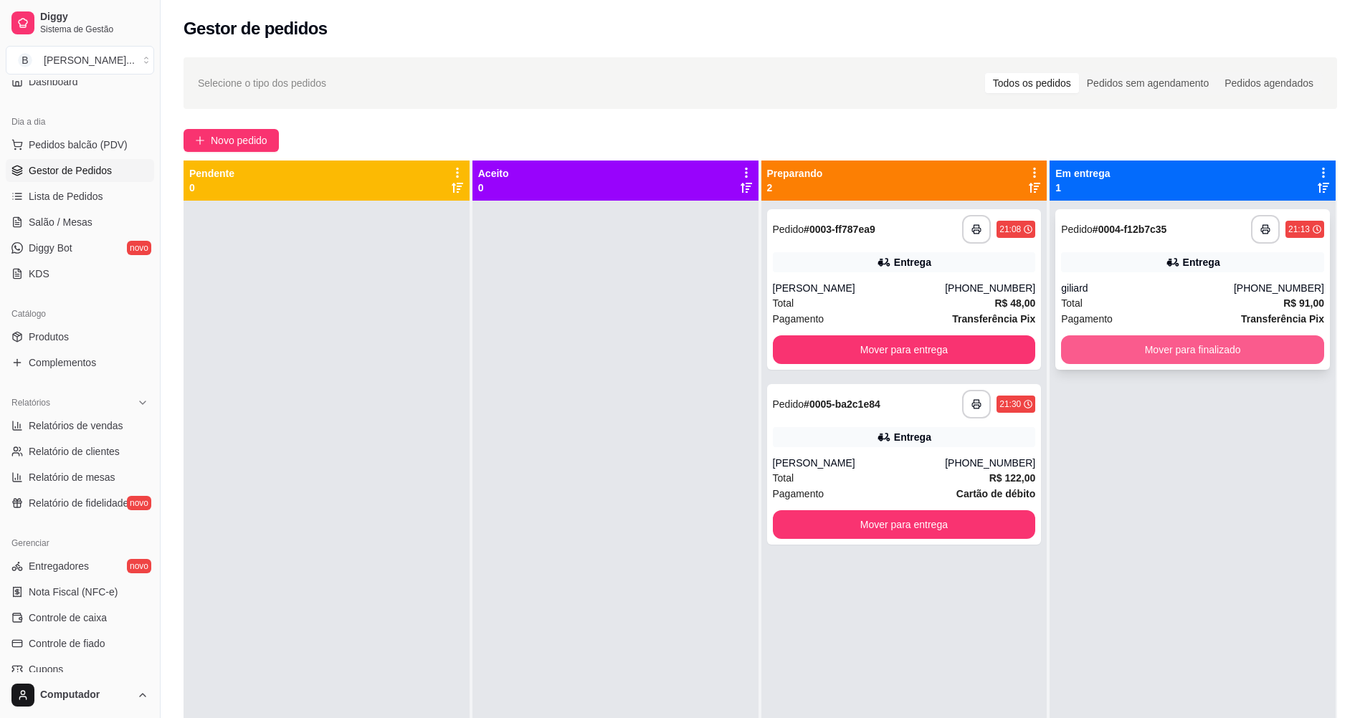
click at [1180, 342] on button "Mover para finalizado" at bounding box center [1192, 349] width 263 height 29
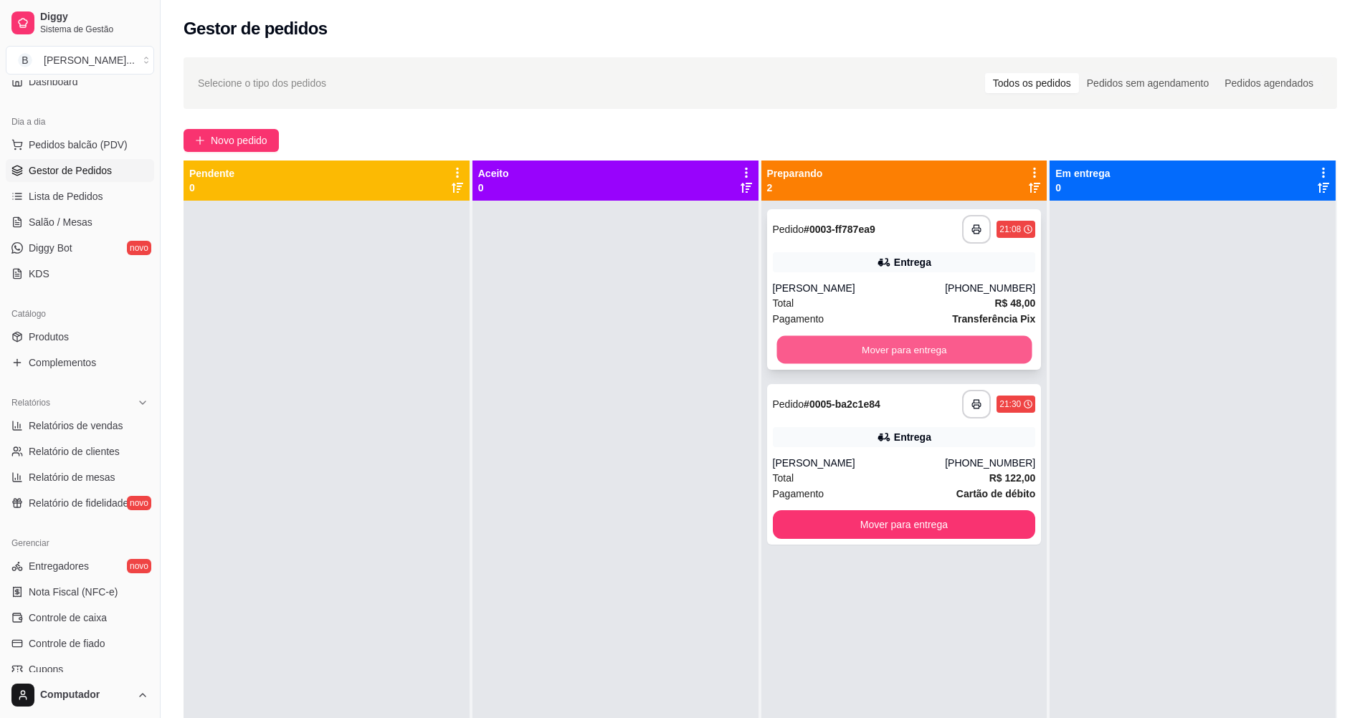
click at [993, 347] on button "Mover para entrega" at bounding box center [903, 350] width 255 height 28
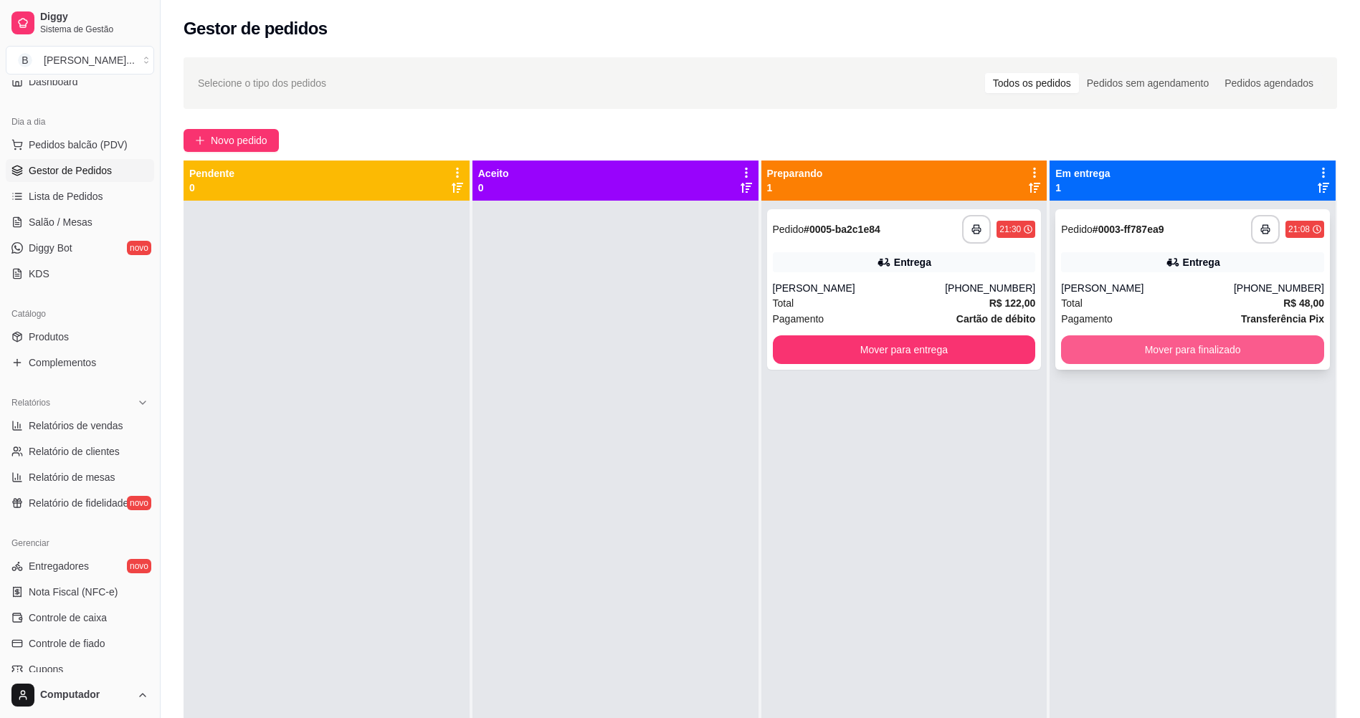
click at [1168, 361] on button "Mover para finalizado" at bounding box center [1192, 349] width 263 height 29
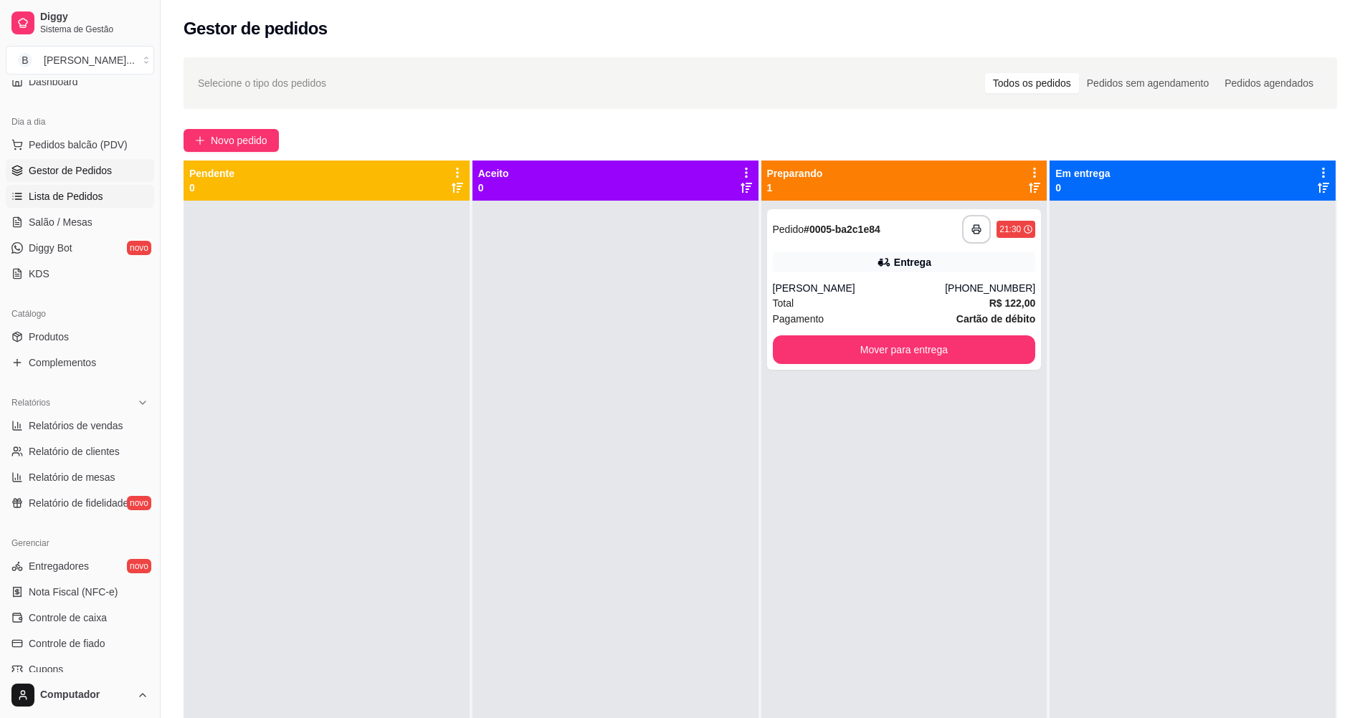
click at [70, 201] on span "Lista de Pedidos" at bounding box center [66, 196] width 75 height 14
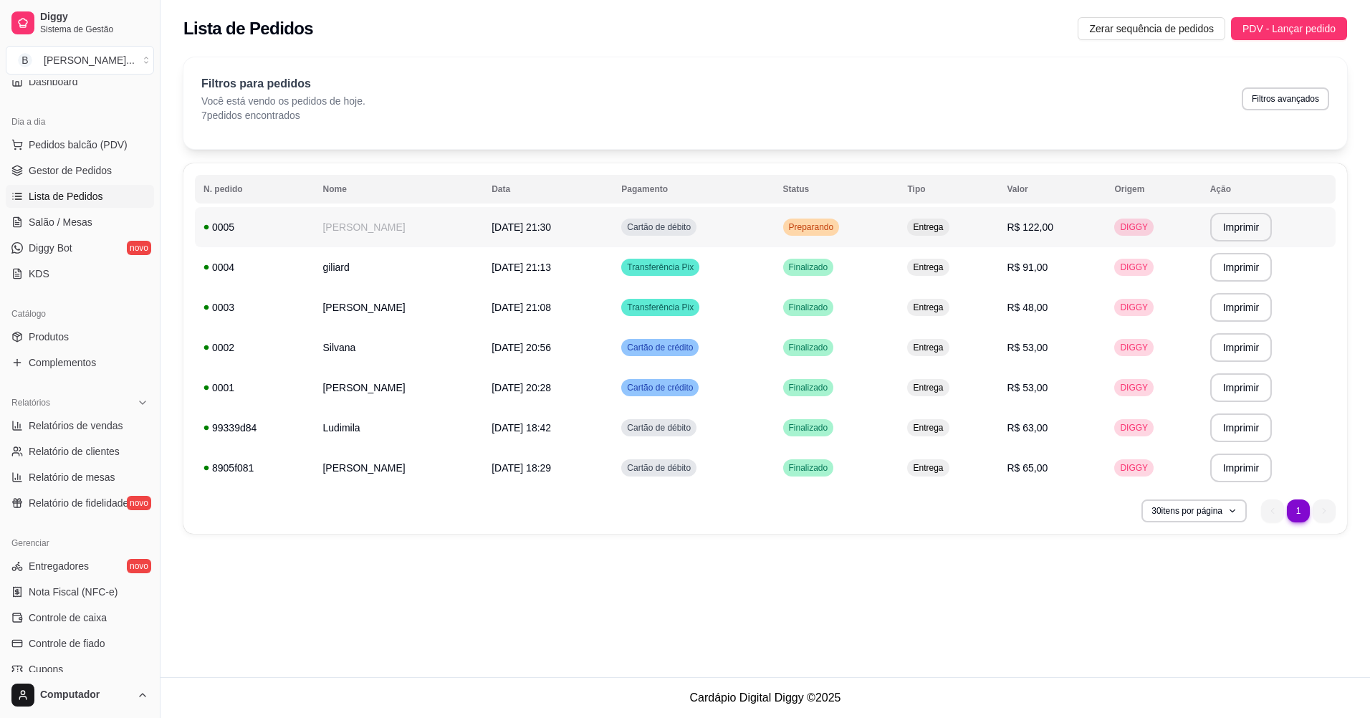
click at [373, 231] on td "[PERSON_NAME]" at bounding box center [398, 227] width 169 height 40
click at [47, 340] on span "Produtos" at bounding box center [49, 337] width 40 height 14
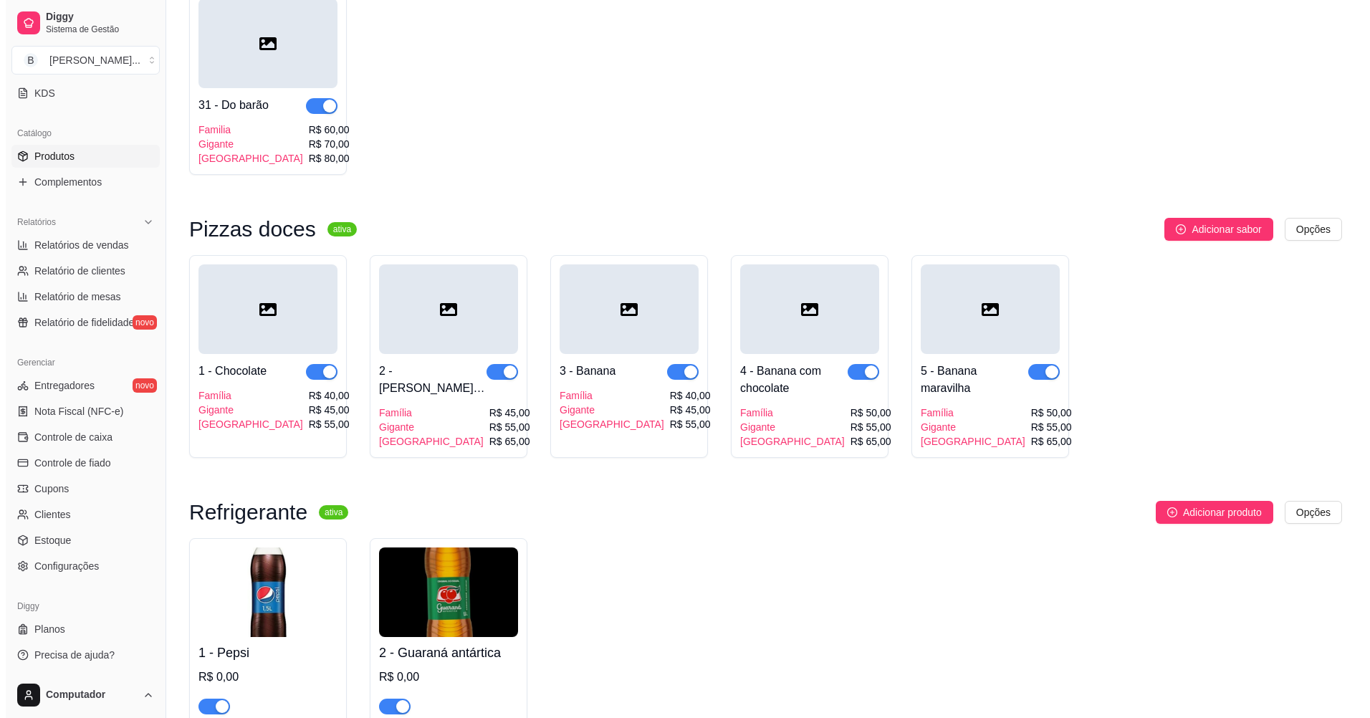
scroll to position [1481, 0]
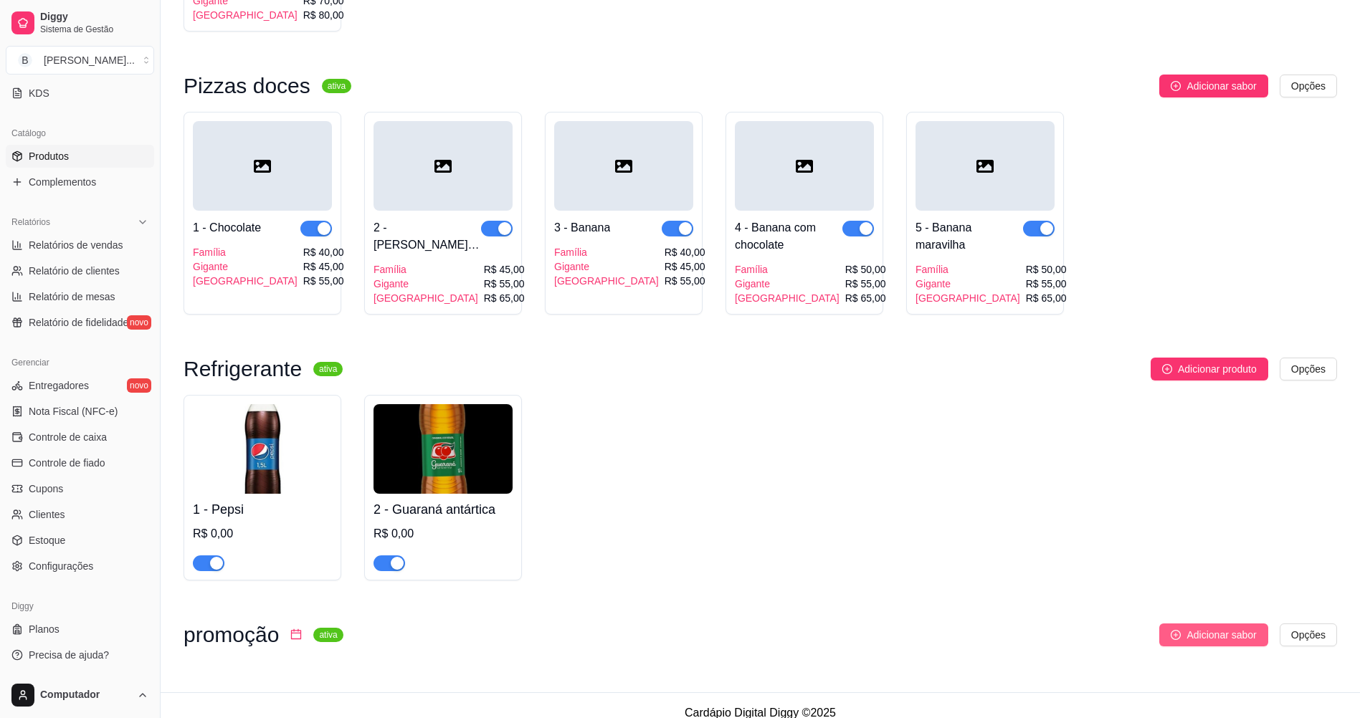
click at [1224, 631] on button "Adicionar sabor" at bounding box center [1213, 635] width 108 height 23
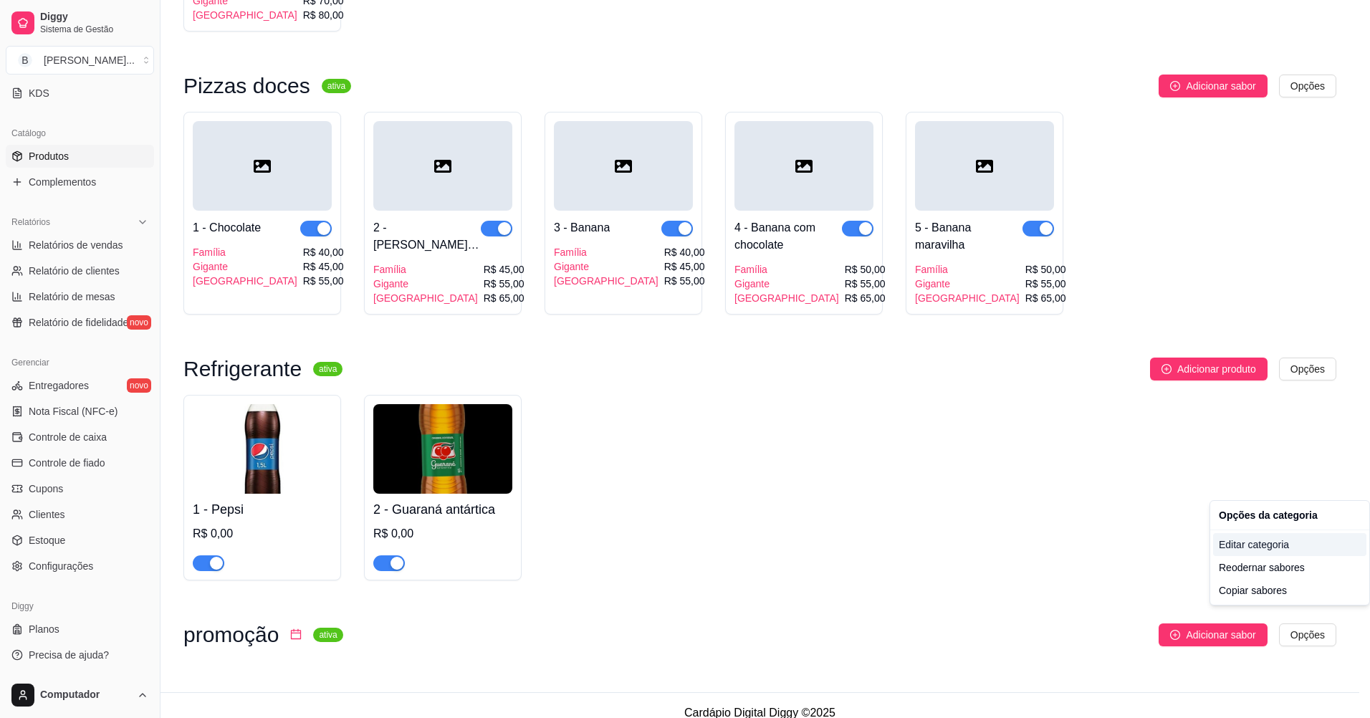
click at [1269, 547] on div "Editar categoria" at bounding box center [1290, 544] width 153 height 23
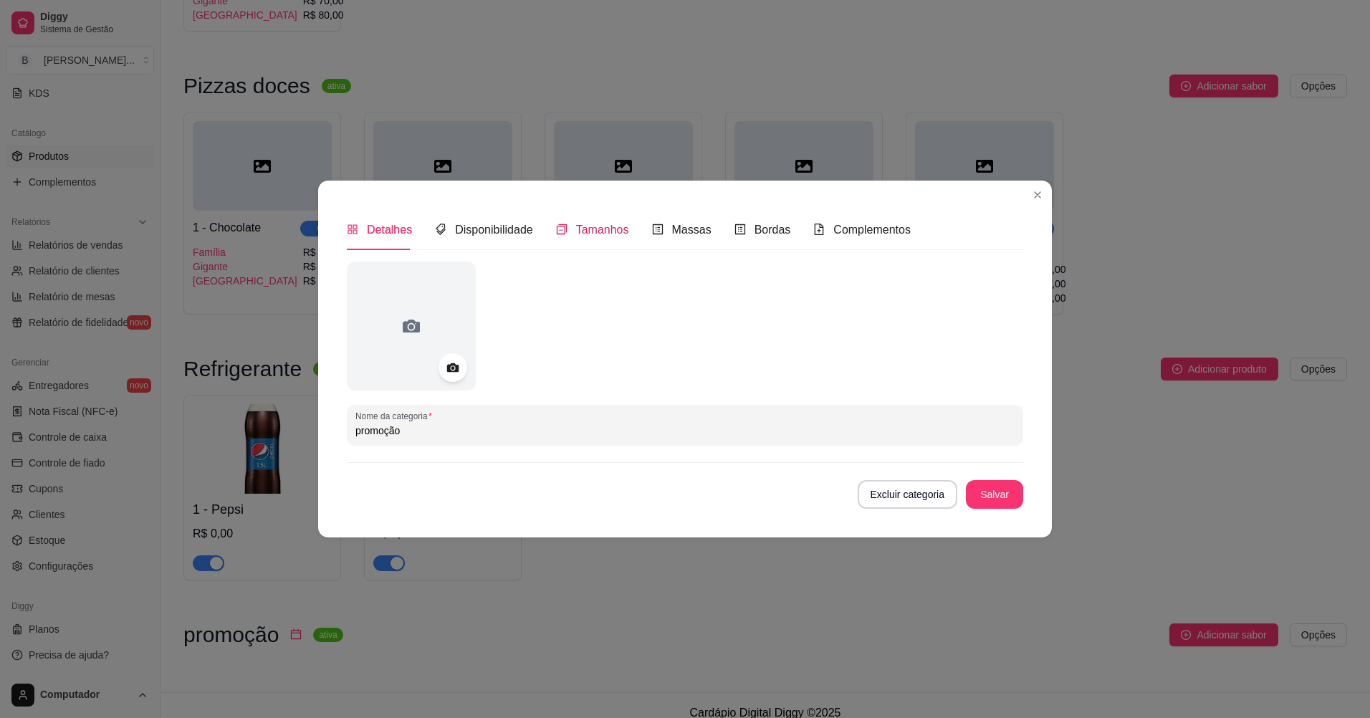
click at [605, 229] on span "Tamanhos" at bounding box center [602, 230] width 53 height 12
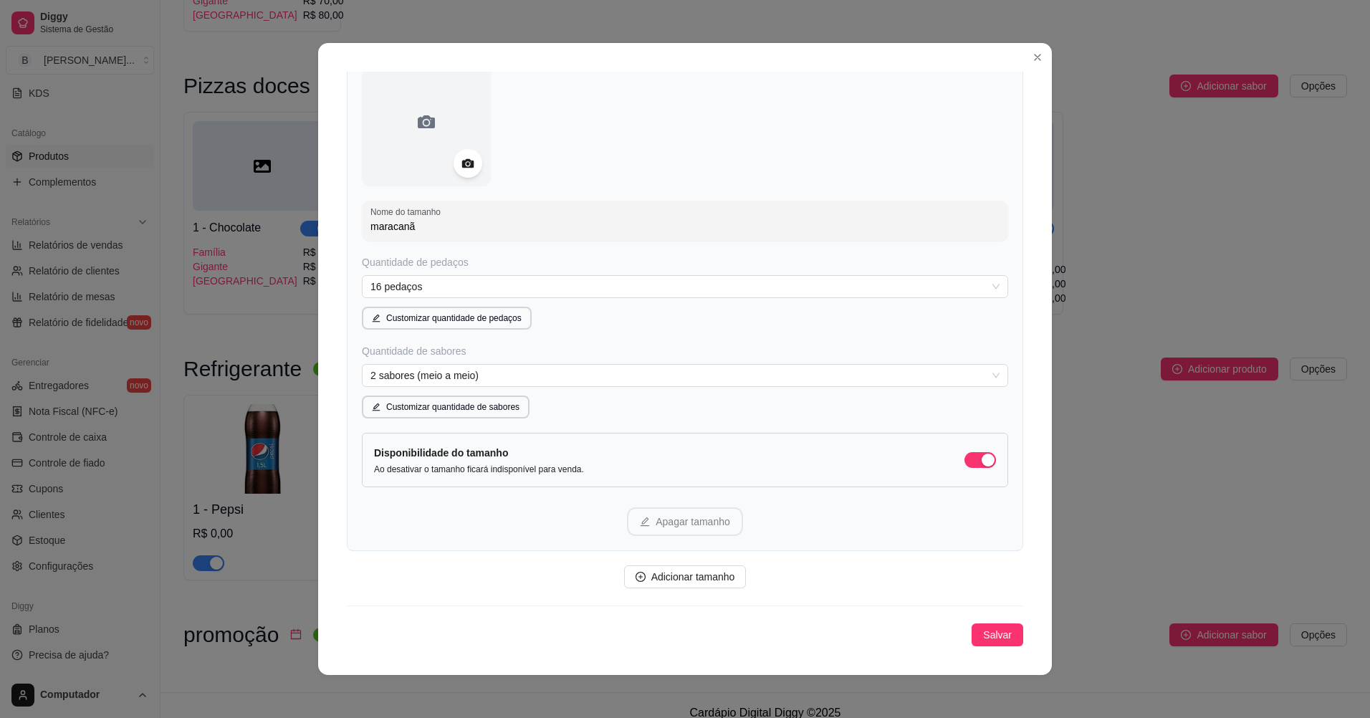
scroll to position [128, 0]
click at [704, 577] on span "Adicionar tamanho" at bounding box center [694, 577] width 84 height 16
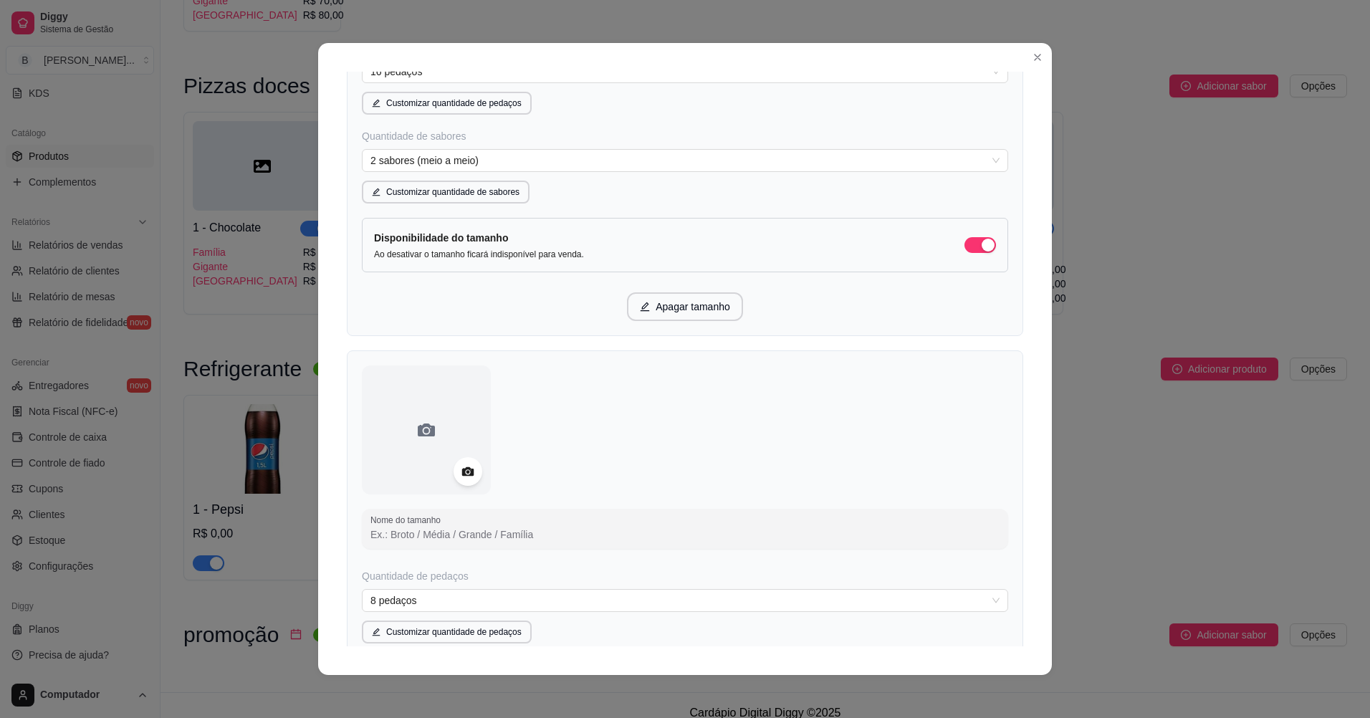
scroll to position [414, 0]
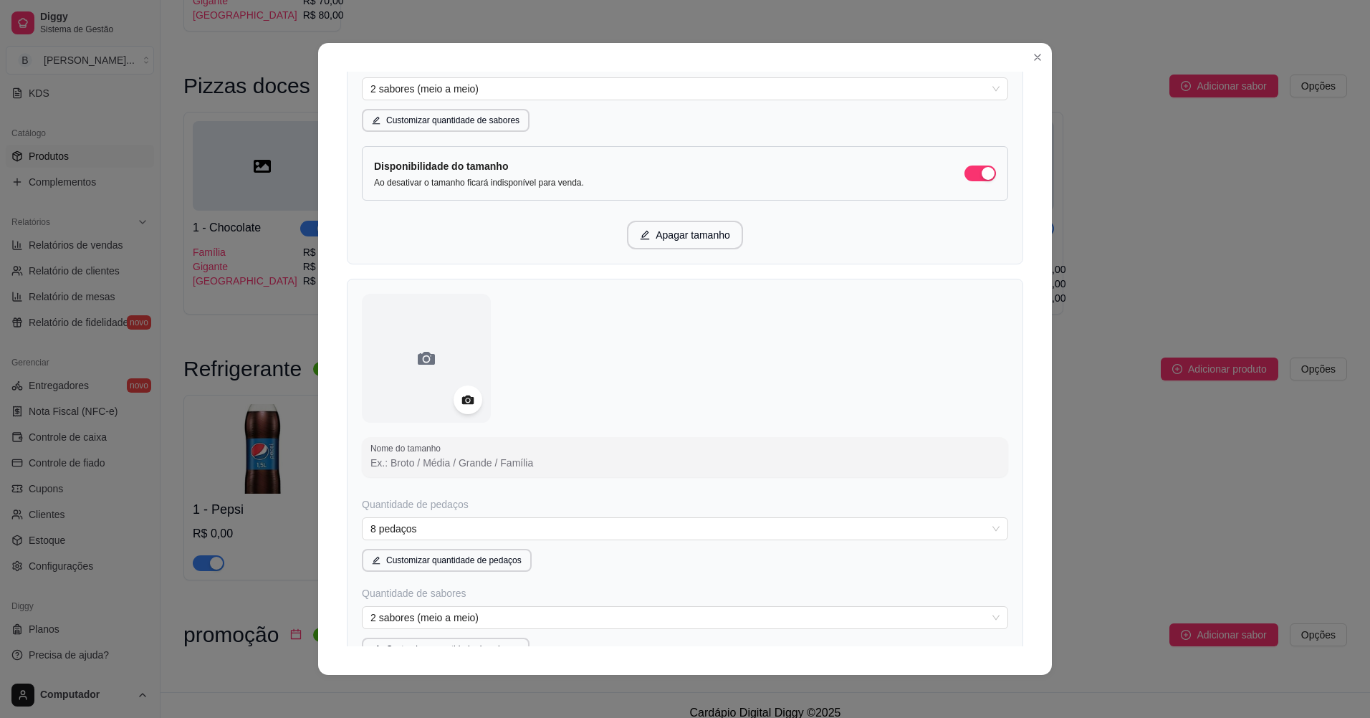
click at [502, 457] on input "Nome do tamanho" at bounding box center [685, 463] width 629 height 14
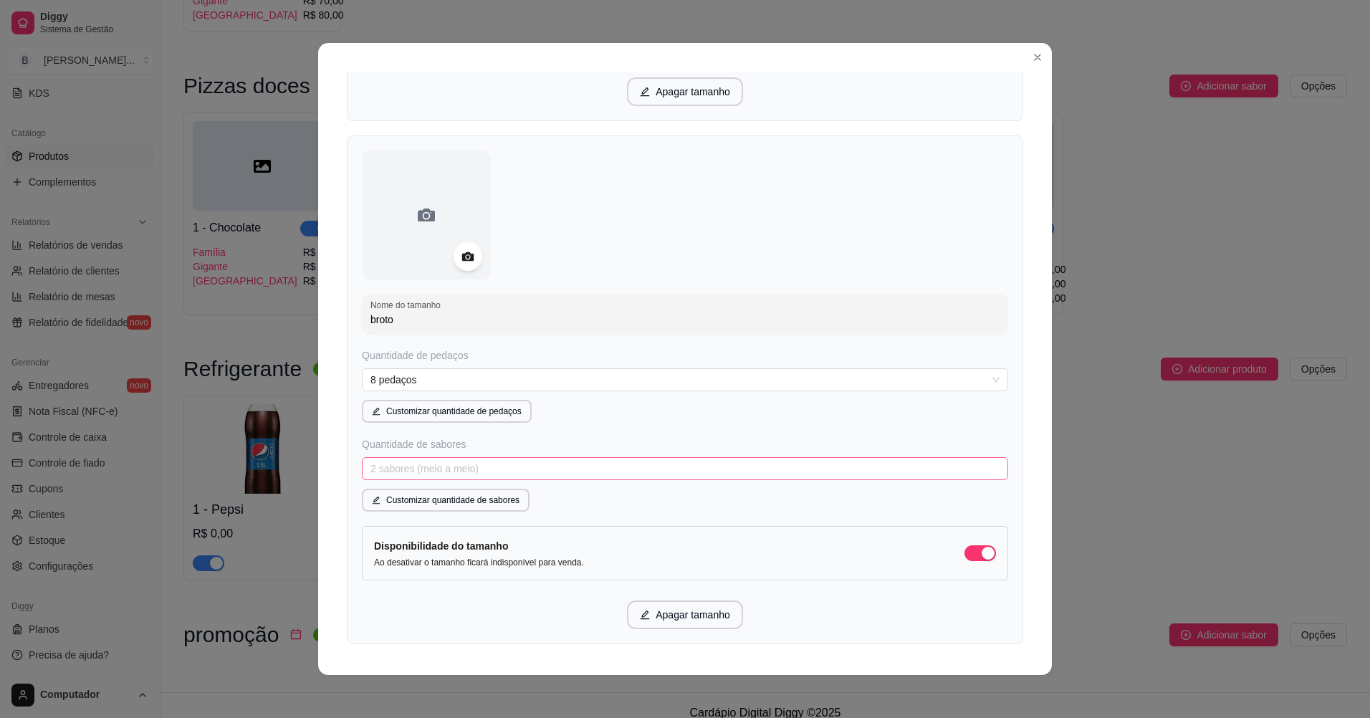
click at [530, 472] on span "2 sabores (meio a meio)" at bounding box center [685, 469] width 629 height 22
type input "broto"
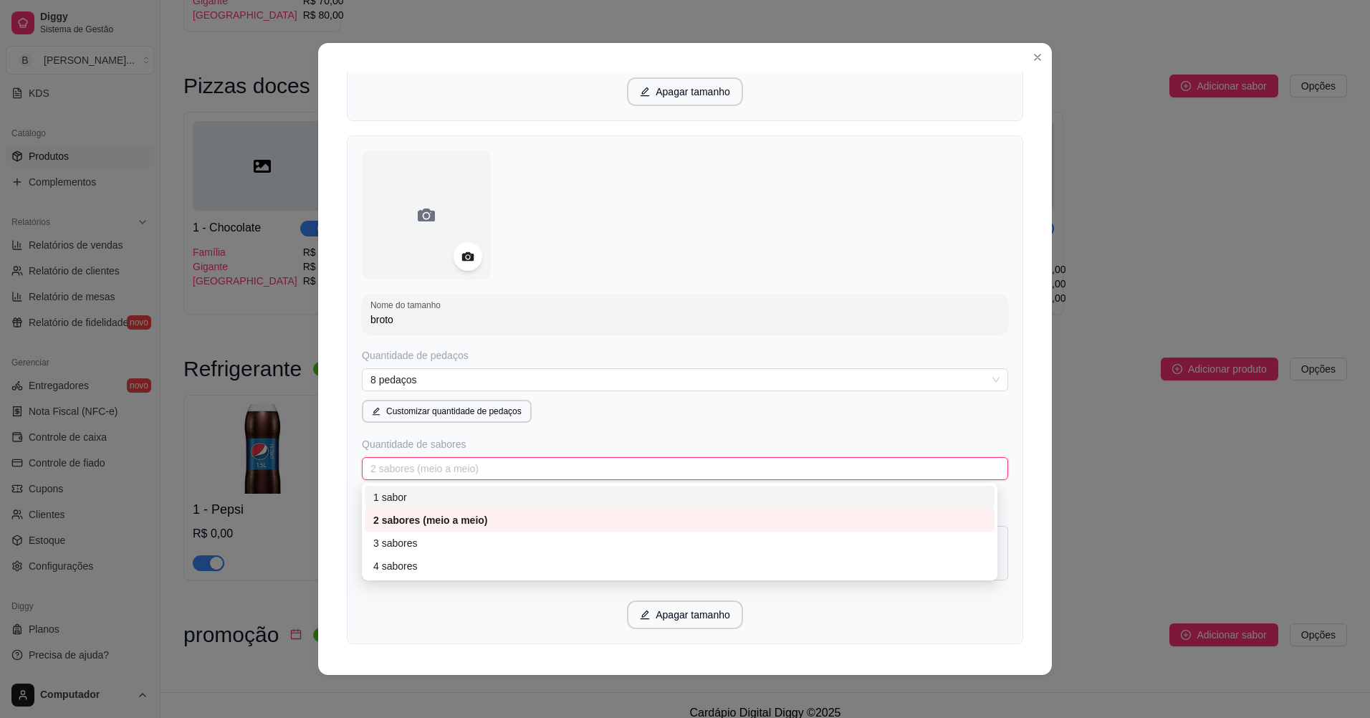
click at [406, 500] on div "1 sabor" at bounding box center [679, 498] width 613 height 16
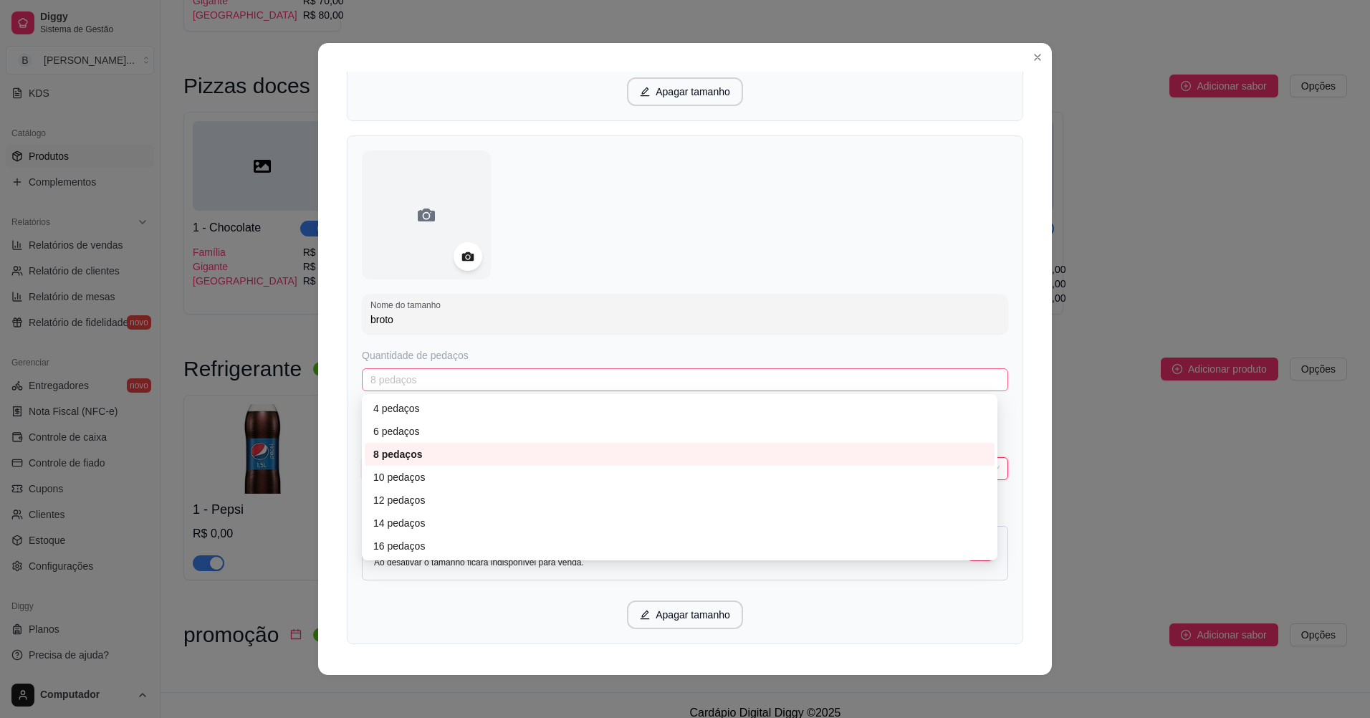
click at [425, 377] on span "8 pedaços" at bounding box center [685, 380] width 629 height 22
click at [421, 411] on div "4 pedaços" at bounding box center [679, 409] width 613 height 16
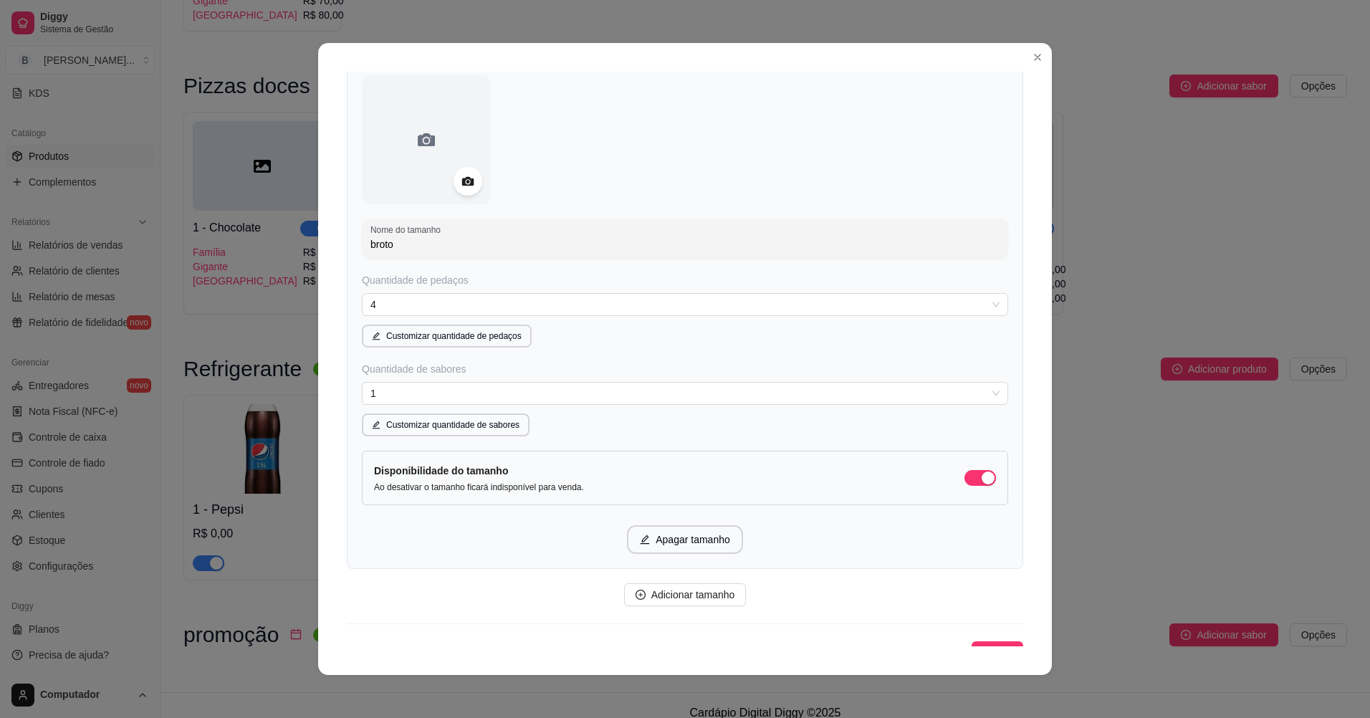
scroll to position [651, 0]
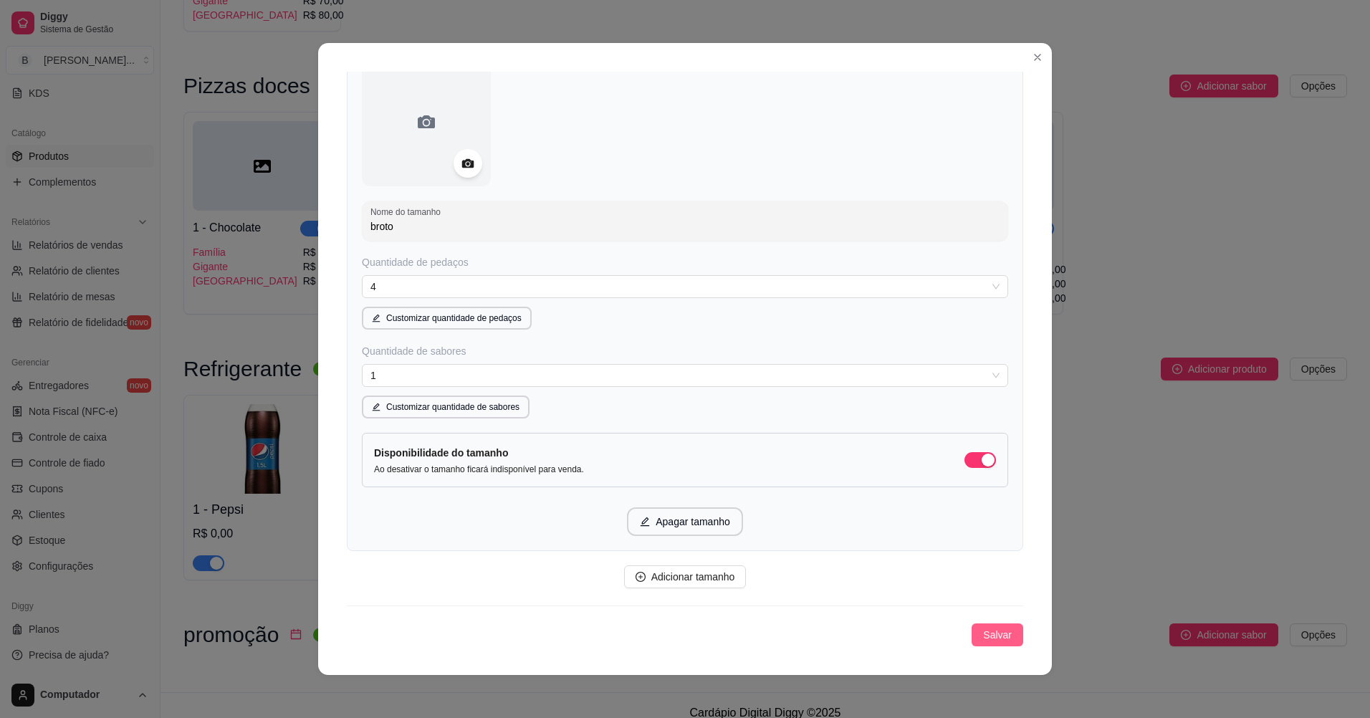
click at [991, 637] on span "Salvar" at bounding box center [997, 635] width 29 height 16
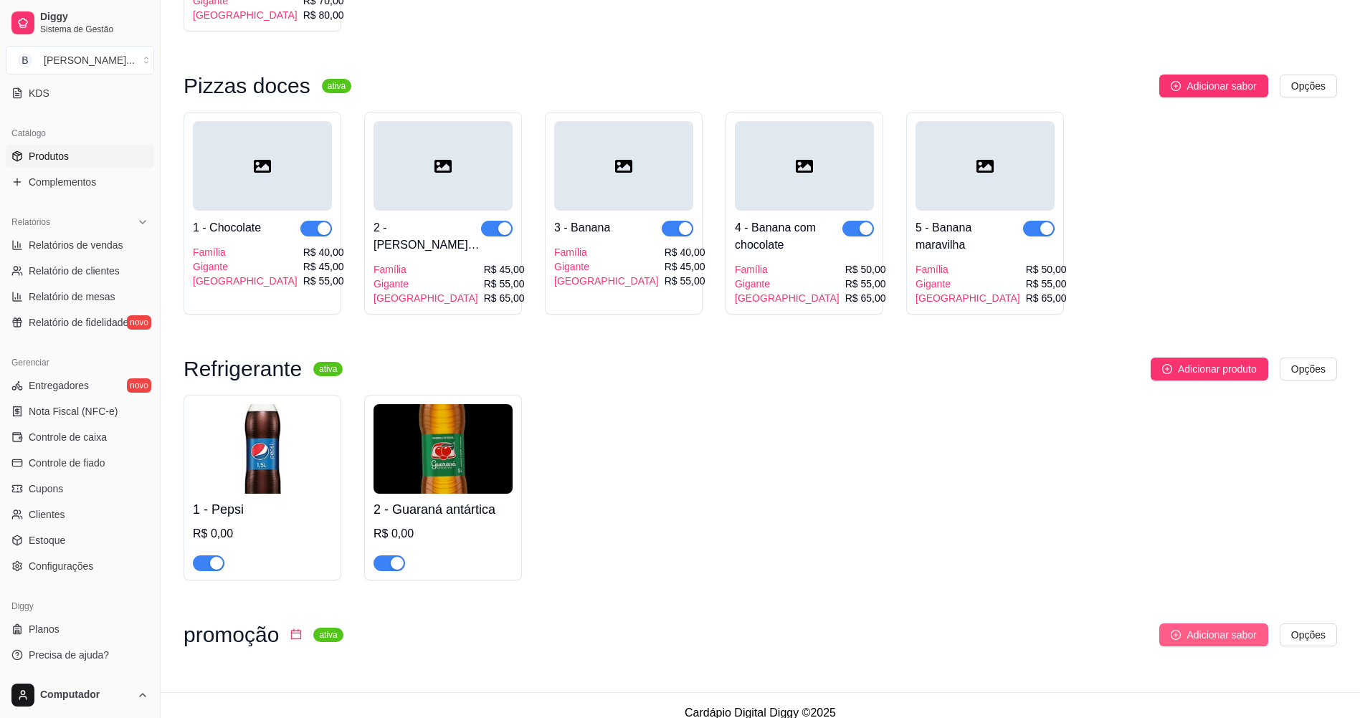
click at [1236, 627] on span "Adicionar sabor" at bounding box center [1221, 635] width 70 height 16
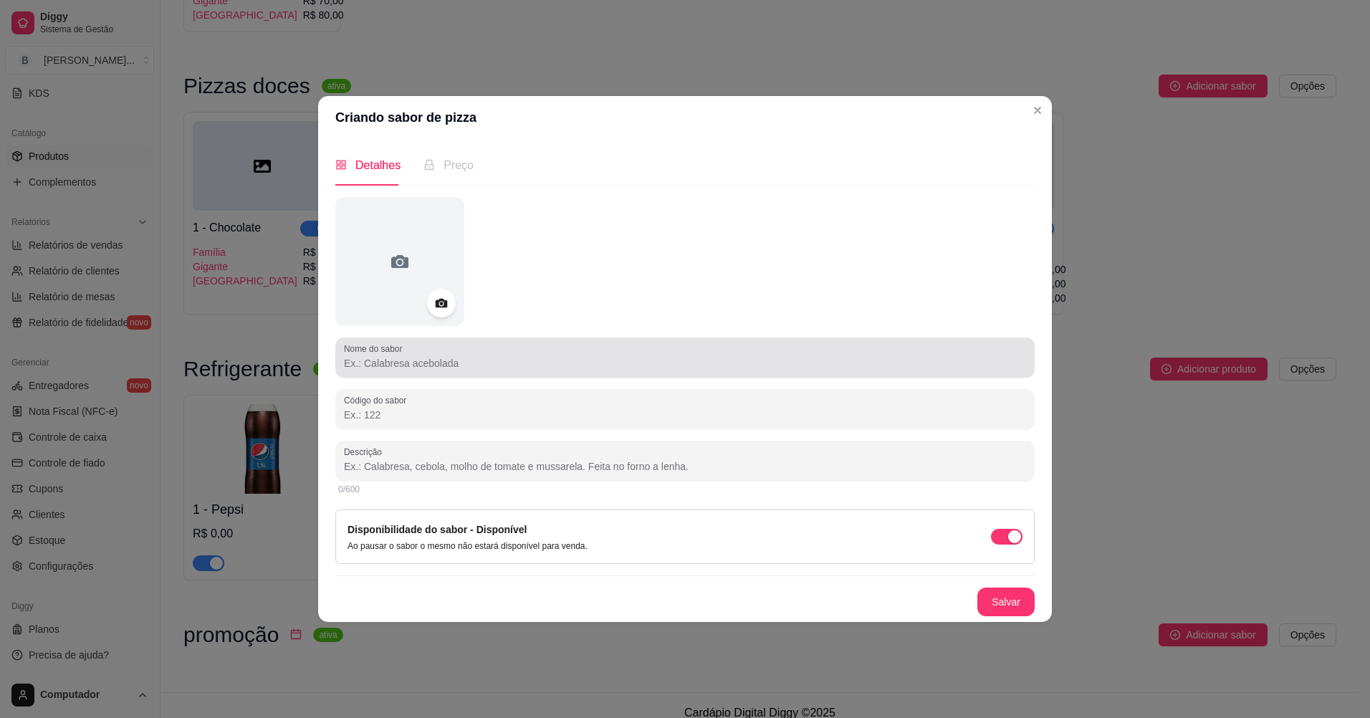
click at [399, 369] on input "Nome do sabor" at bounding box center [685, 363] width 682 height 14
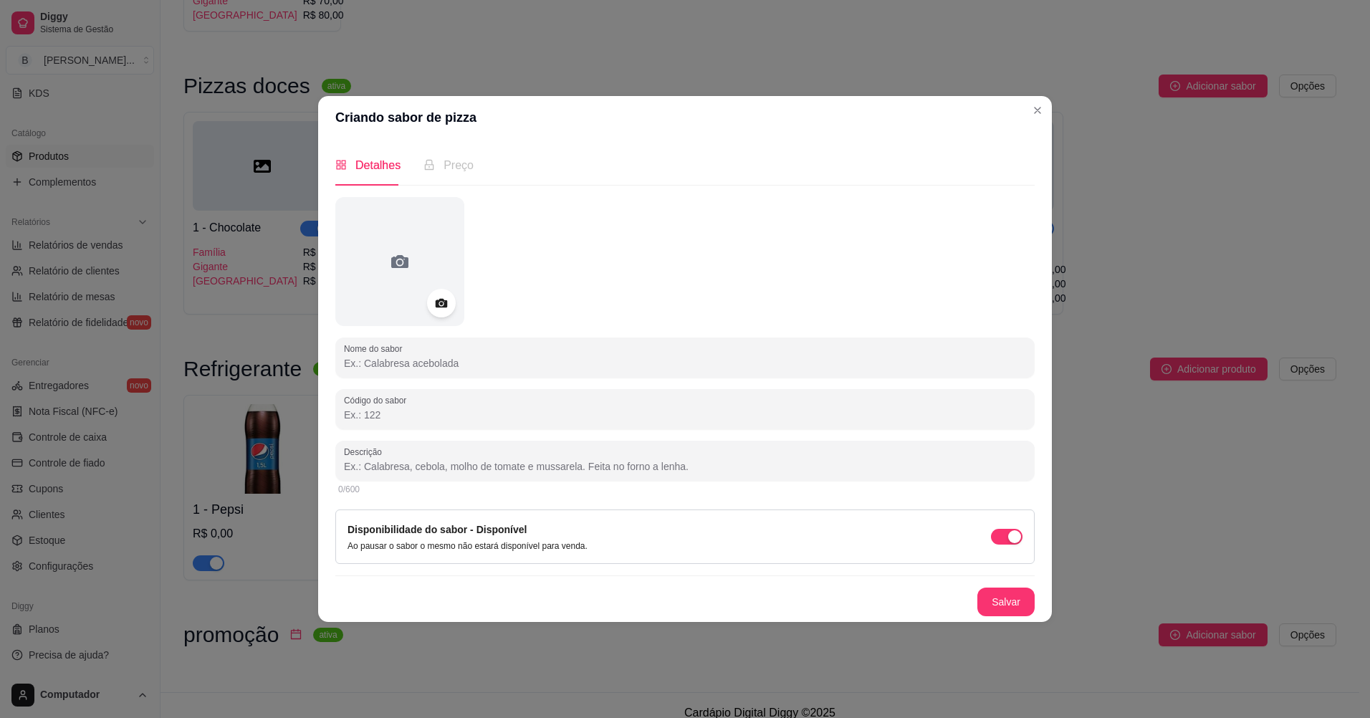
paste input "CALABRESA"
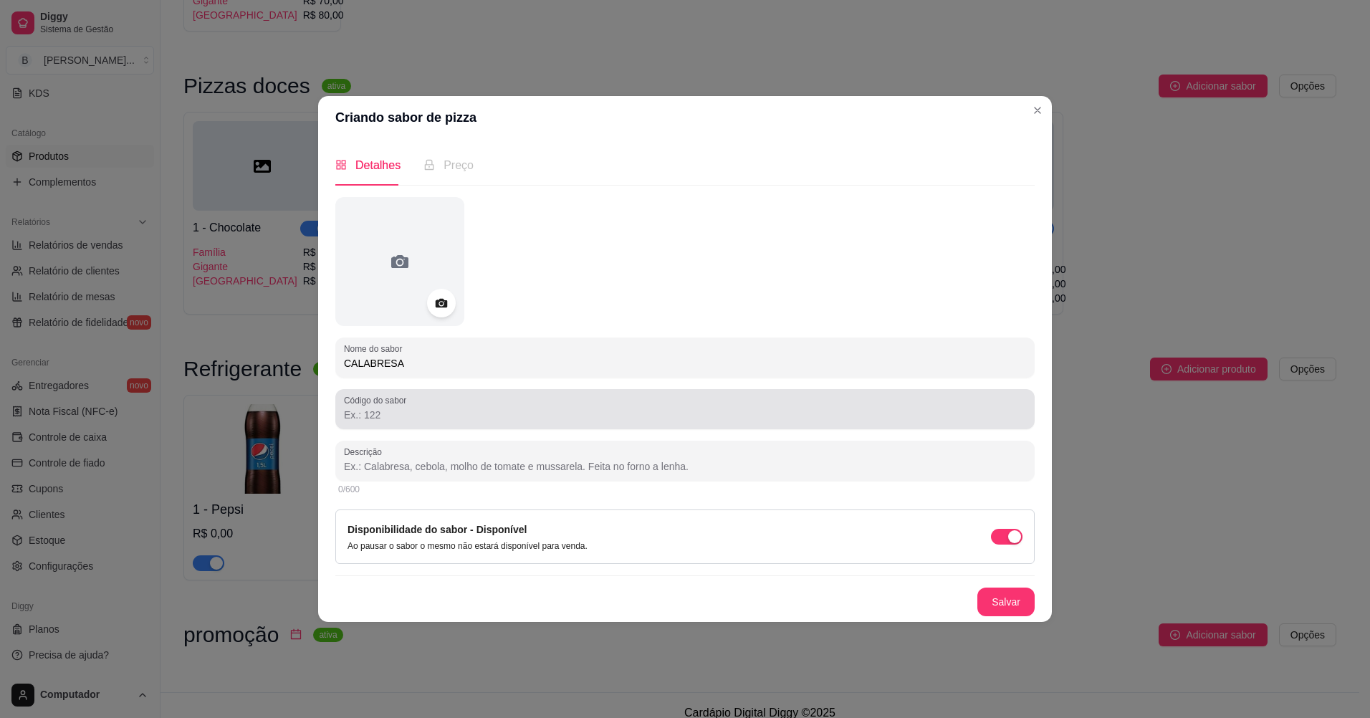
type input "CALABRESA"
click at [412, 411] on input "Código do sabor" at bounding box center [685, 415] width 682 height 14
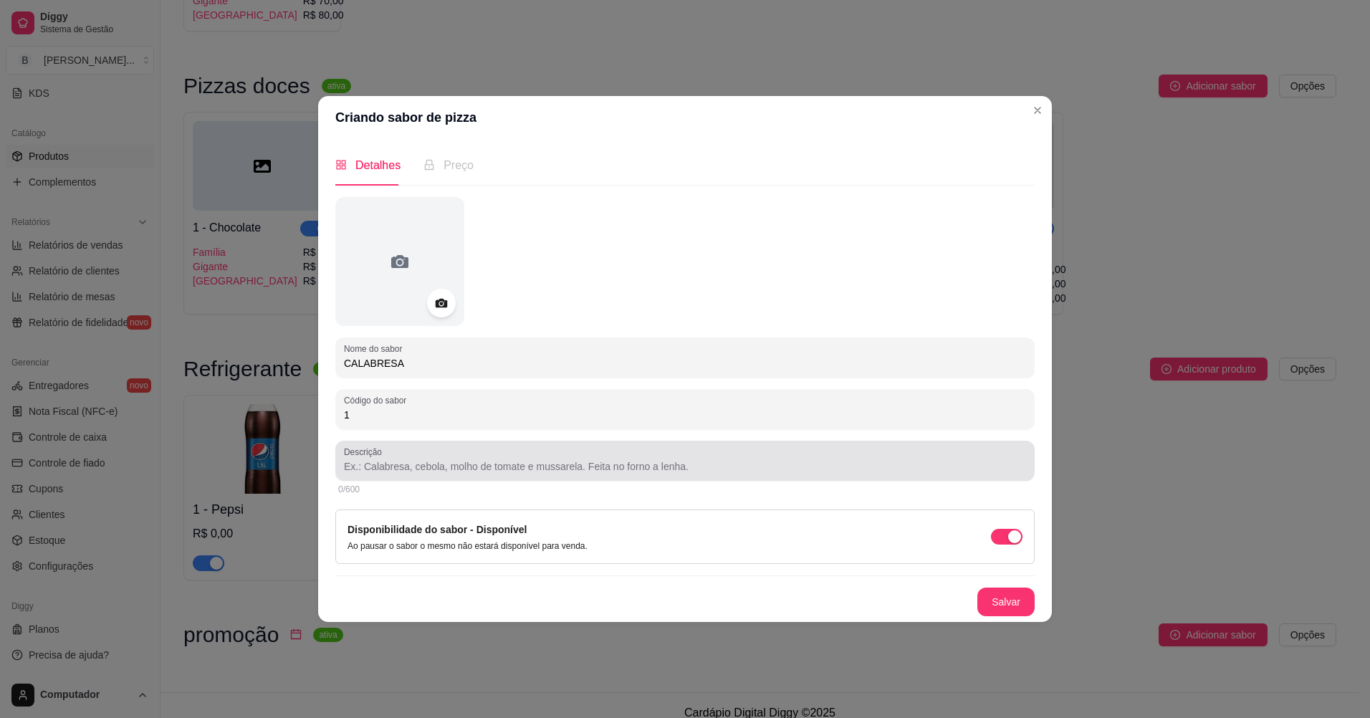
type input "1"
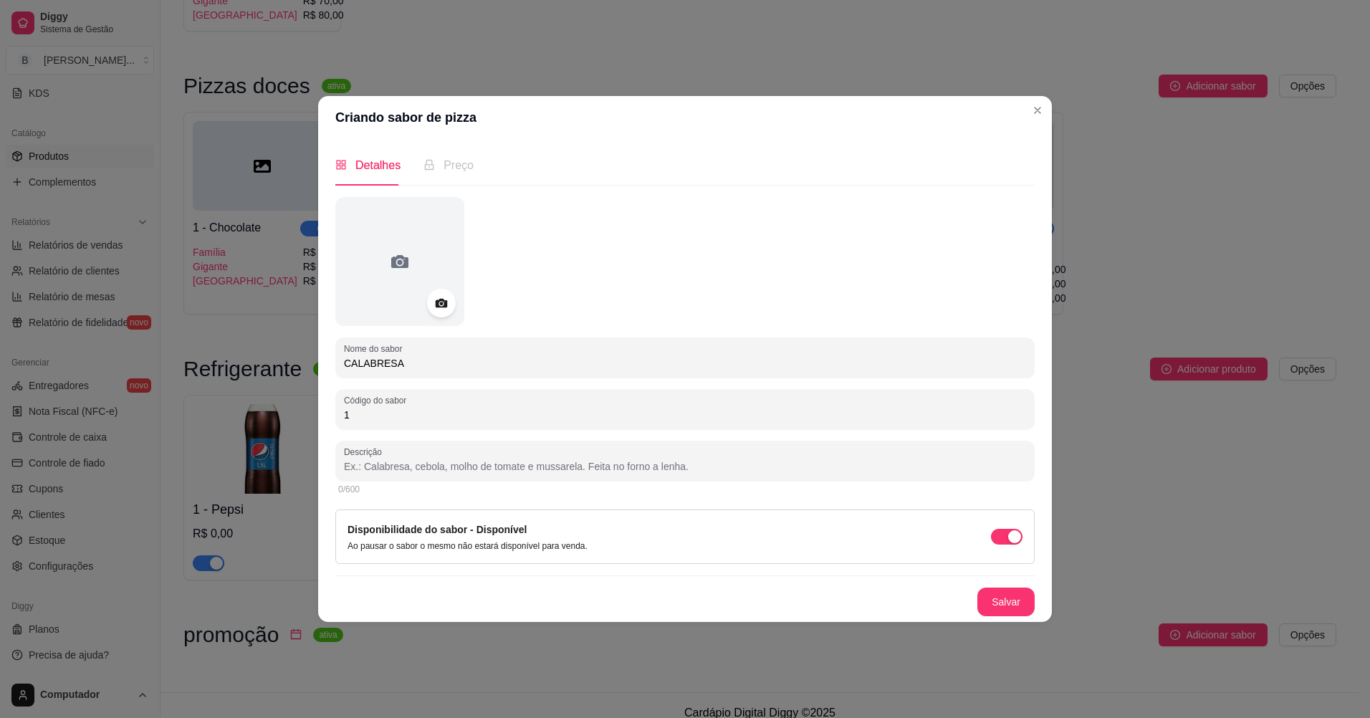
click at [414, 461] on input "Descrição" at bounding box center [685, 466] width 682 height 14
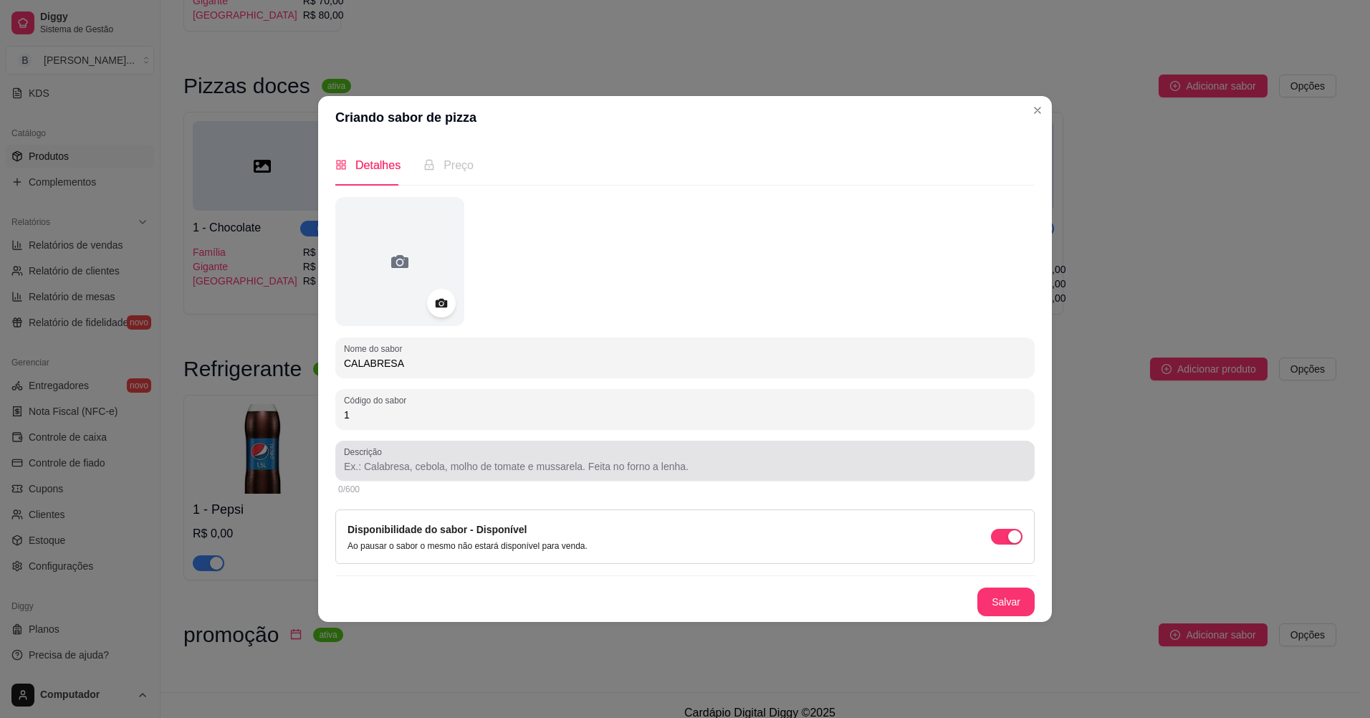
click at [412, 459] on div at bounding box center [685, 461] width 682 height 29
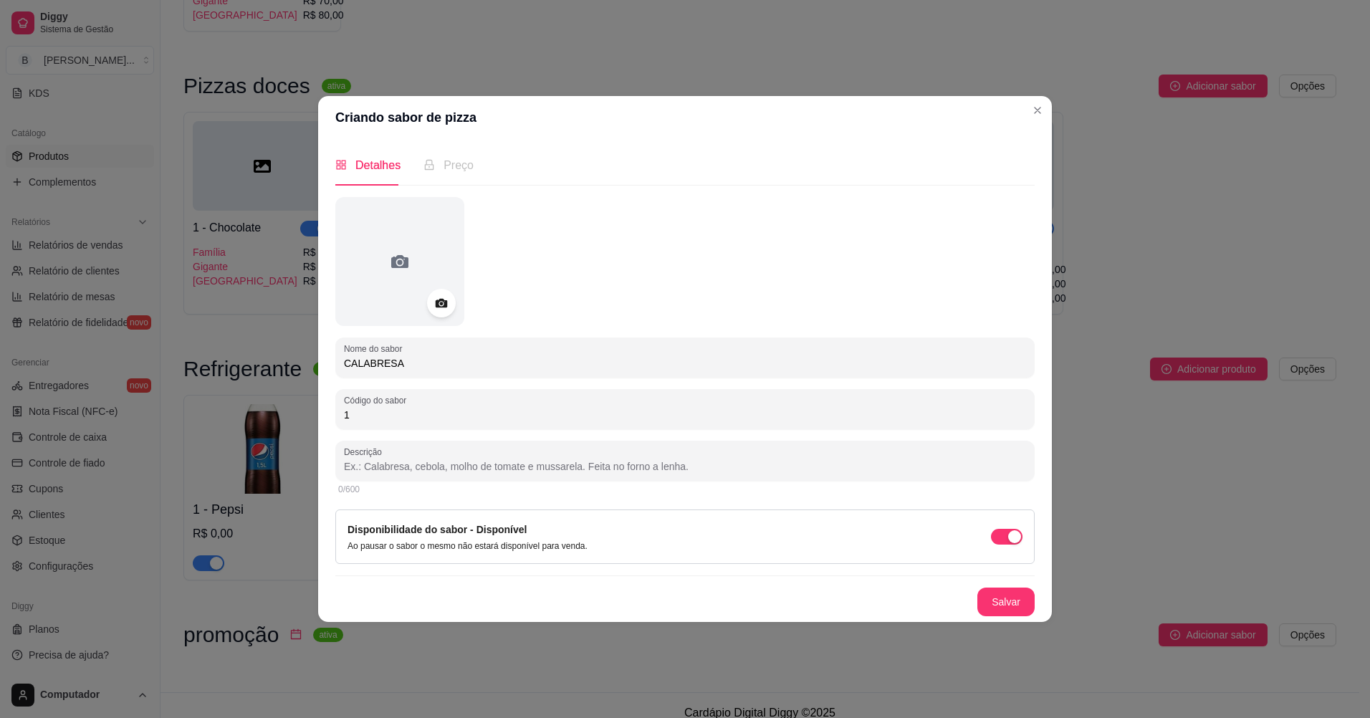
click at [414, 458] on div at bounding box center [685, 461] width 682 height 29
paste input "Molho – Mussarela – Calabresa – Cebola – Azeitona – Orégano"
type input "Molho – Mussarela – Calabresa – Cebola – Azeitona – Orégano"
click at [998, 595] on button "Salvar" at bounding box center [1006, 602] width 56 height 28
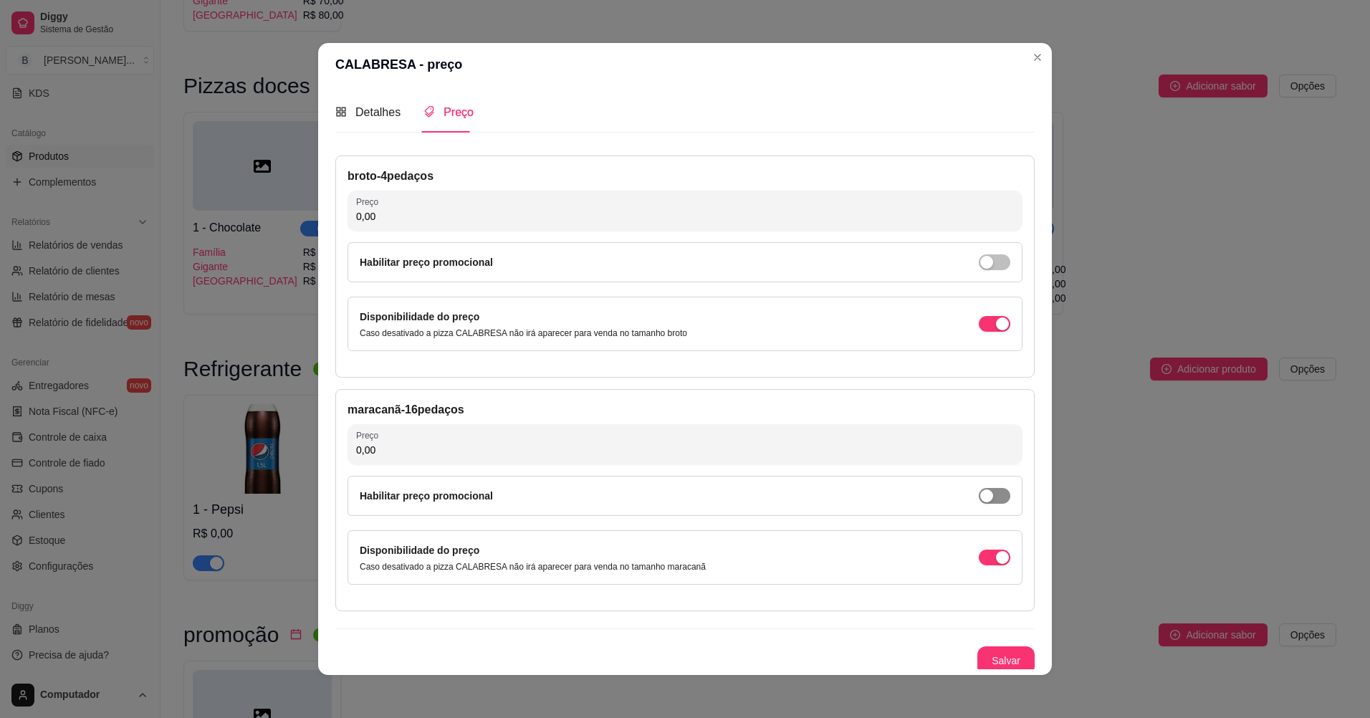
click at [979, 495] on button "button" at bounding box center [995, 496] width 32 height 16
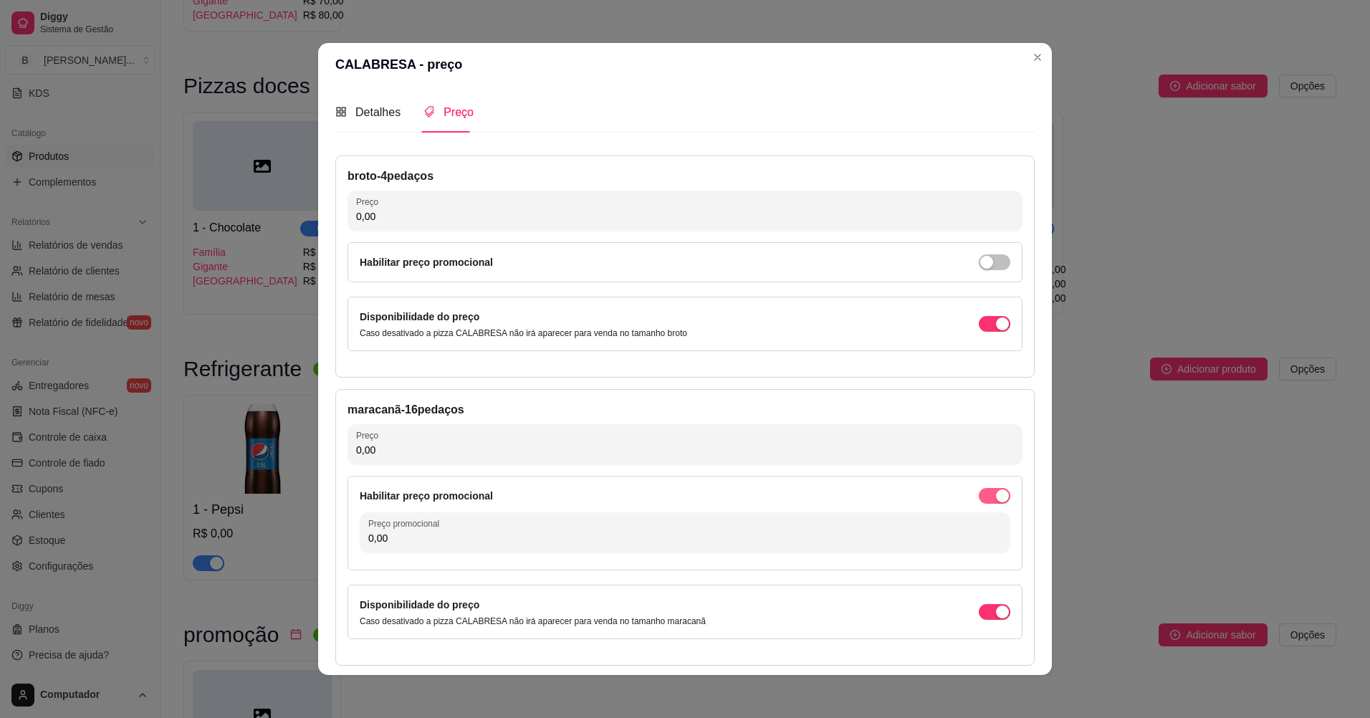
click at [979, 495] on button "button" at bounding box center [995, 496] width 32 height 16
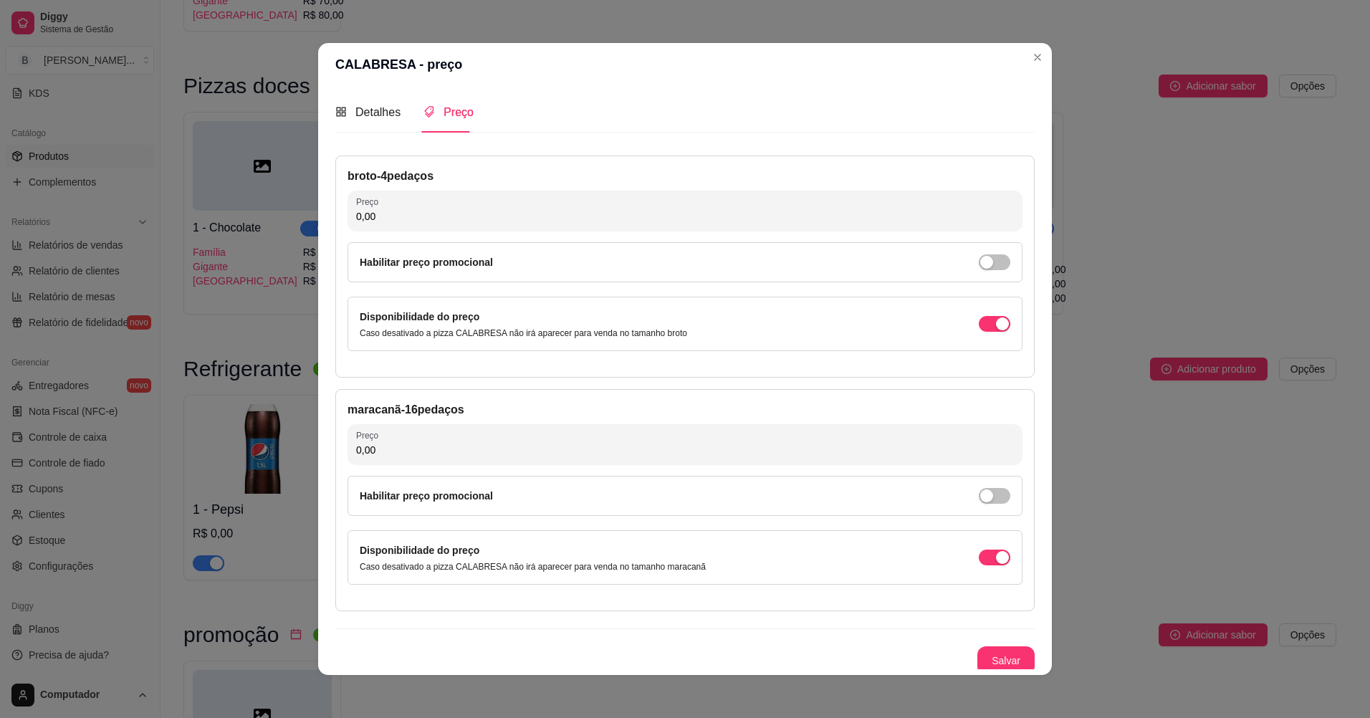
scroll to position [6, 0]
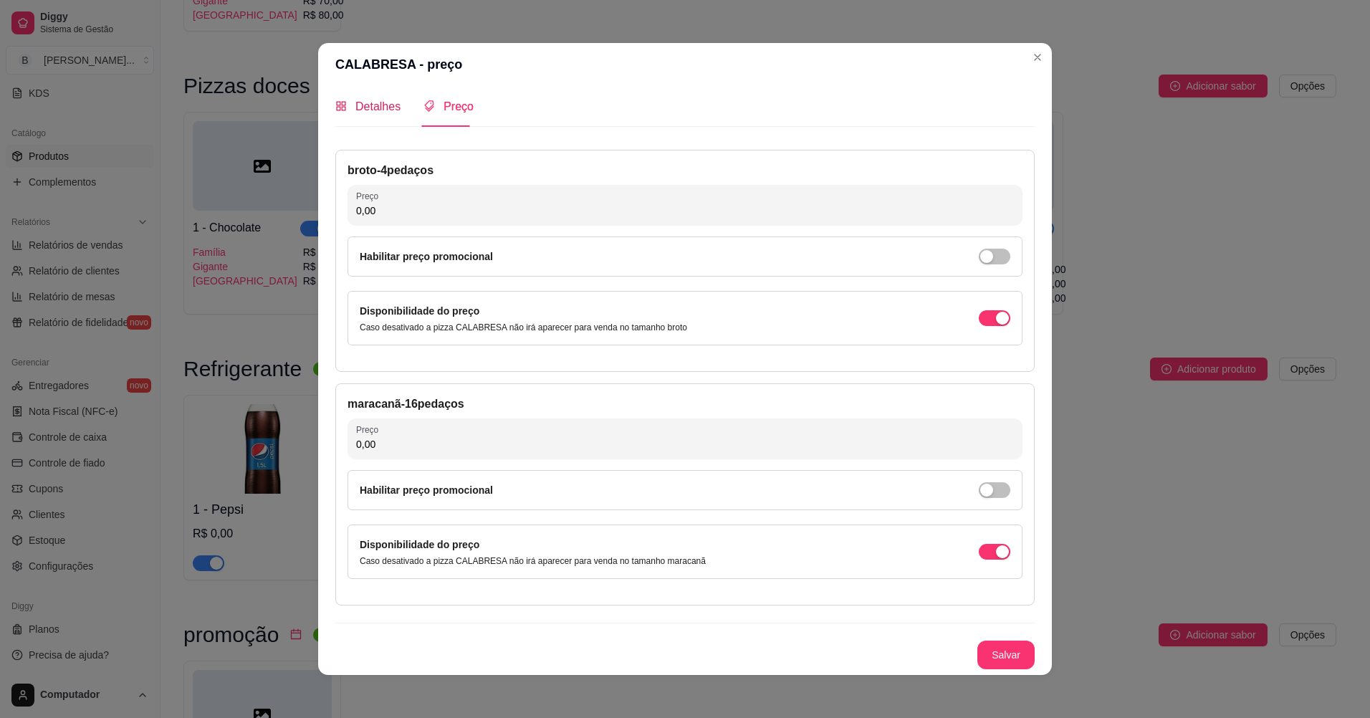
click at [376, 104] on span "Detalhes" at bounding box center [378, 106] width 45 height 12
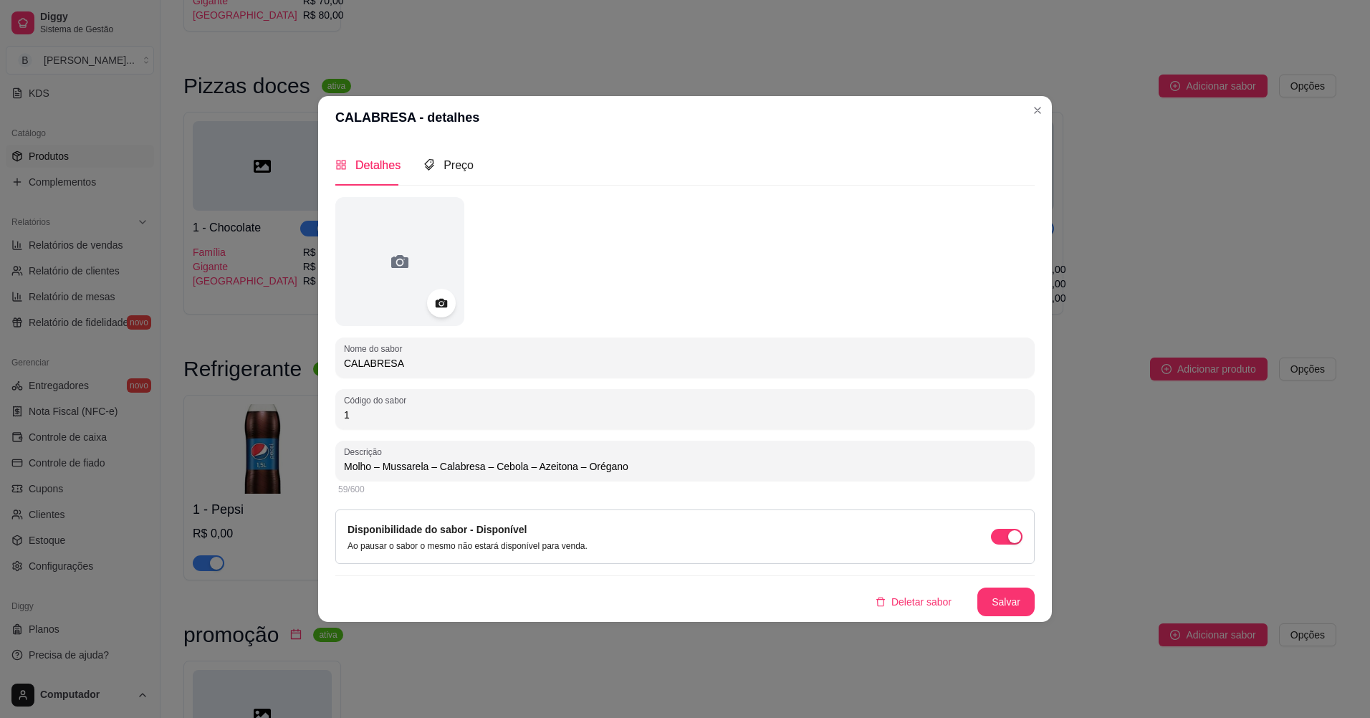
scroll to position [0, 0]
click at [457, 168] on span "Preço" at bounding box center [459, 165] width 30 height 12
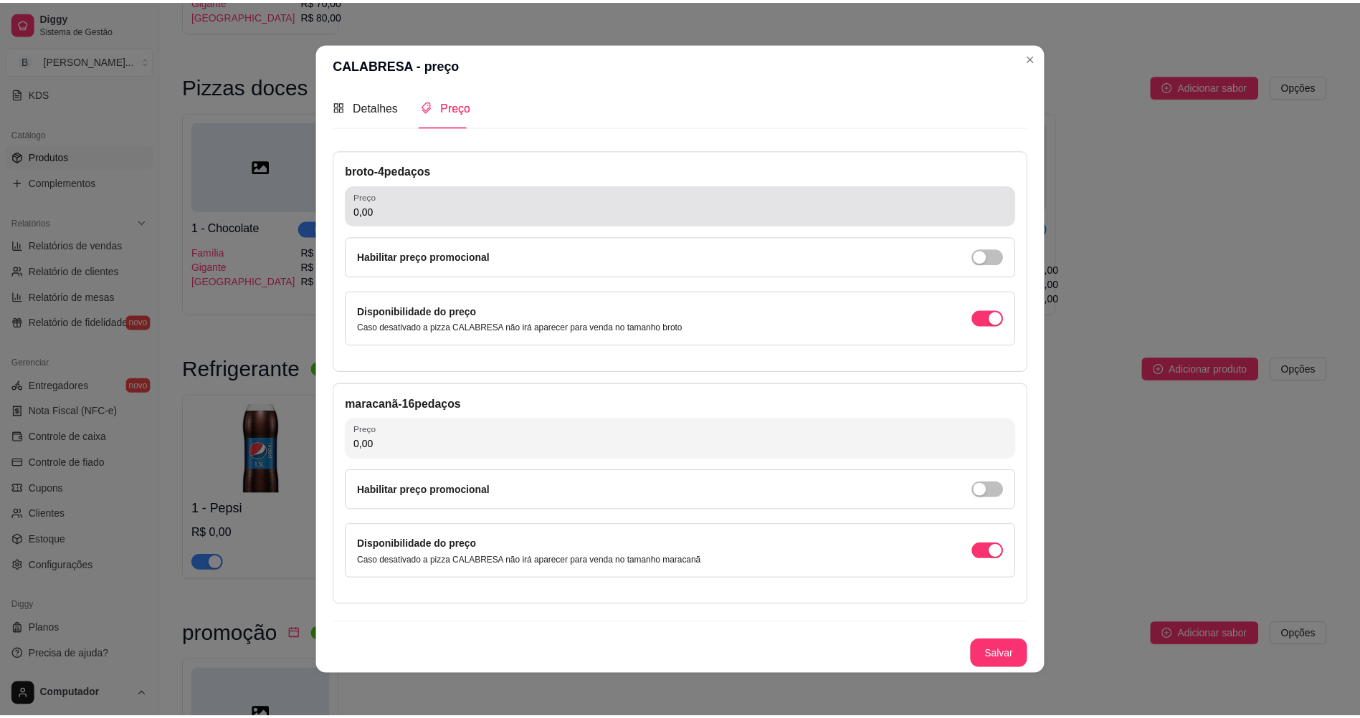
scroll to position [3, 0]
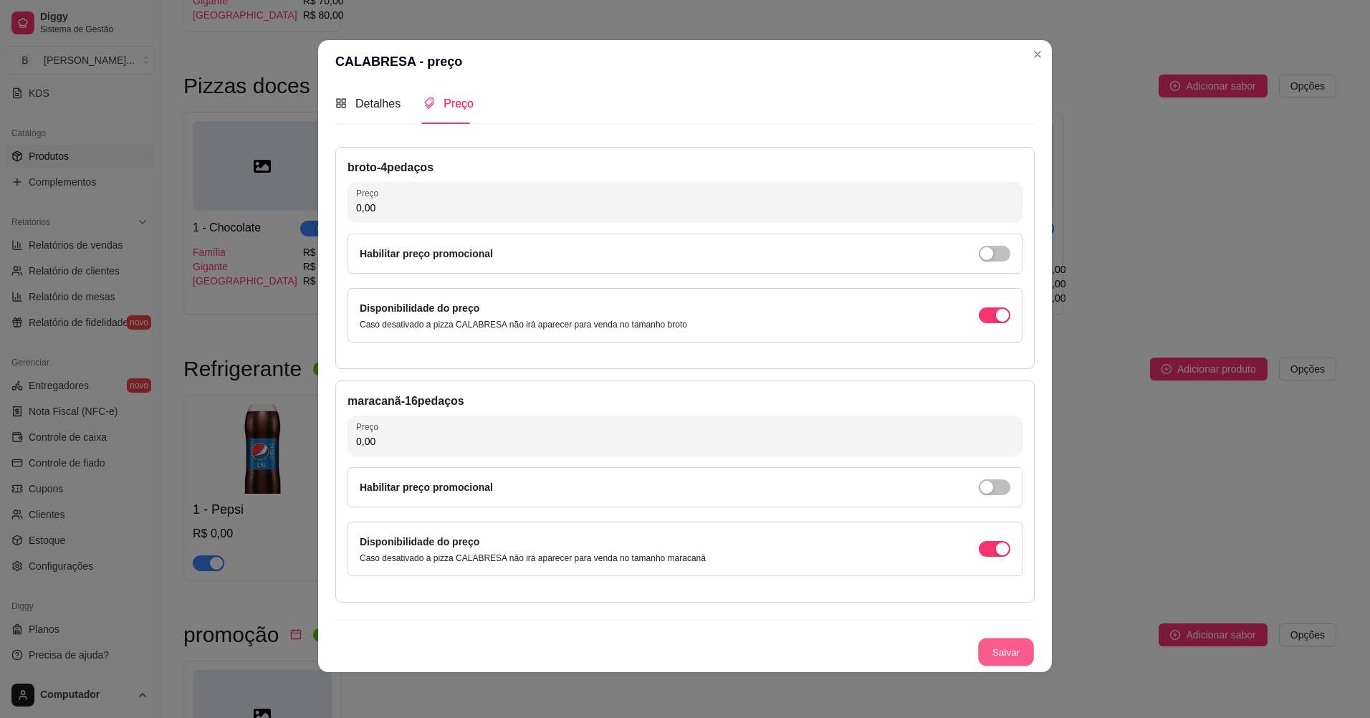
click at [1008, 662] on button "Salvar" at bounding box center [1006, 653] width 56 height 28
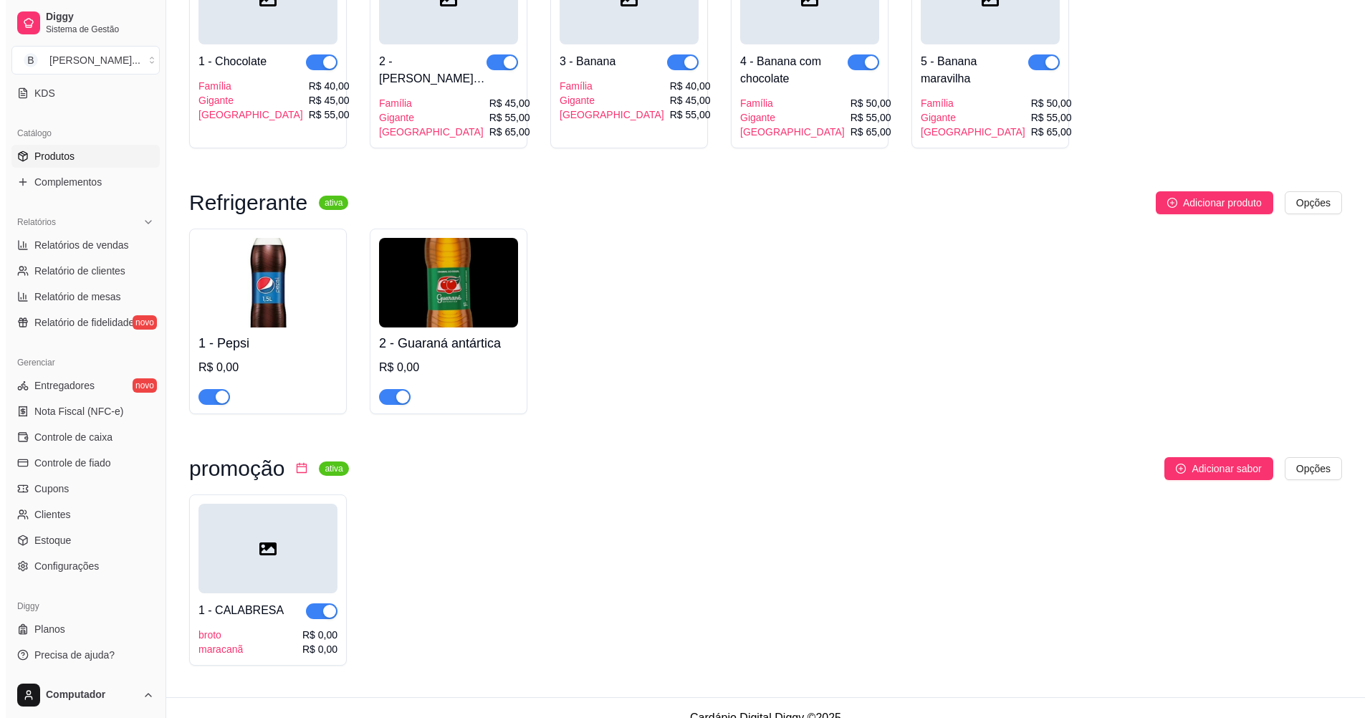
scroll to position [1653, 0]
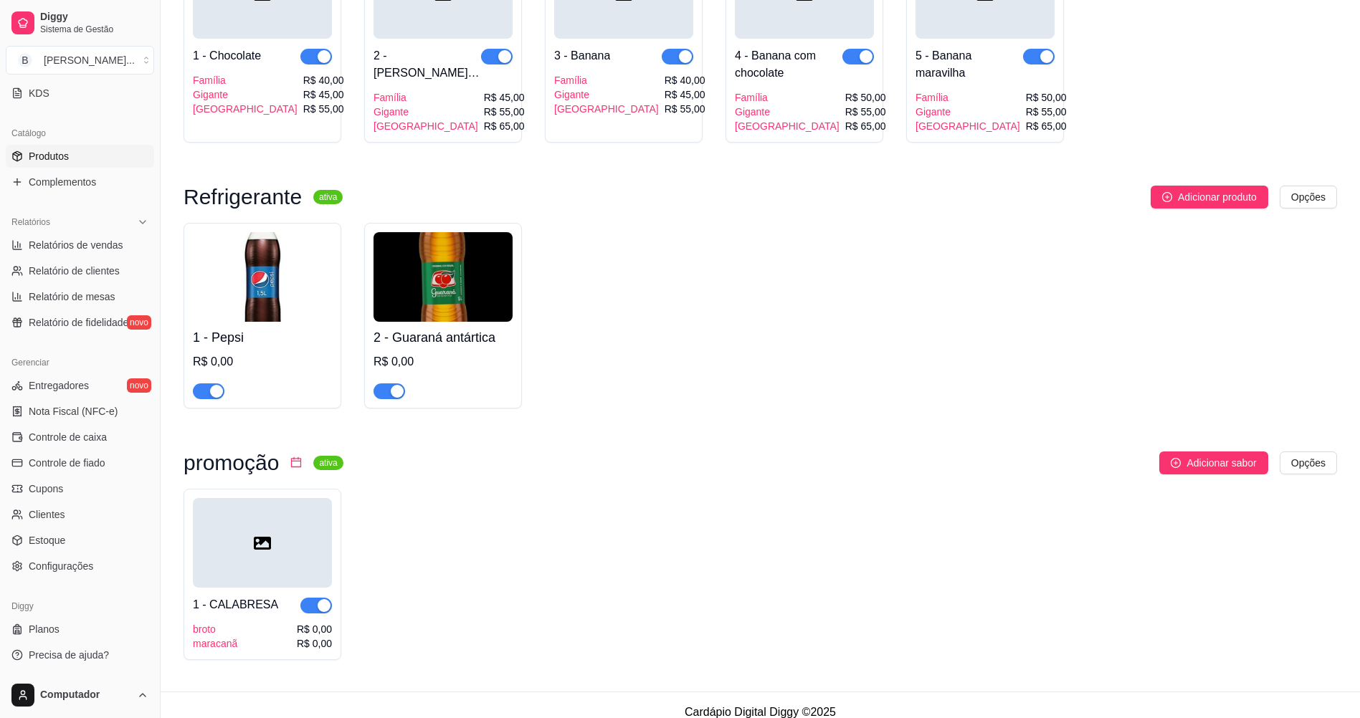
click at [257, 602] on div "1 - CALABRESA broto maracanã R$ 0,00 R$ 0,00" at bounding box center [262, 619] width 139 height 63
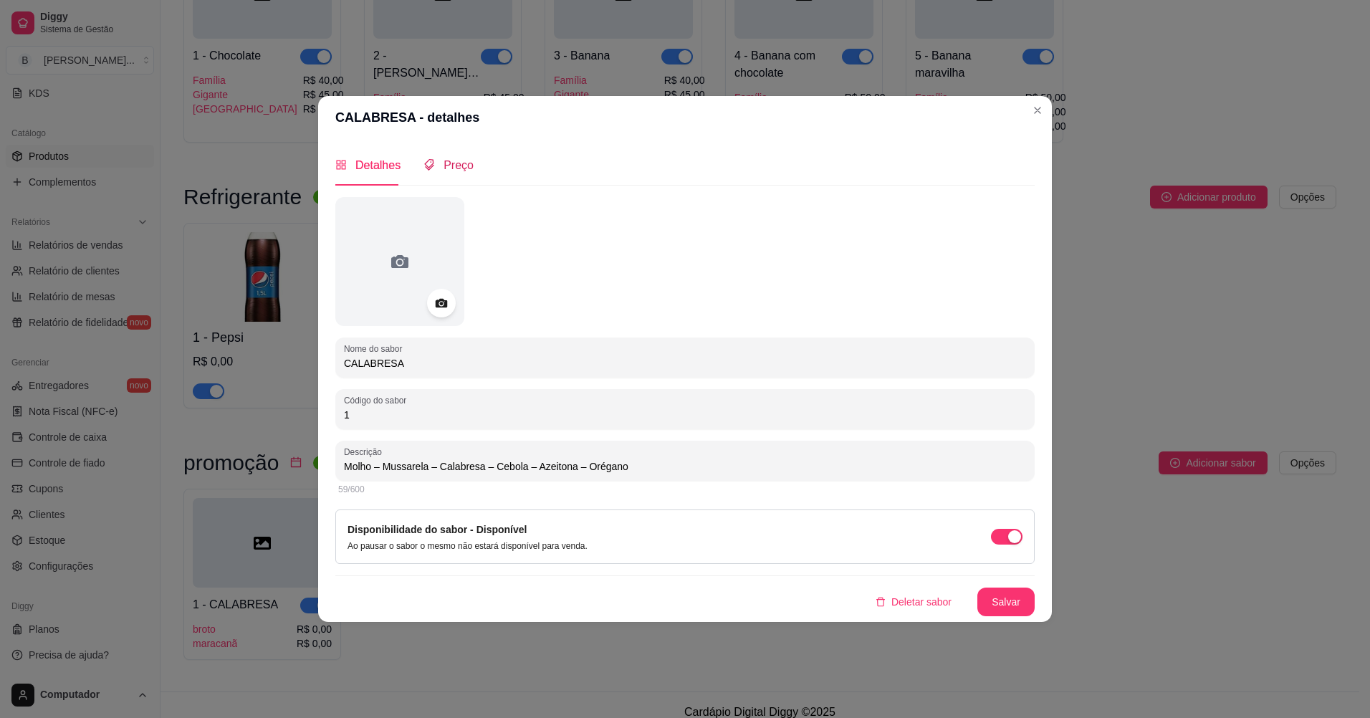
click at [453, 162] on span "Preço" at bounding box center [459, 165] width 30 height 12
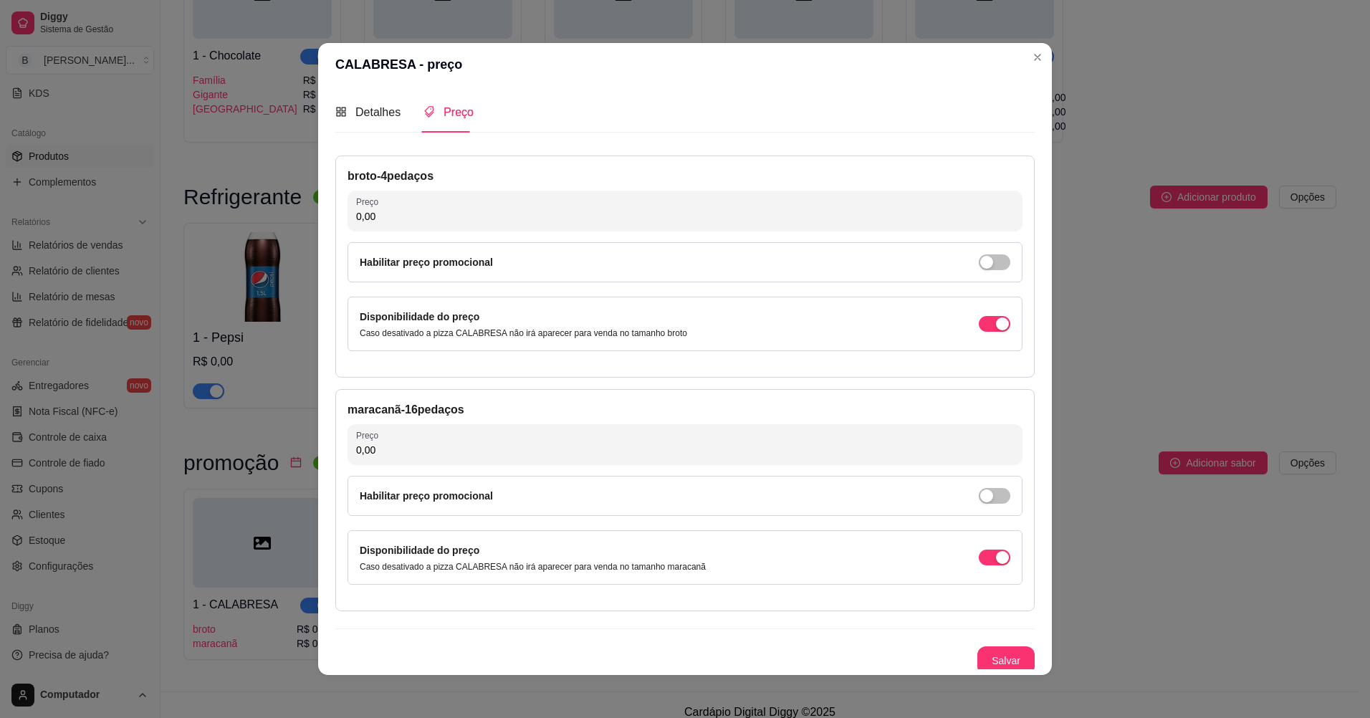
scroll to position [6, 0]
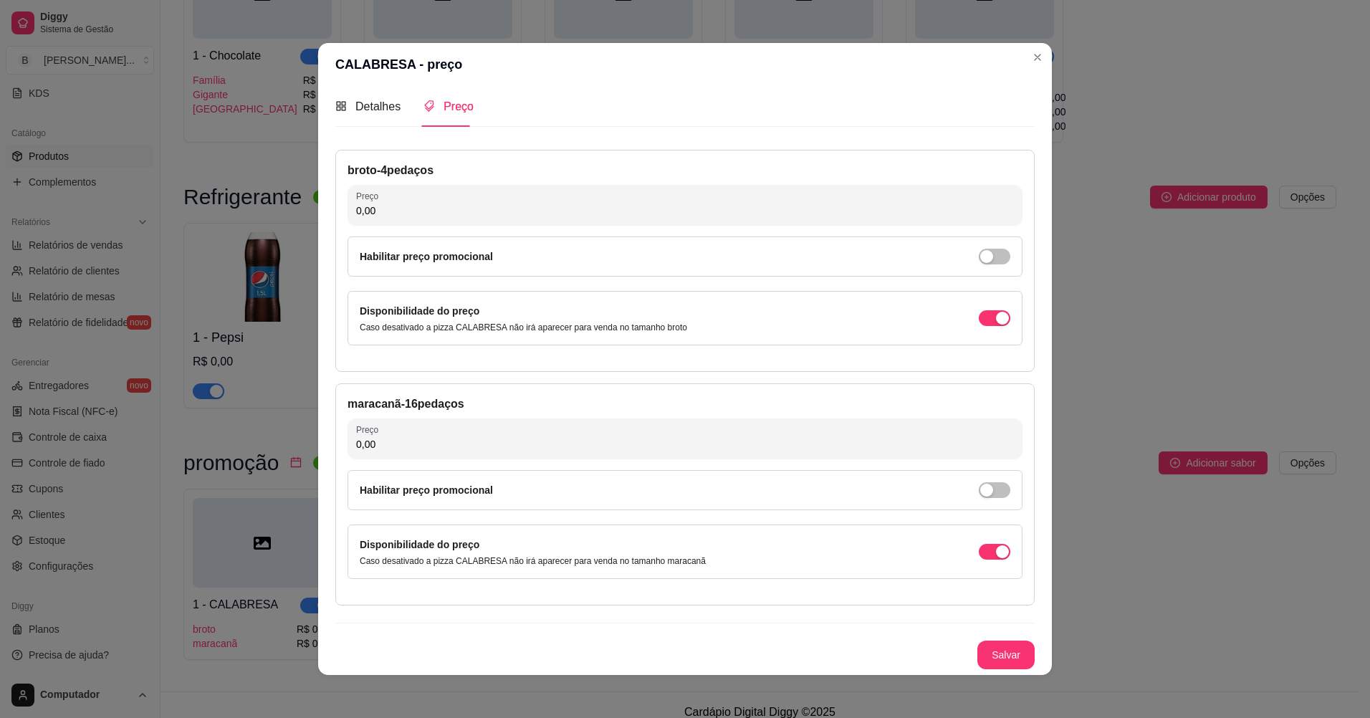
click at [385, 439] on input "0,00" at bounding box center [685, 444] width 658 height 14
click at [375, 102] on span "Detalhes" at bounding box center [378, 106] width 45 height 12
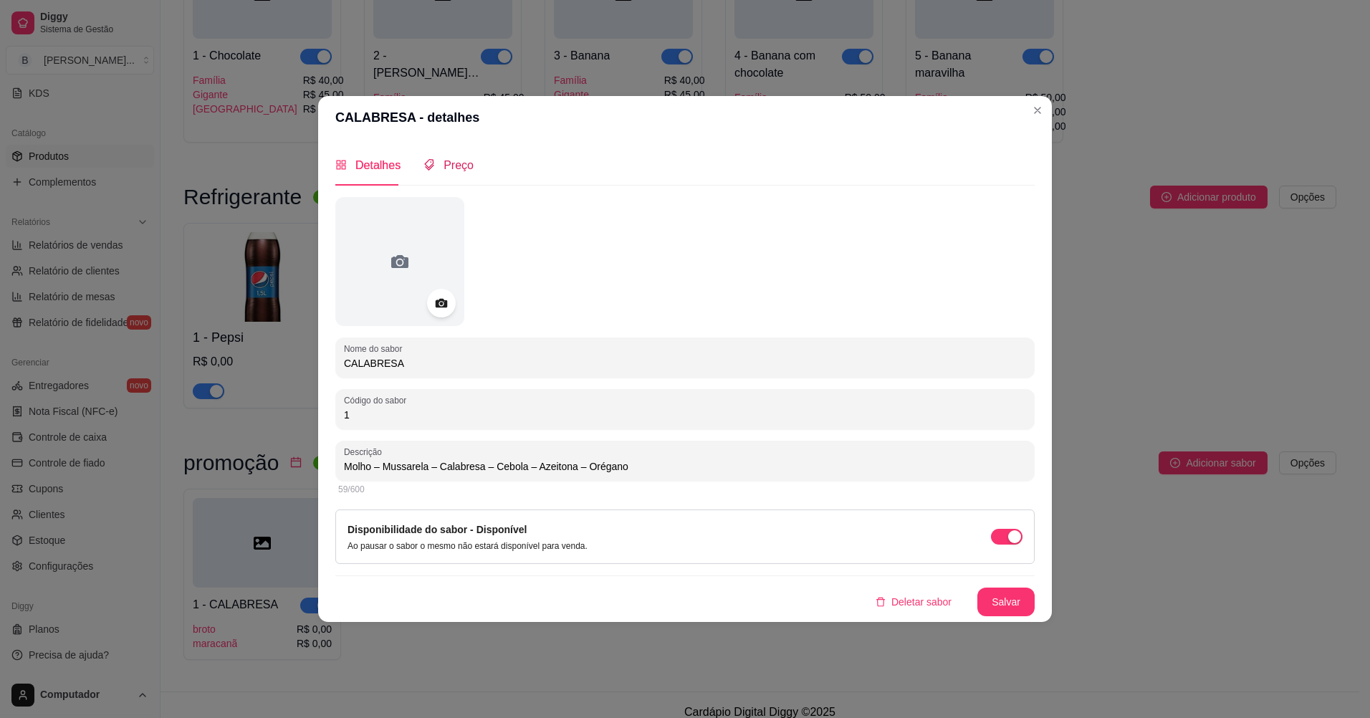
click at [432, 163] on icon "tags" at bounding box center [429, 164] width 11 height 11
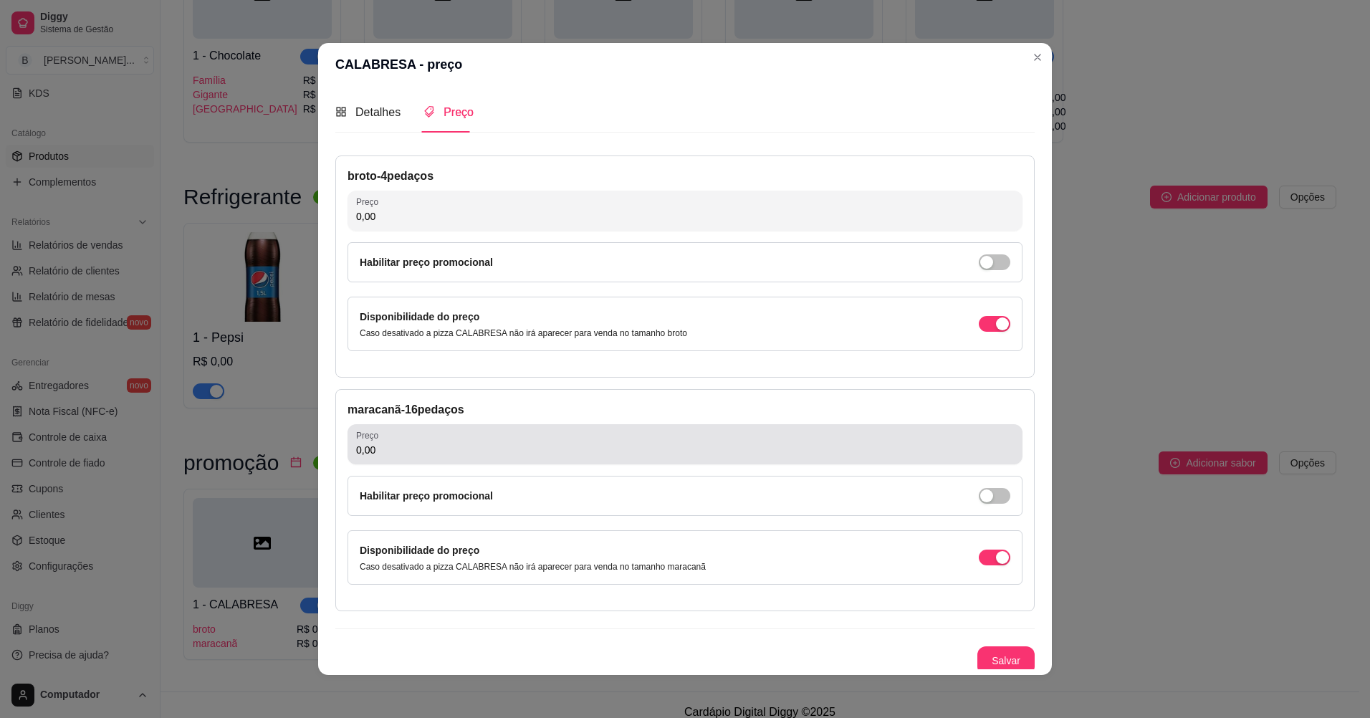
click at [390, 452] on input "0,00" at bounding box center [685, 450] width 658 height 14
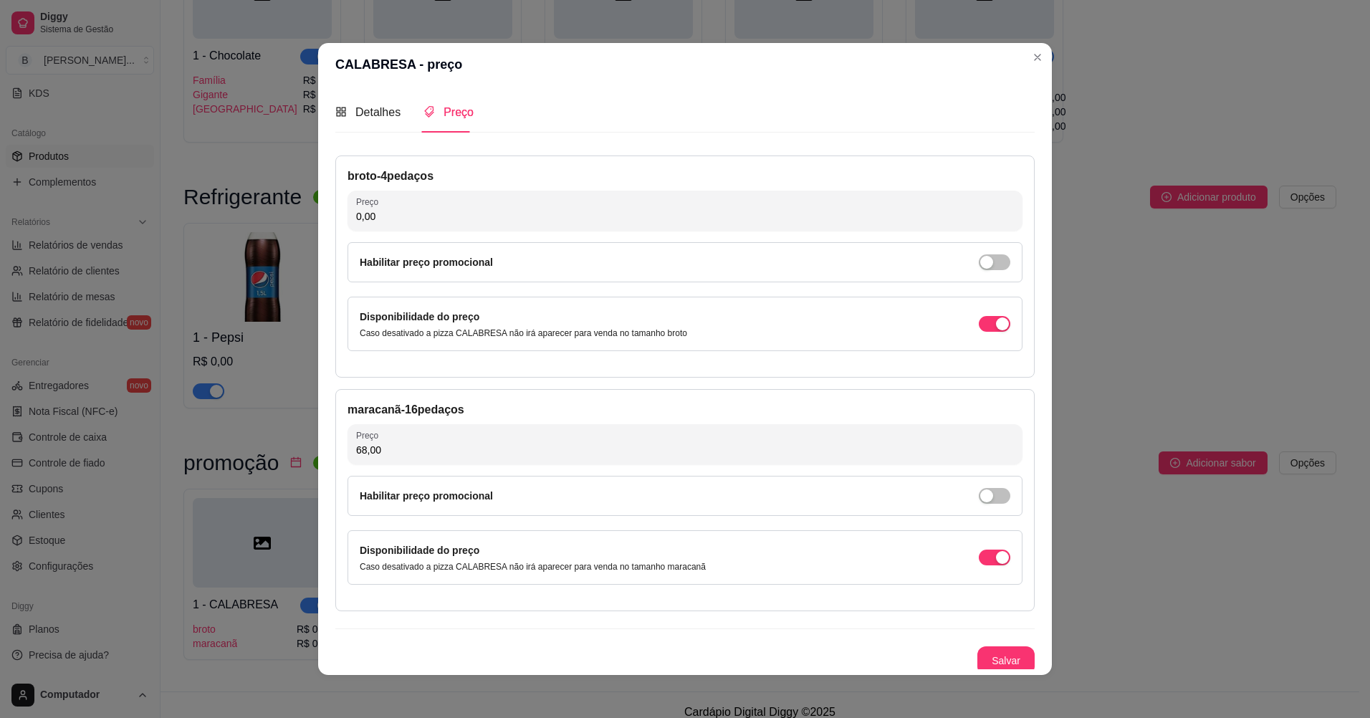
scroll to position [6, 0]
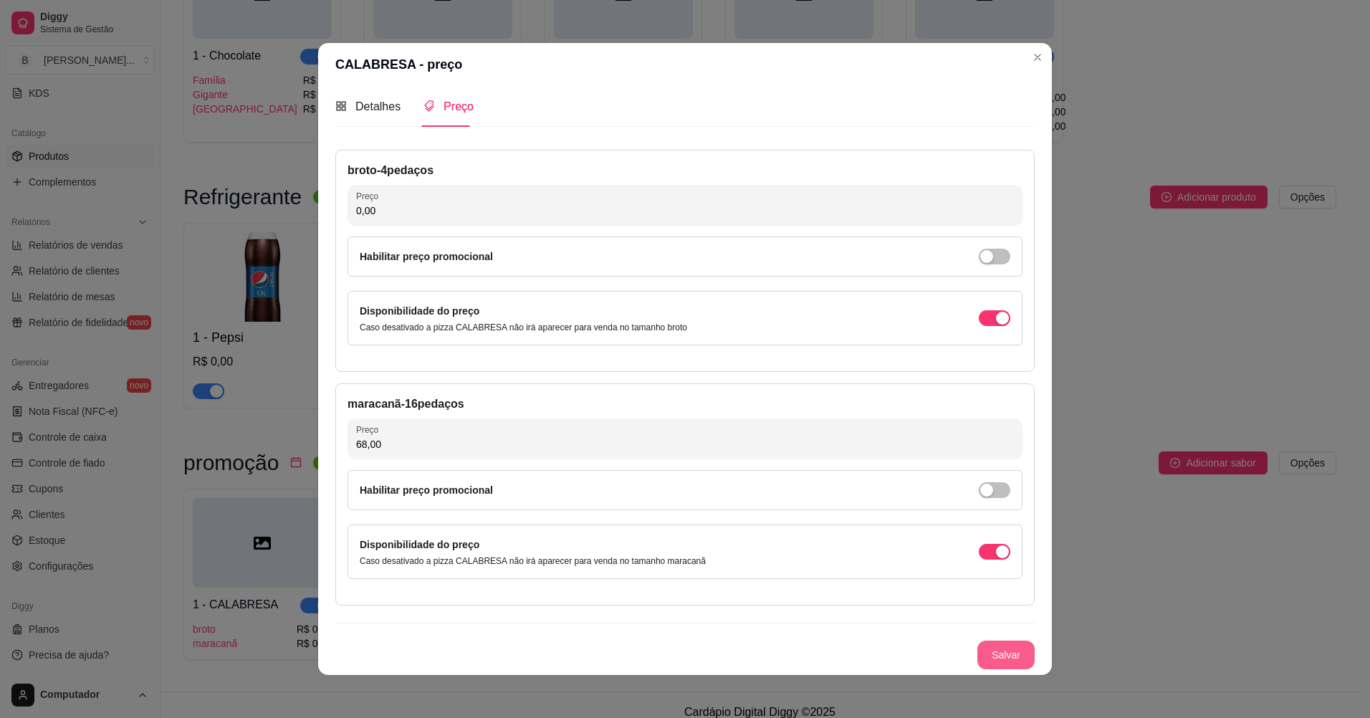
type input "68,00"
click at [978, 647] on button "Salvar" at bounding box center [1006, 655] width 57 height 29
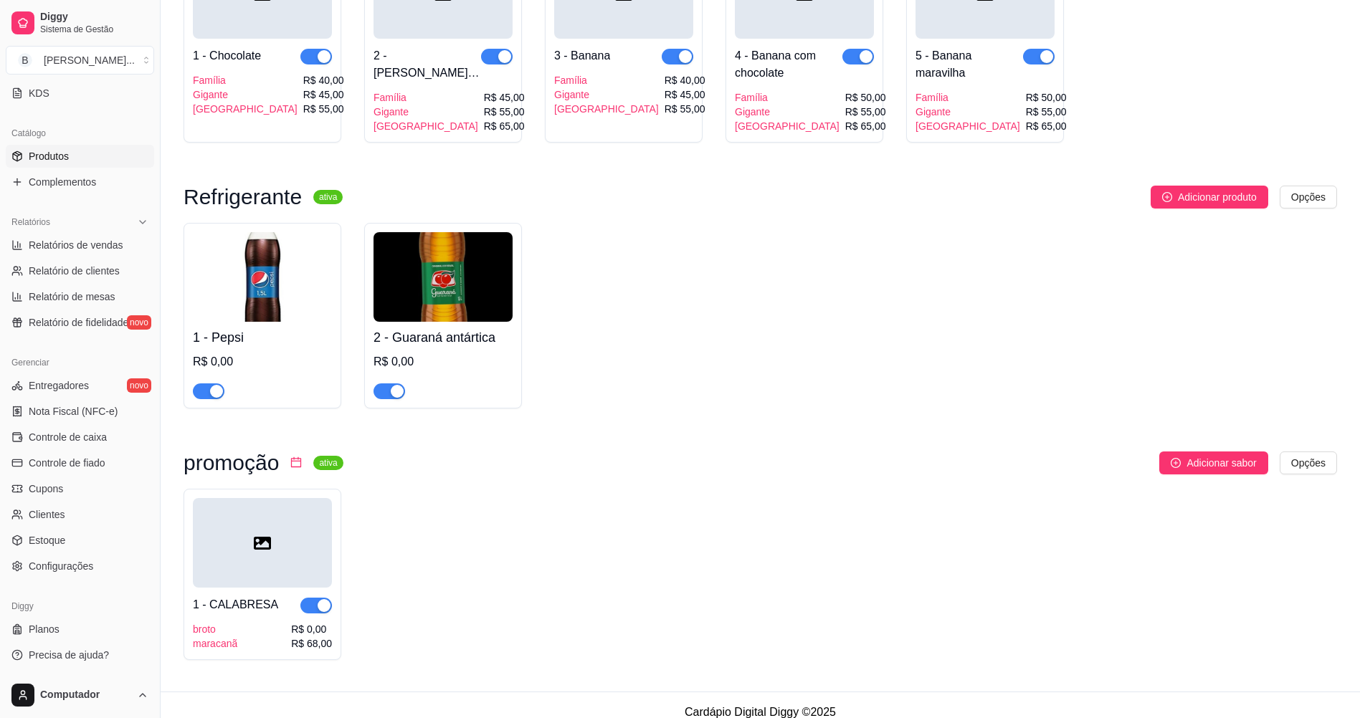
click at [248, 538] on div at bounding box center [262, 543] width 139 height 90
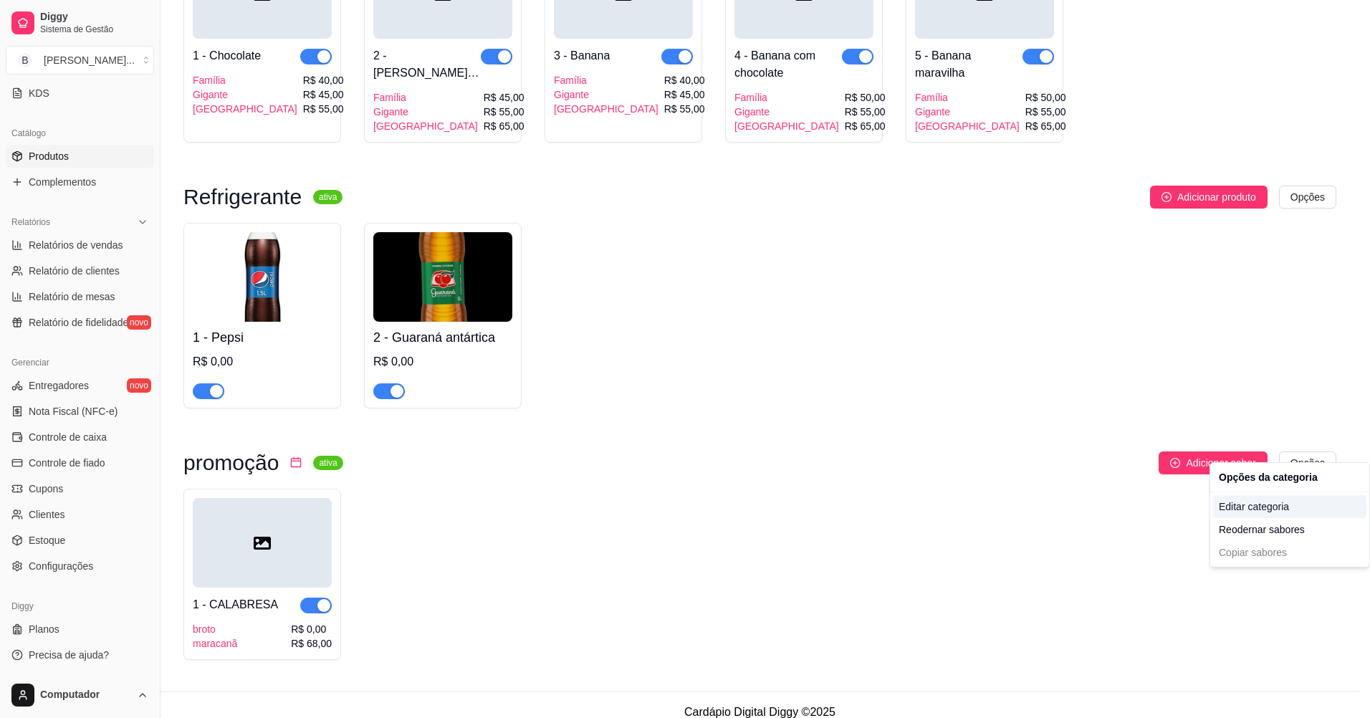
click at [1227, 502] on div "Editar categoria" at bounding box center [1290, 506] width 153 height 23
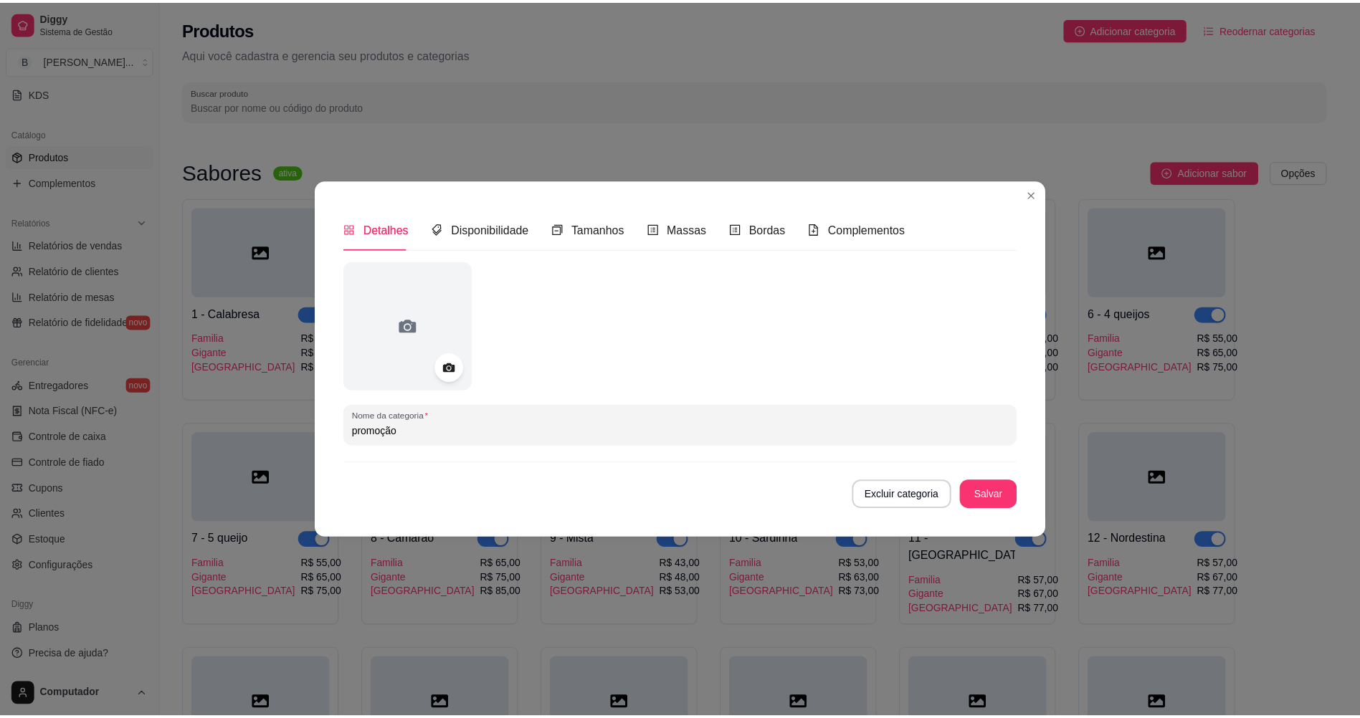
scroll to position [1653, 0]
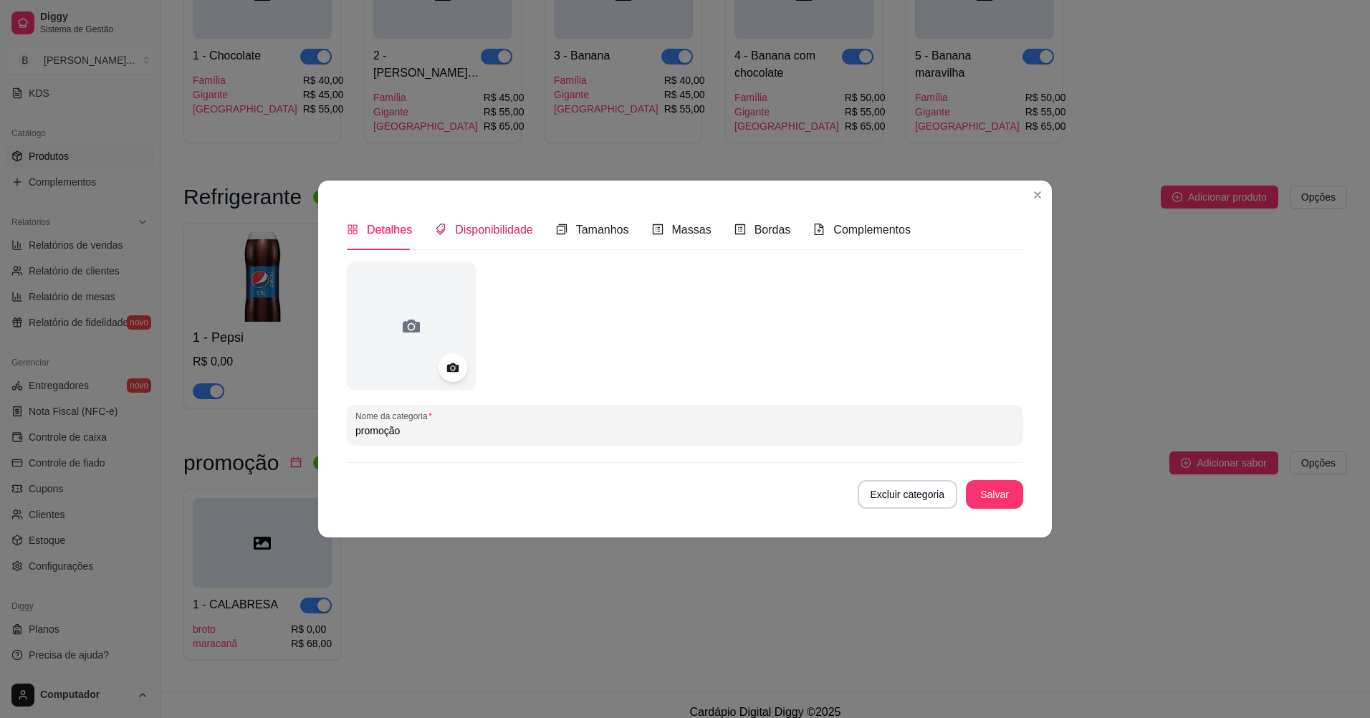
click at [508, 237] on div "Disponibilidade" at bounding box center [484, 230] width 98 height 18
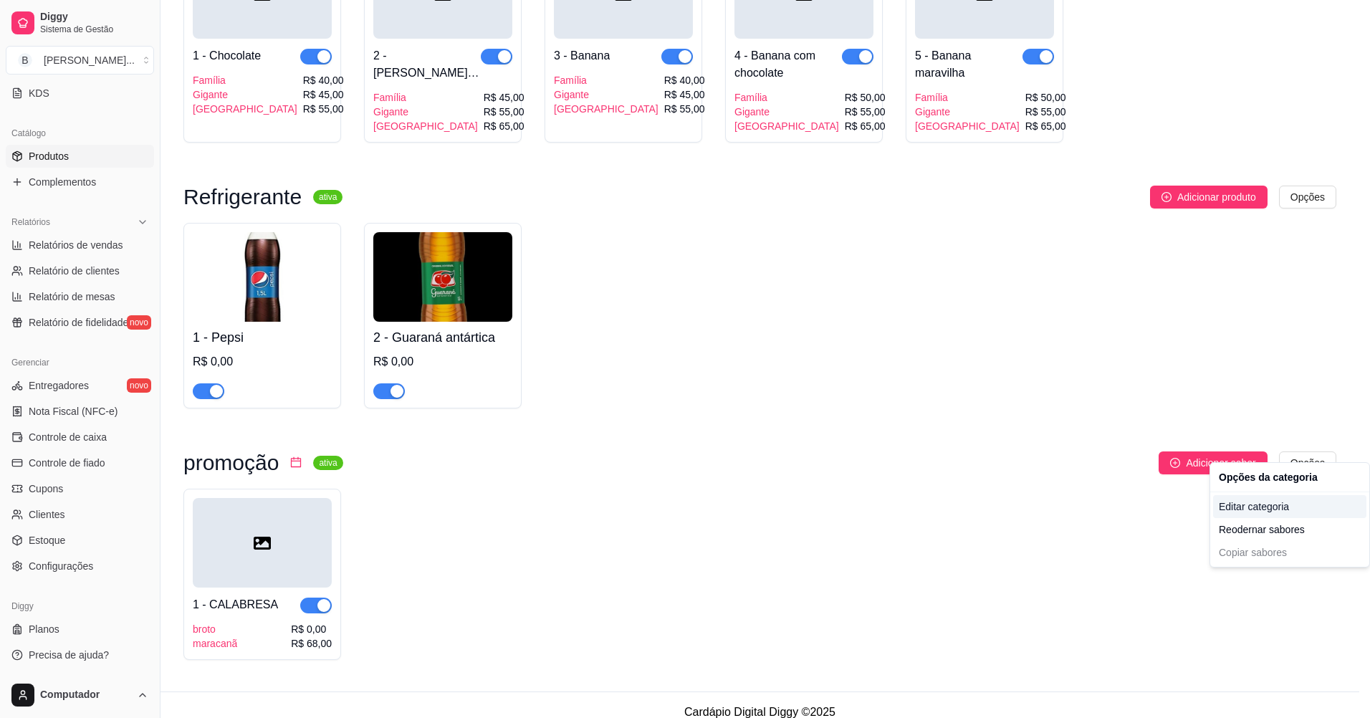
click at [1243, 506] on div "Editar categoria" at bounding box center [1290, 506] width 153 height 23
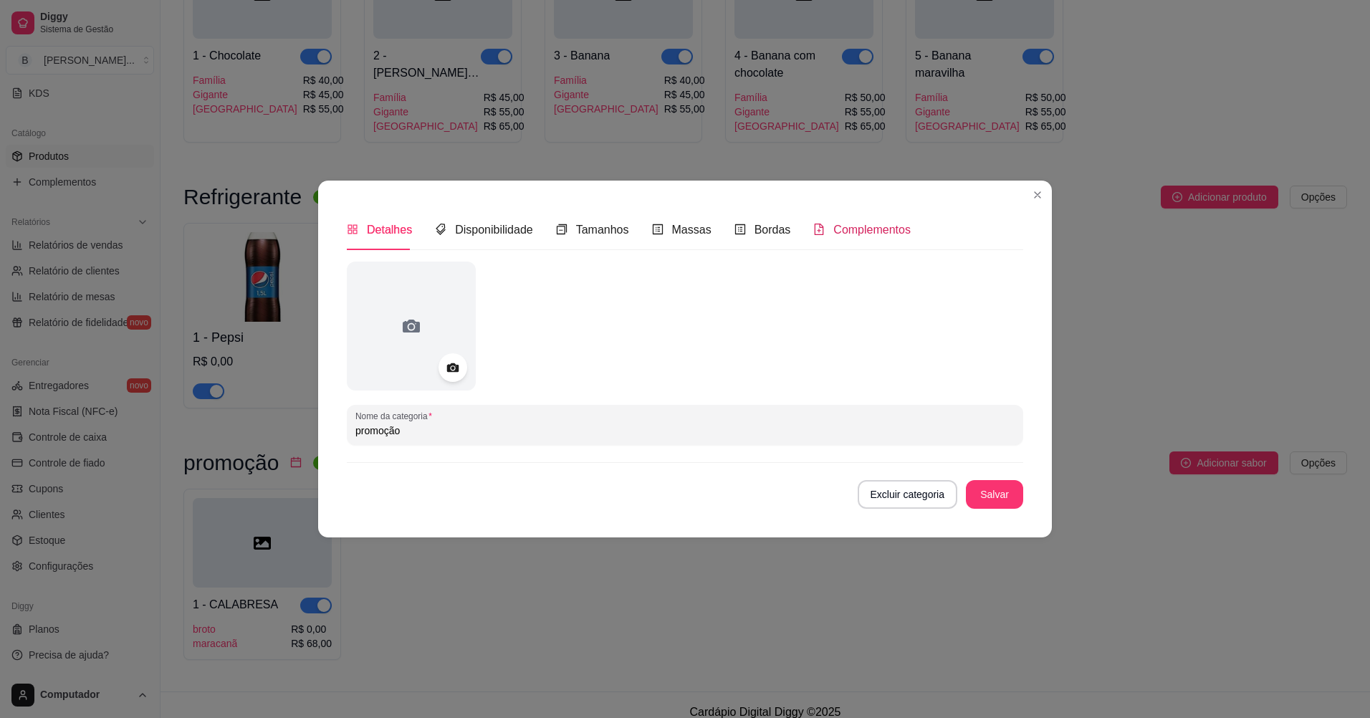
click at [816, 232] on div "Complementos" at bounding box center [862, 230] width 97 height 18
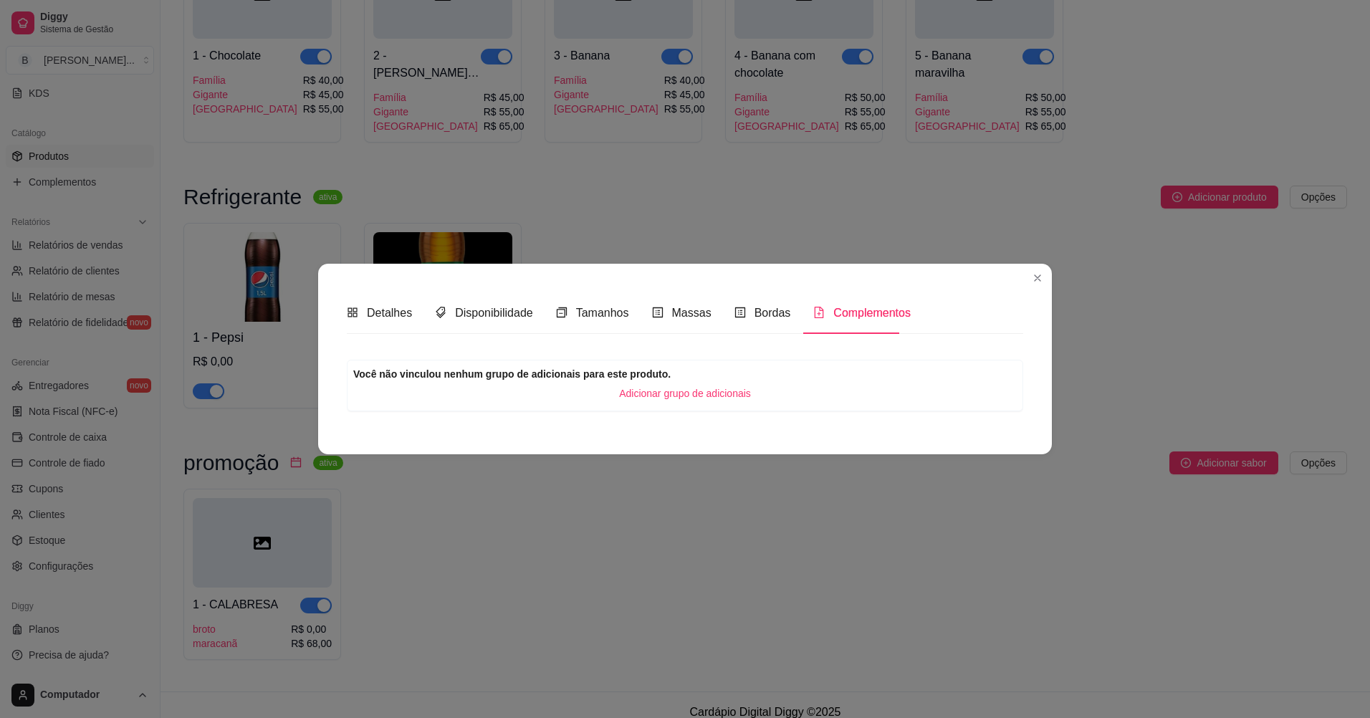
click at [717, 391] on span "Adicionar grupo de adicionais" at bounding box center [685, 394] width 132 height 16
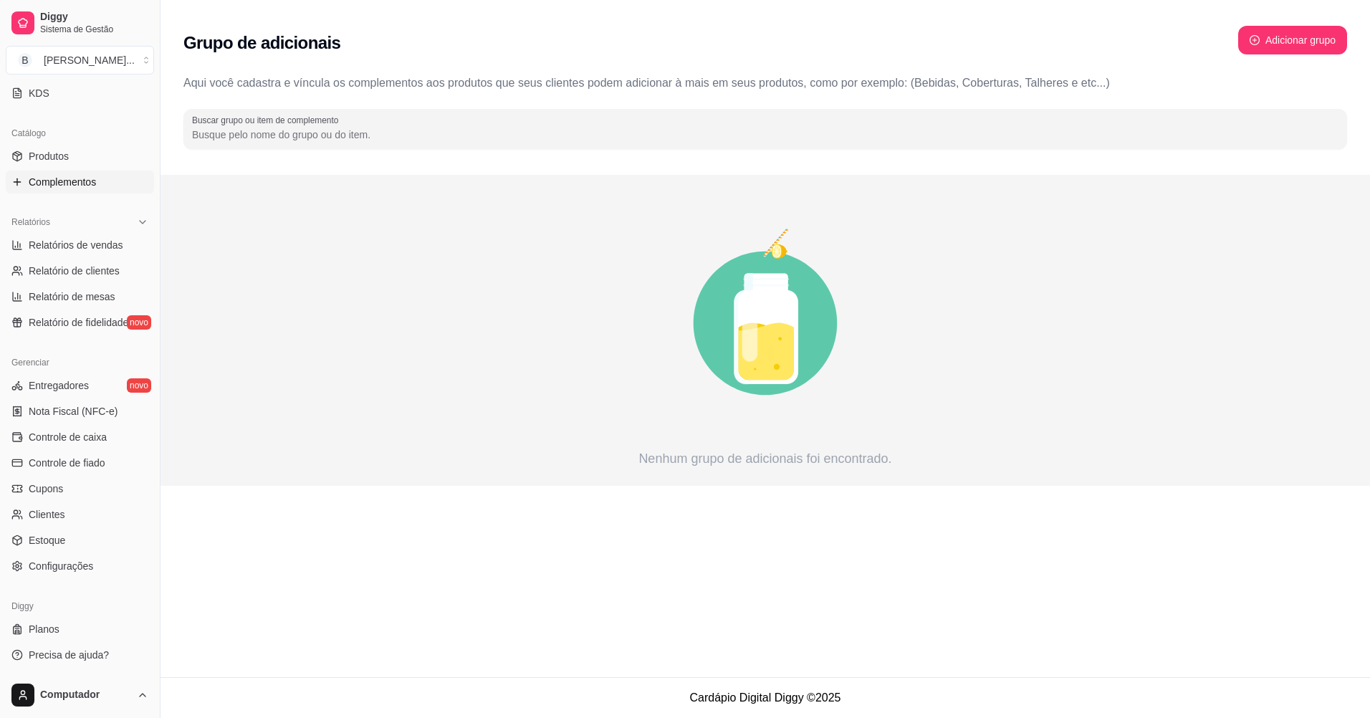
click at [355, 130] on input "Buscar grupo ou item de complemento" at bounding box center [765, 135] width 1147 height 14
paste input "[URL][DOMAIN_NAME]"
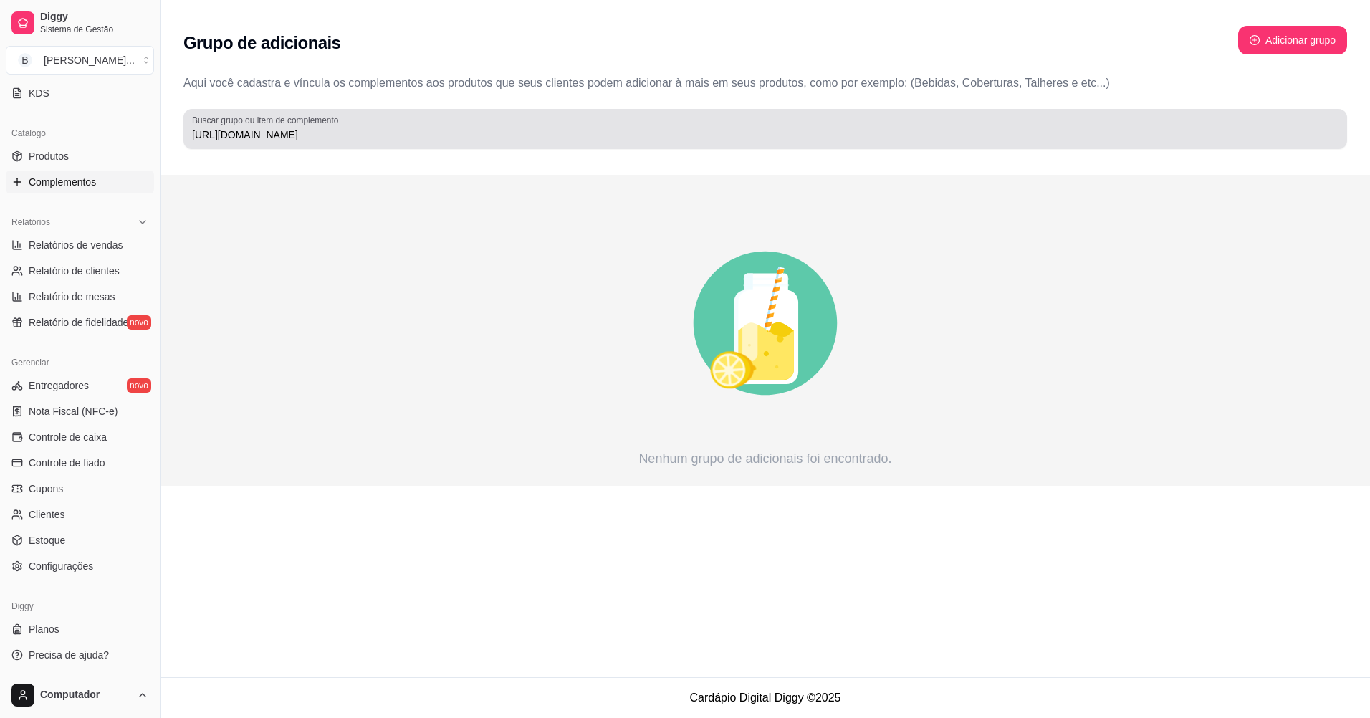
drag, startPoint x: 1045, startPoint y: 142, endPoint x: 189, endPoint y: 134, distance: 855.9
click at [189, 134] on div "Buscar grupo ou item de complemento https://diggy.menu/ol-nossoatendimentoesten…" at bounding box center [765, 129] width 1164 height 40
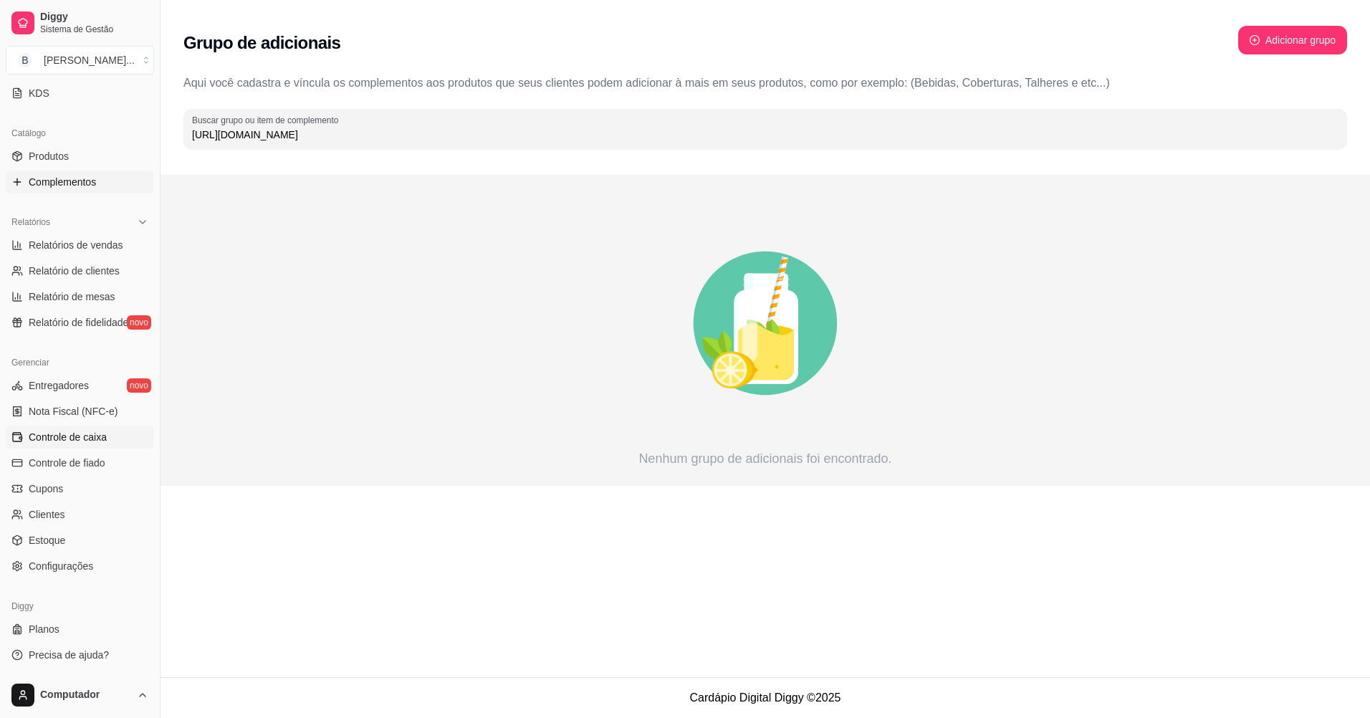
type input "https://diggy.menu/ol-nossoatendimentoestencerradonomomentofuncionamosdequartaa…"
click at [61, 441] on span "Controle de caixa" at bounding box center [68, 437] width 78 height 14
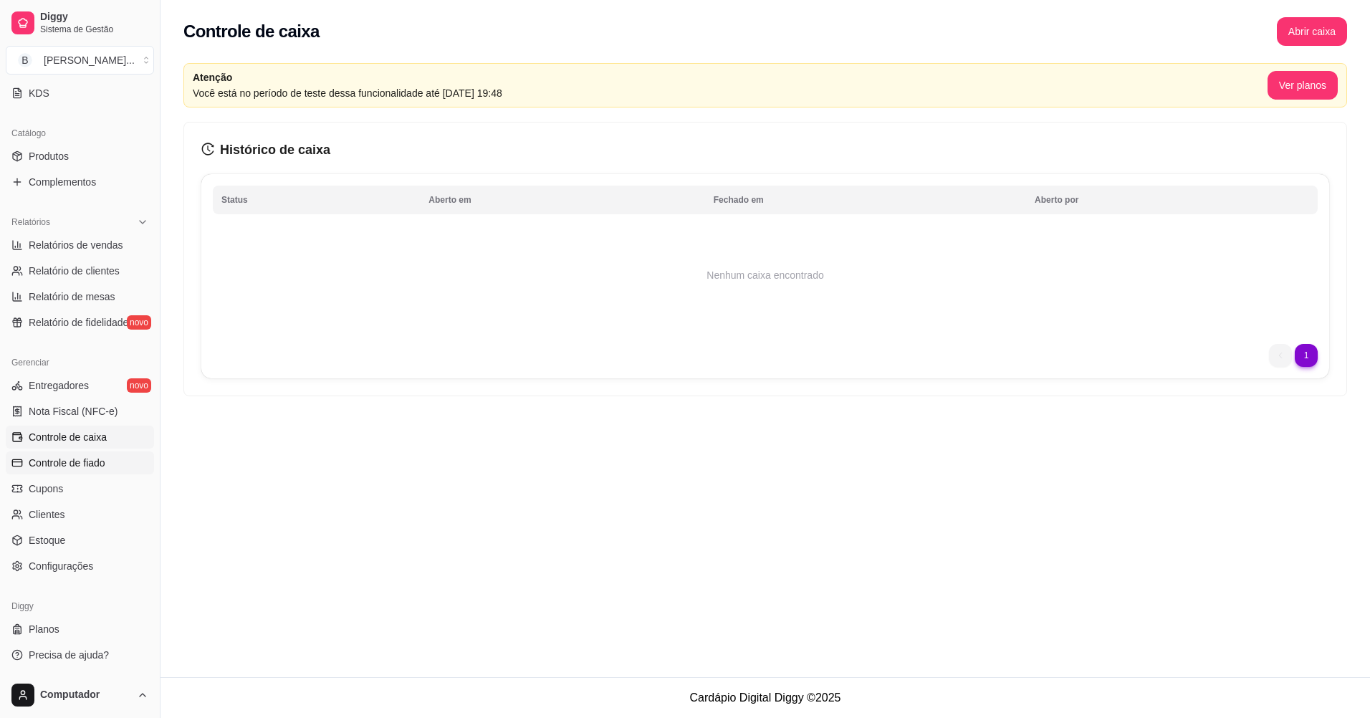
click at [64, 459] on span "Controle de fiado" at bounding box center [67, 463] width 77 height 14
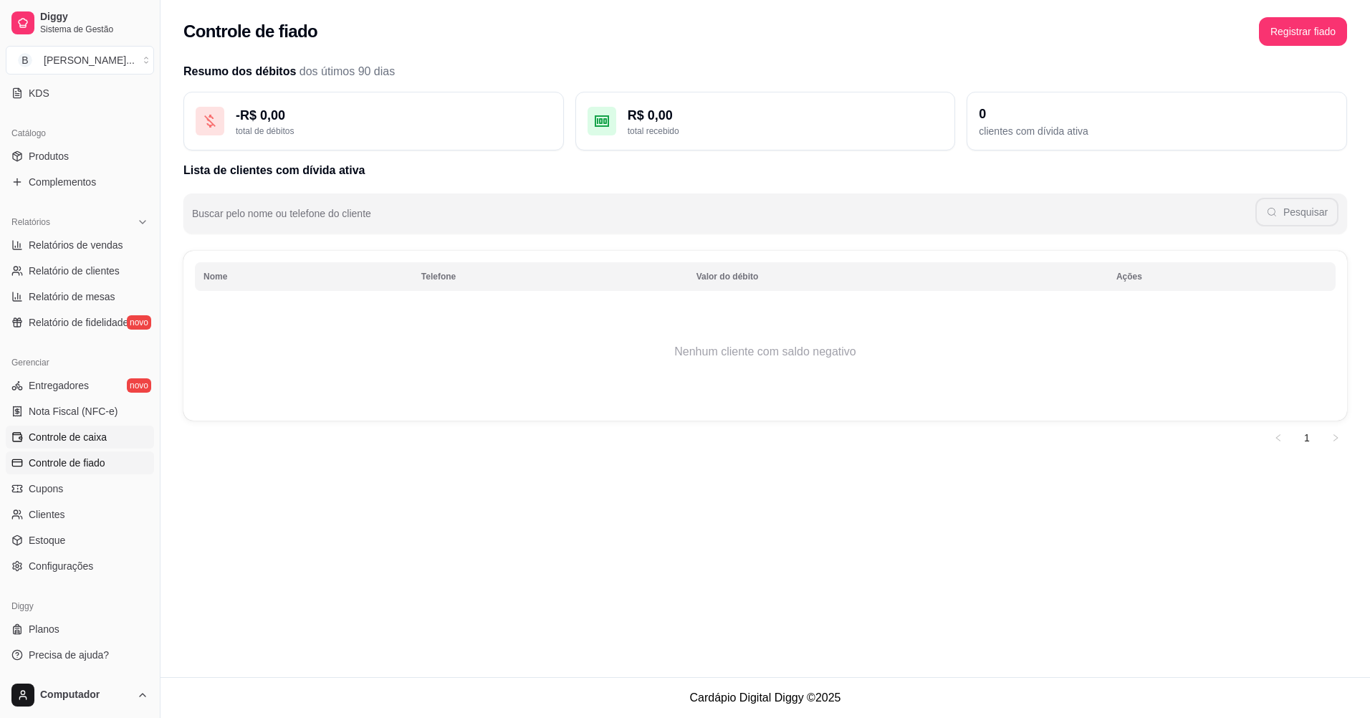
click at [61, 440] on span "Controle de caixa" at bounding box center [68, 437] width 78 height 14
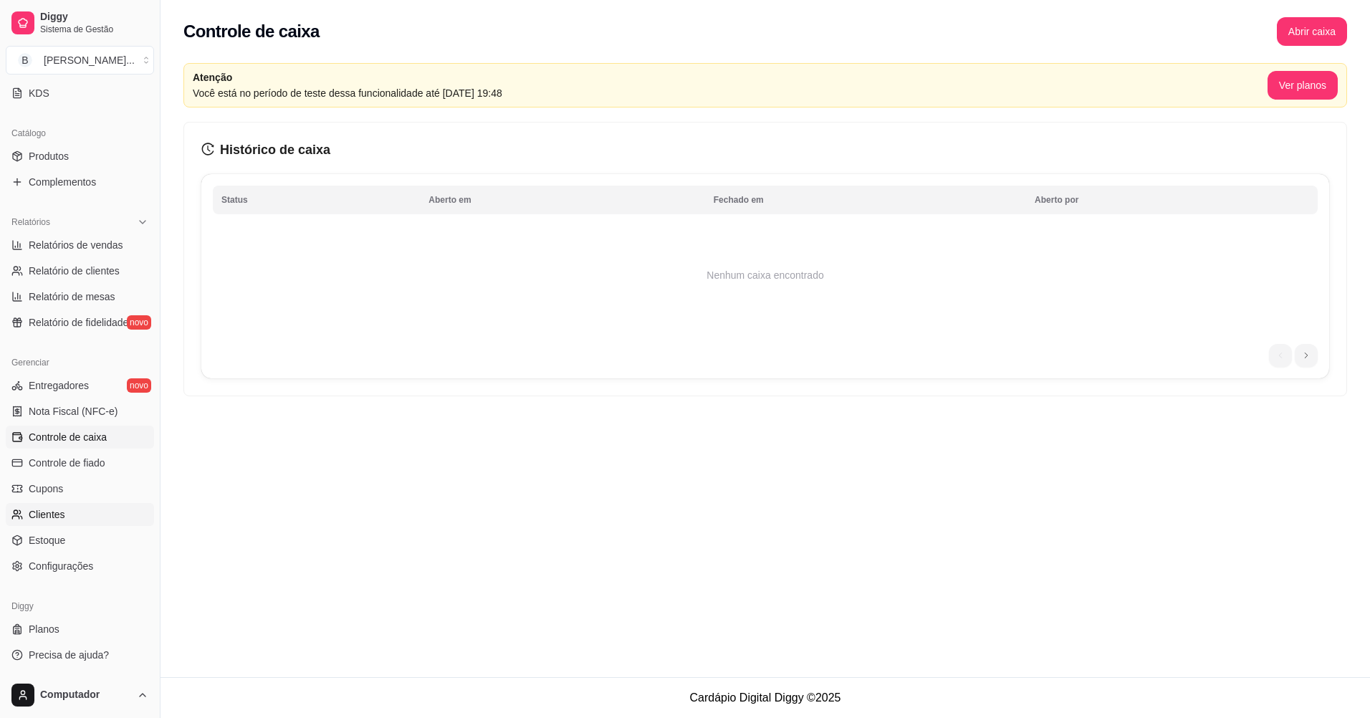
click at [60, 516] on span "Clientes" at bounding box center [47, 514] width 37 height 14
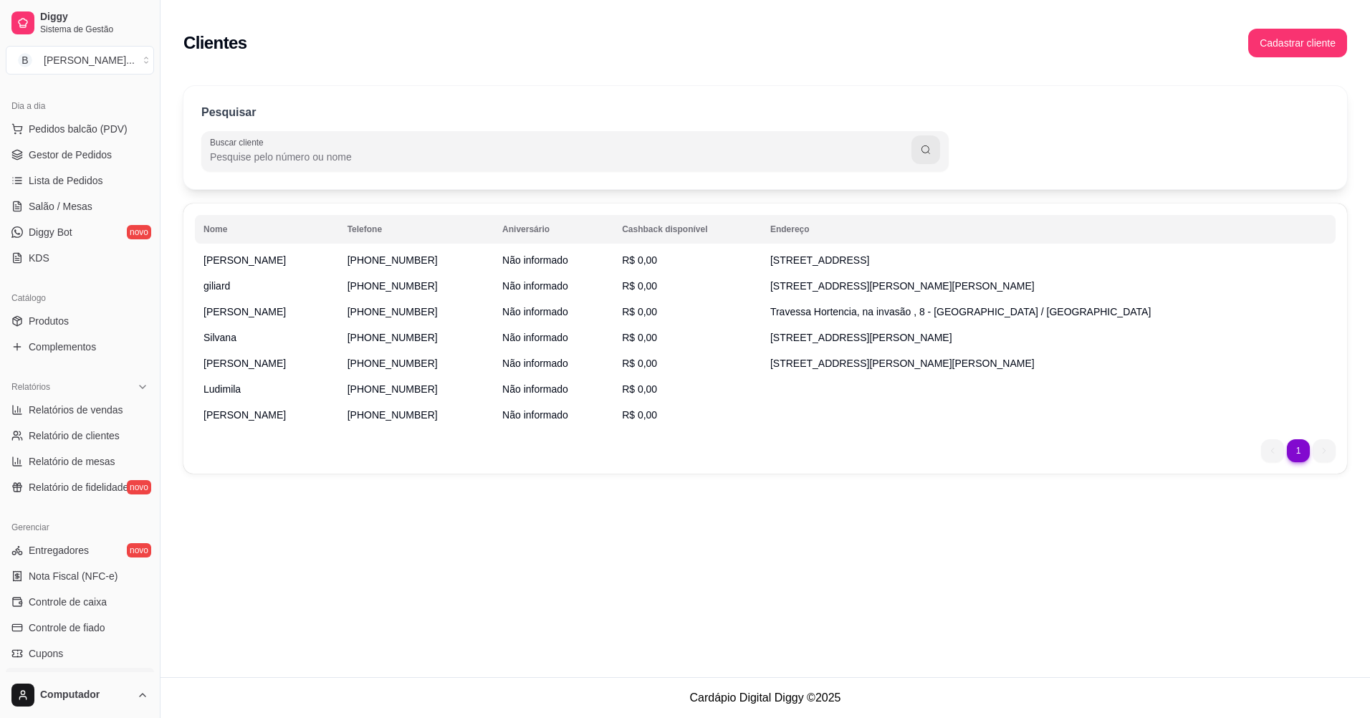
scroll to position [144, 0]
click at [97, 209] on link "Salão / Mesas" at bounding box center [80, 210] width 148 height 23
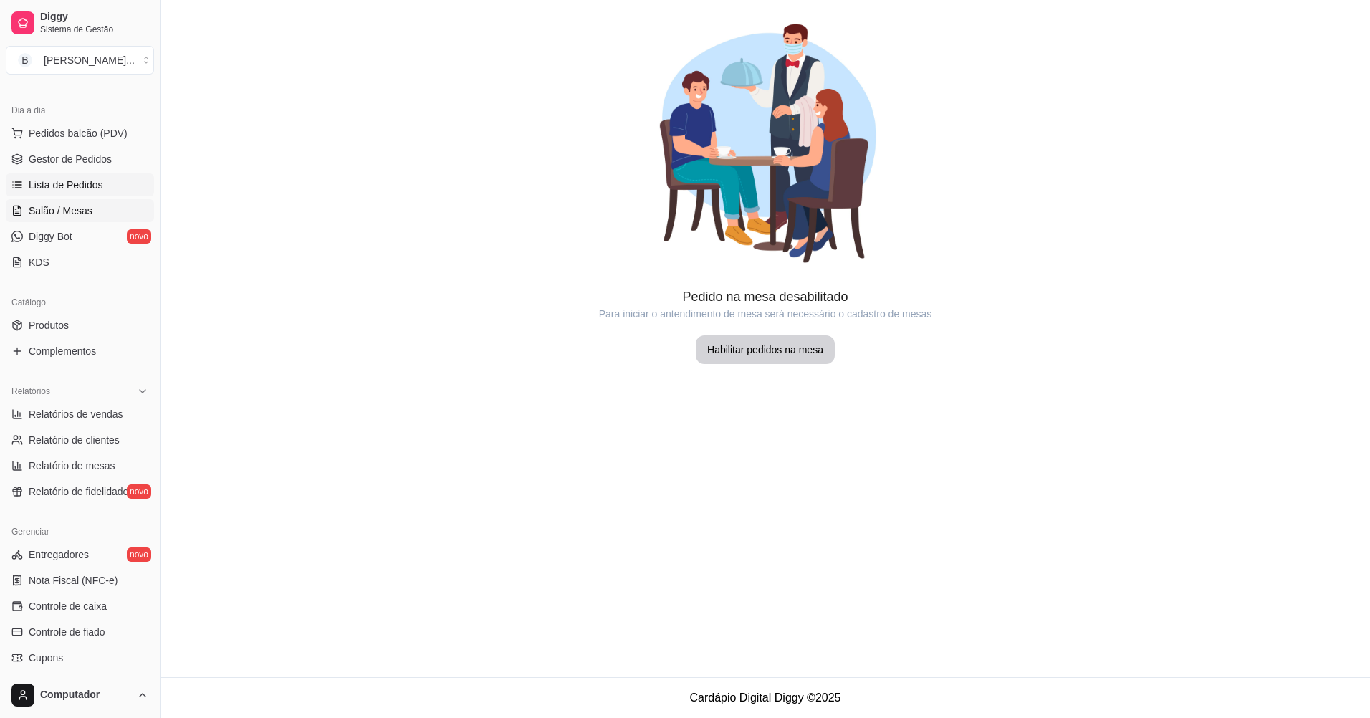
click at [85, 184] on span "Lista de Pedidos" at bounding box center [66, 185] width 75 height 14
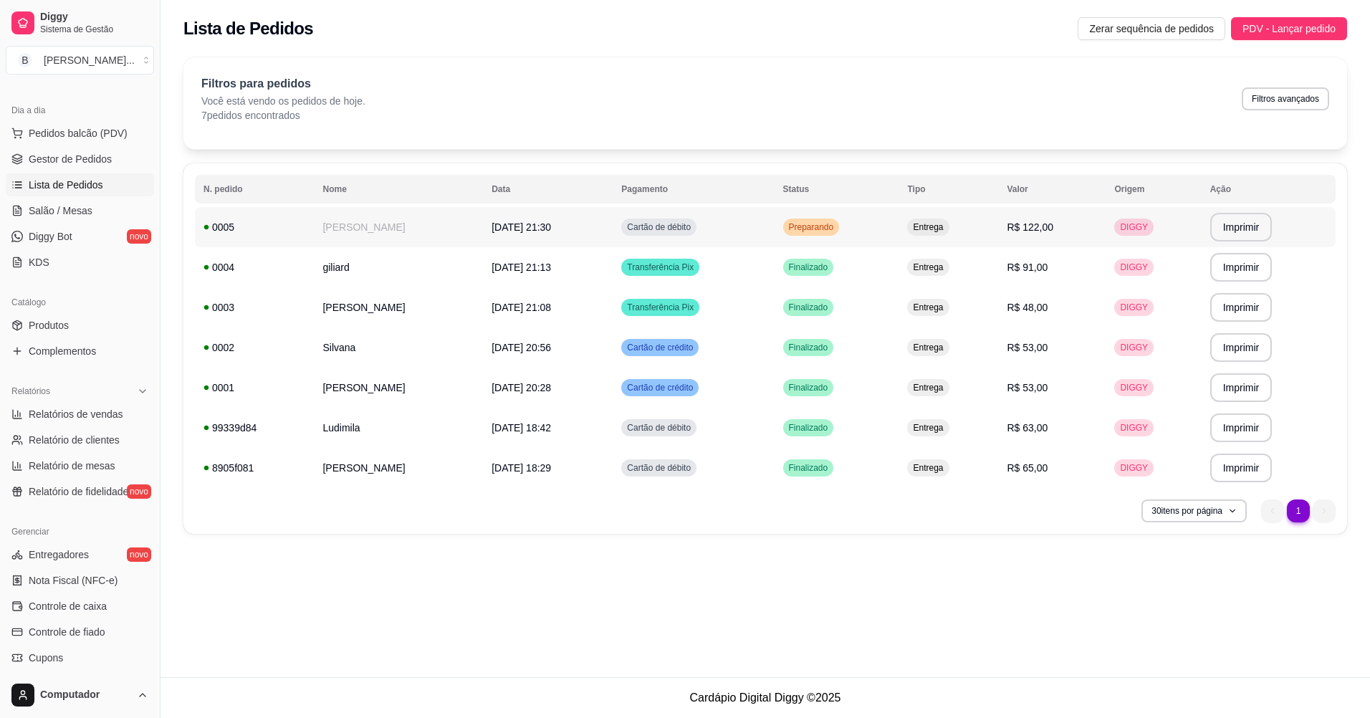
click at [503, 227] on span "[DATE] 21:30" at bounding box center [521, 226] width 59 height 11
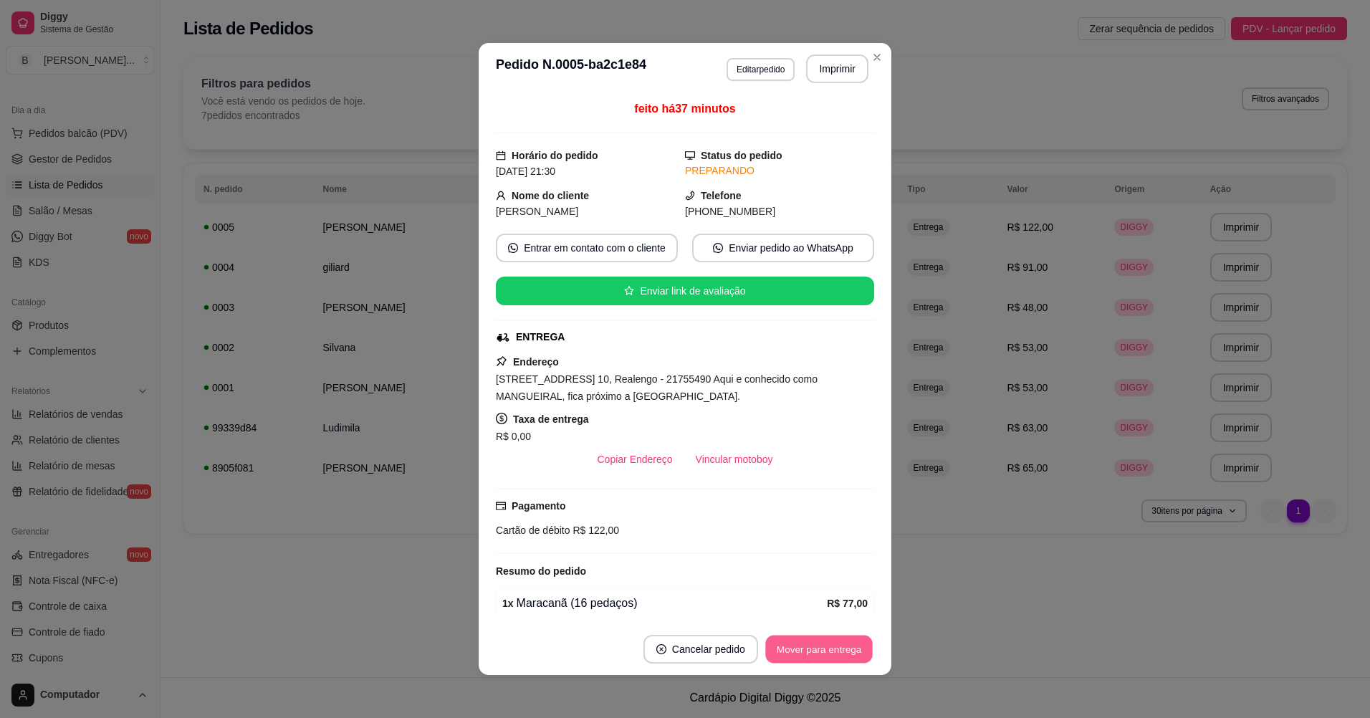
click at [804, 651] on button "Mover para entrega" at bounding box center [820, 650] width 108 height 28
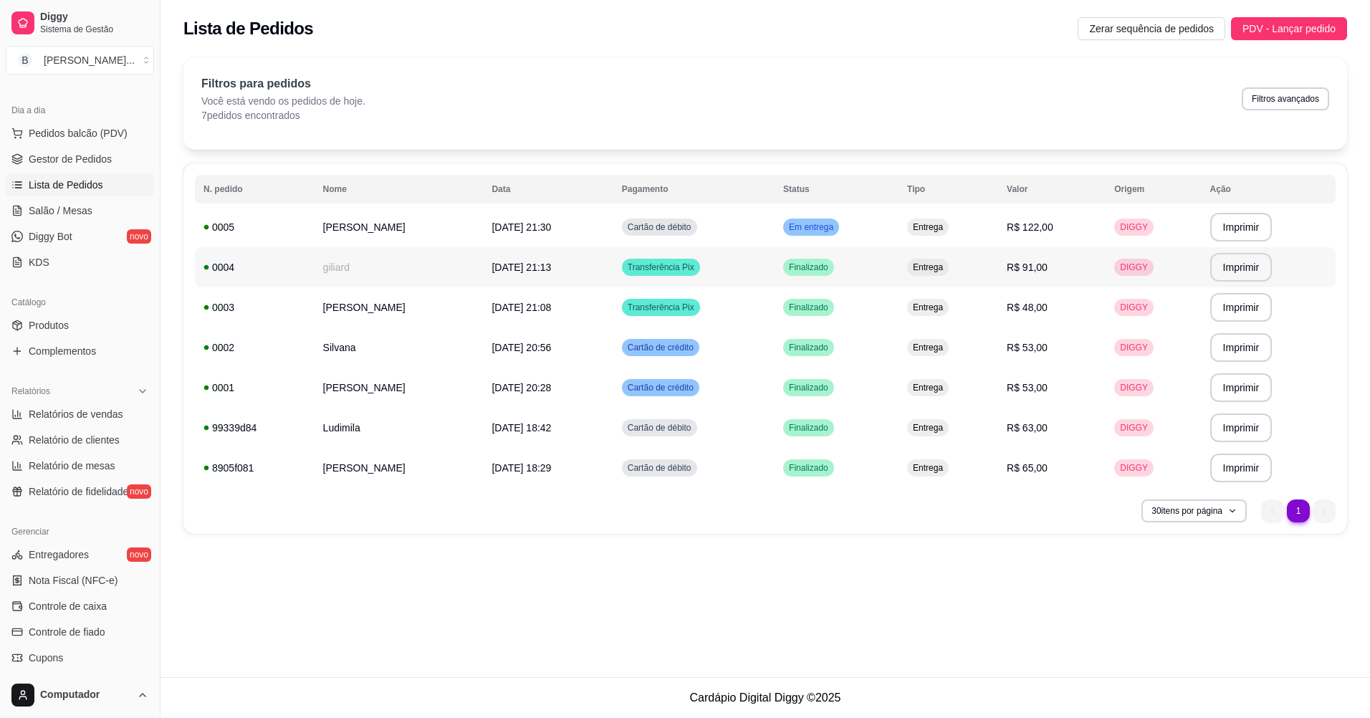
click at [437, 277] on td "giliard" at bounding box center [399, 267] width 169 height 40
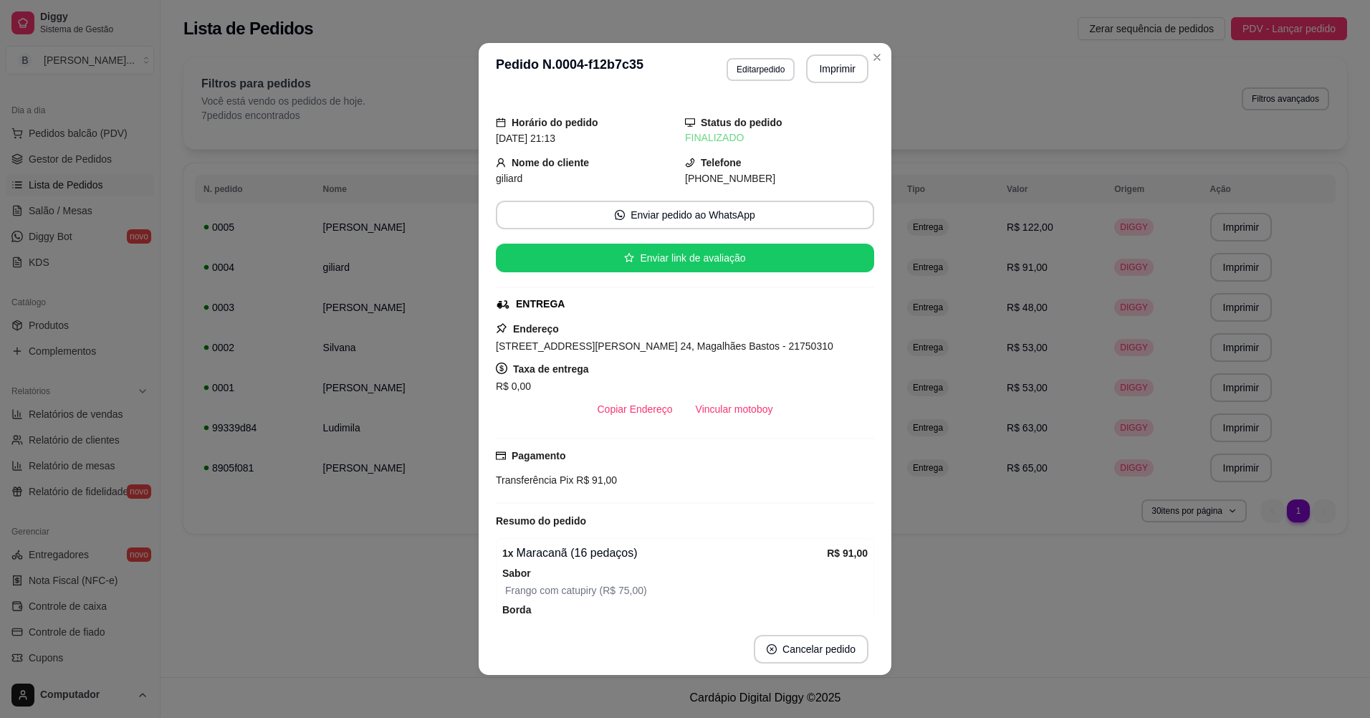
click at [528, 306] on div "ENTREGA" at bounding box center [540, 304] width 49 height 15
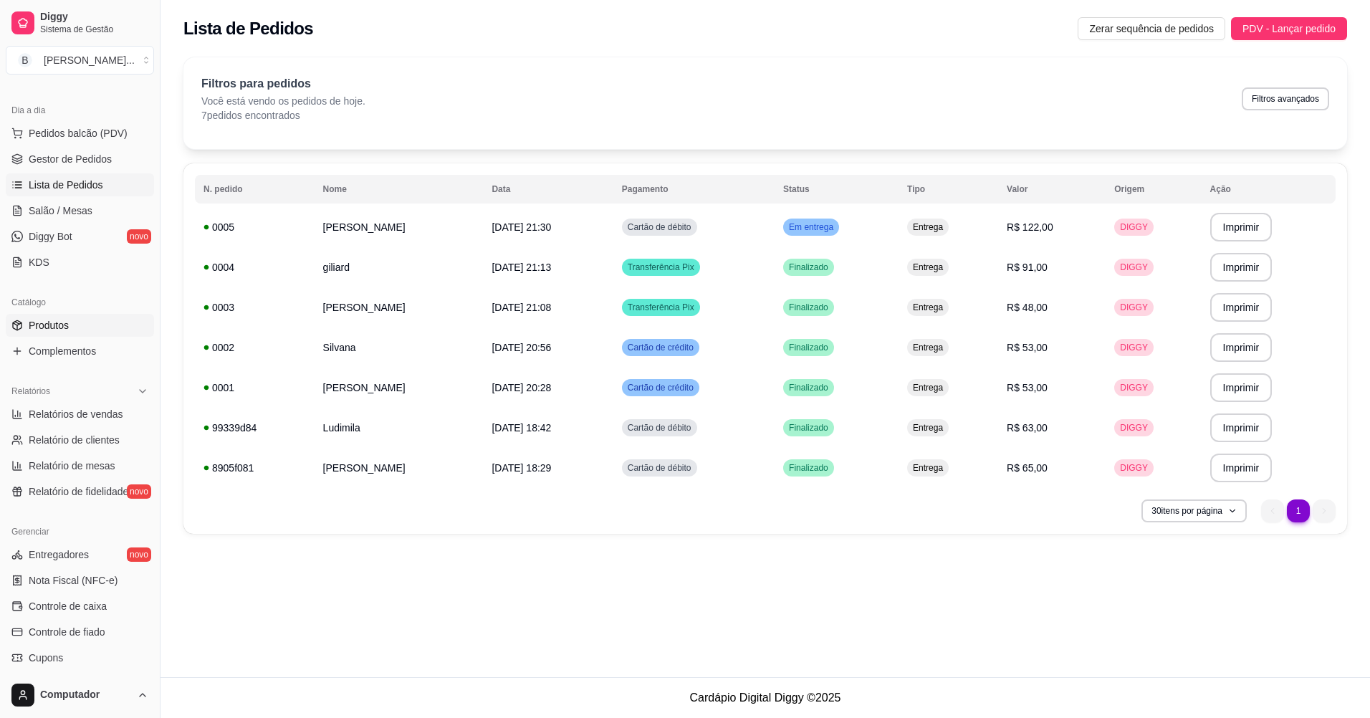
click at [47, 325] on span "Produtos" at bounding box center [49, 325] width 40 height 14
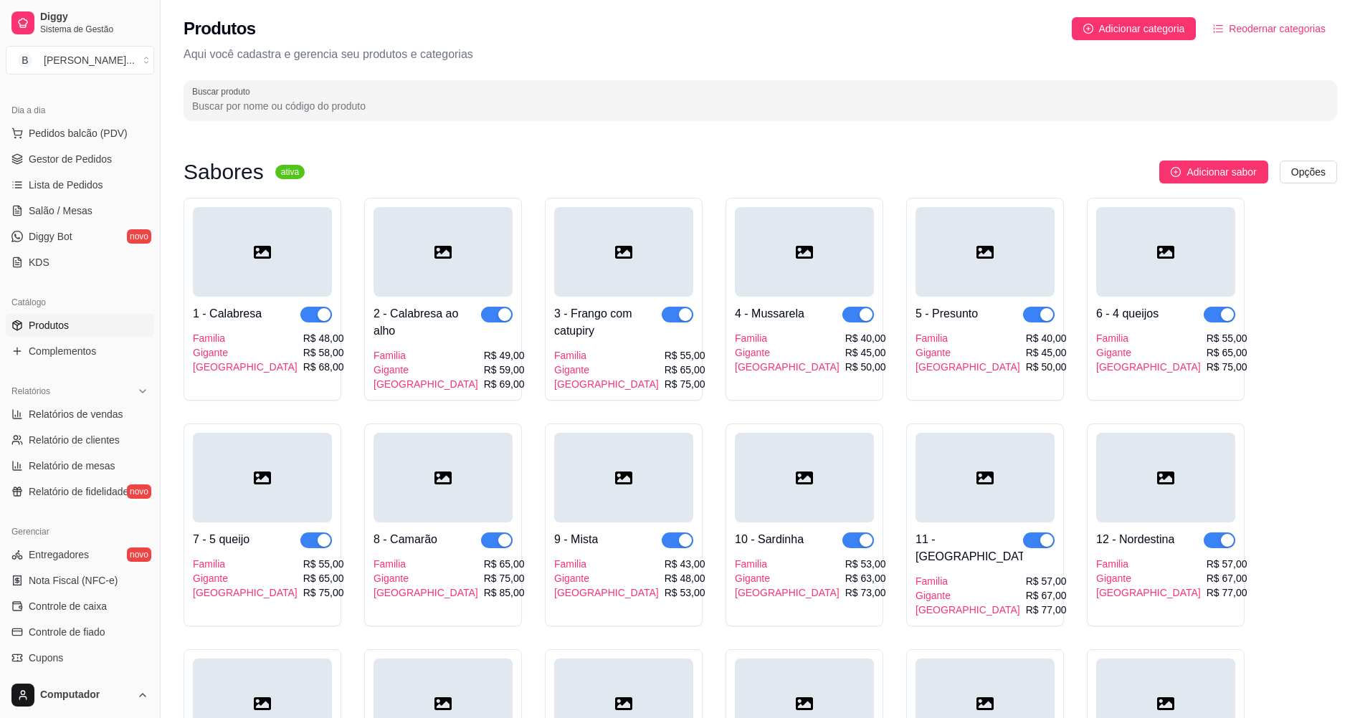
scroll to position [72, 0]
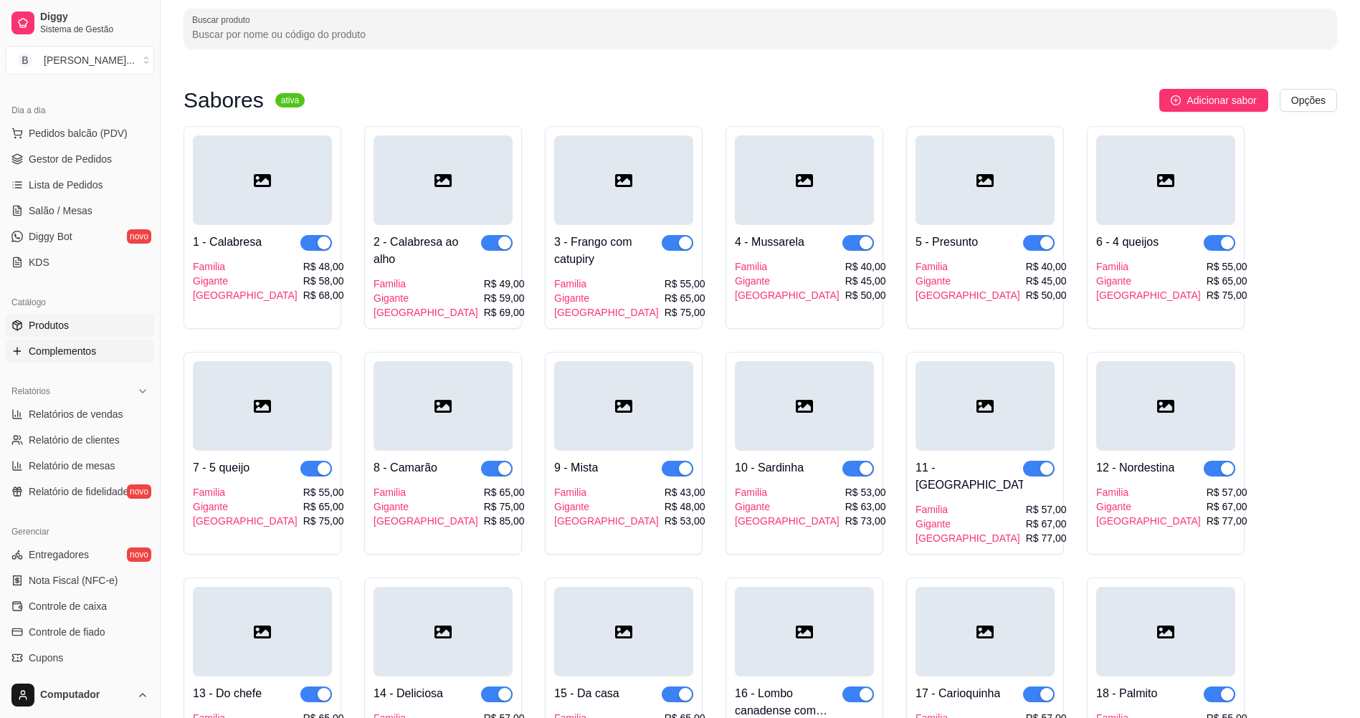
click at [68, 353] on span "Complementos" at bounding box center [62, 351] width 67 height 14
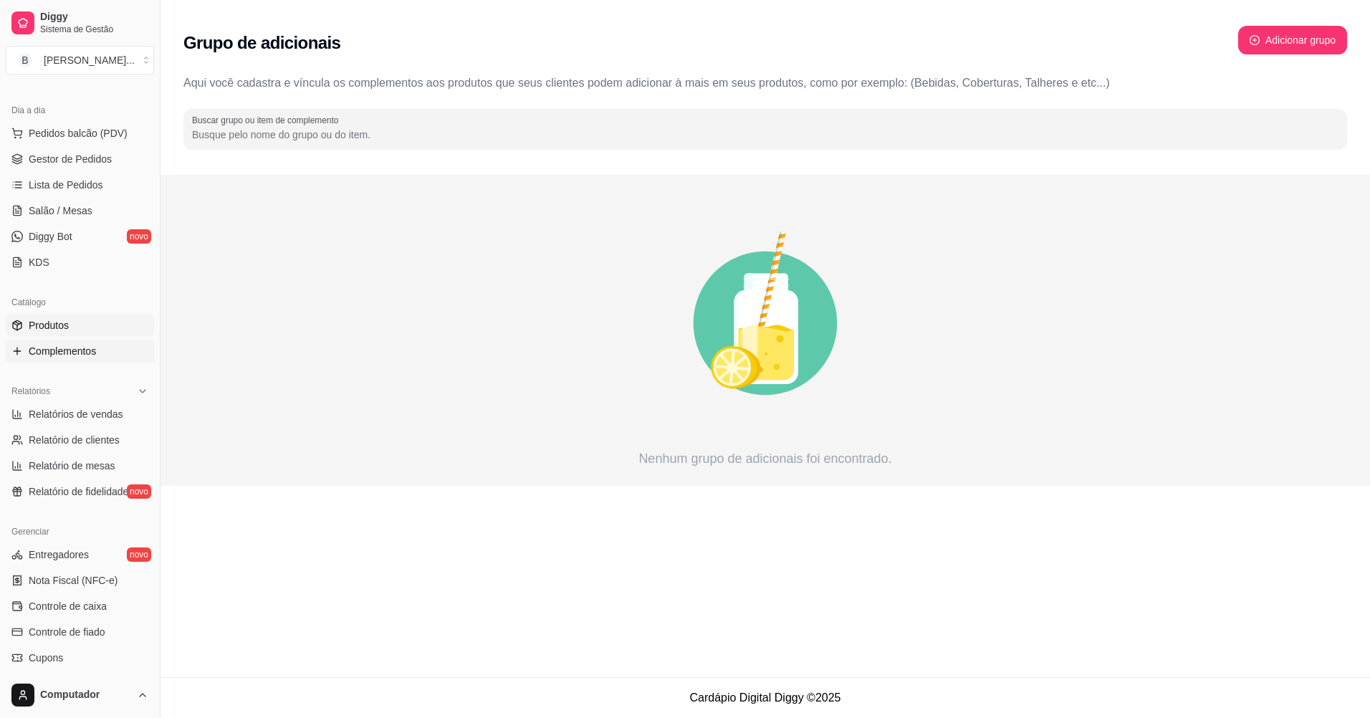
click at [51, 328] on span "Produtos" at bounding box center [49, 325] width 40 height 14
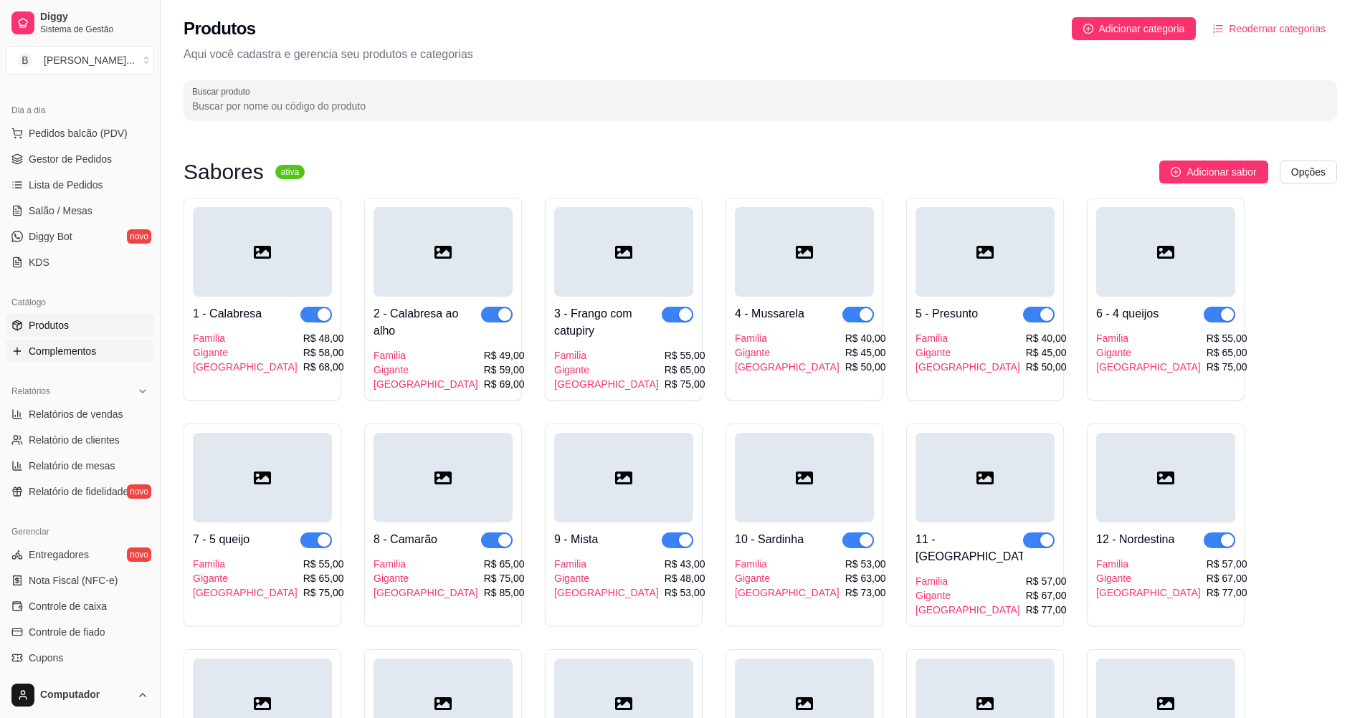
click at [51, 345] on span "Complementos" at bounding box center [62, 351] width 67 height 14
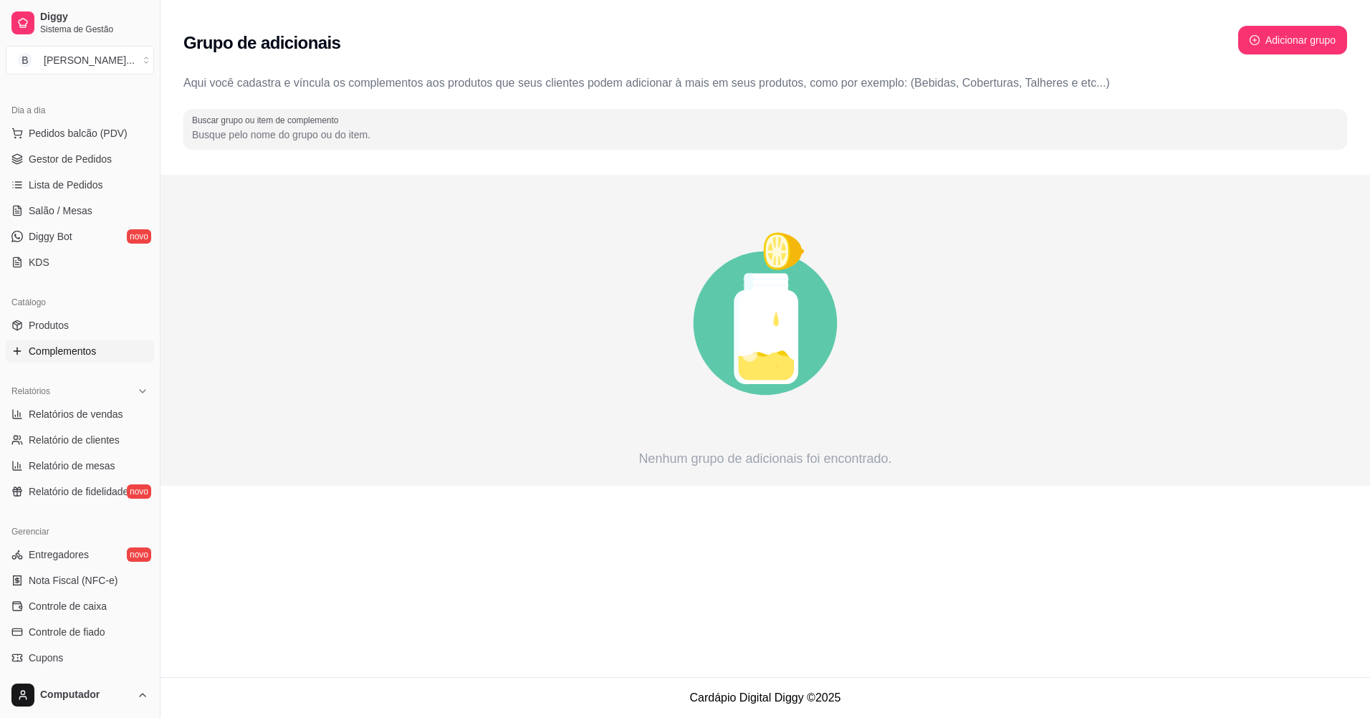
click at [257, 133] on input "Buscar grupo ou item de complemento" at bounding box center [765, 135] width 1147 height 14
type input "s"
click at [74, 186] on span "Lista de Pedidos" at bounding box center [66, 185] width 75 height 14
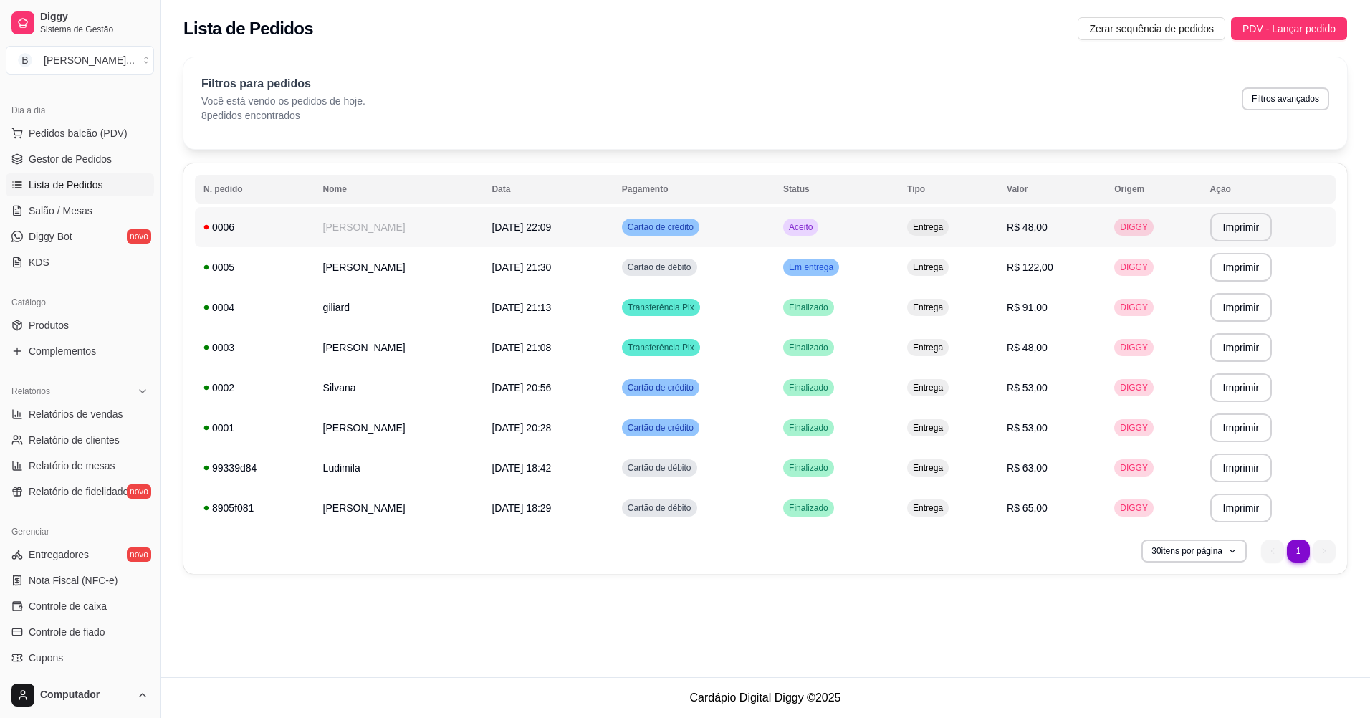
click at [613, 230] on td "[DATE] 22:09" at bounding box center [548, 227] width 130 height 40
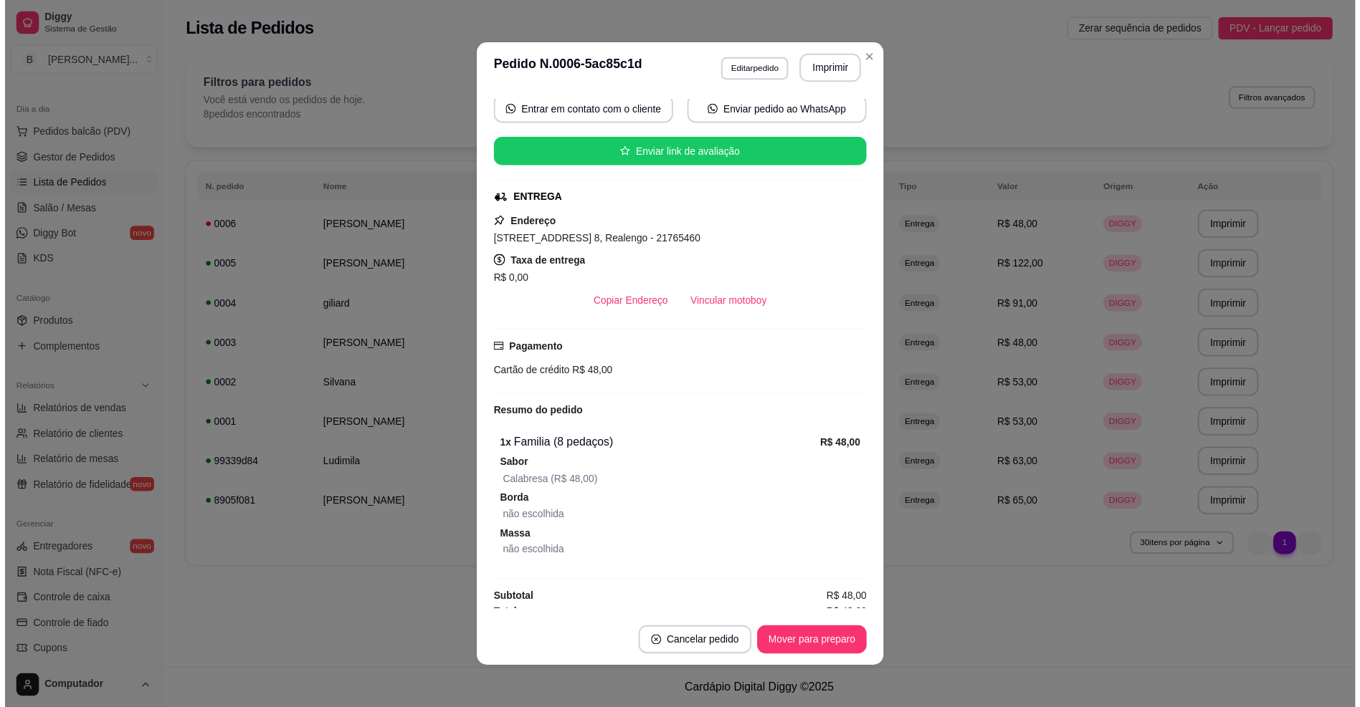
scroll to position [148, 0]
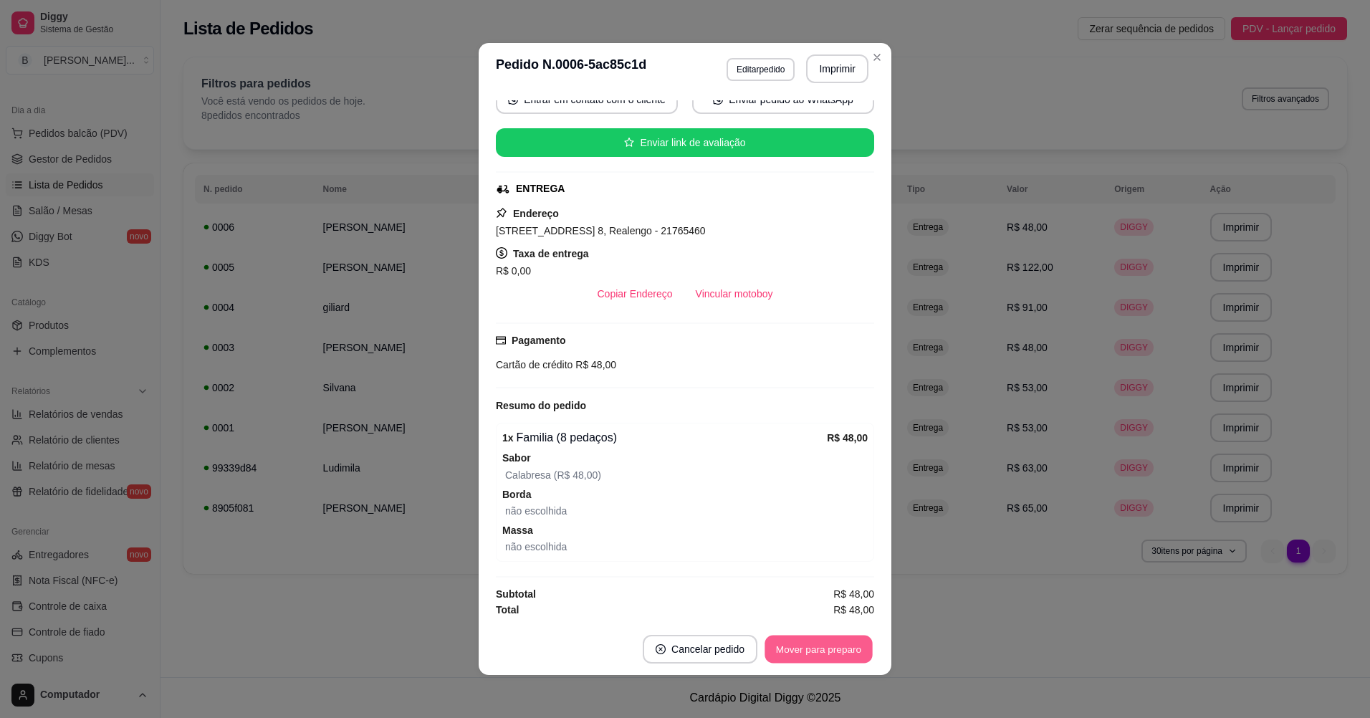
click at [834, 639] on button "Mover para preparo" at bounding box center [819, 650] width 108 height 28
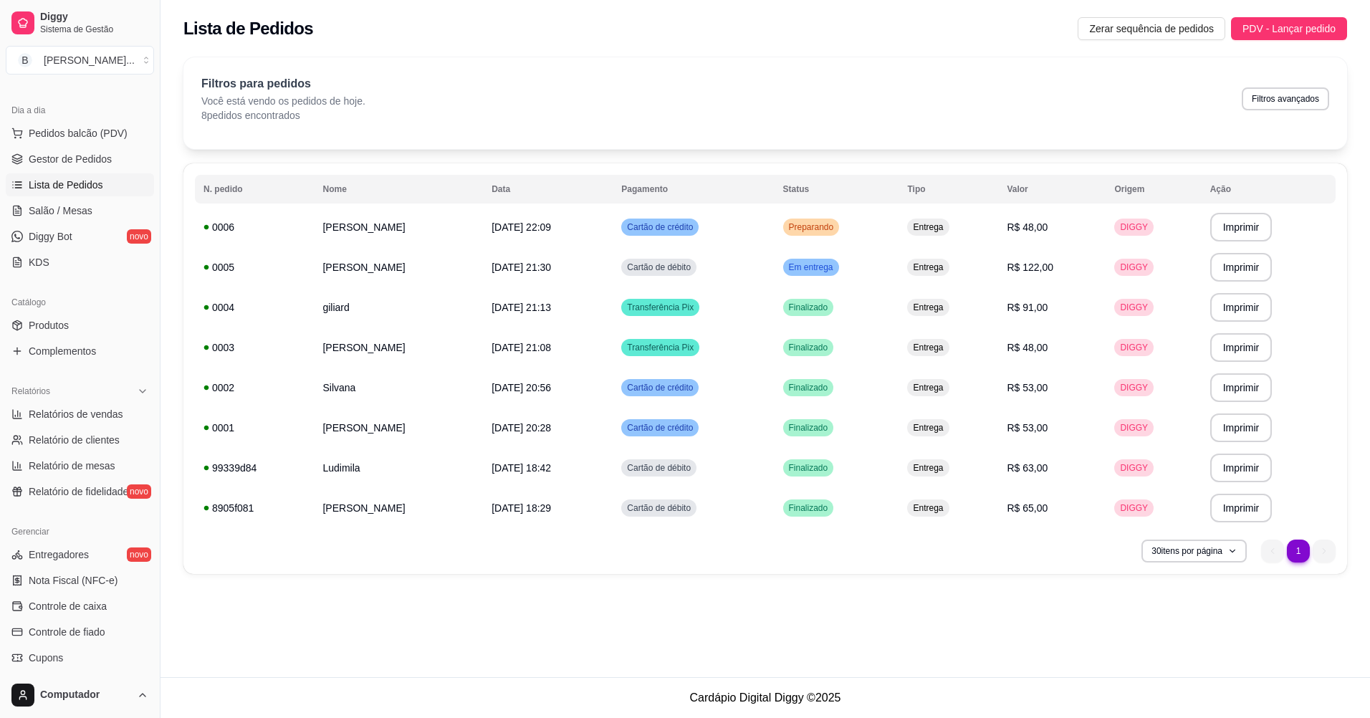
click at [1313, 546] on ul "1 1" at bounding box center [1299, 551] width 75 height 23
click at [1325, 551] on ul "1 1" at bounding box center [1299, 551] width 75 height 23
click at [1214, 553] on button "30 itens por página" at bounding box center [1194, 551] width 102 height 22
click at [1173, 577] on li "10 pedidos" at bounding box center [1194, 584] width 132 height 23
click at [1320, 550] on ul "1 1" at bounding box center [1299, 551] width 75 height 23
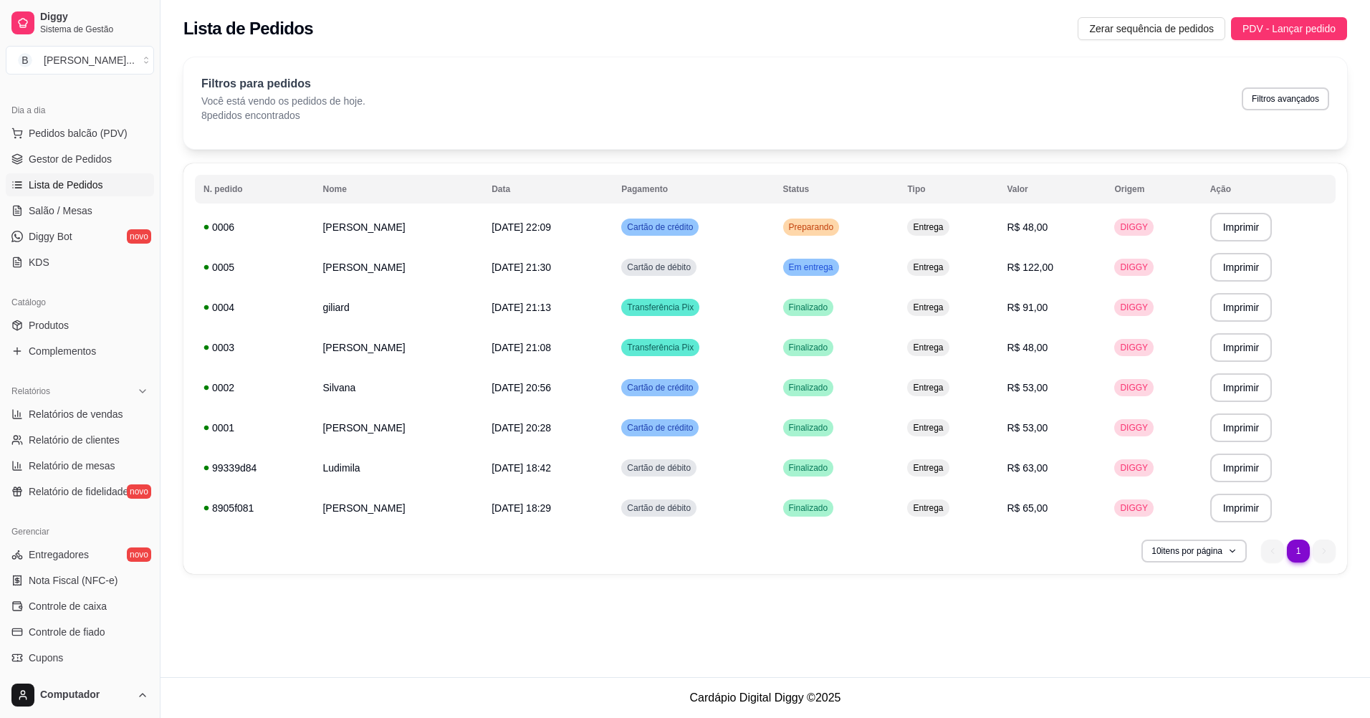
click at [1288, 546] on li "1" at bounding box center [1298, 551] width 22 height 22
click at [1299, 547] on li "1" at bounding box center [1298, 551] width 22 height 22
click at [1299, 547] on li "1" at bounding box center [1298, 551] width 23 height 23
click at [1254, 557] on div "10 itens por página 1 1" at bounding box center [765, 551] width 1141 height 23
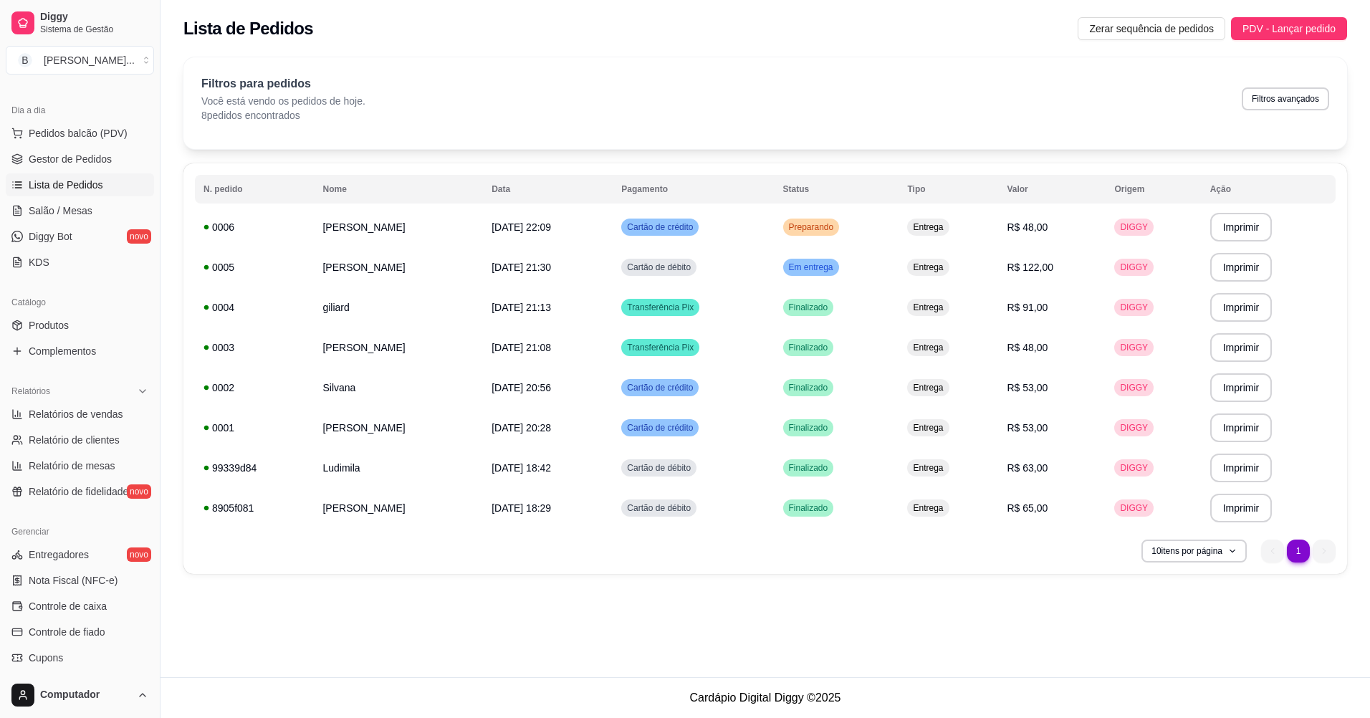
click at [1279, 550] on ul "1 1" at bounding box center [1299, 551] width 75 height 23
click at [74, 234] on link "Diggy Bot novo" at bounding box center [80, 236] width 148 height 23
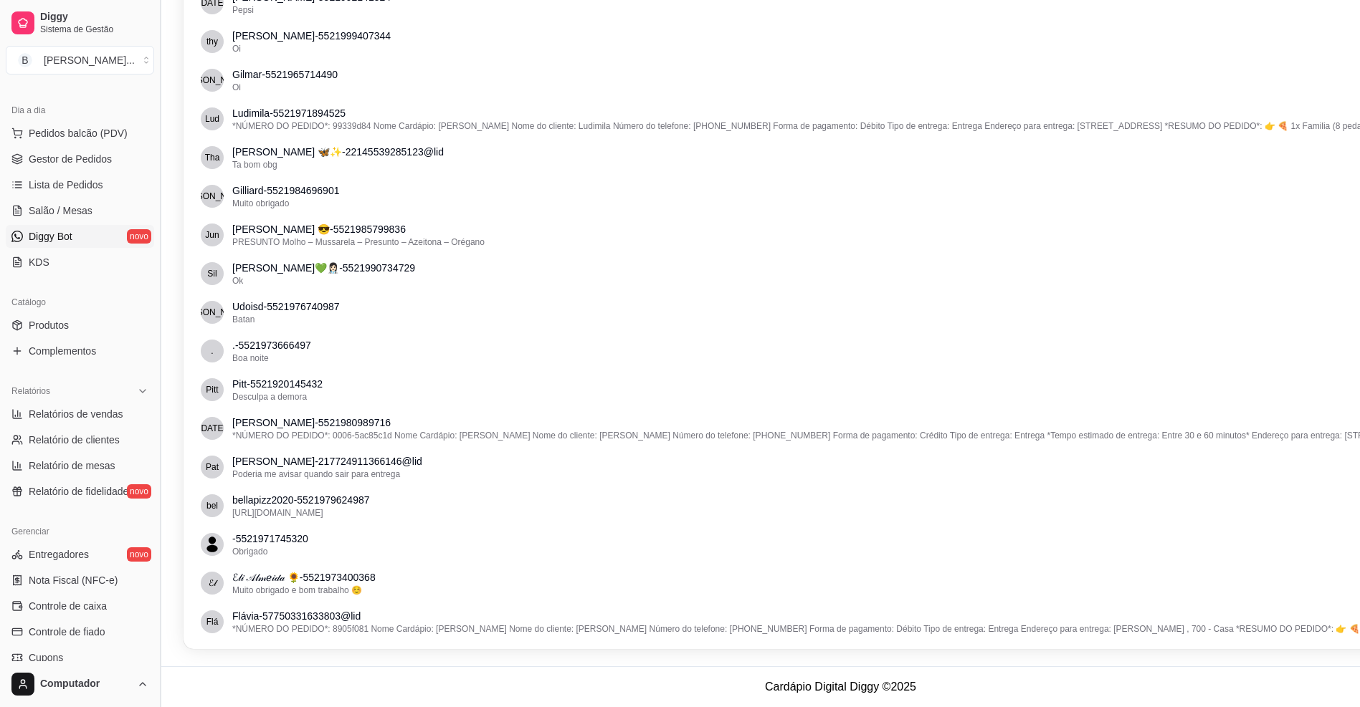
scroll to position [85, 0]
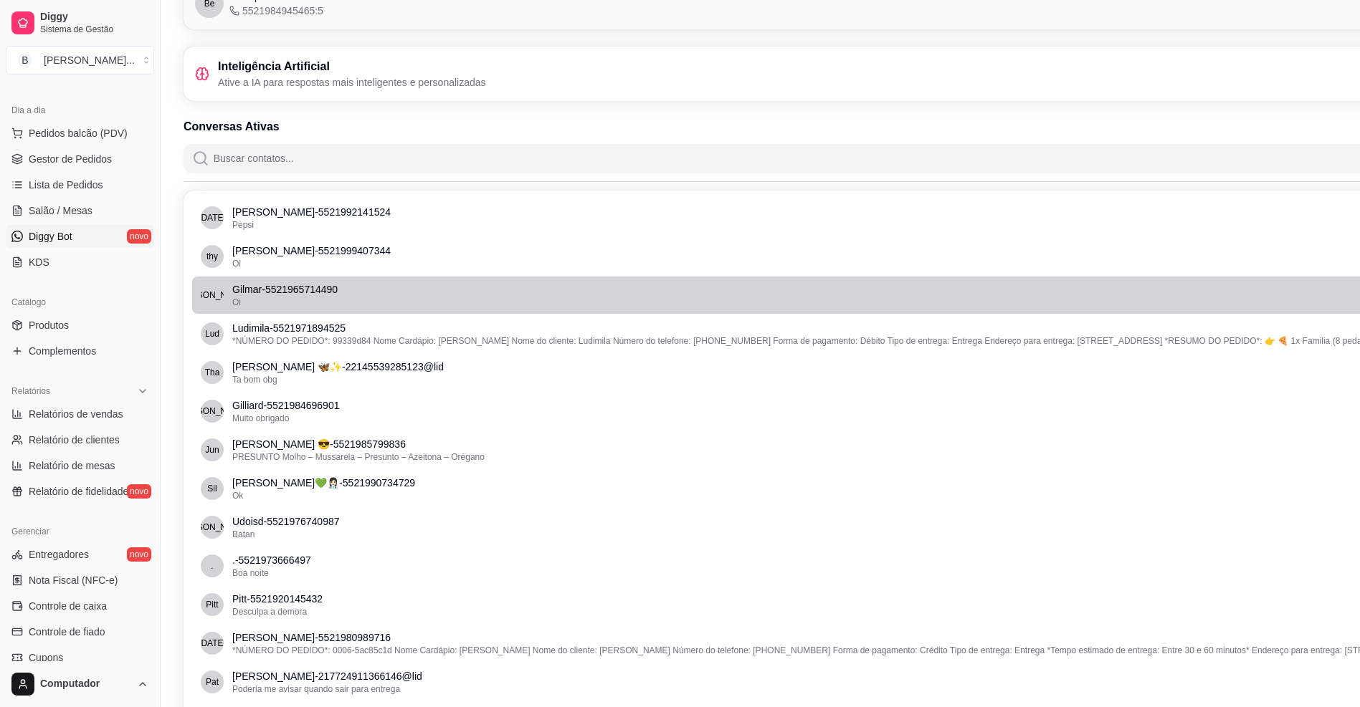
click at [786, 449] on p "Junior torres 😎 - 5521985799836" at bounding box center [841, 444] width 1219 height 14
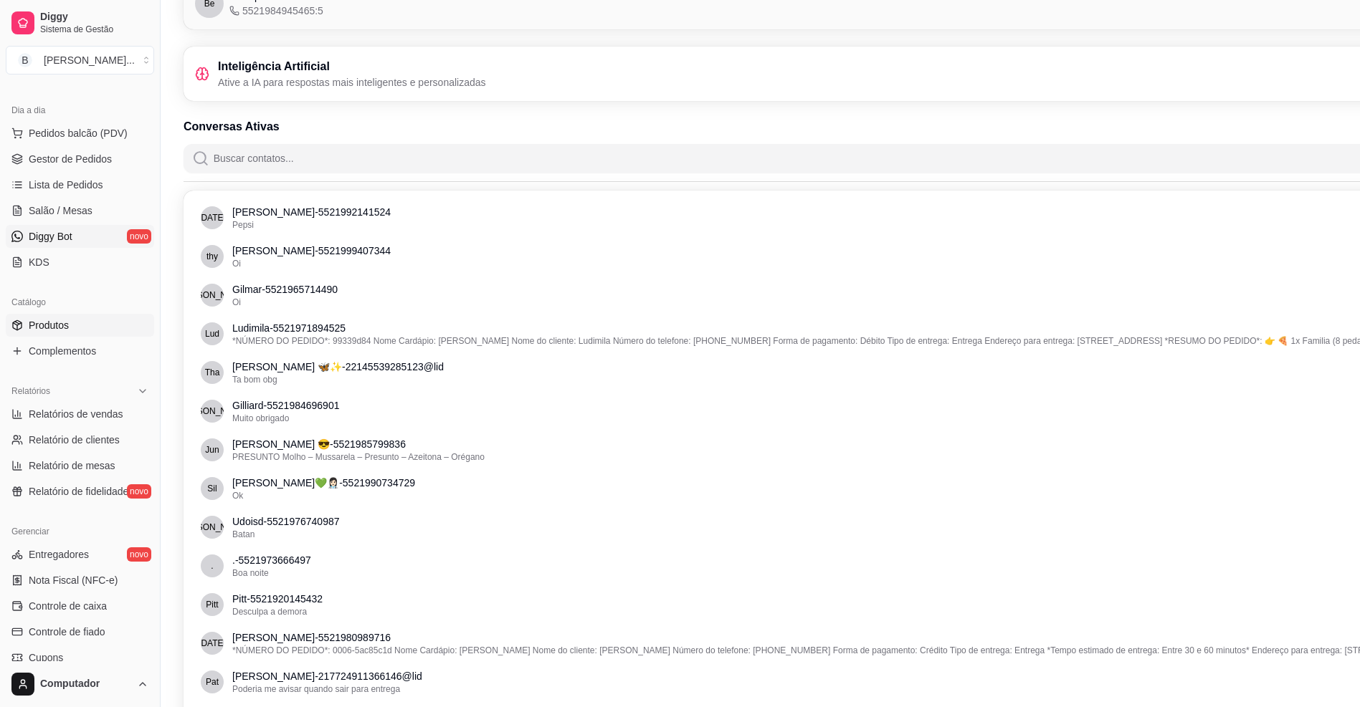
click at [70, 330] on link "Produtos" at bounding box center [80, 325] width 148 height 23
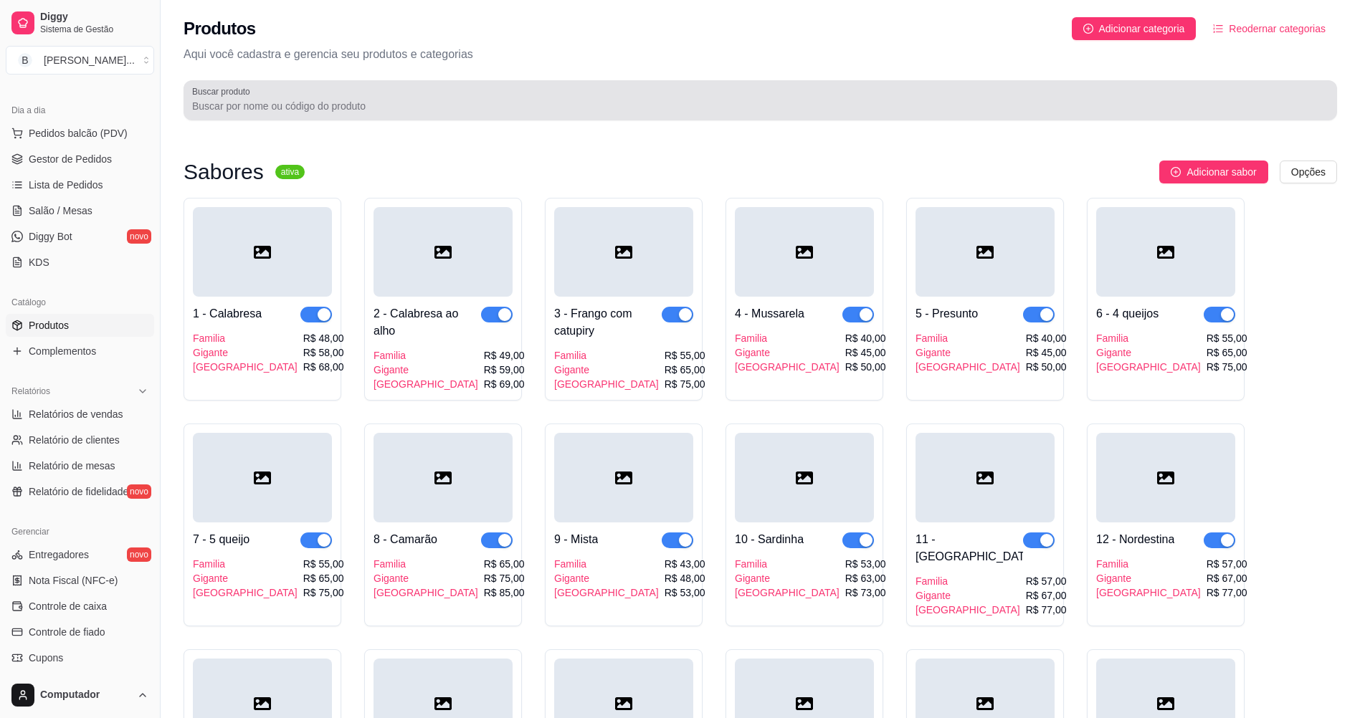
click at [363, 97] on div at bounding box center [760, 100] width 1136 height 29
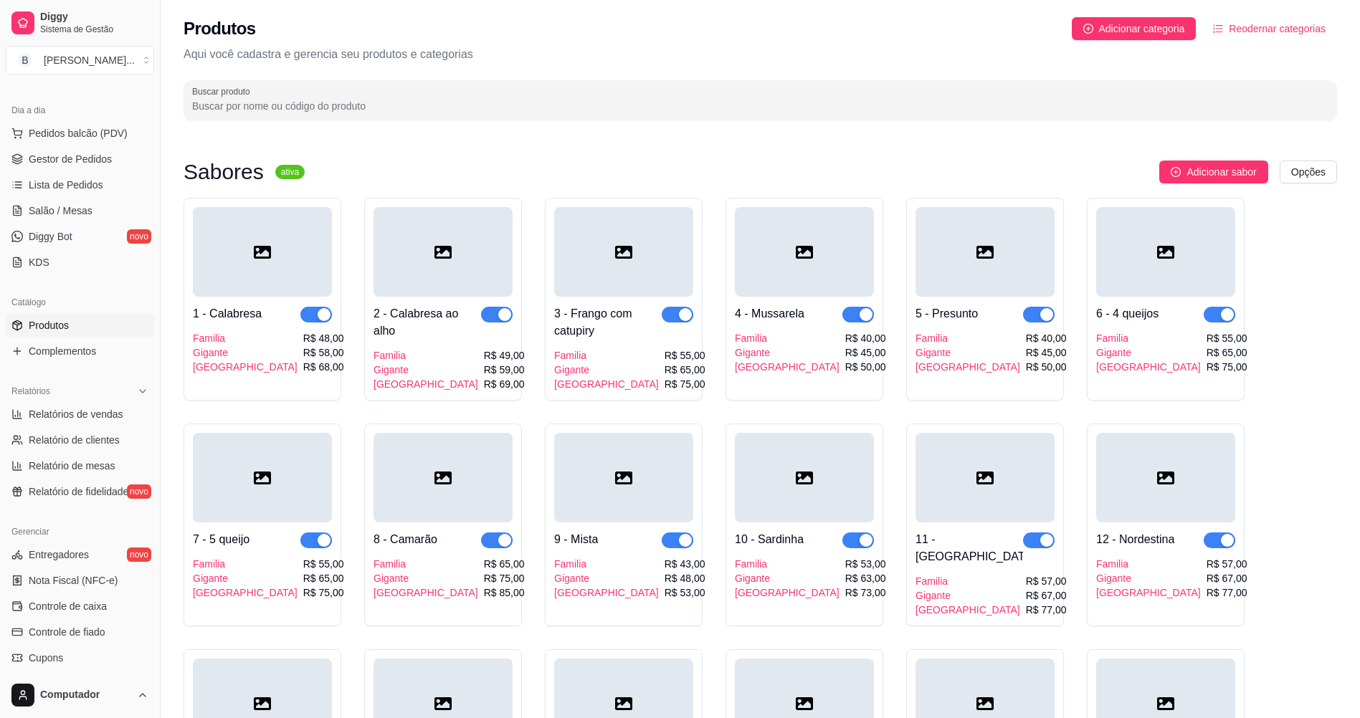
type input "5"
click at [1283, 24] on span "Reodernar categorias" at bounding box center [1277, 29] width 97 height 16
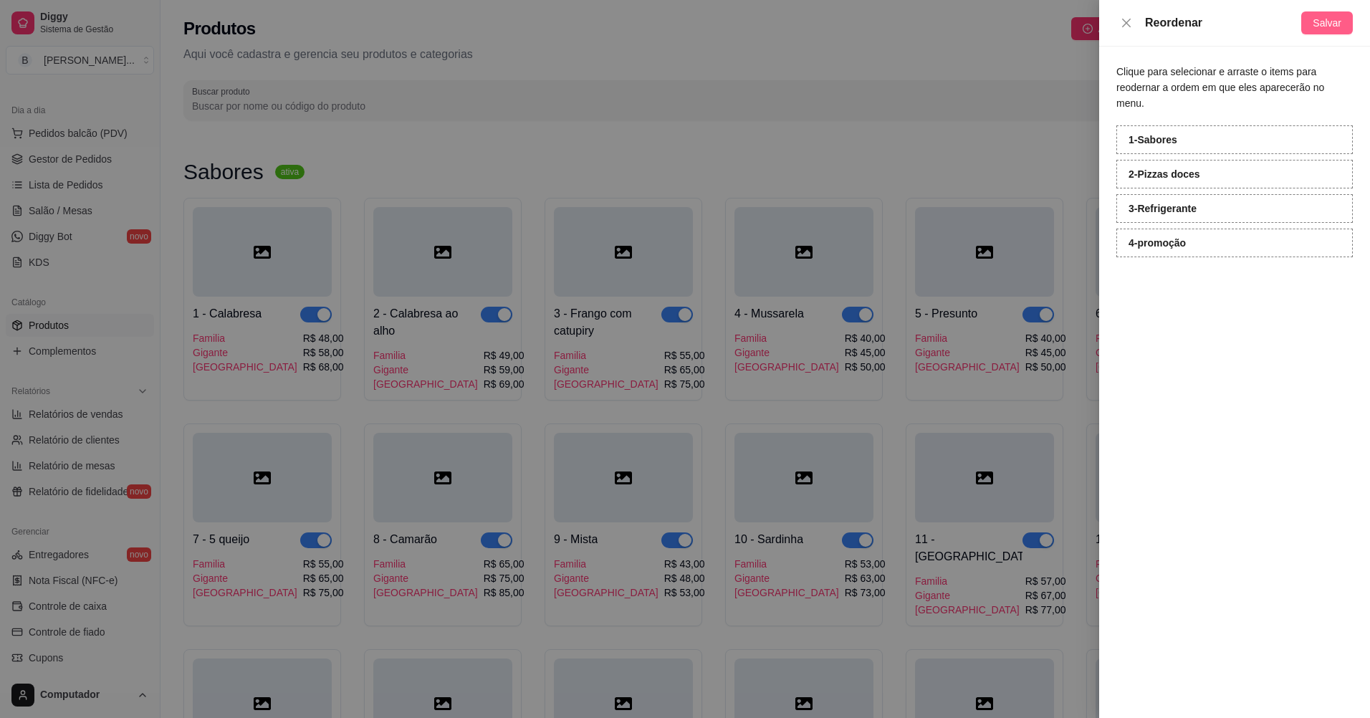
click at [1334, 23] on span "Salvar" at bounding box center [1327, 23] width 29 height 16
click at [1133, 24] on button "Close" at bounding box center [1127, 23] width 20 height 14
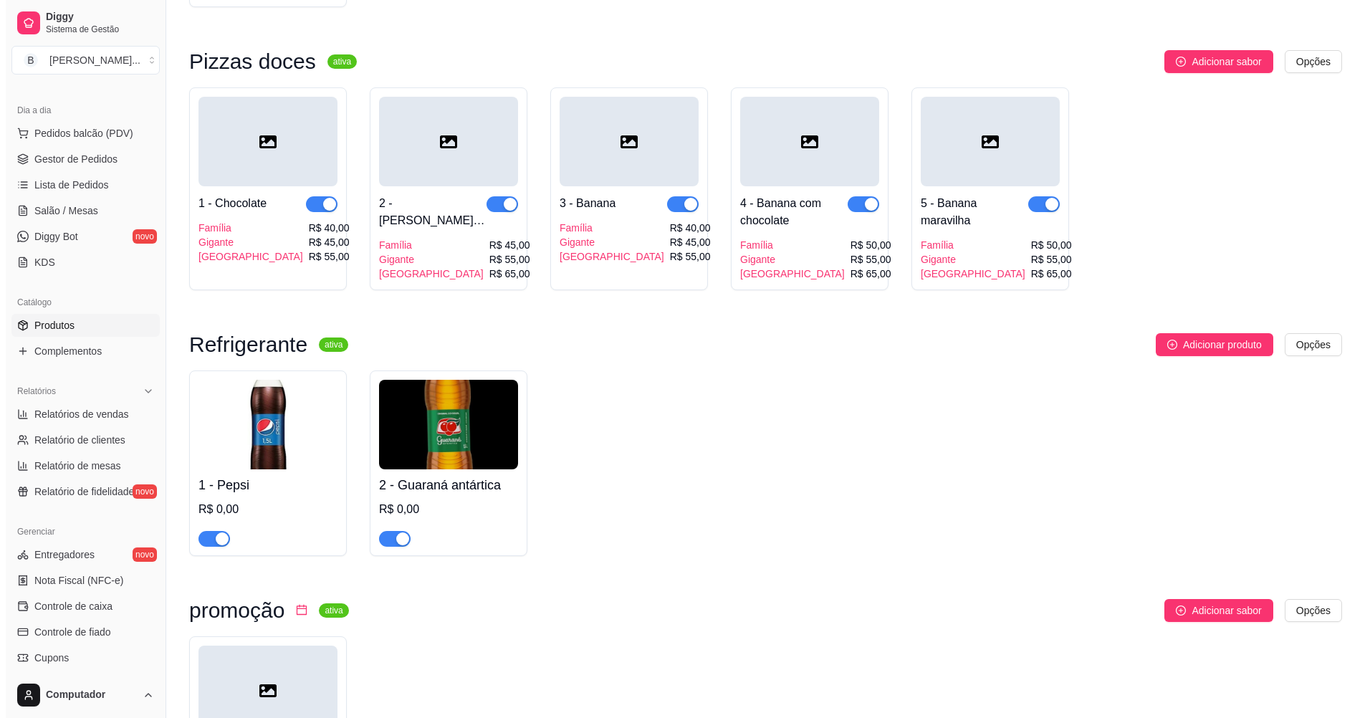
scroll to position [1653, 0]
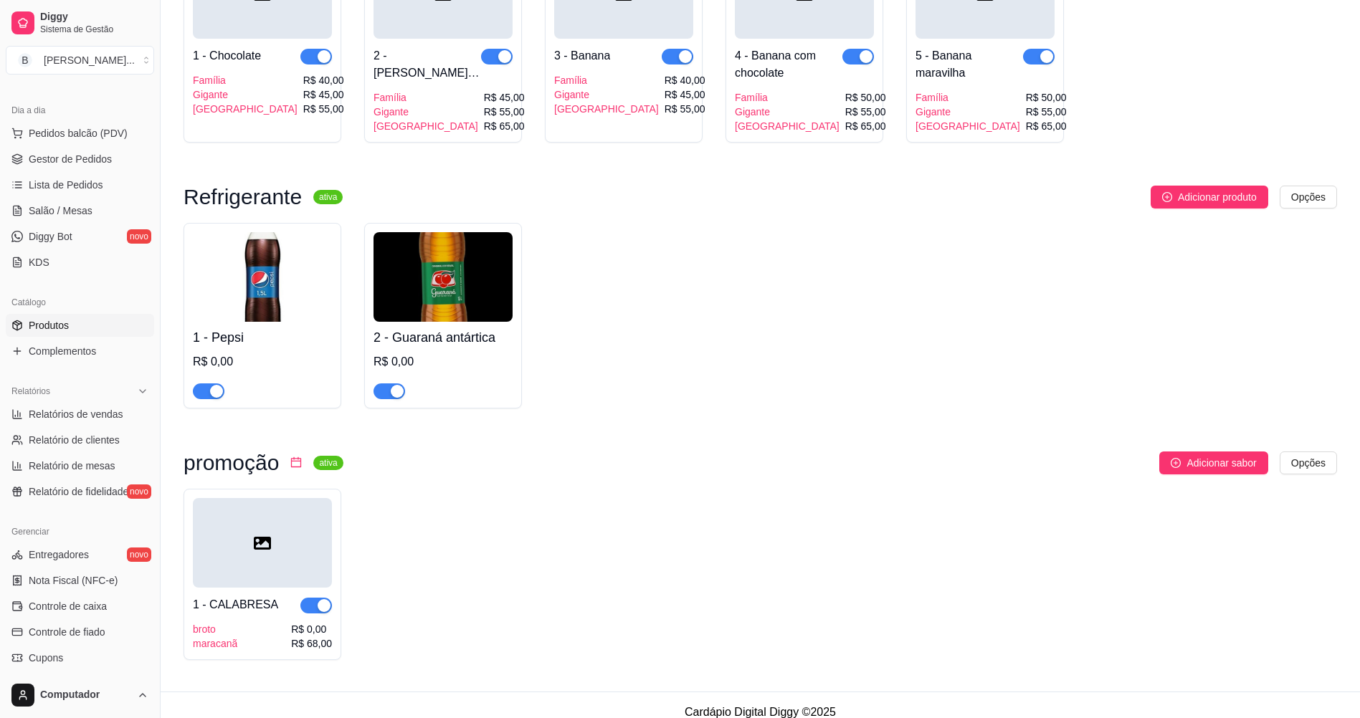
click at [306, 454] on div "promoção ativa" at bounding box center [263, 462] width 160 height 17
click at [319, 456] on sup "ativa" at bounding box center [327, 463] width 29 height 14
drag, startPoint x: 290, startPoint y: 436, endPoint x: 295, endPoint y: 445, distance: 10.6
click at [295, 457] on icon "calendar" at bounding box center [295, 462] width 11 height 11
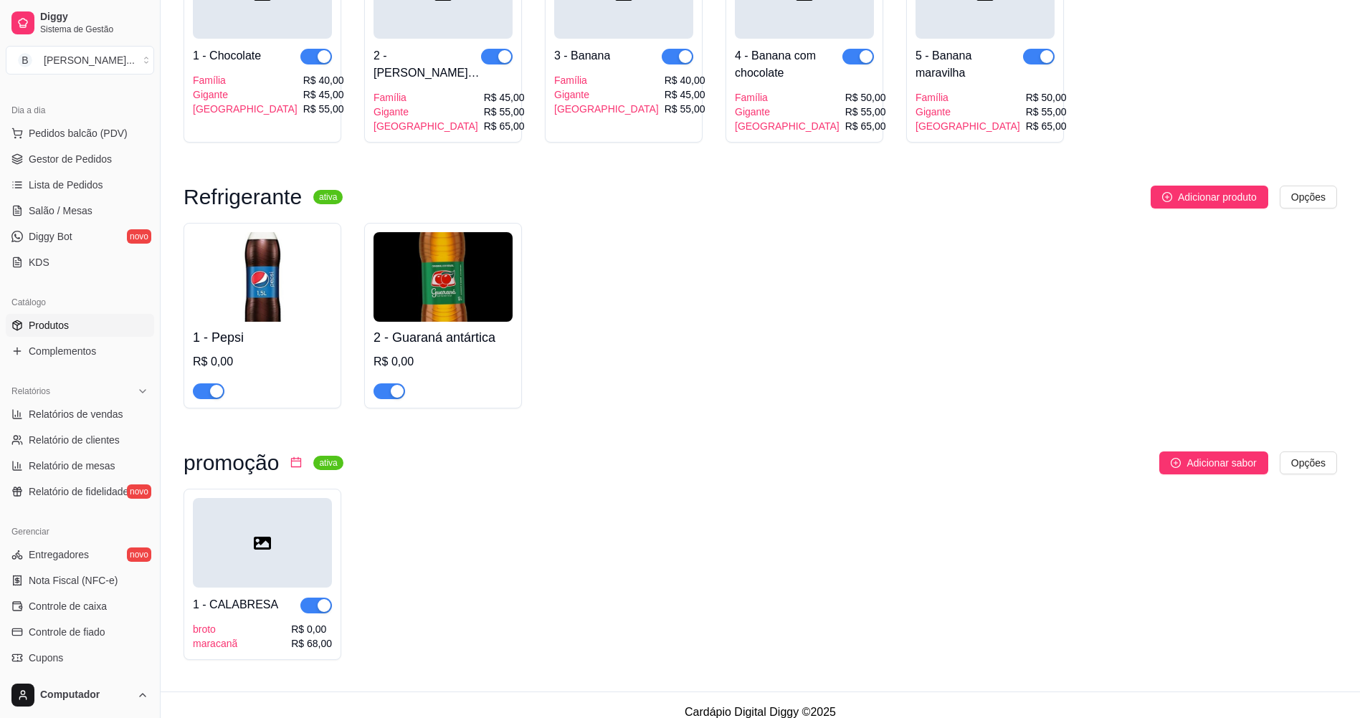
click at [249, 454] on h3 "promoção" at bounding box center [230, 462] width 95 height 17
click at [252, 456] on h3 "promoção" at bounding box center [230, 462] width 95 height 17
drag, startPoint x: 252, startPoint y: 456, endPoint x: 264, endPoint y: 523, distance: 67.9
click at [264, 537] on icon at bounding box center [262, 543] width 17 height 13
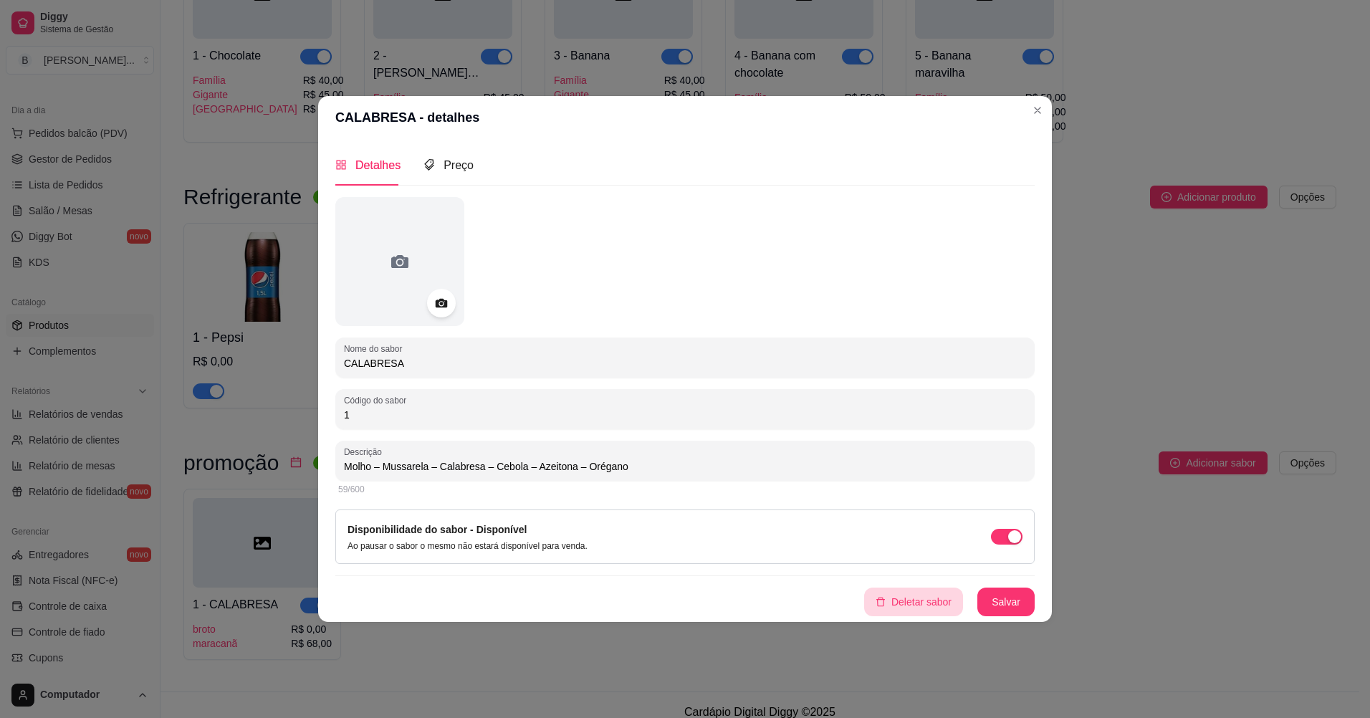
click at [936, 599] on button "Deletar sabor" at bounding box center [913, 602] width 99 height 29
click at [1125, 544] on div "CALABRESA - detalhes Detalhes Preço Nome do sabor CALABRESA Código do sabor 1 D…" at bounding box center [685, 359] width 1370 height 718
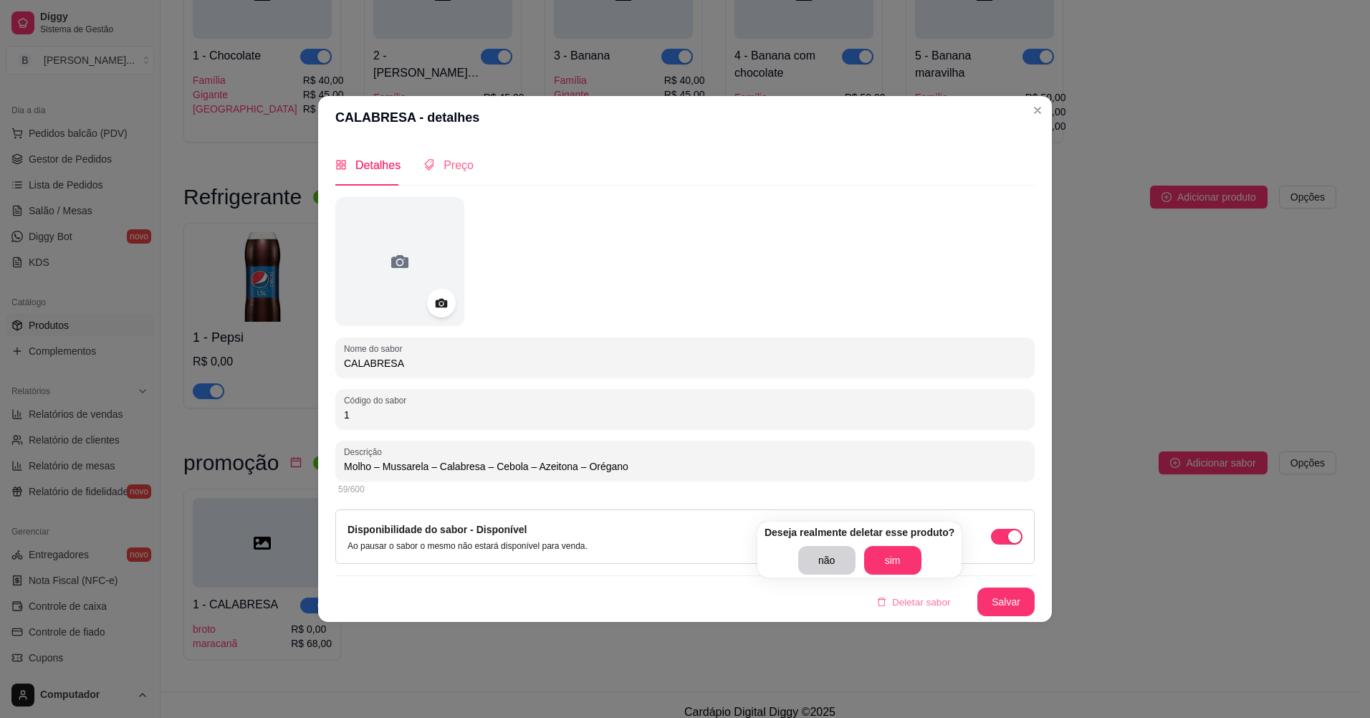
click at [447, 159] on span "Preço" at bounding box center [459, 165] width 30 height 12
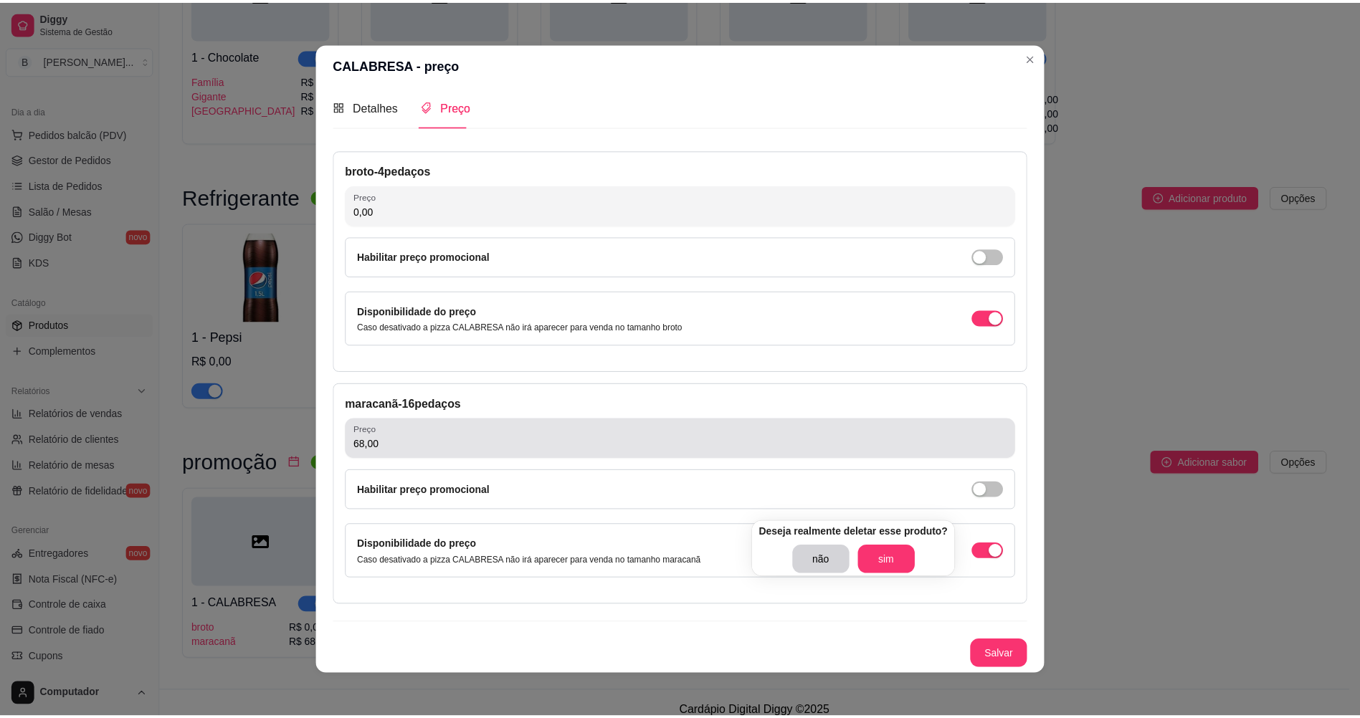
scroll to position [0, 0]
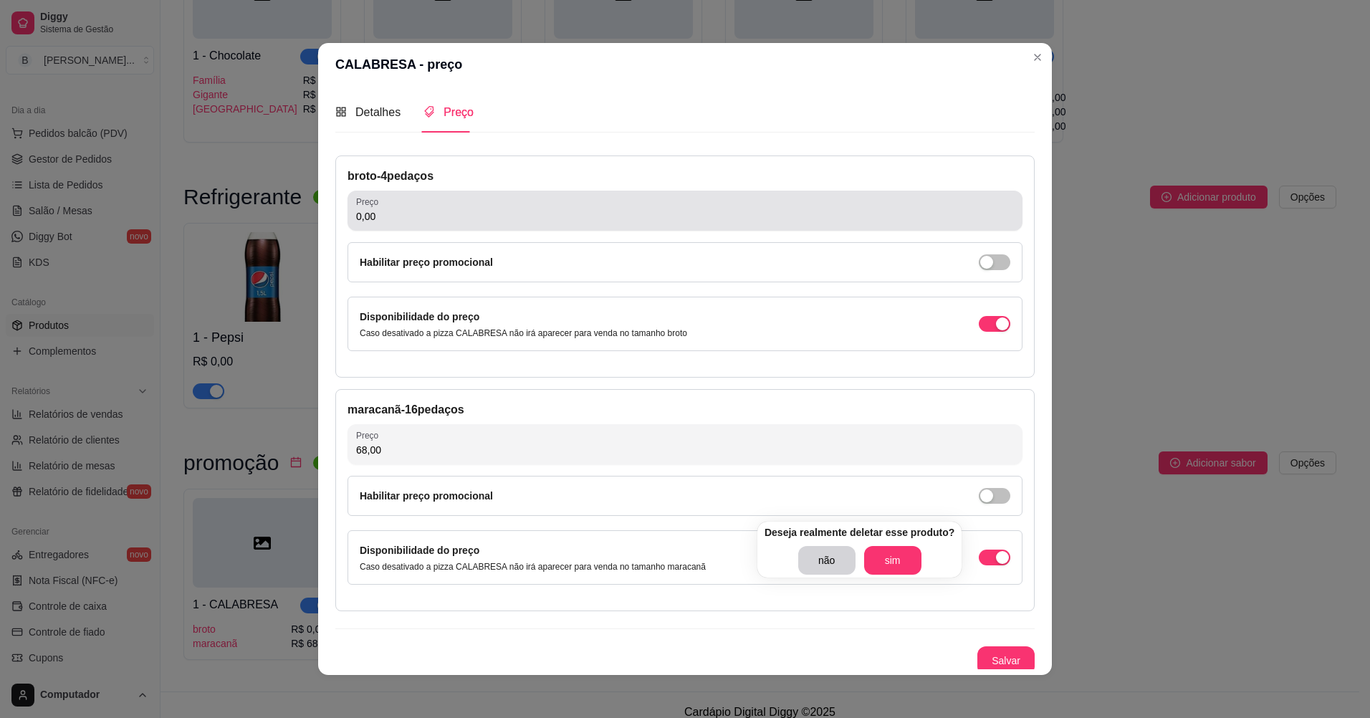
click at [477, 223] on input "0,00" at bounding box center [685, 216] width 658 height 14
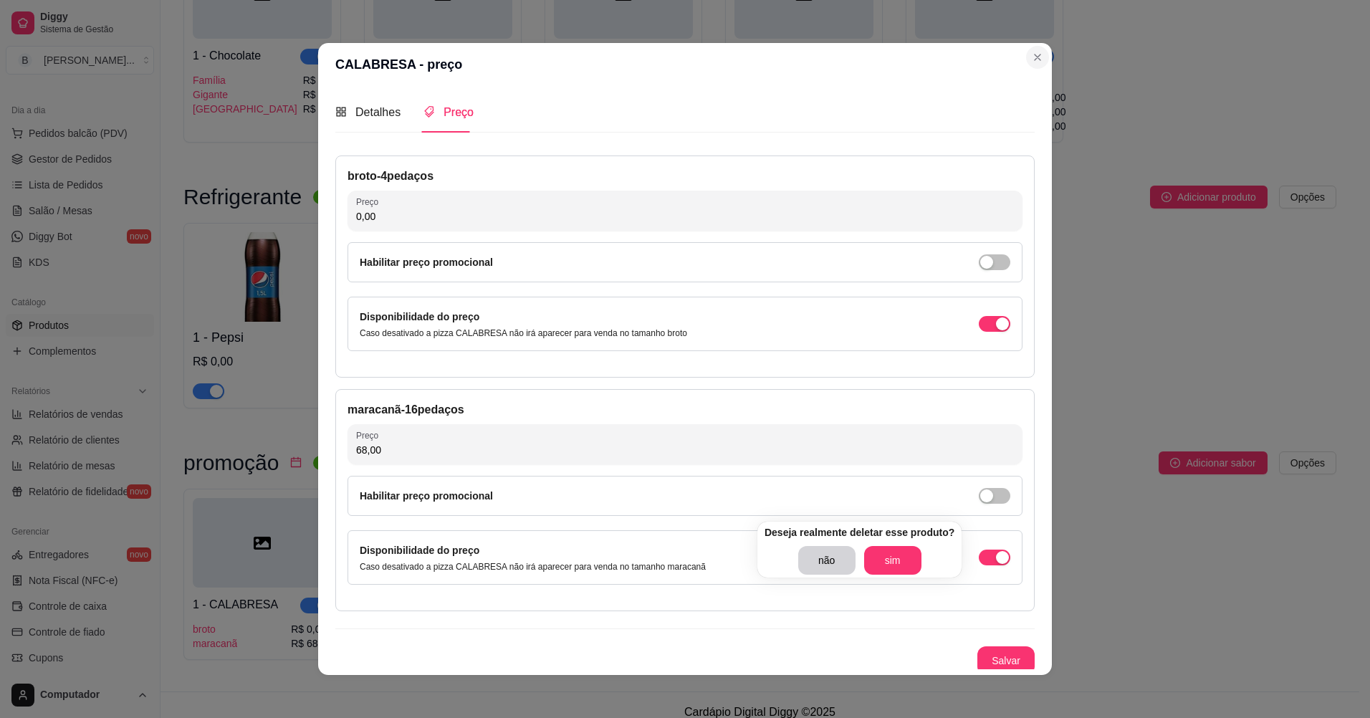
click at [1032, 57] on icon "Close" at bounding box center [1037, 57] width 11 height 11
click at [829, 558] on button "não" at bounding box center [827, 561] width 56 height 28
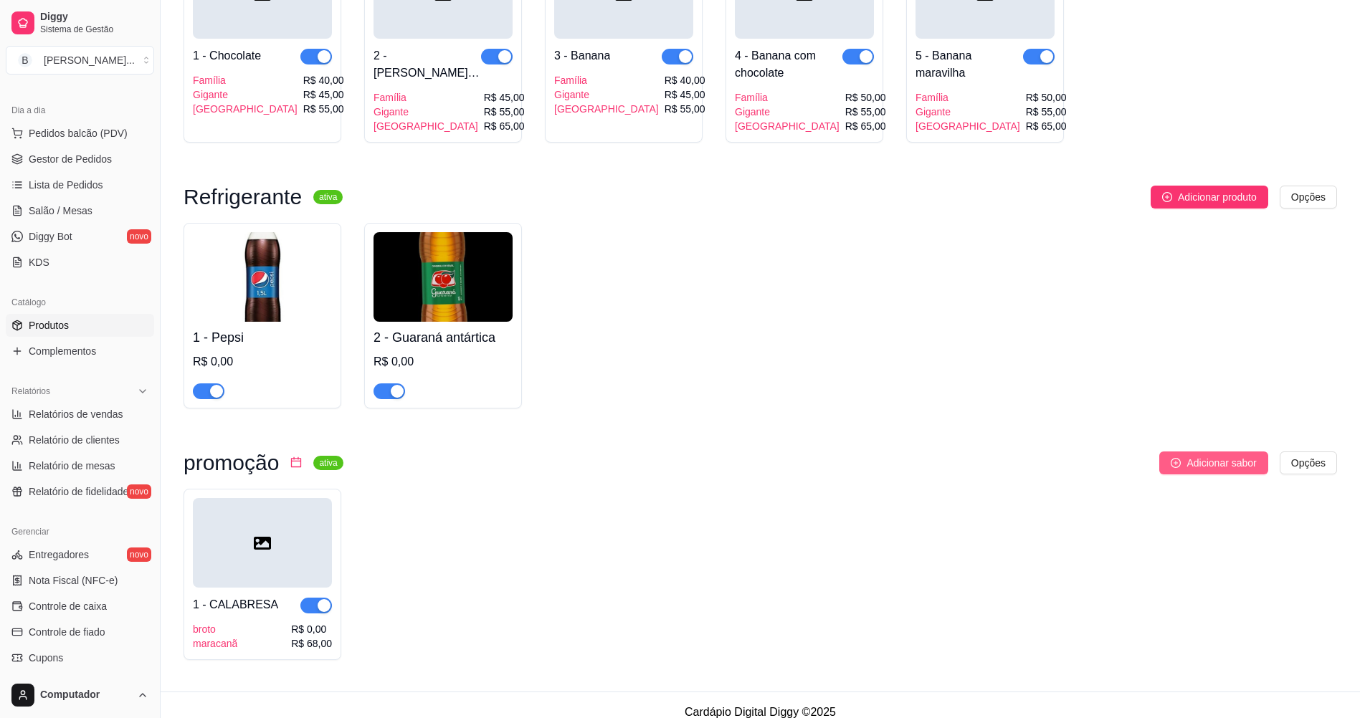
click at [1201, 455] on span "Adicionar sabor" at bounding box center [1221, 463] width 70 height 16
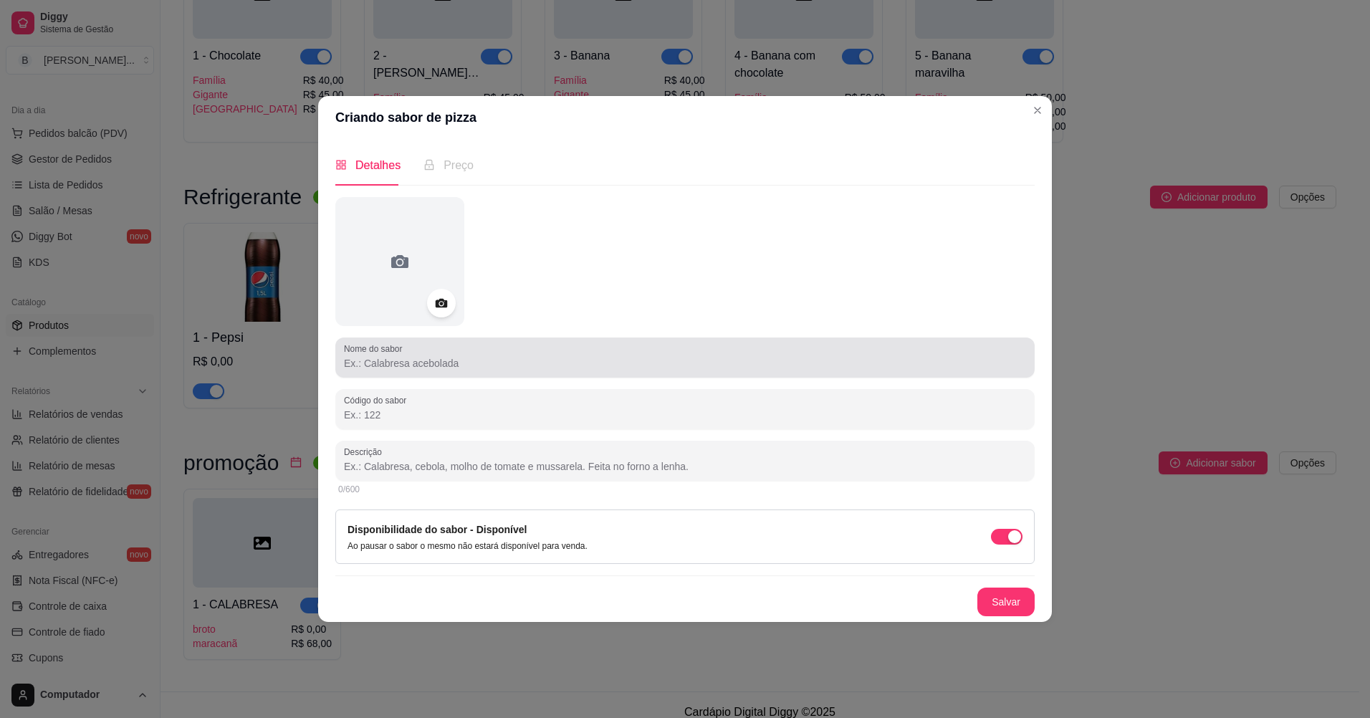
click at [545, 371] on div at bounding box center [685, 357] width 682 height 29
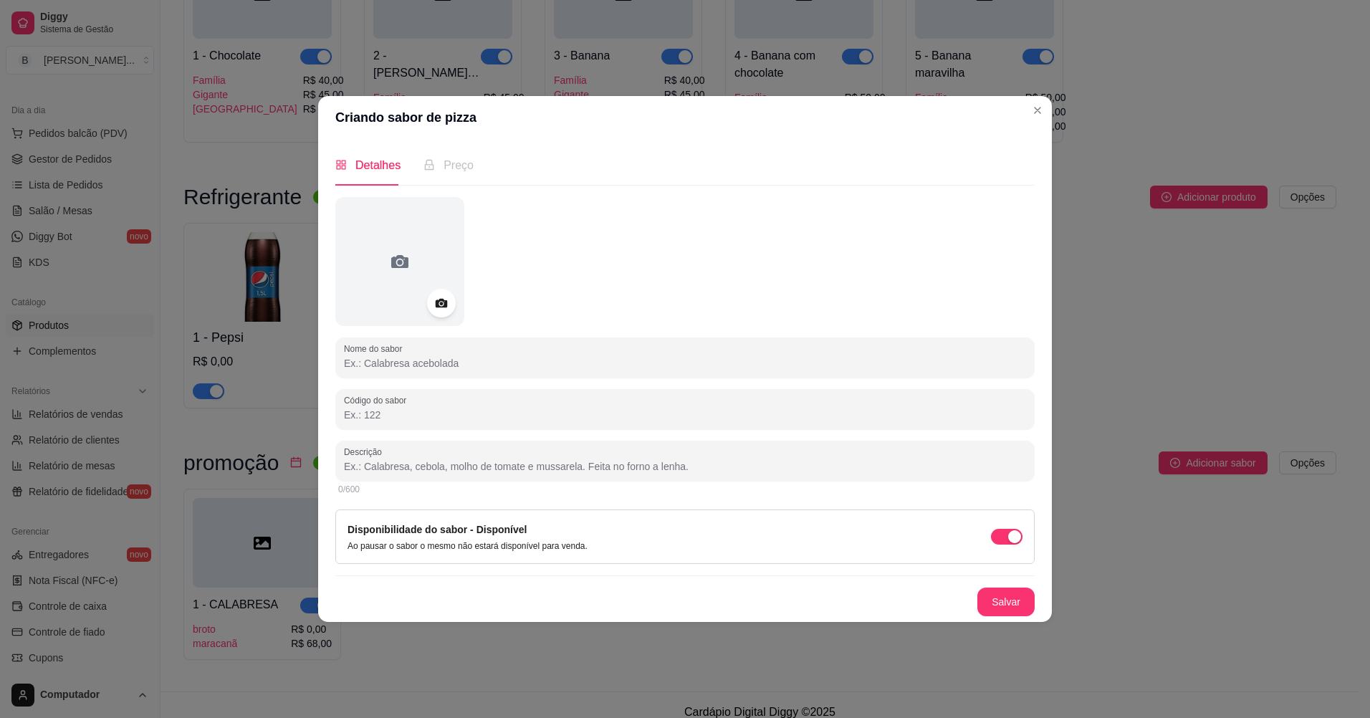
paste input "CALABRESA AO ALHO"
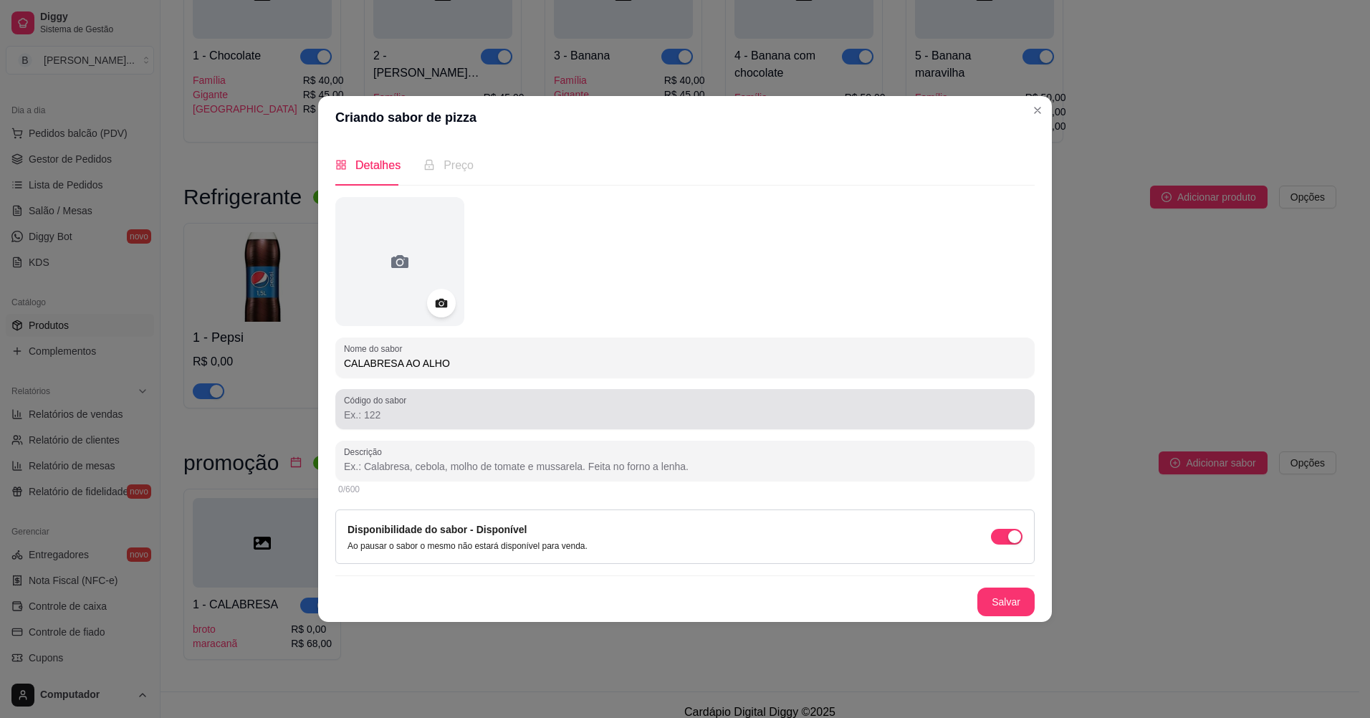
type input "CALABRESA AO ALHO"
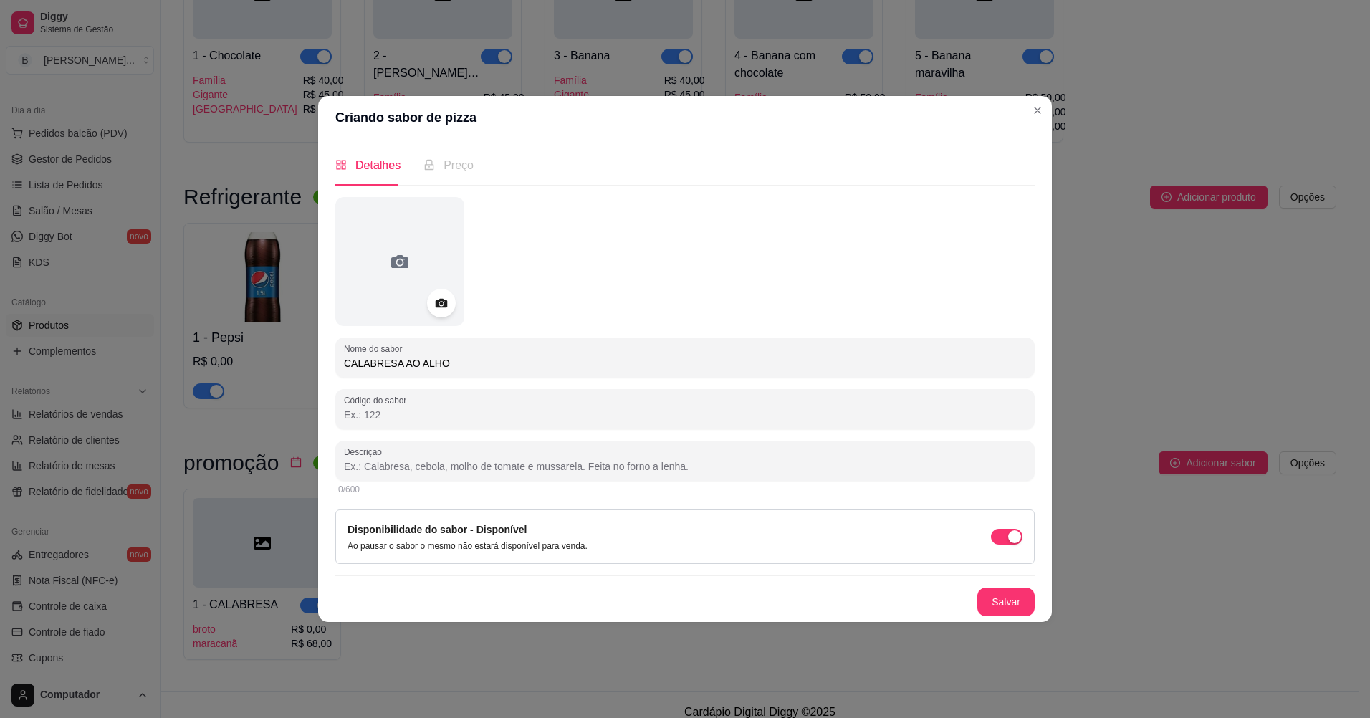
click at [390, 416] on input "Código do sabor" at bounding box center [685, 415] width 682 height 14
type input "2"
click at [375, 461] on input "Descrição" at bounding box center [685, 466] width 682 height 14
paste input "Molho – Mussarela – Calabresa – Alho – Cebola – Azeitona – Orégano"
type input "Molho – Mussarela – Calabresa – Alho – Cebola – Azeitona – Orégano"
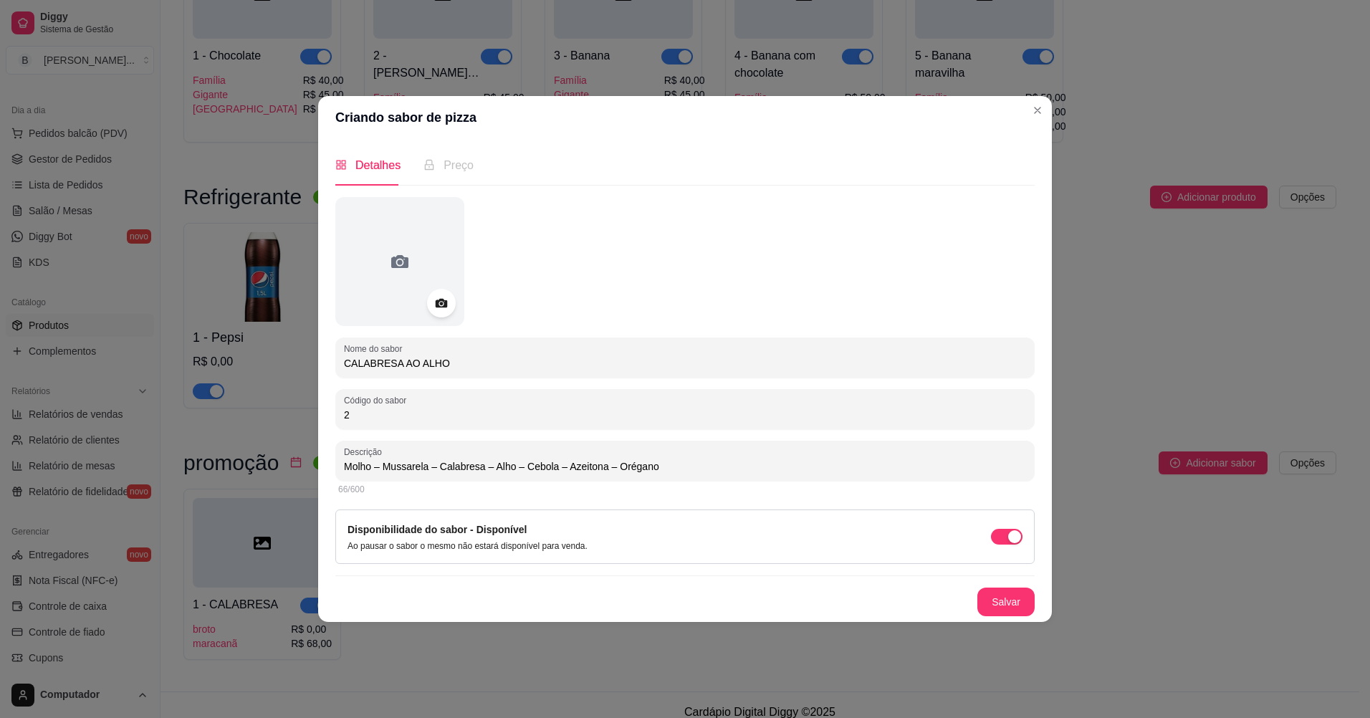
click at [439, 159] on div "Preço" at bounding box center [449, 165] width 50 height 18
click at [449, 171] on span "Preço" at bounding box center [459, 165] width 30 height 12
click at [991, 587] on div "Nome do sabor CALABRESA AO ALHO Código do sabor 2 Descrição Molho – Mussarela –…" at bounding box center [685, 406] width 700 height 419
click at [1002, 601] on button "Salvar" at bounding box center [1006, 602] width 57 height 29
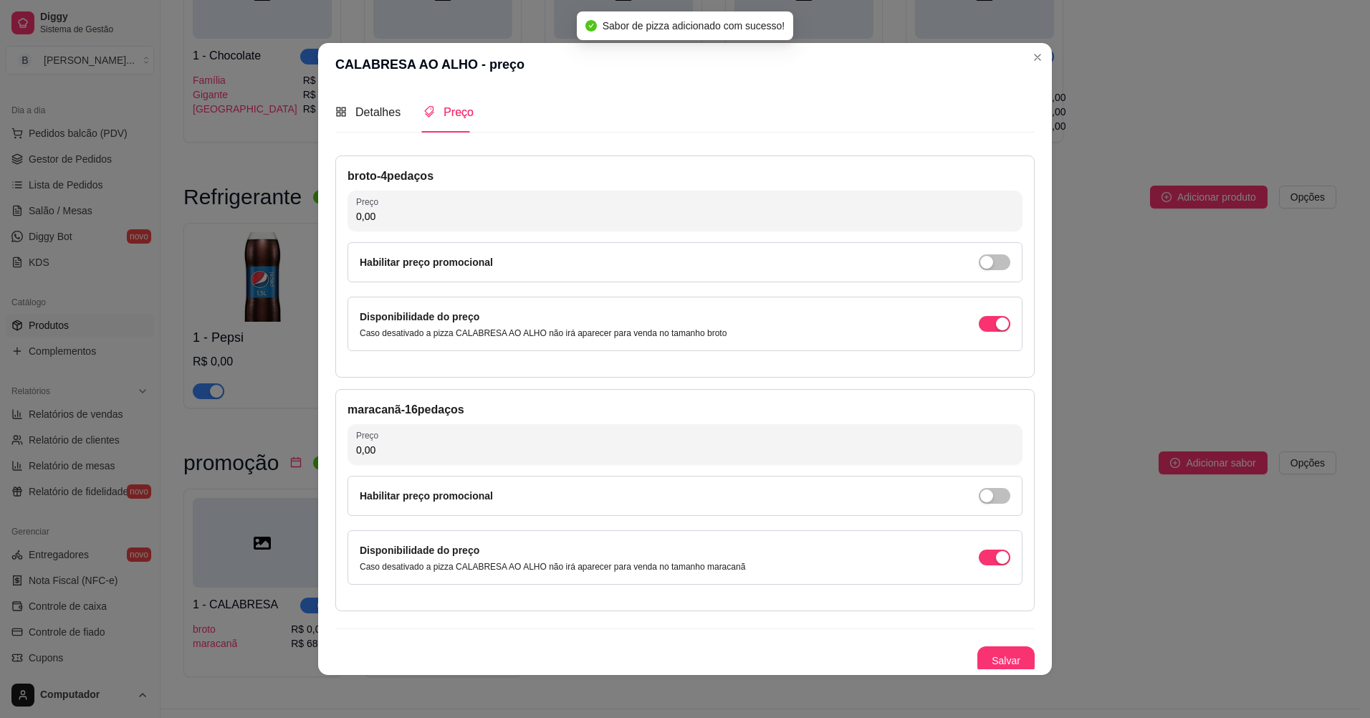
click at [430, 447] on input "0,00" at bounding box center [685, 450] width 658 height 14
type input "69,00"
click at [978, 658] on button "Salvar" at bounding box center [1006, 661] width 57 height 29
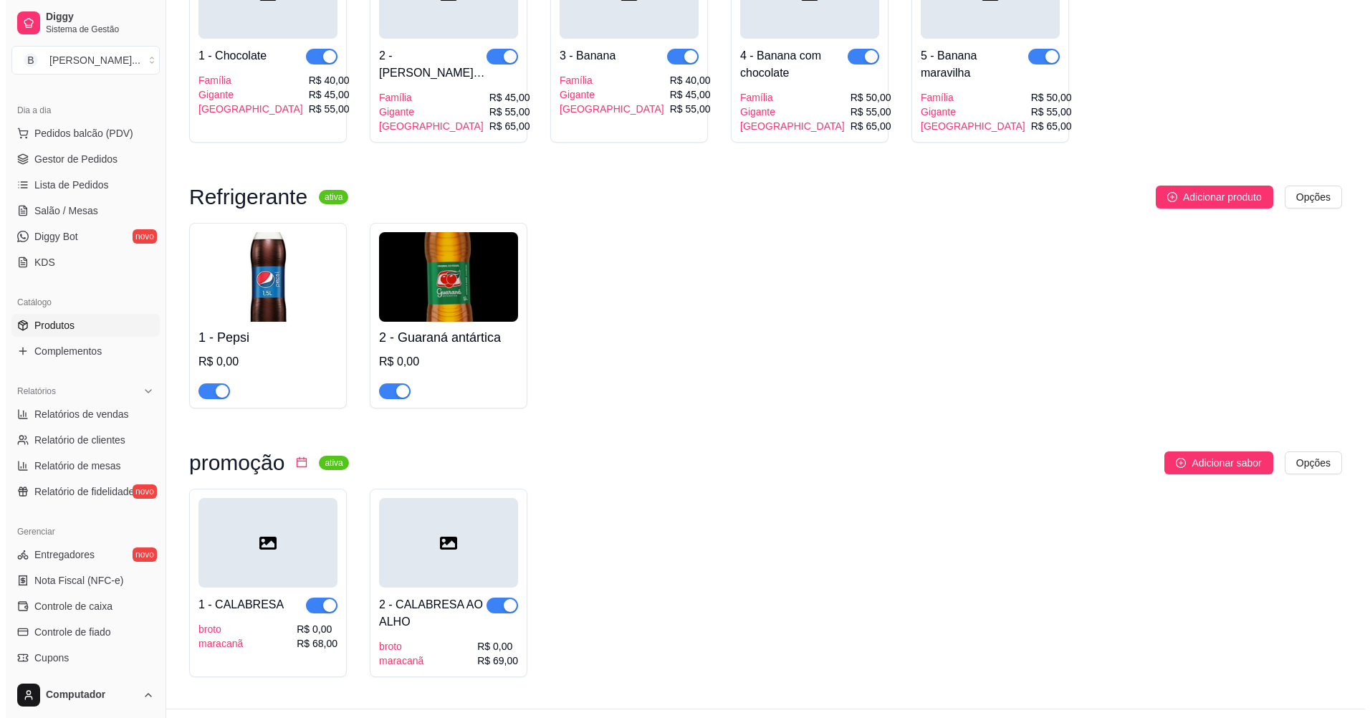
scroll to position [1669, 0]
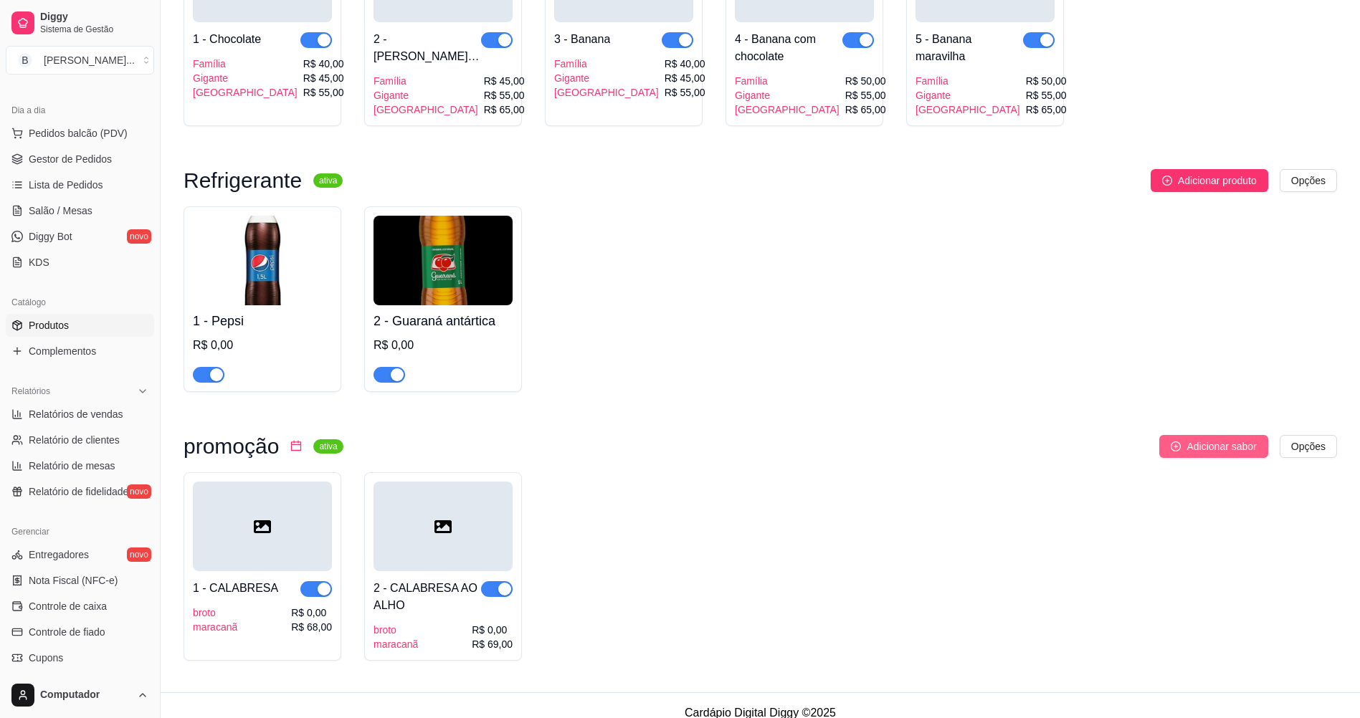
click at [1176, 435] on button "Adicionar sabor" at bounding box center [1213, 446] width 108 height 23
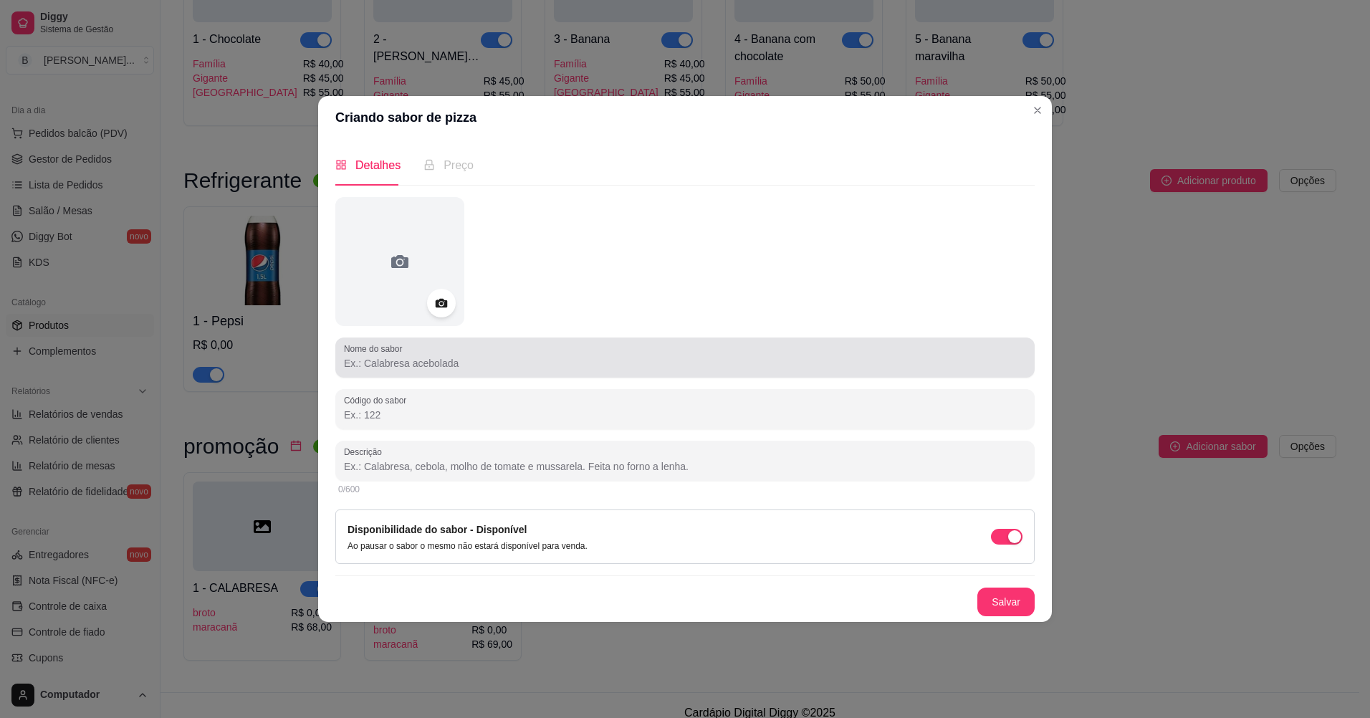
click at [472, 369] on input "Nome do sabor" at bounding box center [685, 363] width 682 height 14
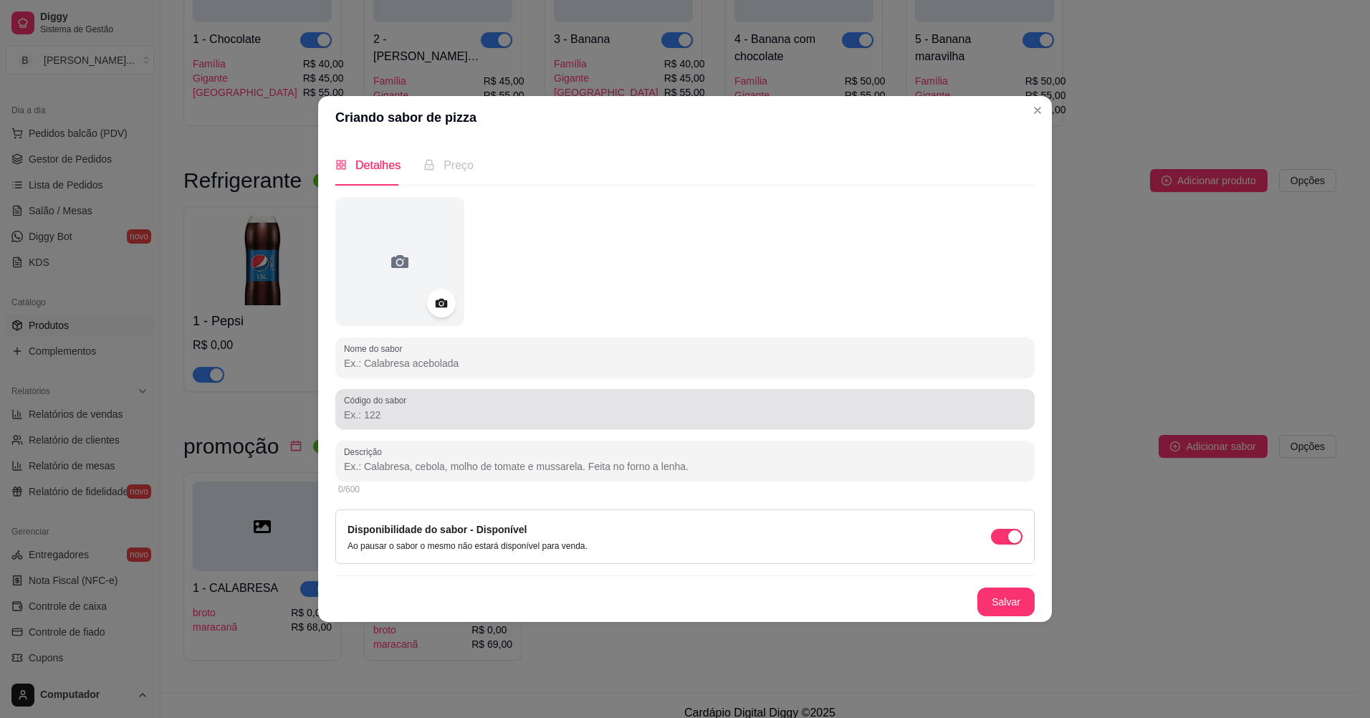
paste input "FRANGO COM CATUPIRY"
type input "FRANGO COM CATUPIRY"
click at [391, 413] on input "Código do sabor" at bounding box center [685, 415] width 682 height 14
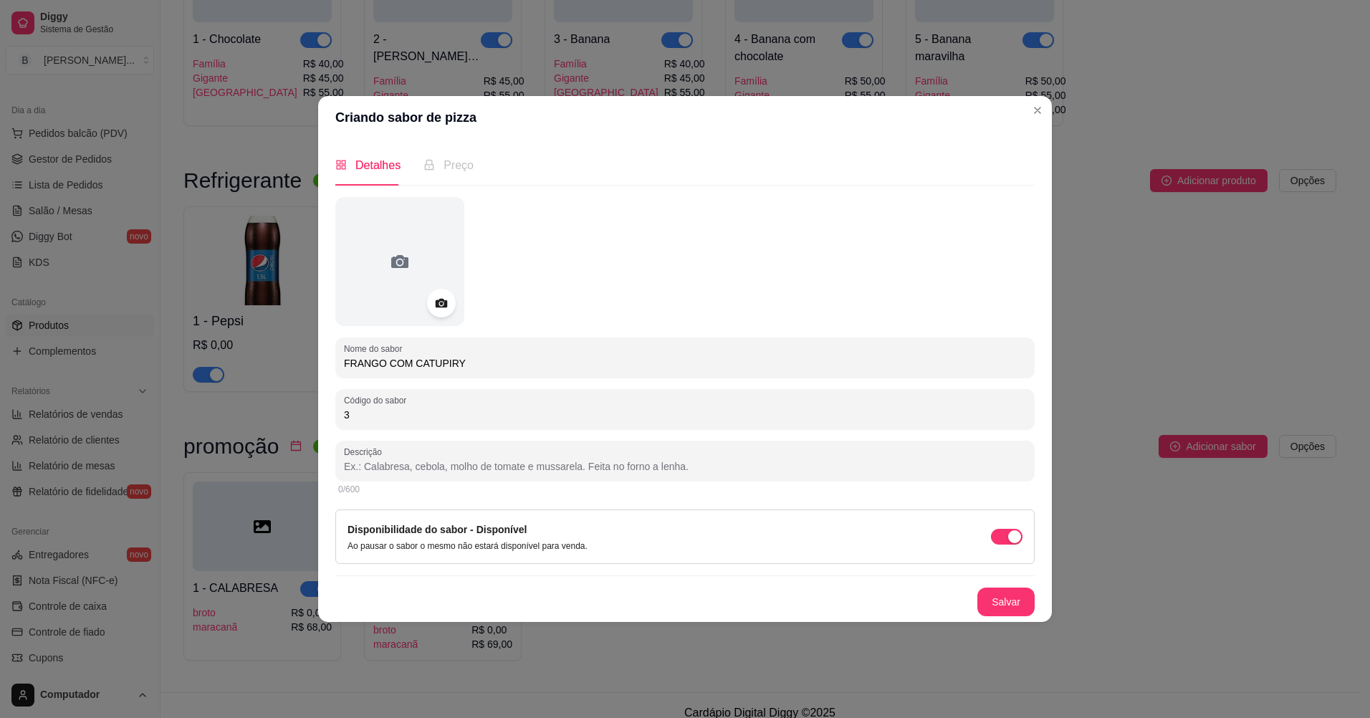
type input "3"
click at [411, 470] on input "Descrição" at bounding box center [685, 466] width 682 height 14
paste input "Molho – Mussarela – Frango – Catupiry – Azeitona – Orégano"
type input "Molho – Mussarela – Frango – Catupiry – Azeitona – Orégano"
click at [1001, 600] on button "Salvar" at bounding box center [1006, 602] width 57 height 29
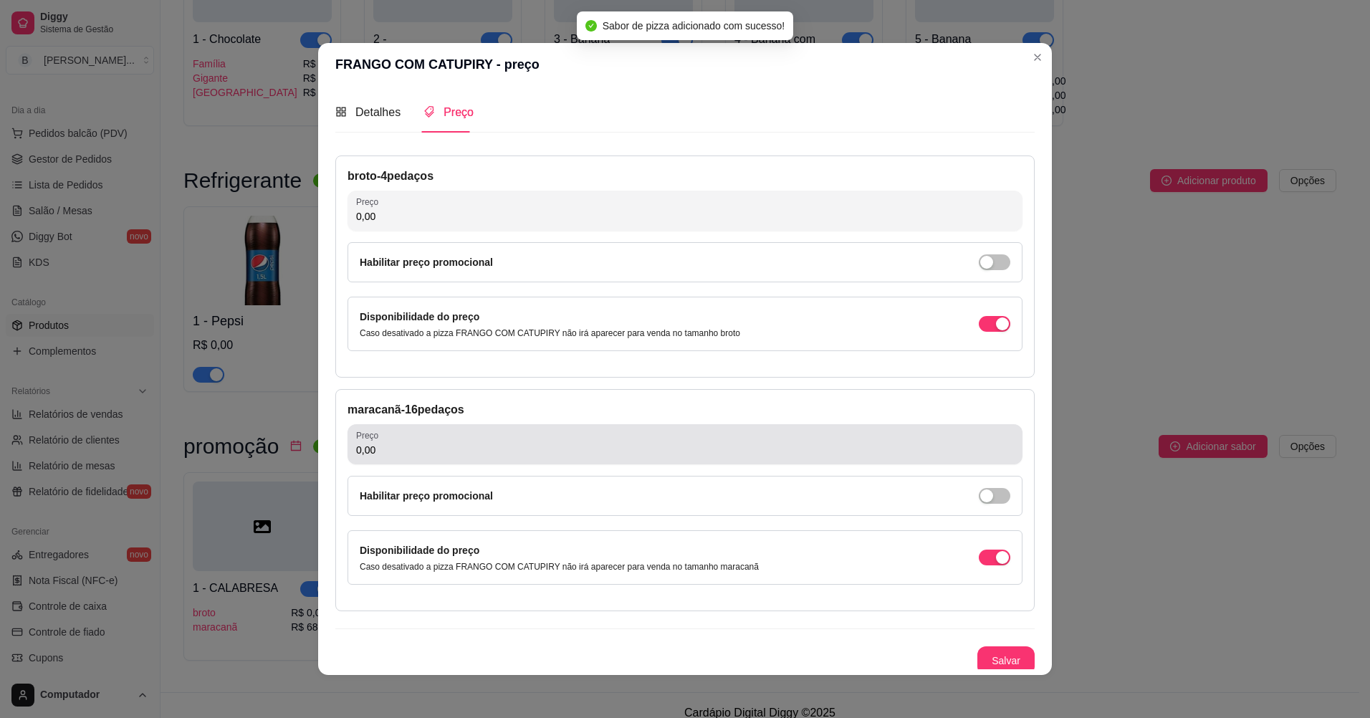
click at [434, 449] on input "0,00" at bounding box center [685, 450] width 658 height 14
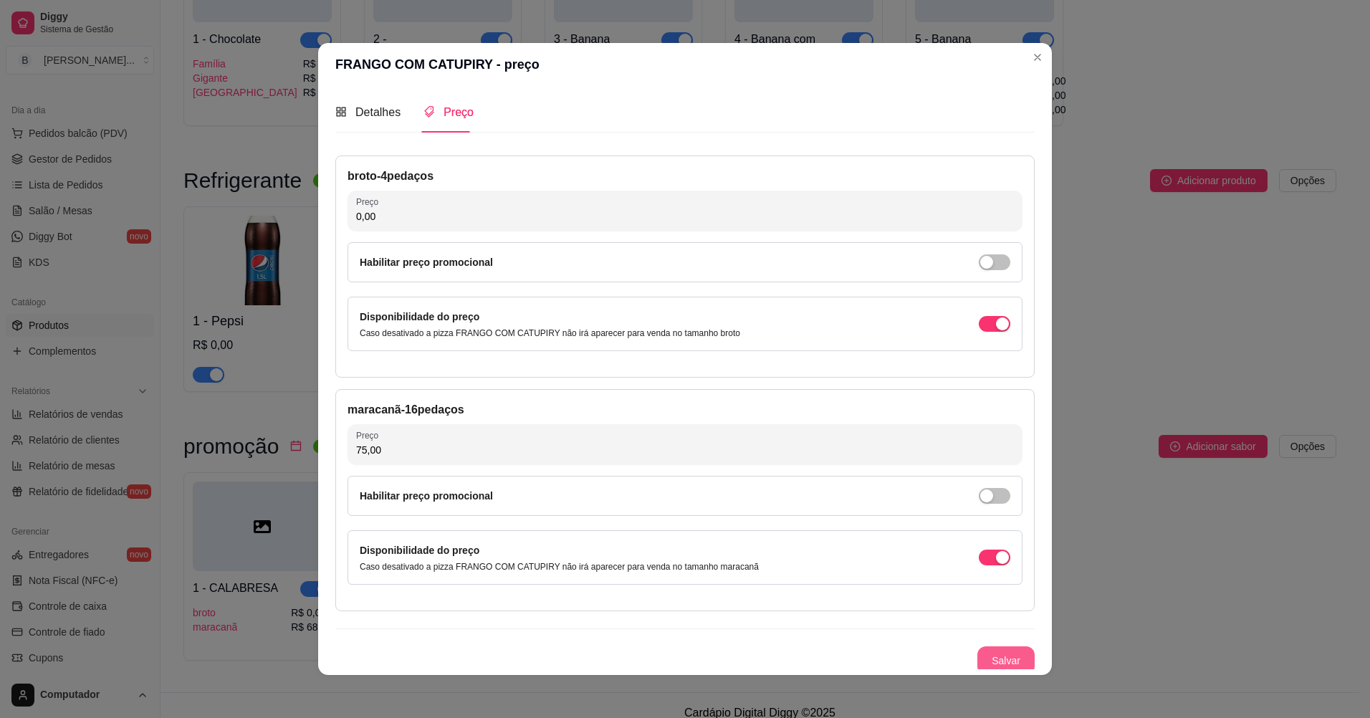
type input "75,00"
click at [984, 649] on button "Salvar" at bounding box center [1006, 661] width 56 height 28
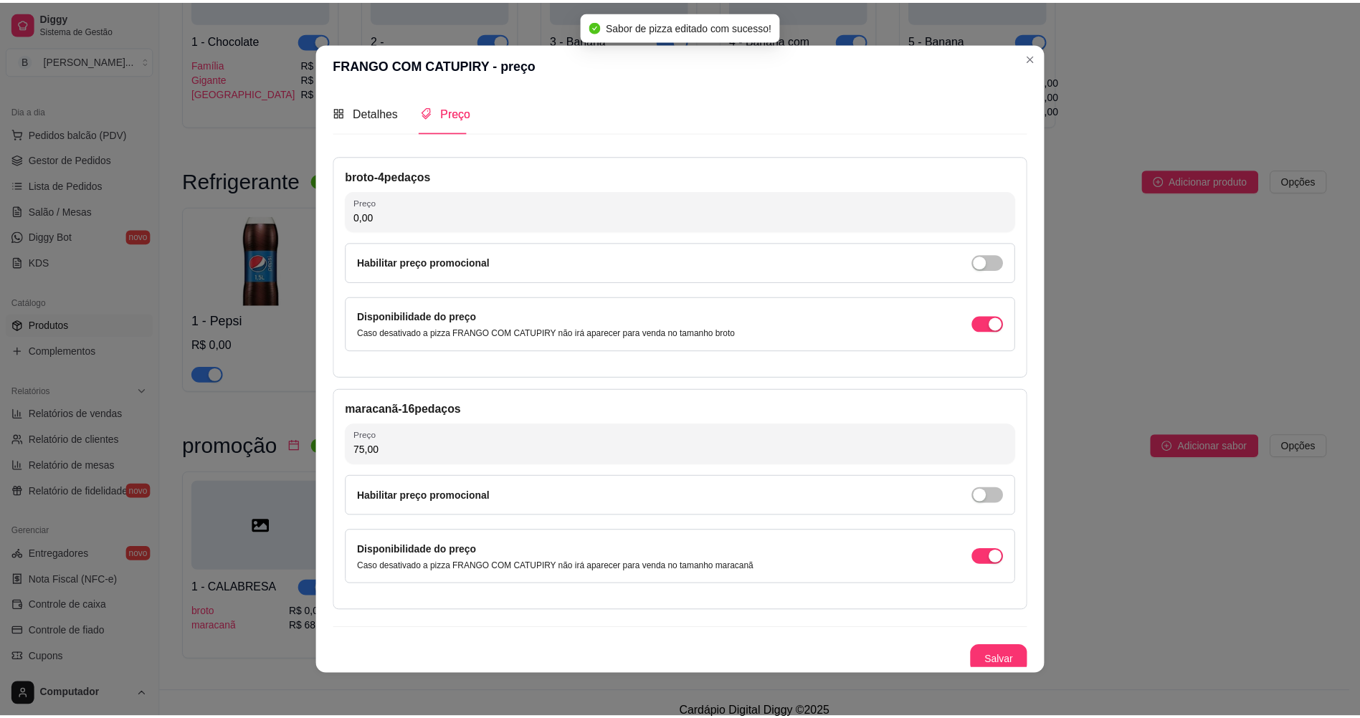
scroll to position [6, 0]
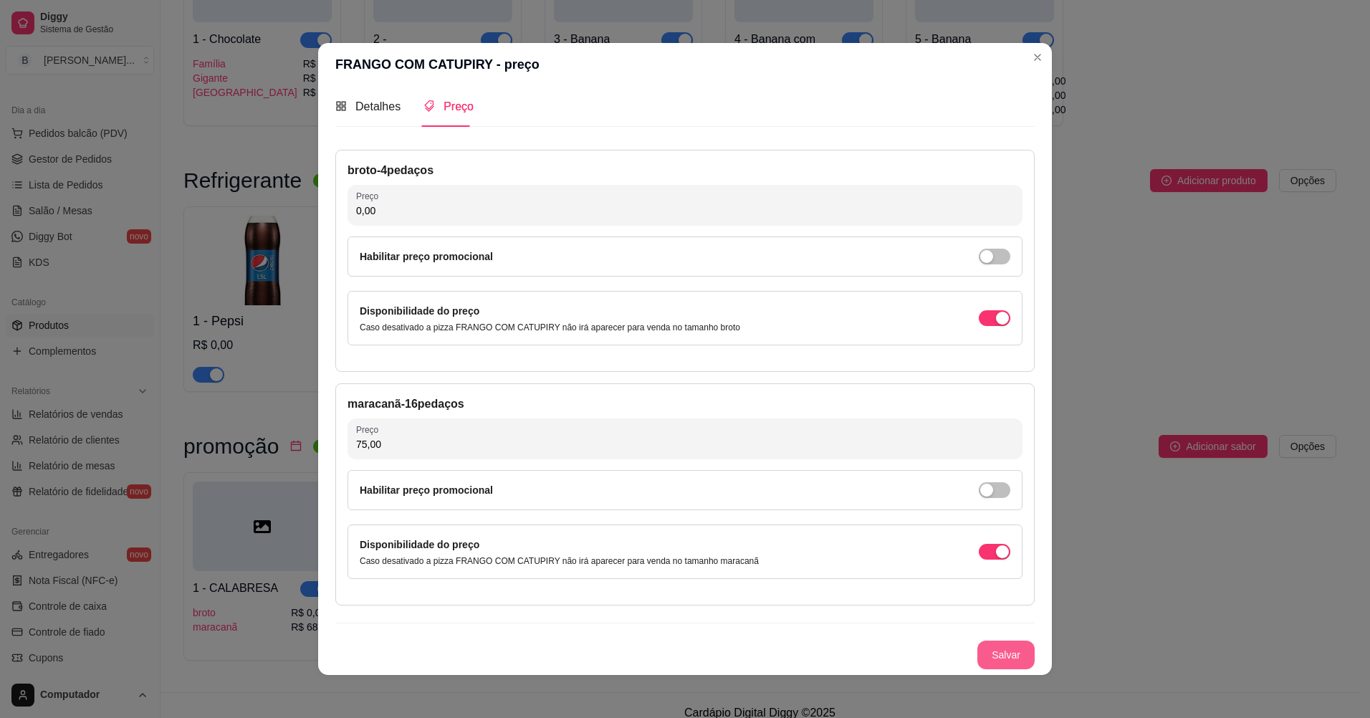
click at [991, 649] on button "Salvar" at bounding box center [1006, 655] width 57 height 29
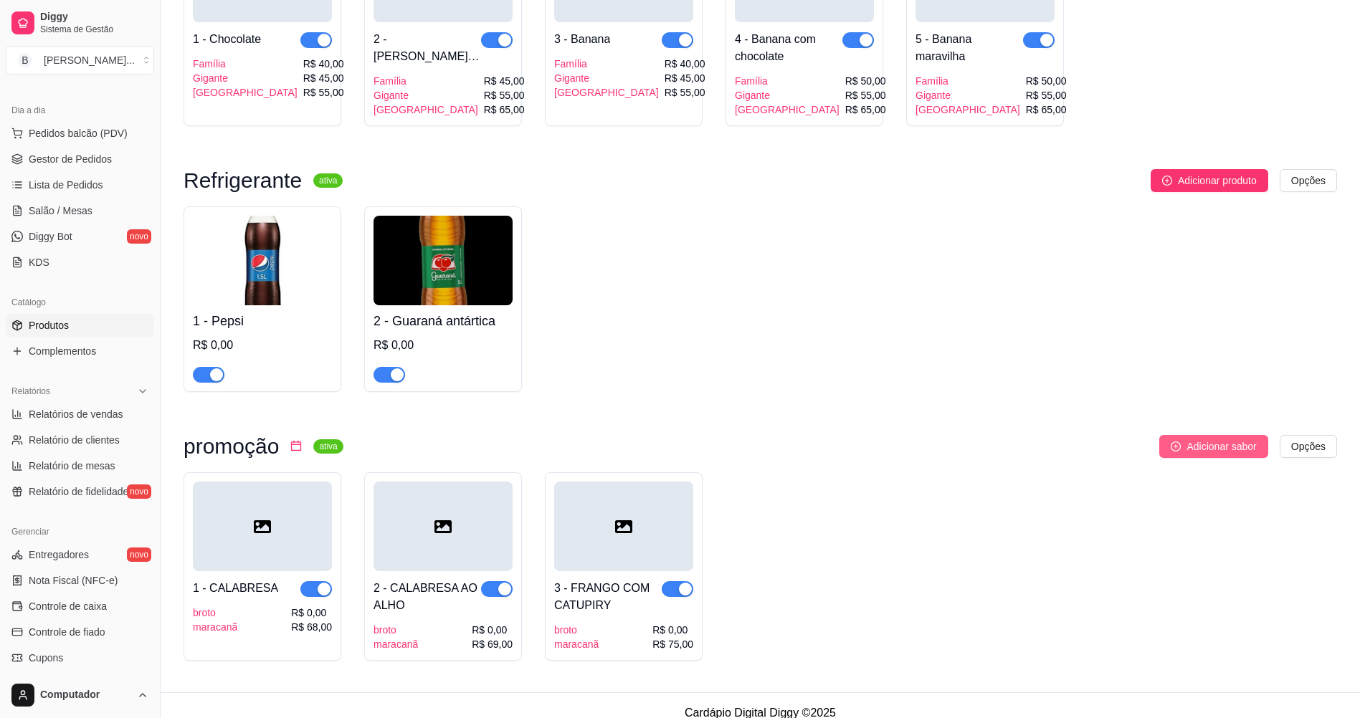
click at [1184, 435] on button "Adicionar sabor" at bounding box center [1213, 446] width 108 height 23
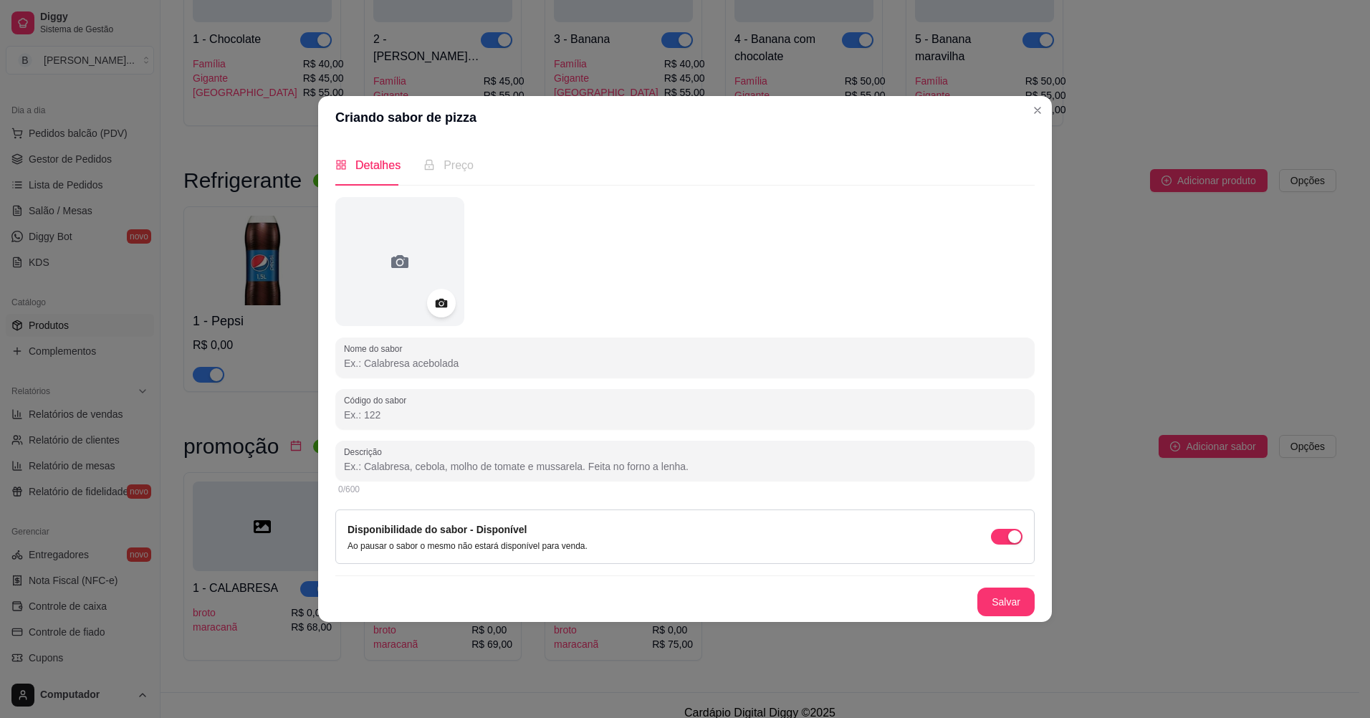
click at [422, 382] on div "Nome do sabor Código do sabor Descrição 0/600 Disponibilidade do sabor - Dispon…" at bounding box center [685, 406] width 700 height 419
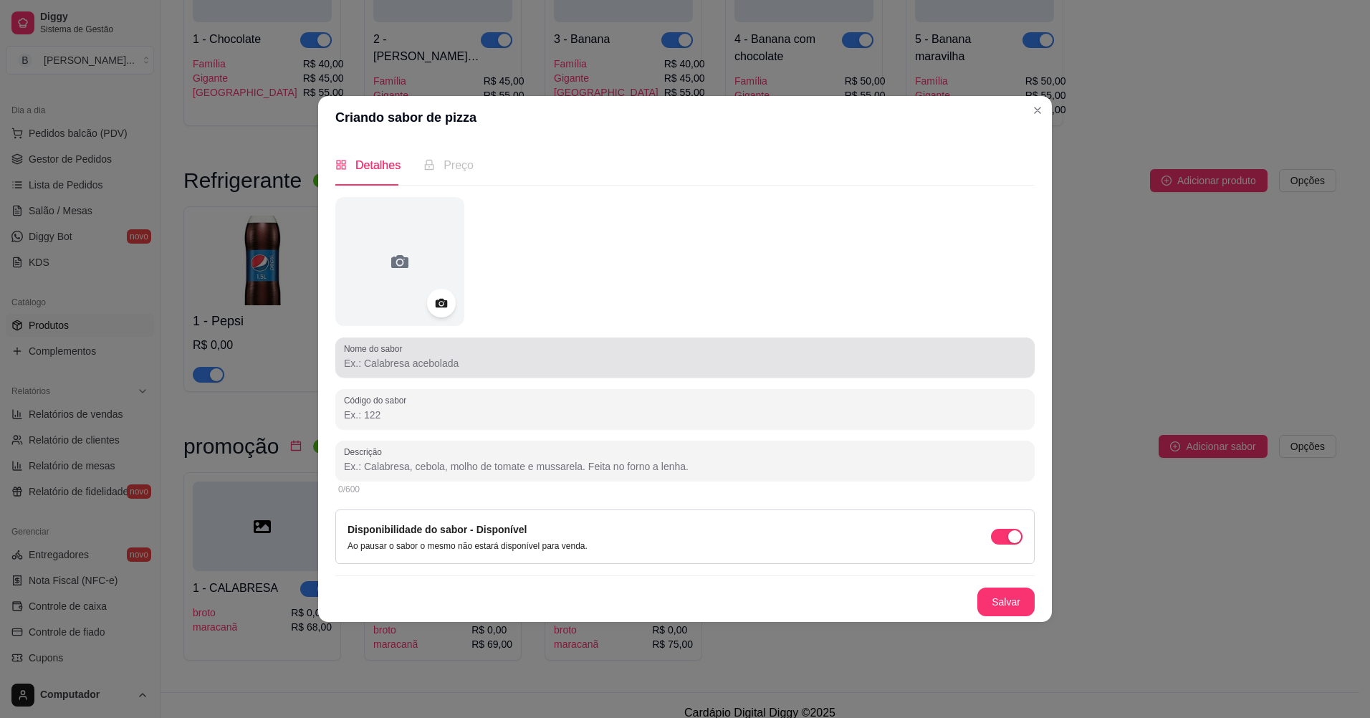
click at [426, 366] on input "Nome do sabor" at bounding box center [685, 363] width 682 height 14
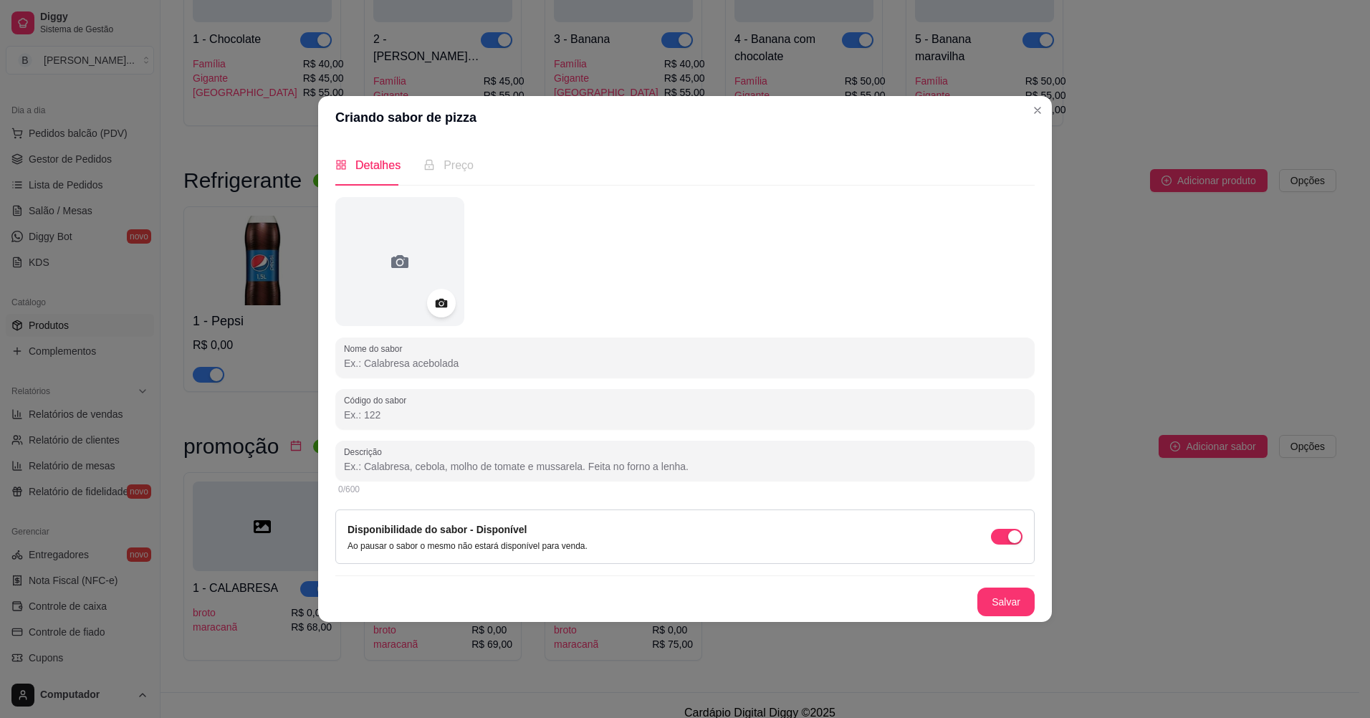
paste input "MUSSARELA"
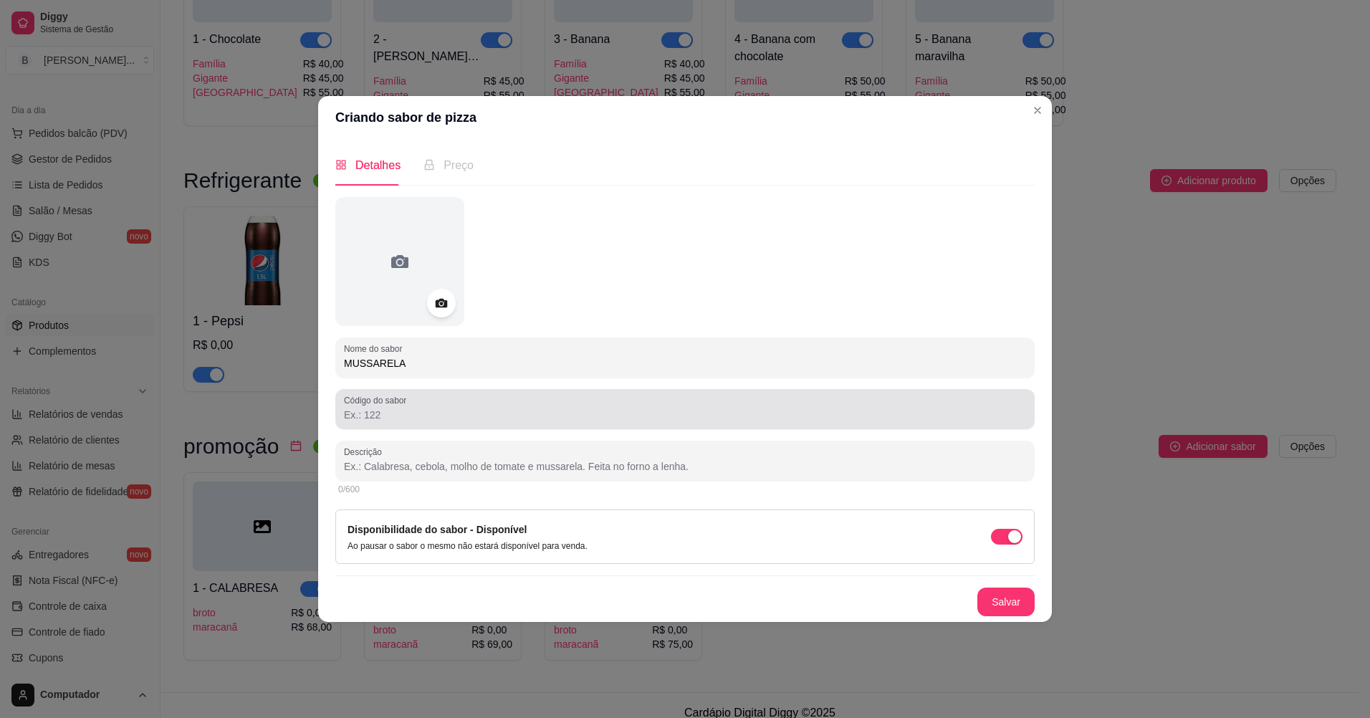
type input "MUSSARELA"
click at [397, 411] on input "Código do sabor" at bounding box center [685, 415] width 682 height 14
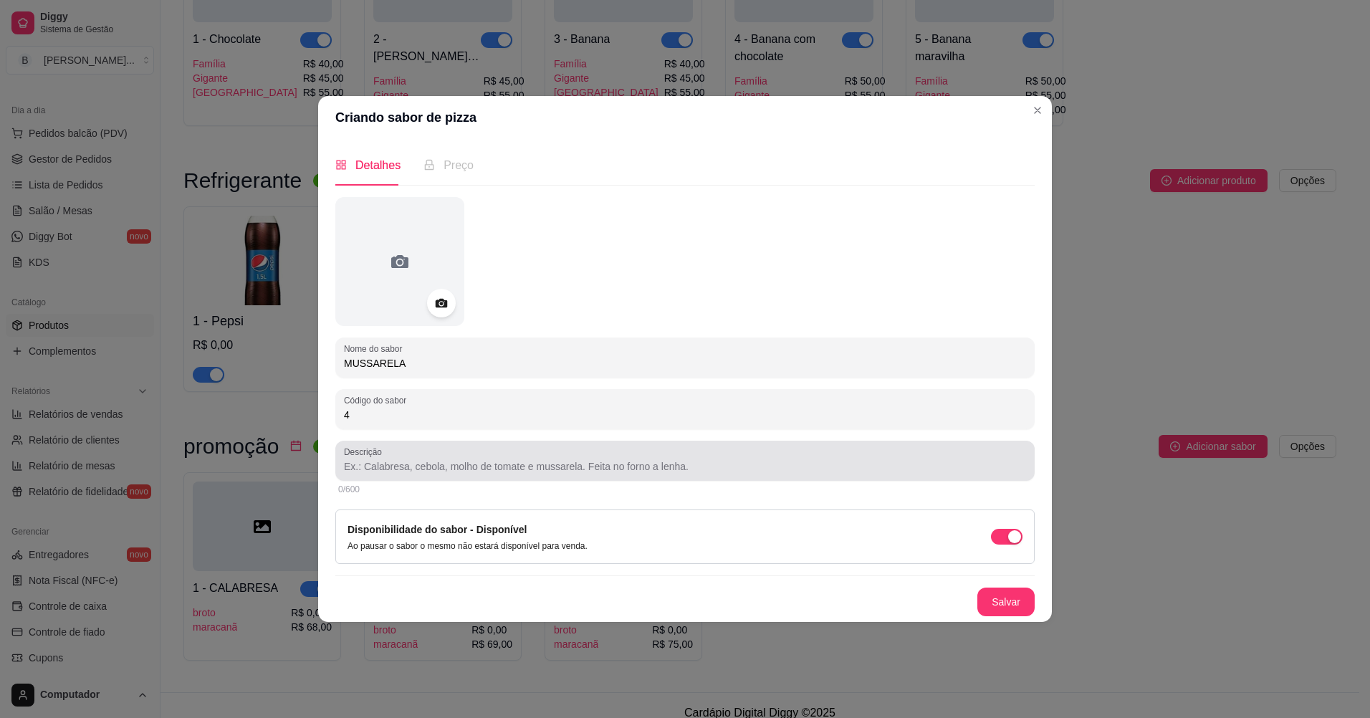
type input "4"
click at [404, 460] on input "Descrição" at bounding box center [685, 466] width 682 height 14
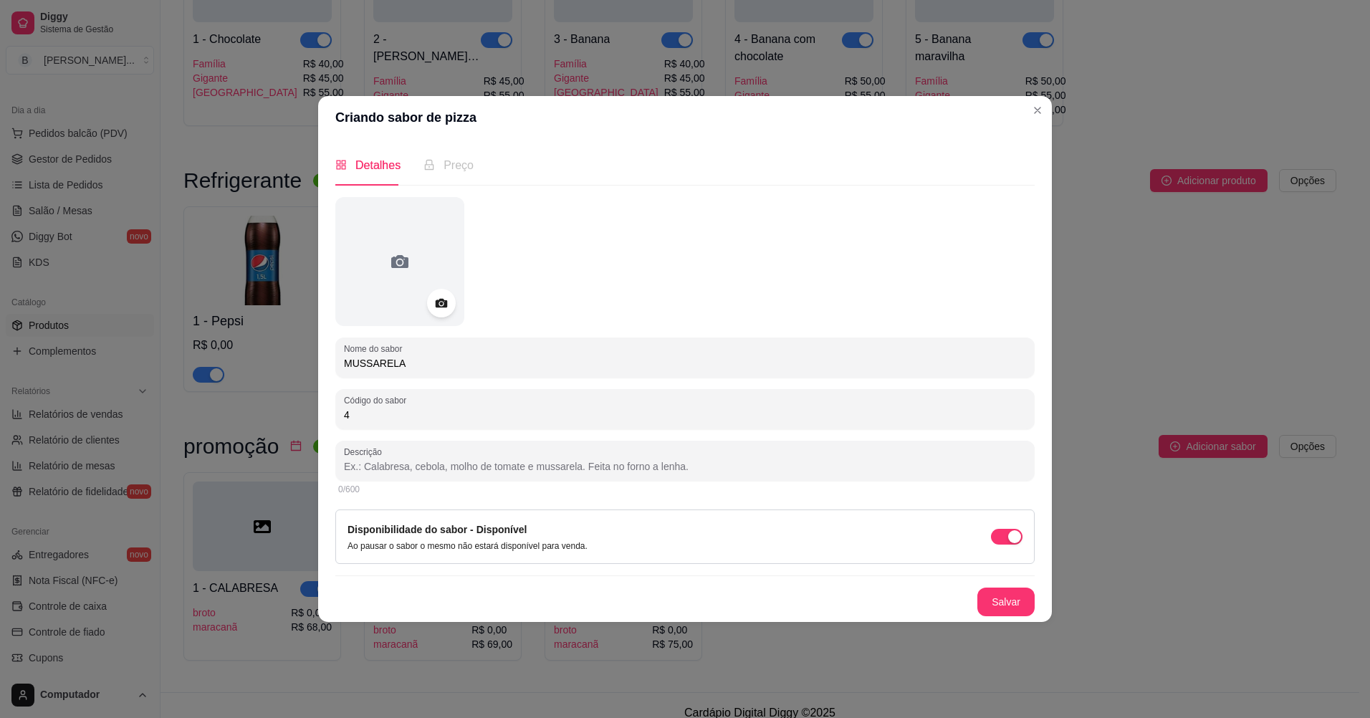
paste input "Molho – Mussarela – Azeitona – Orégano"
type input "Molho – Mussarela – Azeitona – Orégano"
click at [1020, 603] on button "Salvar" at bounding box center [1006, 602] width 56 height 28
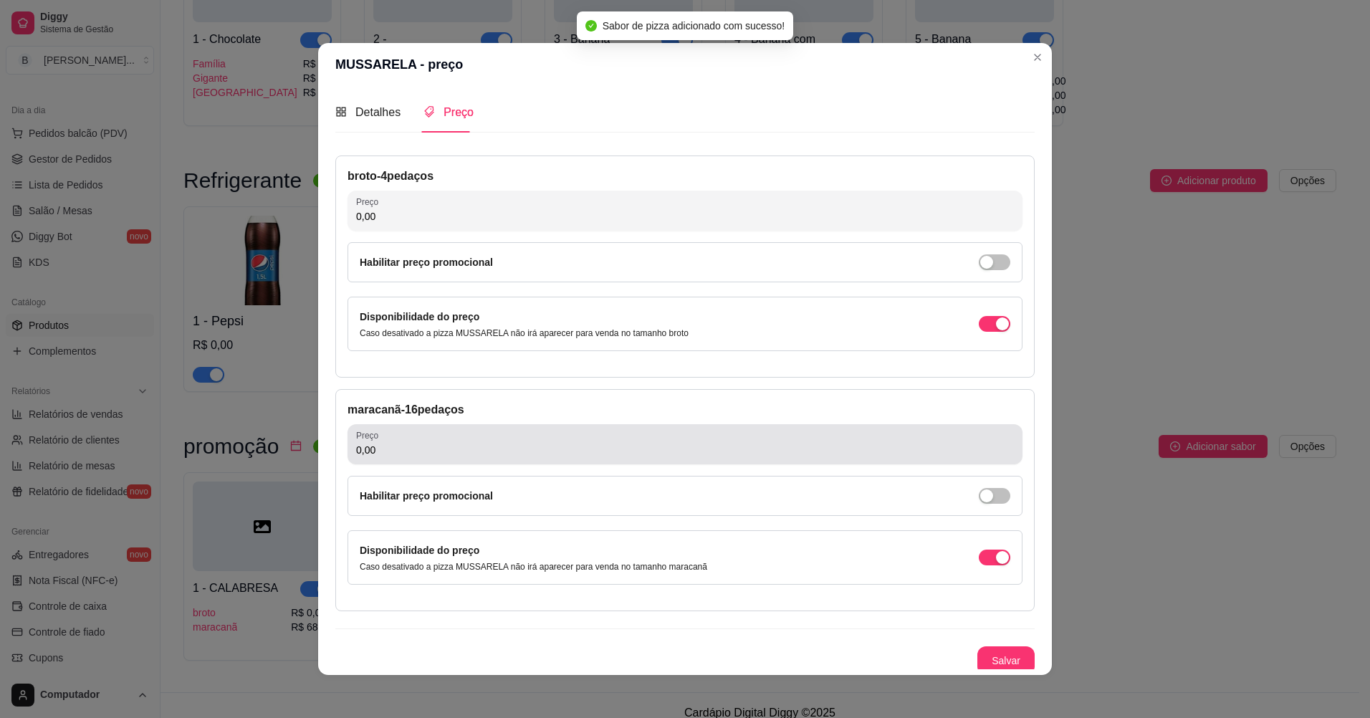
click at [507, 447] on input "0,00" at bounding box center [685, 450] width 658 height 14
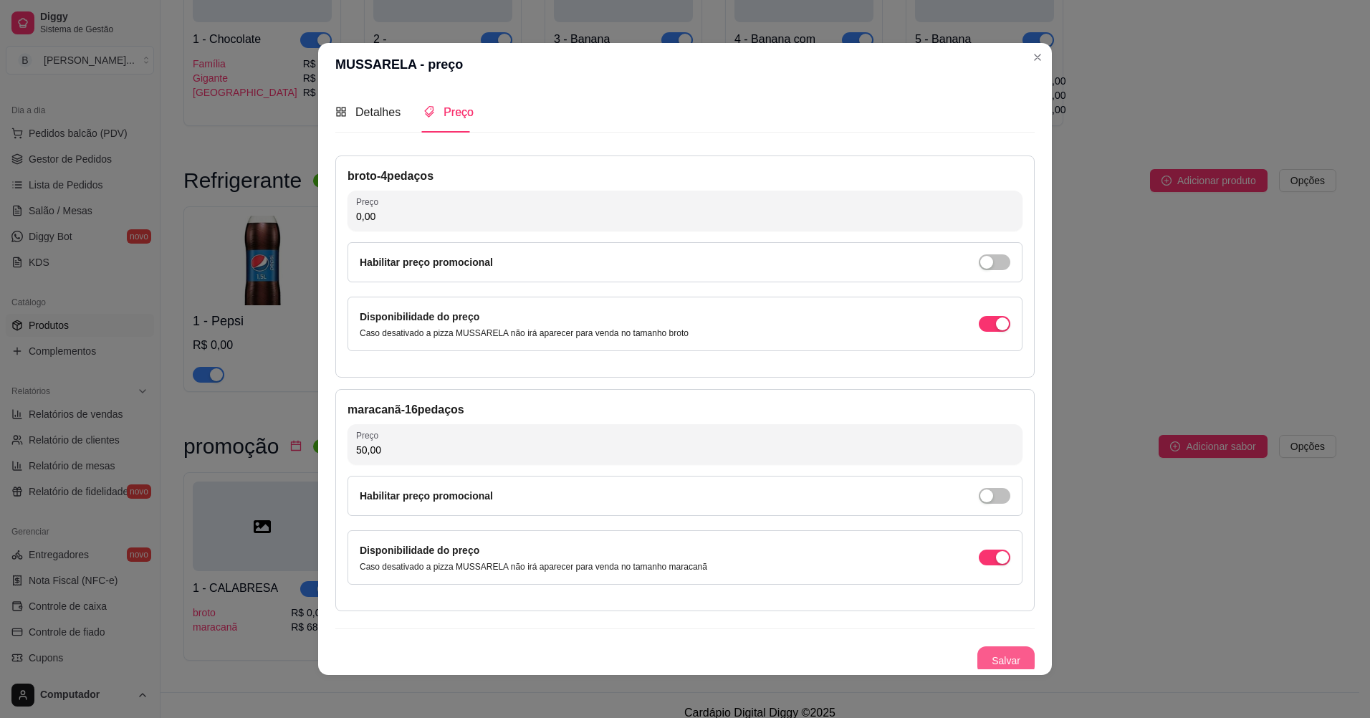
type input "50,00"
click at [993, 656] on button "Salvar" at bounding box center [1006, 661] width 56 height 28
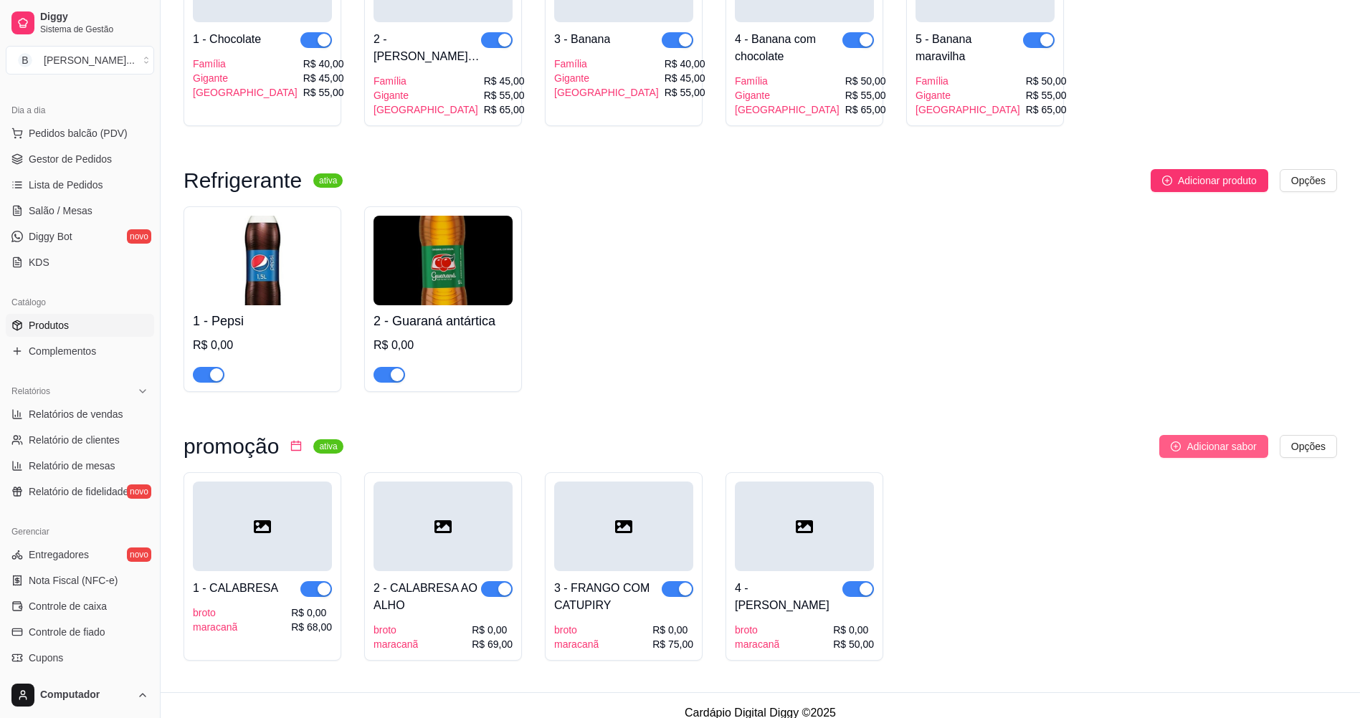
click at [1224, 439] on button "Adicionar sabor" at bounding box center [1213, 446] width 108 height 23
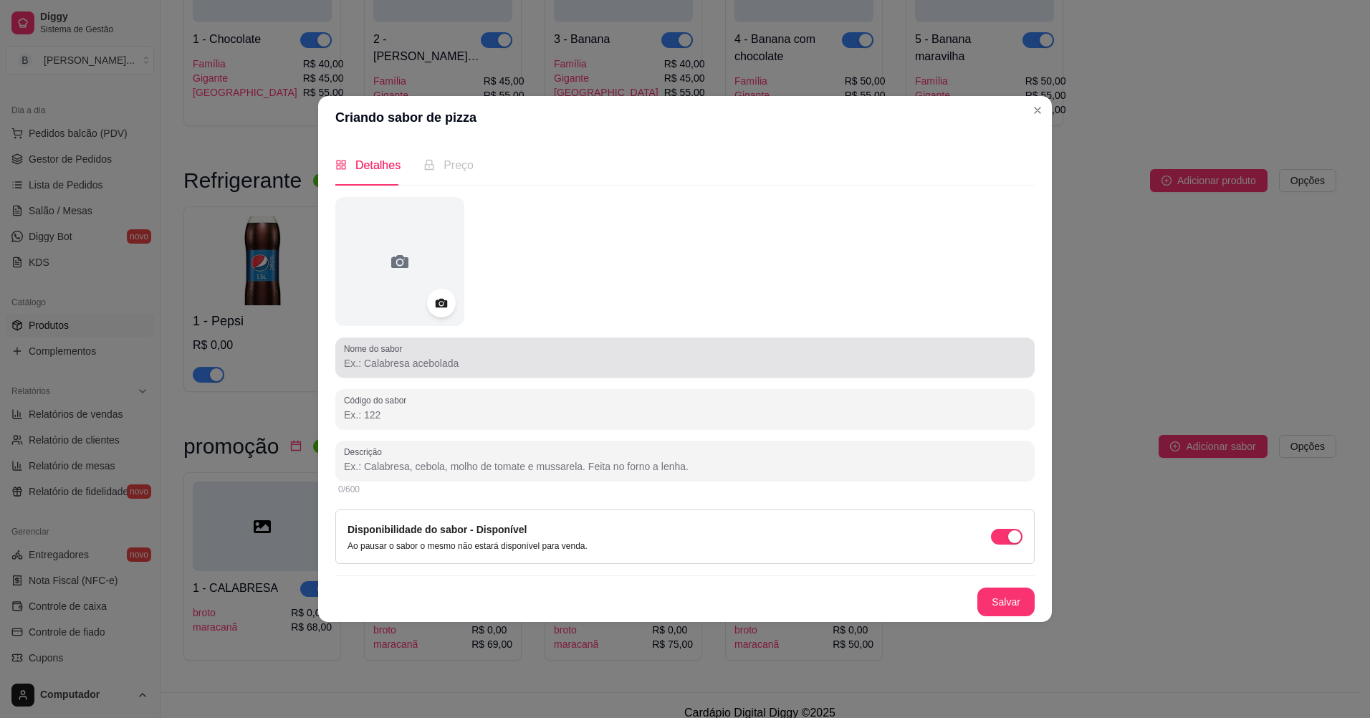
click at [597, 373] on div "Nome do sabor" at bounding box center [685, 358] width 700 height 40
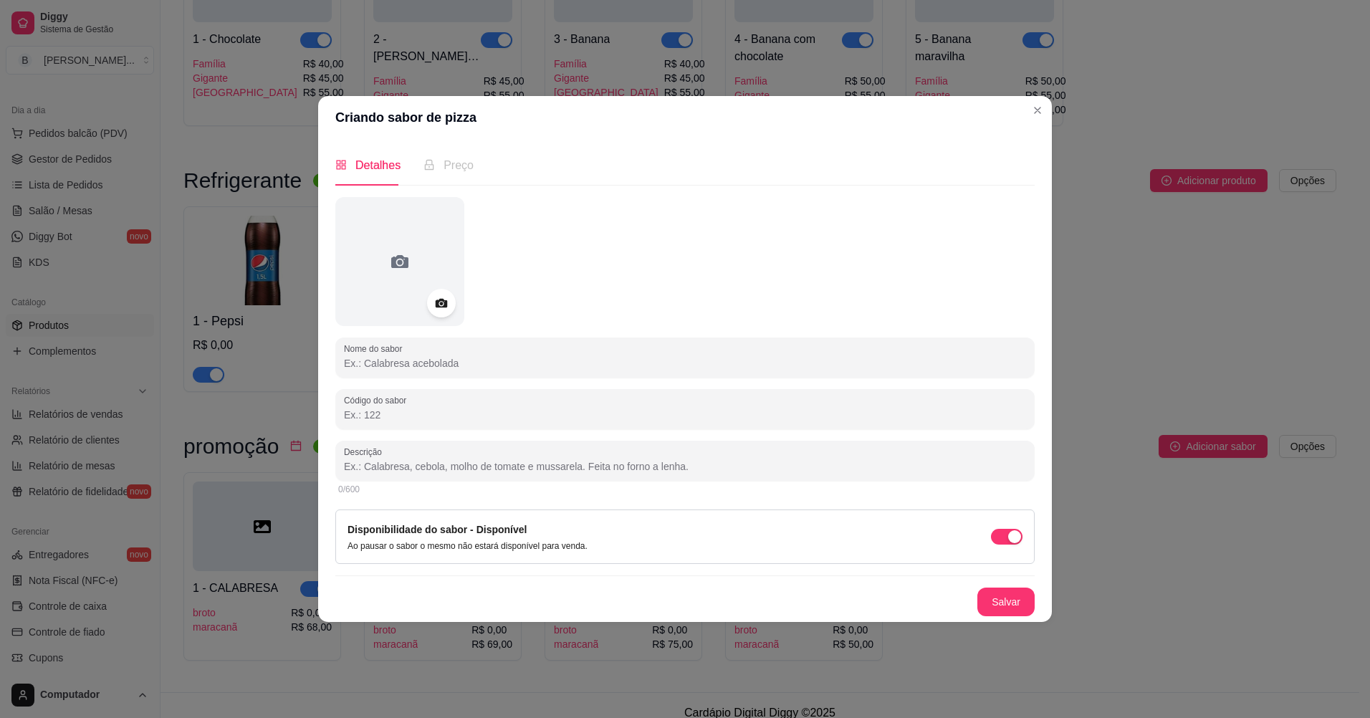
click at [396, 368] on input "Nome do sabor" at bounding box center [685, 363] width 682 height 14
paste input "PRESUNTO"
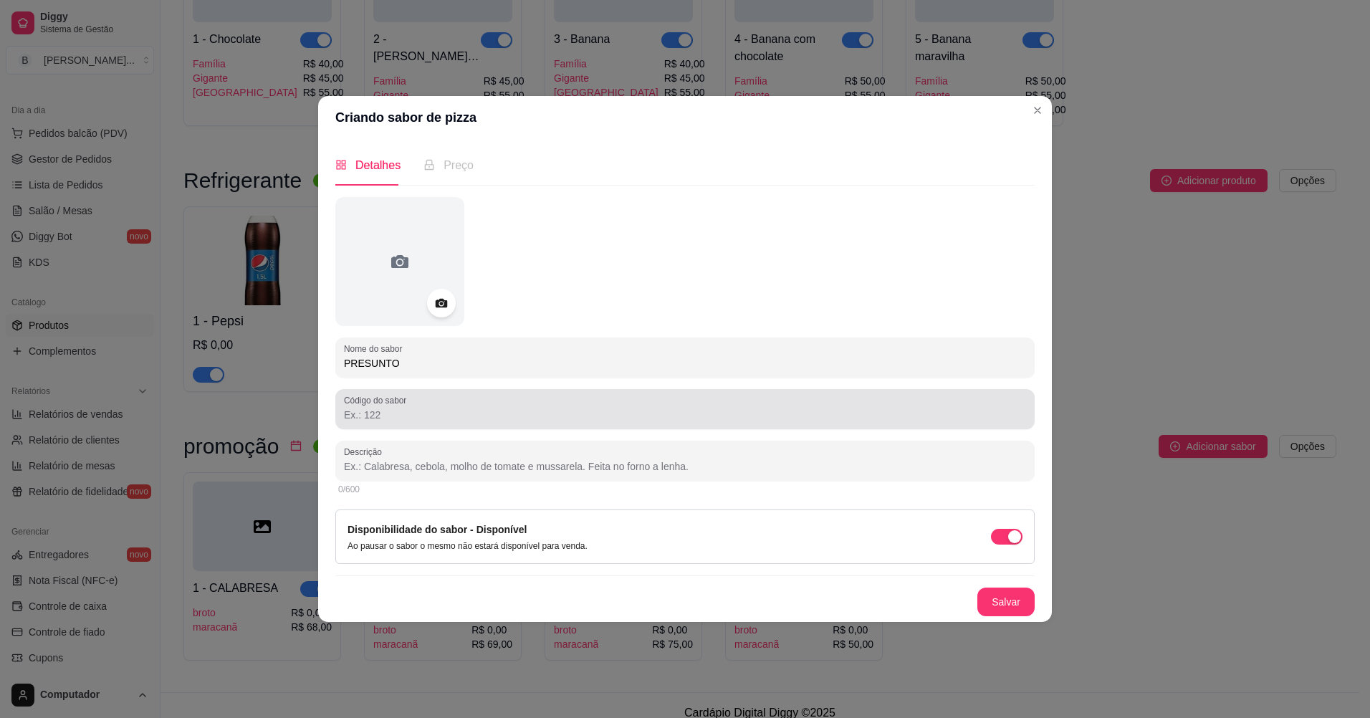
type input "PRESUNTO"
click at [394, 416] on input "Código do sabor" at bounding box center [685, 415] width 682 height 14
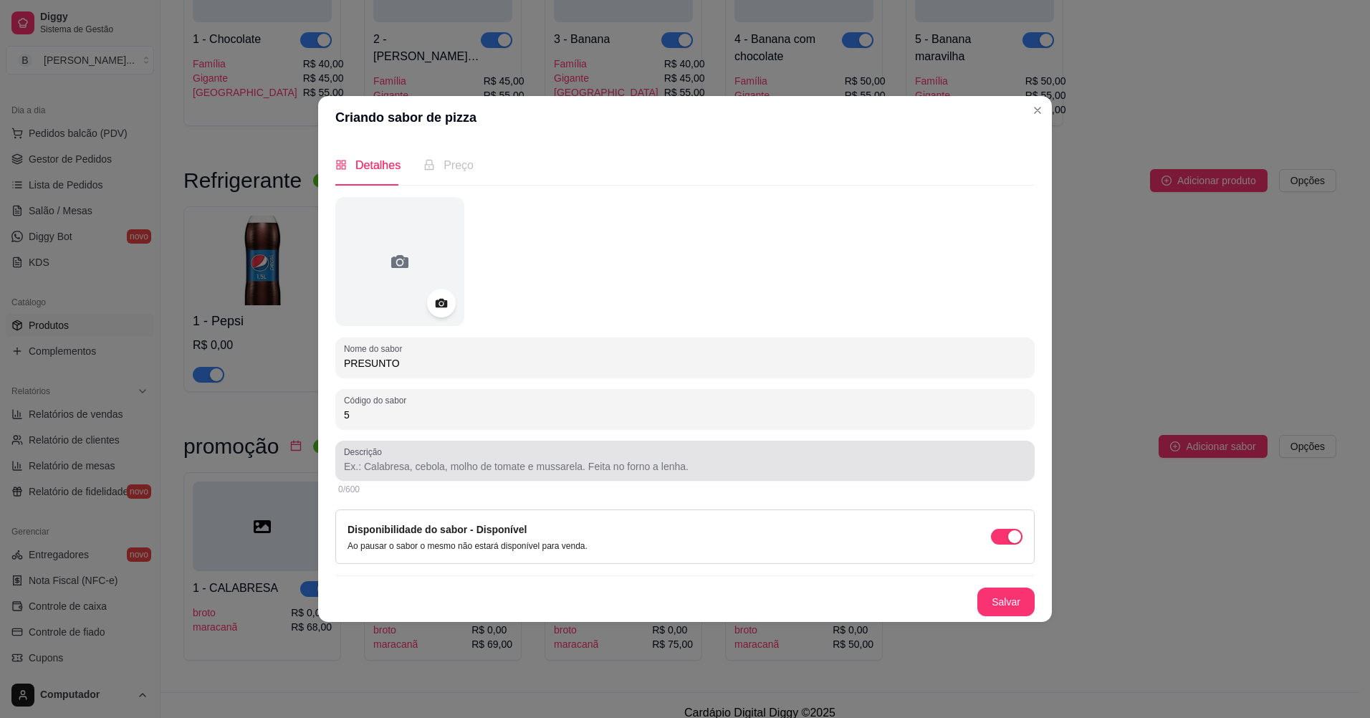
type input "5"
click at [422, 476] on div "Descrição" at bounding box center [685, 461] width 700 height 40
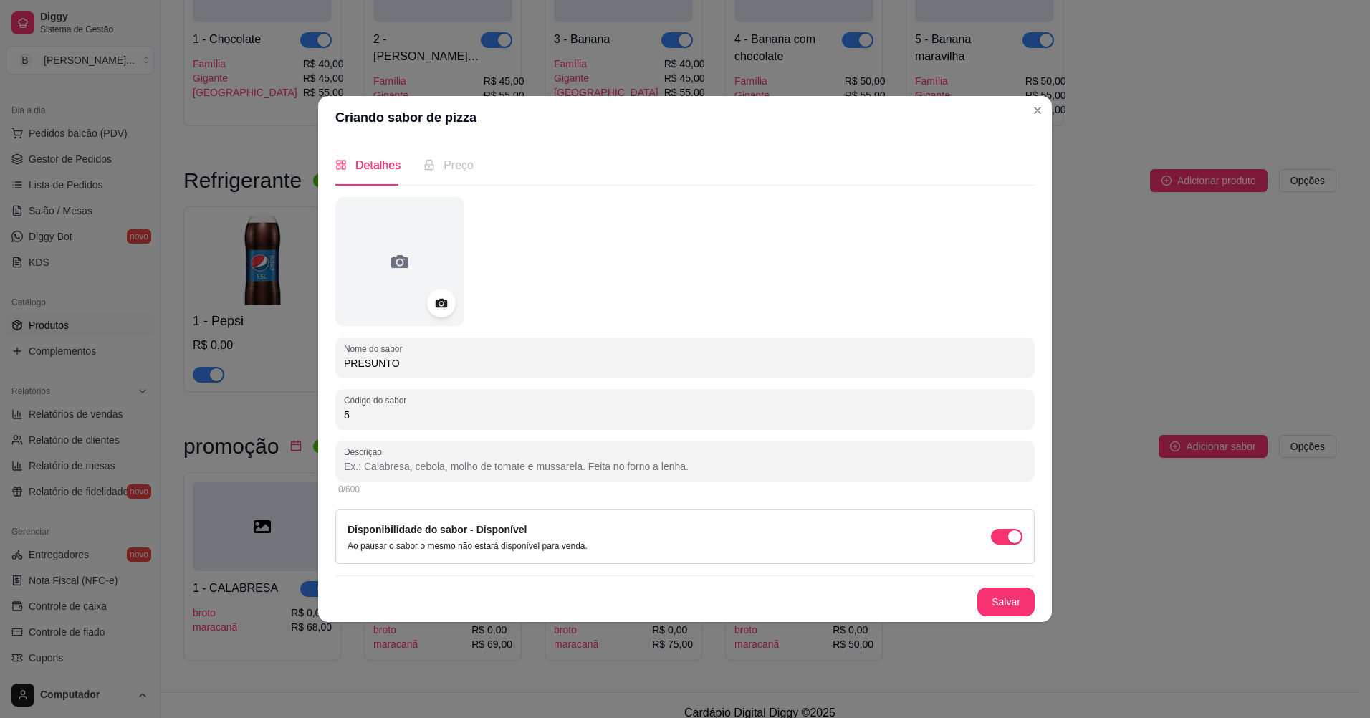
click at [375, 457] on label "Descrição" at bounding box center [365, 452] width 43 height 12
click at [375, 459] on input "Descrição" at bounding box center [685, 466] width 682 height 14
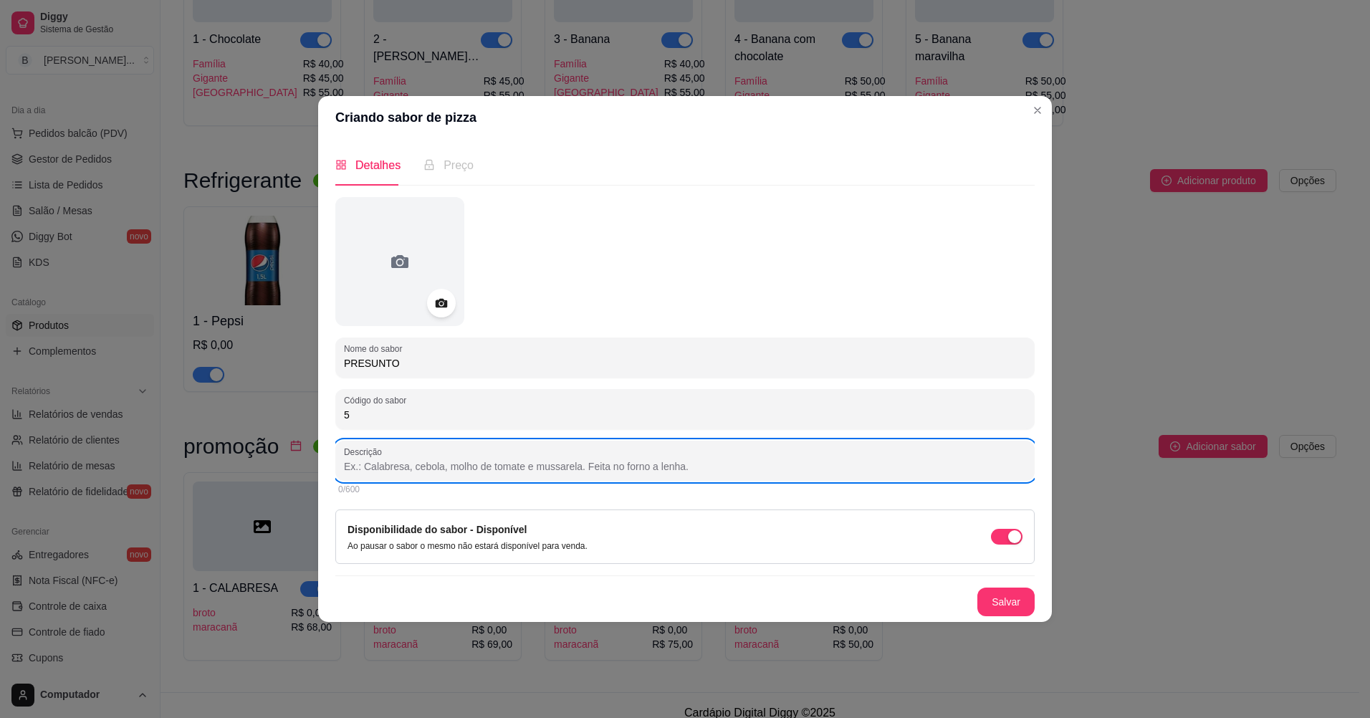
paste input "Molho – Mussarela – Presunto – Azeitona – Orégano"
type input "Molho – Mussarela – Presunto – Azeitona – Orégano"
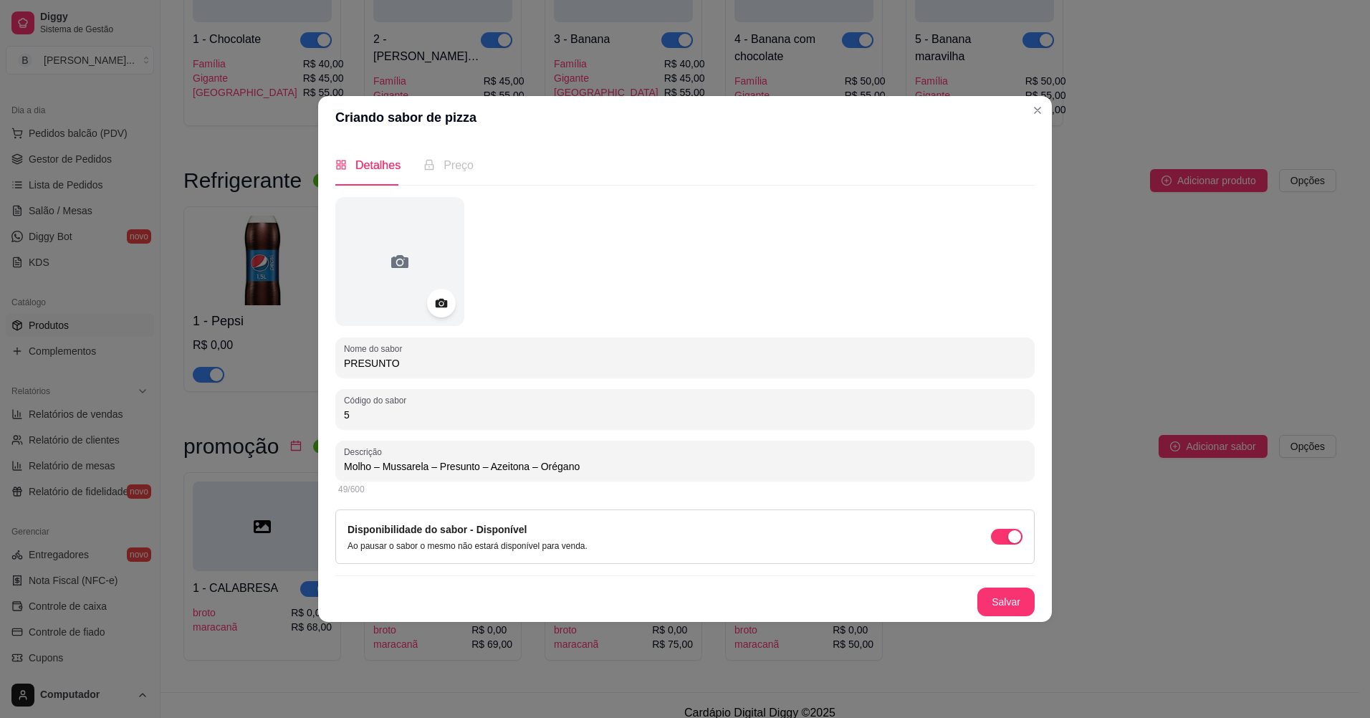
click at [976, 601] on div "Salvar" at bounding box center [685, 602] width 700 height 29
click at [983, 604] on button "Salvar" at bounding box center [1006, 602] width 57 height 29
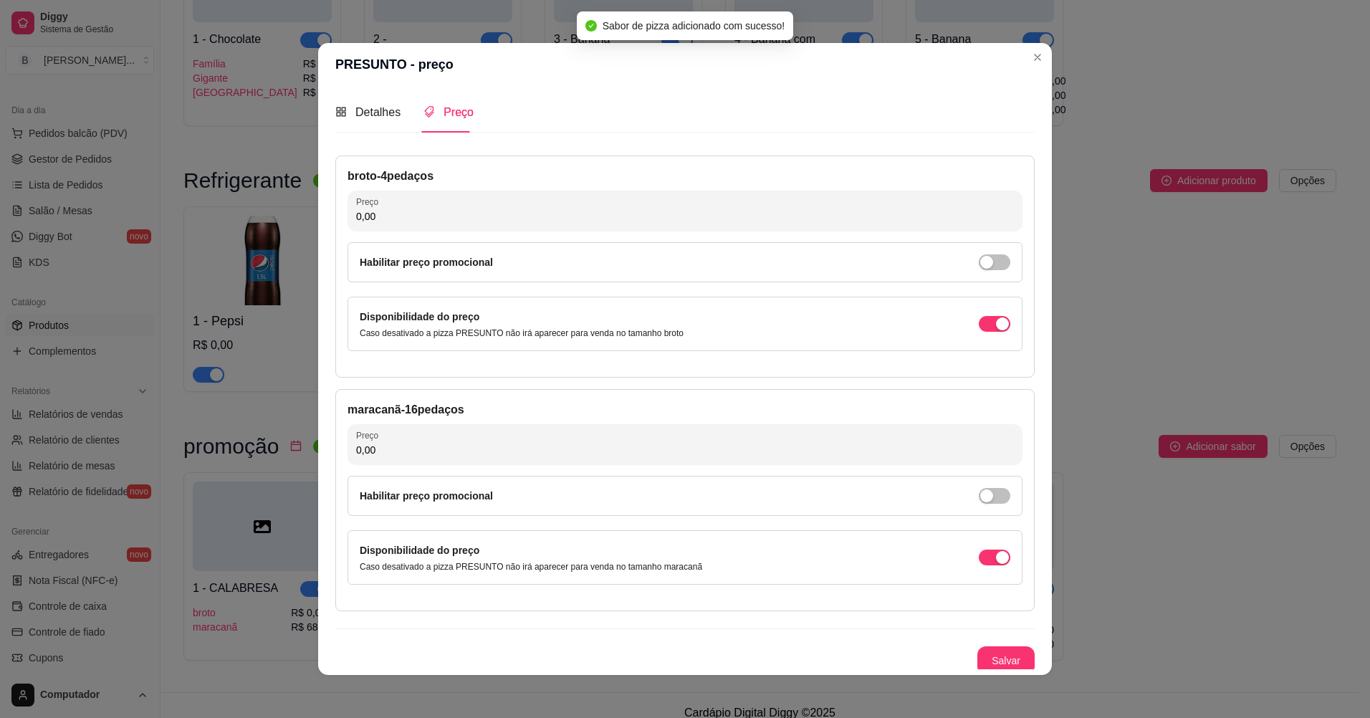
click at [411, 448] on input "0,00" at bounding box center [685, 450] width 658 height 14
type input "50,00"
click at [1002, 659] on button "Salvar" at bounding box center [1006, 661] width 57 height 29
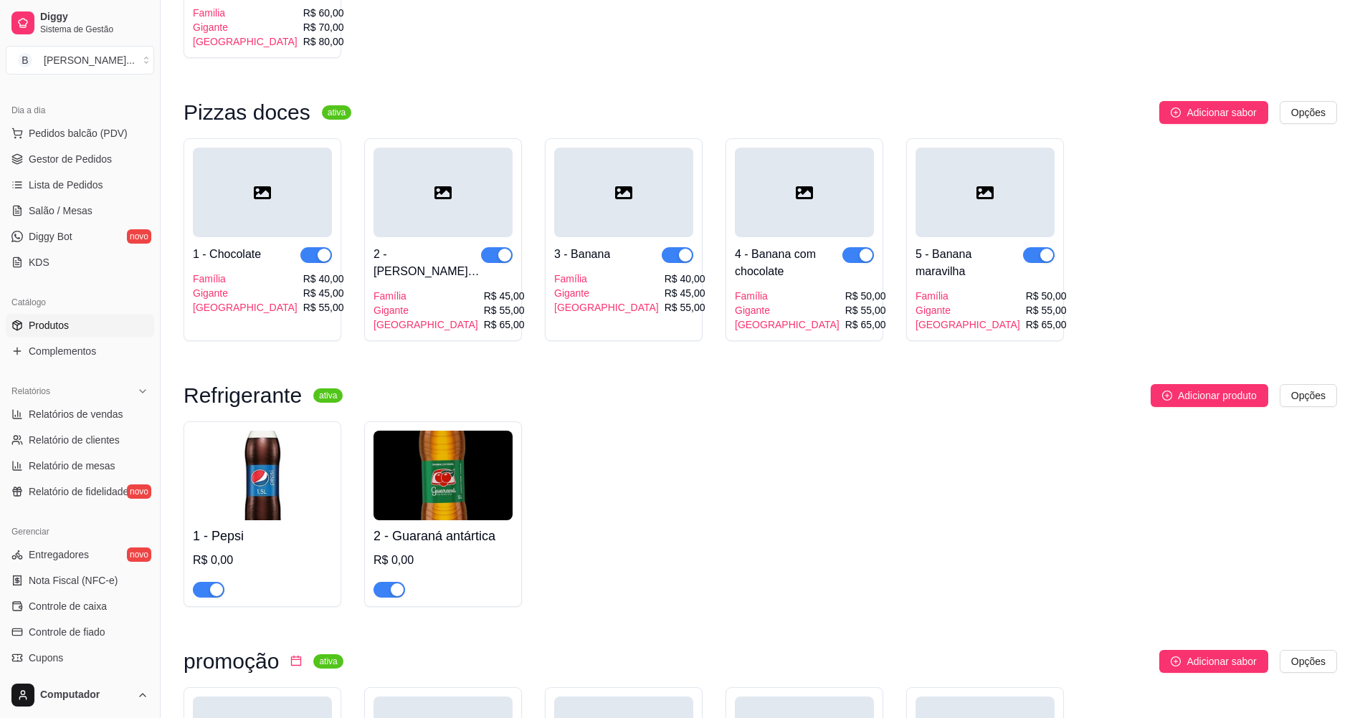
scroll to position [1239, 0]
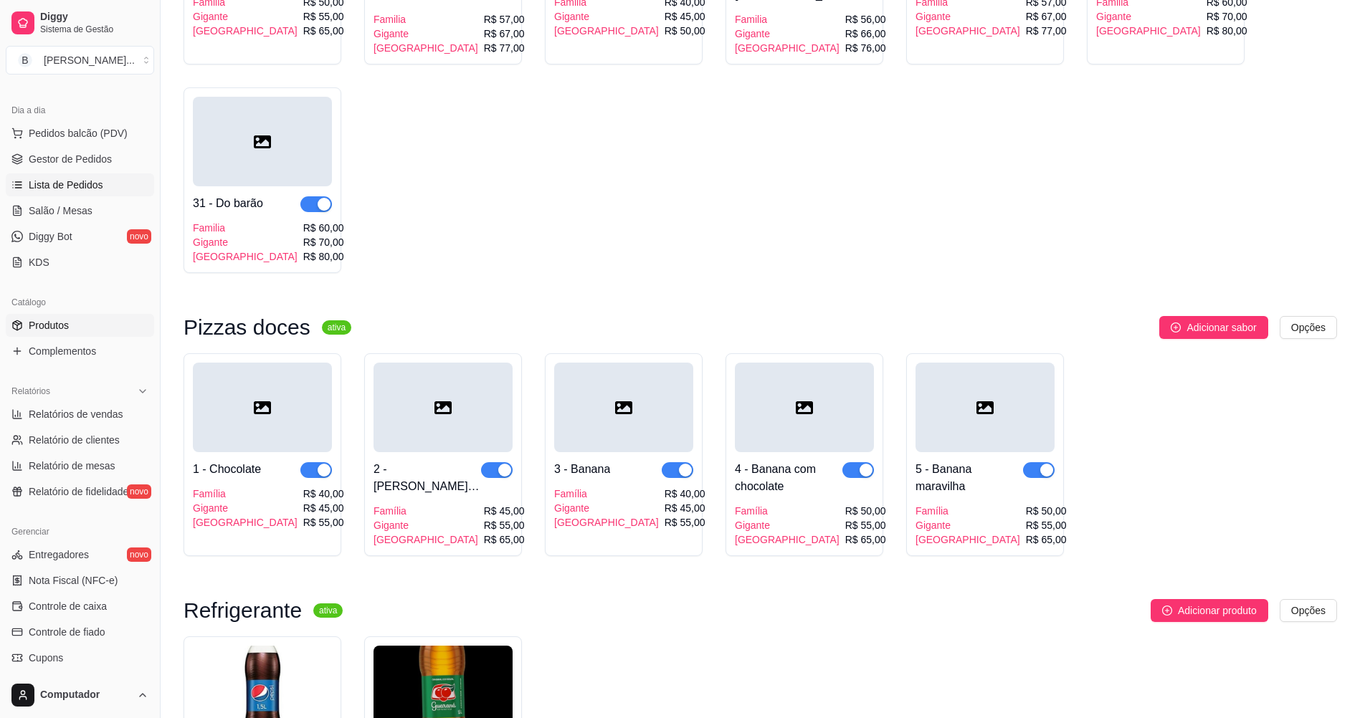
click at [65, 183] on span "Lista de Pedidos" at bounding box center [66, 185] width 75 height 14
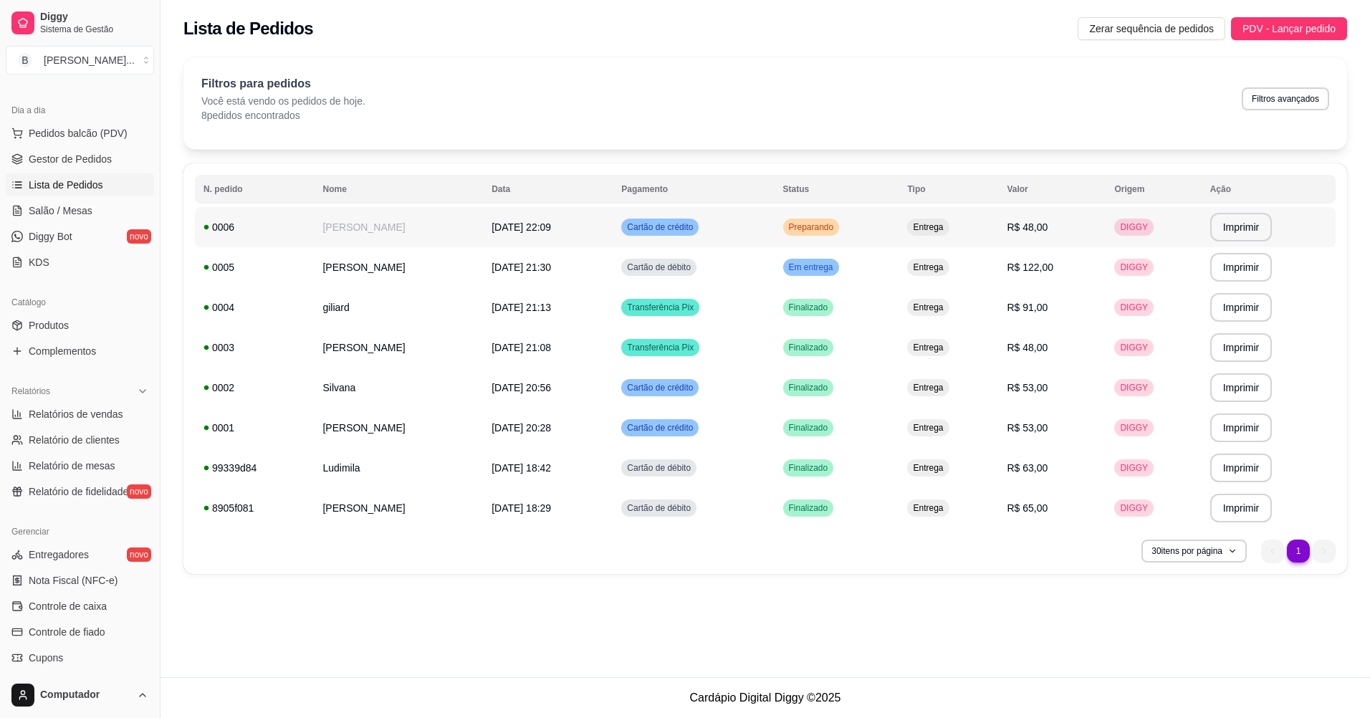
click at [774, 219] on td "Cartão de crédito" at bounding box center [693, 227] width 161 height 40
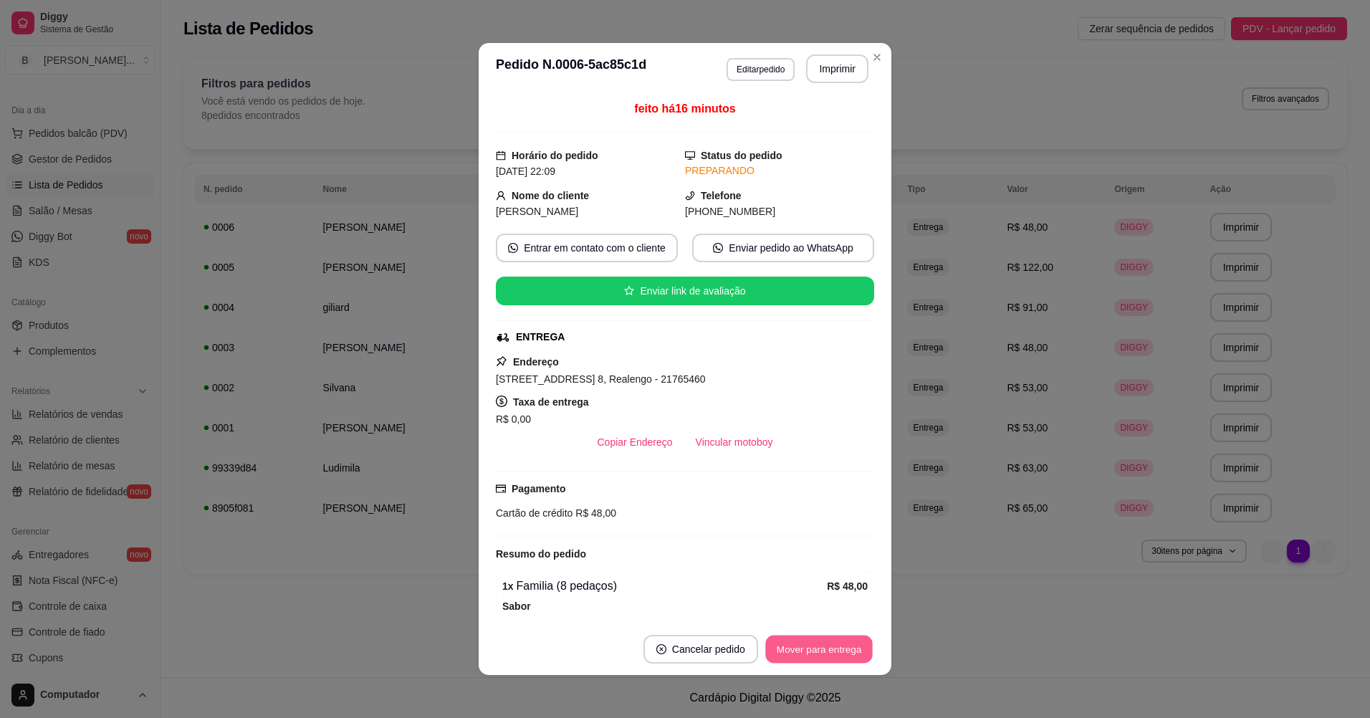
click at [834, 649] on button "Mover para entrega" at bounding box center [820, 650] width 108 height 28
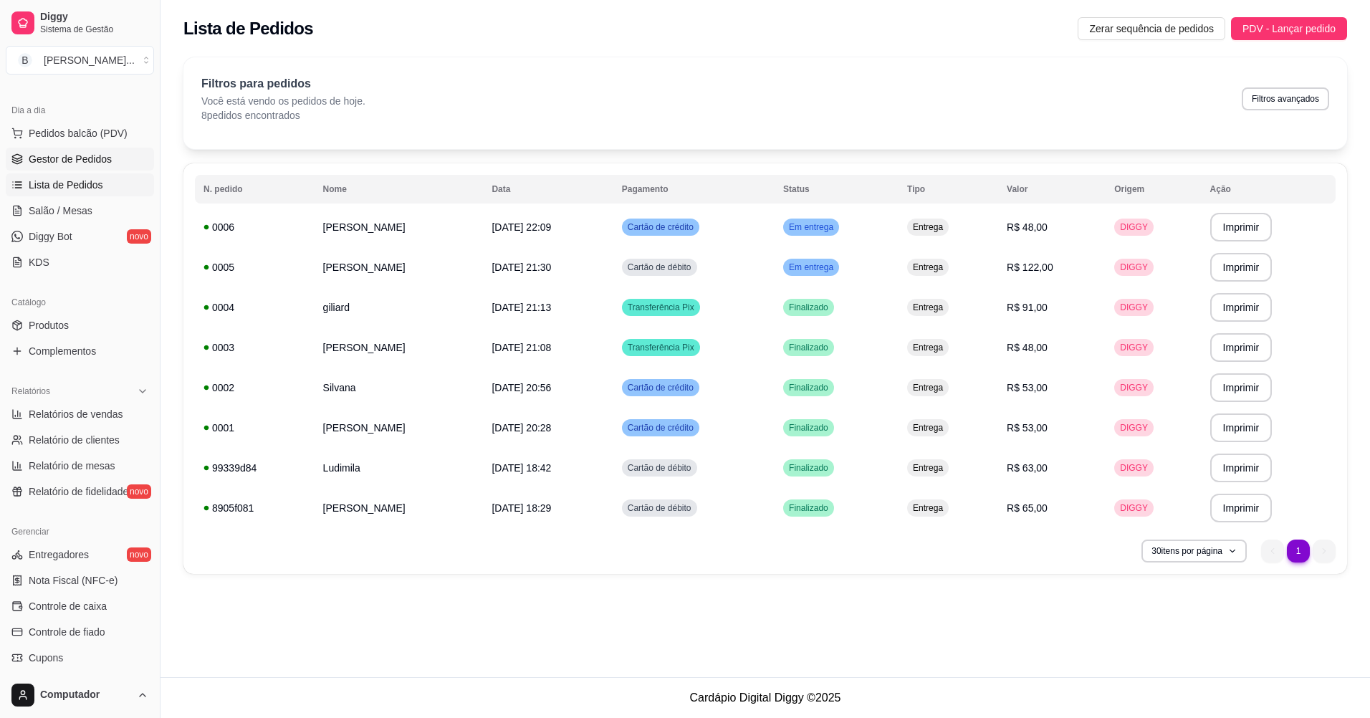
click at [57, 164] on span "Gestor de Pedidos" at bounding box center [70, 159] width 83 height 14
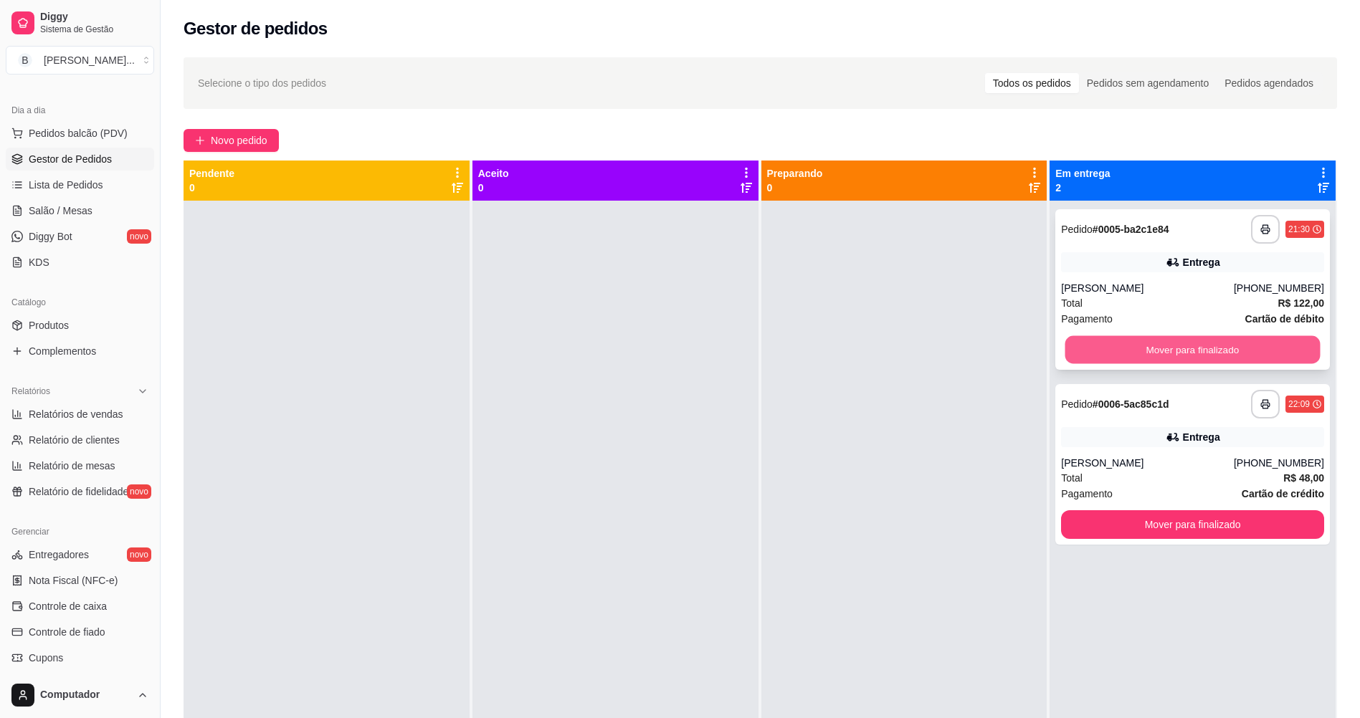
click at [1229, 353] on button "Mover para finalizado" at bounding box center [1192, 350] width 255 height 28
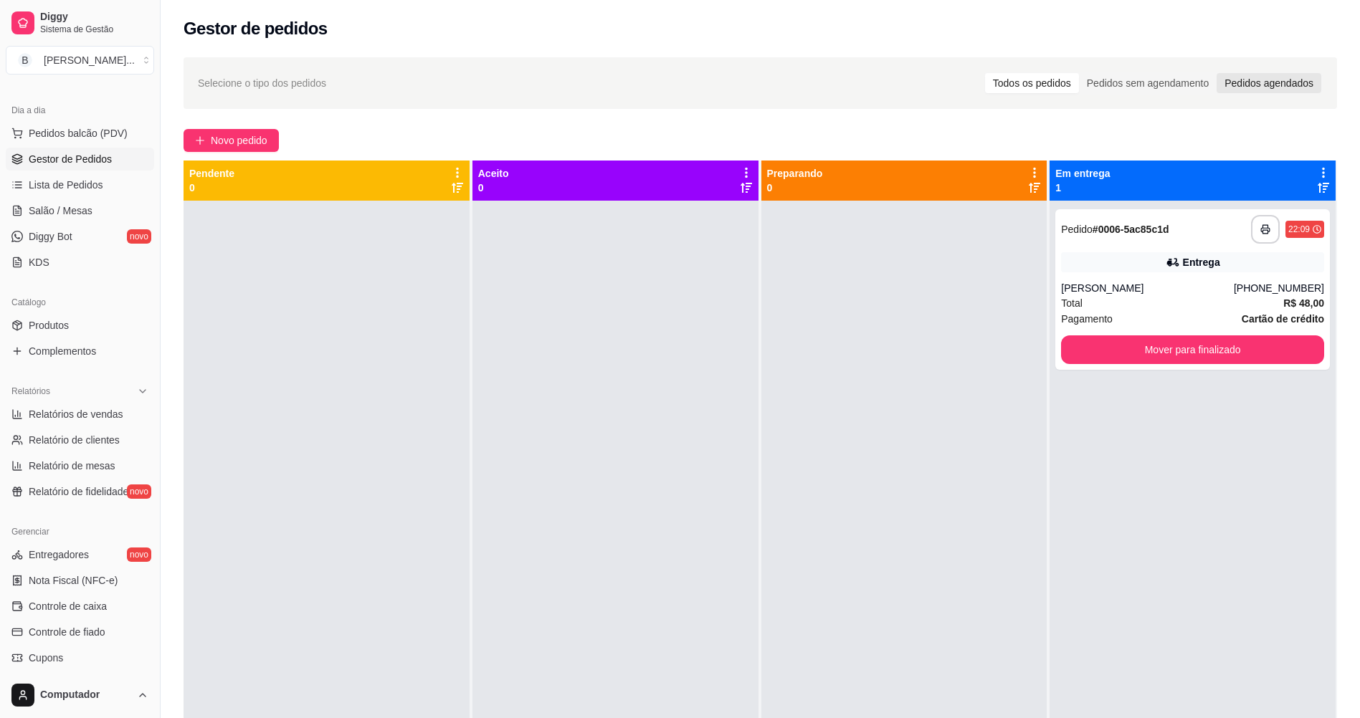
click at [1242, 82] on div "Pedidos agendados" at bounding box center [1268, 83] width 105 height 20
click at [1216, 73] on input "Pedidos agendados" at bounding box center [1216, 73] width 0 height 0
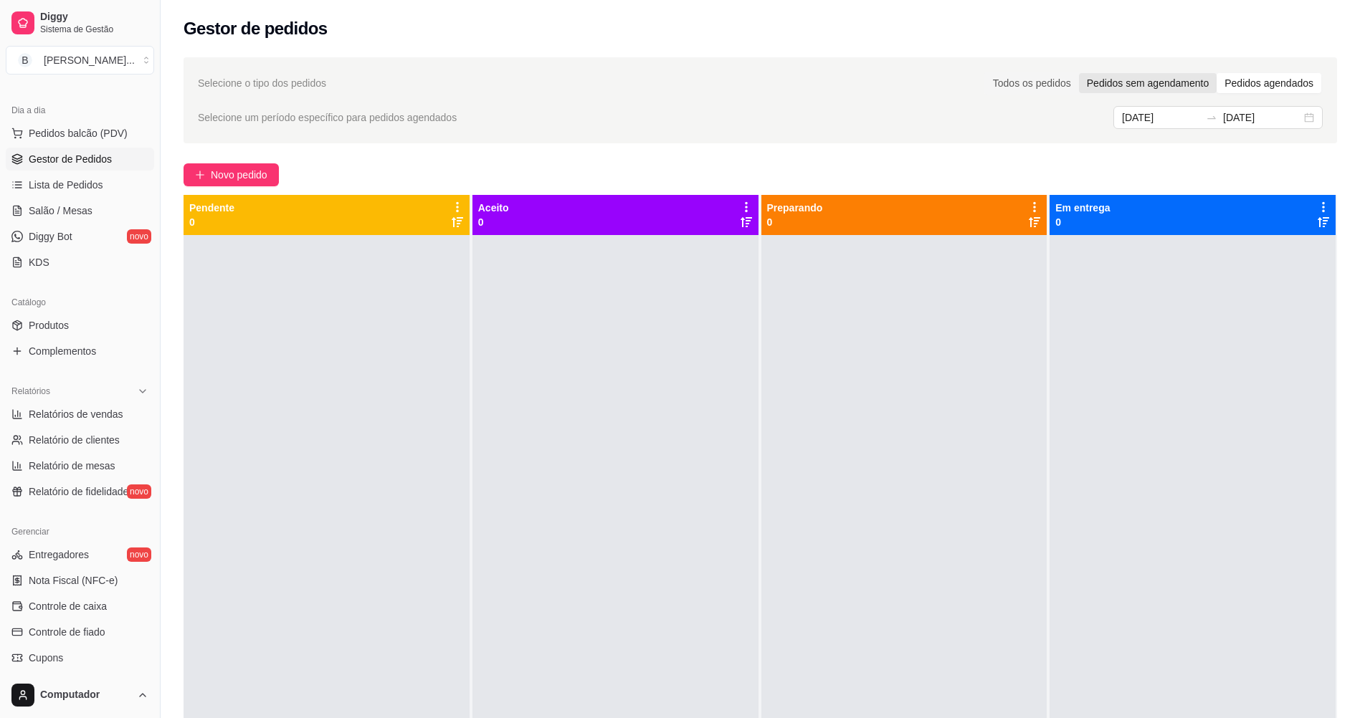
click at [1191, 77] on div "Pedidos sem agendamento" at bounding box center [1148, 83] width 138 height 20
click at [1079, 73] on input "Pedidos sem agendamento" at bounding box center [1079, 73] width 0 height 0
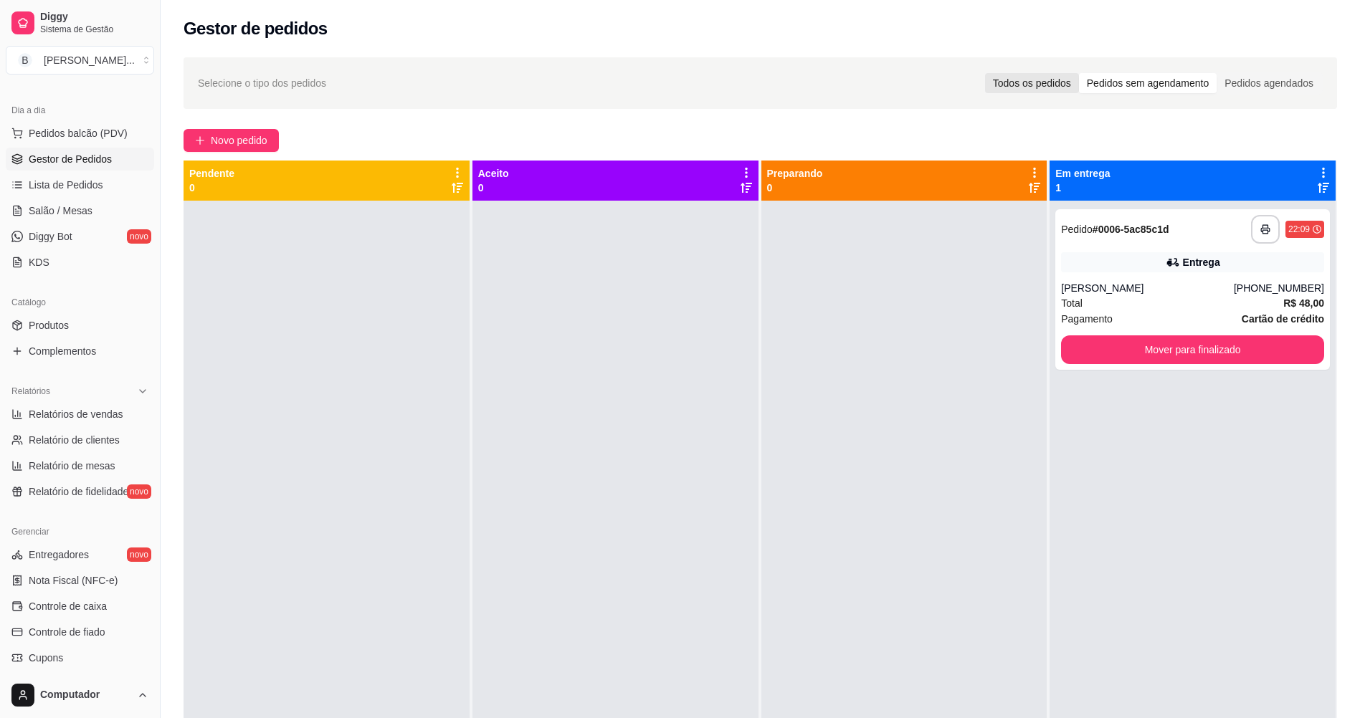
click at [1044, 83] on div "Todos os pedidos" at bounding box center [1032, 83] width 94 height 20
click at [985, 73] on input "Todos os pedidos" at bounding box center [985, 73] width 0 height 0
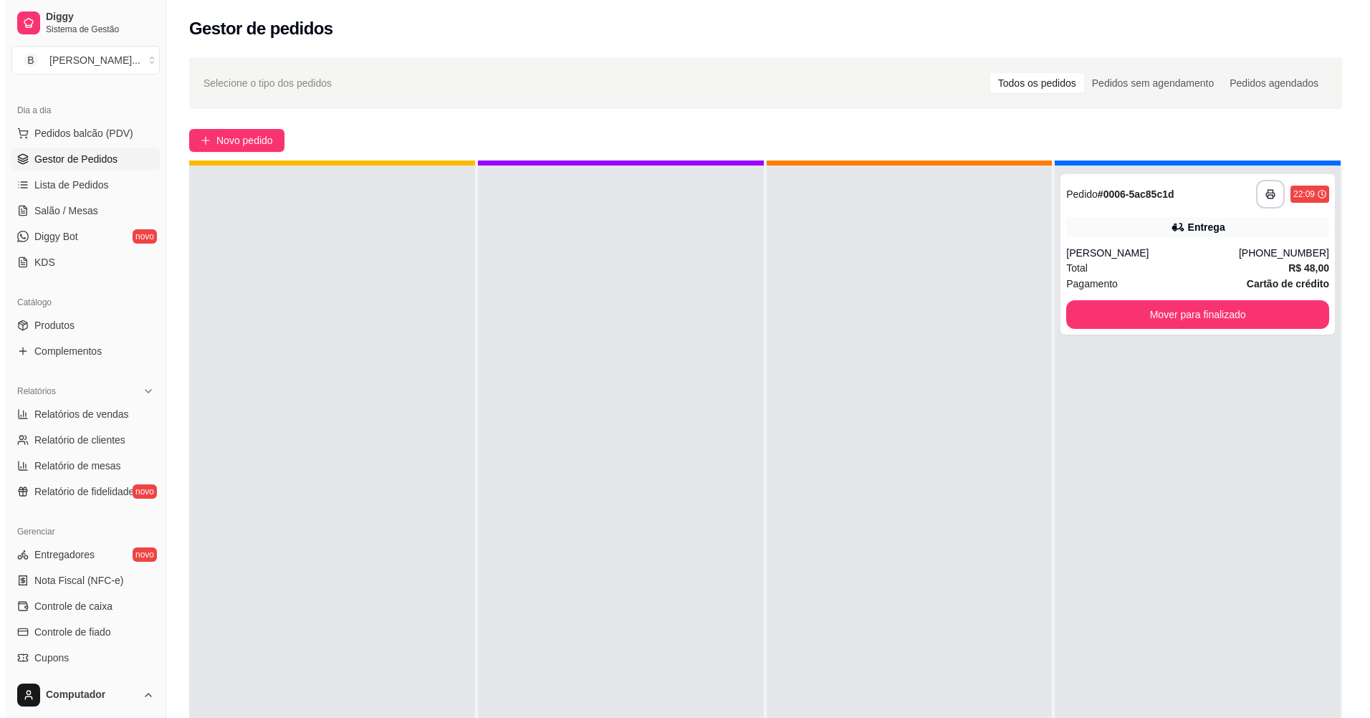
scroll to position [40, 0]
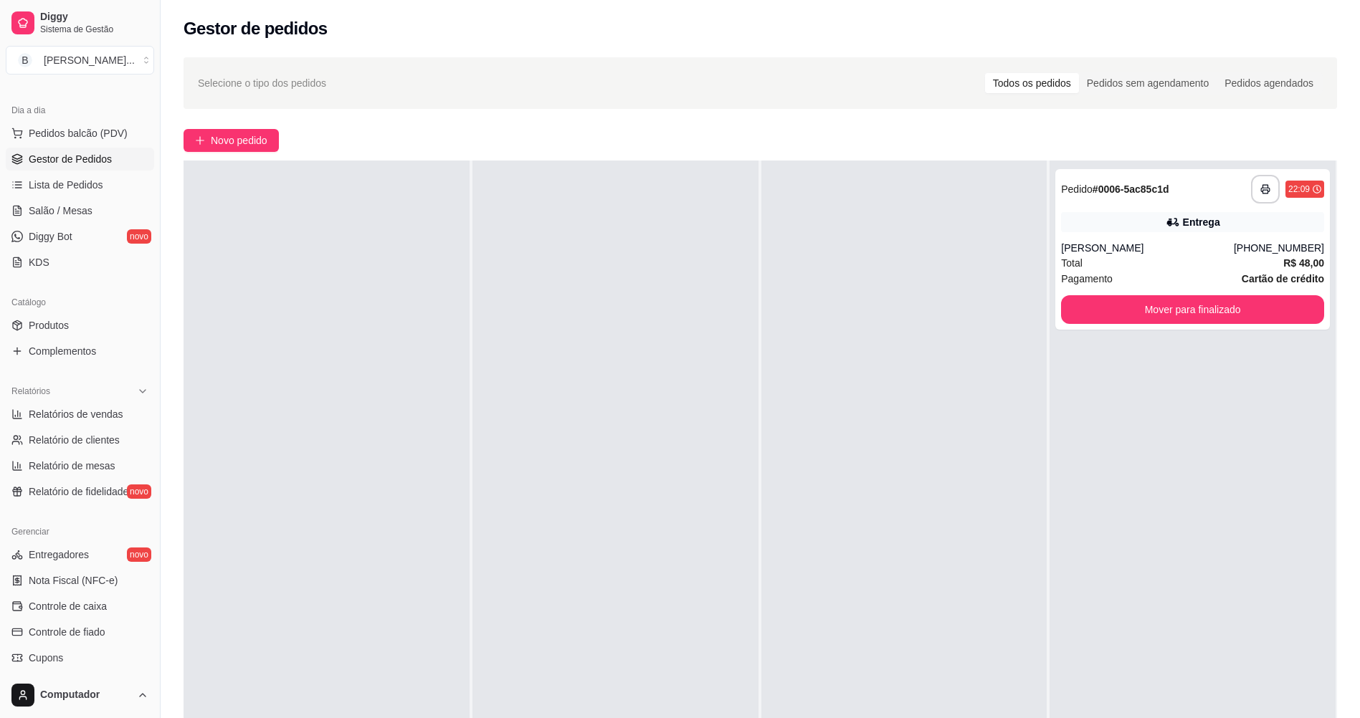
click at [257, 88] on span "Selecione o tipo dos pedidos" at bounding box center [262, 83] width 128 height 16
click at [189, 141] on button "Novo pedido" at bounding box center [230, 140] width 95 height 23
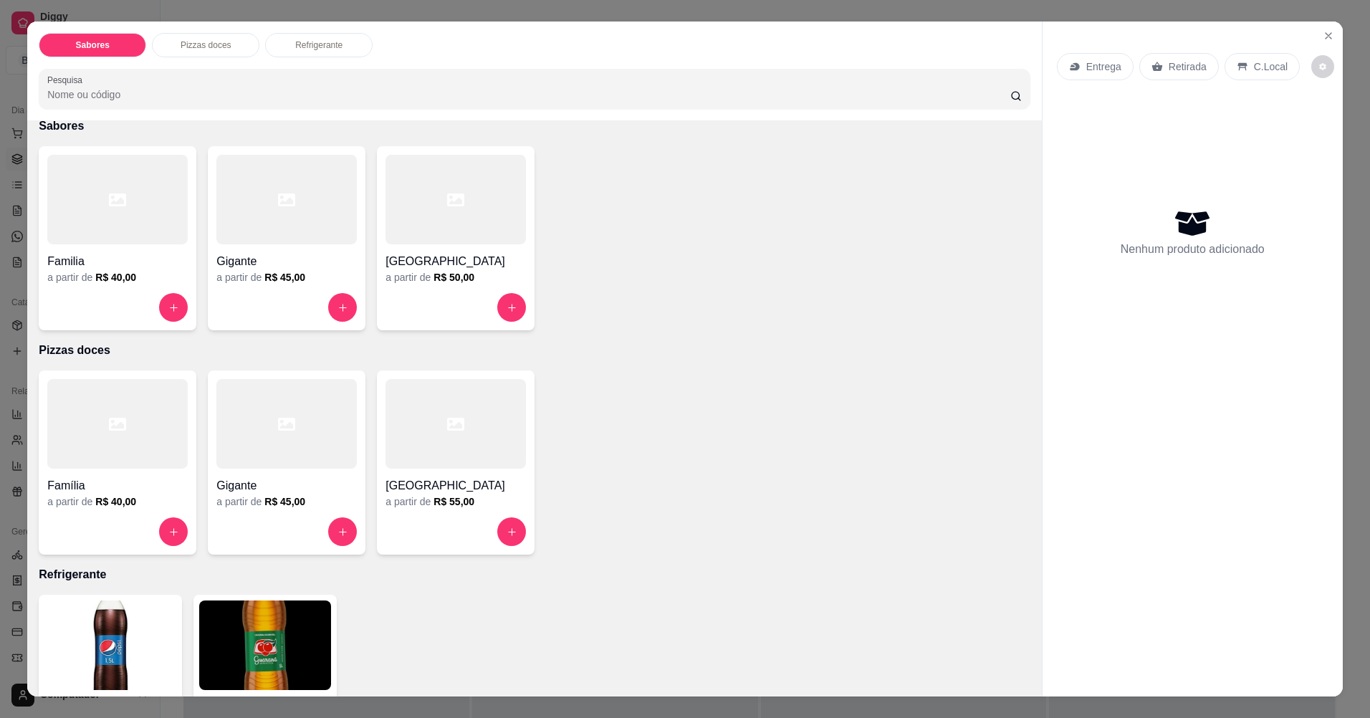
scroll to position [170, 0]
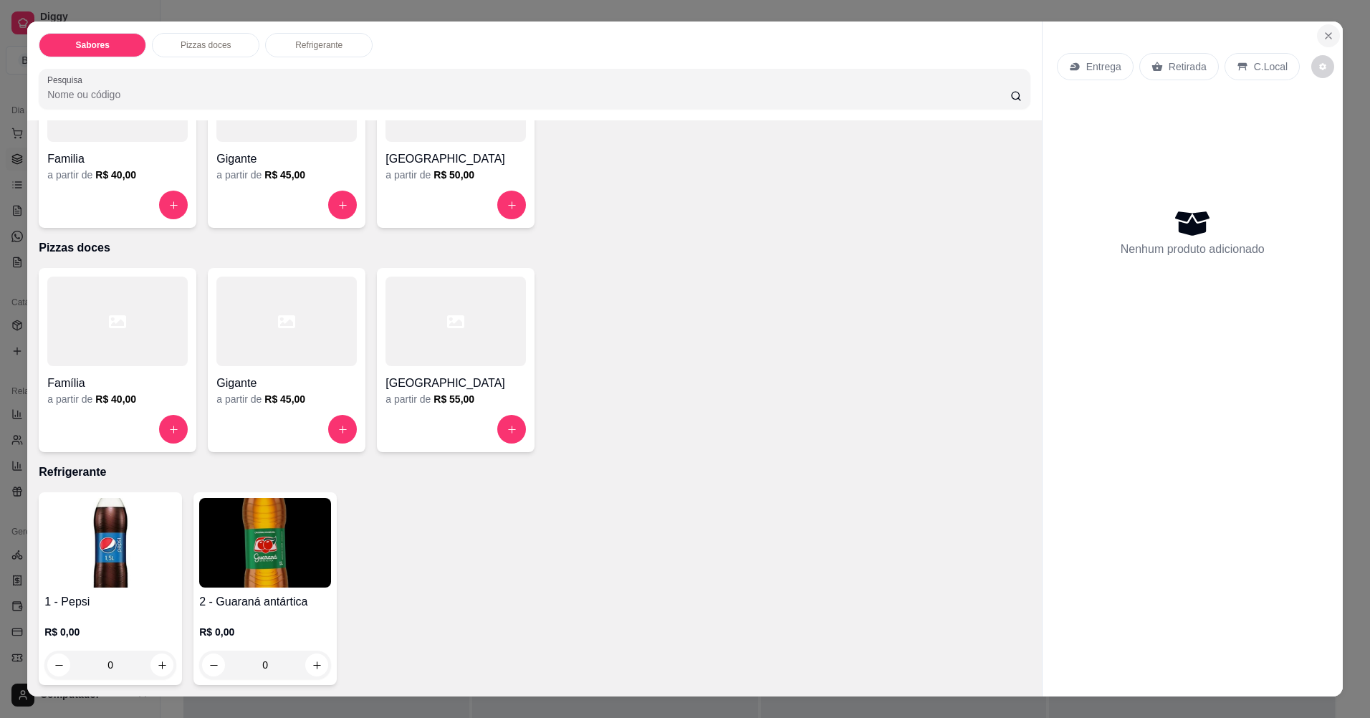
click at [1326, 36] on icon "Close" at bounding box center [1329, 36] width 6 height 6
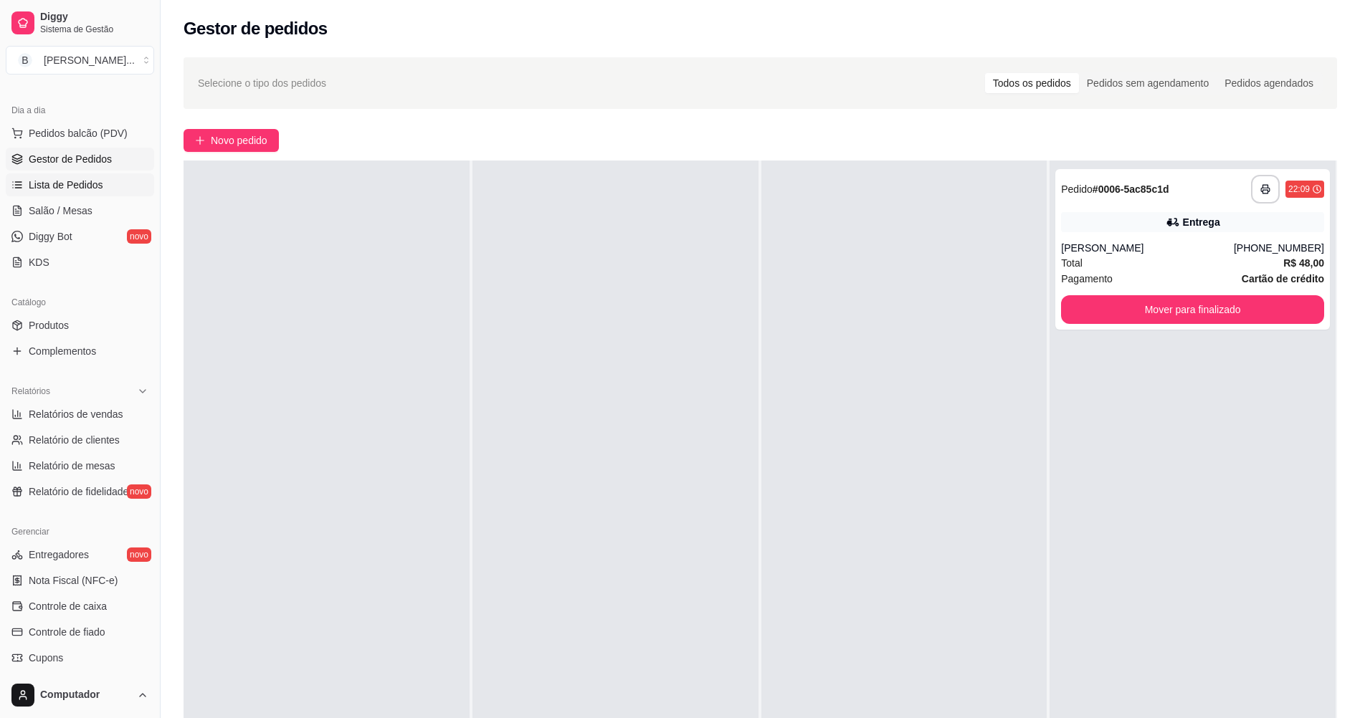
click at [92, 188] on span "Lista de Pedidos" at bounding box center [66, 185] width 75 height 14
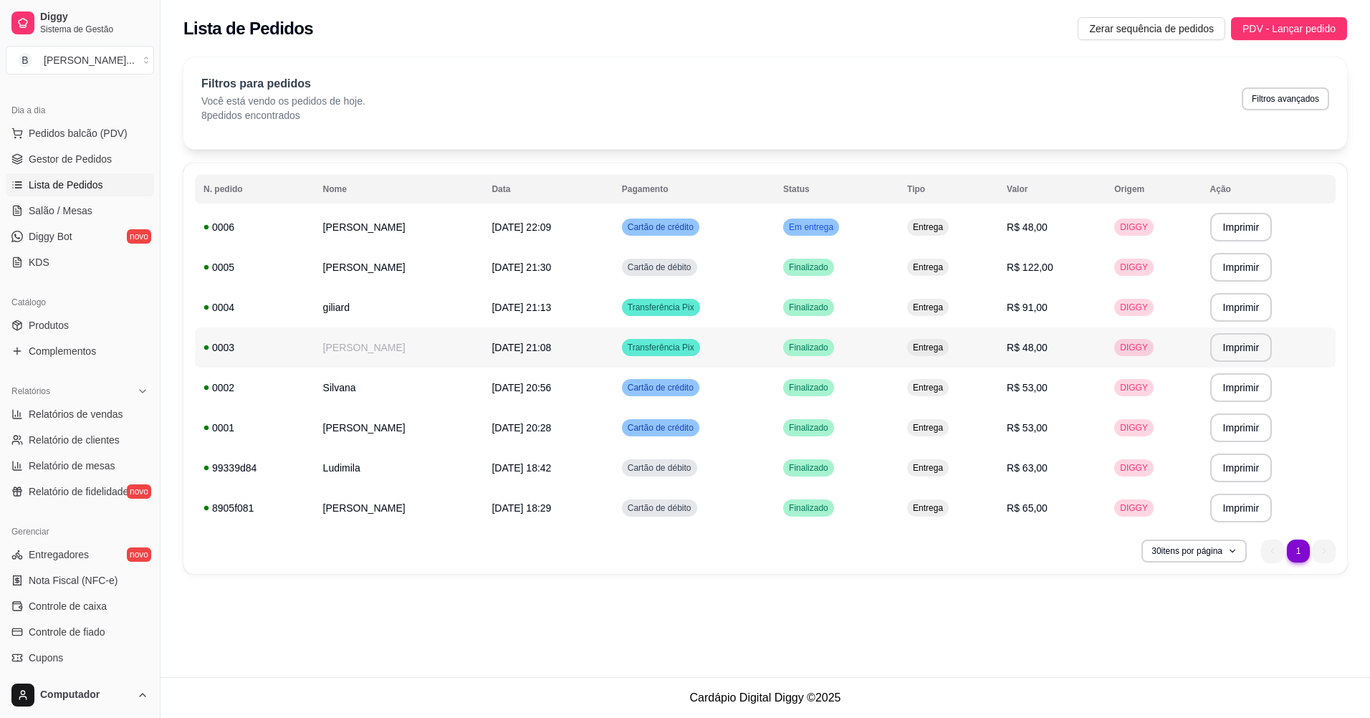
click at [697, 348] on span "Transferência Pix" at bounding box center [661, 347] width 72 height 11
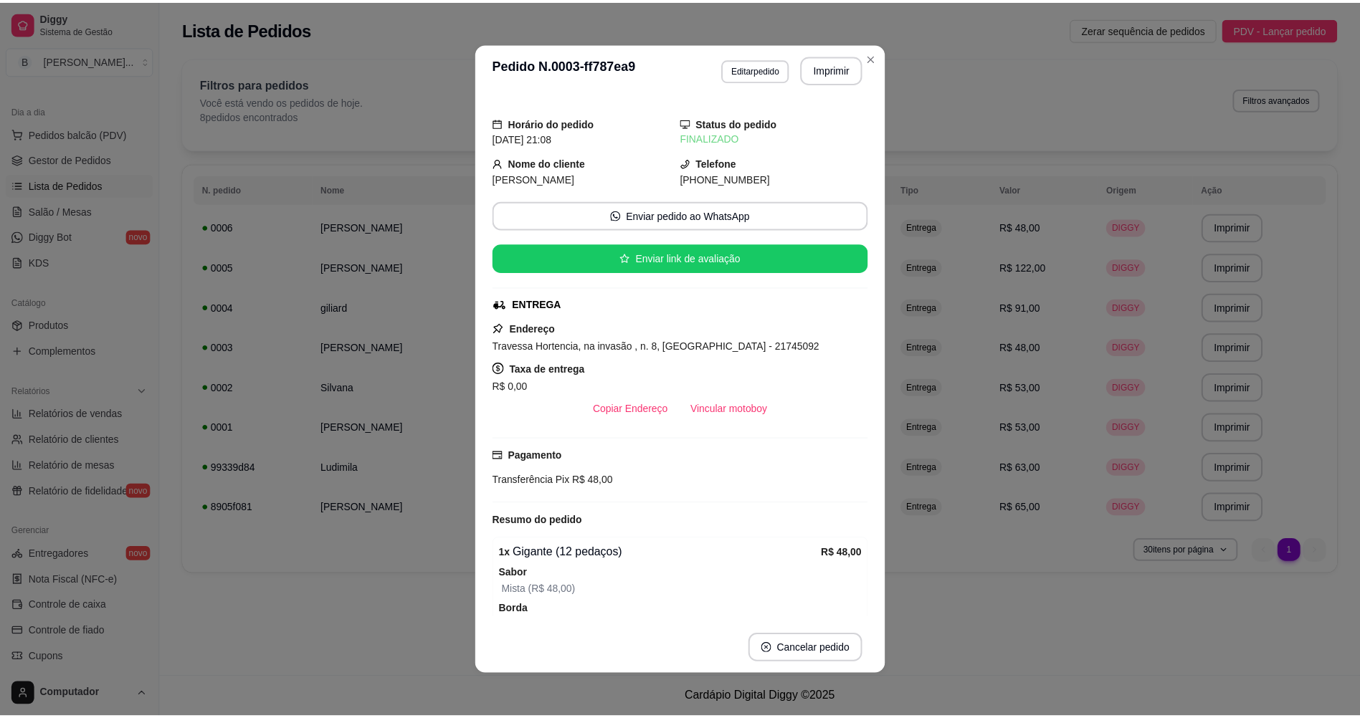
scroll to position [115, 0]
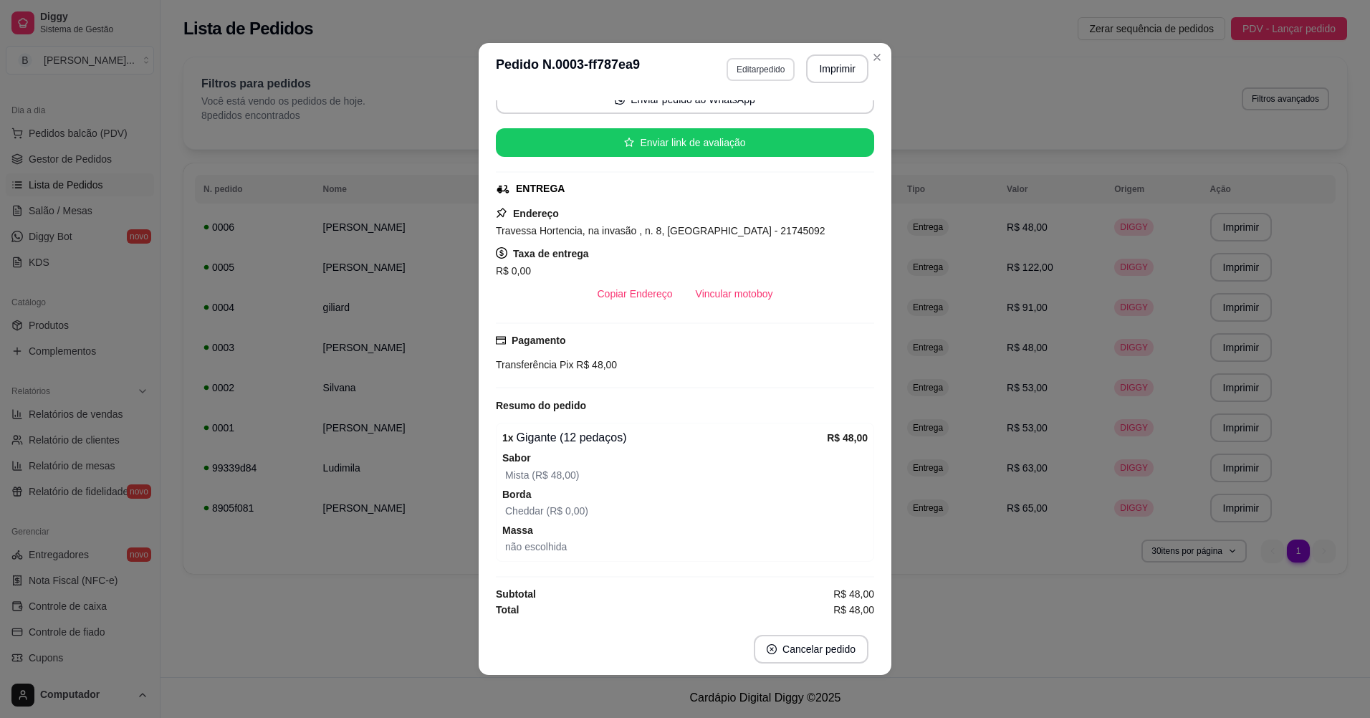
click at [750, 77] on button "Editar pedido" at bounding box center [761, 69] width 68 height 23
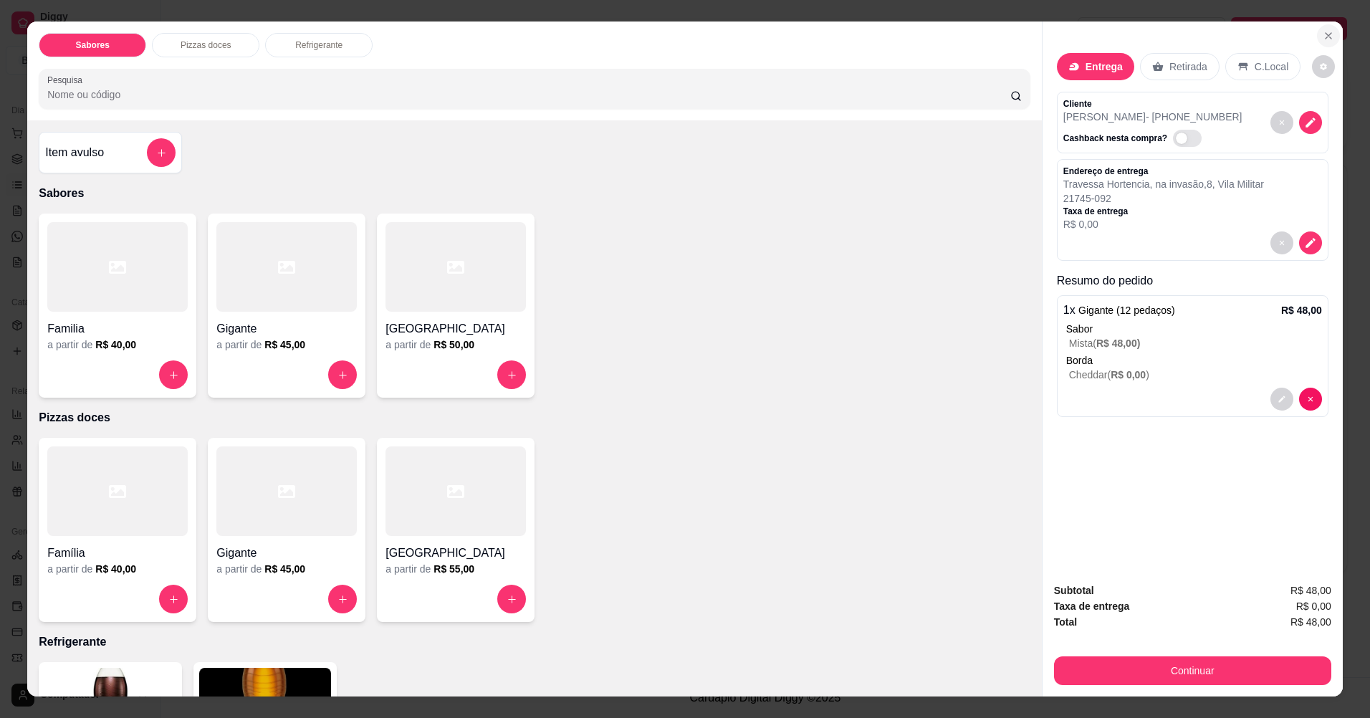
click at [1317, 33] on button "Close" at bounding box center [1328, 35] width 23 height 23
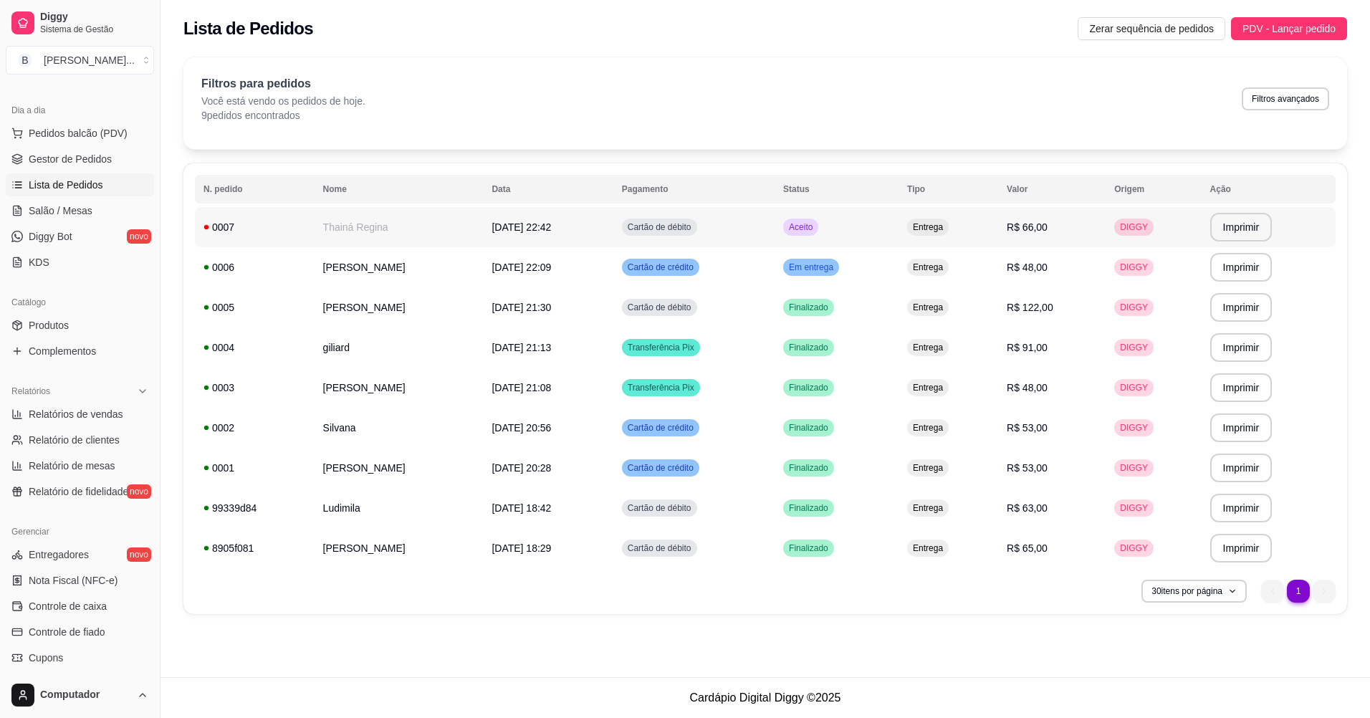
click at [840, 227] on td "Aceito" at bounding box center [837, 227] width 124 height 40
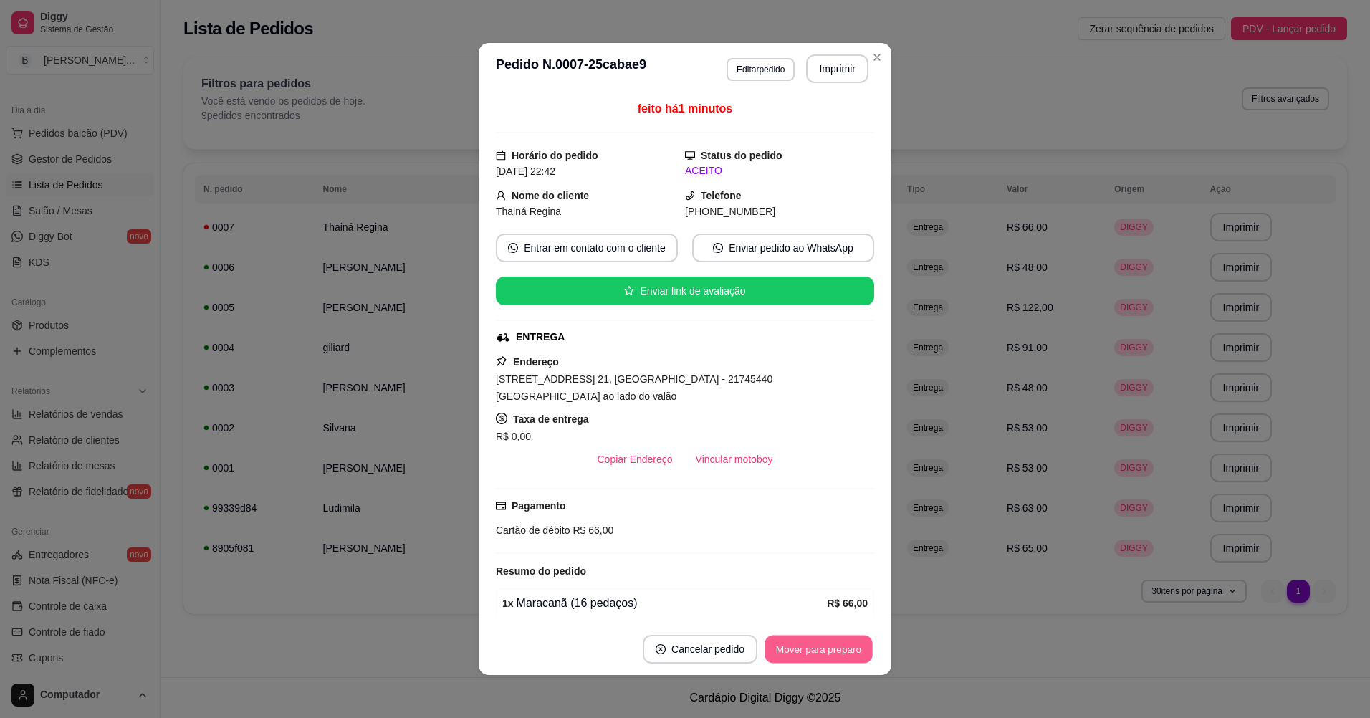
click at [828, 651] on button "Mover para preparo" at bounding box center [819, 650] width 108 height 28
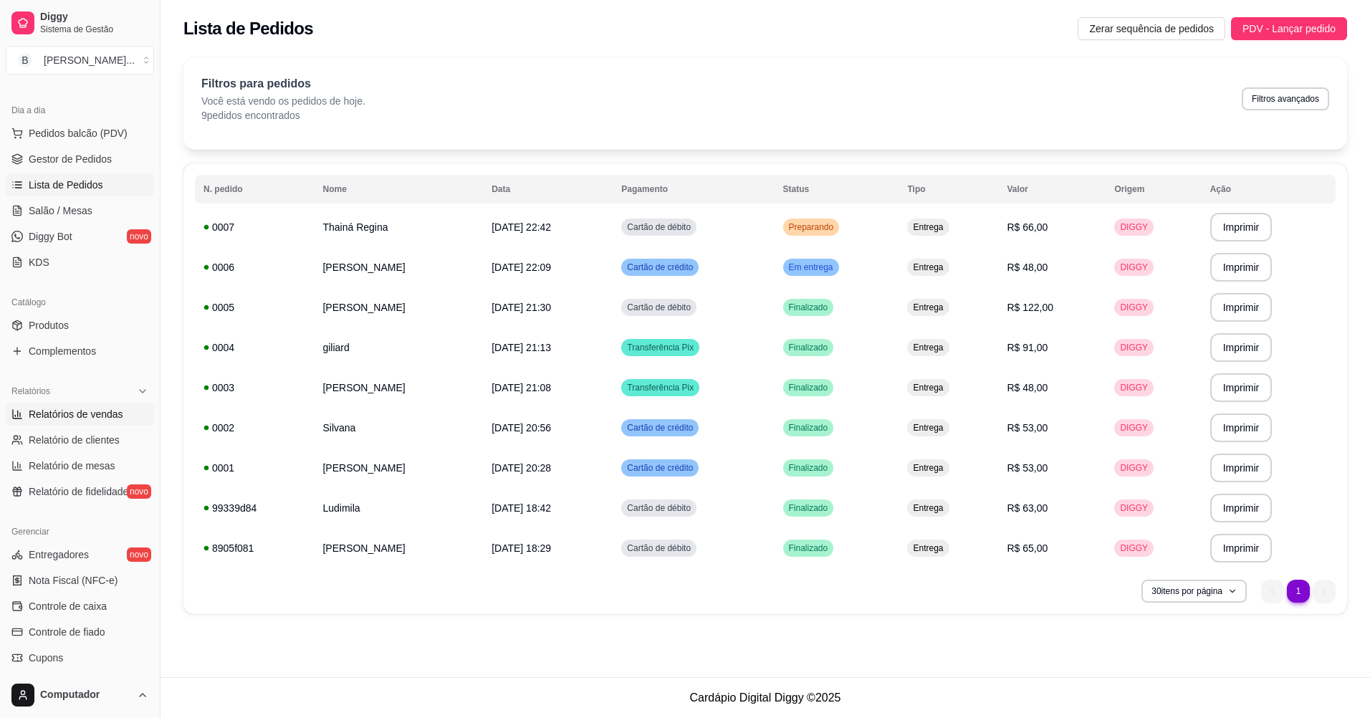
click at [80, 414] on span "Relatórios de vendas" at bounding box center [76, 414] width 95 height 14
select select "ALL"
select select "0"
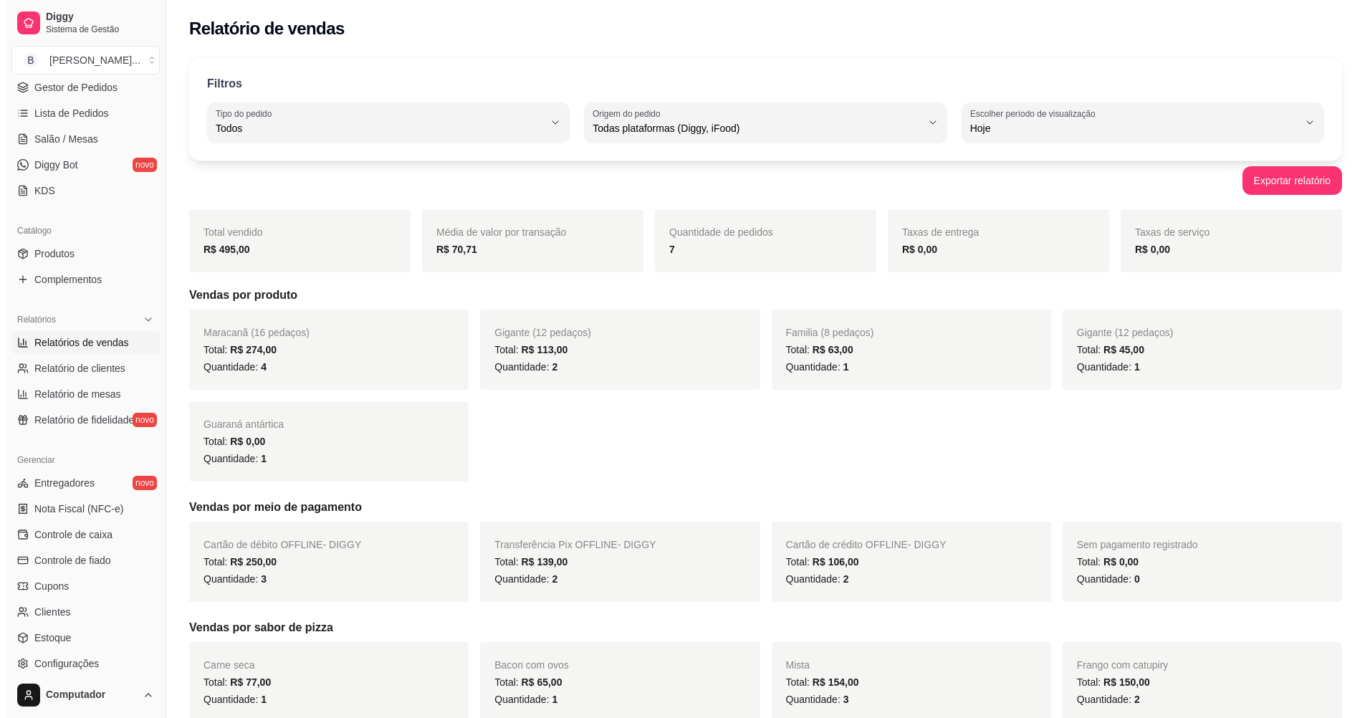
scroll to position [144, 0]
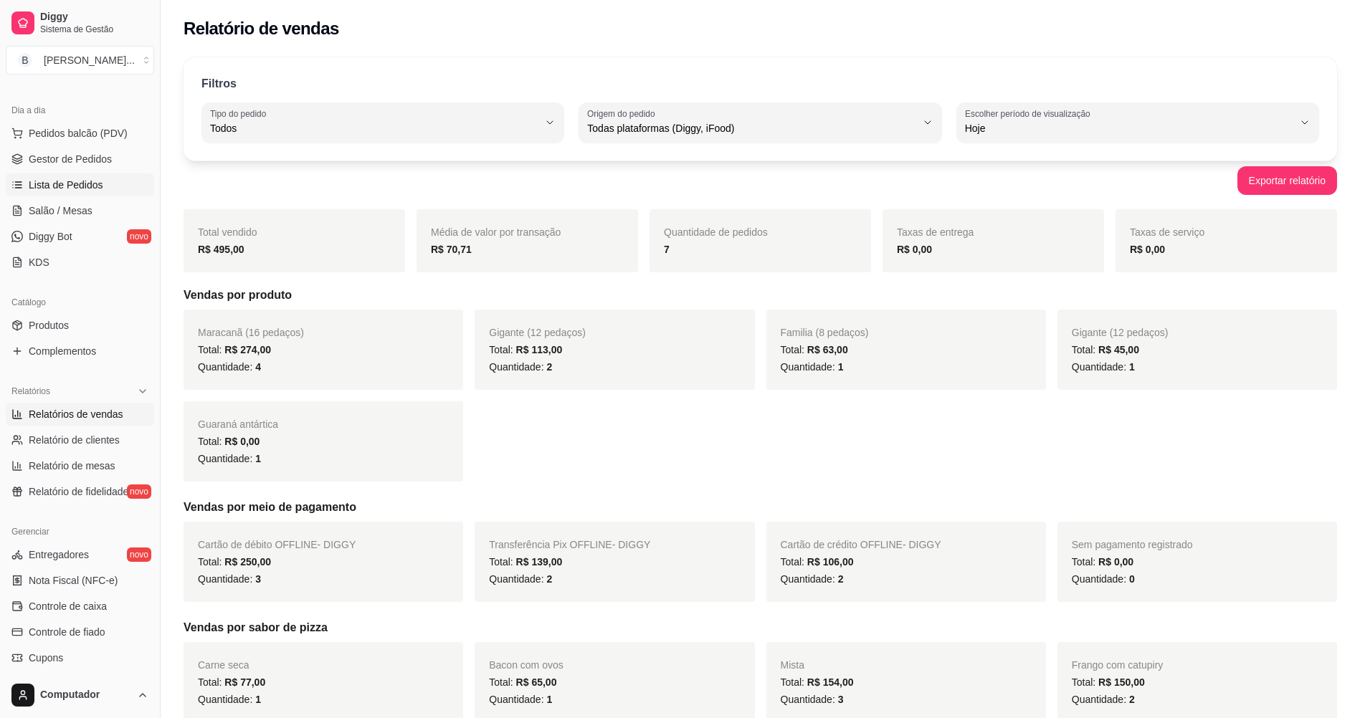
click at [71, 191] on span "Lista de Pedidos" at bounding box center [66, 185] width 75 height 14
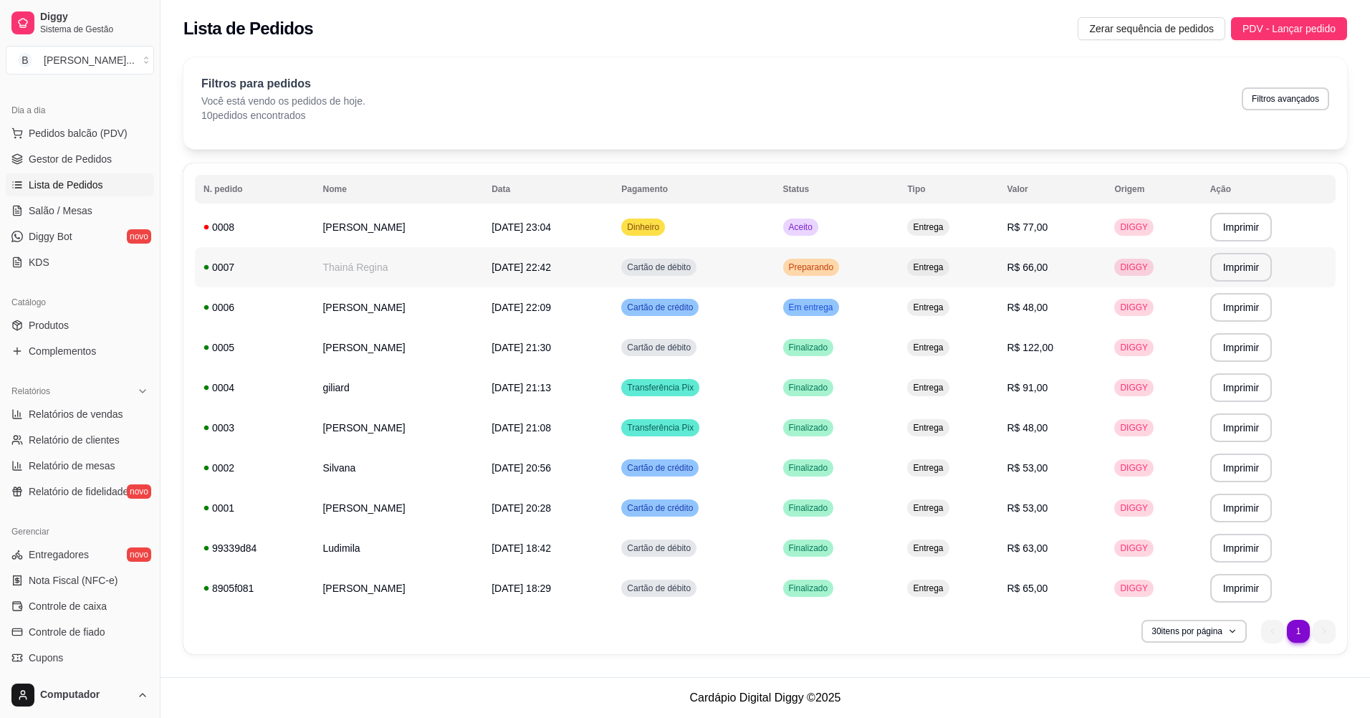
click at [694, 267] on span "Cartão de débito" at bounding box center [659, 267] width 70 height 11
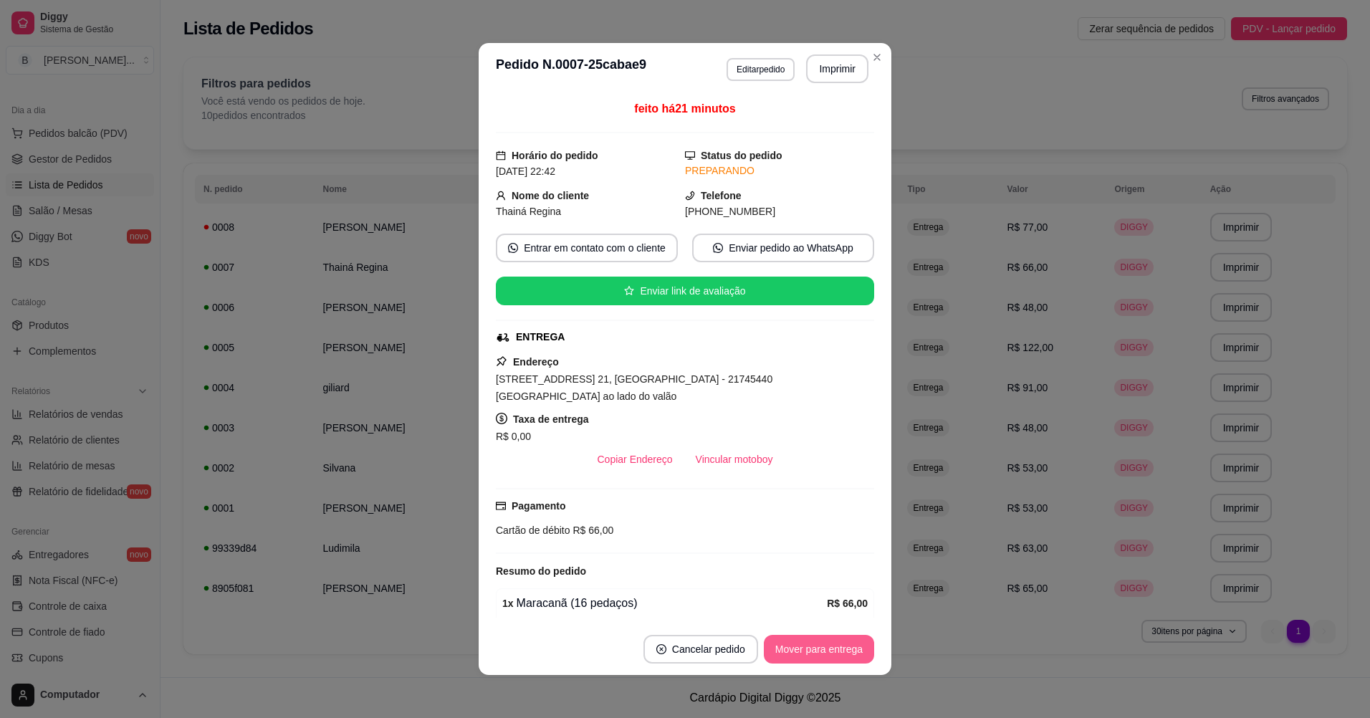
click at [822, 657] on button "Mover para entrega" at bounding box center [819, 649] width 110 height 29
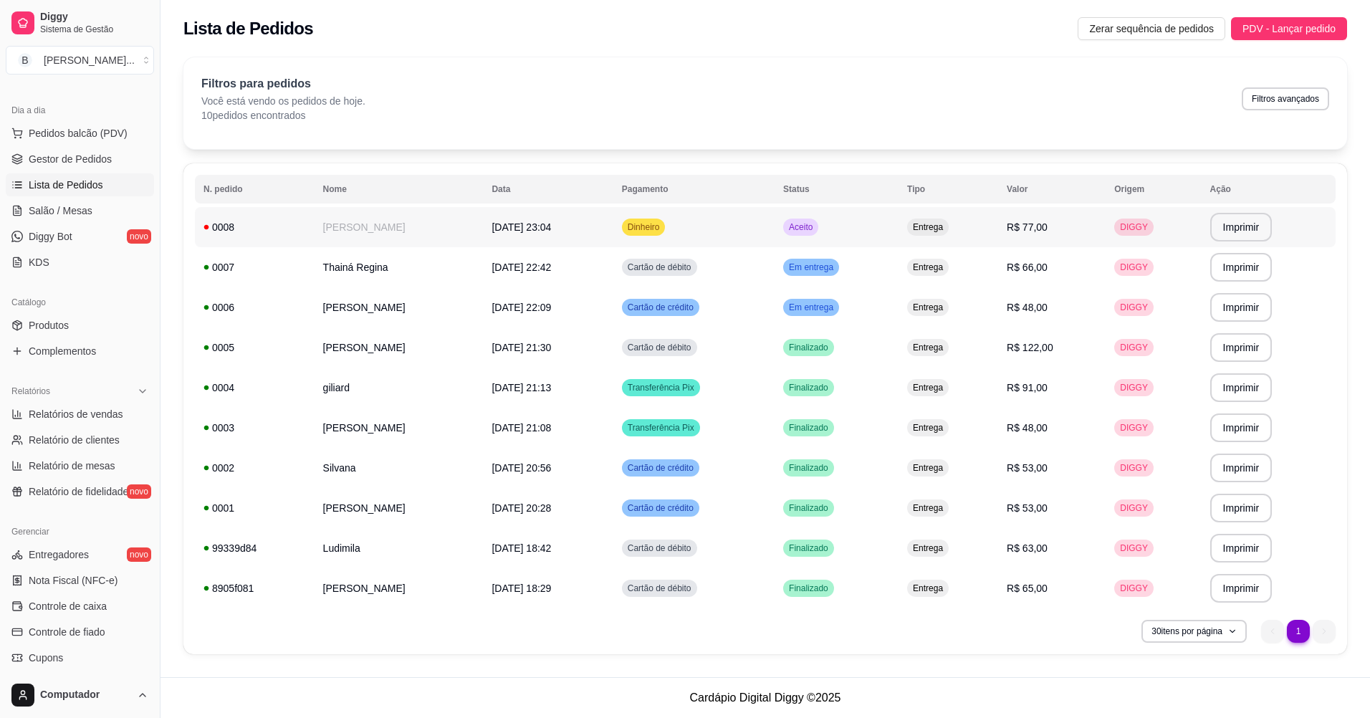
click at [692, 232] on td "Dinheiro" at bounding box center [694, 227] width 161 height 40
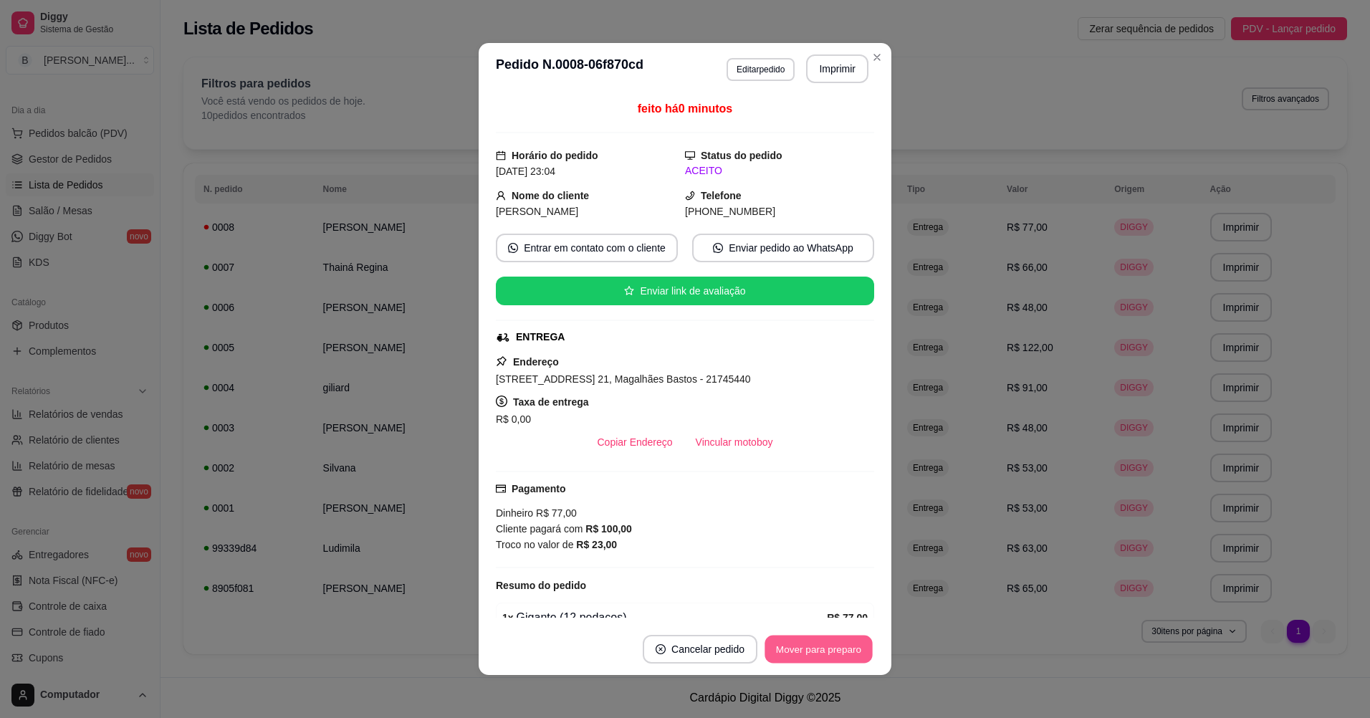
click at [802, 657] on button "Mover para preparo" at bounding box center [819, 650] width 108 height 28
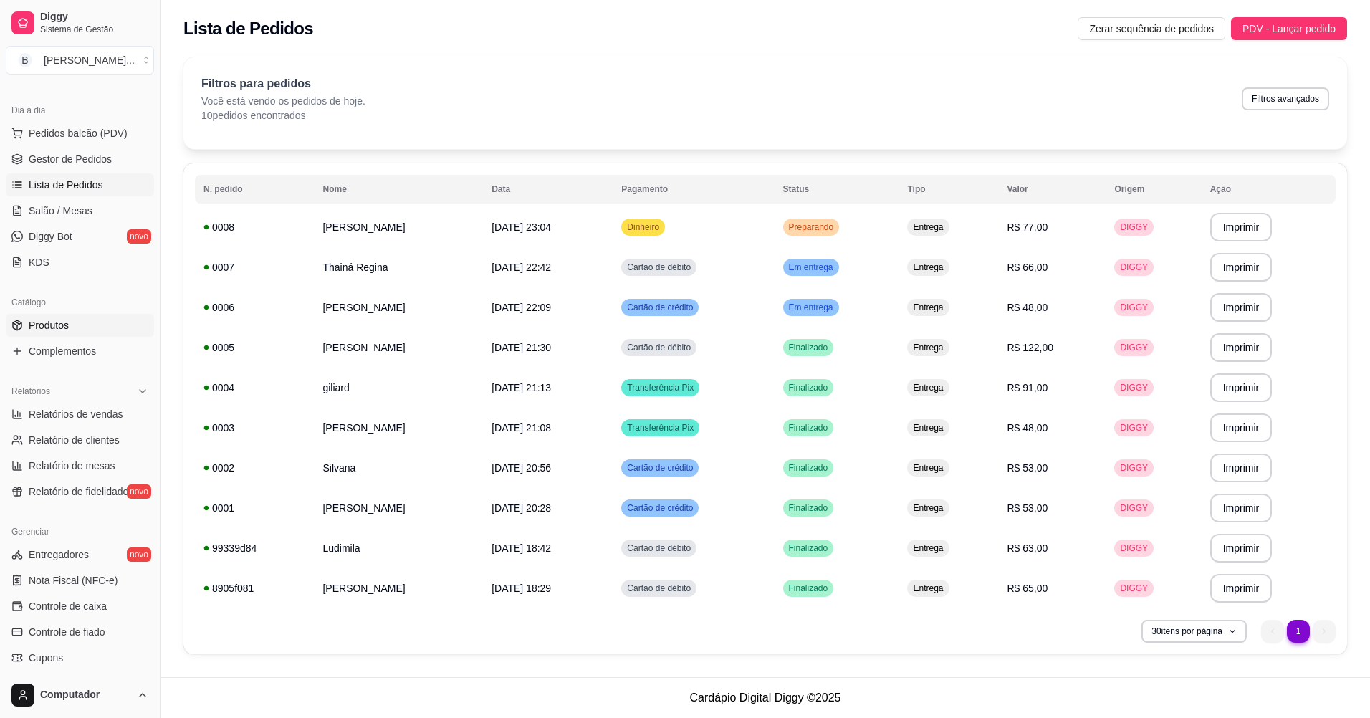
click at [61, 325] on span "Produtos" at bounding box center [49, 325] width 40 height 14
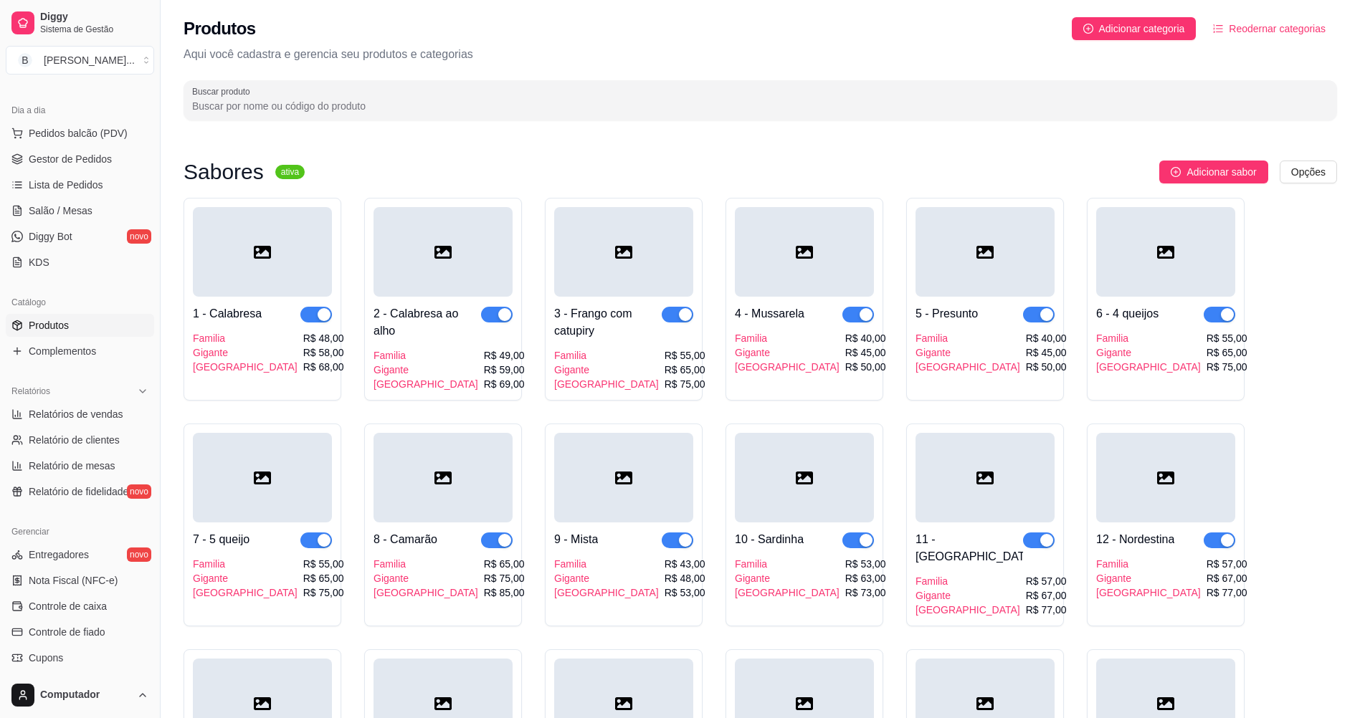
click at [227, 332] on div "Familia" at bounding box center [245, 338] width 105 height 14
click at [1239, 178] on span "Adicionar sabor" at bounding box center [1221, 172] width 70 height 16
click at [1330, 176] on html "Diggy Sistema de Gestão B Bella Pizzari ... Loja aberta Período gratuito até 27…" at bounding box center [680, 359] width 1360 height 718
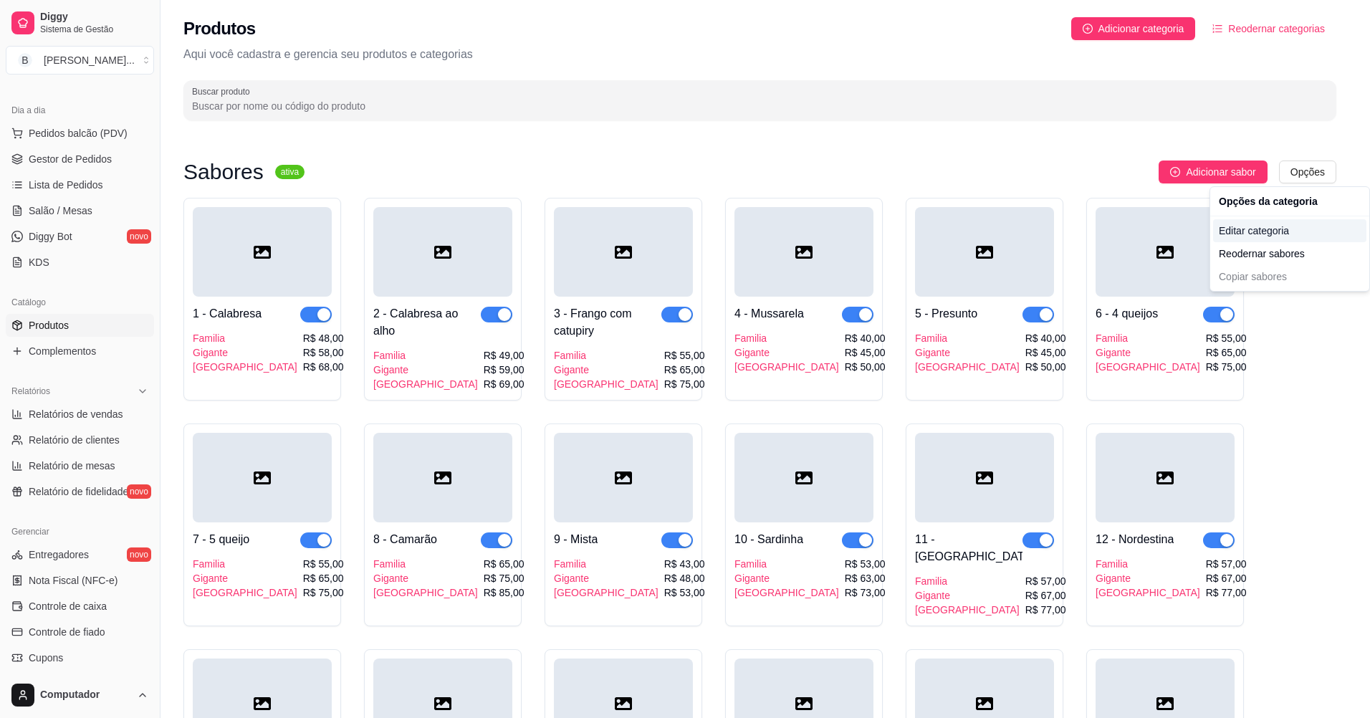
click at [1267, 232] on div "Editar categoria" at bounding box center [1290, 230] width 153 height 23
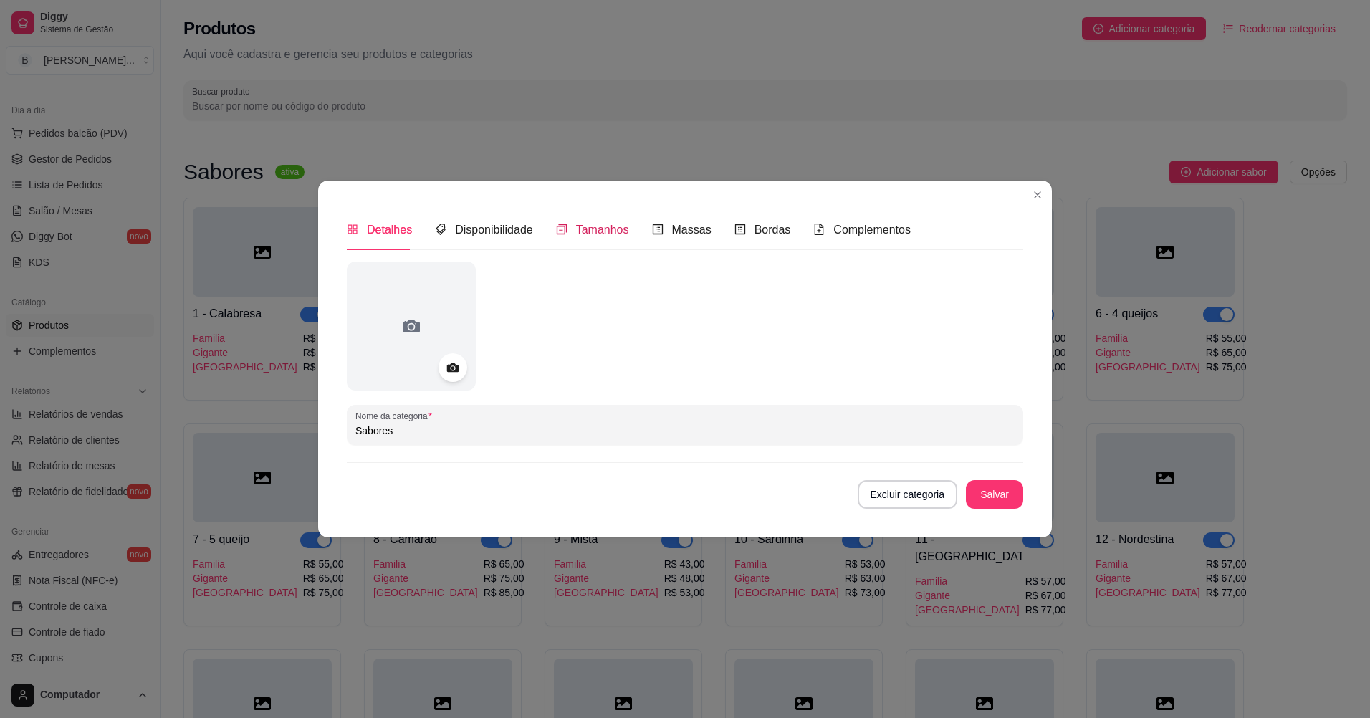
click at [561, 231] on icon "switcher" at bounding box center [561, 229] width 11 height 11
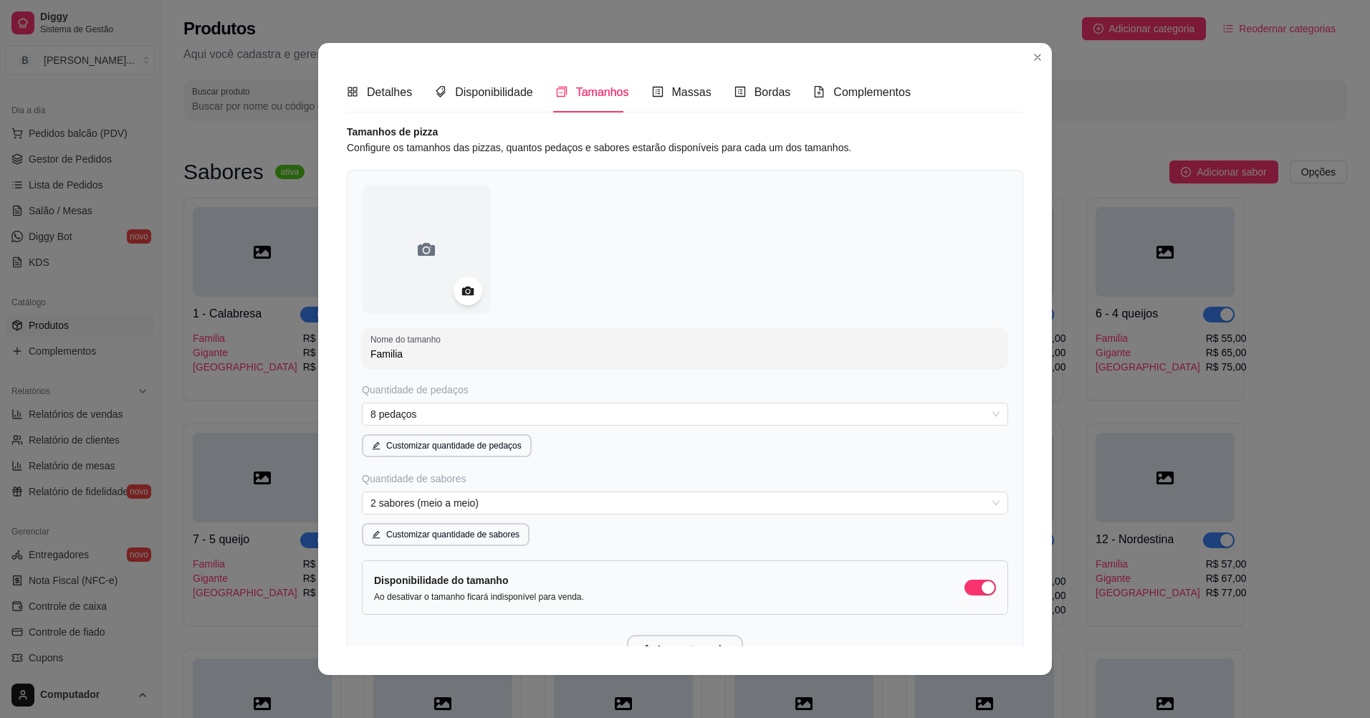
click at [430, 352] on input "Familia" at bounding box center [685, 354] width 629 height 14
type input "F"
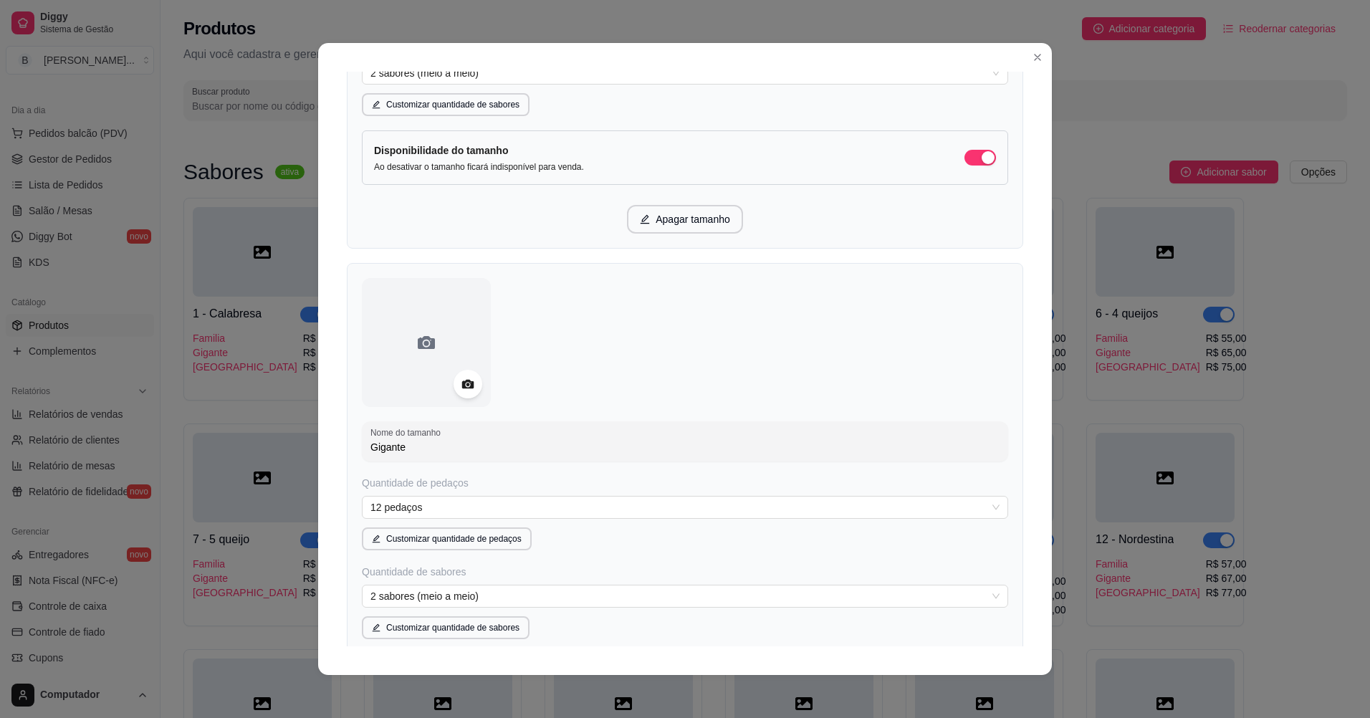
scroll to position [502, 0]
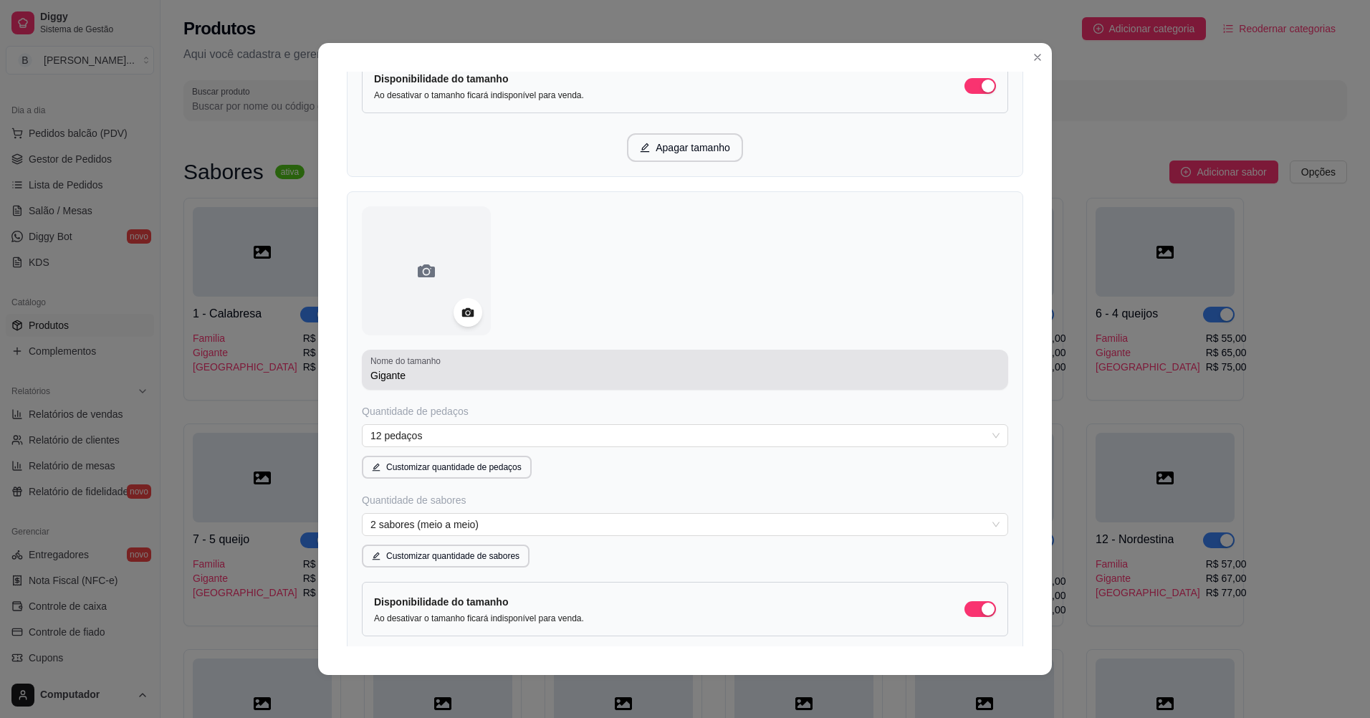
type input "35 cm"
click at [424, 387] on div "Nome do tamanho Gigante" at bounding box center [685, 370] width 647 height 40
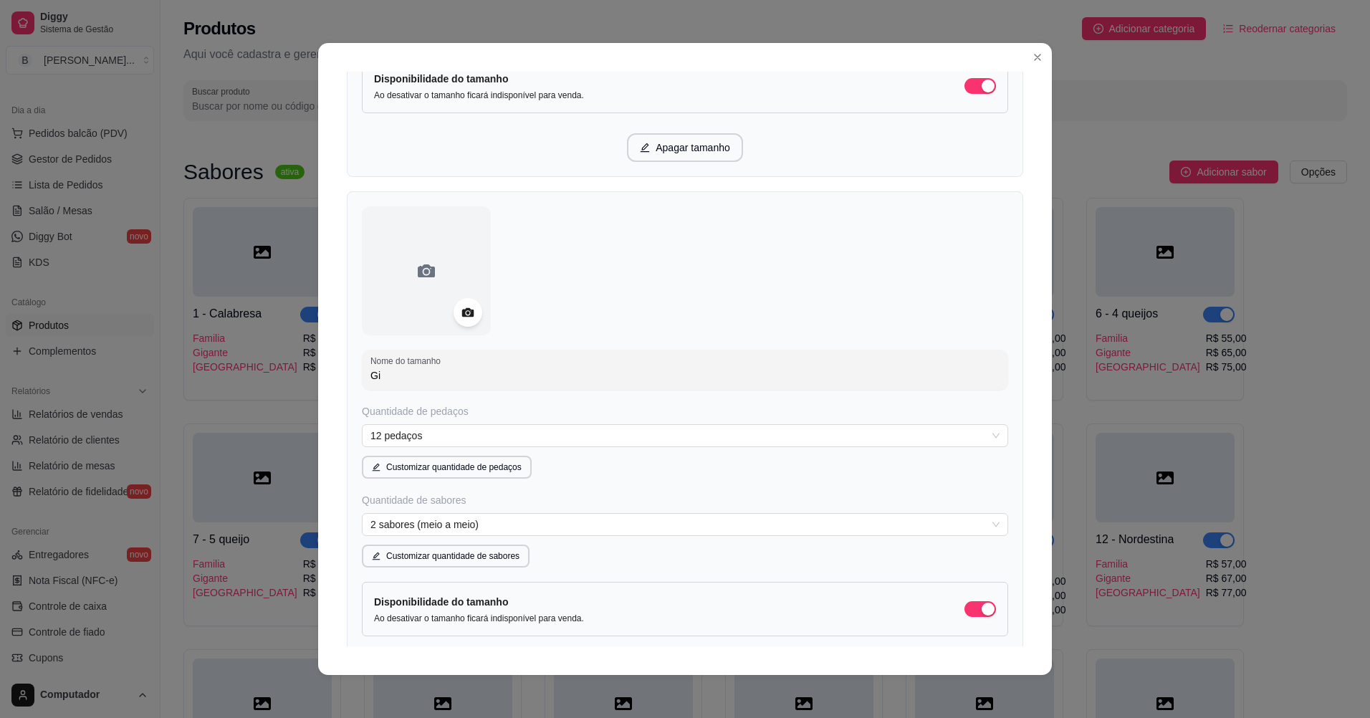
type input "G"
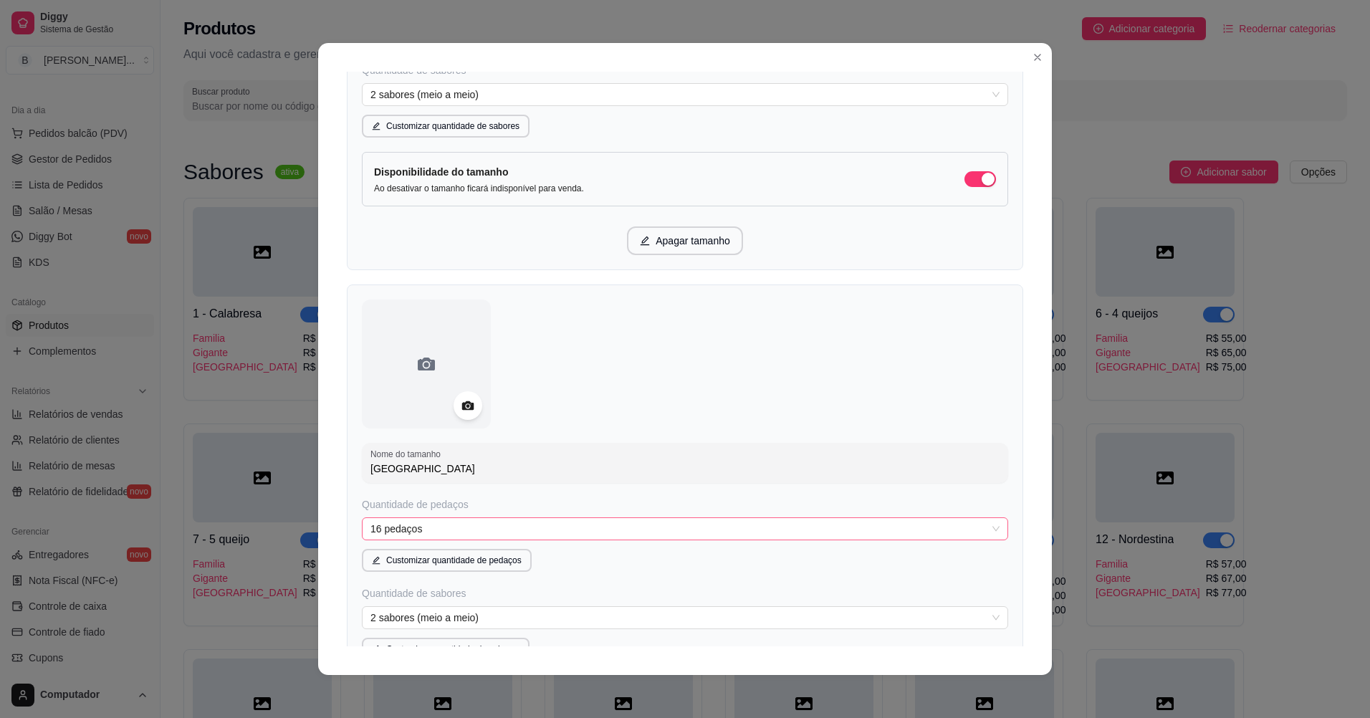
scroll to position [1003, 0]
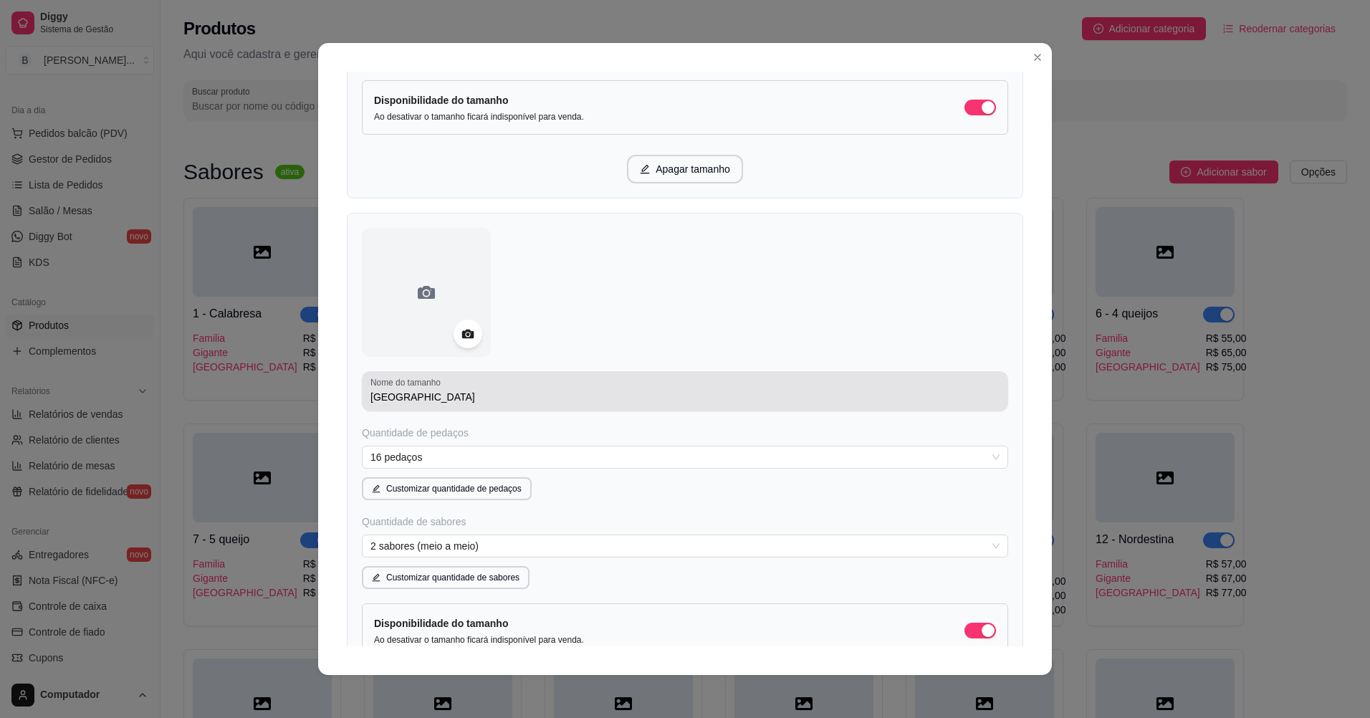
type input "40 cm"
click at [450, 405] on div "Maracanã" at bounding box center [685, 391] width 629 height 29
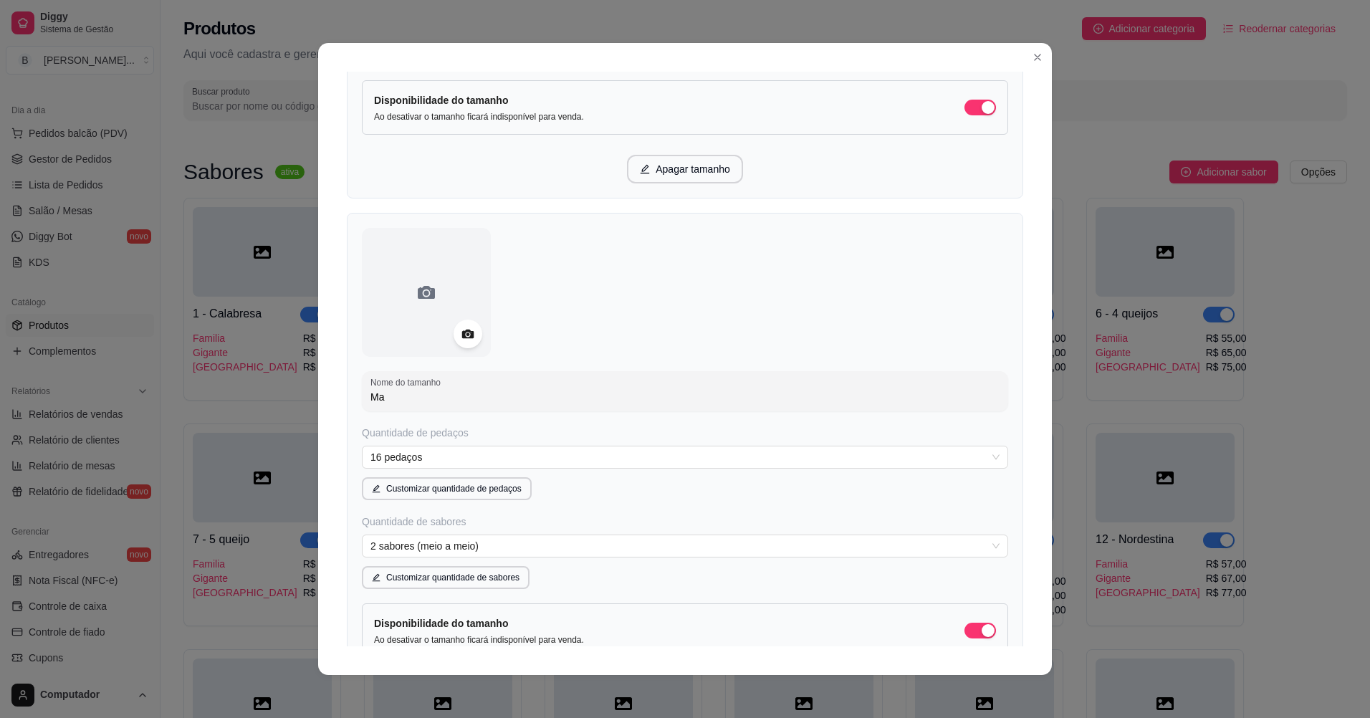
type input "M"
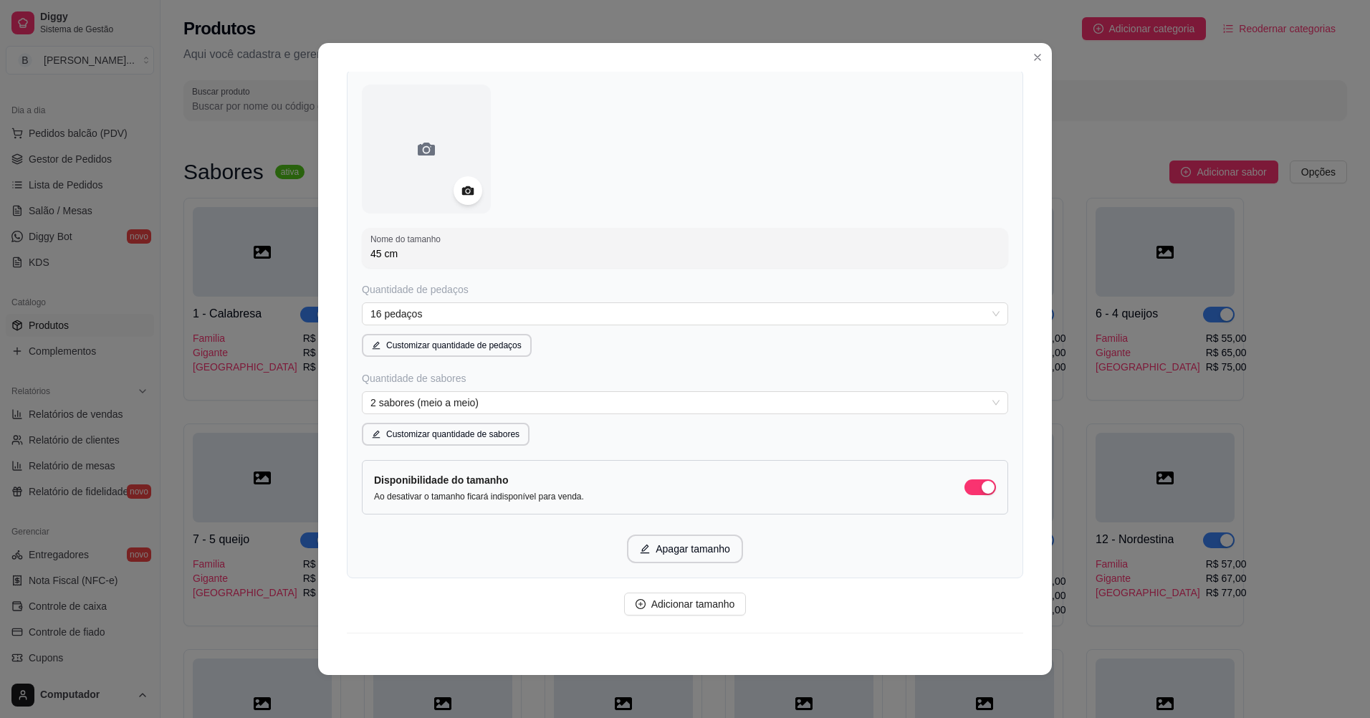
scroll to position [3, 0]
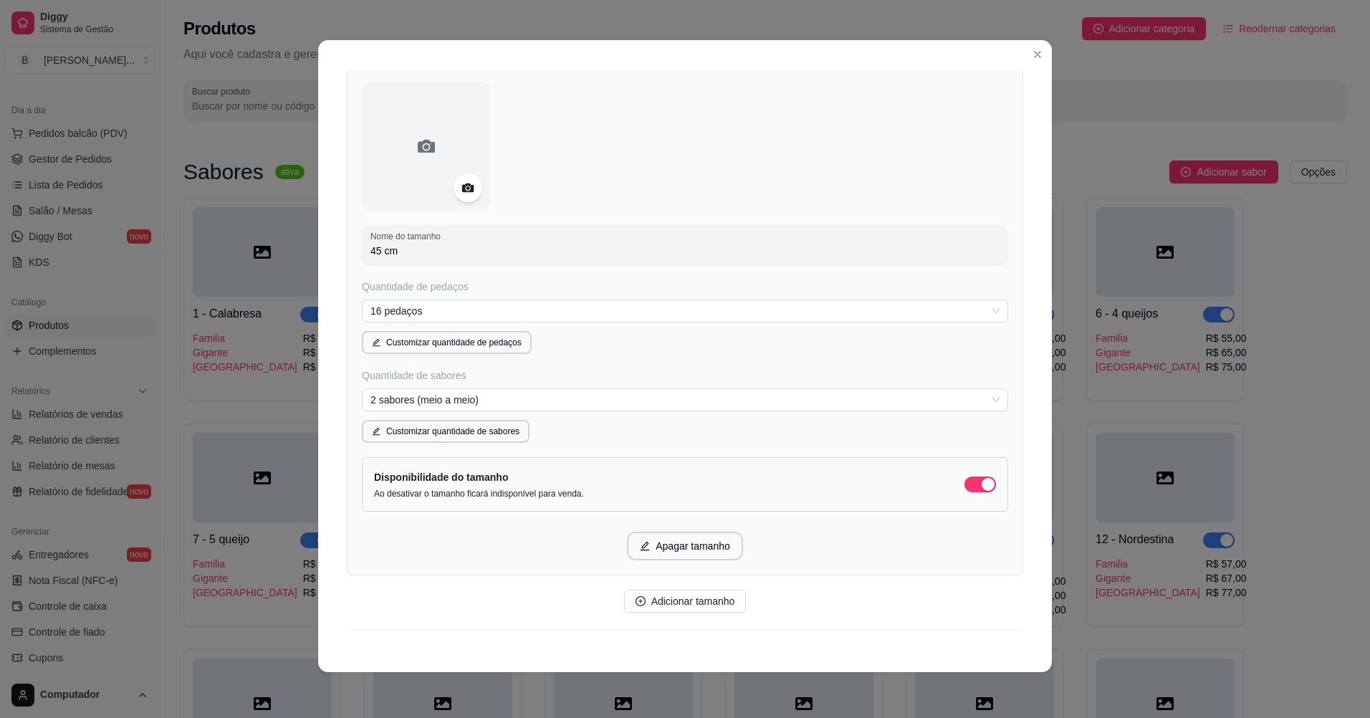
type input "45 cm"
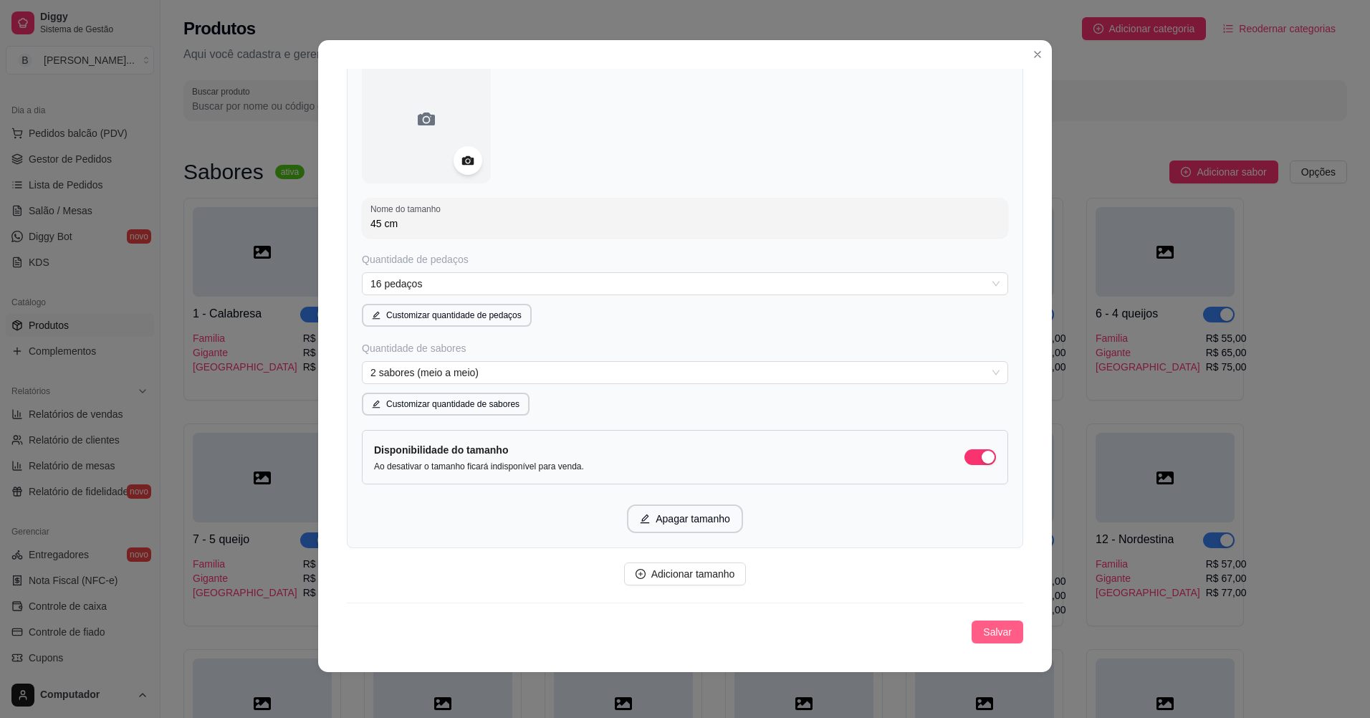
click at [989, 639] on span "Salvar" at bounding box center [997, 632] width 29 height 16
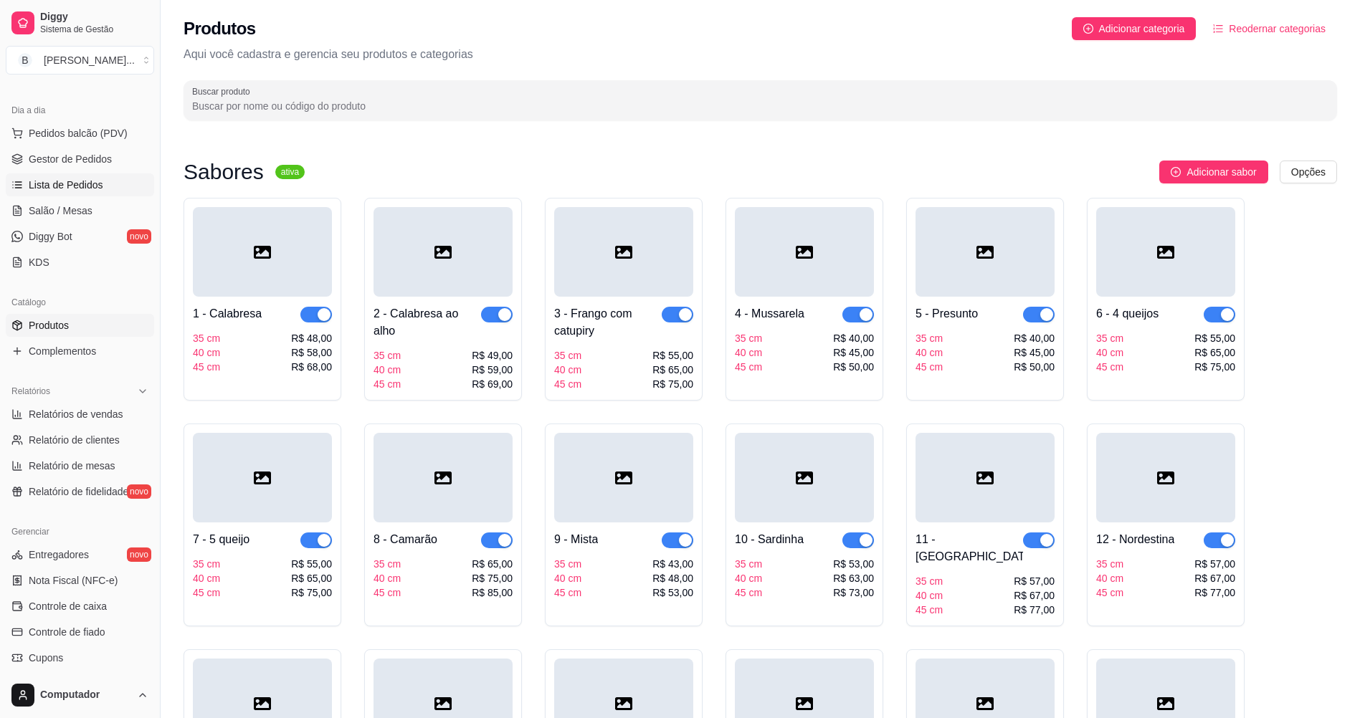
click at [52, 182] on span "Lista de Pedidos" at bounding box center [66, 185] width 75 height 14
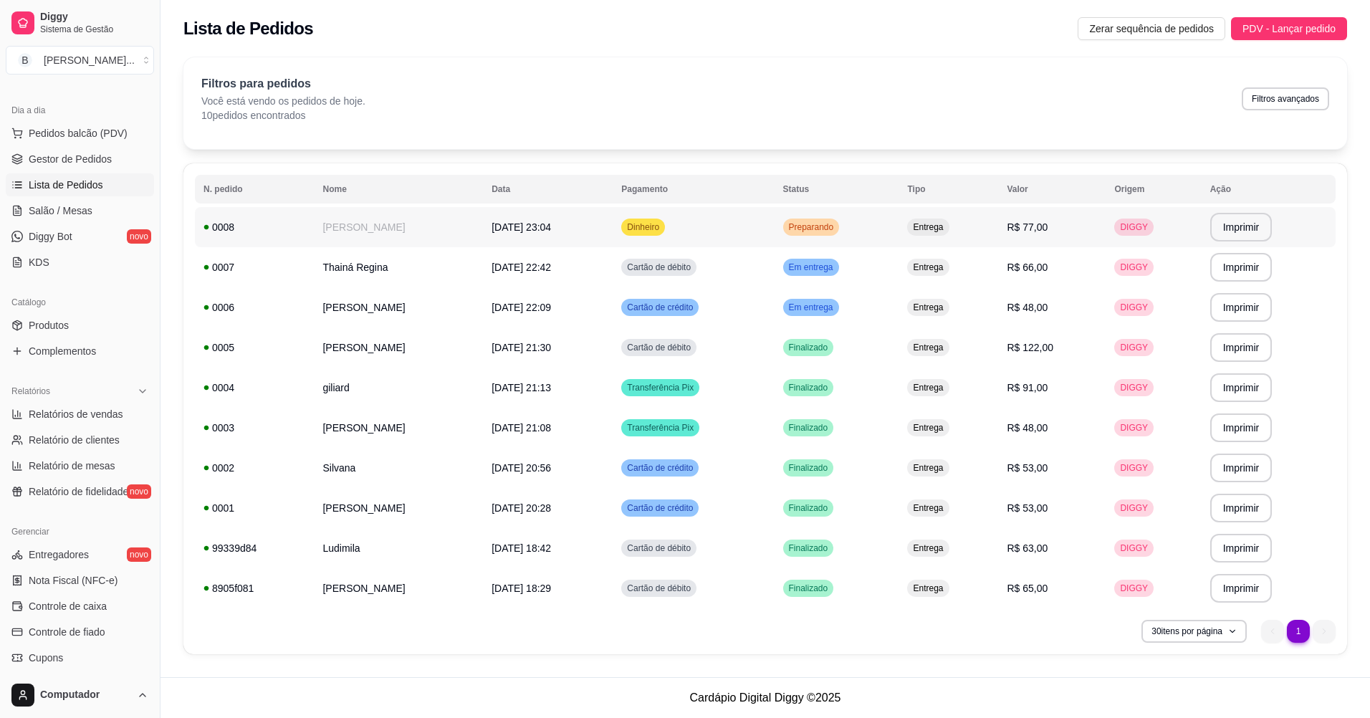
click at [551, 232] on span "[DATE] 23:04" at bounding box center [521, 226] width 59 height 11
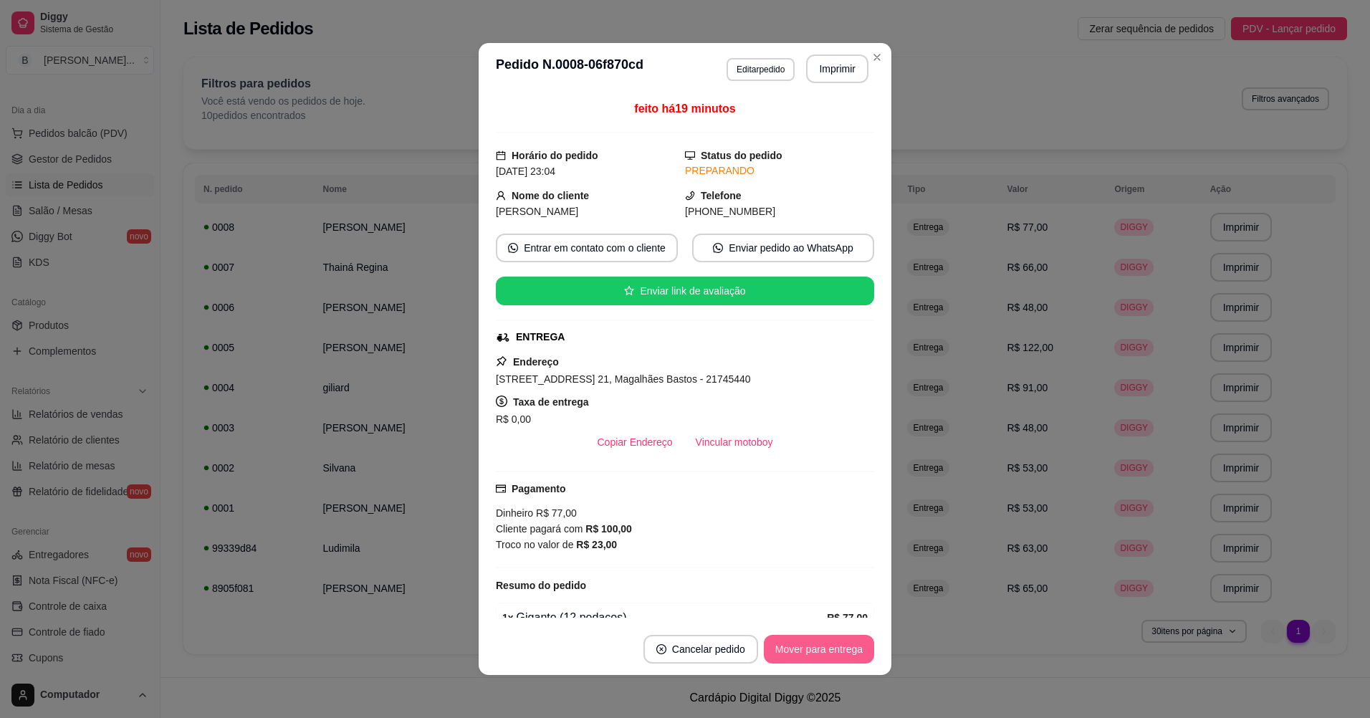
click at [828, 644] on button "Mover para entrega" at bounding box center [819, 649] width 110 height 29
click at [822, 657] on button "Mover para finalizado" at bounding box center [814, 649] width 119 height 29
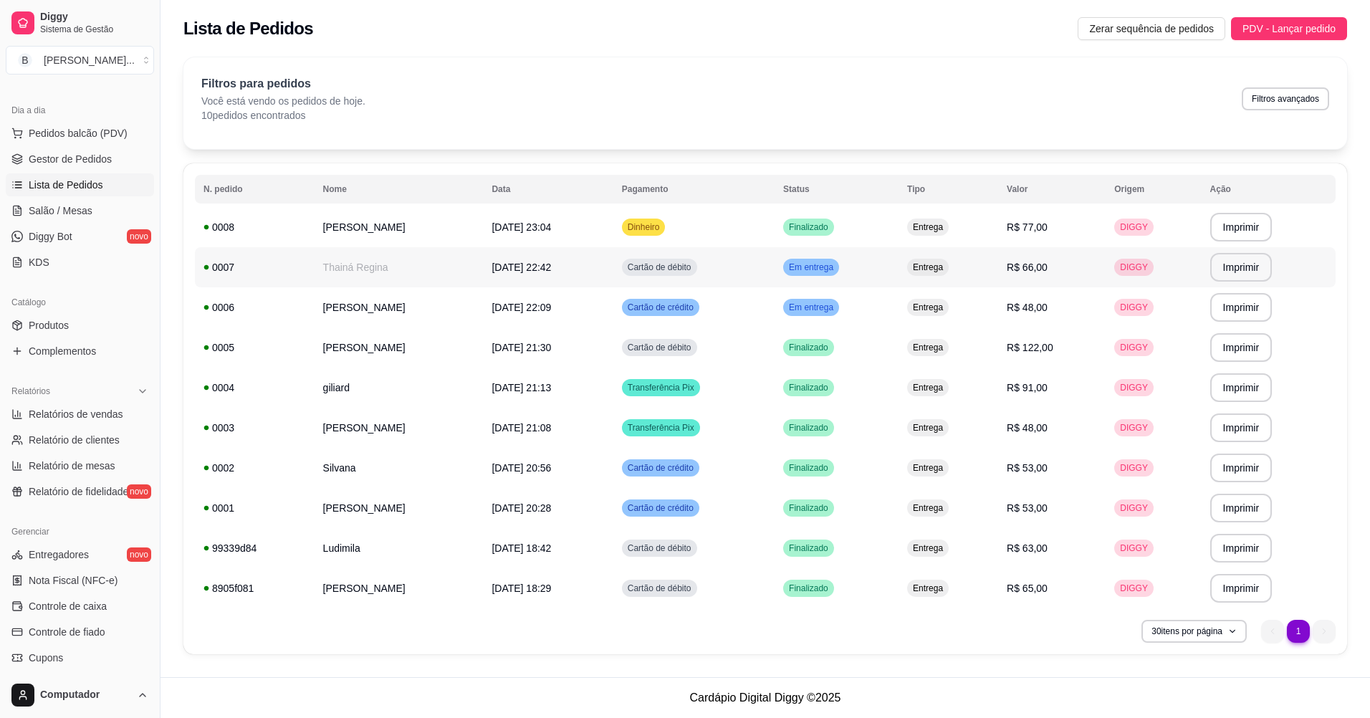
click at [836, 268] on span "Em entrega" at bounding box center [811, 267] width 50 height 11
click at [836, 307] on span "Em entrega" at bounding box center [811, 307] width 50 height 11
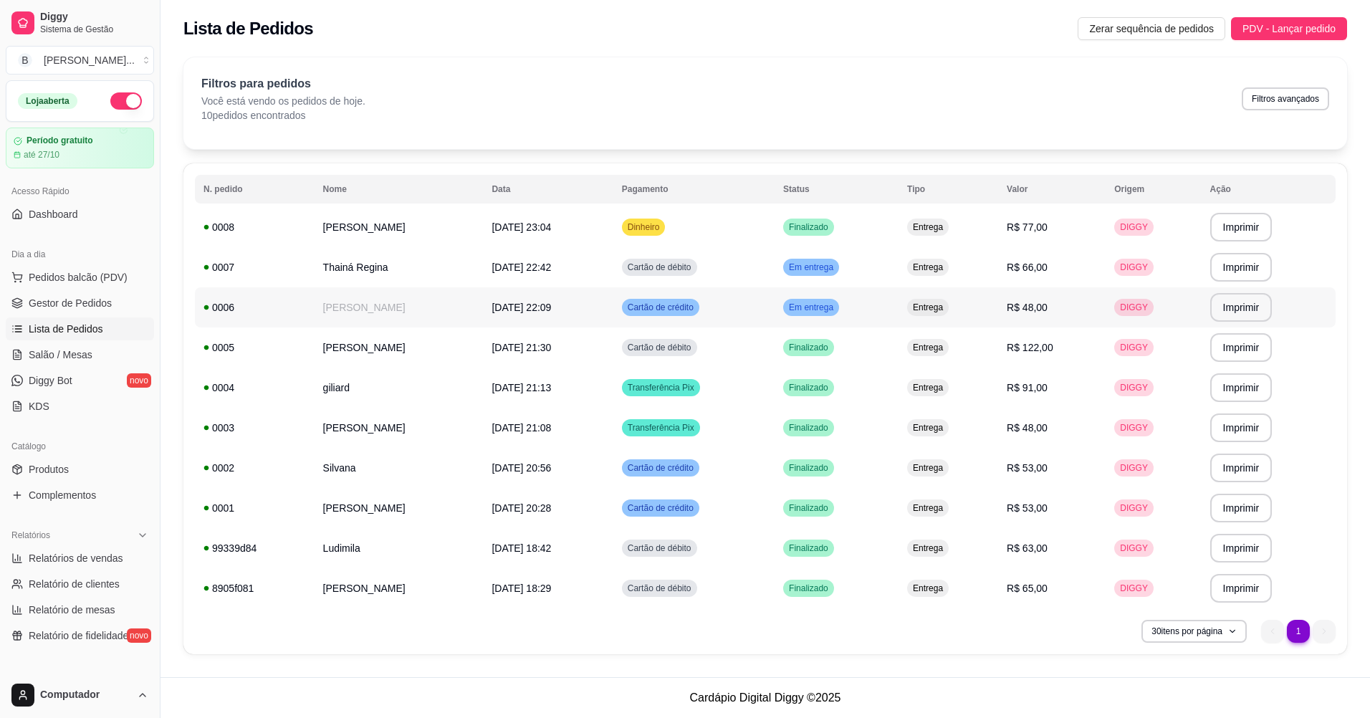
click at [836, 310] on span "Em entrega" at bounding box center [811, 307] width 50 height 11
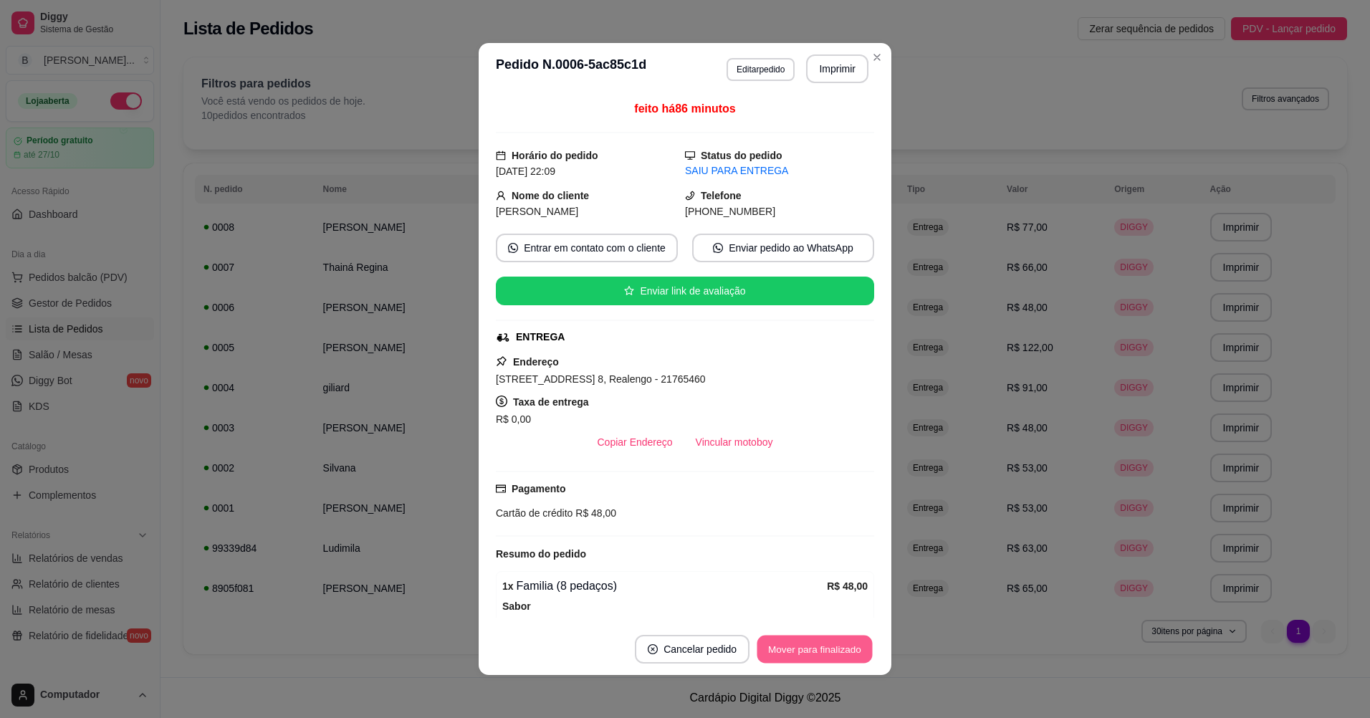
click at [820, 642] on button "Mover para finalizado" at bounding box center [815, 650] width 115 height 28
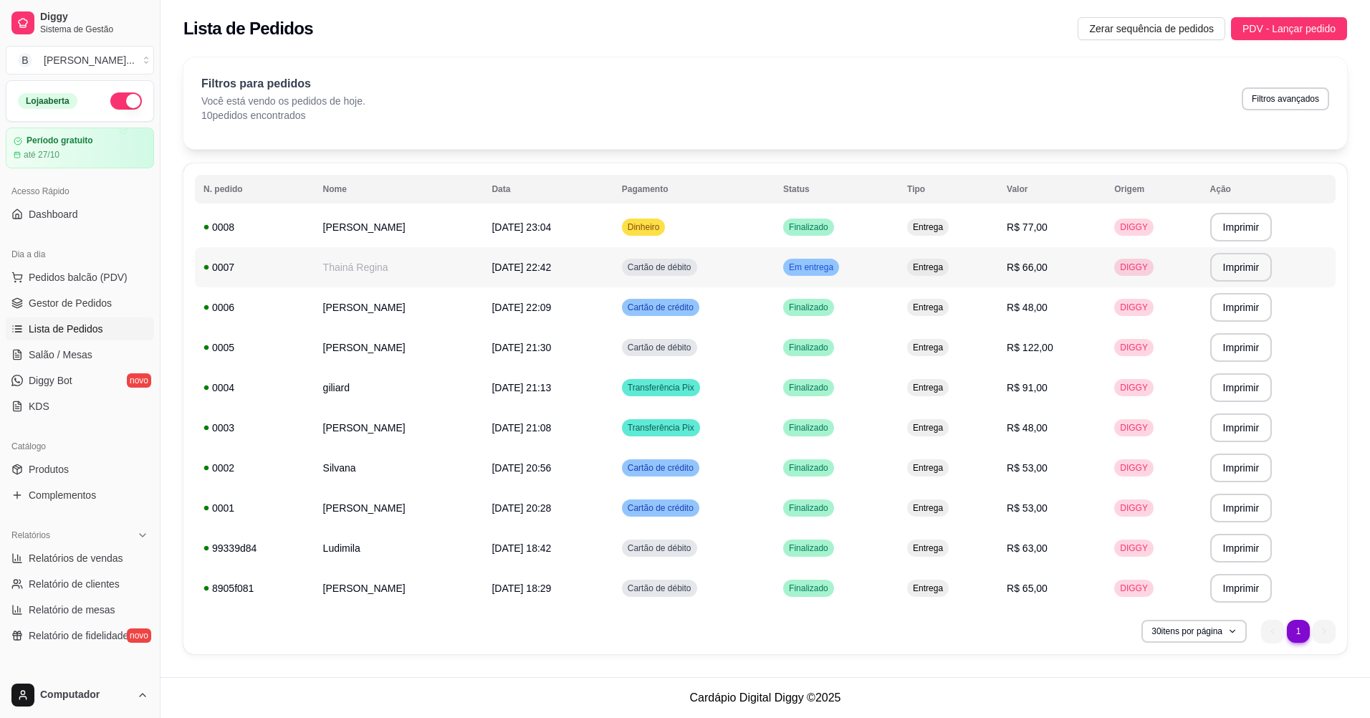
click at [836, 272] on span "Em entrega" at bounding box center [811, 267] width 50 height 11
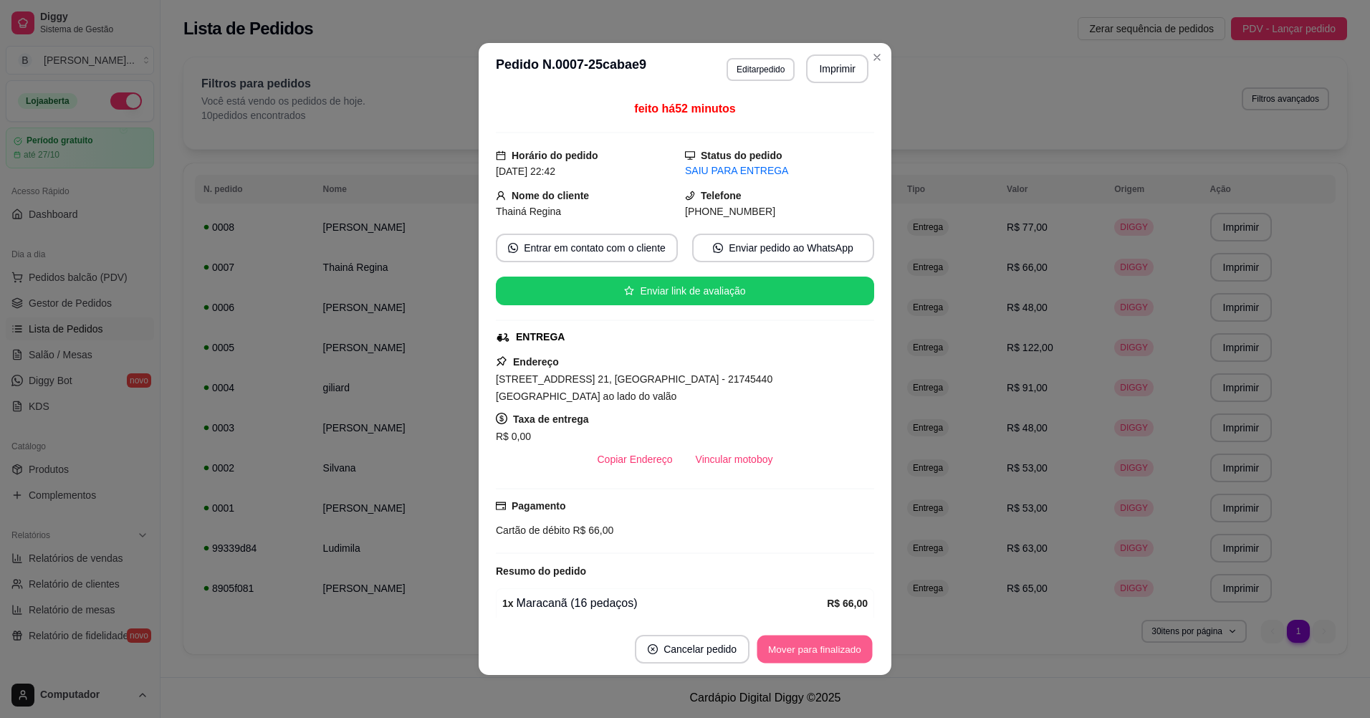
click at [816, 654] on button "Mover para finalizado" at bounding box center [815, 650] width 115 height 28
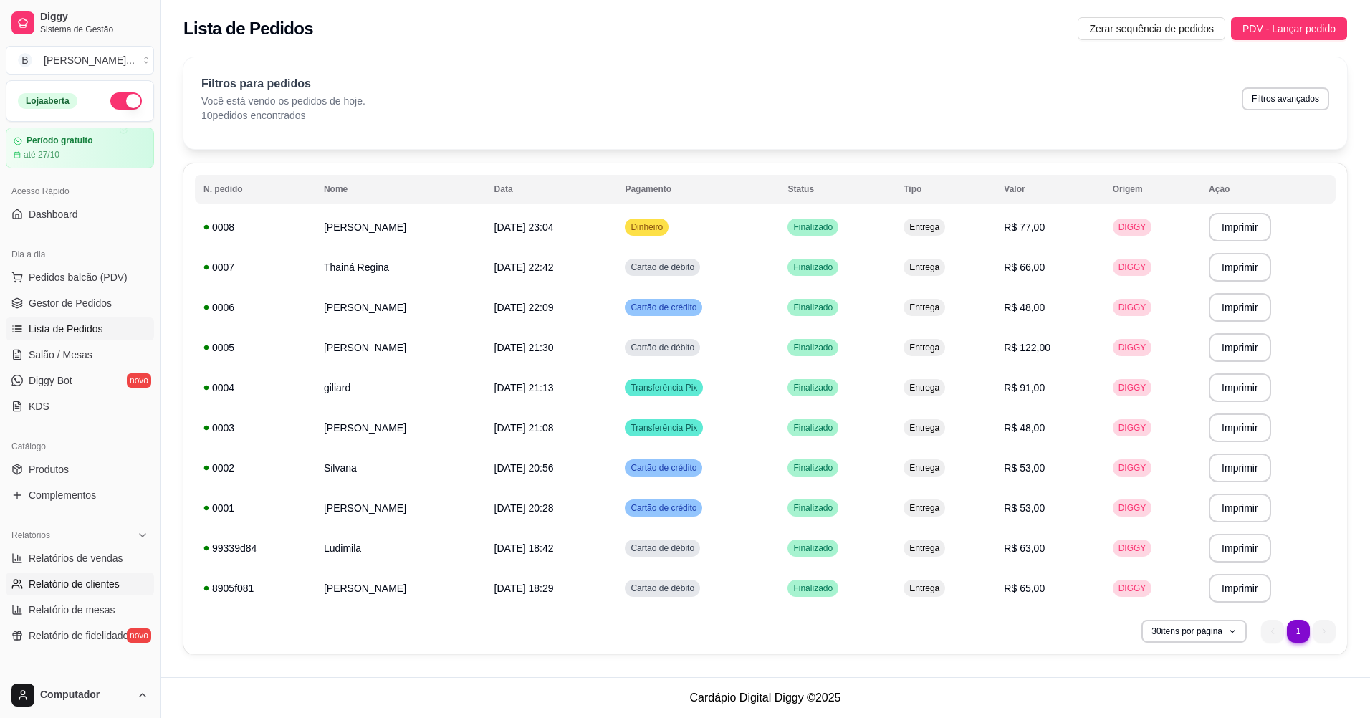
click at [87, 589] on span "Relatório de clientes" at bounding box center [74, 584] width 91 height 14
select select "30"
select select "HIGHEST_TOTAL_SPENT_WITH_ORDERS"
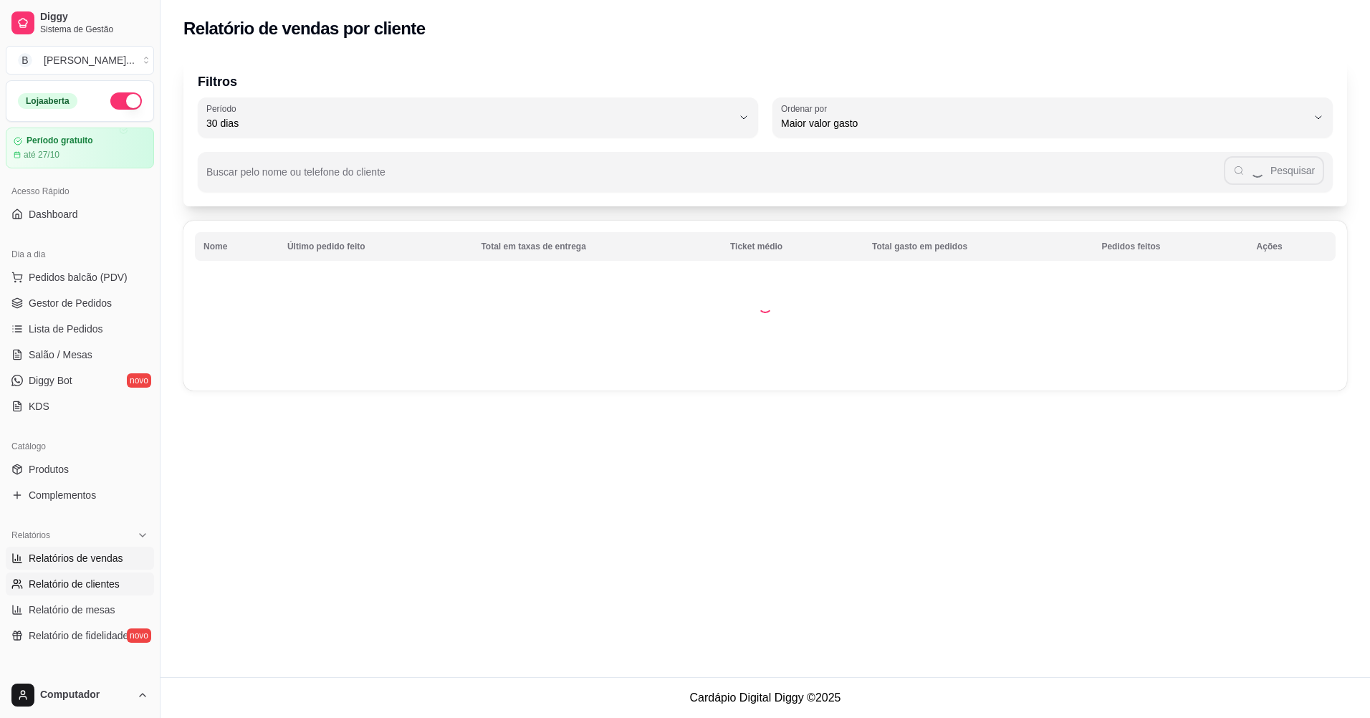
click at [97, 558] on span "Relatórios de vendas" at bounding box center [76, 558] width 95 height 14
select select "ALL"
select select "0"
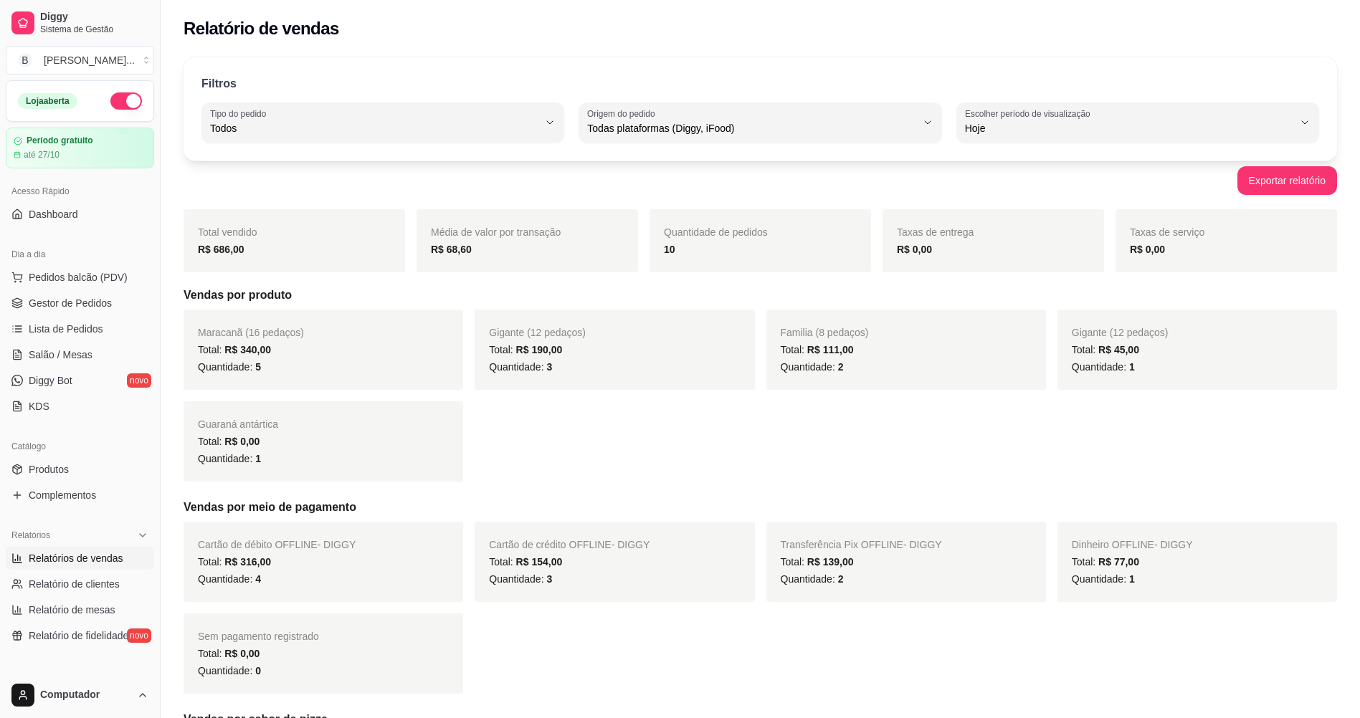
select select "30"
select select "HIGHEST_TOTAL_SPENT_WITH_ORDERS"
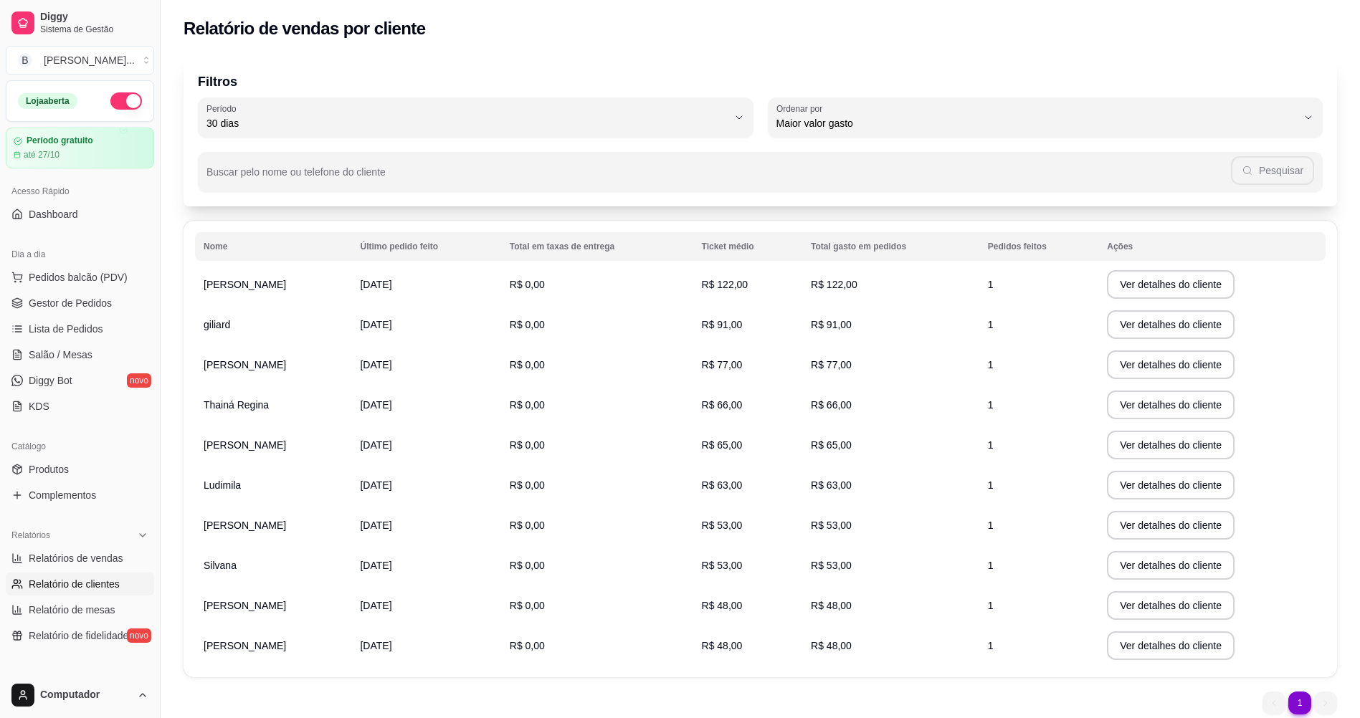
select select "ALL"
select select "0"
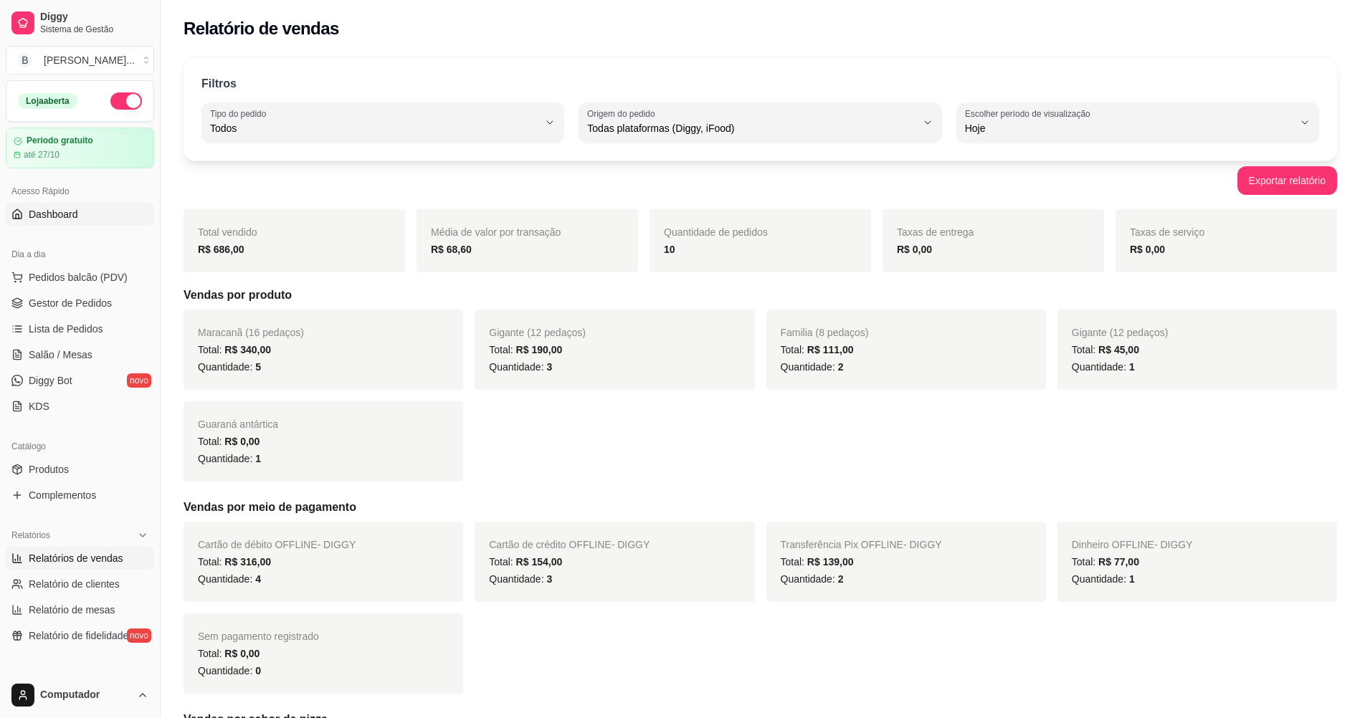
click at [66, 216] on span "Dashboard" at bounding box center [53, 214] width 49 height 14
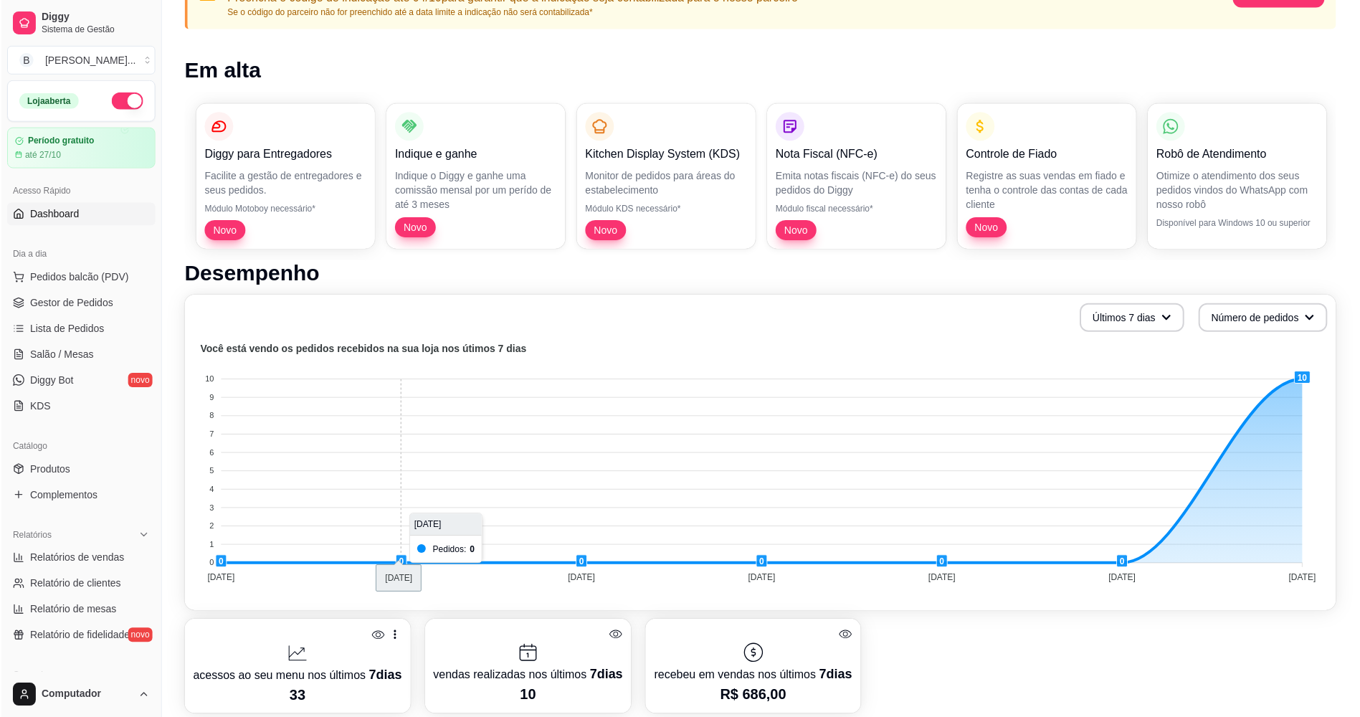
scroll to position [215, 0]
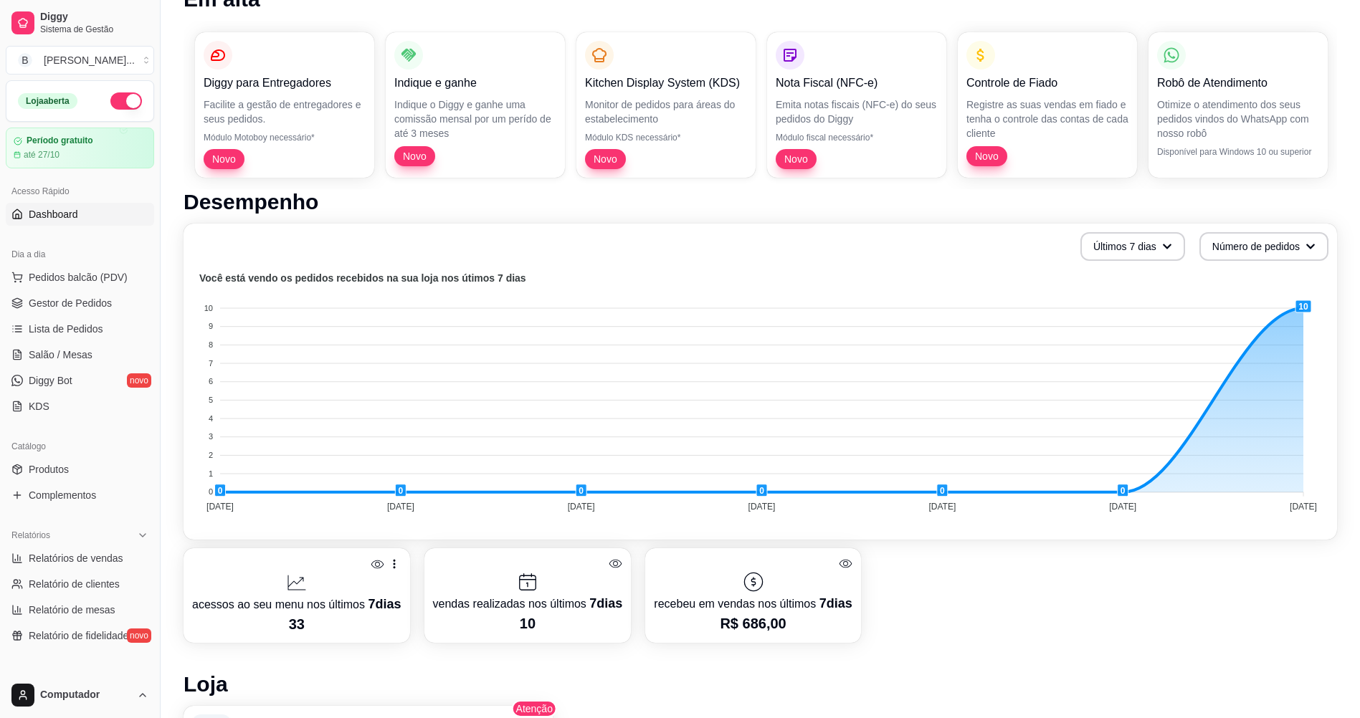
click at [350, 621] on p "33" at bounding box center [296, 624] width 209 height 20
click at [90, 379] on link "Diggy Bot novo" at bounding box center [80, 380] width 148 height 23
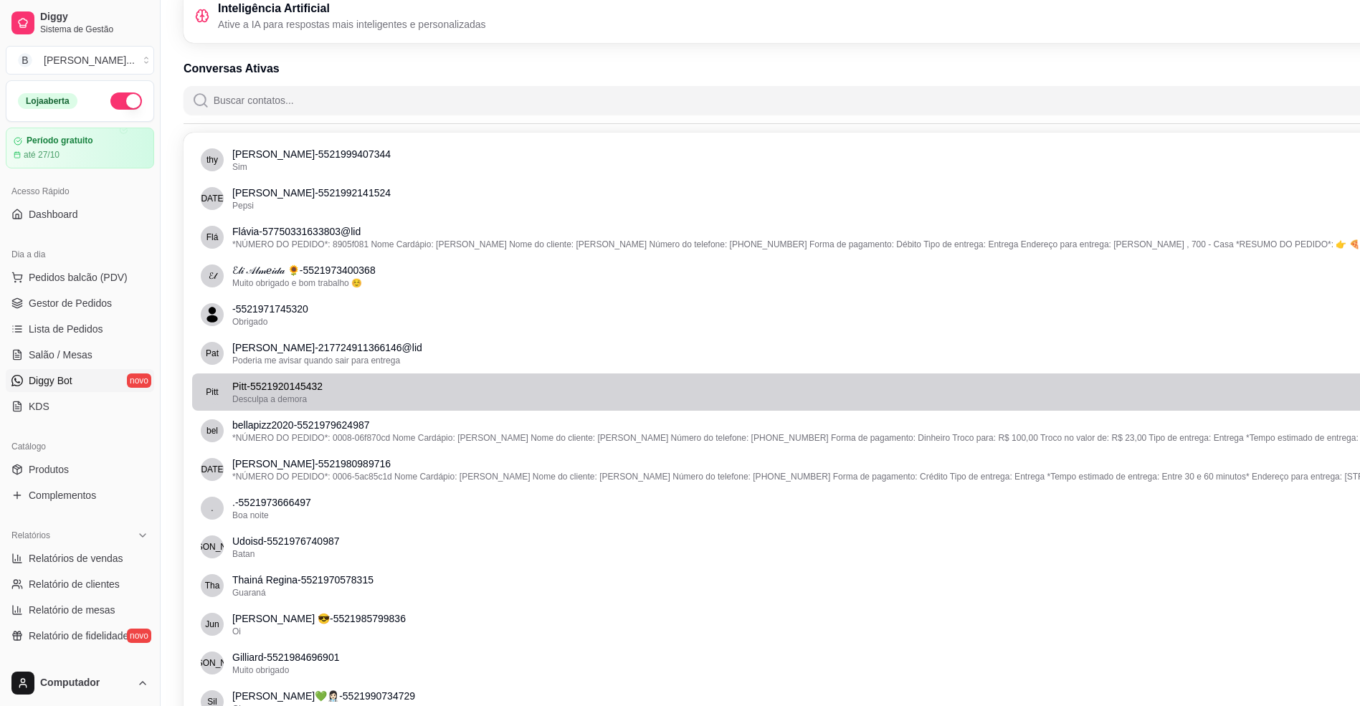
scroll to position [287, 0]
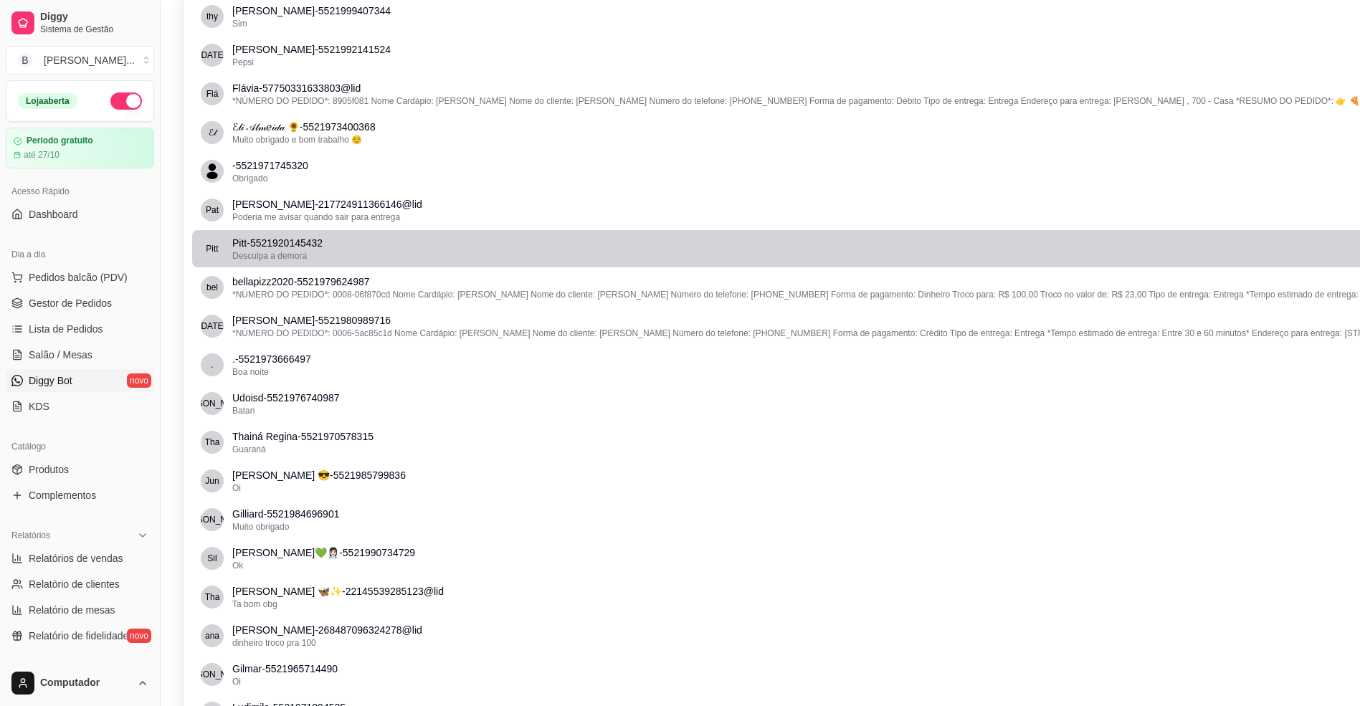
click at [330, 252] on div "Desculpa a demora" at bounding box center [841, 255] width 1219 height 11
click at [462, 244] on p "Pitt - 5521920145432" at bounding box center [841, 243] width 1219 height 14
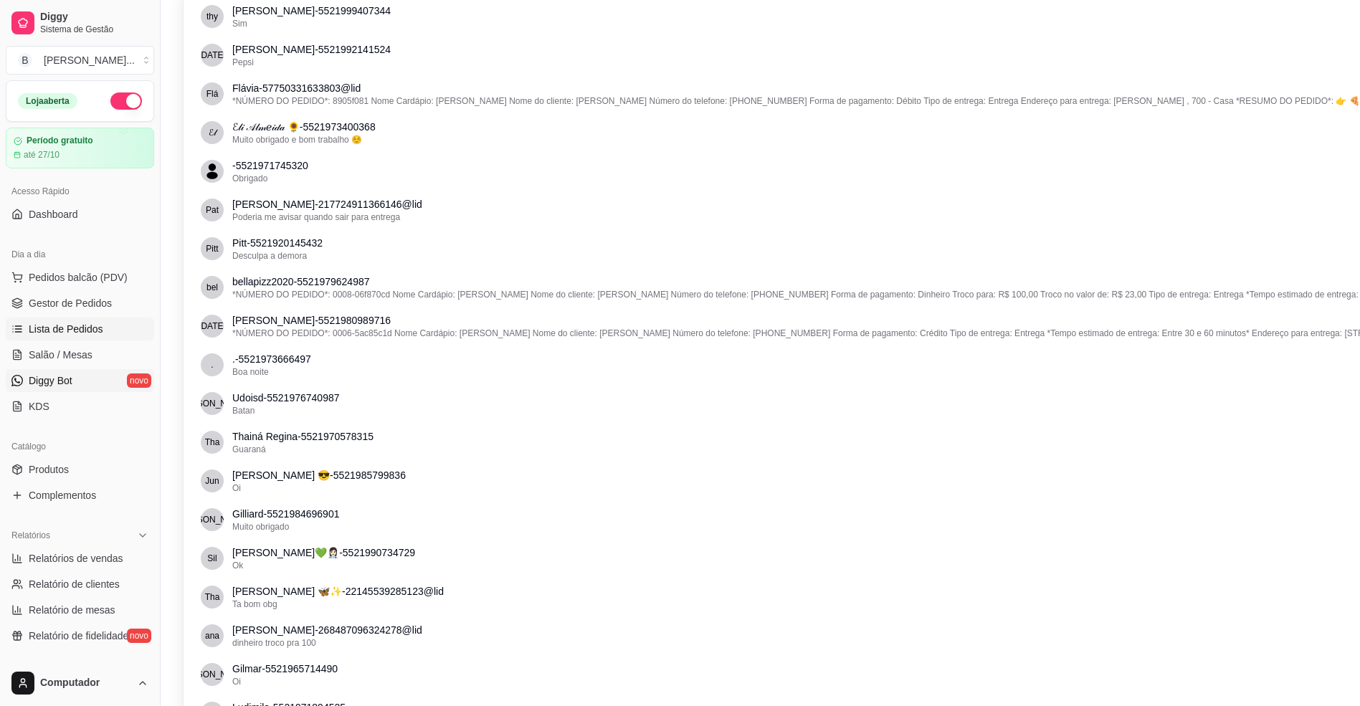
click at [62, 330] on span "Lista de Pedidos" at bounding box center [66, 329] width 75 height 14
